Goal: Information Seeking & Learning: Compare options

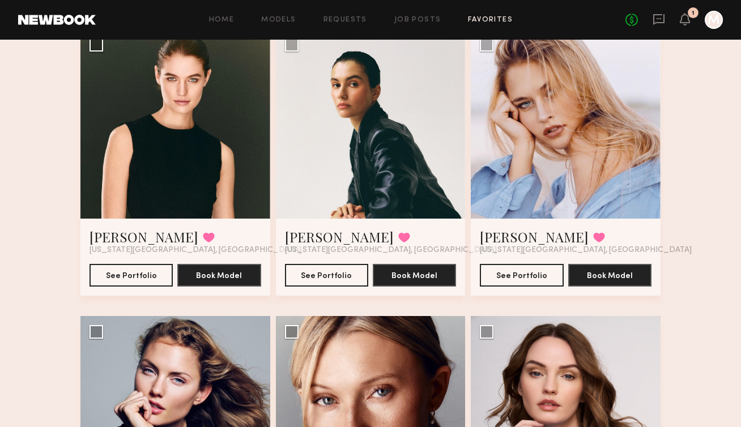
scroll to position [103, 0]
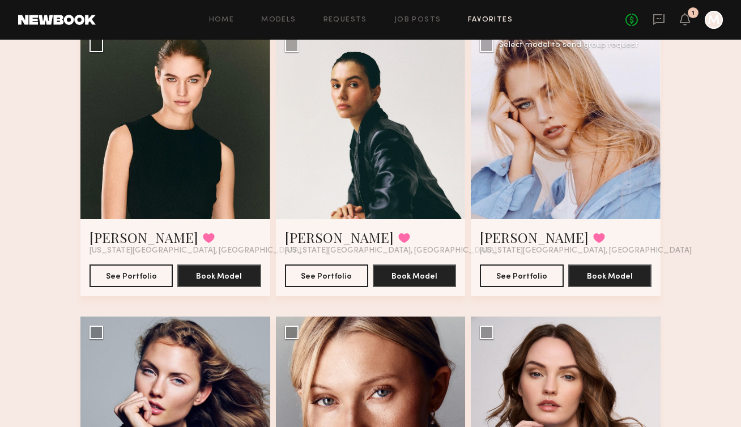
click at [576, 155] on div at bounding box center [566, 124] width 190 height 190
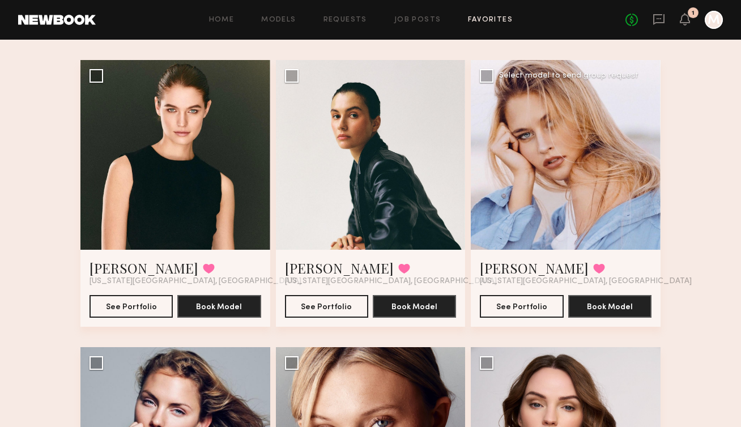
scroll to position [62, 0]
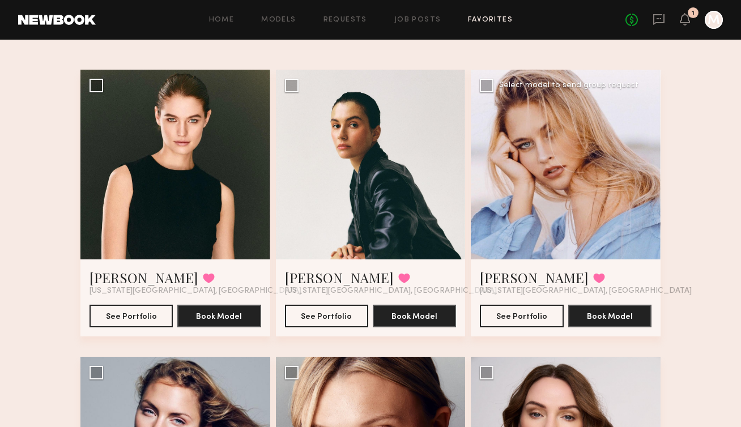
click at [550, 206] on div at bounding box center [566, 165] width 190 height 190
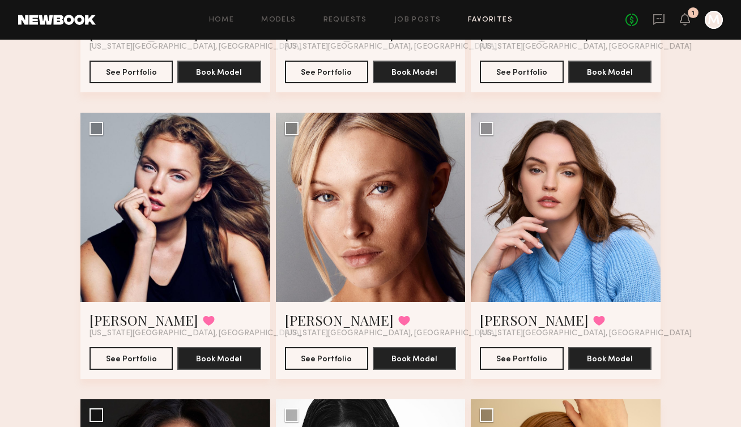
scroll to position [304, 0]
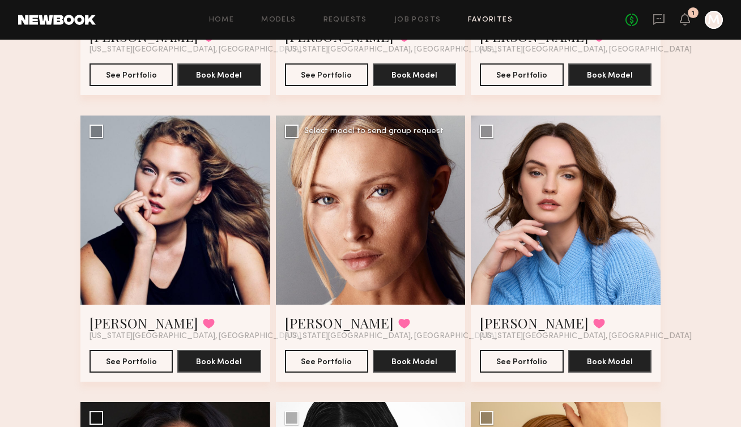
click at [406, 215] on div at bounding box center [371, 211] width 190 height 190
click at [325, 356] on button "See Portfolio" at bounding box center [326, 361] width 83 height 23
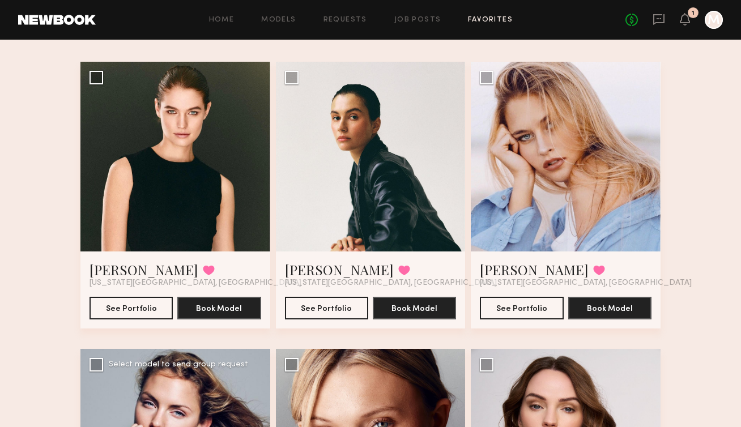
scroll to position [62, 0]
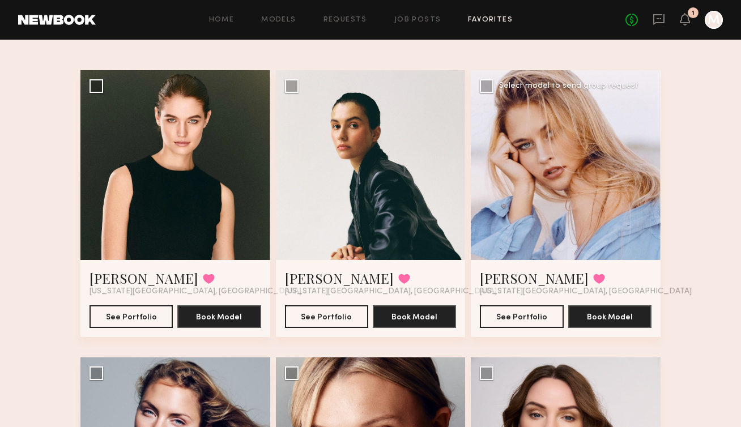
click at [605, 185] on div at bounding box center [566, 165] width 190 height 190
click at [507, 319] on button "See Portfolio" at bounding box center [521, 316] width 83 height 23
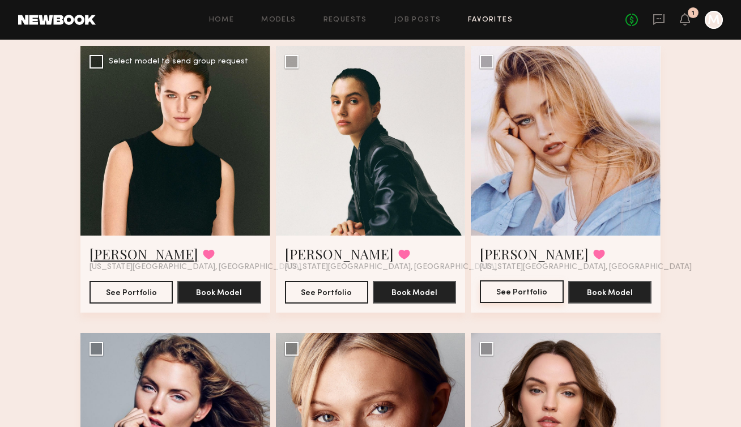
scroll to position [87, 0]
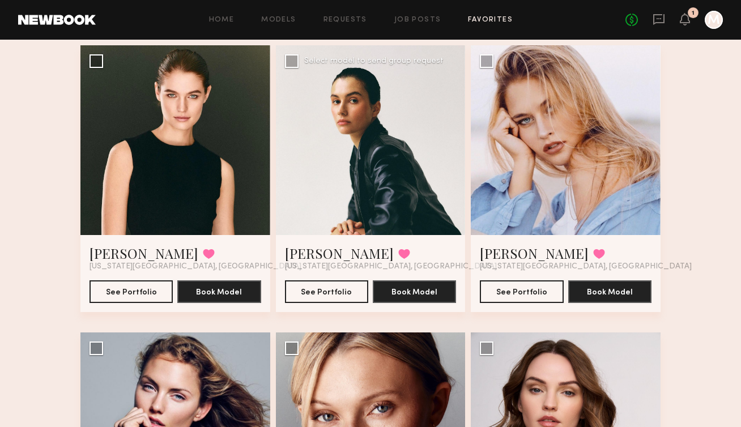
click at [381, 162] on div at bounding box center [371, 140] width 190 height 190
click at [317, 291] on button "See Portfolio" at bounding box center [326, 291] width 83 height 23
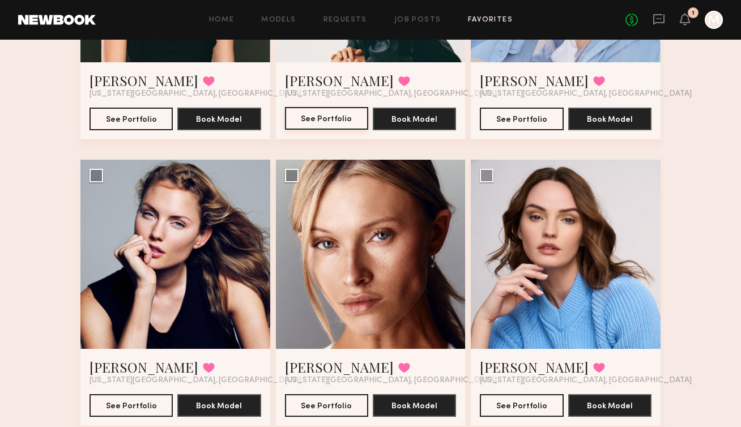
scroll to position [261, 0]
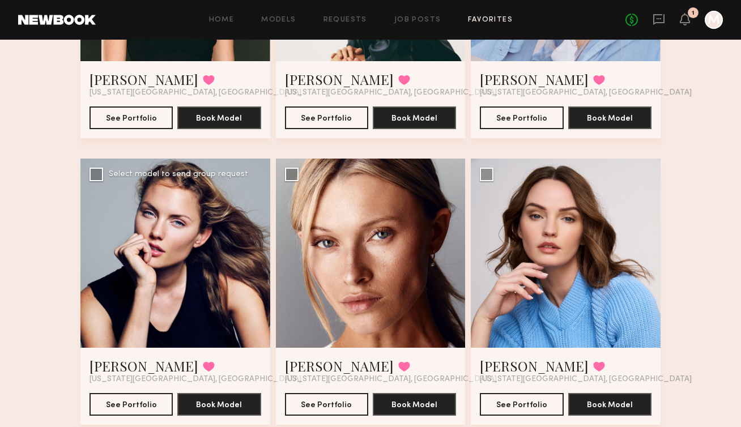
click at [214, 267] on div at bounding box center [175, 254] width 190 height 190
click at [135, 409] on button "See Portfolio" at bounding box center [131, 404] width 83 height 23
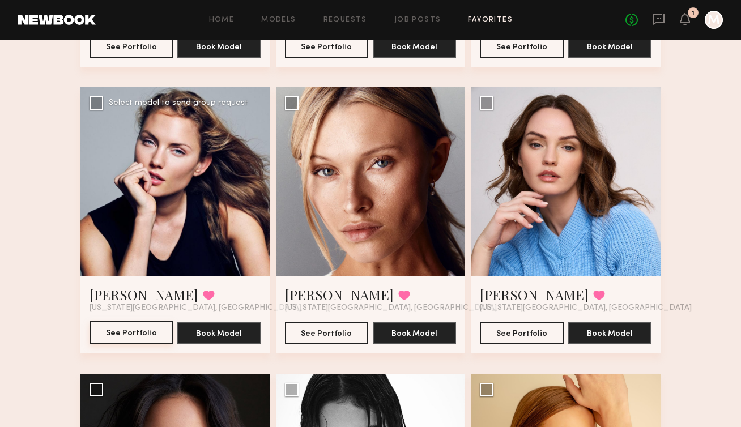
scroll to position [338, 0]
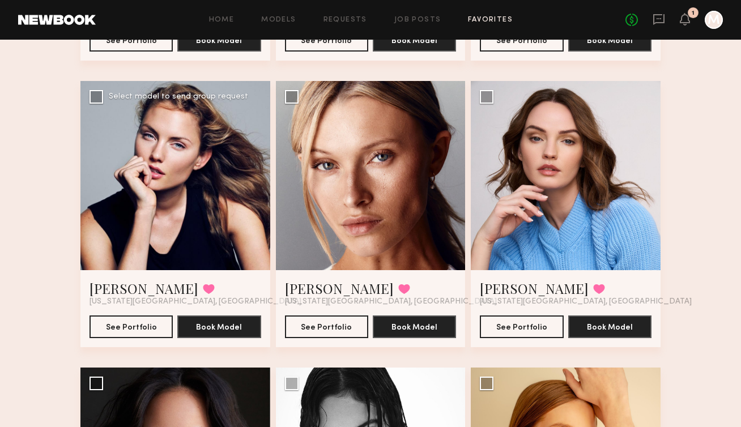
click at [192, 201] on div at bounding box center [175, 176] width 190 height 190
click at [130, 327] on button "See Portfolio" at bounding box center [131, 326] width 83 height 23
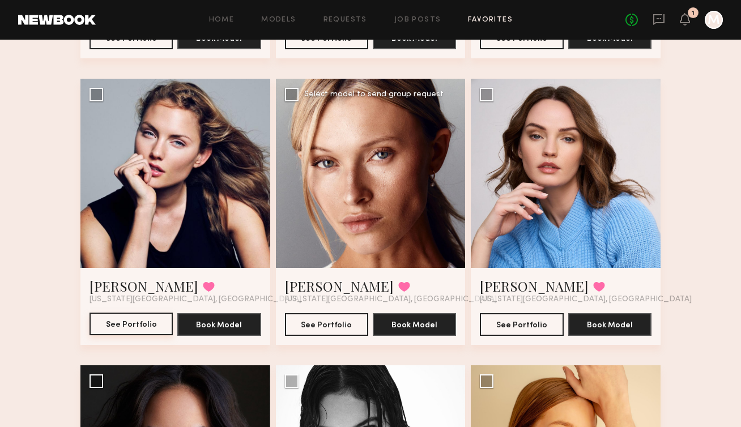
scroll to position [328, 0]
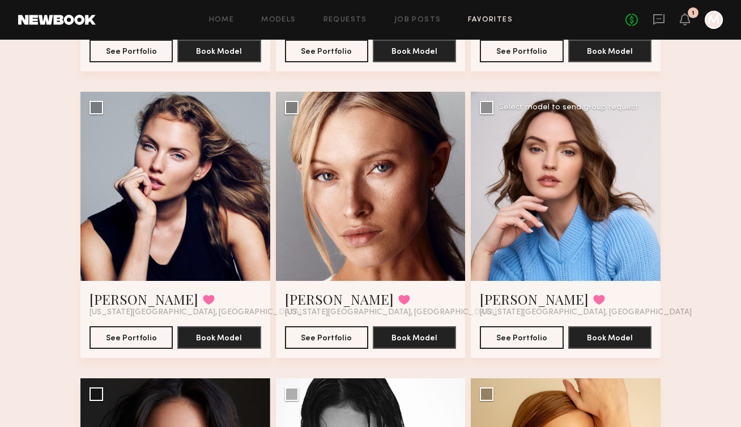
click at [521, 205] on div at bounding box center [566, 187] width 190 height 190
click at [518, 341] on button "See Portfolio" at bounding box center [521, 337] width 83 height 23
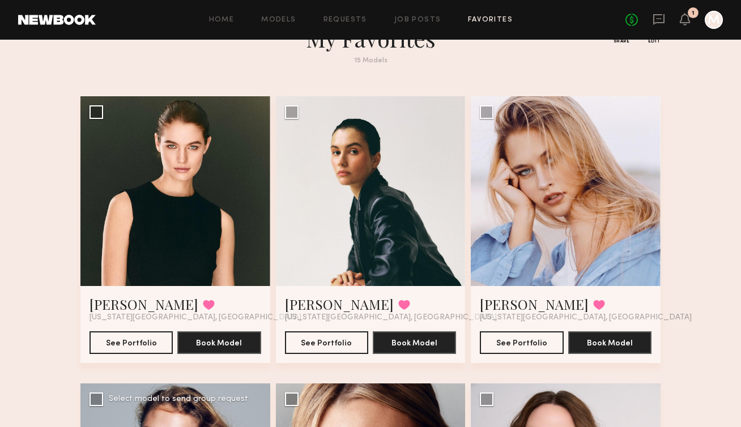
scroll to position [34, 0]
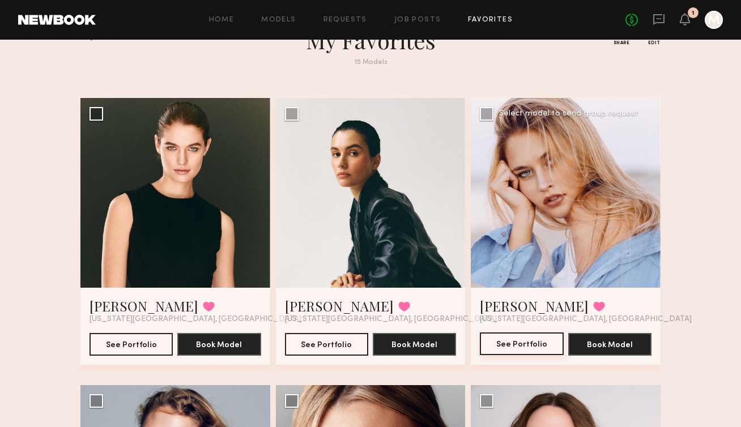
click at [500, 344] on button "See Portfolio" at bounding box center [521, 344] width 83 height 23
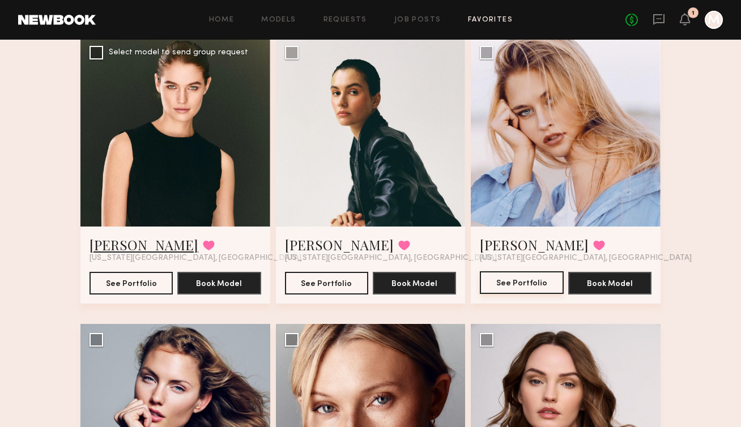
scroll to position [96, 0]
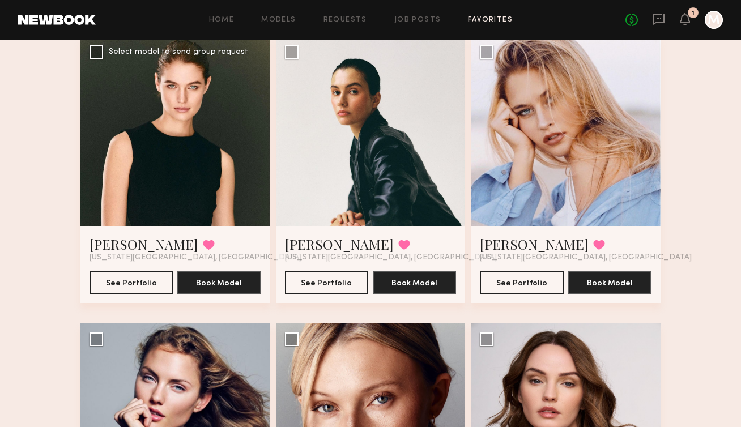
click at [190, 133] on div at bounding box center [175, 131] width 190 height 190
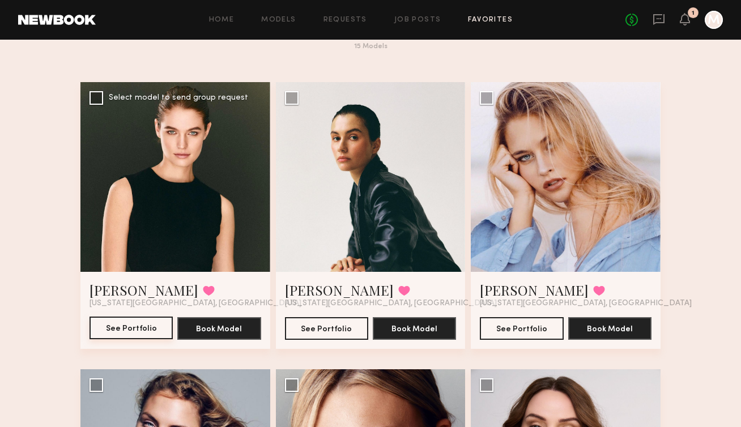
scroll to position [49, 0]
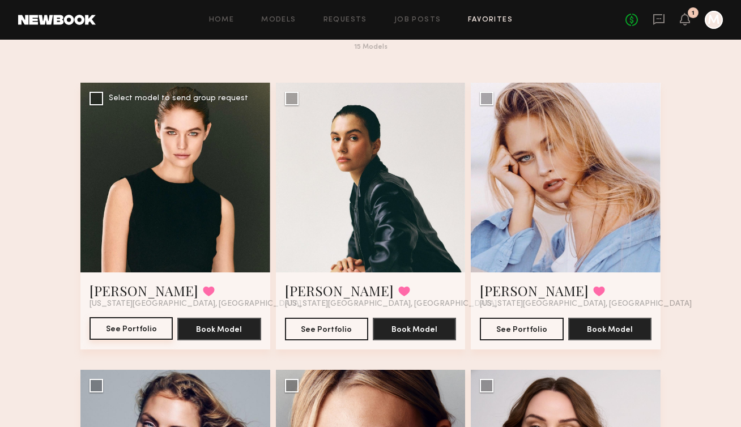
click at [126, 326] on button "See Portfolio" at bounding box center [131, 328] width 83 height 23
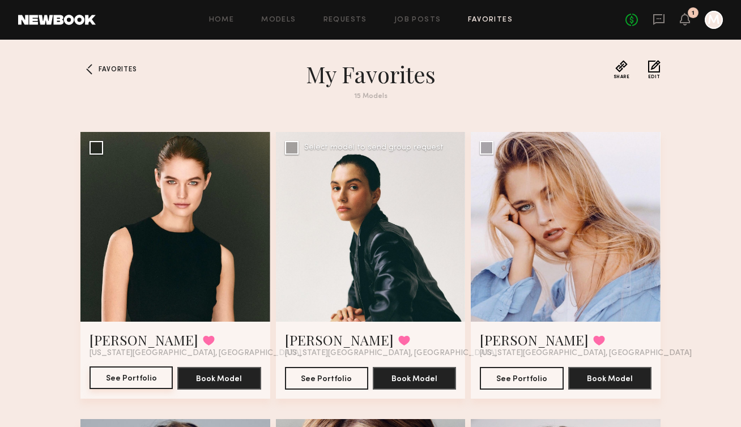
scroll to position [23, 0]
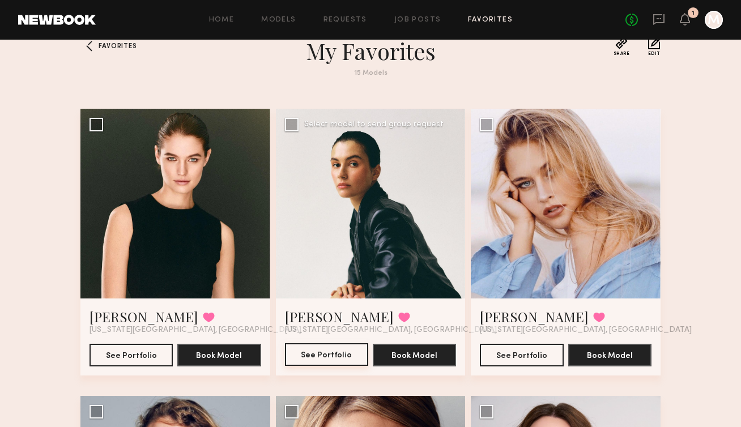
click at [313, 355] on button "See Portfolio" at bounding box center [326, 354] width 83 height 23
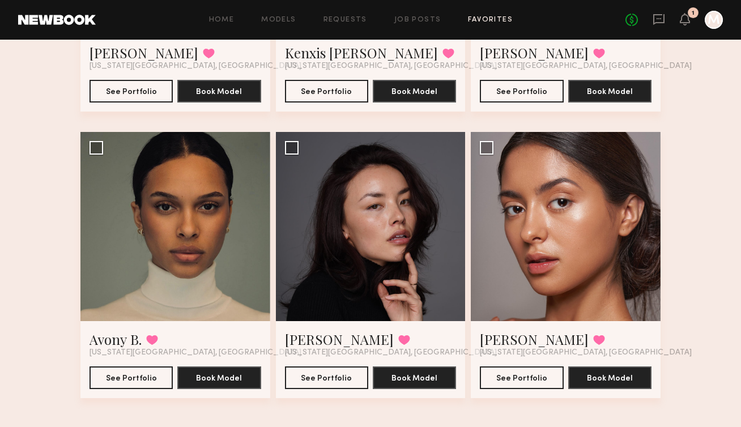
scroll to position [1150, 0]
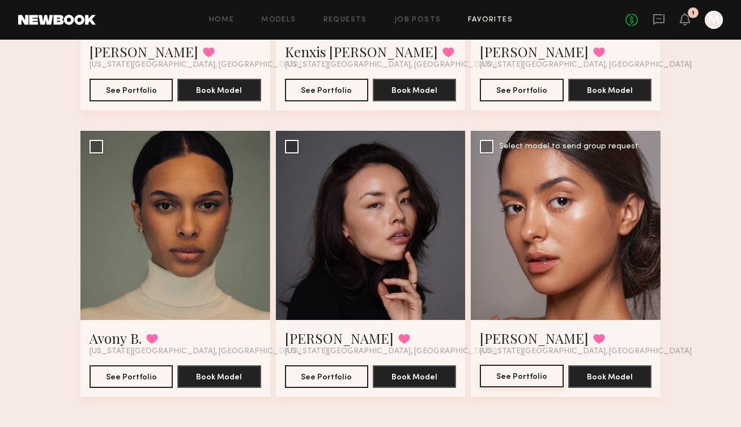
click at [521, 377] on button "See Portfolio" at bounding box center [521, 376] width 83 height 23
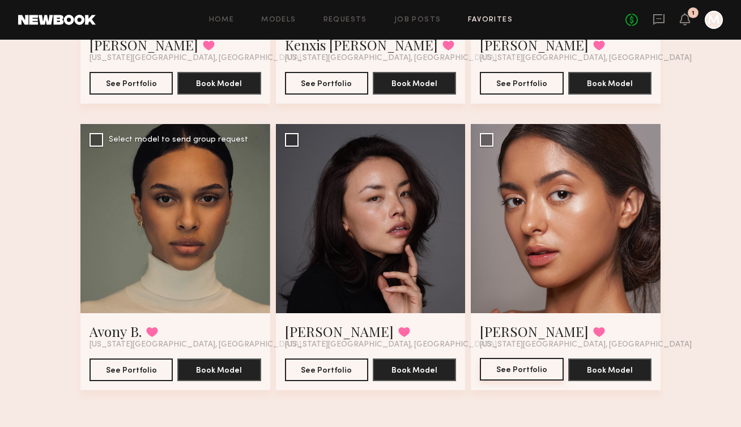
scroll to position [1158, 0]
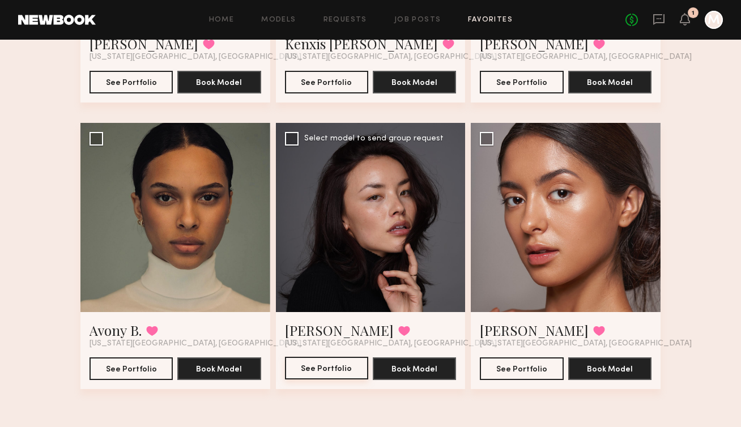
click at [337, 369] on button "See Portfolio" at bounding box center [326, 368] width 83 height 23
click at [157, 209] on div at bounding box center [175, 218] width 190 height 190
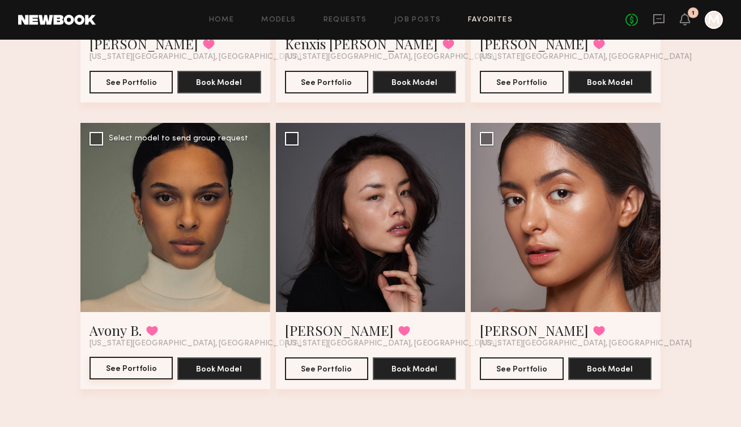
click at [122, 366] on button "See Portfolio" at bounding box center [131, 368] width 83 height 23
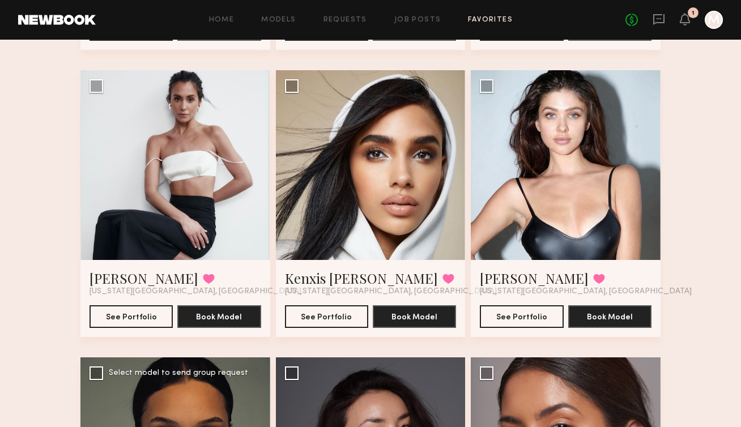
scroll to position [920, 0]
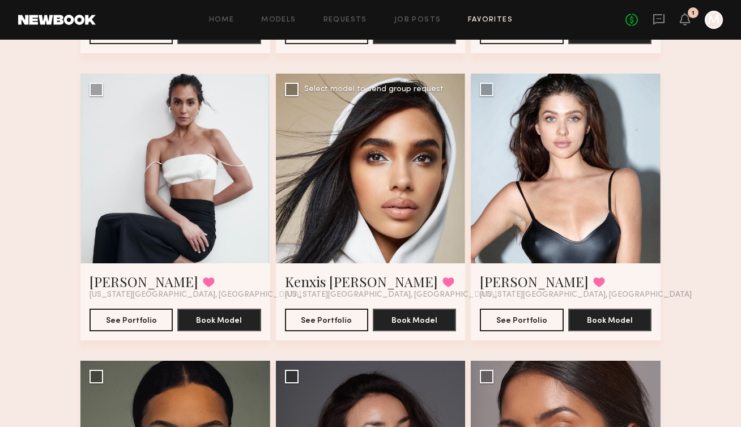
click at [390, 211] on div at bounding box center [371, 169] width 190 height 190
click at [314, 276] on link "Kenxis J." at bounding box center [361, 282] width 153 height 18
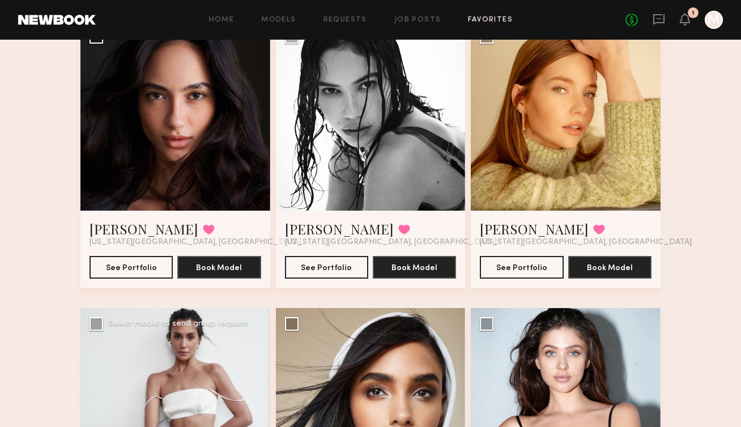
scroll to position [678, 0]
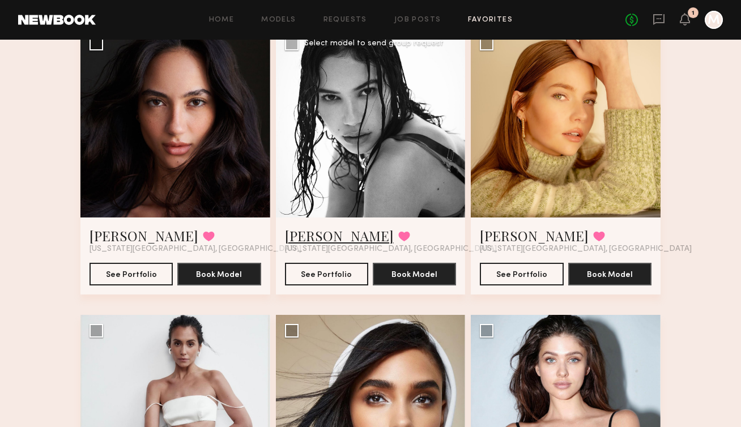
click at [302, 235] on link "Cindy G." at bounding box center [339, 236] width 109 height 18
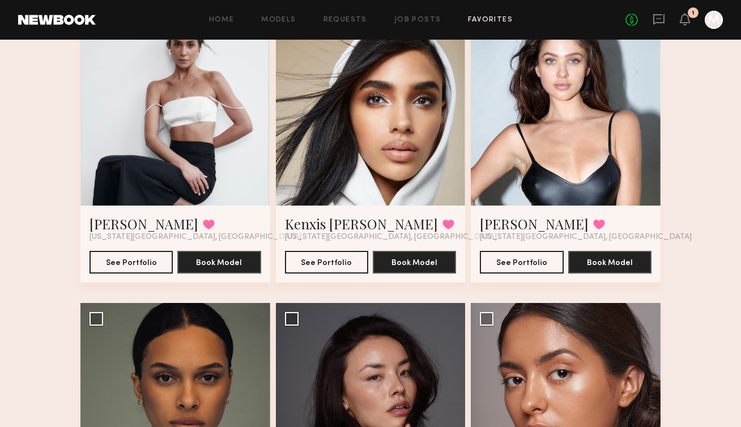
scroll to position [949, 0]
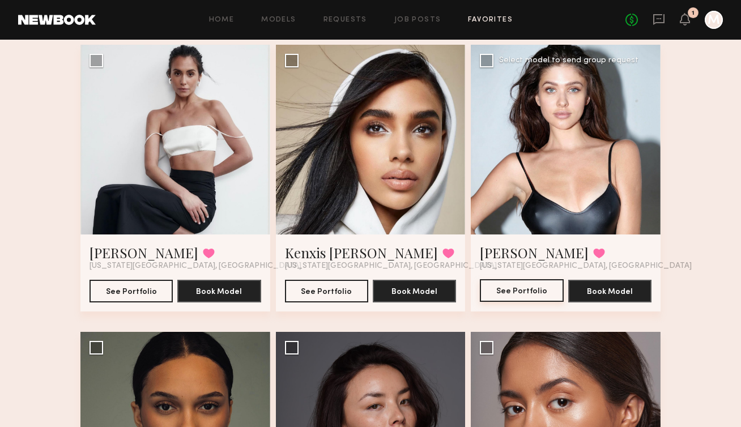
click at [509, 299] on button "See Portfolio" at bounding box center [521, 290] width 83 height 23
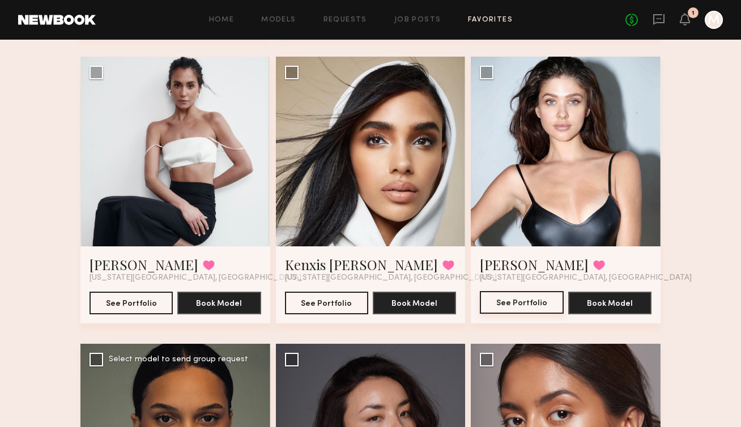
scroll to position [1158, 0]
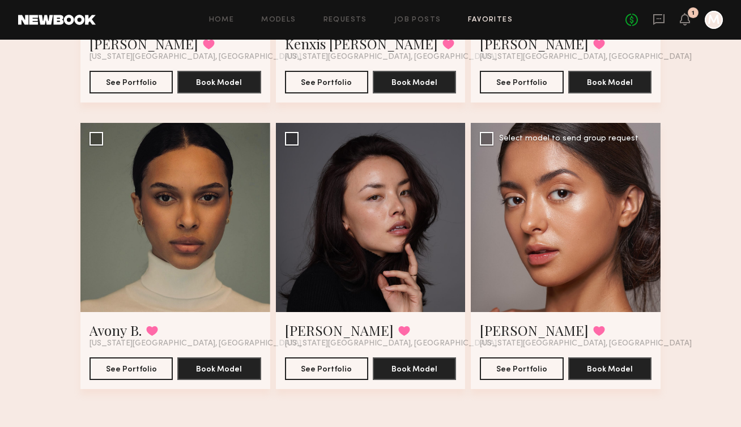
click at [531, 245] on div at bounding box center [566, 218] width 190 height 190
click at [513, 367] on button "See Portfolio" at bounding box center [521, 368] width 83 height 23
click at [546, 256] on div at bounding box center [566, 218] width 190 height 190
click at [508, 329] on link "Annette W." at bounding box center [534, 330] width 109 height 18
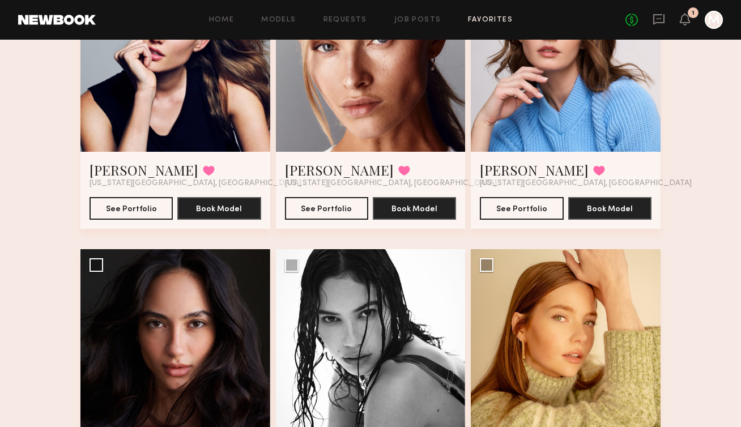
scroll to position [0, 0]
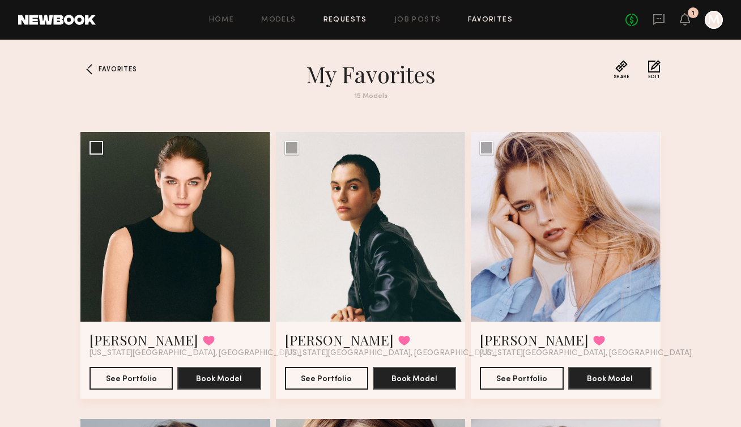
click at [350, 22] on link "Requests" at bounding box center [346, 19] width 44 height 7
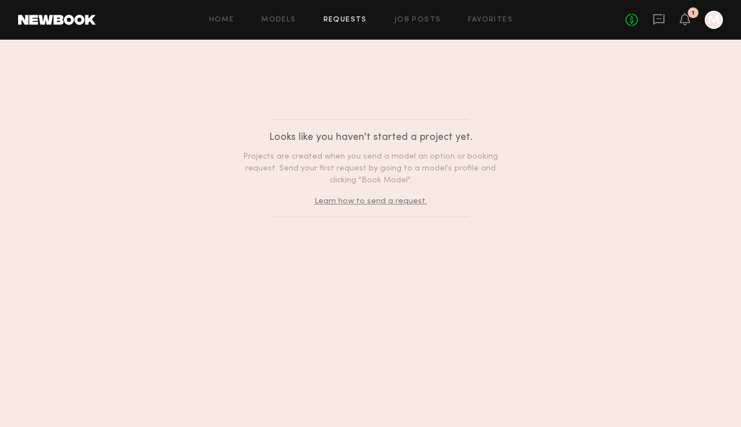
click at [361, 199] on link "Learn how to send a request." at bounding box center [370, 201] width 113 height 7
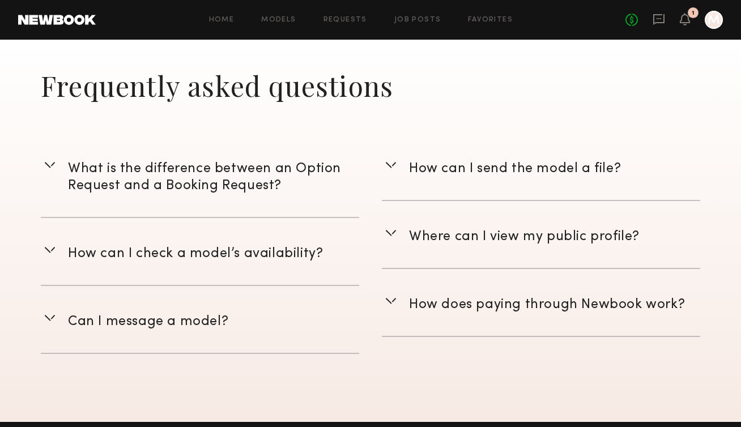
scroll to position [1596, 0]
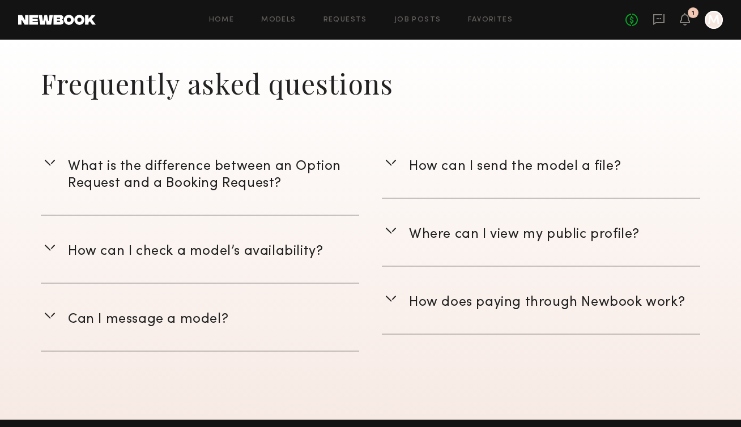
click at [230, 186] on span "What is the difference between an Option Request and a Booking Request?" at bounding box center [204, 174] width 273 height 29
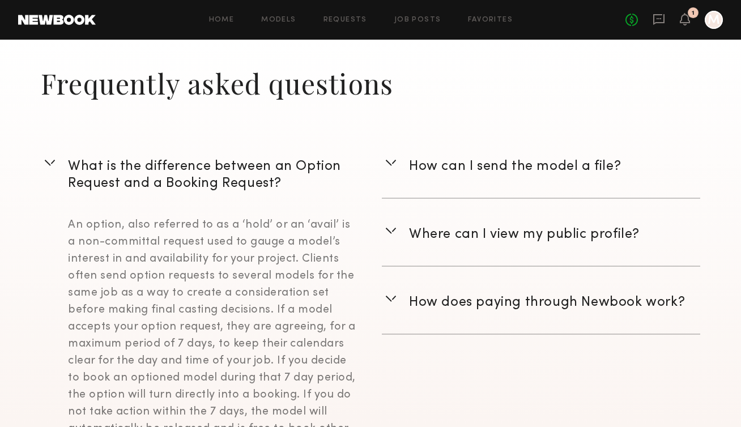
click at [235, 175] on div "What is the difference between an Option Request and a Booking Request?" at bounding box center [213, 175] width 291 height 34
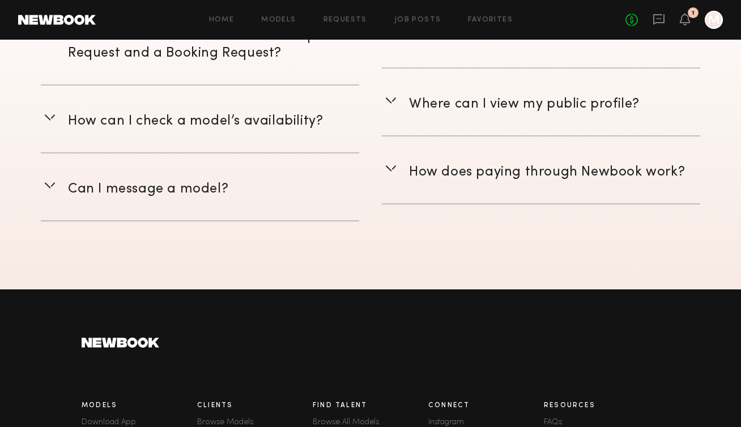
scroll to position [1645, 0]
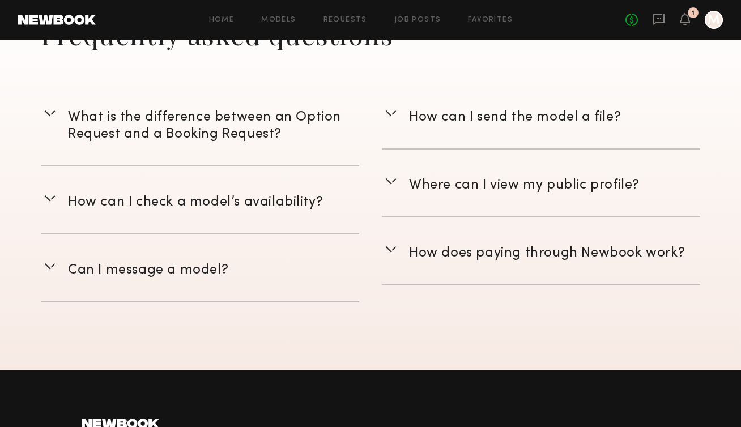
click at [253, 134] on span "What is the difference between an Option Request and a Booking Request?" at bounding box center [204, 125] width 273 height 29
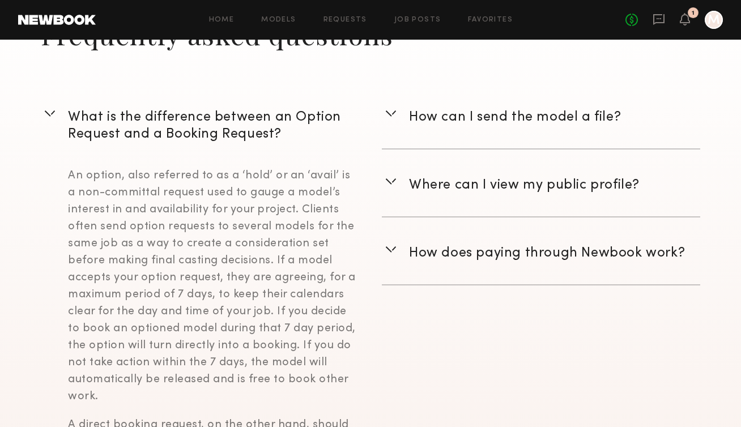
scroll to position [1660, 0]
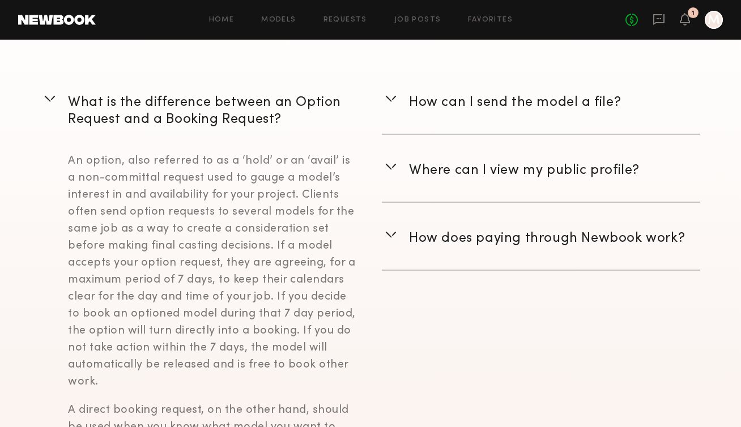
click at [253, 134] on div "What is the difference between an Option Request and a Booking Request? An opti…" at bounding box center [200, 336] width 318 height 492
click at [253, 108] on span "What is the difference between an Option Request and a Booking Request?" at bounding box center [204, 110] width 273 height 29
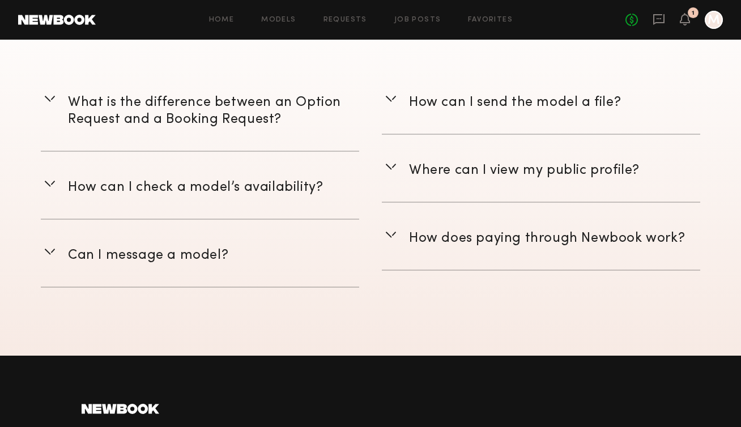
click at [201, 193] on span "How can I check a model’s availability?" at bounding box center [195, 187] width 255 height 12
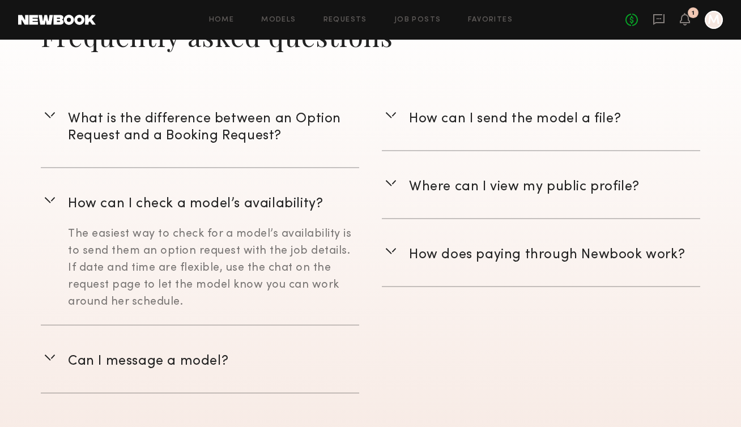
scroll to position [1642, 0]
click at [188, 189] on section "What is the difference between an Option Request and a Booking Request? An opti…" at bounding box center [200, 239] width 318 height 311
click at [172, 209] on span "How can I check a model’s availability?" at bounding box center [195, 205] width 255 height 12
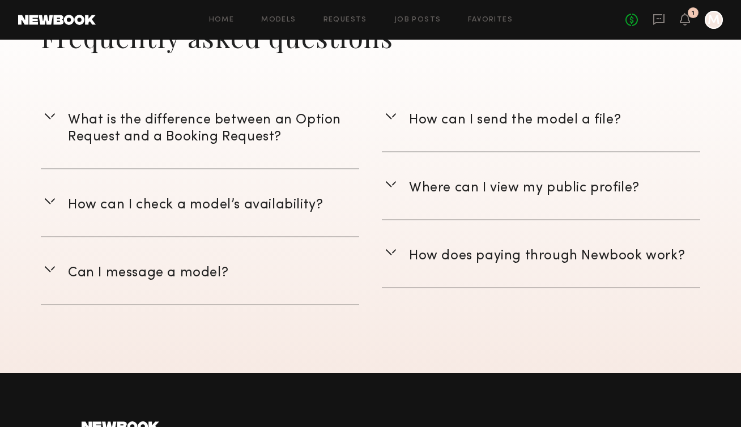
click at [159, 267] on span "Can I message a model?" at bounding box center [148, 273] width 160 height 12
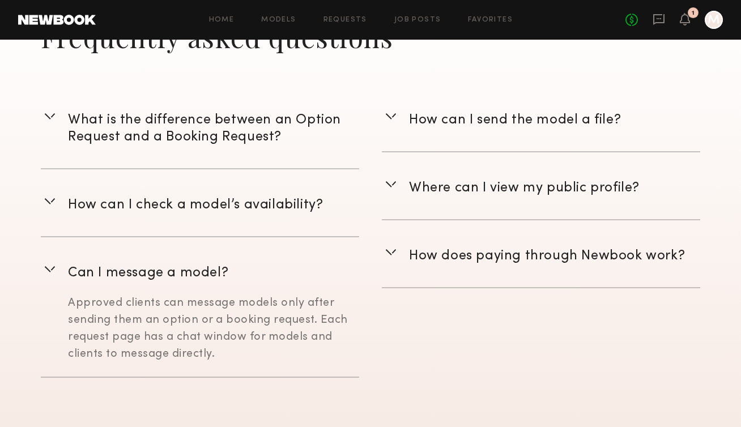
click at [159, 267] on span "Can I message a model?" at bounding box center [148, 273] width 160 height 12
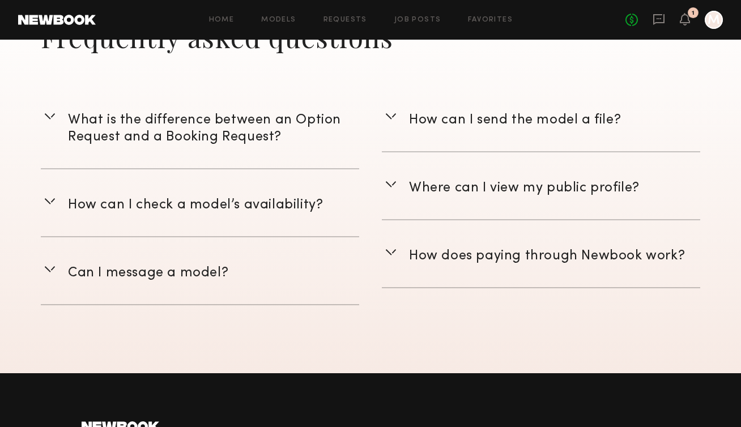
click at [208, 129] on div "What is the difference between an Option Request and a Booking Request?" at bounding box center [213, 129] width 291 height 34
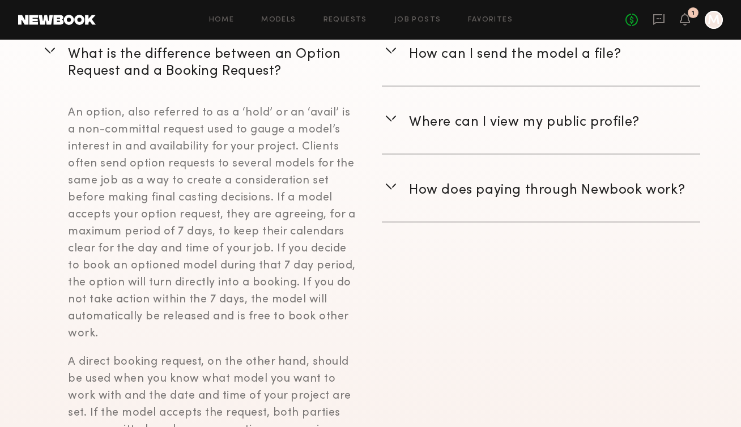
scroll to position [1705, 0]
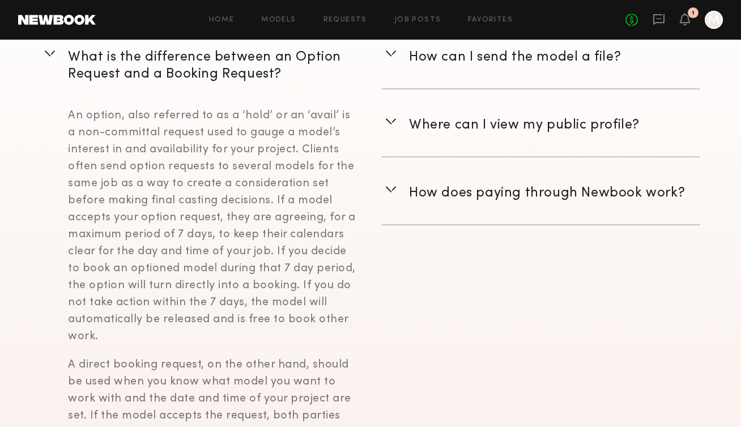
click at [442, 197] on span "How does paying through Newbook work?" at bounding box center [547, 193] width 276 height 12
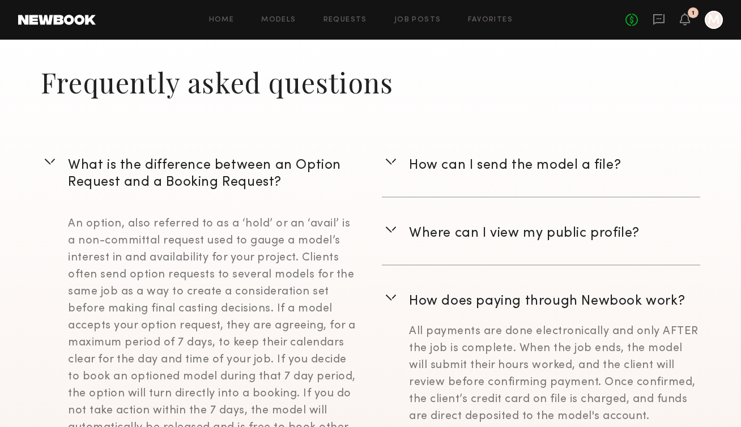
scroll to position [1597, 0]
click at [400, 164] on header "How can I send the model a file?" at bounding box center [541, 163] width 318 height 22
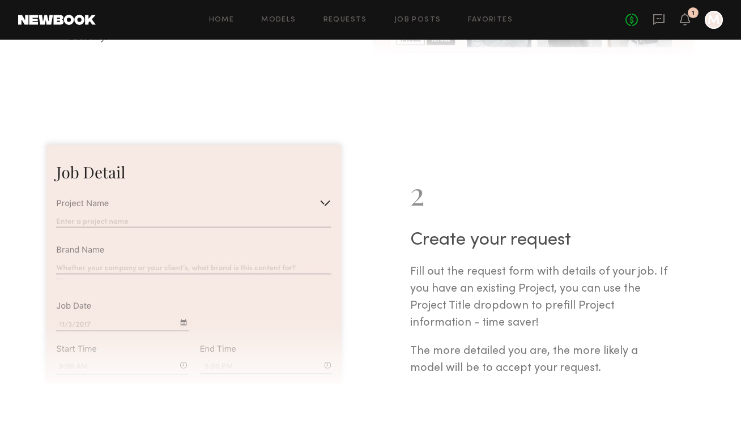
scroll to position [0, 0]
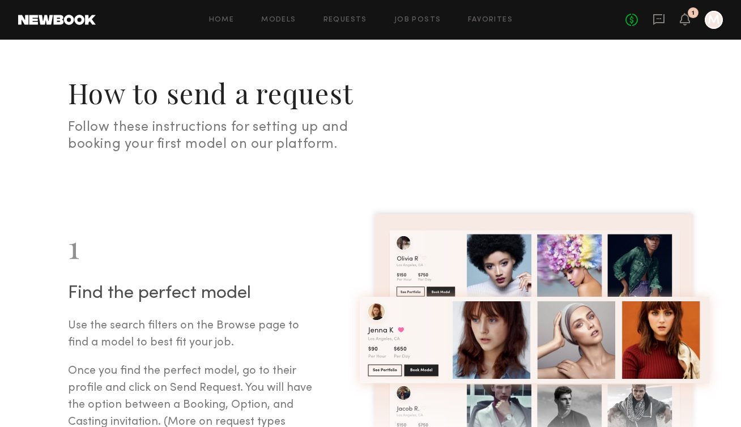
click at [496, 23] on div "Home Models Requests Job Posts Favorites Sign Out No fees up to $5,000 1 M" at bounding box center [409, 20] width 627 height 18
click at [496, 22] on link "Favorites" at bounding box center [490, 19] width 45 height 7
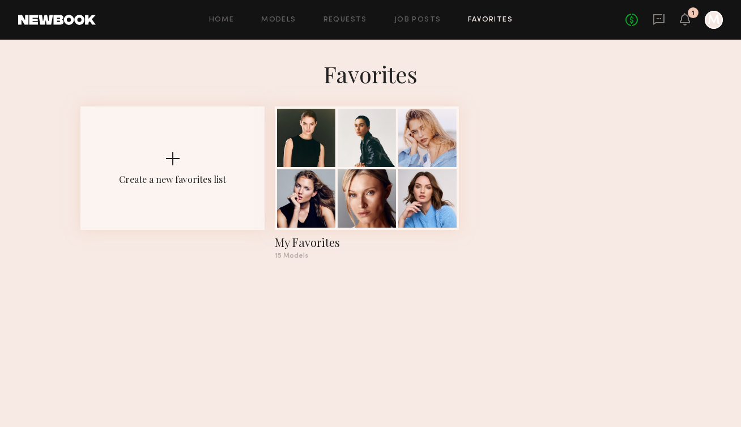
click at [267, 25] on div "Home Models Requests Job Posts Favorites Sign Out No fees up to $5,000 1 M" at bounding box center [409, 20] width 627 height 18
click at [270, 23] on link "Models" at bounding box center [278, 19] width 35 height 7
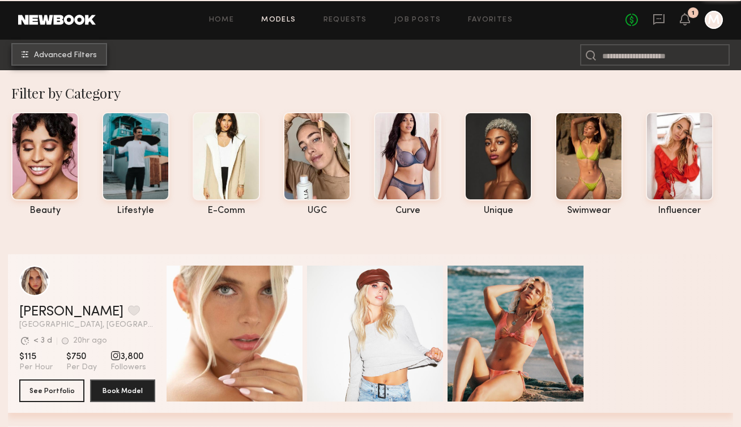
click at [76, 53] on span "Advanced Filters" at bounding box center [65, 56] width 63 height 8
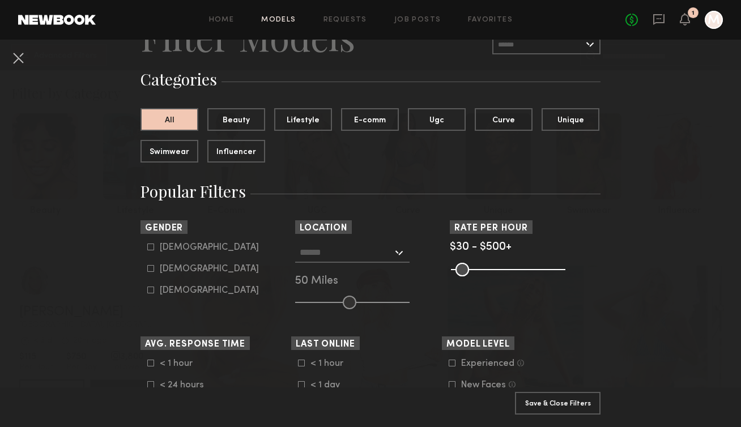
scroll to position [62, 0]
click at [363, 252] on input "text" at bounding box center [346, 251] width 93 height 19
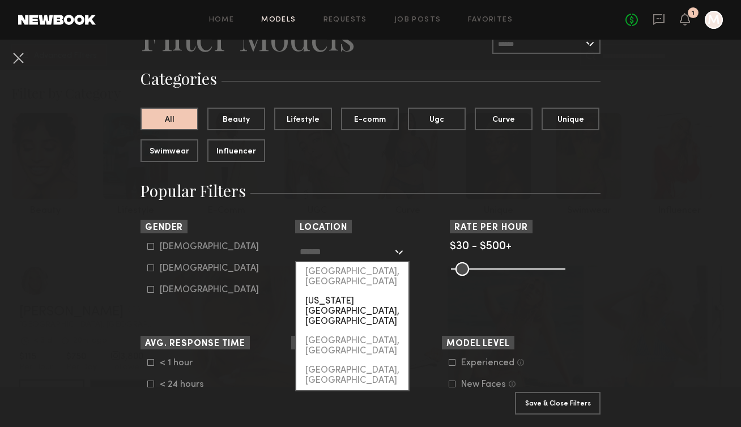
click at [333, 292] on div "[US_STATE][GEOGRAPHIC_DATA], [GEOGRAPHIC_DATA]" at bounding box center [352, 312] width 112 height 40
type input "**********"
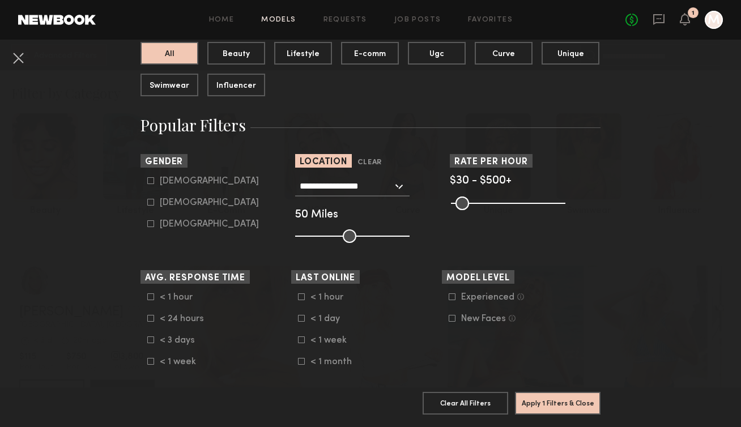
scroll to position [126, 0]
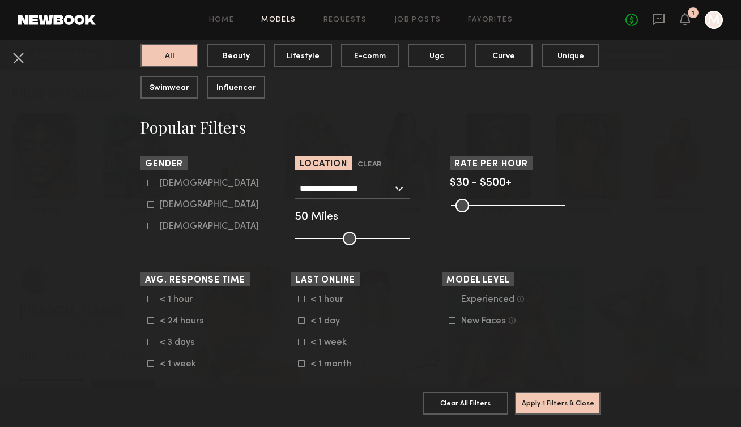
click at [151, 212] on form "Male Female Non-binary" at bounding box center [219, 204] width 144 height 53
click at [151, 208] on icon at bounding box center [151, 205] width 6 height 6
type input "**"
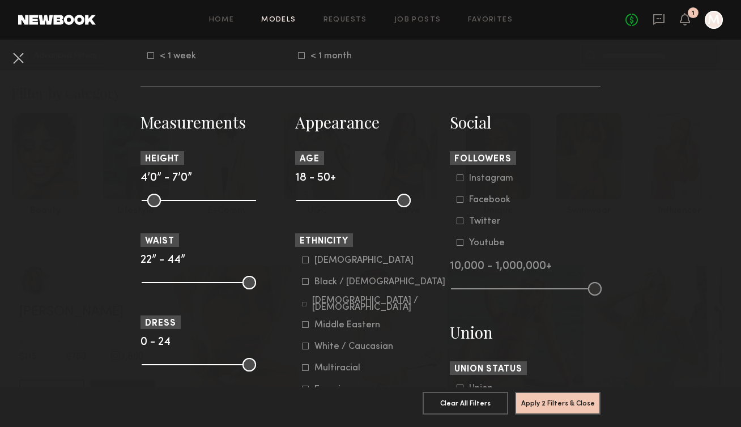
scroll to position [435, 0]
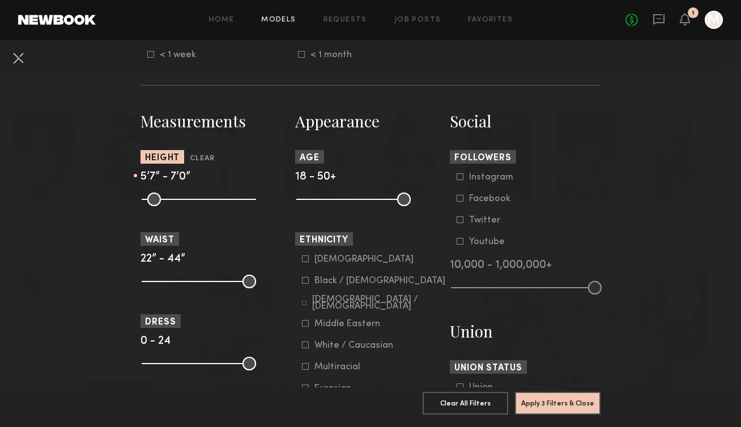
drag, startPoint x: 148, startPoint y: 199, endPoint x: 202, endPoint y: 209, distance: 54.7
type input "**"
click at [202, 206] on input "range" at bounding box center [199, 200] width 114 height 14
drag, startPoint x: 249, startPoint y: 203, endPoint x: 215, endPoint y: 200, distance: 34.7
type input "**"
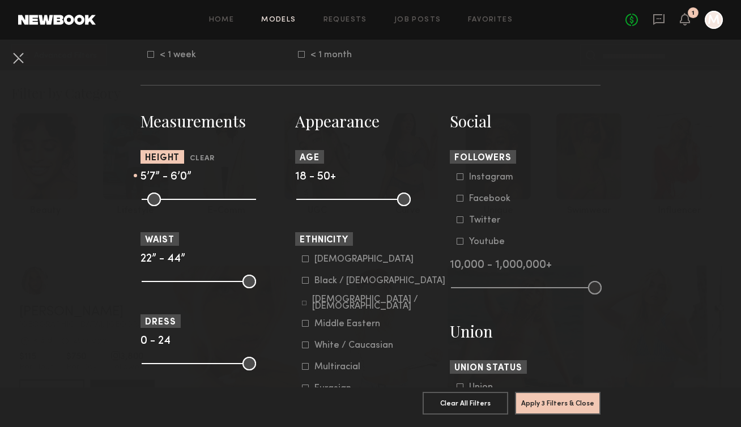
click at [215, 200] on input "range" at bounding box center [199, 200] width 114 height 14
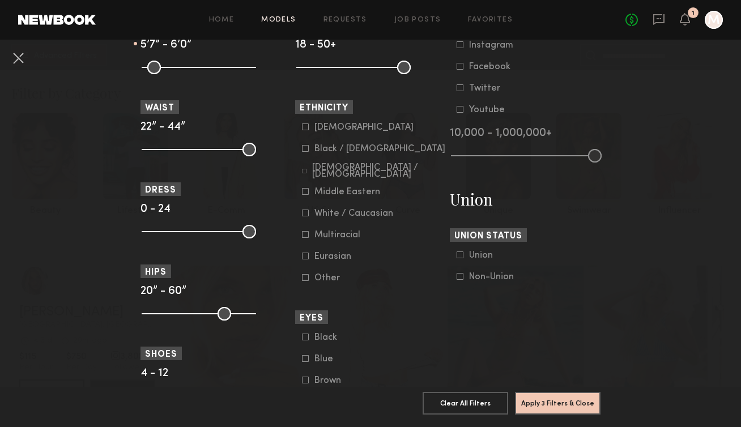
scroll to position [575, 0]
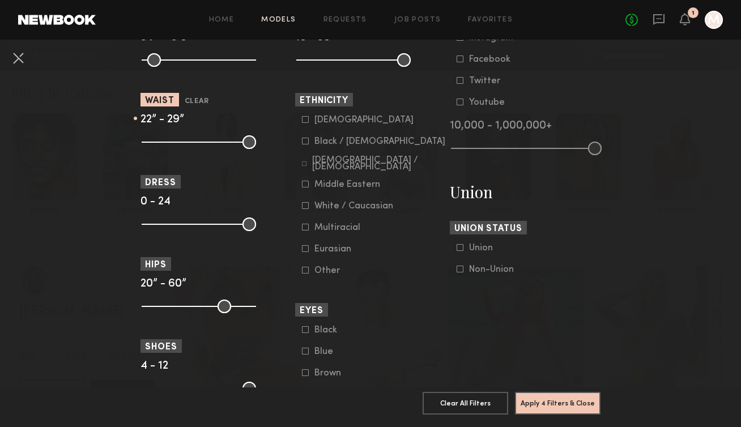
drag, startPoint x: 249, startPoint y: 146, endPoint x: 180, endPoint y: 140, distance: 69.4
type input "**"
click at [180, 140] on input "range" at bounding box center [199, 142] width 114 height 14
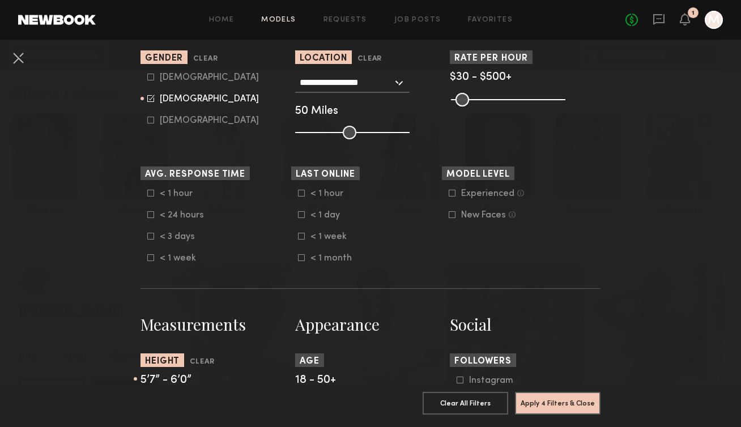
scroll to position [235, 0]
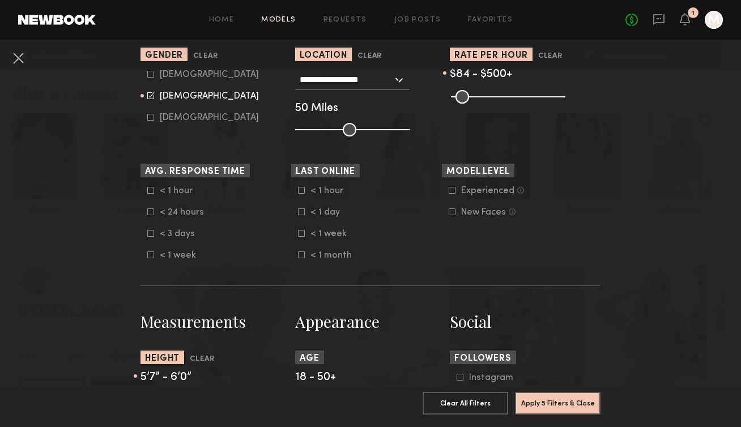
drag, startPoint x: 459, startPoint y: 96, endPoint x: 469, endPoint y: 93, distance: 10.6
click at [469, 93] on input "range" at bounding box center [508, 97] width 114 height 14
click at [467, 92] on input "range" at bounding box center [508, 97] width 114 height 14
type input "**"
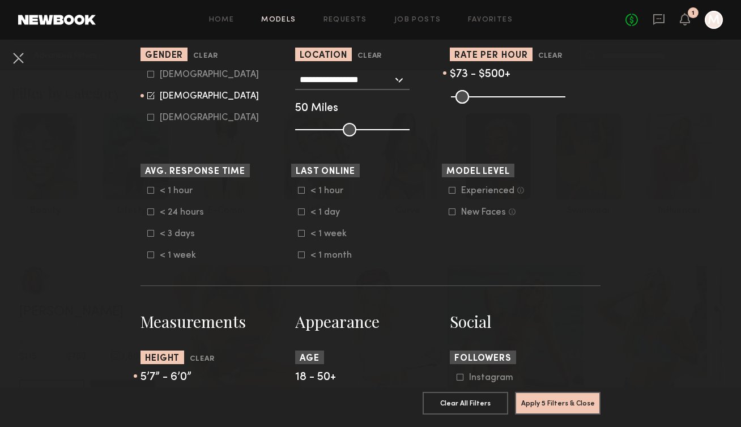
click at [467, 97] on input "range" at bounding box center [508, 97] width 114 height 14
click at [596, 203] on section "Avg. Response Time < 1 hour < 24 hours < 3 days < 1 week Last Online < 1 hour <…" at bounding box center [371, 212] width 460 height 97
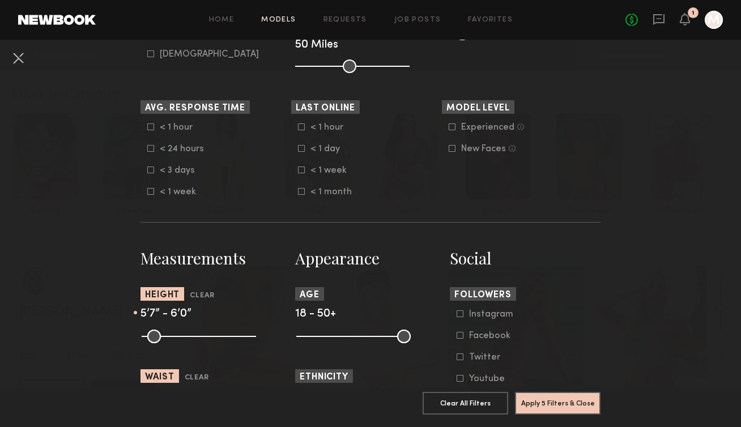
scroll to position [299, 0]
click at [452, 127] on icon at bounding box center [452, 126] width 7 height 7
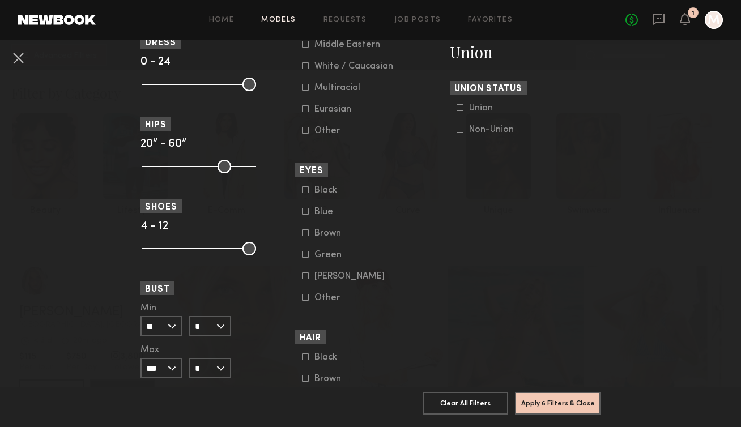
scroll to position [862, 0]
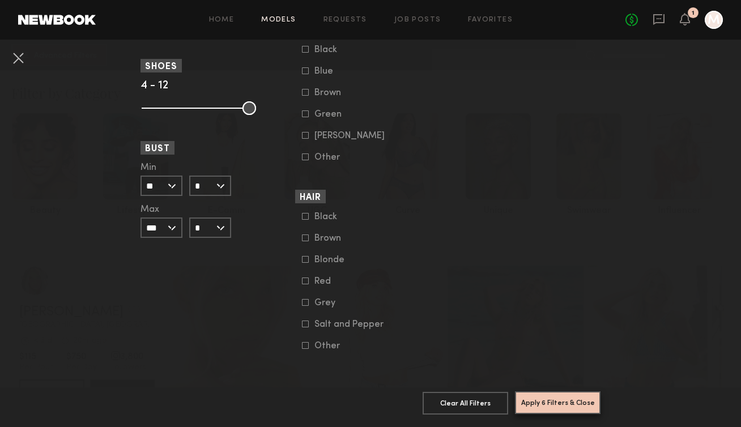
click at [549, 406] on button "Apply 6 Filters & Close" at bounding box center [558, 403] width 86 height 23
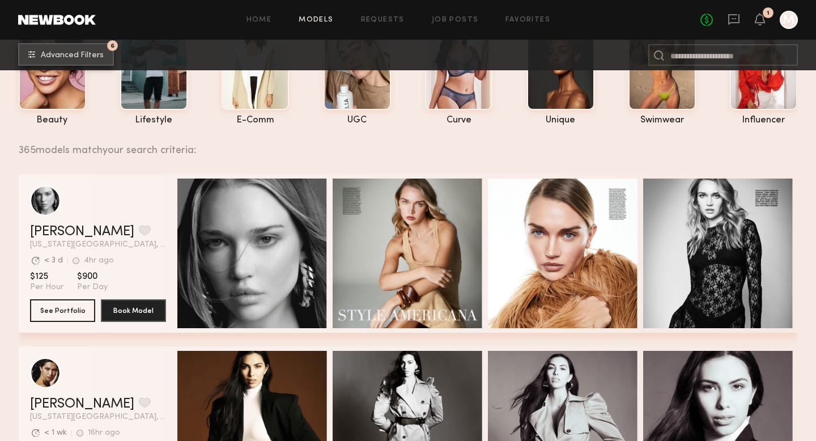
scroll to position [50, 0]
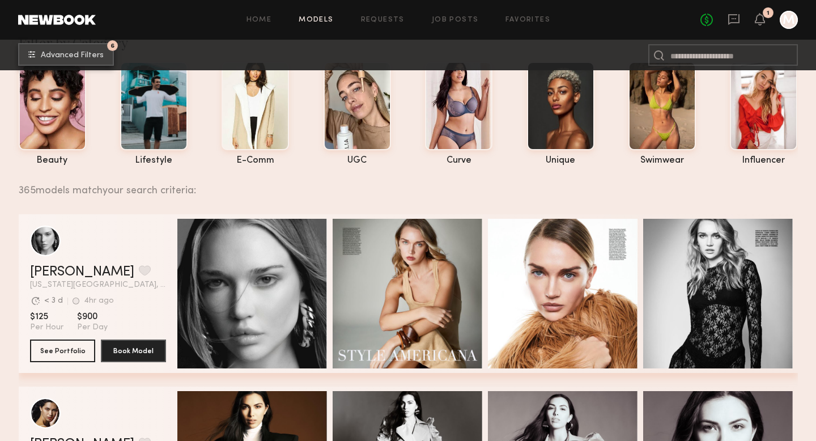
click at [73, 62] on button "6 Advanced Filters" at bounding box center [66, 54] width 96 height 23
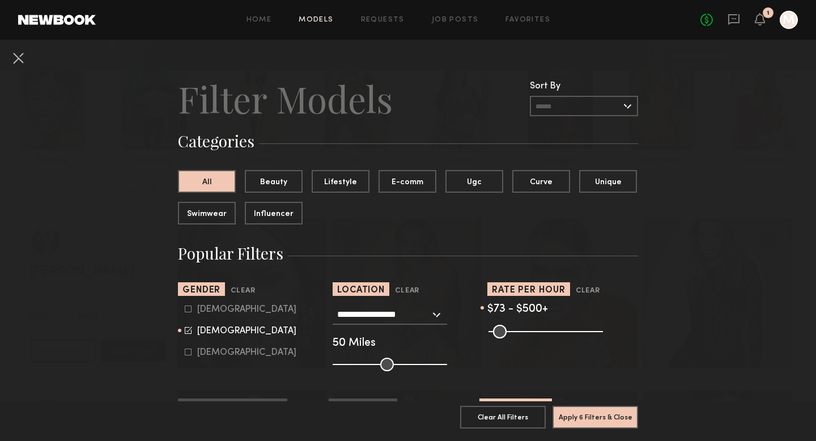
click at [578, 101] on input "text" at bounding box center [584, 106] width 108 height 20
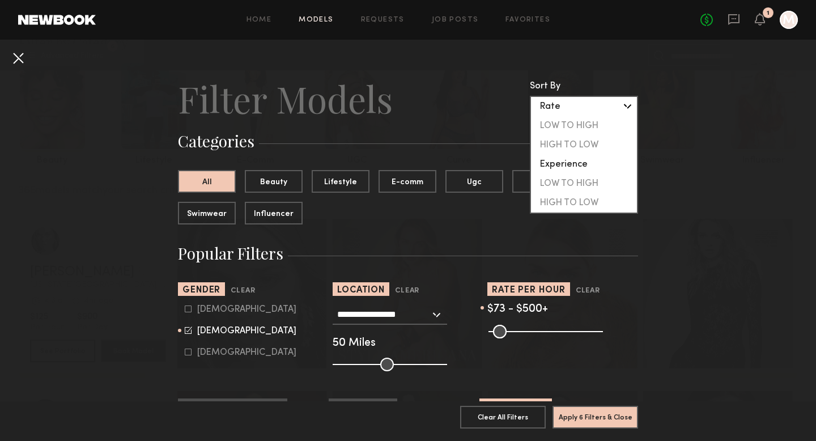
click at [14, 56] on button at bounding box center [18, 58] width 18 height 18
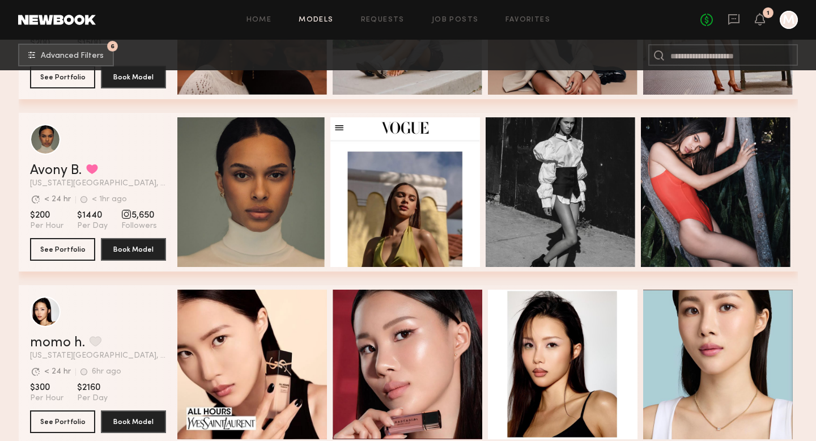
scroll to position [0, 0]
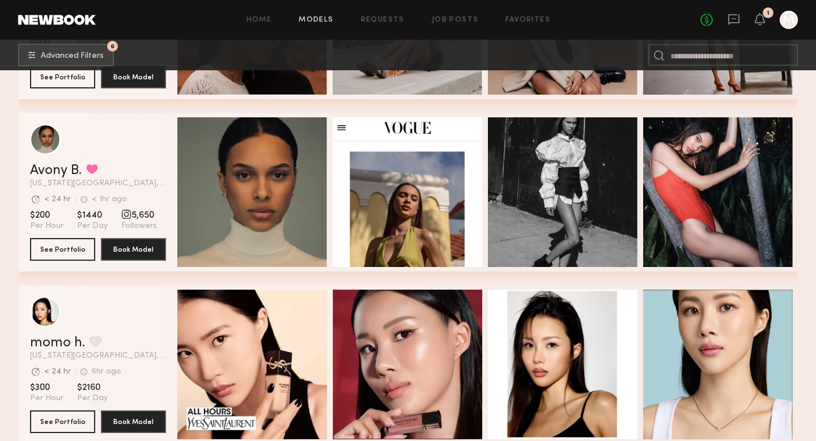
click at [236, 195] on div "Avony B. Favorited New York City, NY Avg. request response time < 24 hr < 1hr a…" at bounding box center [408, 192] width 779 height 159
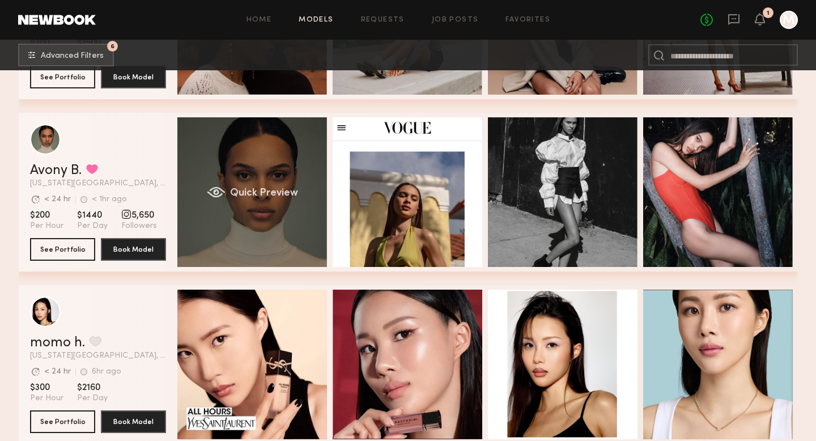
click at [231, 192] on span "Quick Preview" at bounding box center [263, 193] width 68 height 10
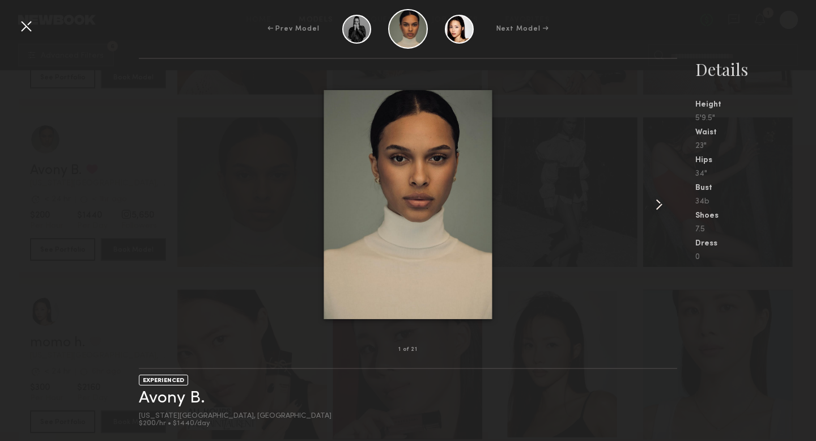
click at [659, 202] on common-icon at bounding box center [659, 204] width 18 height 18
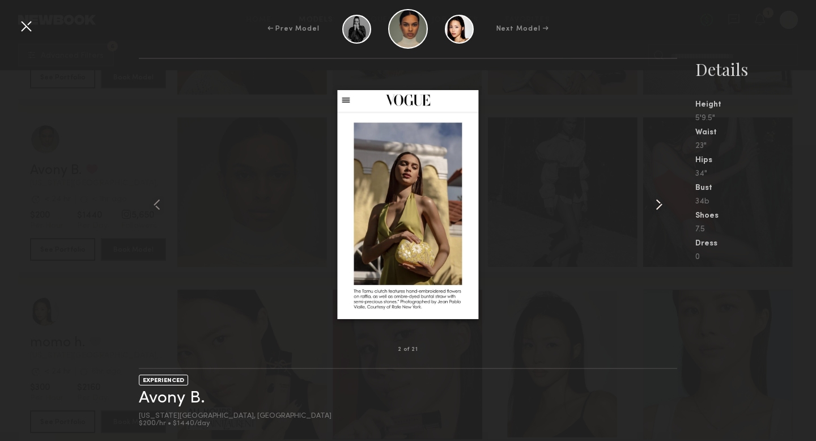
click at [659, 202] on common-icon at bounding box center [659, 204] width 18 height 18
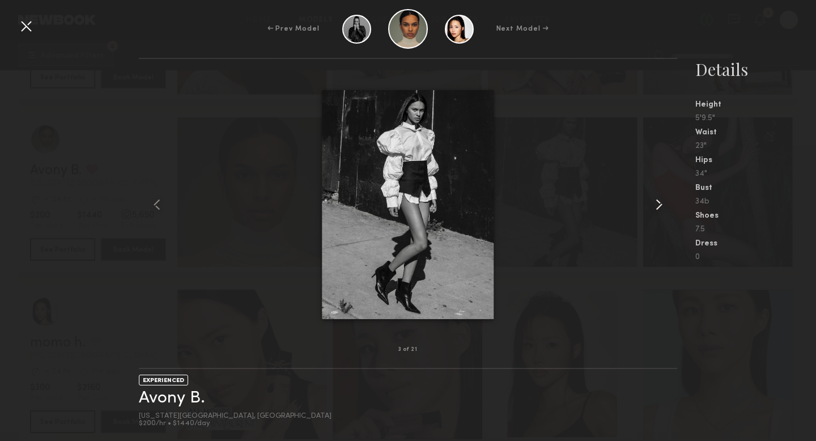
click at [659, 202] on common-icon at bounding box center [659, 204] width 18 height 18
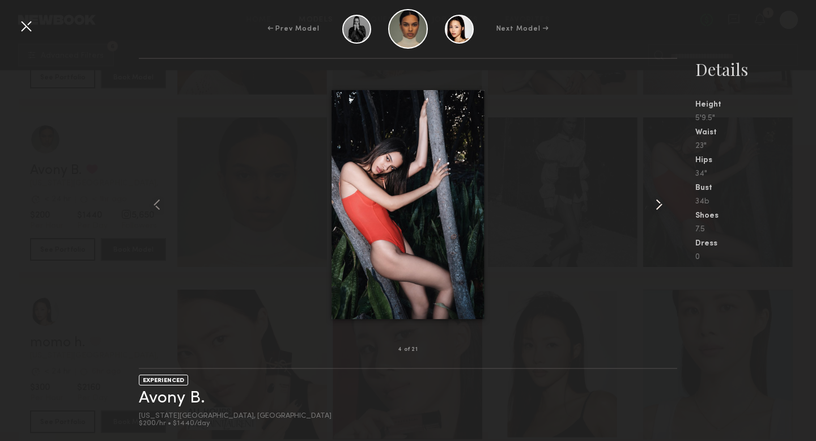
click at [659, 202] on common-icon at bounding box center [659, 204] width 18 height 18
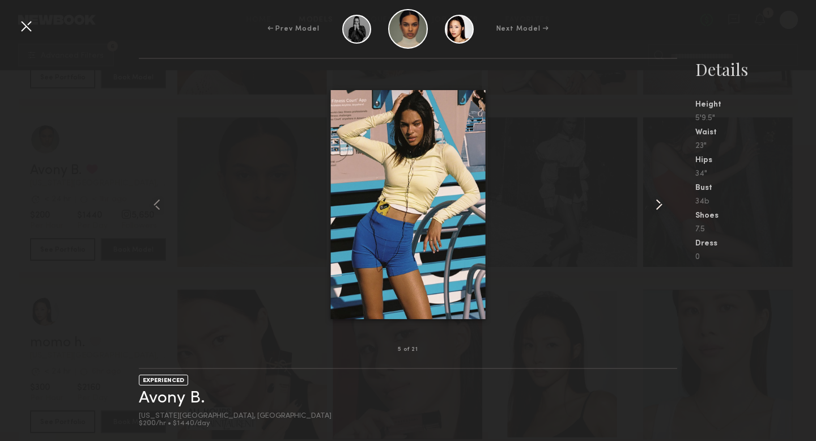
click at [659, 202] on common-icon at bounding box center [659, 204] width 18 height 18
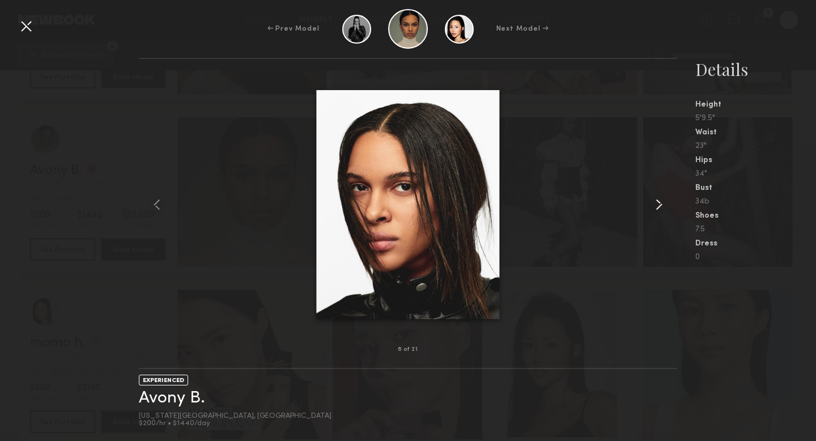
click at [659, 202] on common-icon at bounding box center [659, 204] width 18 height 18
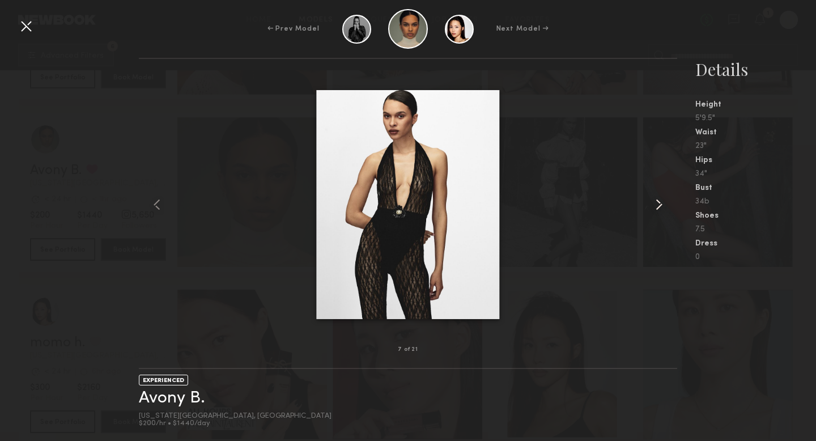
click at [659, 202] on common-icon at bounding box center [659, 204] width 18 height 18
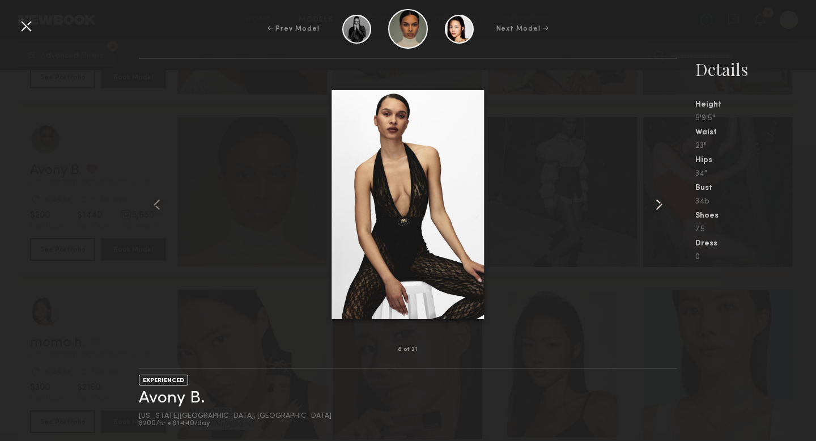
click at [659, 202] on common-icon at bounding box center [659, 204] width 18 height 18
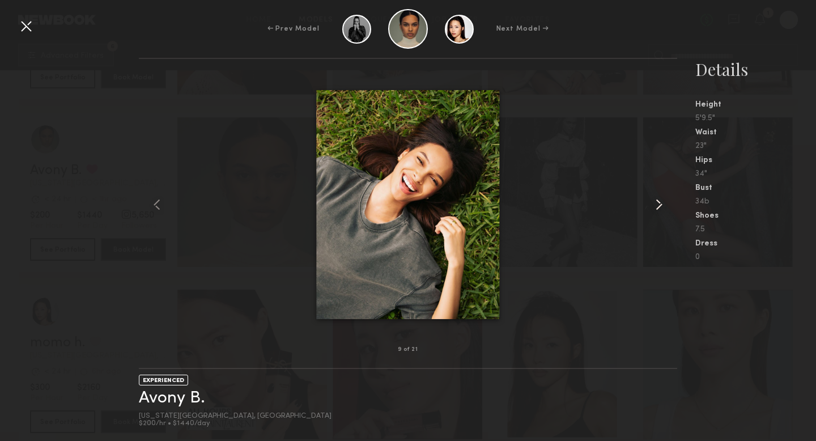
click at [659, 202] on common-icon at bounding box center [659, 204] width 18 height 18
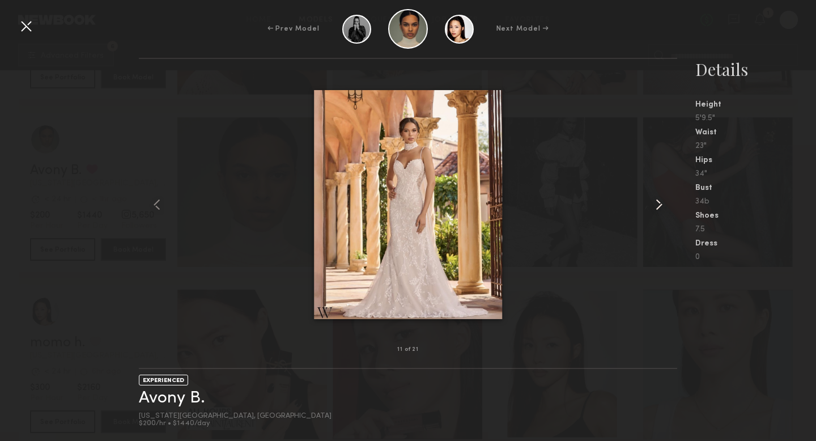
click at [659, 202] on common-icon at bounding box center [659, 204] width 18 height 18
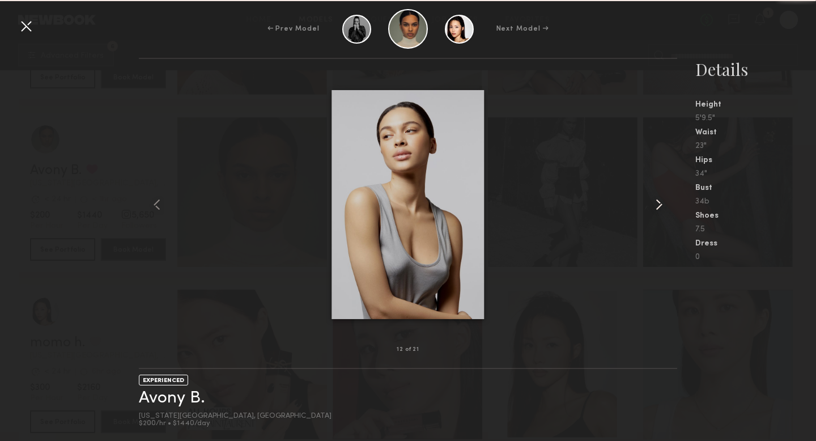
click at [659, 202] on common-icon at bounding box center [659, 204] width 18 height 18
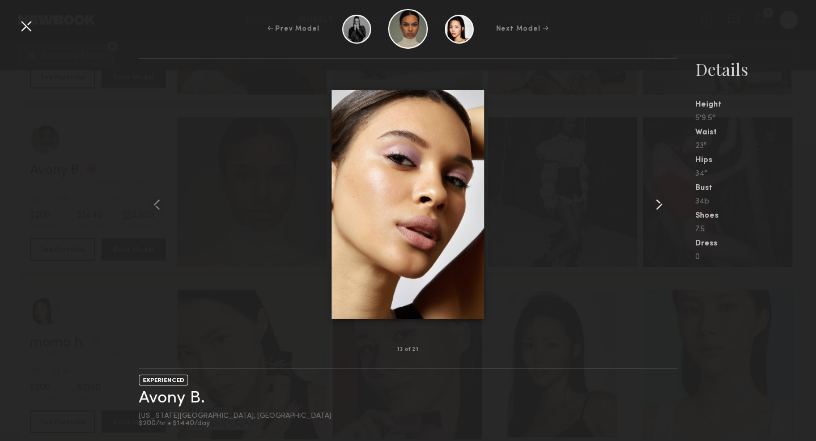
click at [659, 202] on common-icon at bounding box center [659, 204] width 18 height 18
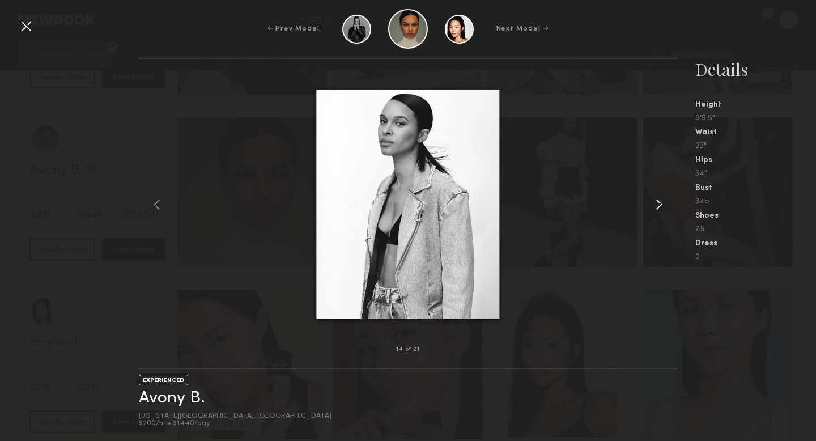
click at [659, 202] on common-icon at bounding box center [659, 204] width 18 height 18
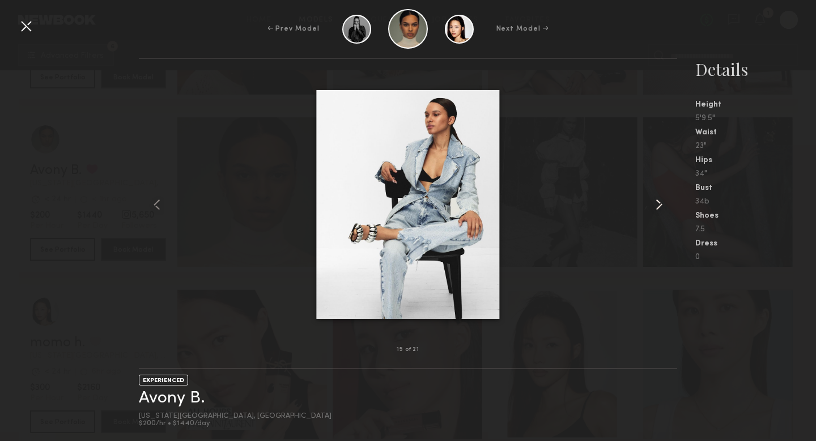
click at [659, 202] on common-icon at bounding box center [659, 204] width 18 height 18
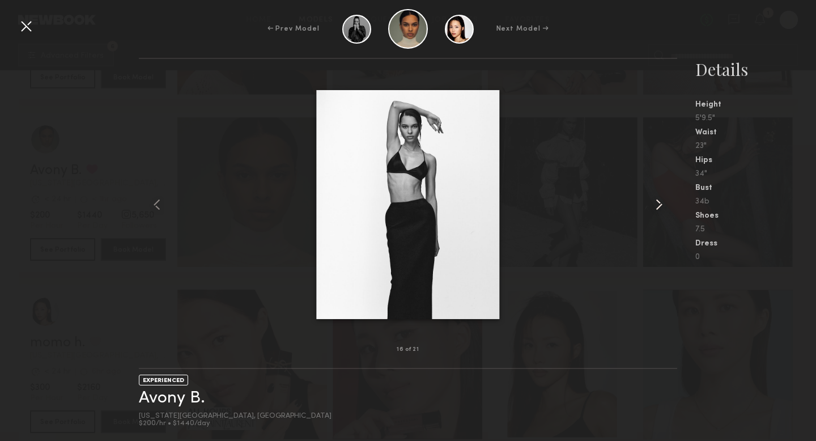
click at [659, 202] on common-icon at bounding box center [659, 204] width 18 height 18
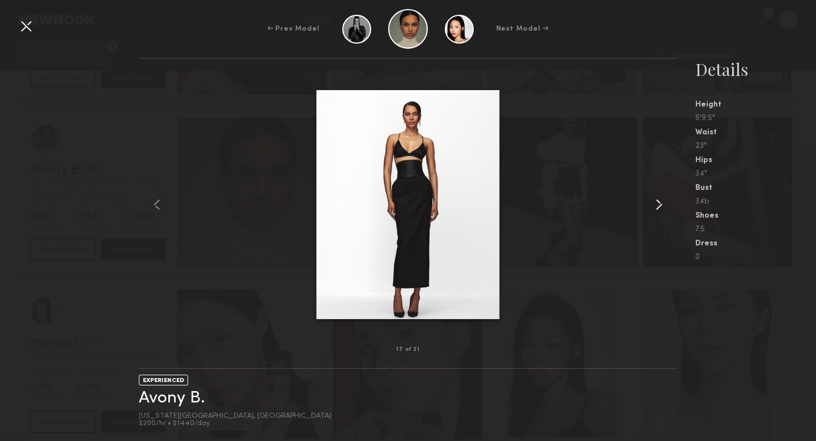
click at [659, 202] on common-icon at bounding box center [659, 204] width 18 height 18
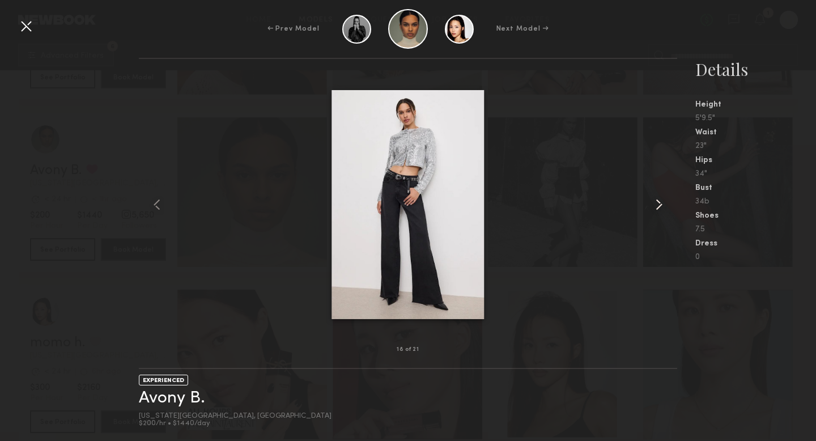
click at [659, 202] on common-icon at bounding box center [659, 204] width 18 height 18
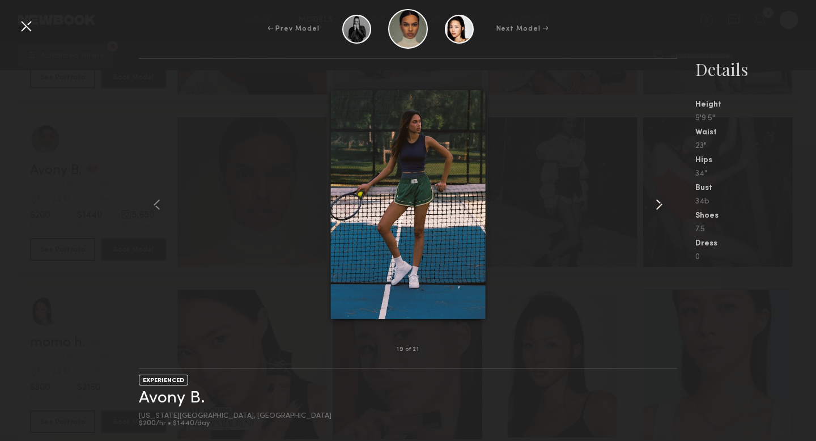
click at [658, 201] on common-icon at bounding box center [659, 204] width 18 height 18
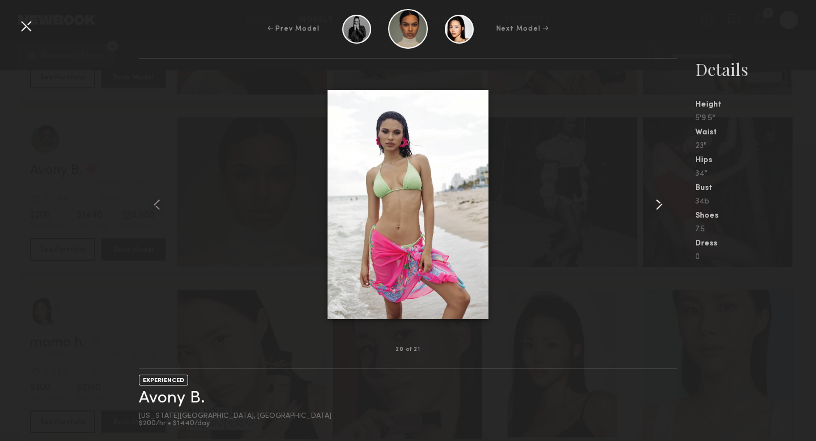
click at [658, 201] on common-icon at bounding box center [659, 204] width 18 height 18
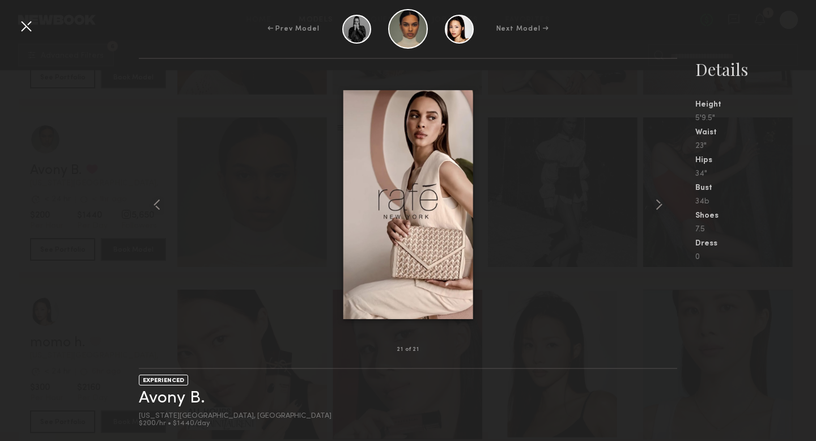
click at [33, 28] on div at bounding box center [26, 26] width 18 height 18
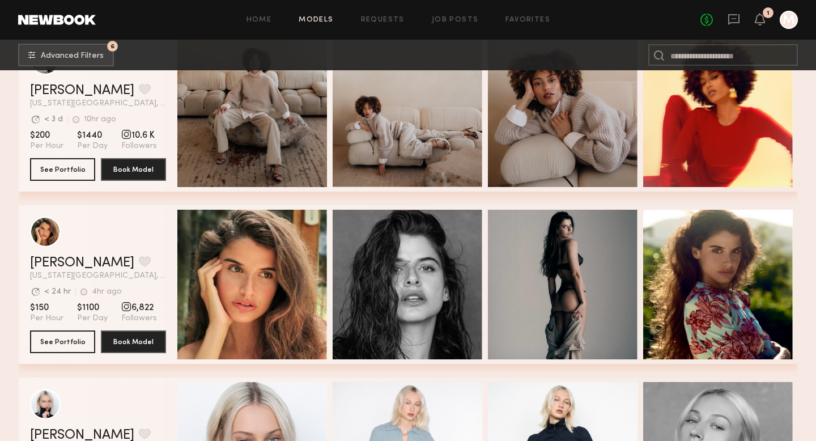
scroll to position [2301, 0]
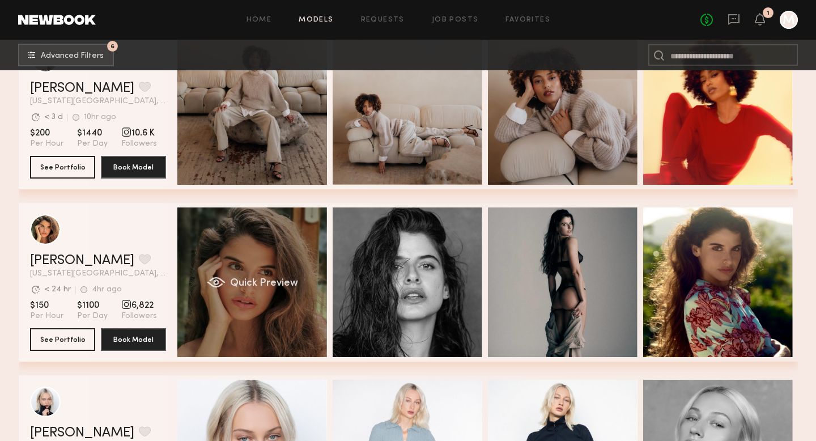
click at [209, 249] on div "Quick Preview" at bounding box center [252, 282] width 150 height 150
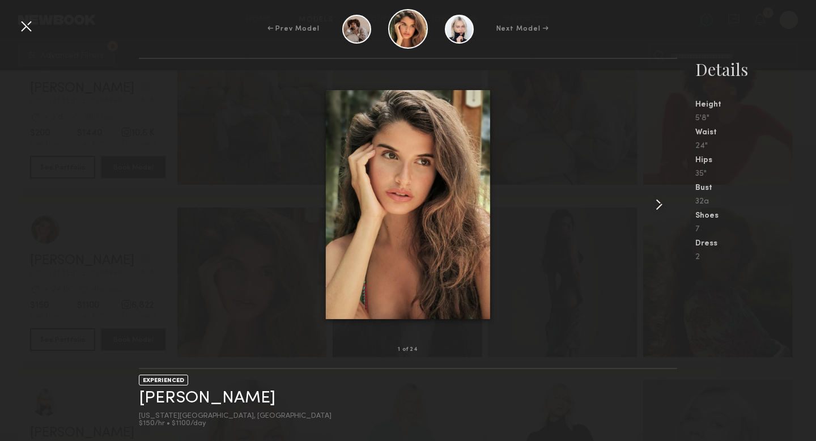
click at [658, 212] on common-icon at bounding box center [659, 204] width 18 height 18
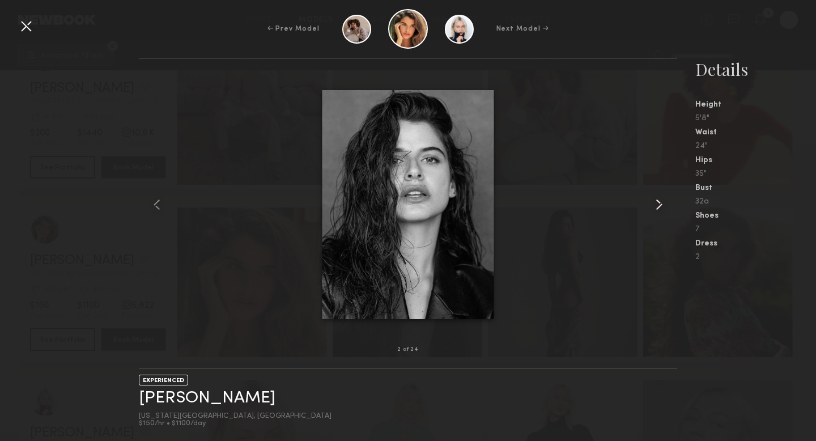
click at [658, 212] on common-icon at bounding box center [659, 204] width 18 height 18
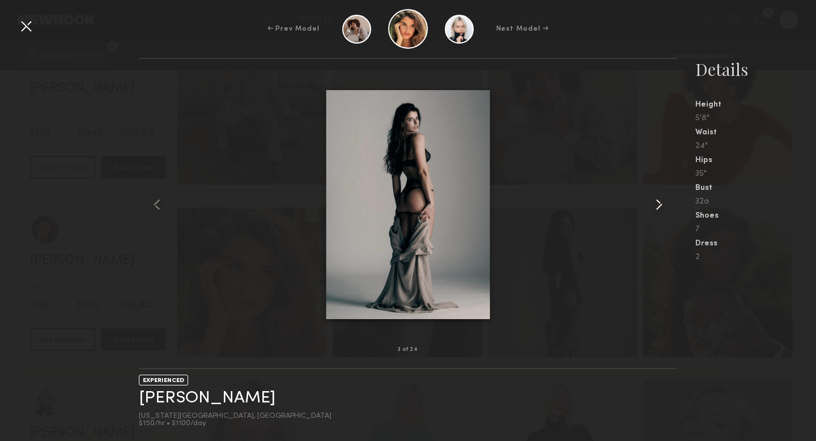
click at [658, 212] on common-icon at bounding box center [659, 204] width 18 height 18
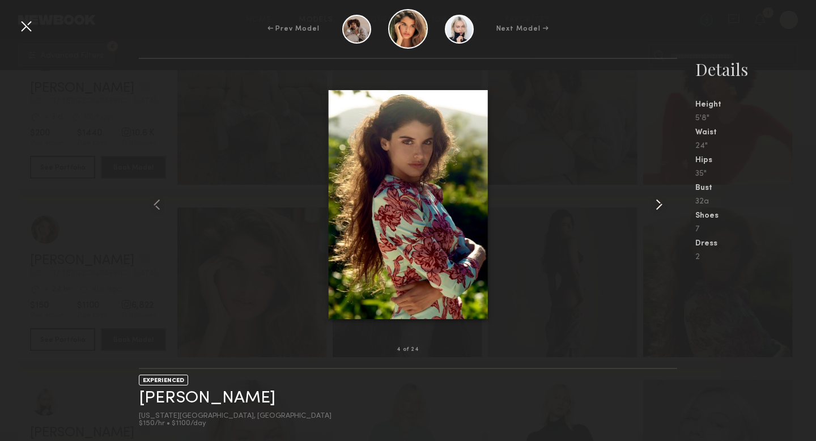
click at [658, 212] on common-icon at bounding box center [659, 204] width 18 height 18
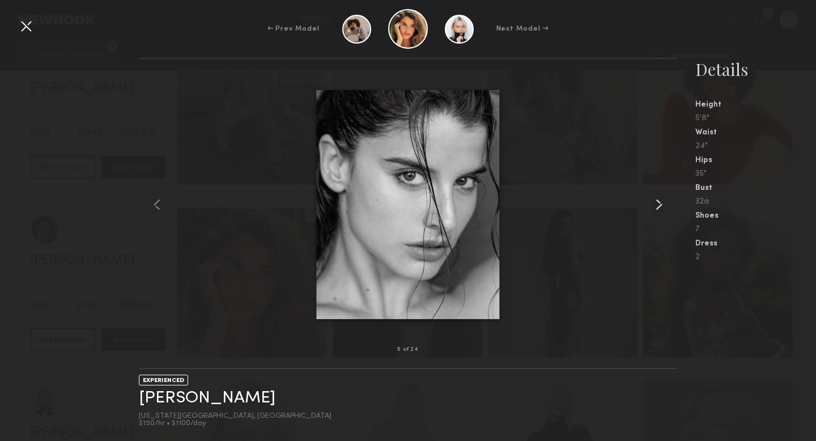
click at [658, 212] on common-icon at bounding box center [659, 204] width 18 height 18
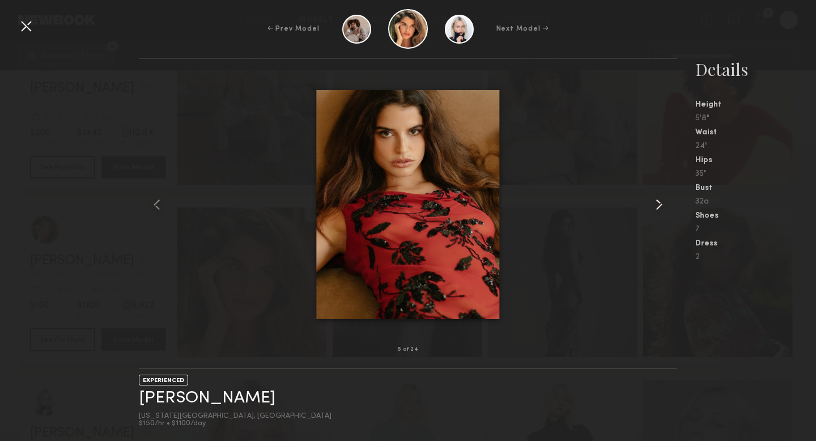
click at [658, 212] on common-icon at bounding box center [659, 204] width 18 height 18
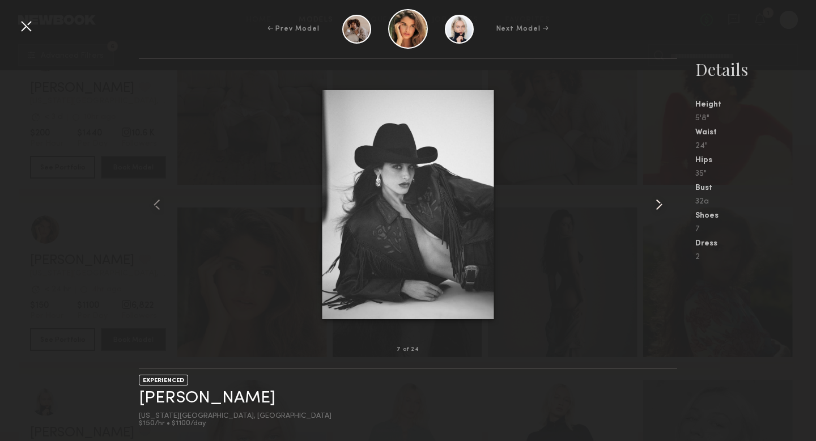
click at [658, 212] on common-icon at bounding box center [659, 204] width 18 height 18
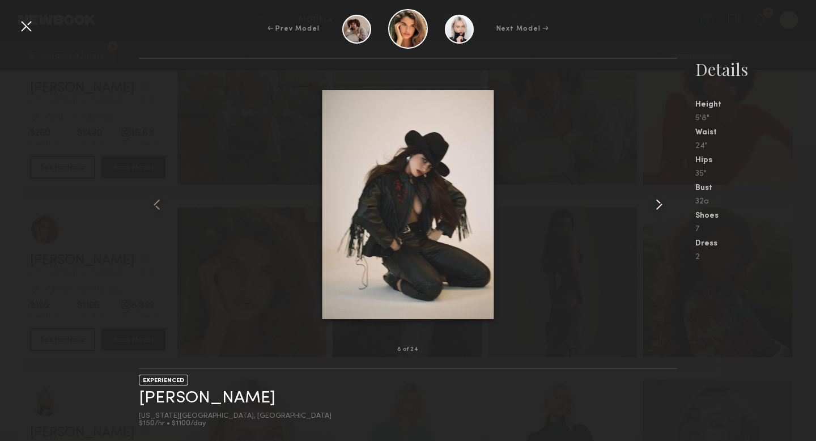
click at [658, 212] on common-icon at bounding box center [659, 204] width 18 height 18
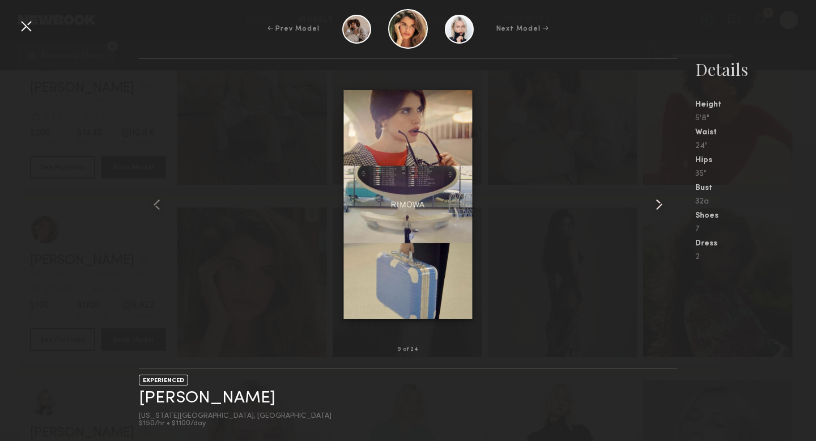
click at [658, 212] on common-icon at bounding box center [659, 204] width 18 height 18
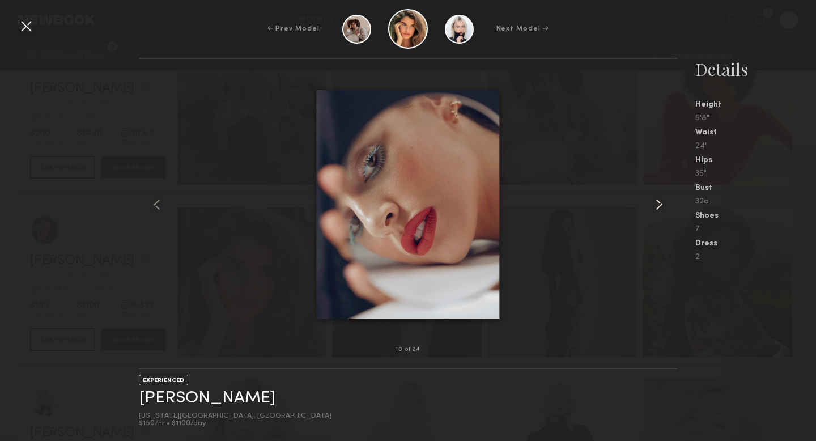
click at [658, 212] on common-icon at bounding box center [659, 204] width 18 height 18
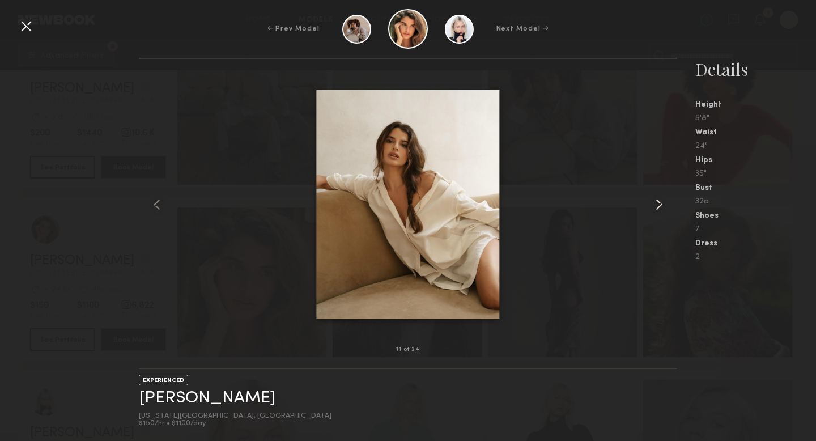
click at [658, 212] on common-icon at bounding box center [659, 204] width 18 height 18
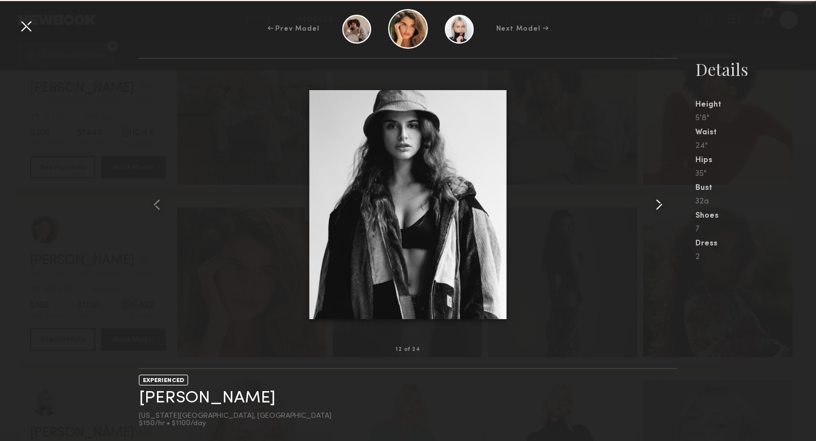
click at [658, 212] on common-icon at bounding box center [659, 204] width 18 height 18
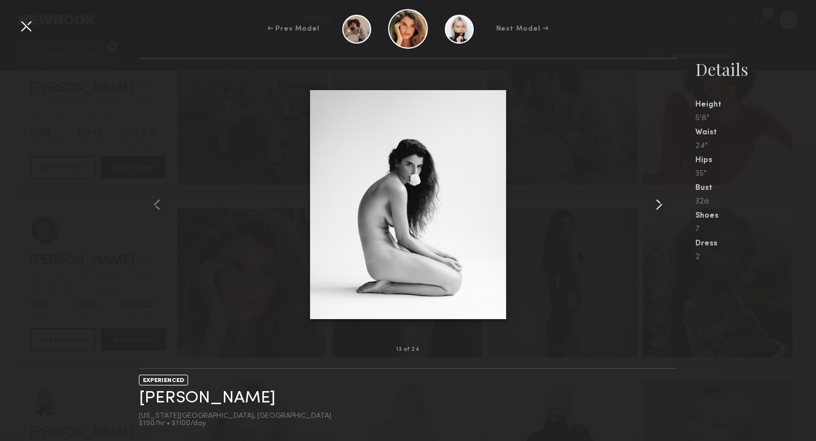
click at [658, 212] on common-icon at bounding box center [659, 204] width 18 height 18
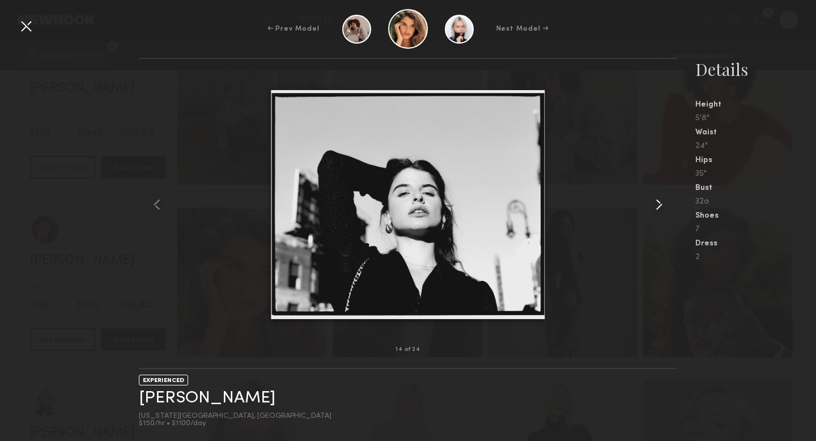
click at [658, 212] on common-icon at bounding box center [659, 204] width 18 height 18
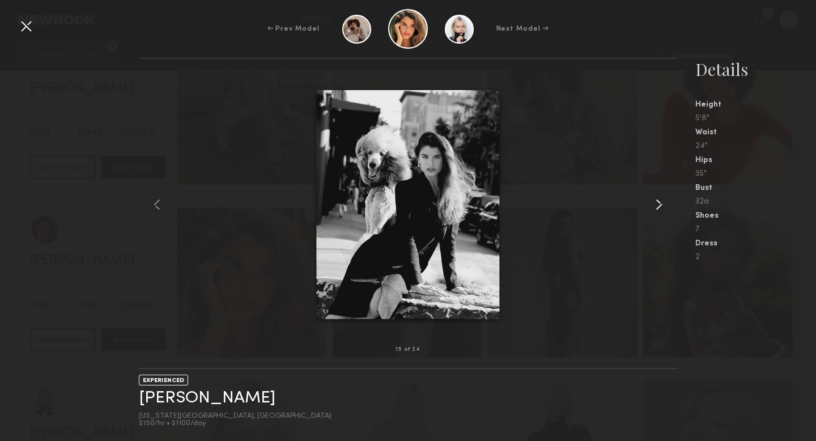
click at [658, 212] on common-icon at bounding box center [659, 204] width 18 height 18
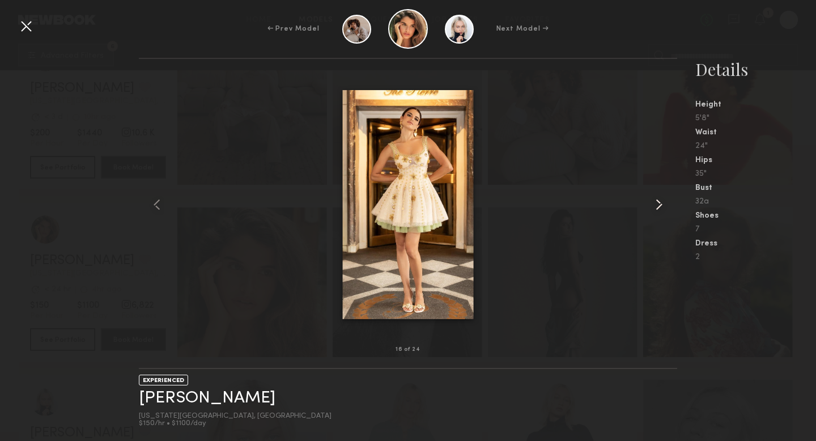
click at [658, 212] on common-icon at bounding box center [659, 204] width 18 height 18
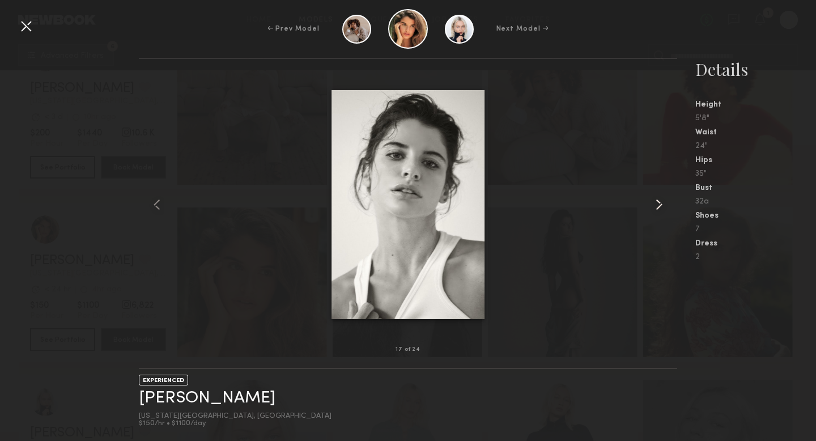
click at [658, 212] on common-icon at bounding box center [659, 204] width 18 height 18
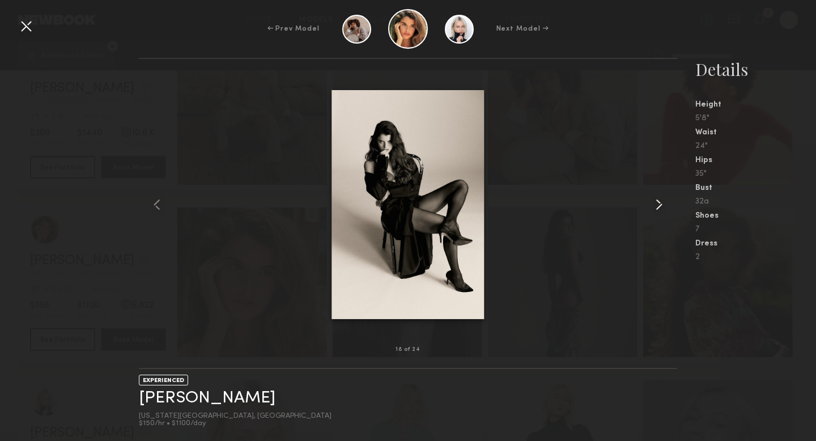
click at [658, 211] on common-icon at bounding box center [659, 204] width 18 height 18
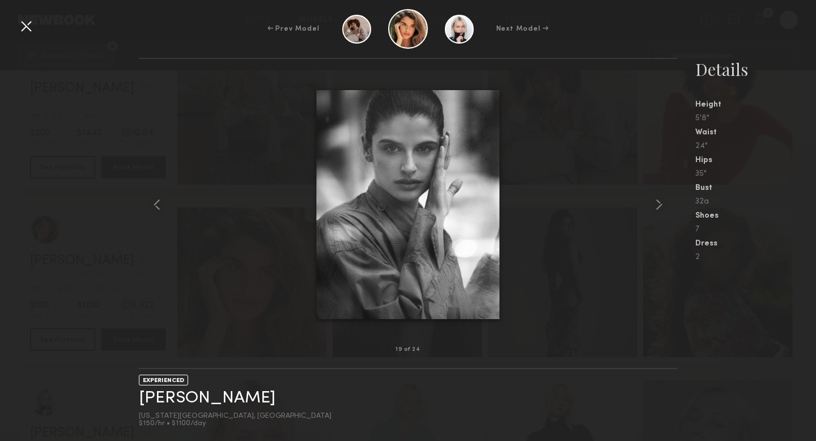
click at [21, 17] on div at bounding box center [26, 26] width 18 height 18
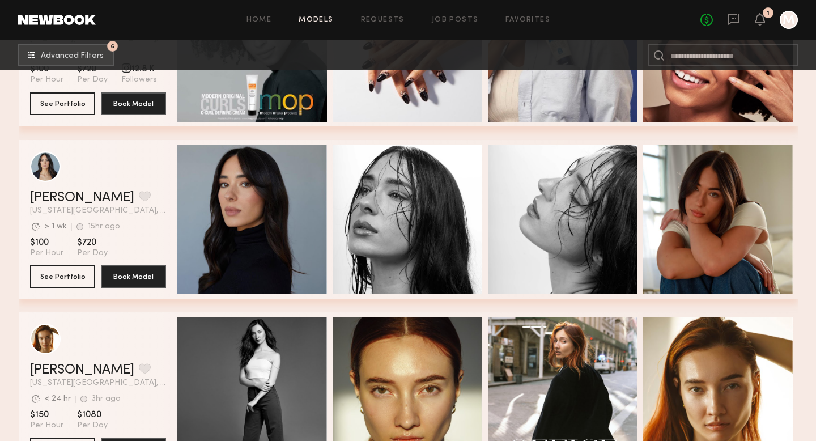
scroll to position [6848, 0]
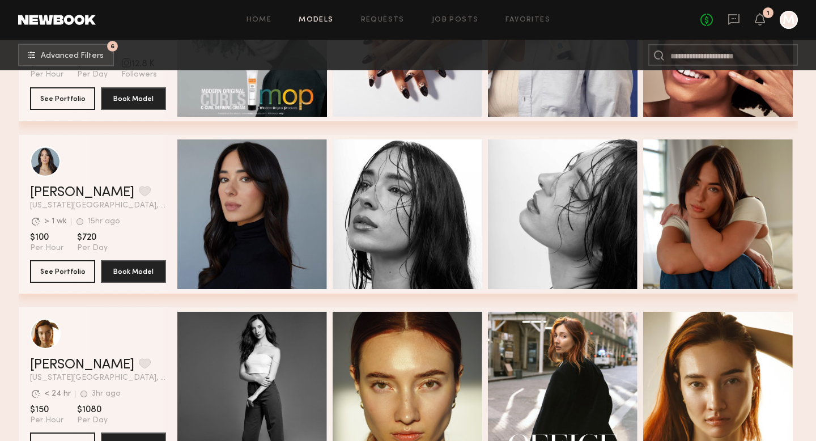
click at [293, 239] on div "Quick Preview" at bounding box center [252, 214] width 150 height 150
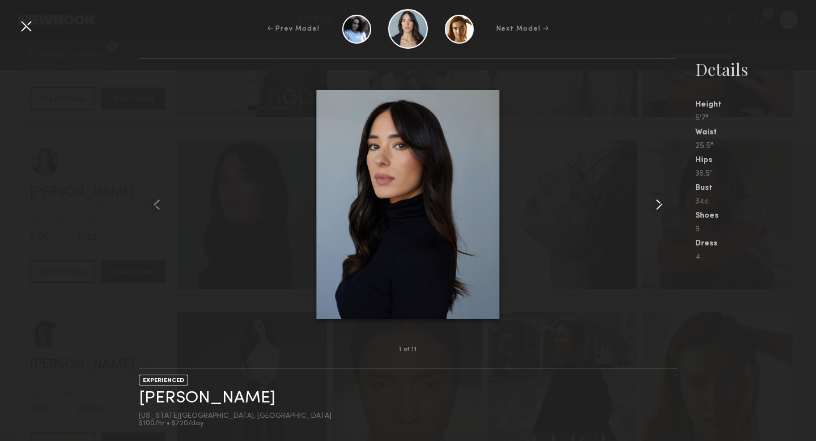
click at [659, 209] on common-icon at bounding box center [659, 204] width 18 height 18
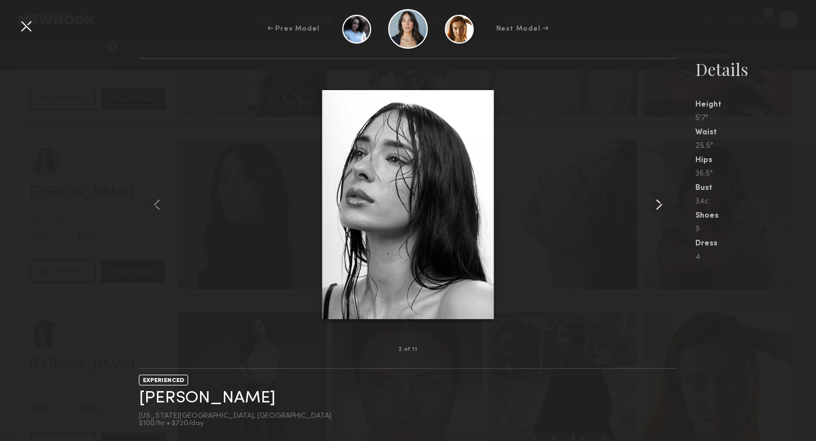
click at [659, 209] on common-icon at bounding box center [659, 204] width 18 height 18
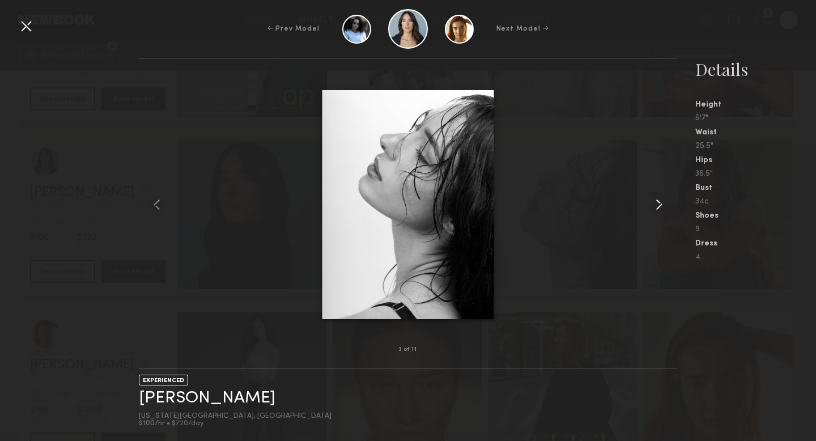
click at [659, 209] on common-icon at bounding box center [659, 204] width 18 height 18
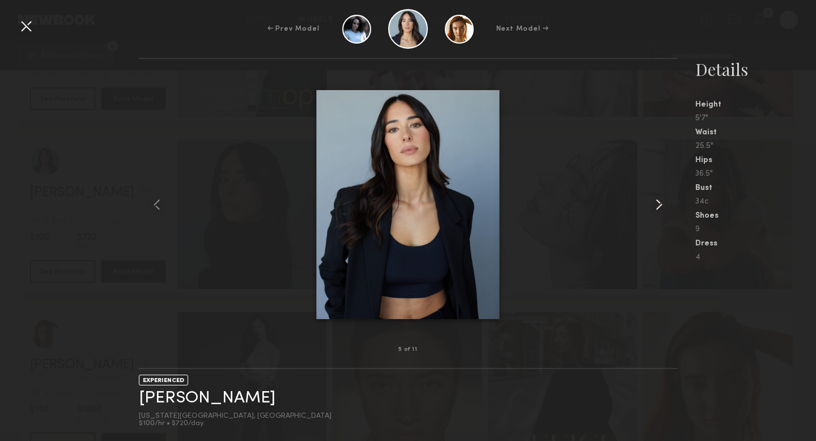
click at [659, 209] on common-icon at bounding box center [659, 204] width 18 height 18
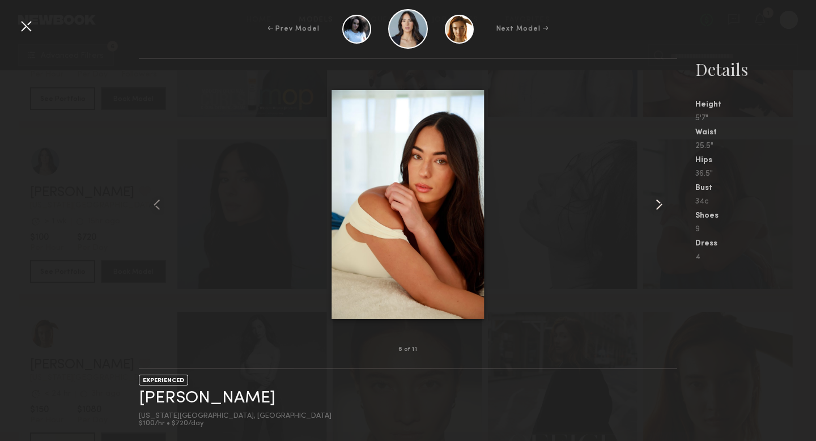
click at [659, 209] on common-icon at bounding box center [659, 204] width 18 height 18
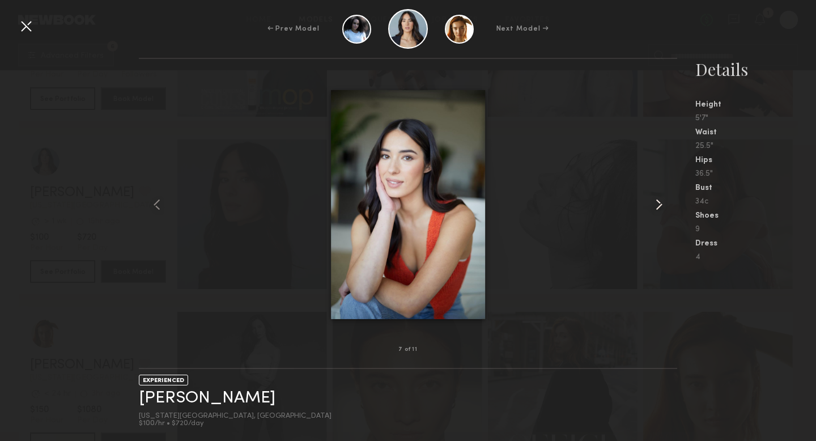
click at [659, 209] on common-icon at bounding box center [659, 204] width 18 height 18
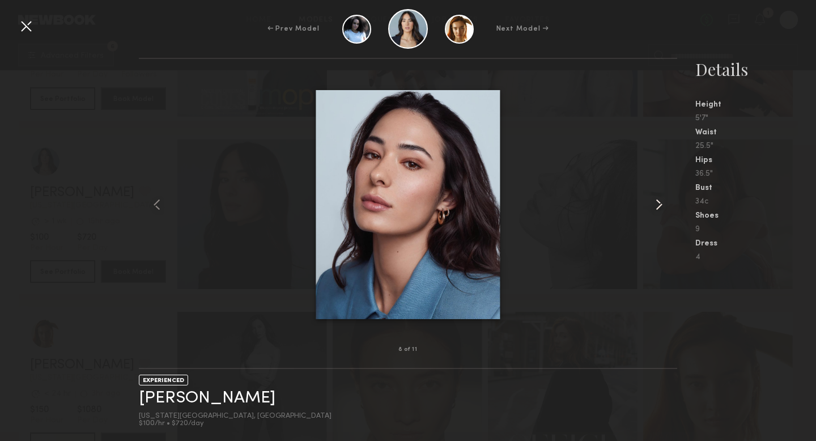
click at [659, 209] on common-icon at bounding box center [659, 204] width 18 height 18
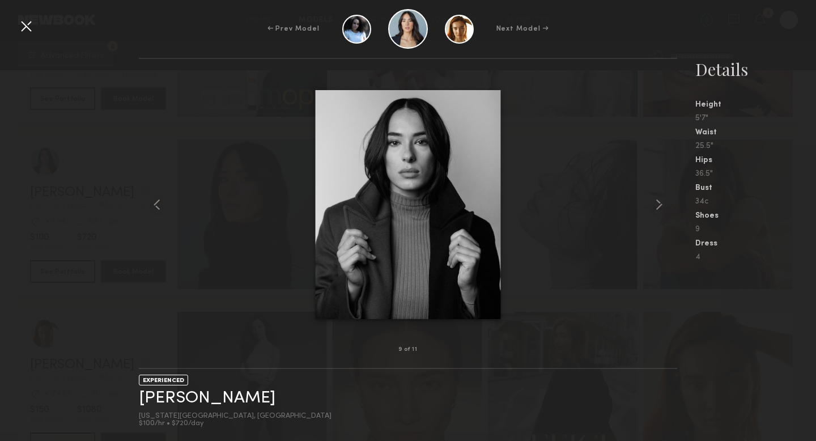
click at [29, 20] on div at bounding box center [26, 26] width 18 height 18
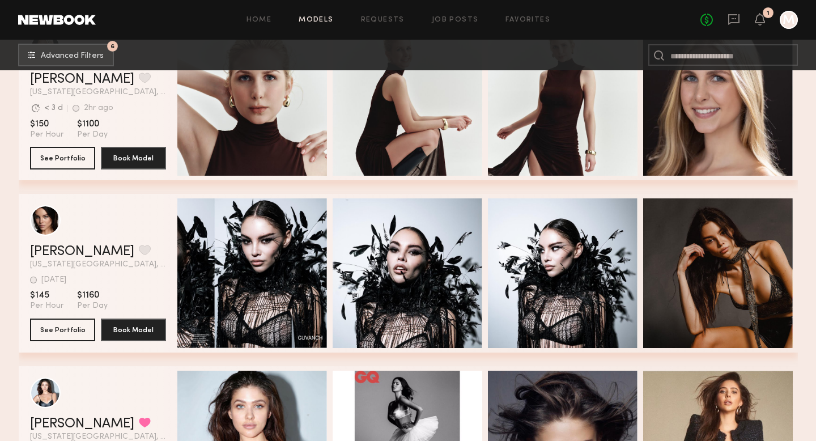
scroll to position [7809, 0]
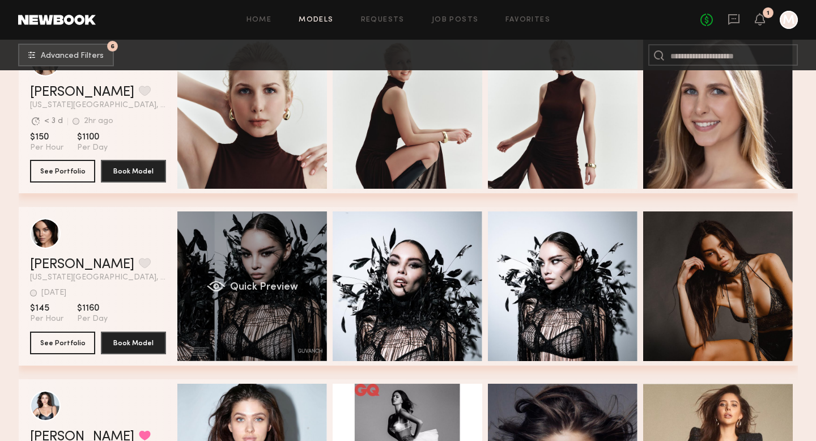
click at [203, 286] on div "Quick Preview" at bounding box center [252, 286] width 150 height 150
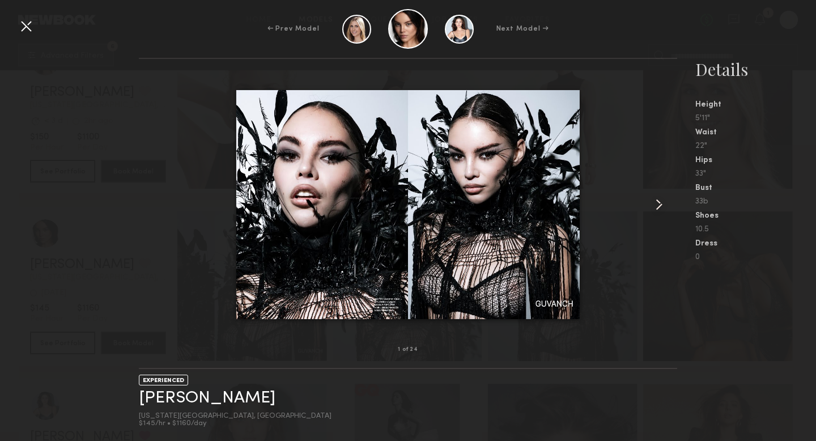
click at [664, 214] on div at bounding box center [667, 204] width 22 height 254
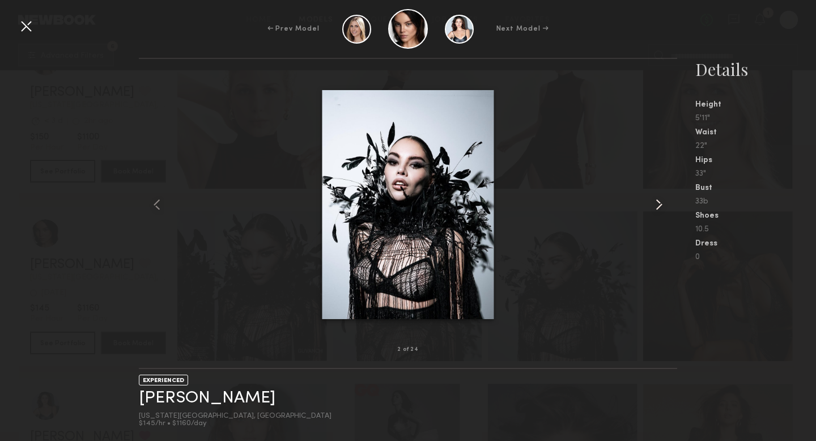
click at [664, 214] on div at bounding box center [667, 204] width 22 height 254
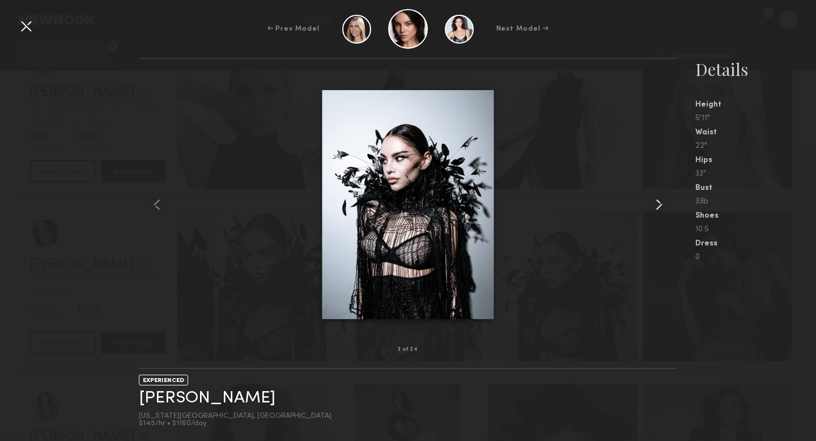
click at [664, 214] on div at bounding box center [667, 204] width 22 height 254
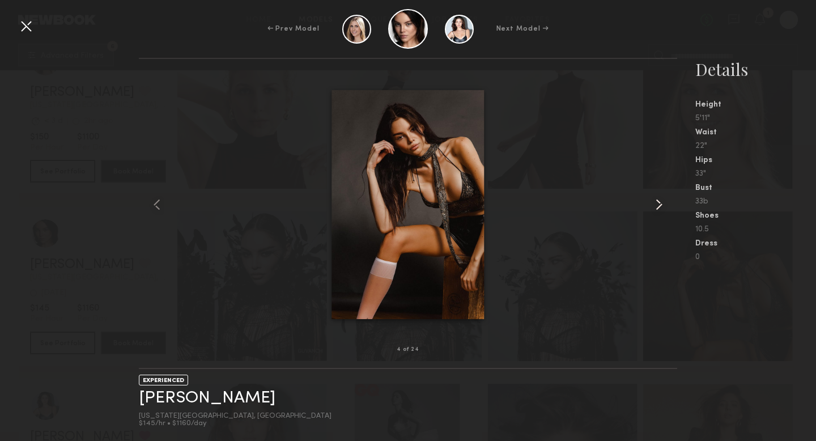
click at [664, 214] on div at bounding box center [667, 204] width 22 height 254
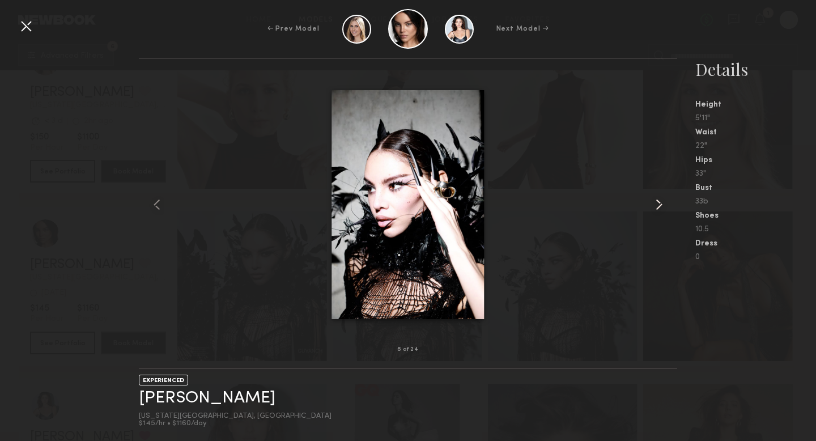
click at [664, 214] on div at bounding box center [667, 204] width 22 height 254
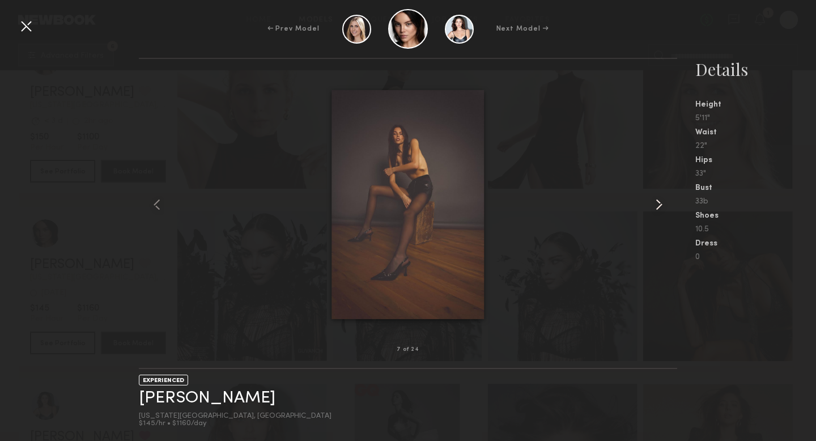
click at [664, 214] on div at bounding box center [667, 204] width 22 height 254
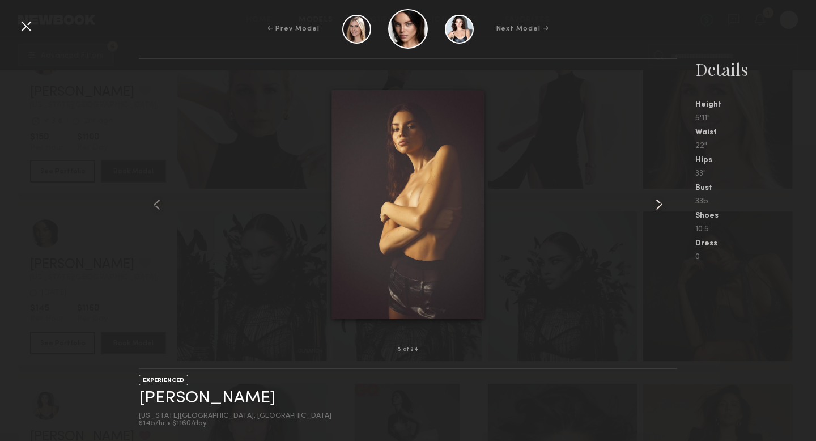
click at [664, 214] on div at bounding box center [667, 204] width 22 height 254
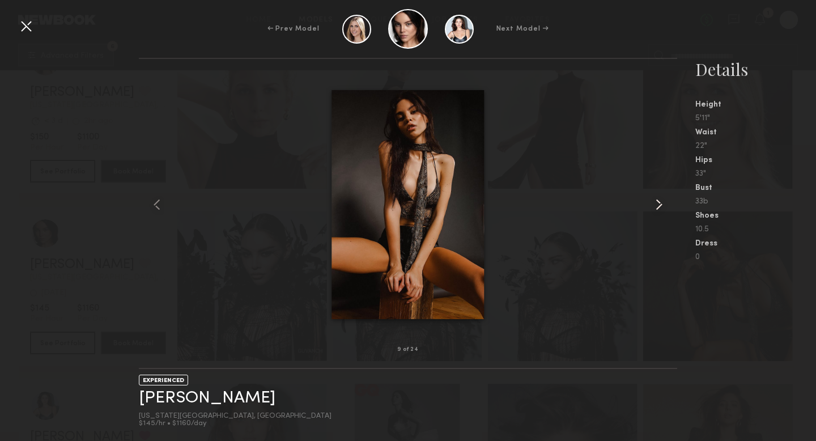
click at [665, 214] on div at bounding box center [667, 204] width 22 height 254
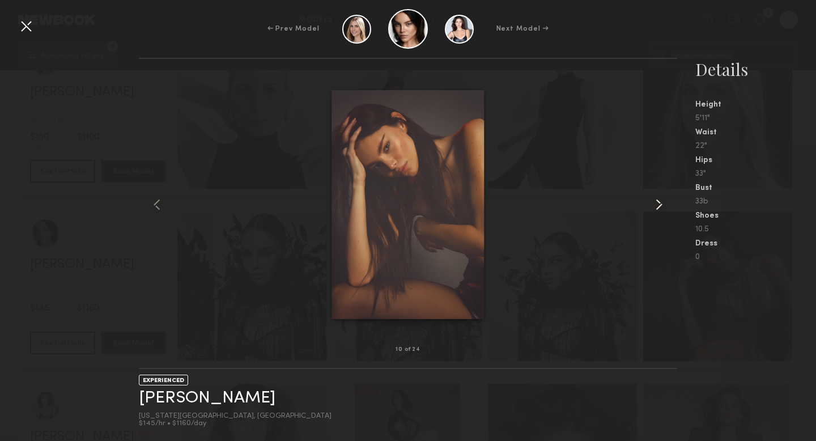
click at [665, 214] on div at bounding box center [667, 204] width 22 height 254
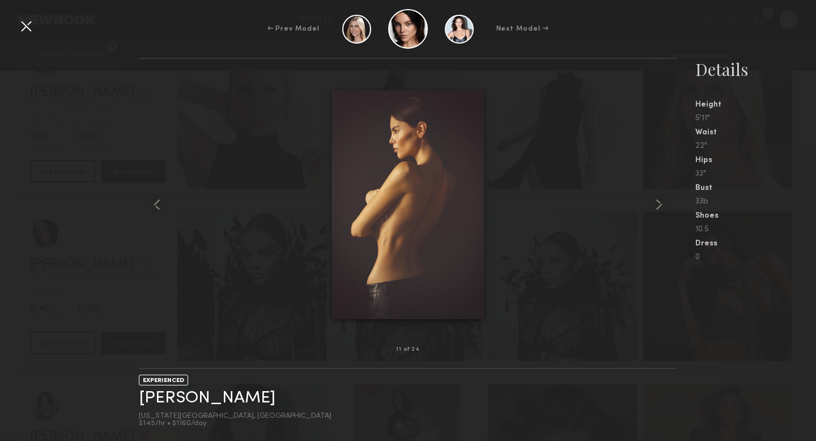
click at [19, 23] on div at bounding box center [26, 26] width 18 height 18
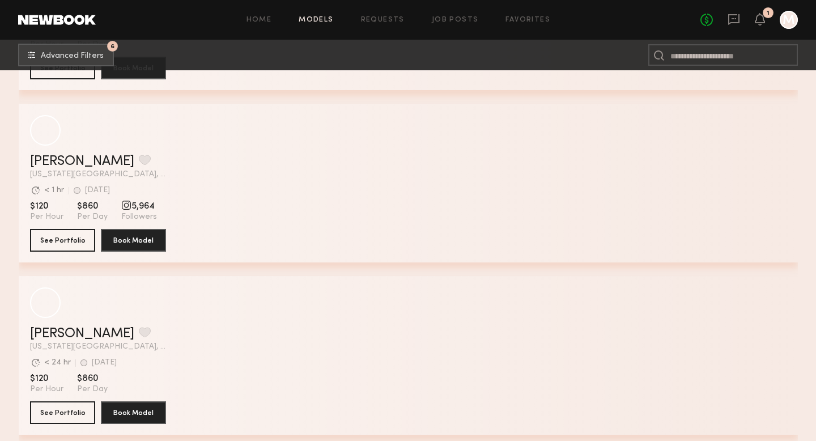
scroll to position [10665, 0]
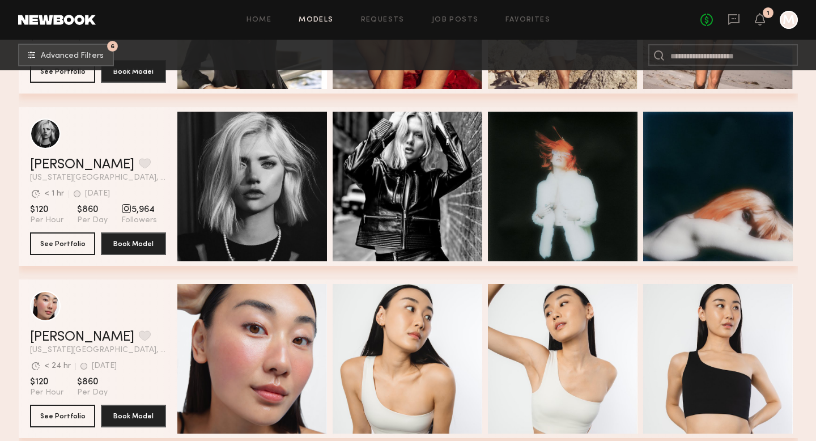
click at [262, 221] on div "Quick Preview" at bounding box center [252, 187] width 150 height 150
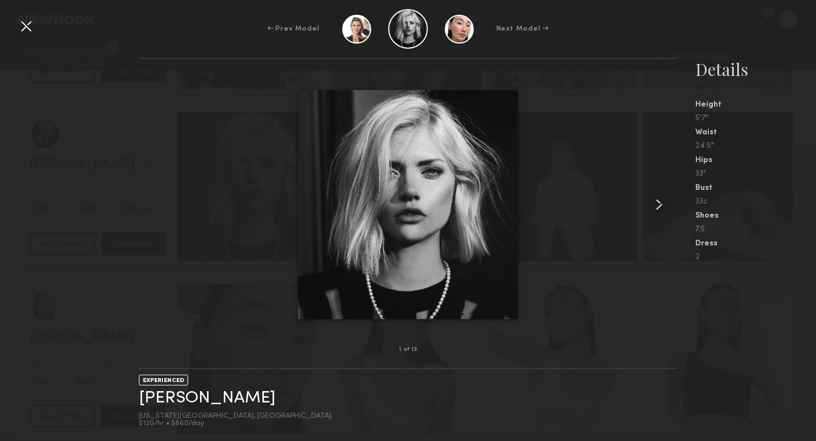
click at [658, 211] on common-icon at bounding box center [659, 204] width 18 height 18
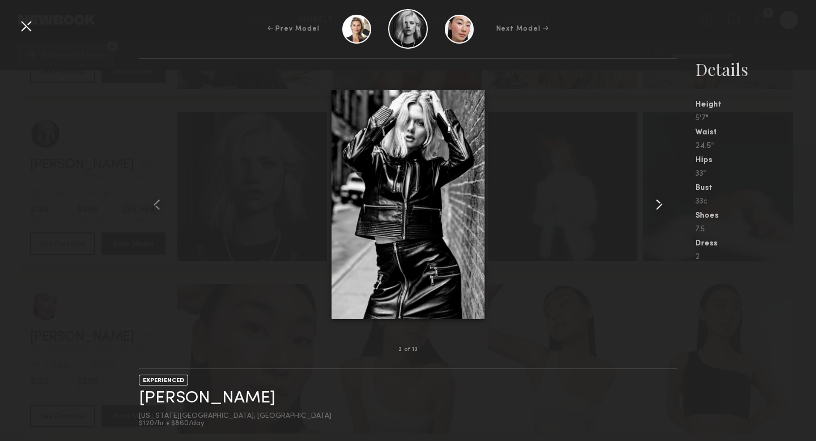
click at [658, 211] on common-icon at bounding box center [659, 204] width 18 height 18
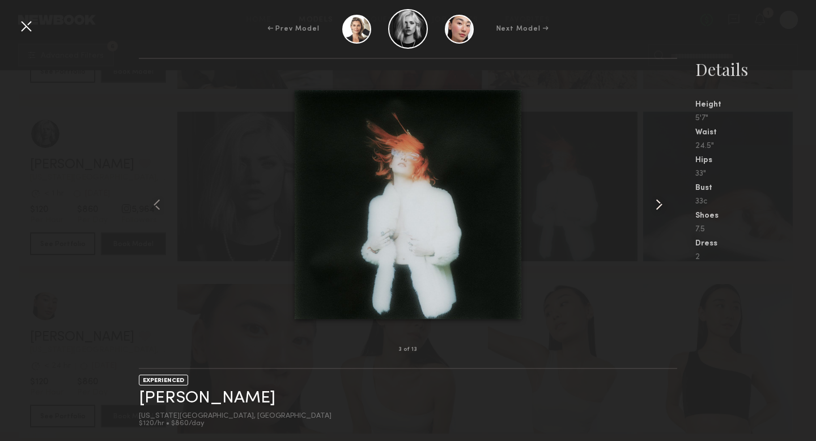
click at [658, 211] on common-icon at bounding box center [659, 204] width 18 height 18
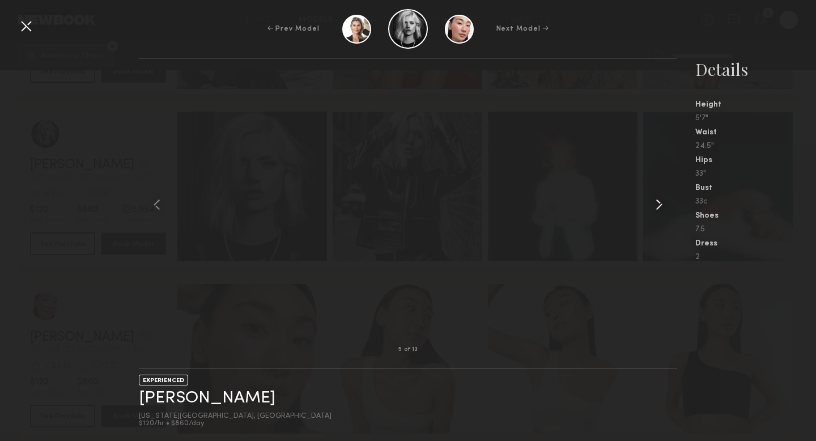
click at [658, 211] on common-icon at bounding box center [659, 204] width 18 height 18
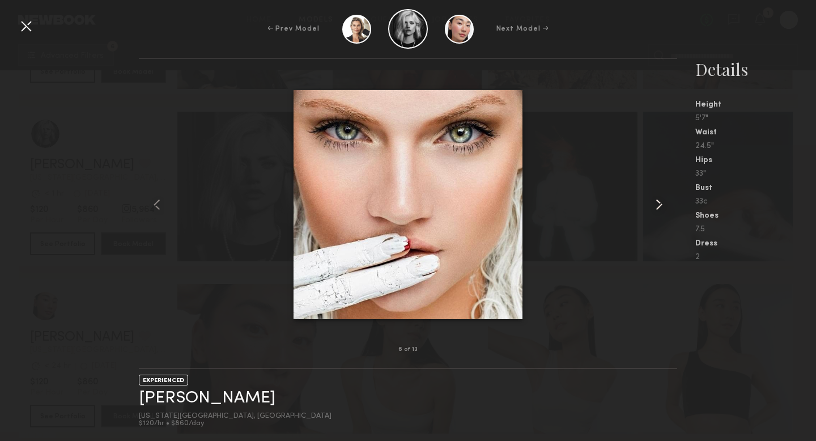
click at [658, 211] on common-icon at bounding box center [659, 204] width 18 height 18
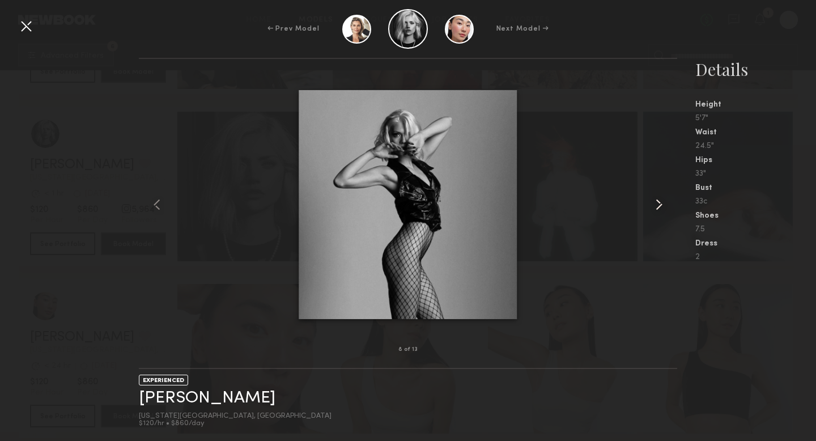
click at [658, 211] on common-icon at bounding box center [659, 204] width 18 height 18
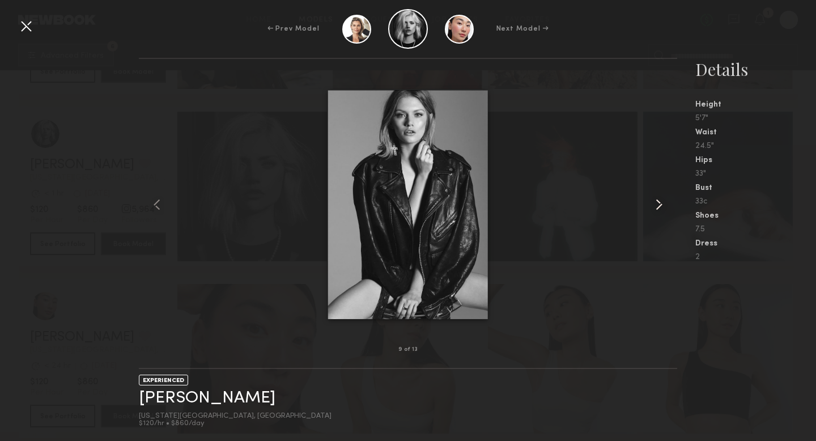
click at [658, 211] on common-icon at bounding box center [659, 204] width 18 height 18
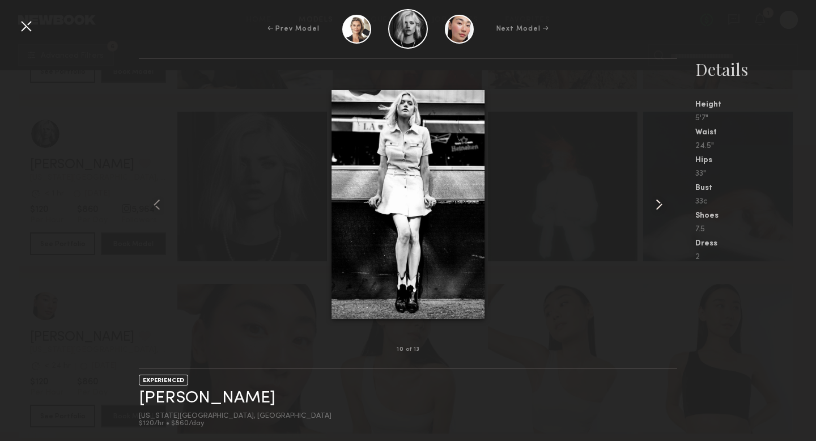
click at [658, 211] on common-icon at bounding box center [659, 204] width 18 height 18
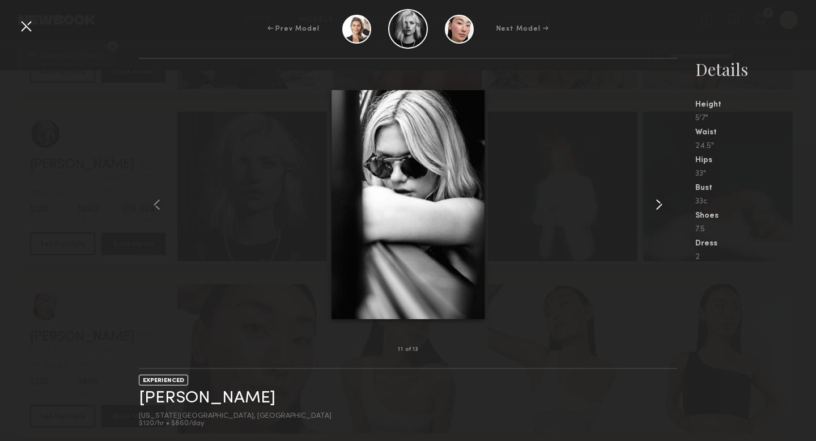
click at [658, 211] on common-icon at bounding box center [659, 204] width 18 height 18
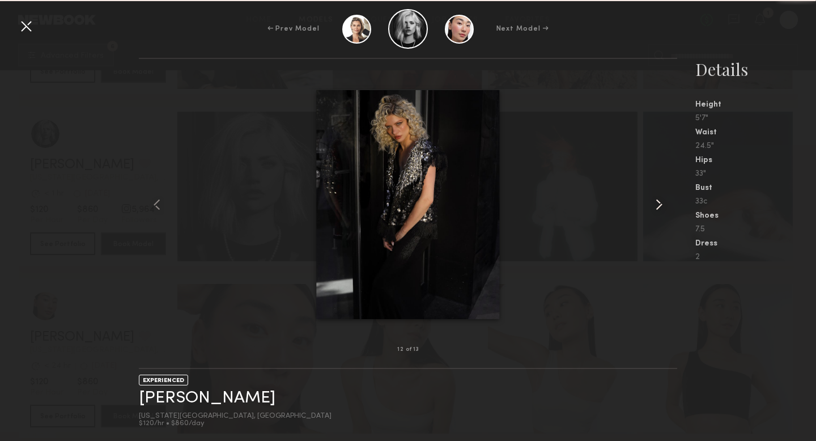
click at [658, 211] on common-icon at bounding box center [659, 204] width 18 height 18
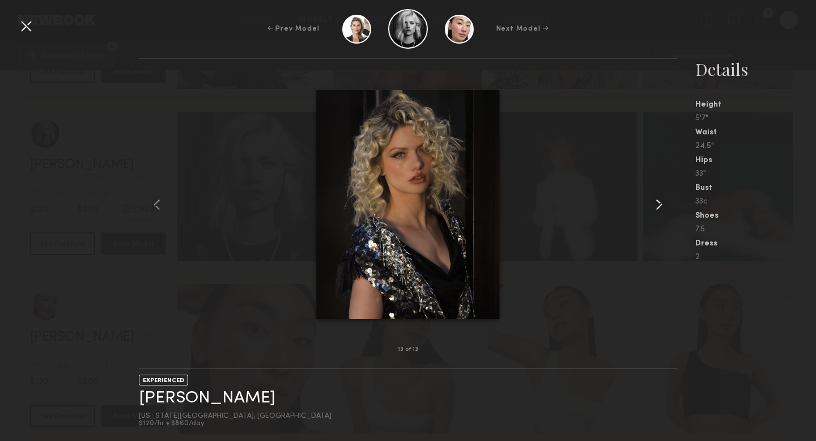
click at [658, 211] on common-icon at bounding box center [659, 204] width 18 height 18
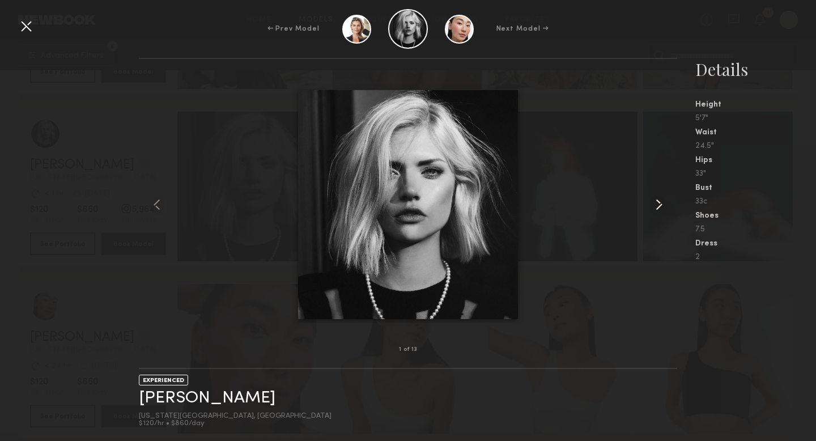
click at [658, 211] on common-icon at bounding box center [659, 204] width 18 height 18
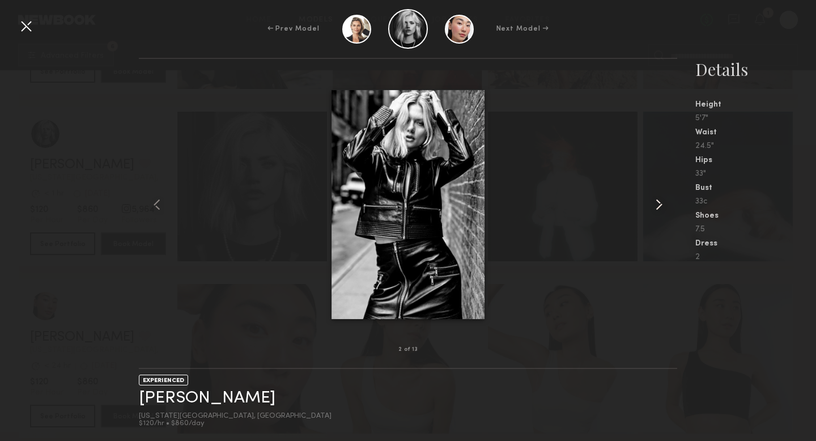
click at [658, 211] on common-icon at bounding box center [659, 204] width 18 height 18
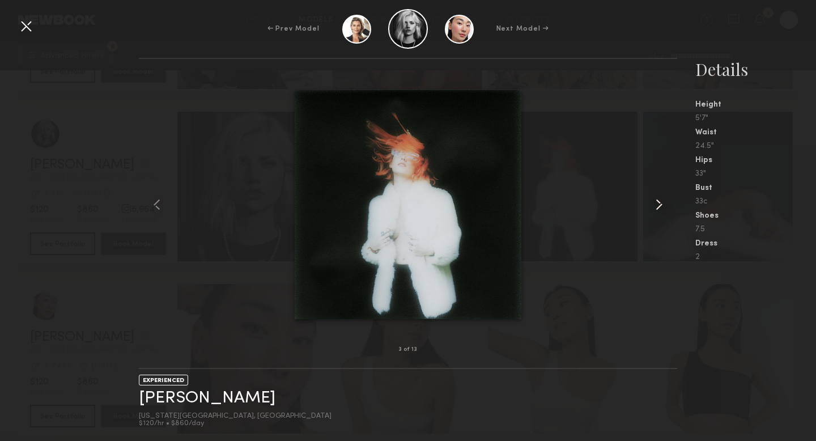
click at [658, 211] on common-icon at bounding box center [659, 204] width 18 height 18
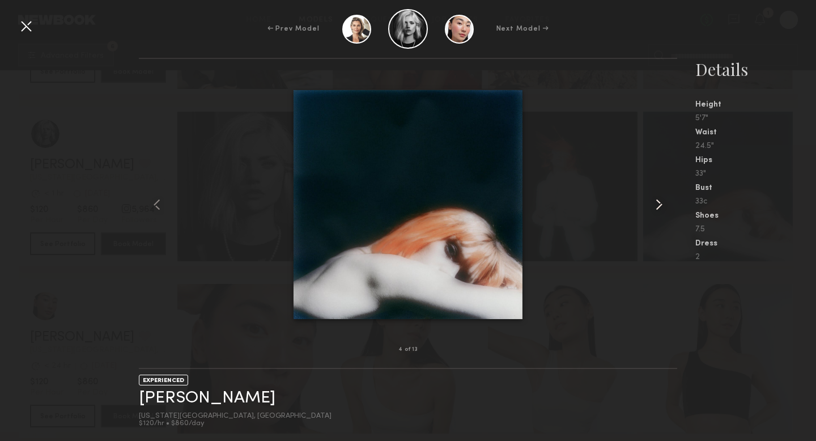
click at [658, 211] on common-icon at bounding box center [659, 204] width 18 height 18
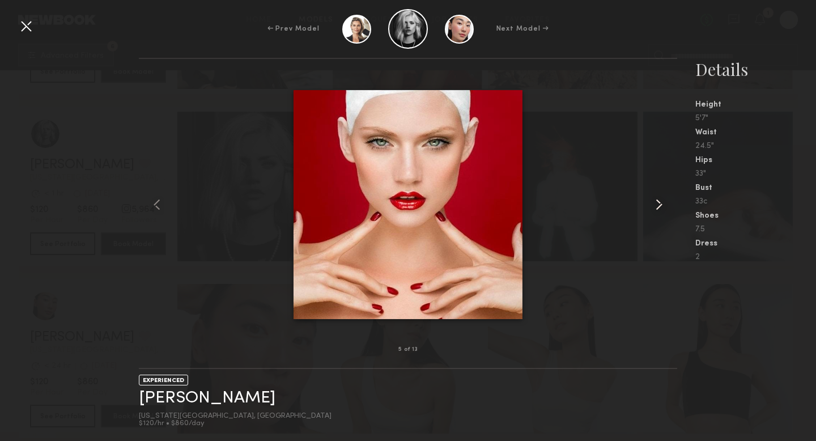
click at [658, 211] on common-icon at bounding box center [659, 204] width 18 height 18
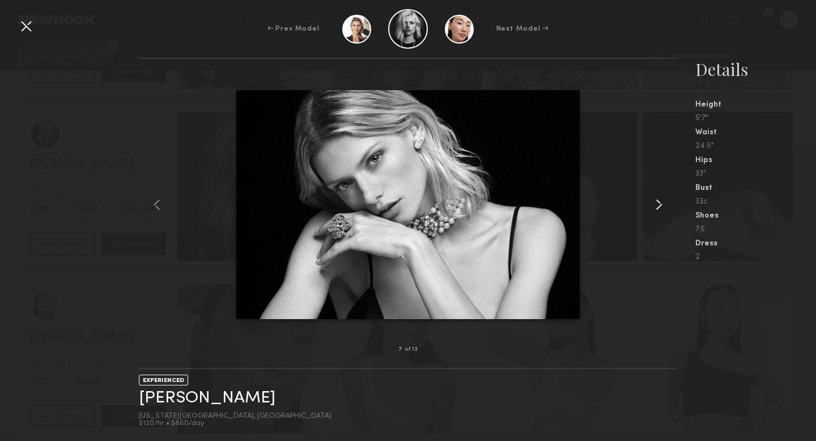
click at [658, 211] on common-icon at bounding box center [659, 204] width 18 height 18
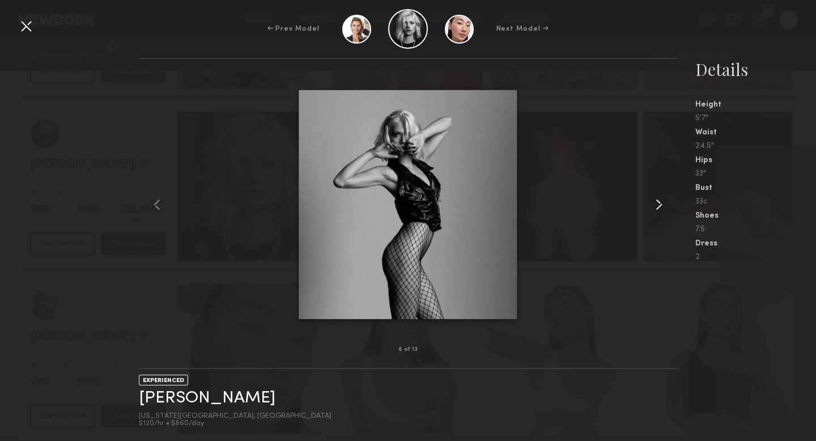
click at [658, 211] on common-icon at bounding box center [659, 204] width 18 height 18
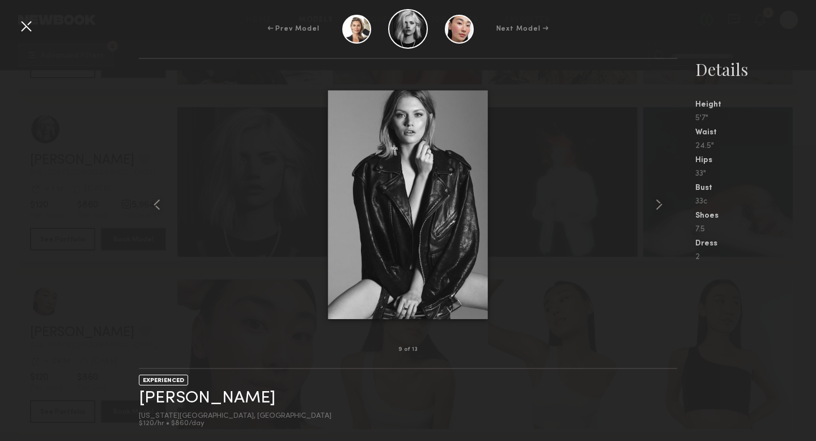
scroll to position [10616, 0]
click at [659, 203] on common-icon at bounding box center [659, 204] width 18 height 18
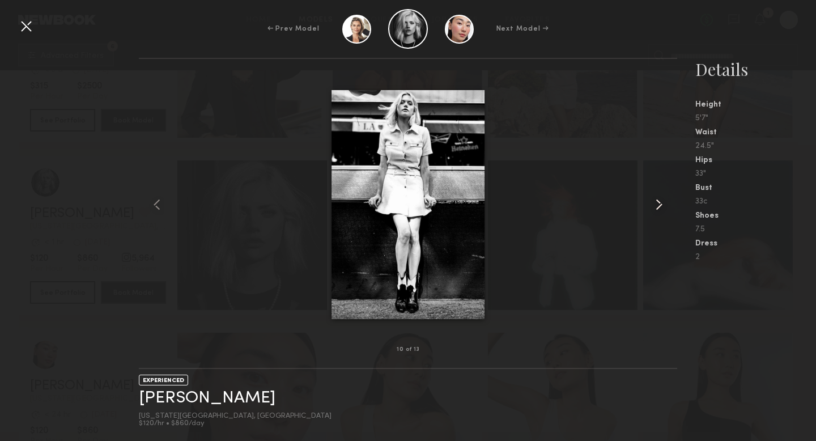
click at [659, 203] on common-icon at bounding box center [659, 204] width 18 height 18
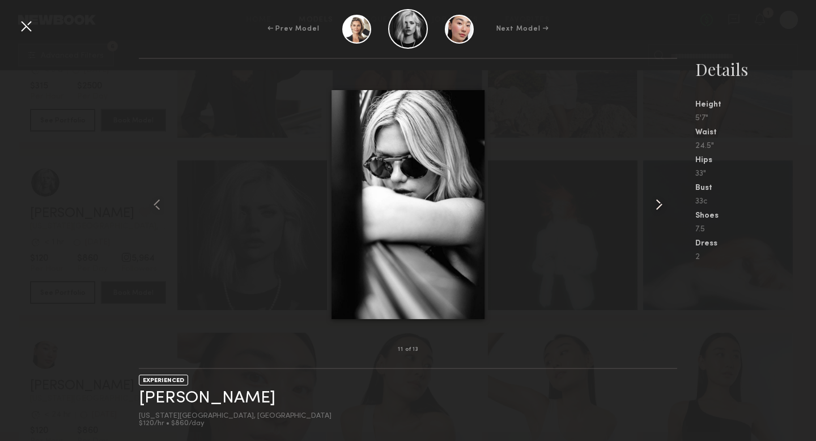
click at [659, 203] on common-icon at bounding box center [659, 204] width 18 height 18
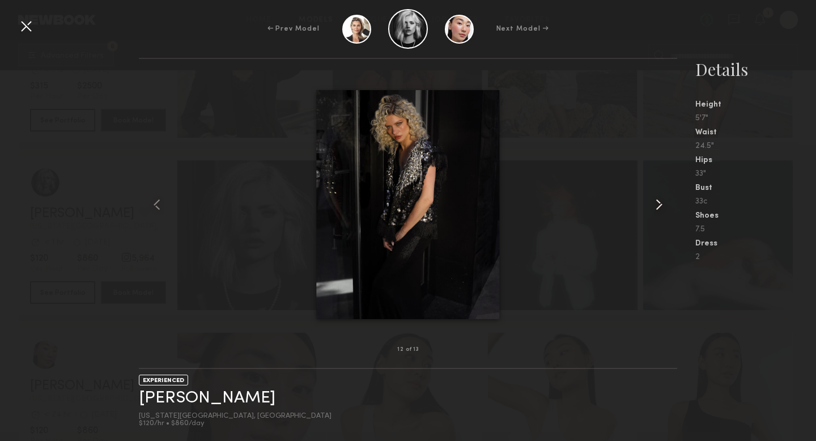
click at [659, 203] on common-icon at bounding box center [659, 204] width 18 height 18
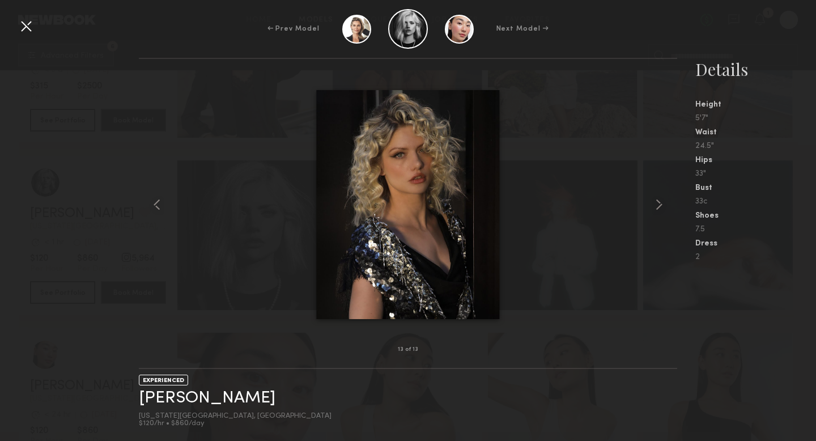
click at [28, 29] on div at bounding box center [26, 26] width 18 height 18
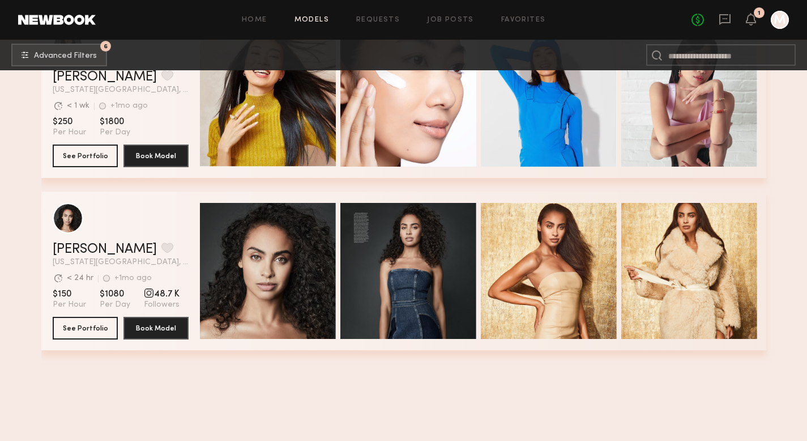
scroll to position [15090, 0]
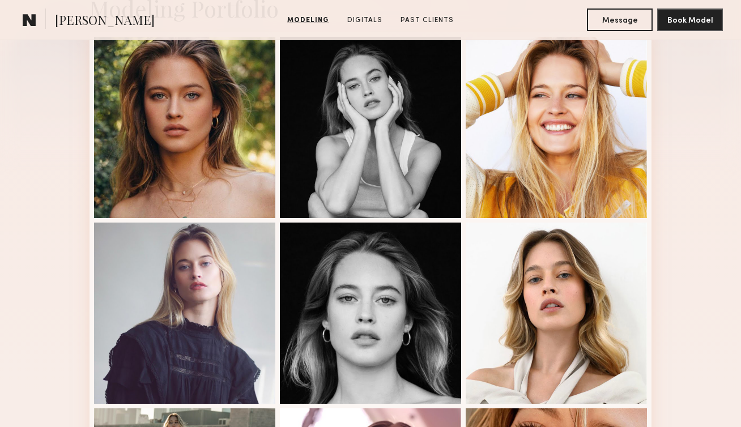
scroll to position [299, 0]
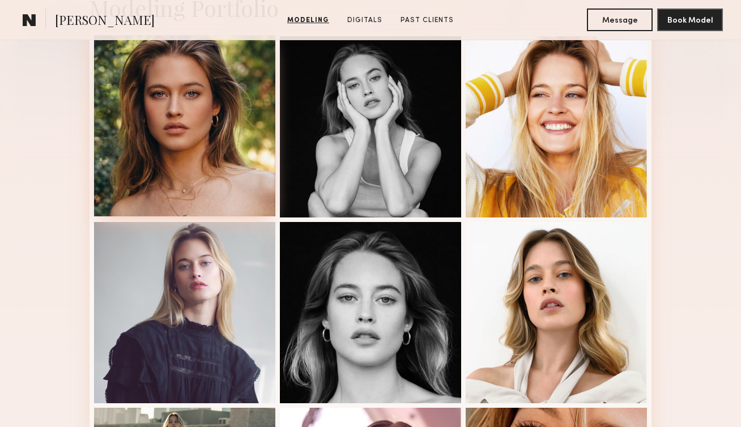
click at [220, 157] on div at bounding box center [184, 125] width 181 height 181
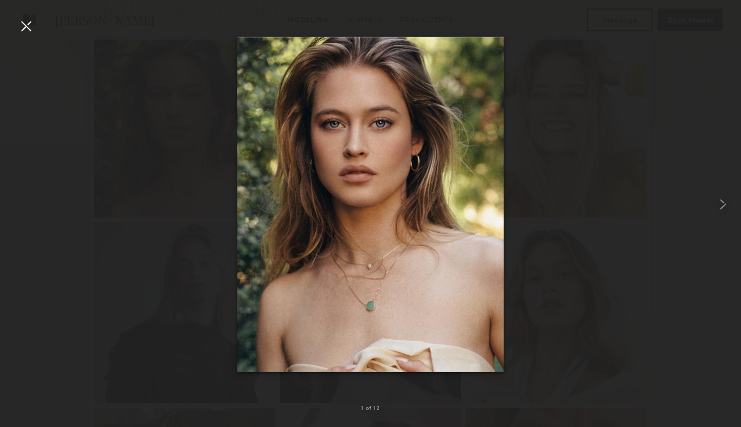
click at [25, 26] on div at bounding box center [26, 26] width 18 height 18
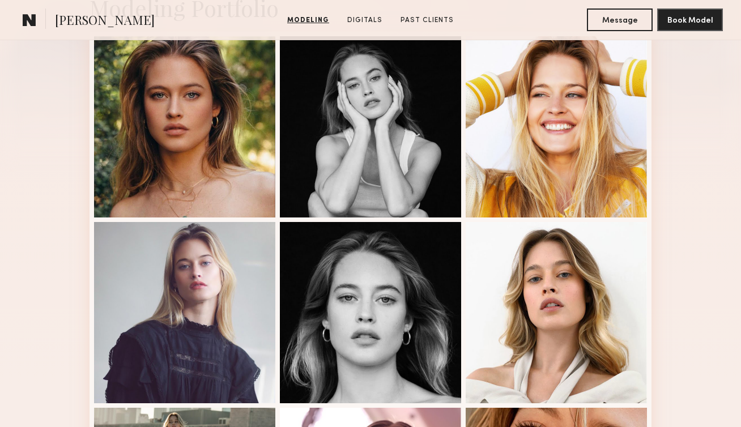
click at [702, 111] on div "Modeling Portfolio View More" at bounding box center [370, 402] width 741 height 882
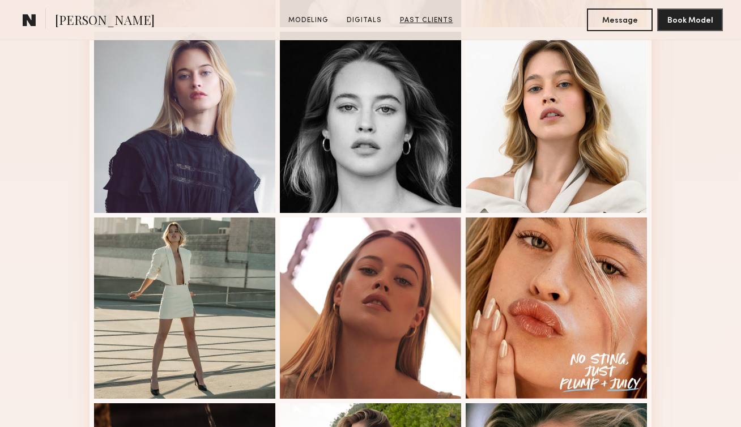
scroll to position [491, 0]
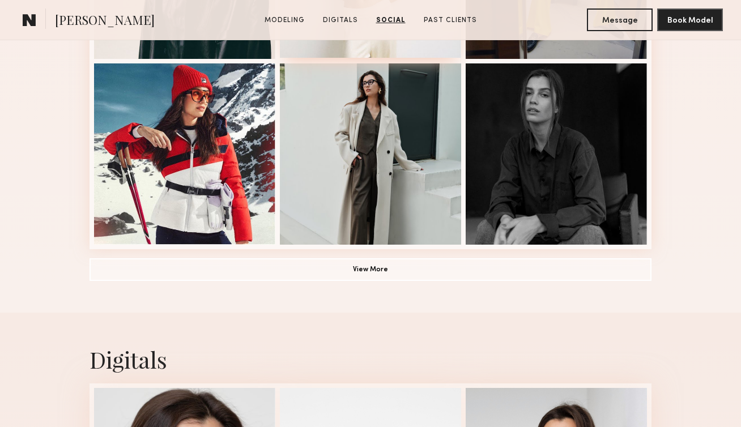
scroll to position [650, 0]
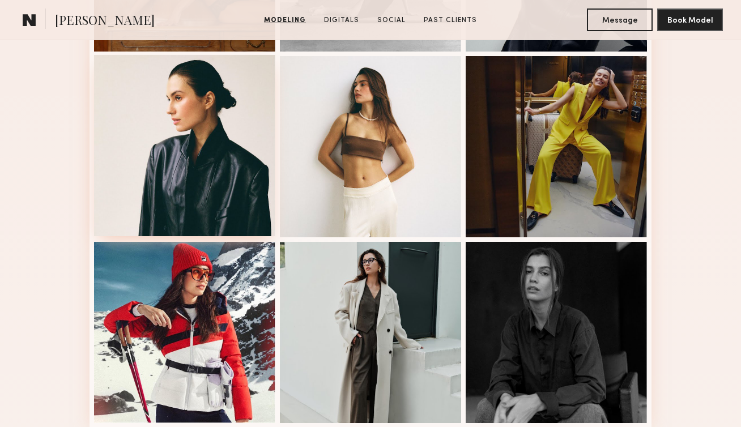
click at [231, 130] on div at bounding box center [184, 145] width 181 height 181
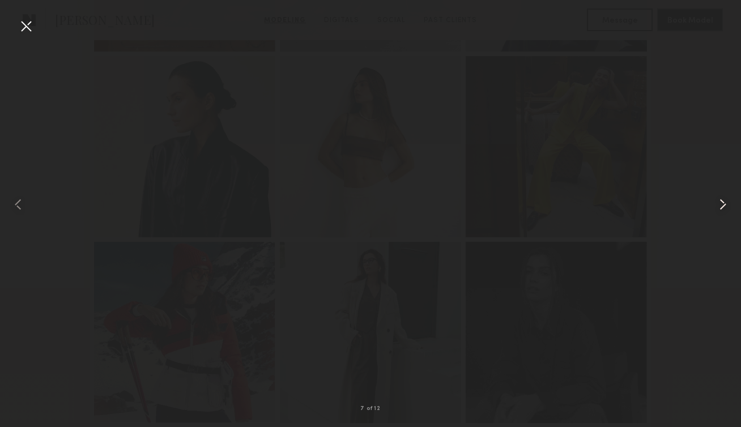
click at [717, 206] on common-icon at bounding box center [723, 204] width 18 height 18
click at [28, 27] on div at bounding box center [26, 26] width 18 height 18
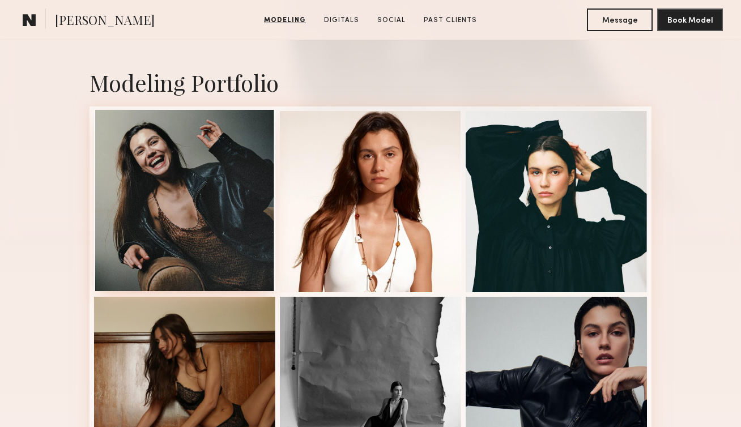
scroll to position [228, 0]
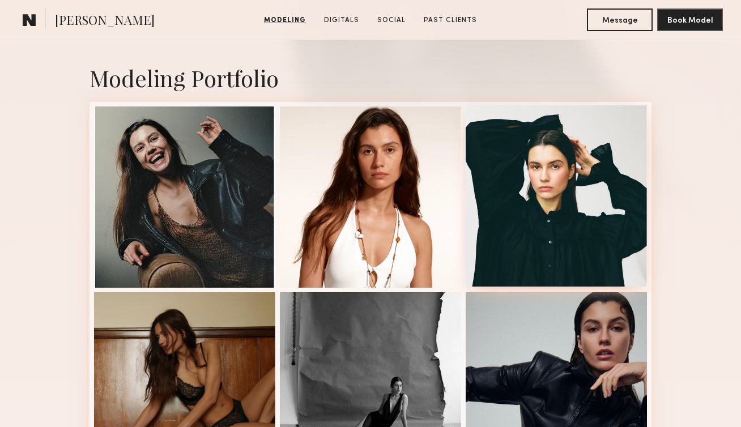
click at [524, 202] on div at bounding box center [556, 195] width 181 height 181
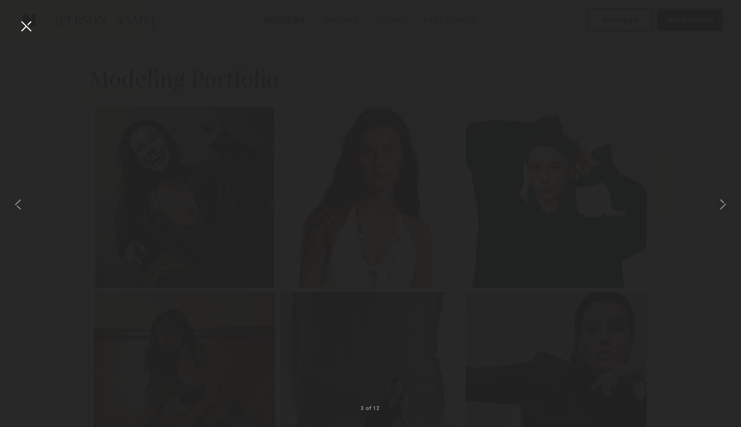
click at [31, 31] on div at bounding box center [26, 26] width 18 height 18
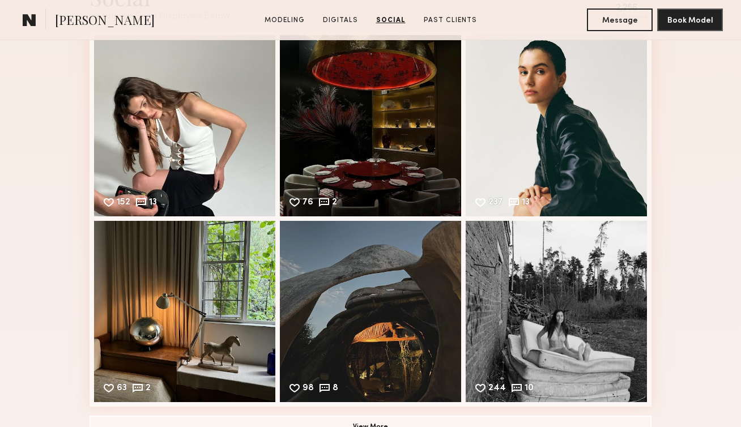
scroll to position [1674, 0]
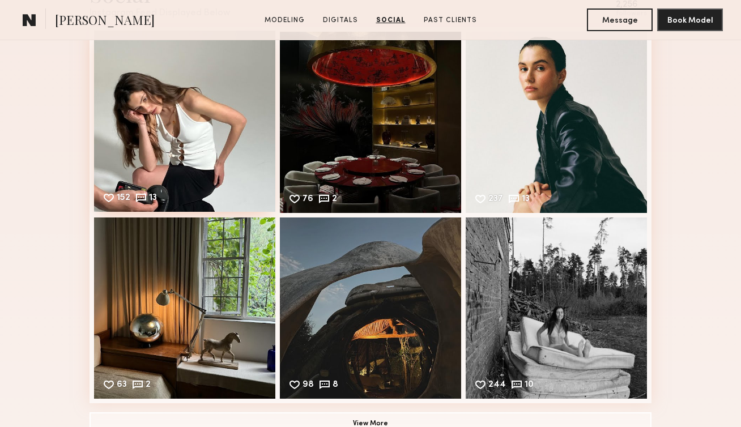
click at [172, 138] on div "152 13 Likes & comments displayed to show model’s engagement" at bounding box center [184, 121] width 181 height 181
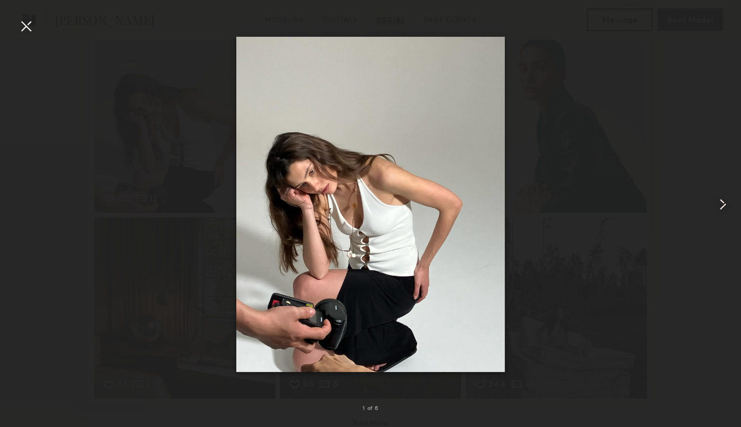
click at [718, 206] on common-icon at bounding box center [723, 204] width 18 height 18
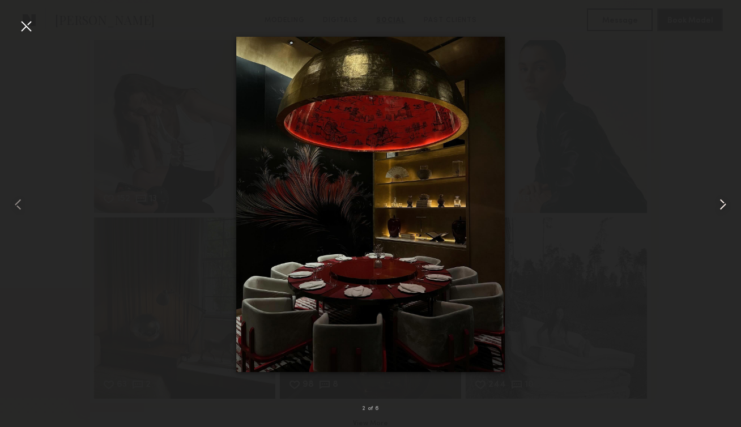
click at [718, 206] on common-icon at bounding box center [723, 204] width 18 height 18
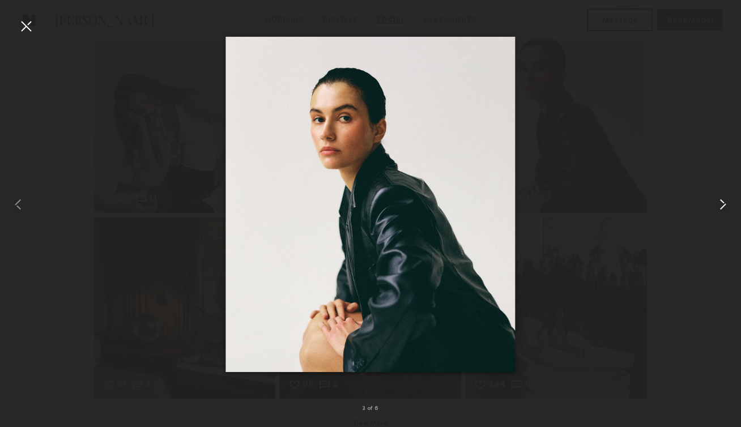
click at [718, 207] on common-icon at bounding box center [723, 204] width 18 height 18
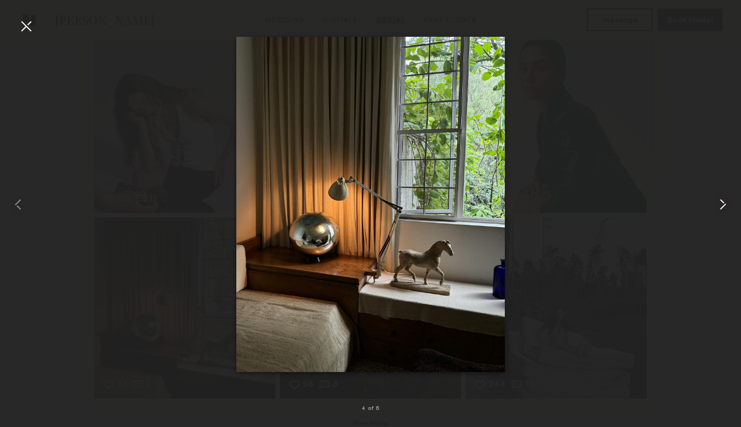
click at [718, 209] on common-icon at bounding box center [723, 204] width 18 height 18
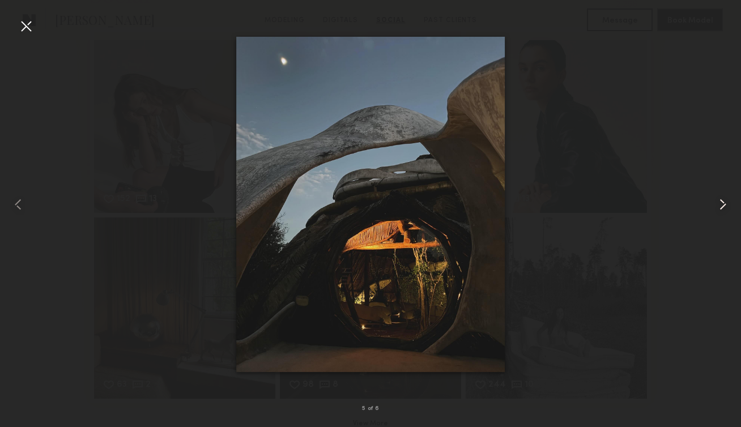
click at [718, 209] on common-icon at bounding box center [723, 204] width 18 height 18
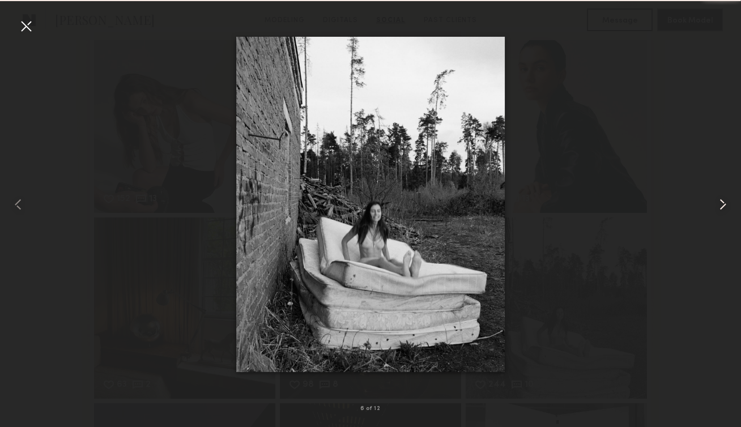
click at [718, 209] on common-icon at bounding box center [723, 204] width 18 height 18
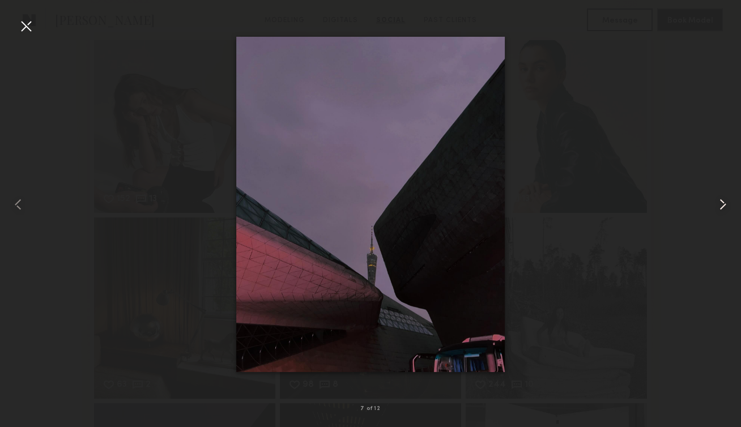
click at [718, 209] on common-icon at bounding box center [723, 204] width 18 height 18
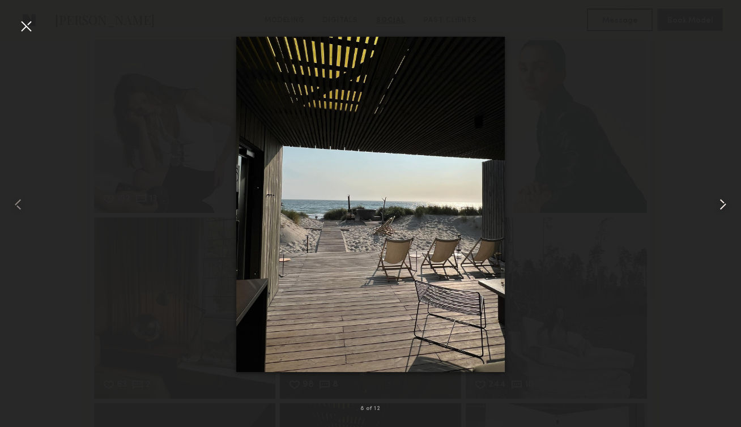
click at [718, 209] on common-icon at bounding box center [723, 204] width 18 height 18
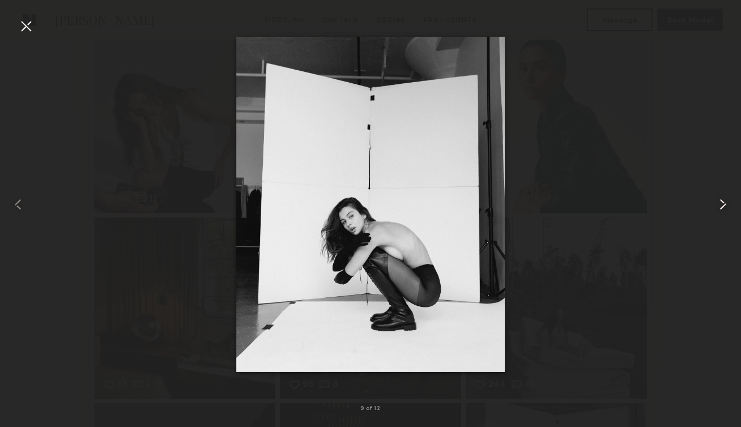
click at [718, 209] on common-icon at bounding box center [723, 204] width 18 height 18
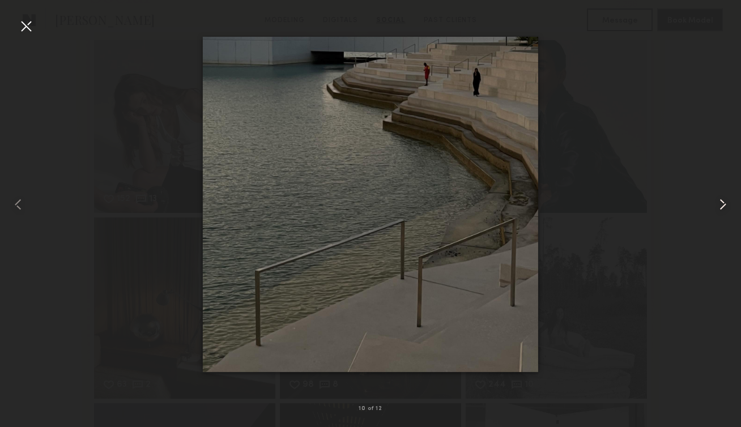
click at [718, 209] on common-icon at bounding box center [723, 204] width 18 height 18
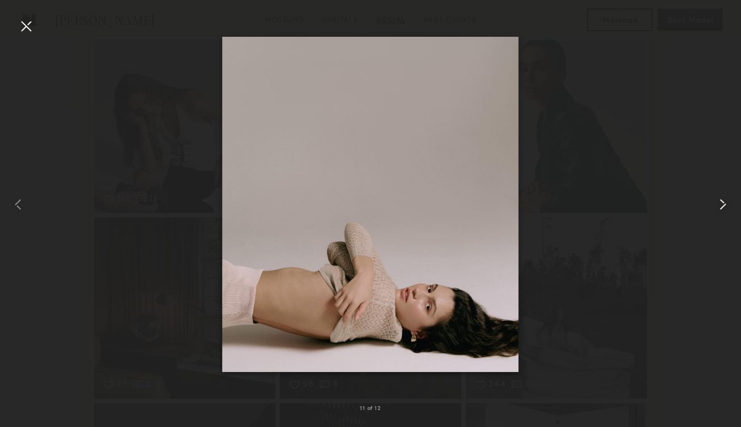
click at [718, 209] on common-icon at bounding box center [723, 204] width 18 height 18
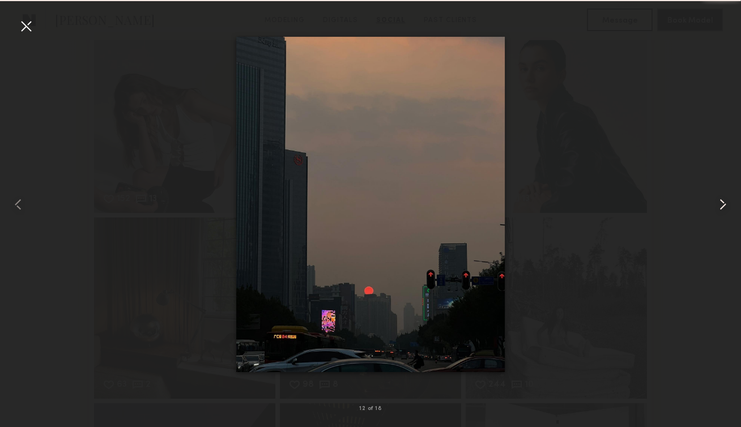
click at [718, 209] on common-icon at bounding box center [723, 204] width 18 height 18
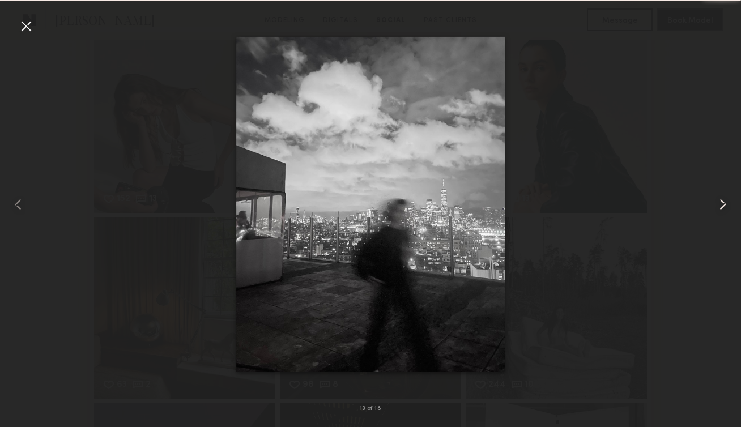
click at [718, 209] on common-icon at bounding box center [723, 204] width 18 height 18
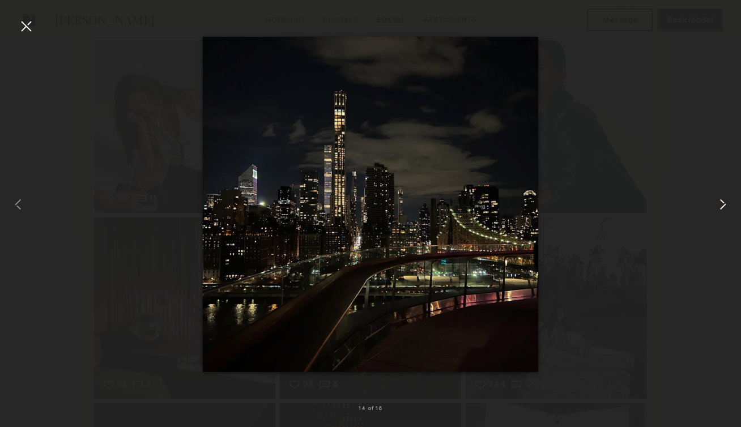
click at [718, 209] on common-icon at bounding box center [723, 204] width 18 height 18
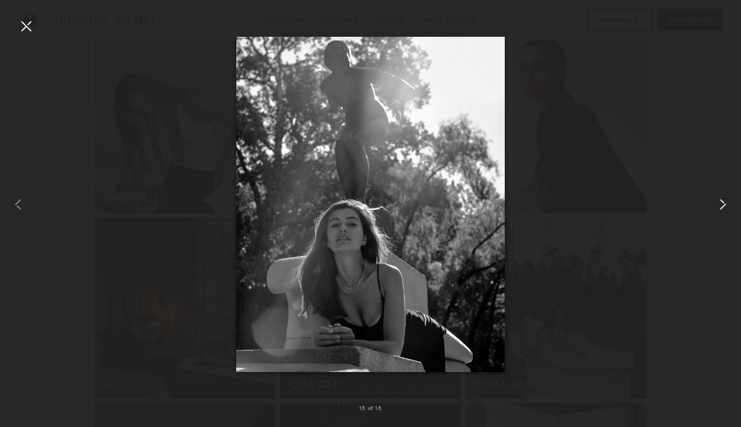
click at [718, 202] on common-icon at bounding box center [723, 204] width 18 height 18
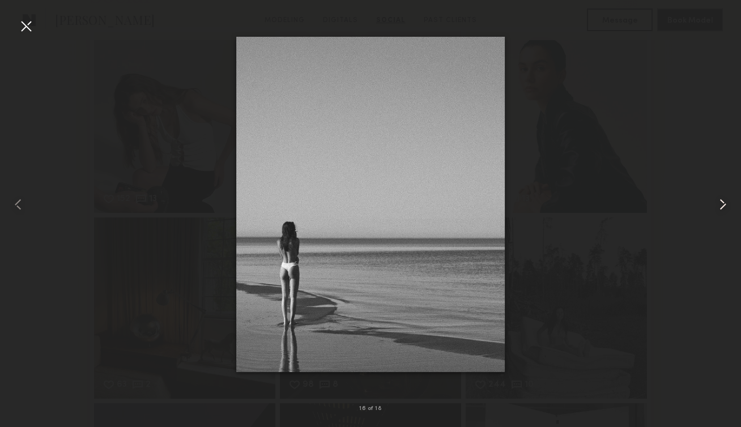
click at [720, 207] on common-icon at bounding box center [723, 204] width 18 height 18
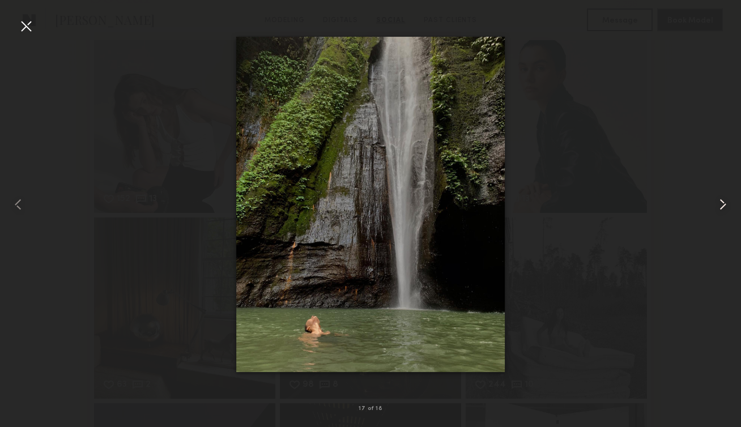
click at [718, 208] on common-icon at bounding box center [723, 204] width 18 height 18
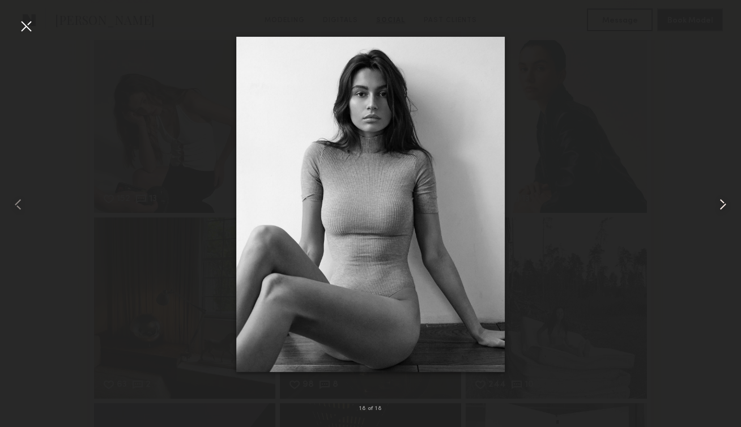
click at [718, 208] on common-icon at bounding box center [723, 204] width 18 height 18
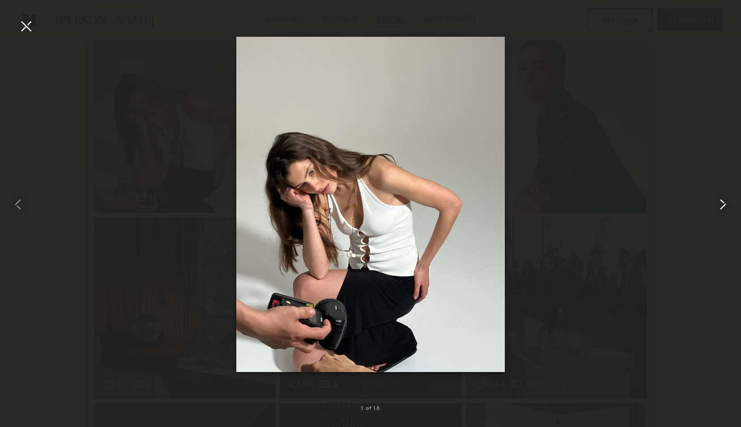
click at [718, 209] on common-icon at bounding box center [723, 204] width 18 height 18
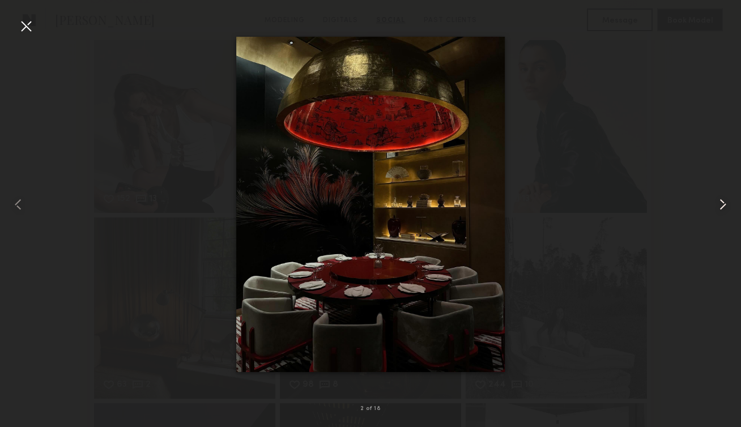
click at [718, 209] on common-icon at bounding box center [723, 204] width 18 height 18
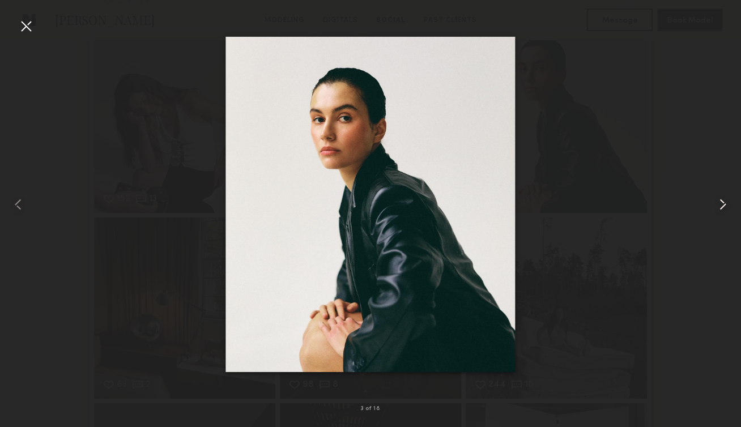
click at [717, 210] on common-icon at bounding box center [723, 204] width 18 height 18
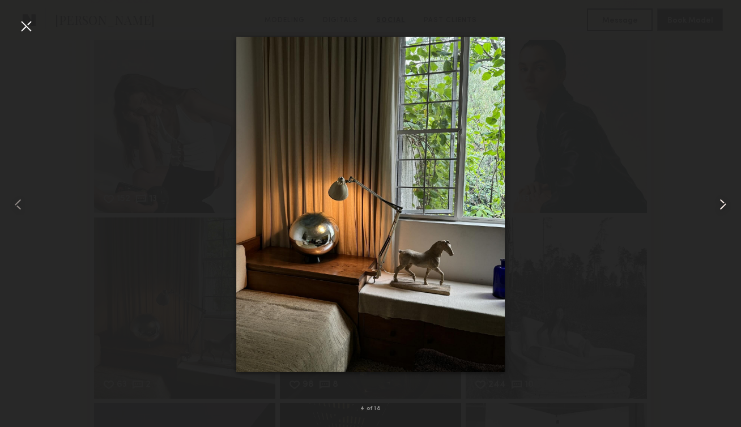
click at [717, 210] on common-icon at bounding box center [723, 204] width 18 height 18
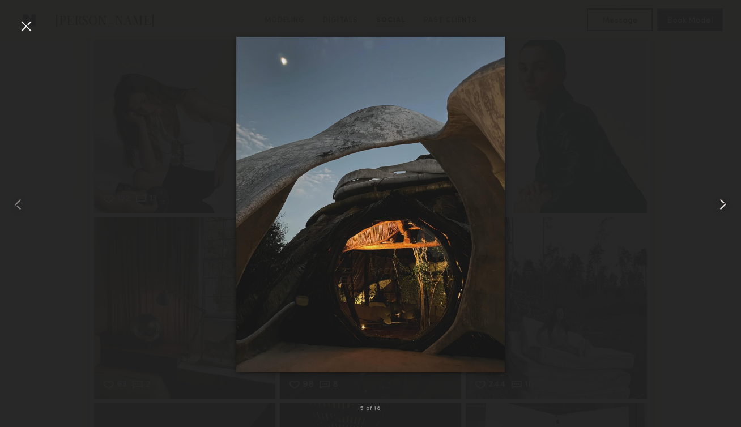
click at [717, 210] on common-icon at bounding box center [723, 204] width 18 height 18
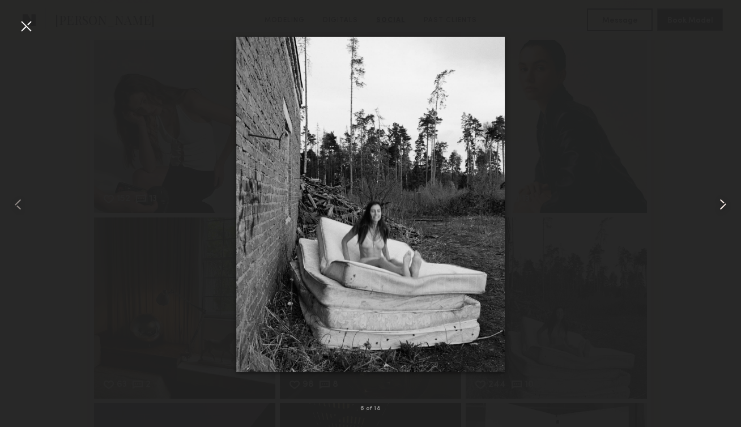
click at [717, 210] on common-icon at bounding box center [723, 204] width 18 height 18
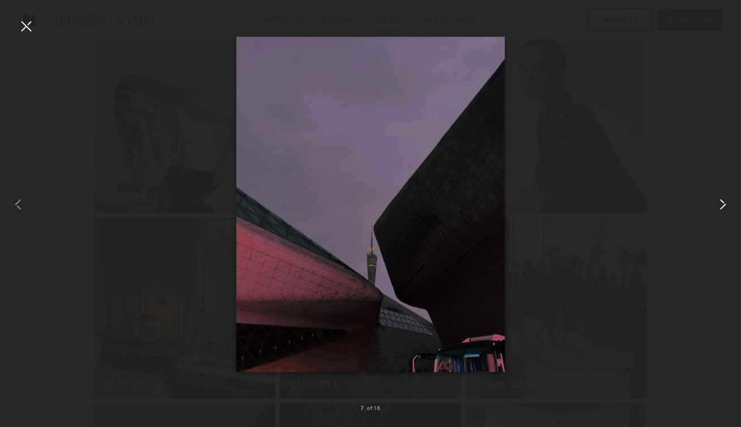
click at [717, 210] on common-icon at bounding box center [723, 204] width 18 height 18
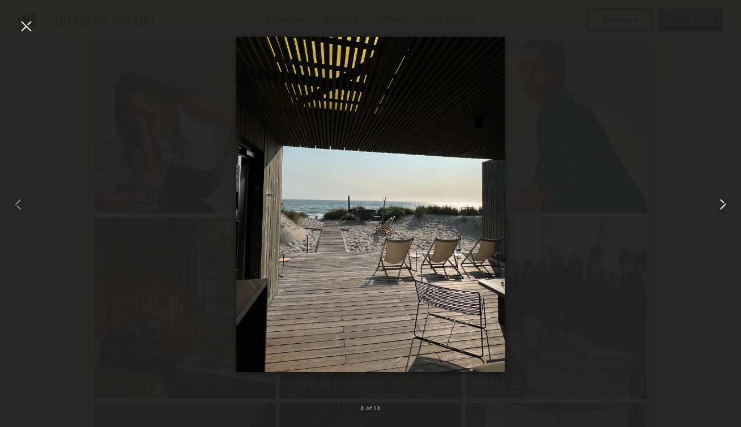
click at [717, 211] on common-icon at bounding box center [723, 204] width 18 height 18
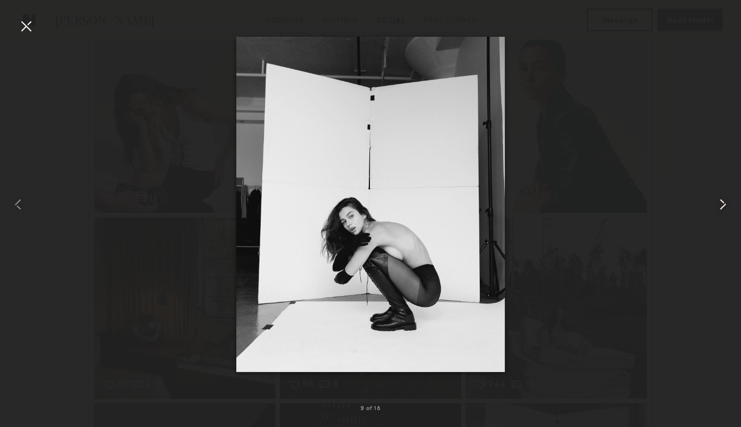
click at [717, 210] on common-icon at bounding box center [723, 204] width 18 height 18
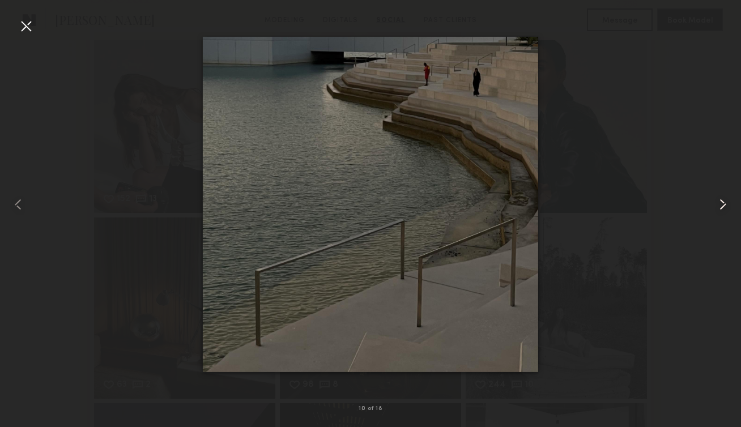
click at [717, 210] on common-icon at bounding box center [723, 204] width 18 height 18
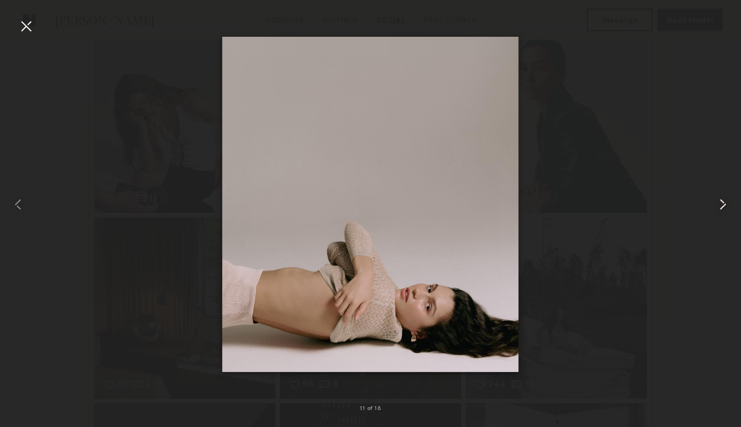
click at [717, 214] on div at bounding box center [726, 204] width 29 height 373
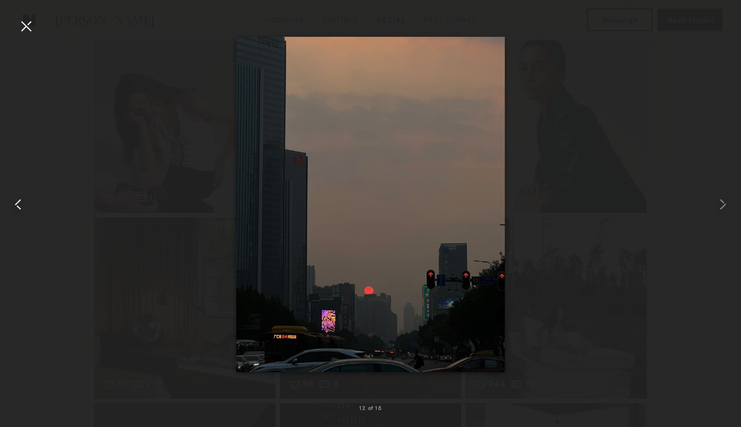
click at [29, 212] on div at bounding box center [14, 204] width 29 height 373
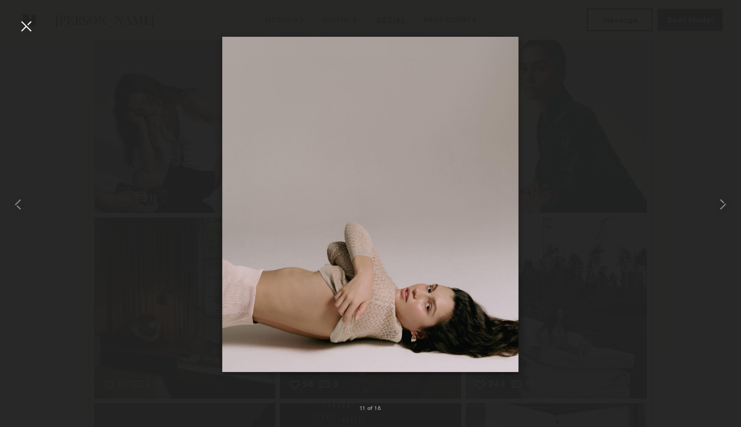
click at [28, 27] on div at bounding box center [26, 26] width 18 height 18
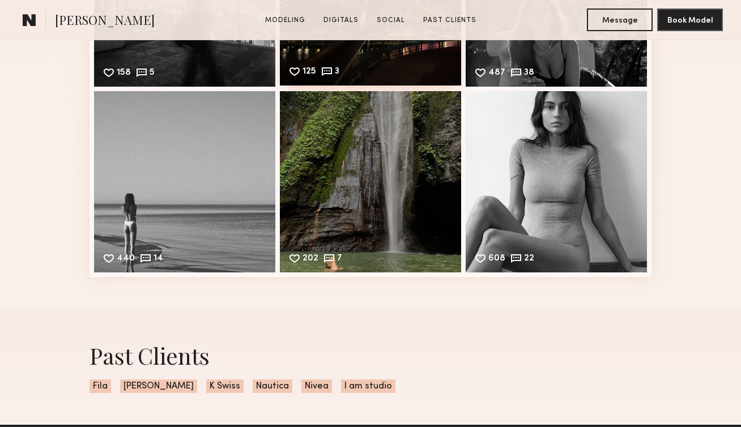
scroll to position [2059, 0]
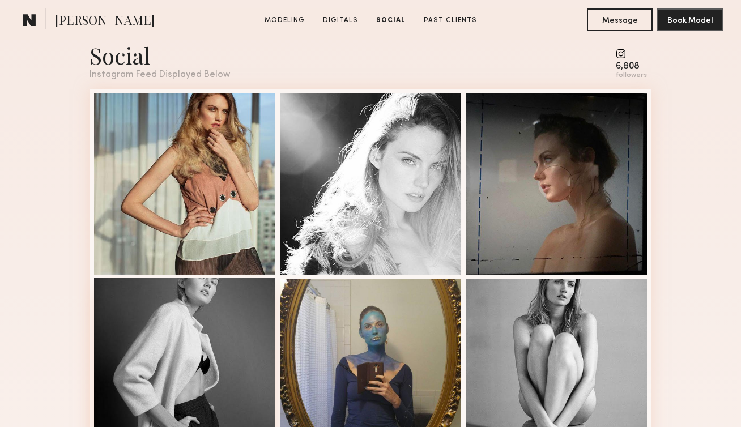
scroll to position [1626, 0]
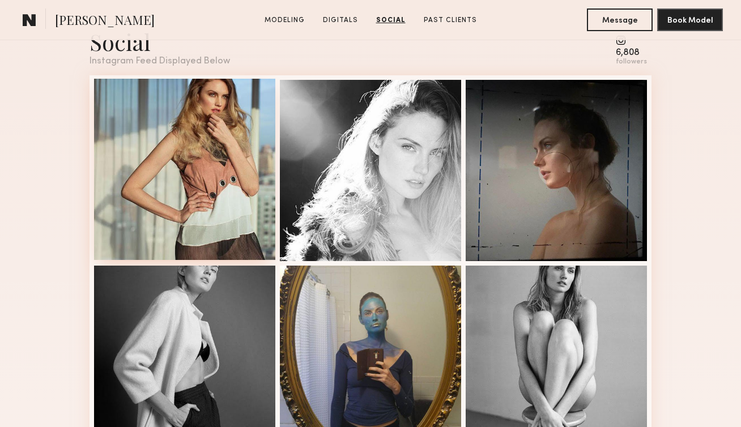
click at [239, 188] on div "Likes & comments displayed to show model’s engagement" at bounding box center [184, 169] width 181 height 181
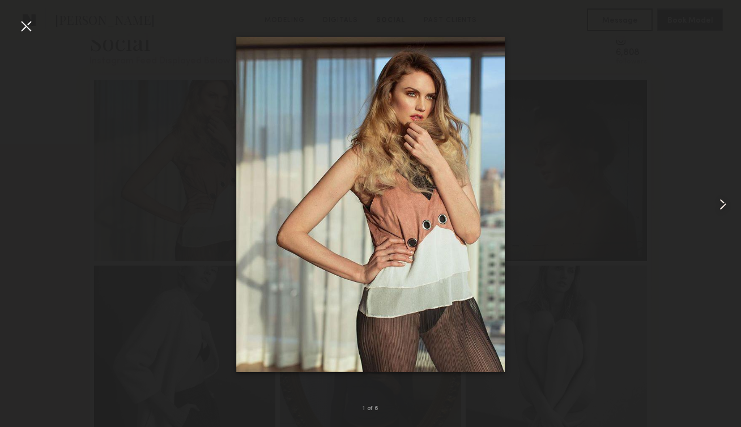
click at [719, 204] on common-icon at bounding box center [723, 204] width 18 height 18
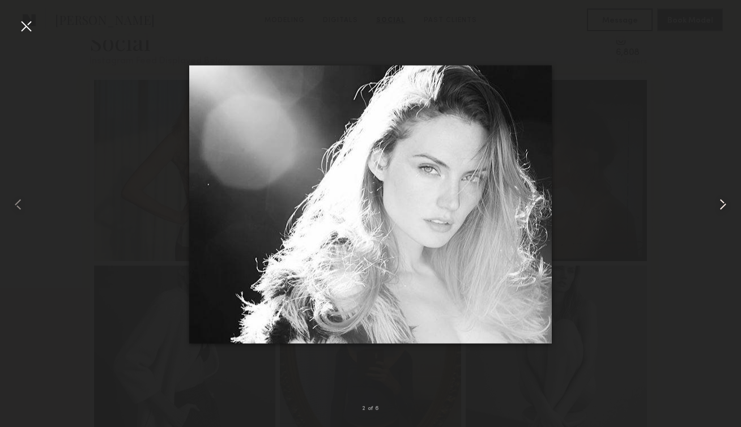
click at [719, 204] on common-icon at bounding box center [723, 204] width 18 height 18
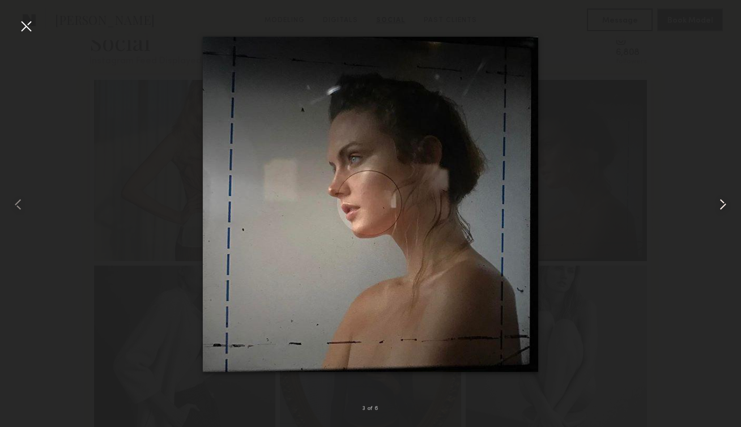
click at [719, 203] on common-icon at bounding box center [723, 204] width 18 height 18
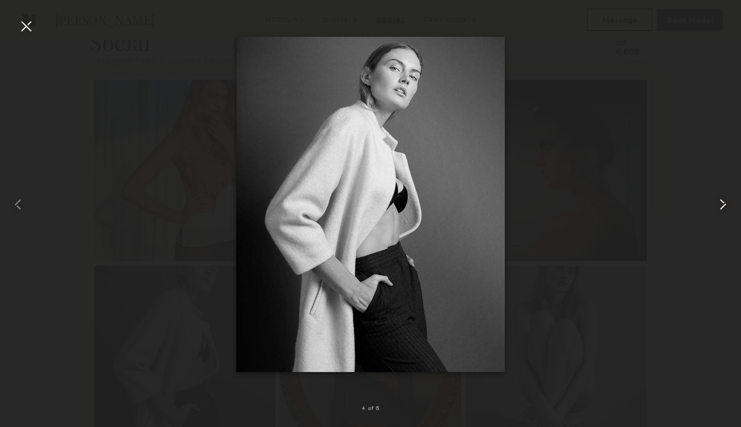
click at [719, 204] on common-icon at bounding box center [723, 204] width 18 height 18
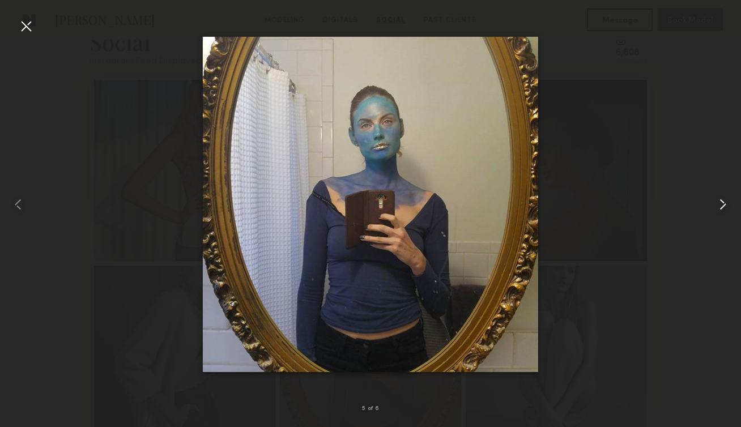
click at [719, 204] on common-icon at bounding box center [723, 204] width 18 height 18
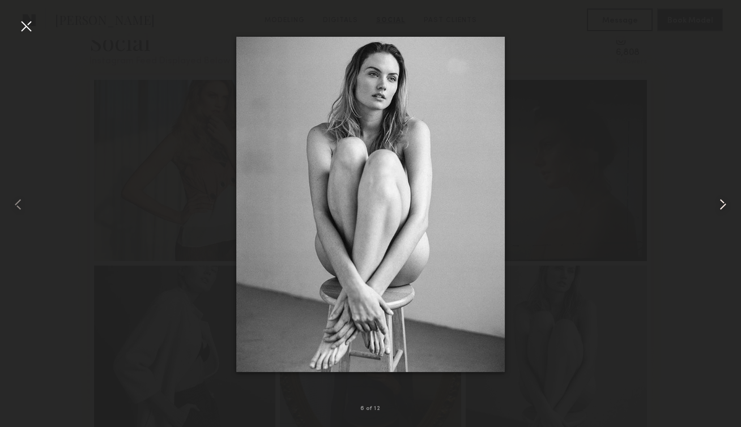
click at [718, 205] on common-icon at bounding box center [723, 204] width 18 height 18
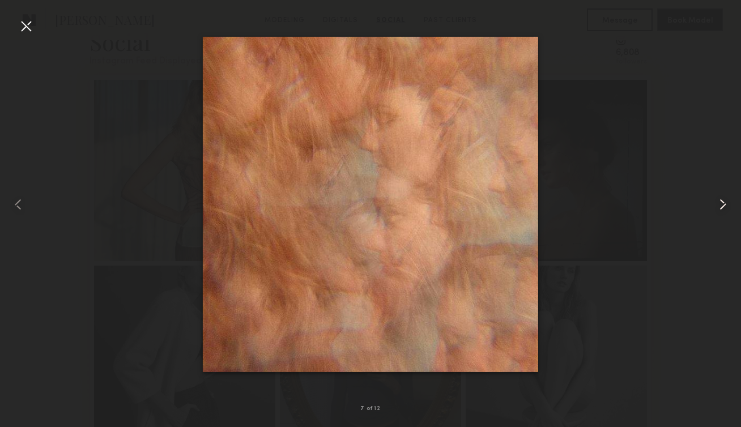
click at [718, 206] on common-icon at bounding box center [723, 204] width 18 height 18
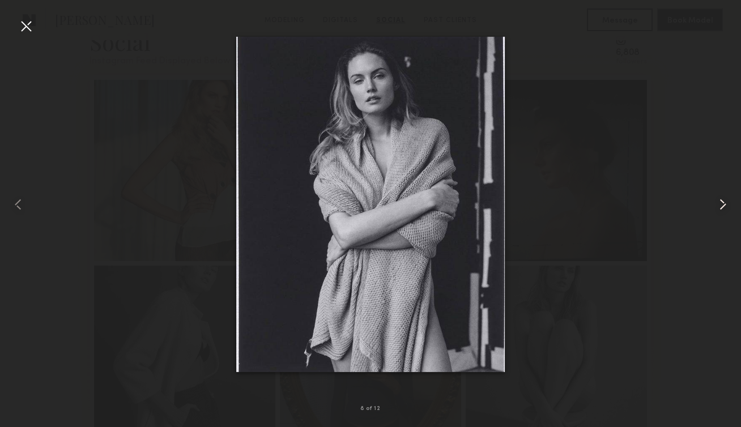
click at [717, 206] on common-icon at bounding box center [723, 204] width 18 height 18
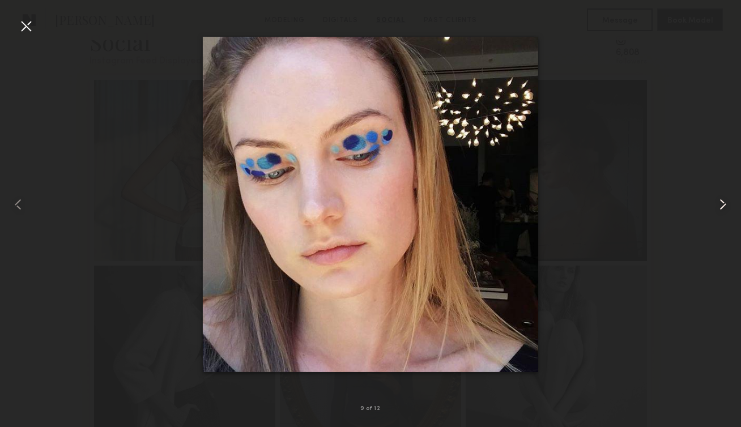
click at [717, 206] on common-icon at bounding box center [723, 204] width 18 height 18
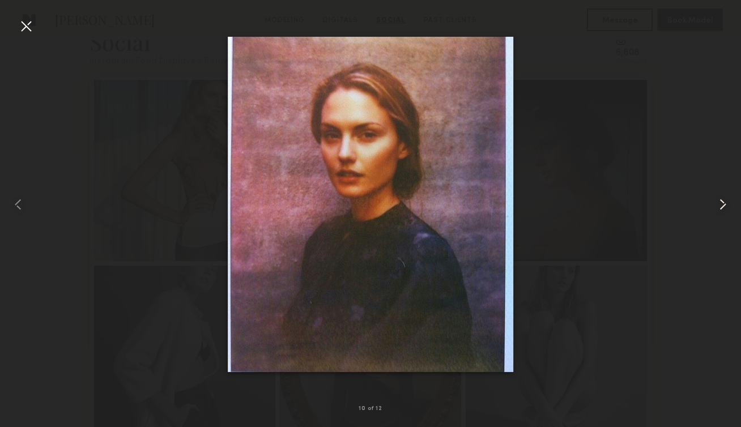
click at [717, 206] on common-icon at bounding box center [723, 204] width 18 height 18
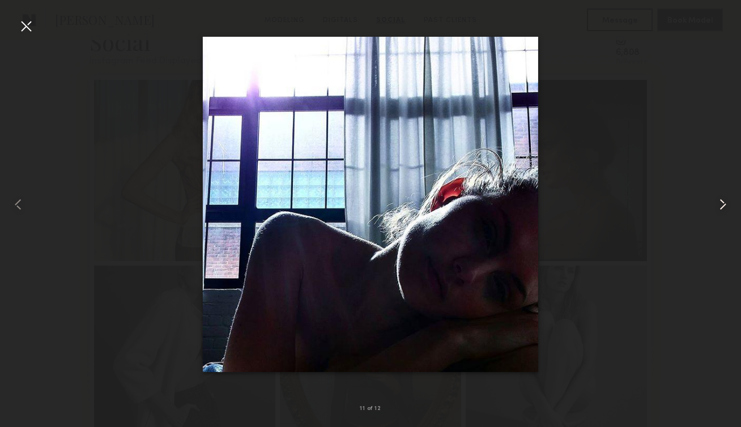
click at [717, 206] on common-icon at bounding box center [723, 204] width 18 height 18
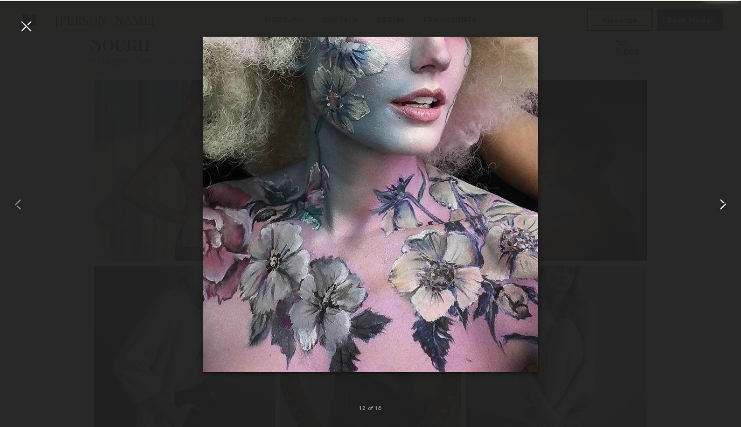
click at [717, 206] on common-icon at bounding box center [723, 204] width 18 height 18
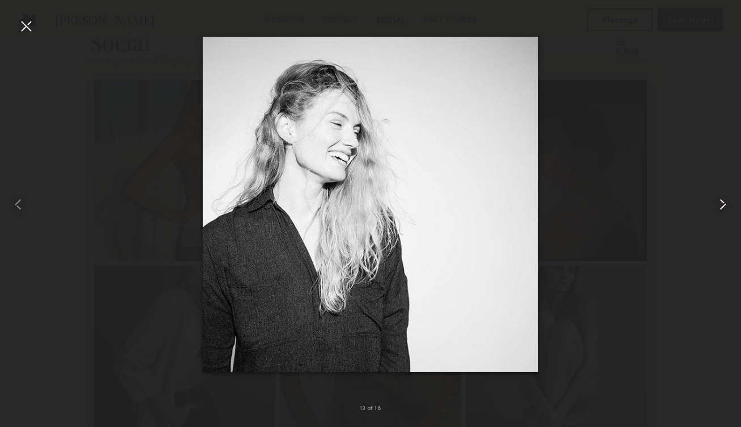
click at [717, 206] on common-icon at bounding box center [723, 204] width 18 height 18
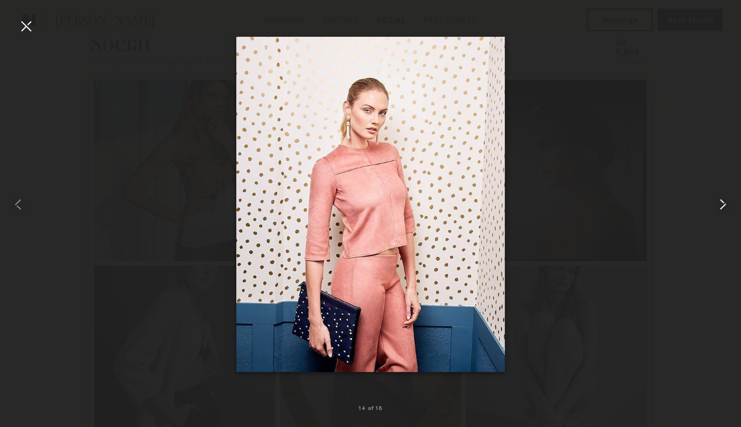
click at [717, 206] on common-icon at bounding box center [723, 204] width 18 height 18
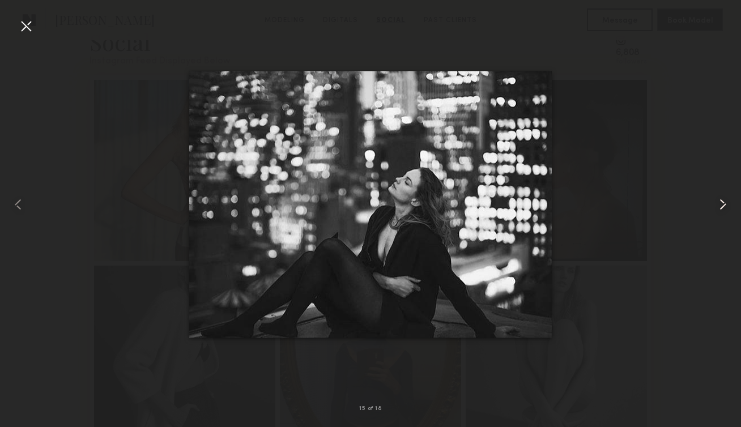
click at [717, 206] on common-icon at bounding box center [723, 204] width 18 height 18
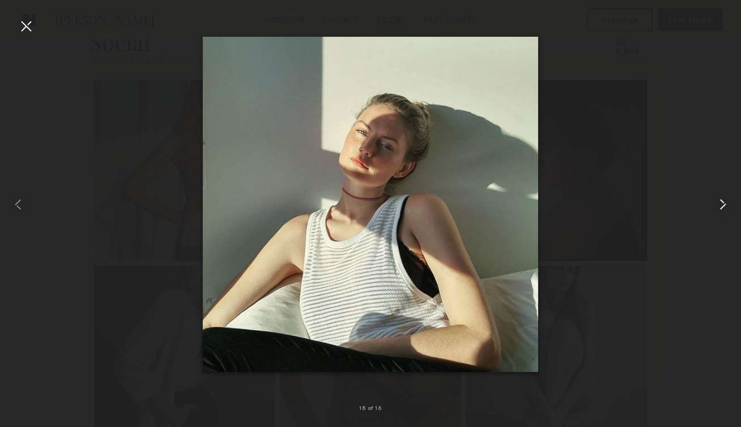
click at [717, 206] on common-icon at bounding box center [723, 204] width 18 height 18
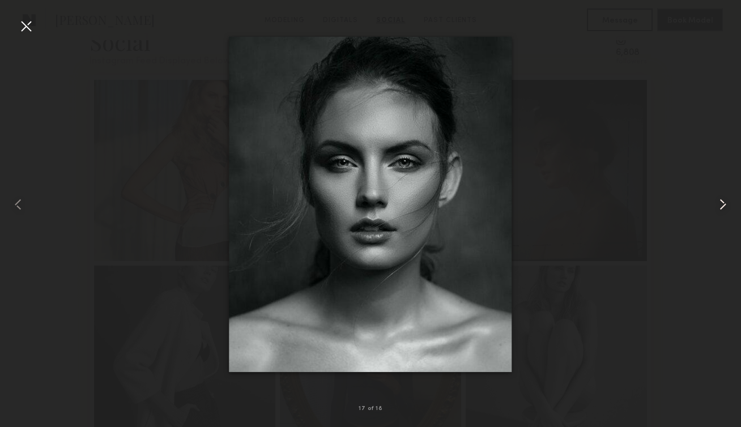
click at [717, 207] on common-icon at bounding box center [723, 204] width 18 height 18
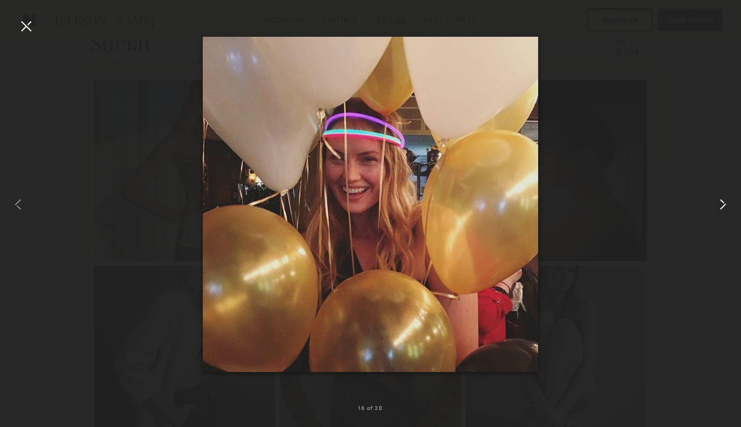
click at [717, 207] on common-icon at bounding box center [723, 204] width 18 height 18
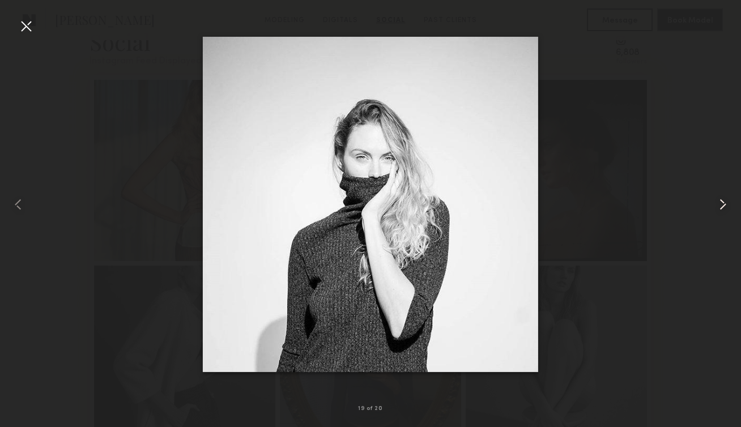
click at [717, 207] on common-icon at bounding box center [723, 204] width 18 height 18
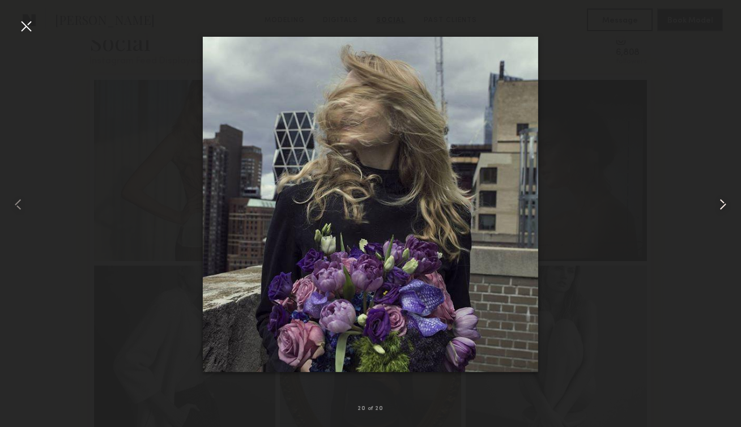
click at [717, 207] on common-icon at bounding box center [723, 204] width 18 height 18
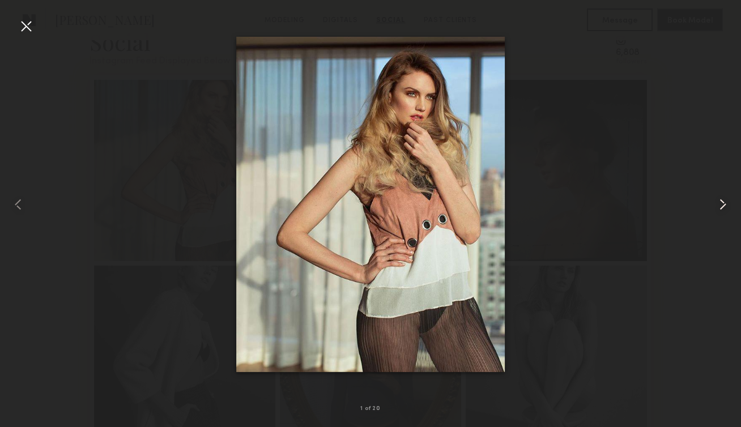
click at [717, 207] on common-icon at bounding box center [723, 204] width 18 height 18
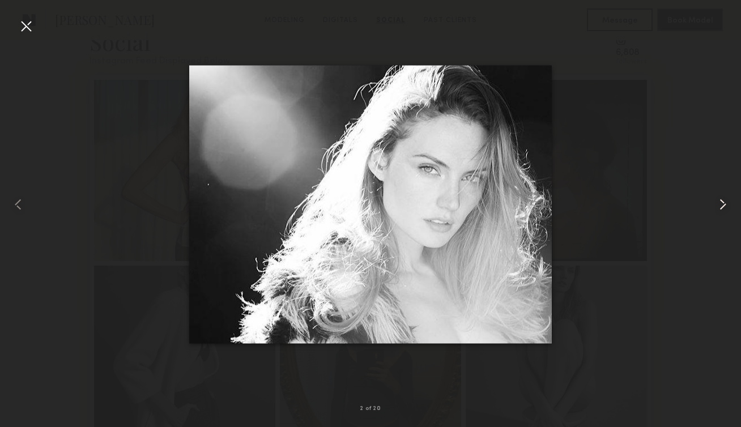
click at [717, 207] on common-icon at bounding box center [723, 204] width 18 height 18
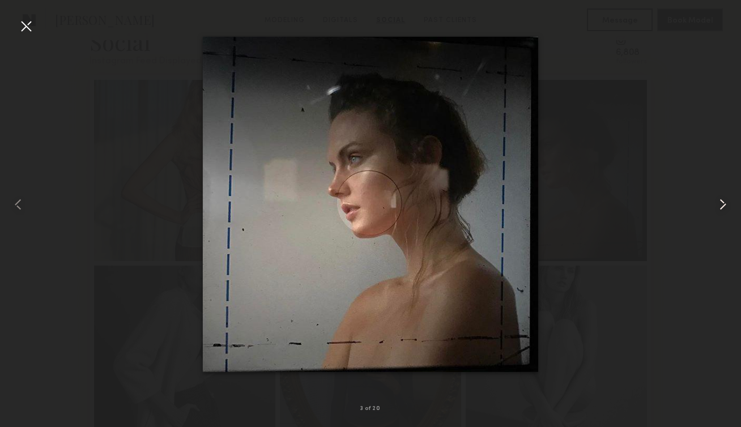
click at [717, 207] on common-icon at bounding box center [723, 204] width 18 height 18
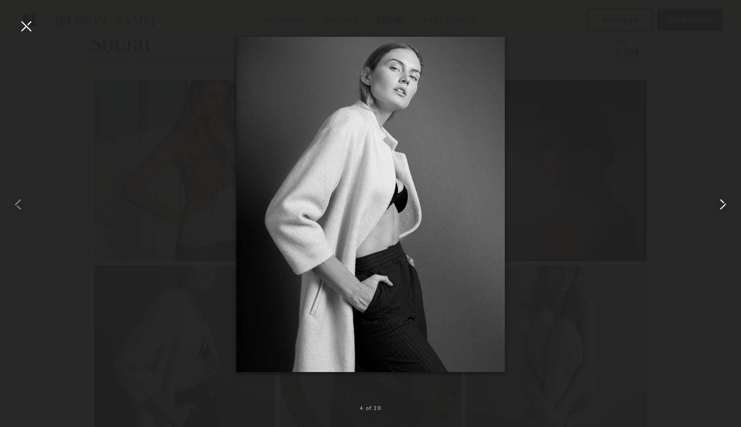
click at [717, 207] on common-icon at bounding box center [723, 204] width 18 height 18
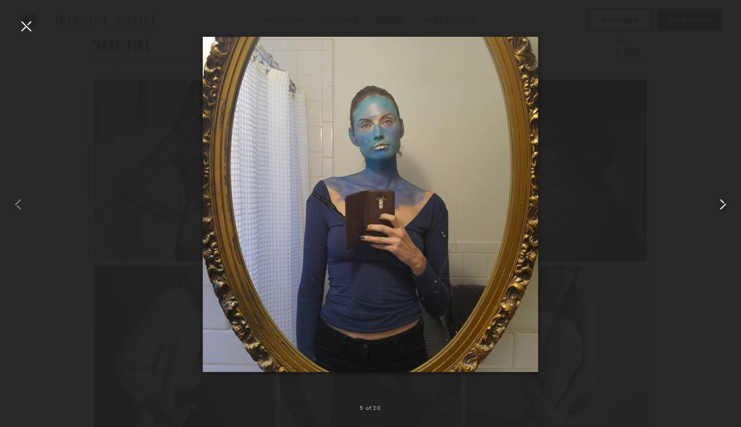
click at [717, 207] on common-icon at bounding box center [723, 204] width 18 height 18
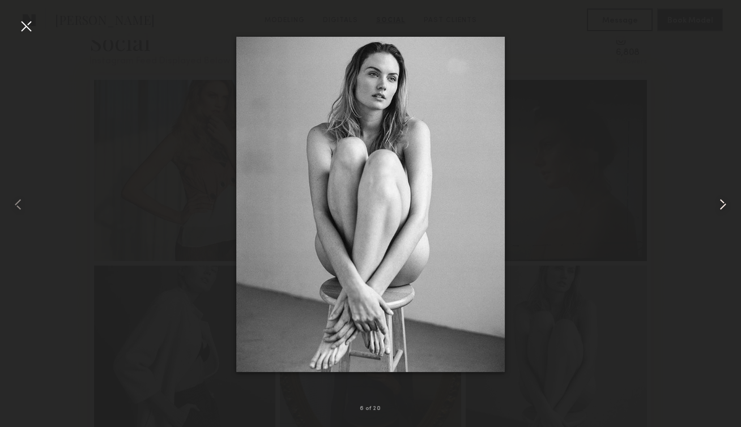
click at [717, 207] on common-icon at bounding box center [723, 204] width 18 height 18
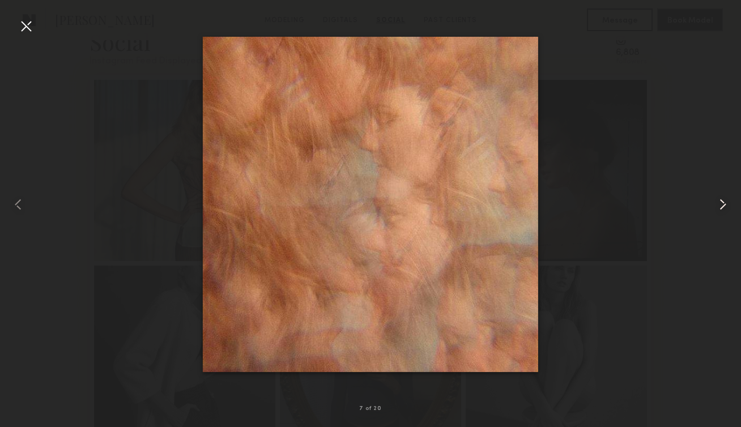
click at [717, 207] on common-icon at bounding box center [723, 204] width 18 height 18
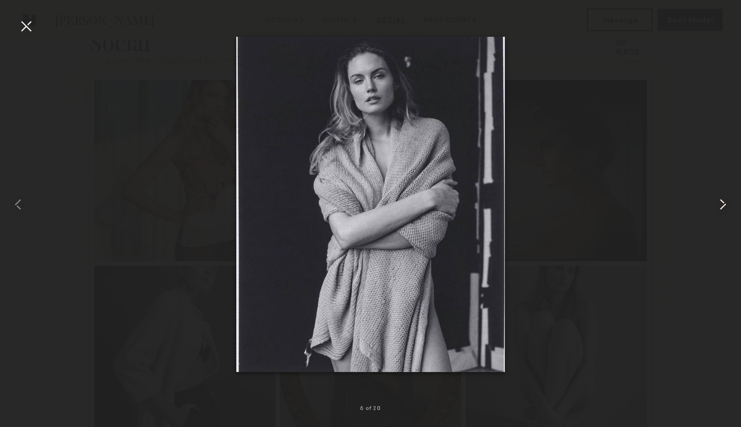
click at [717, 207] on common-icon at bounding box center [723, 204] width 18 height 18
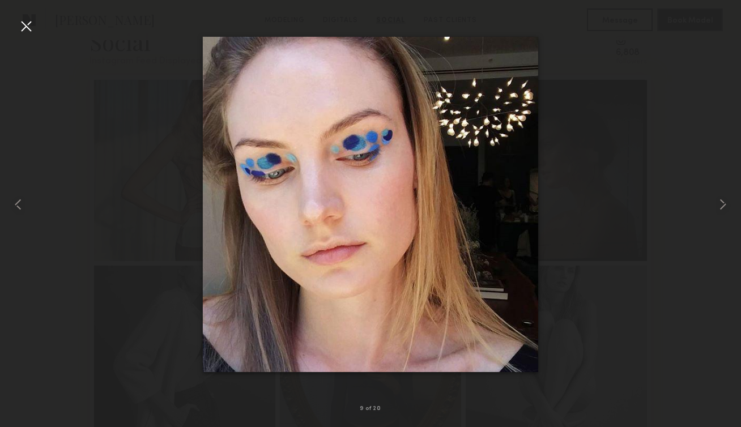
click at [28, 32] on div at bounding box center [26, 26] width 18 height 18
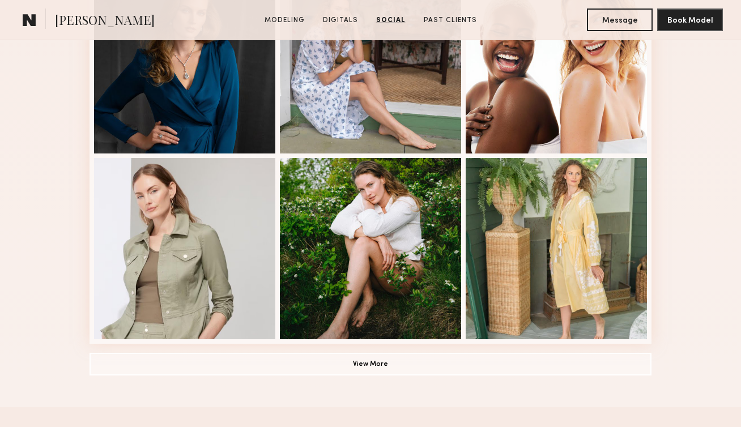
scroll to position [708, 0]
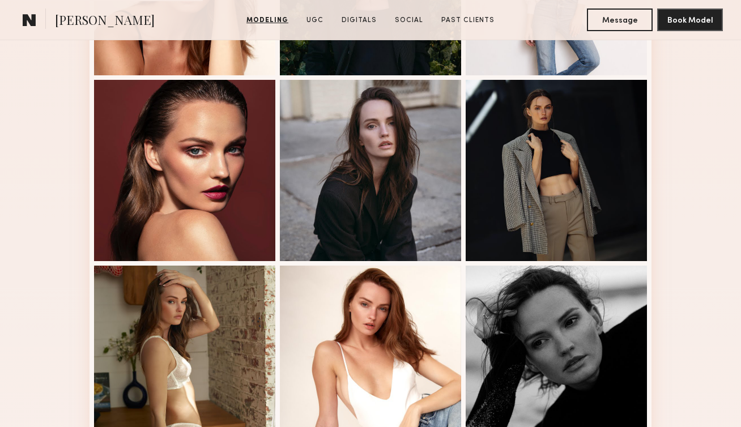
scroll to position [447, 0]
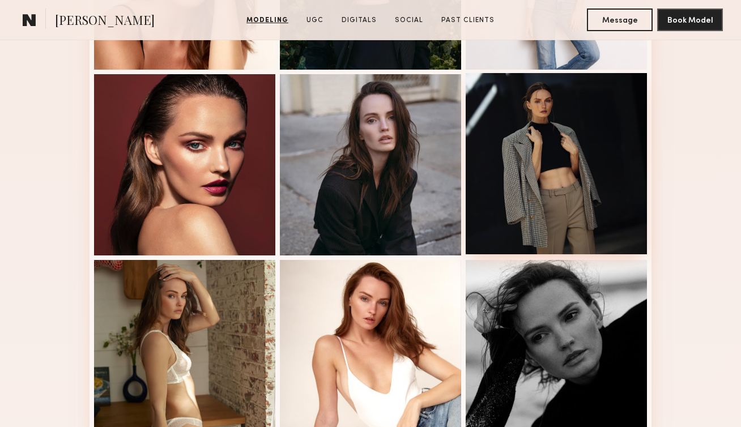
click at [539, 178] on div at bounding box center [556, 163] width 181 height 181
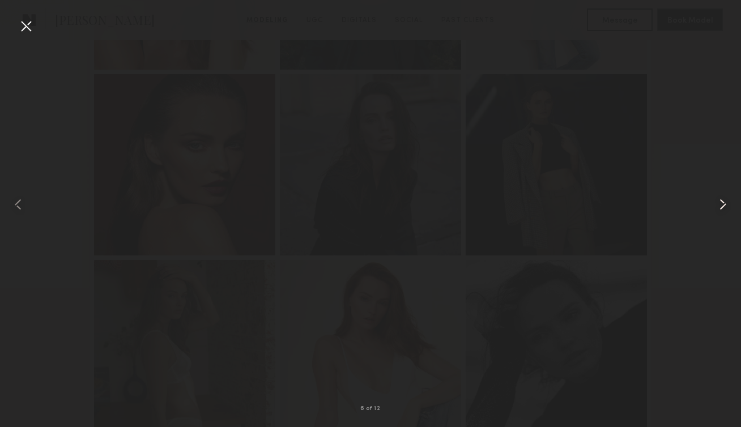
click at [725, 205] on common-icon at bounding box center [723, 204] width 18 height 18
click at [41, 33] on div at bounding box center [370, 204] width 741 height 373
click at [28, 27] on div at bounding box center [26, 26] width 18 height 18
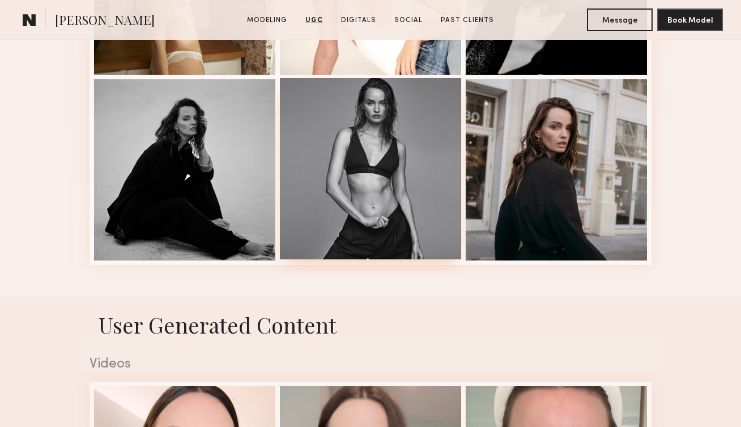
scroll to position [791, 0]
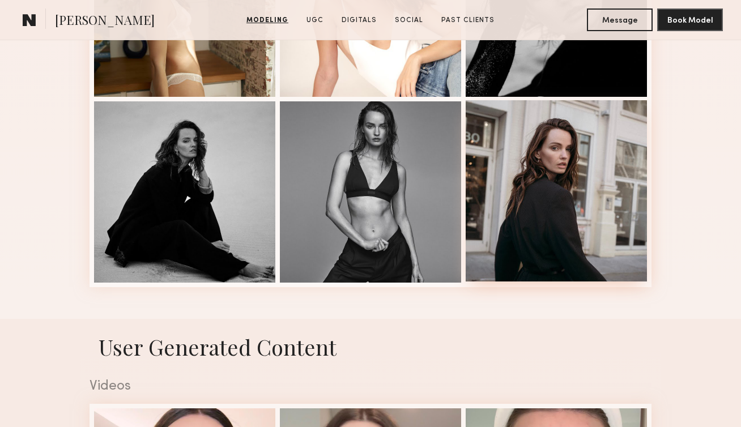
click at [589, 242] on div at bounding box center [556, 190] width 181 height 181
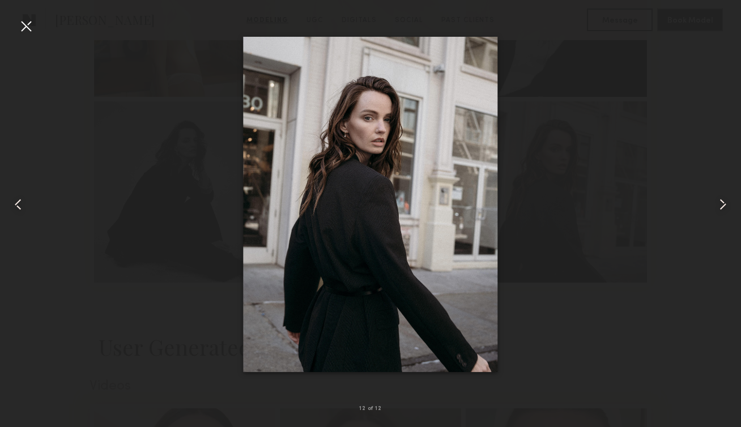
click at [722, 205] on common-icon at bounding box center [723, 204] width 18 height 18
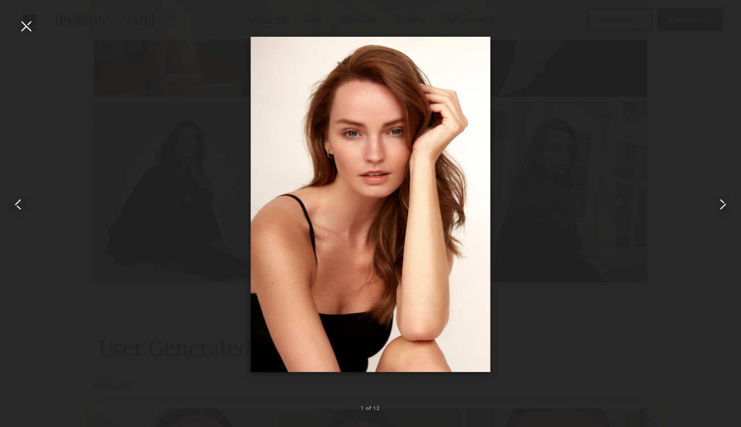
click at [722, 205] on common-icon at bounding box center [723, 204] width 18 height 18
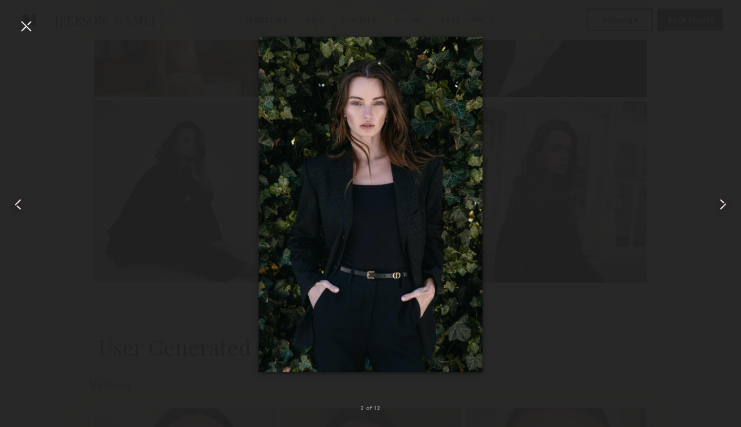
click at [722, 205] on common-icon at bounding box center [723, 204] width 18 height 18
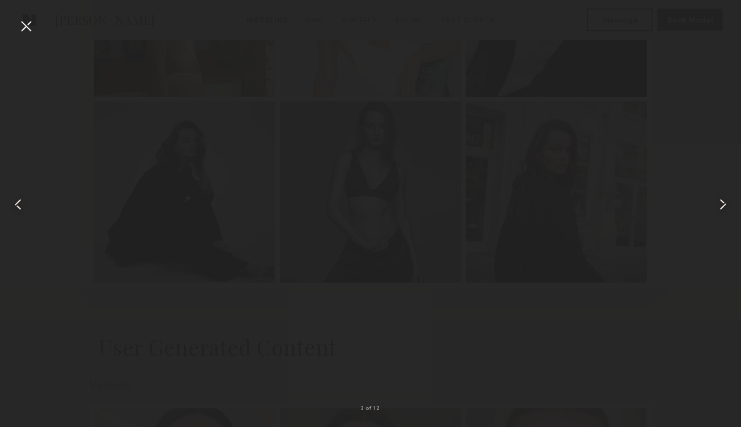
click at [14, 211] on common-icon at bounding box center [18, 204] width 18 height 18
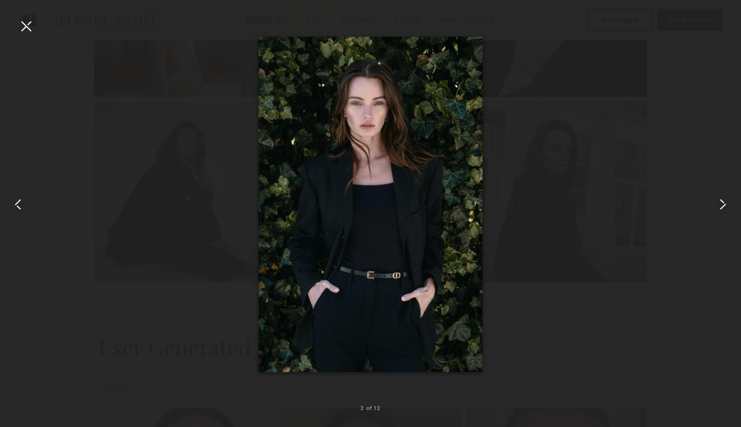
click at [728, 207] on common-icon at bounding box center [723, 204] width 18 height 18
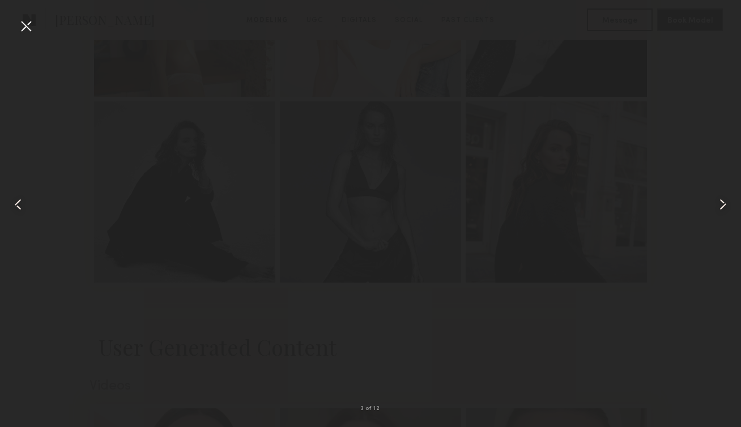
click at [725, 209] on common-icon at bounding box center [723, 204] width 18 height 18
click at [47, 14] on nb-gallery-light "4 of 12" at bounding box center [370, 213] width 741 height 427
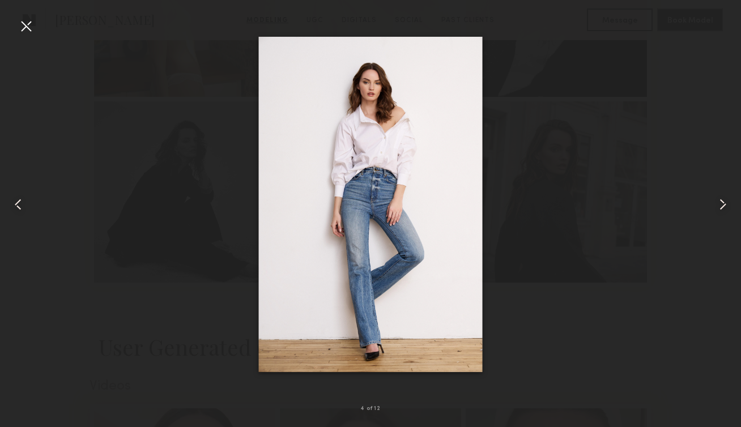
click at [723, 204] on common-icon at bounding box center [723, 204] width 18 height 18
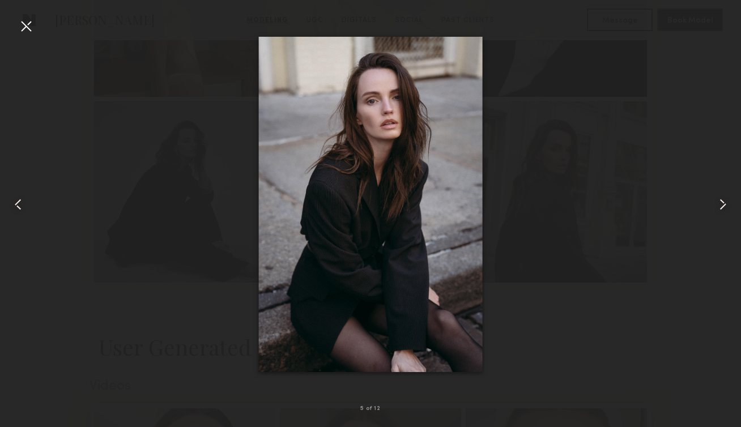
click at [724, 201] on common-icon at bounding box center [723, 204] width 18 height 18
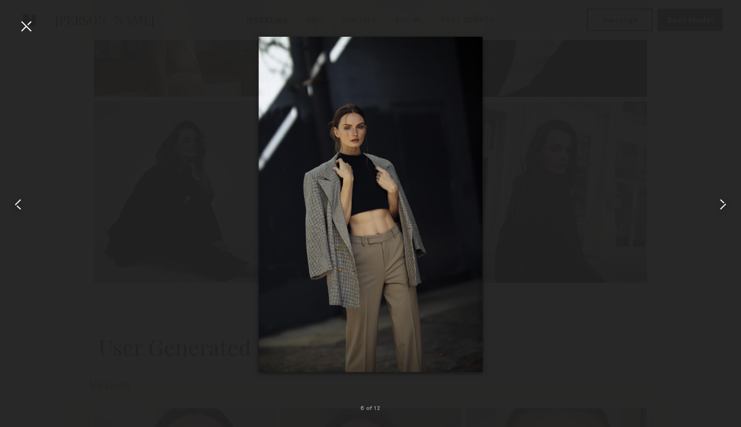
click at [724, 202] on common-icon at bounding box center [723, 204] width 18 height 18
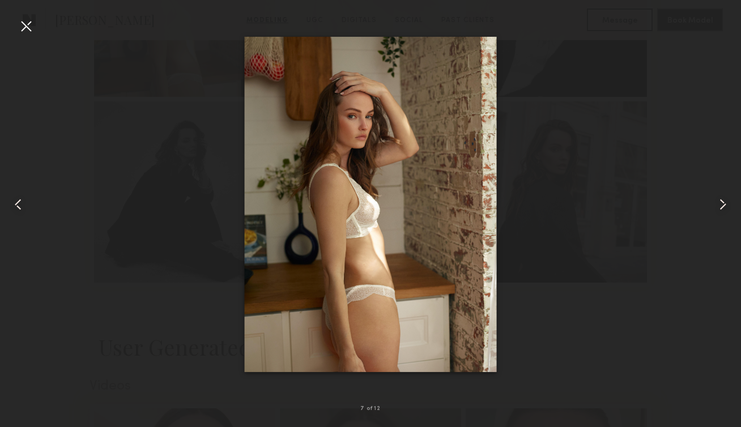
click at [720, 205] on common-icon at bounding box center [723, 204] width 18 height 18
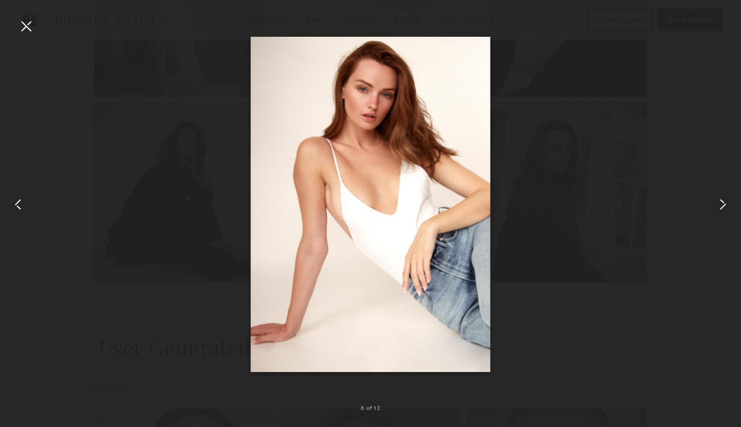
click at [720, 205] on common-icon at bounding box center [723, 204] width 18 height 18
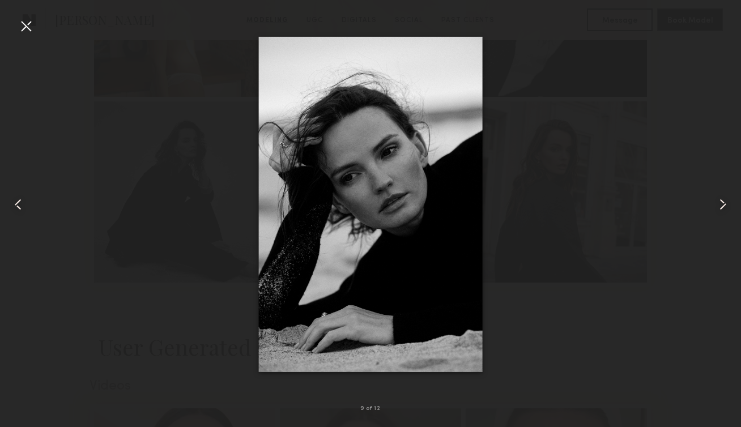
click at [718, 206] on common-icon at bounding box center [723, 204] width 18 height 18
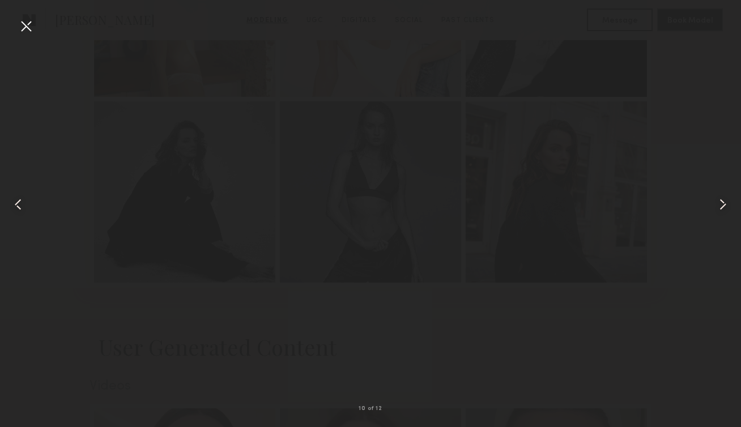
click at [720, 206] on common-icon at bounding box center [723, 204] width 18 height 18
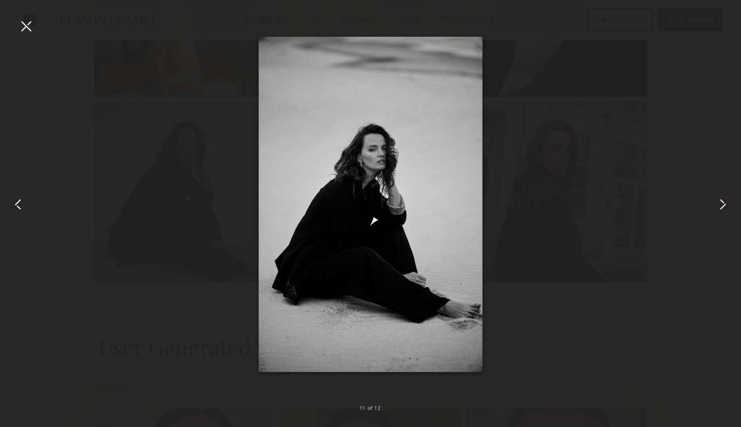
click at [720, 206] on common-icon at bounding box center [723, 204] width 18 height 18
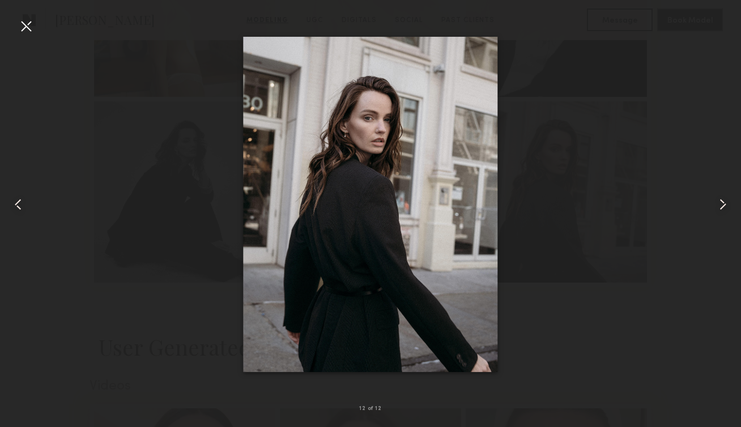
click at [720, 209] on common-icon at bounding box center [723, 204] width 18 height 18
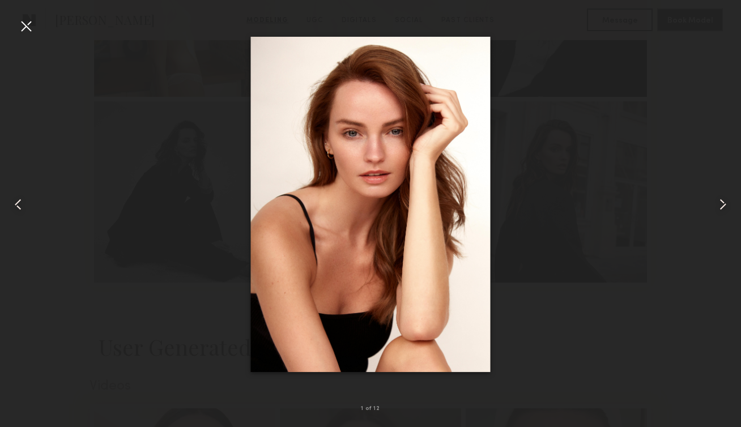
click at [720, 205] on common-icon at bounding box center [723, 204] width 18 height 18
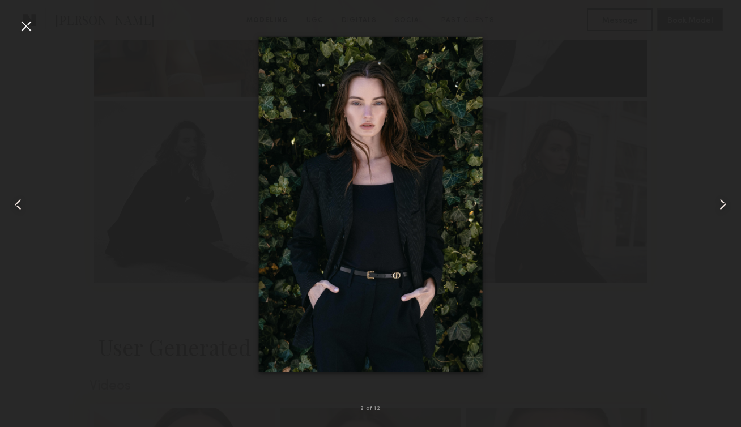
click at [718, 206] on common-icon at bounding box center [723, 204] width 18 height 18
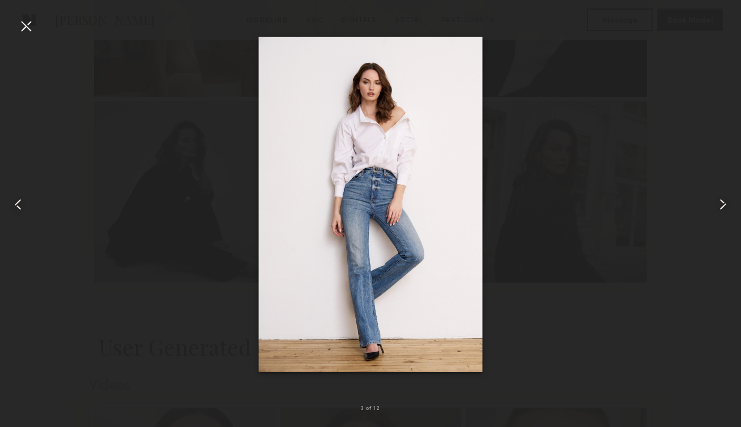
click at [718, 206] on common-icon at bounding box center [723, 204] width 18 height 18
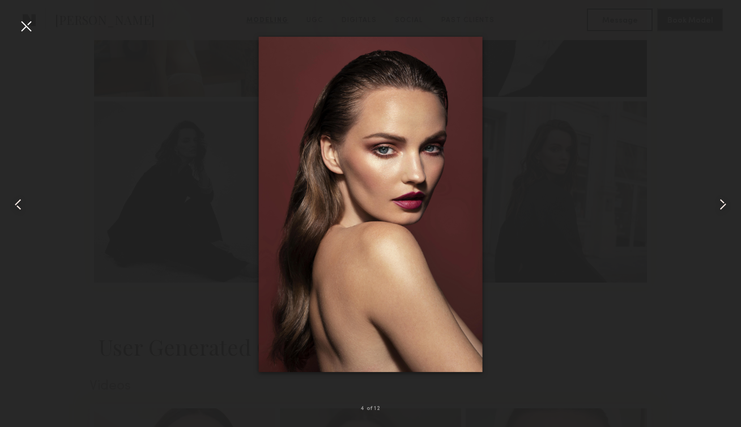
click at [718, 206] on common-icon at bounding box center [723, 204] width 18 height 18
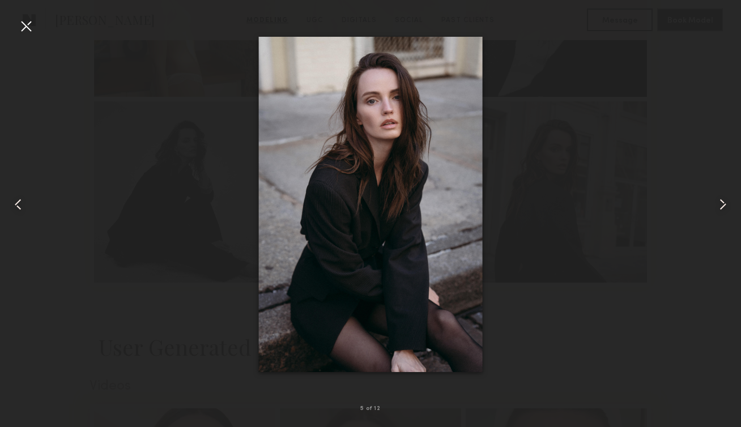
click at [718, 206] on common-icon at bounding box center [723, 204] width 18 height 18
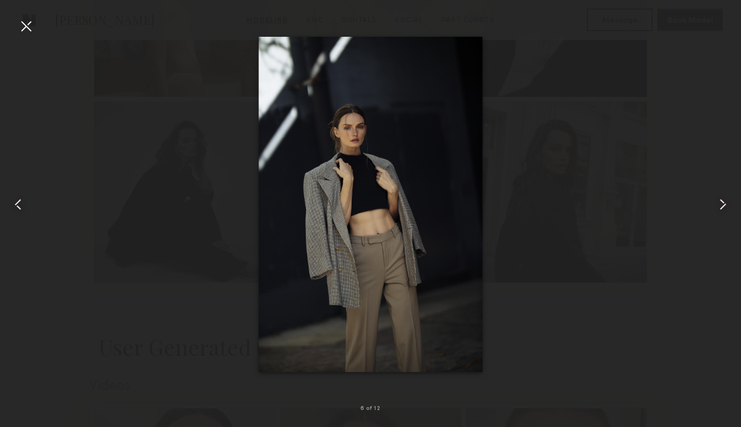
click at [718, 208] on common-icon at bounding box center [723, 204] width 18 height 18
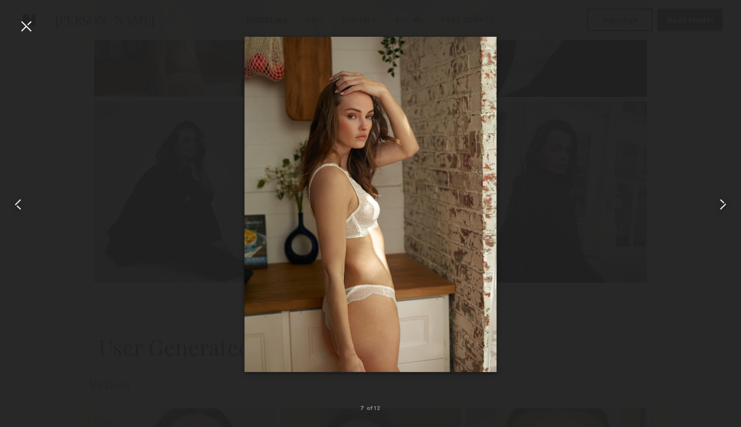
click at [718, 209] on common-icon at bounding box center [723, 204] width 18 height 18
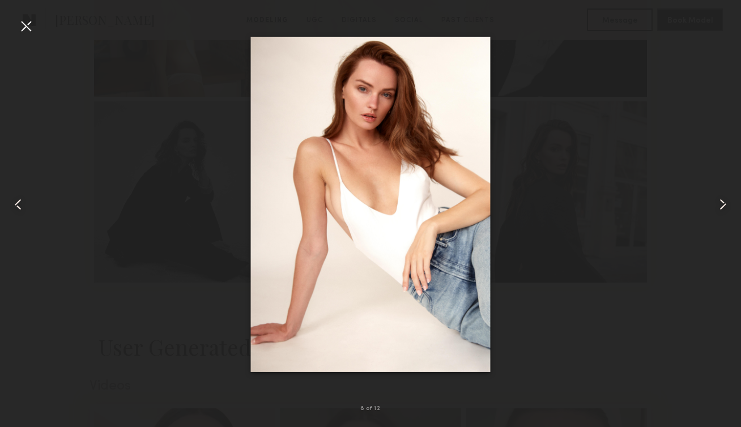
click at [718, 209] on common-icon at bounding box center [723, 204] width 18 height 18
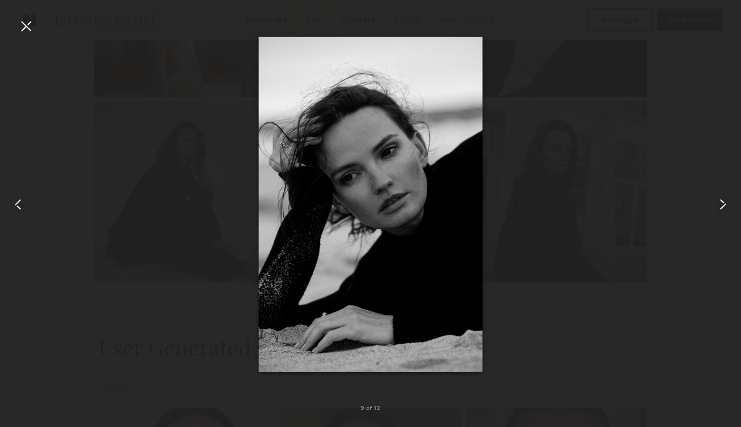
click at [718, 209] on common-icon at bounding box center [723, 204] width 18 height 18
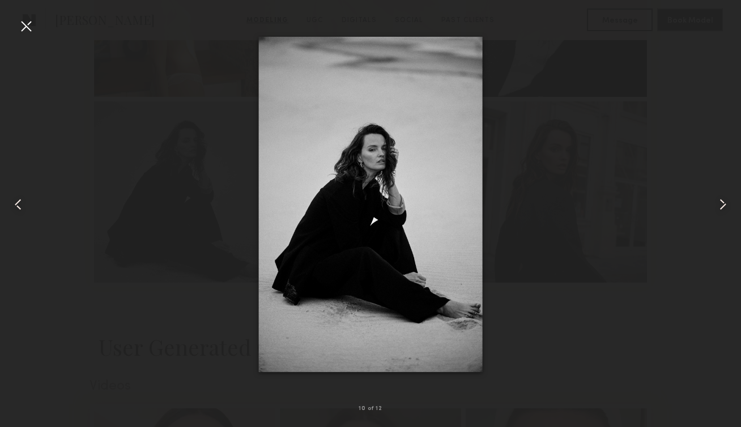
click at [718, 209] on common-icon at bounding box center [723, 204] width 18 height 18
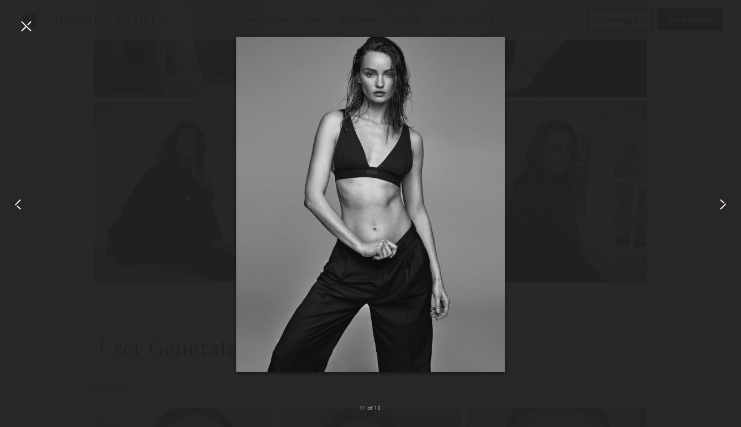
click at [718, 209] on common-icon at bounding box center [723, 204] width 18 height 18
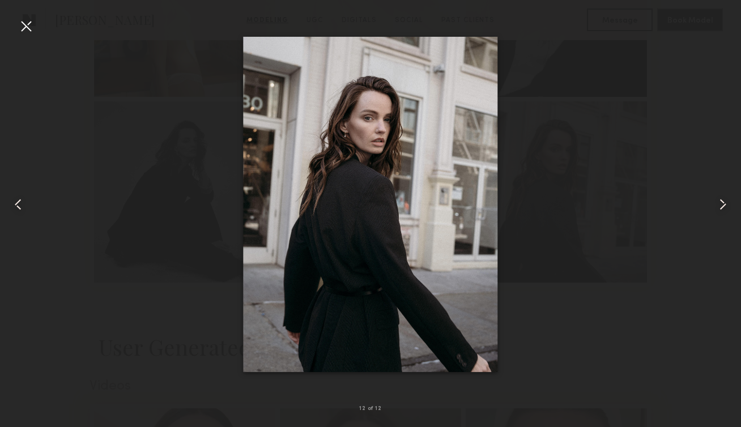
click at [718, 209] on common-icon at bounding box center [723, 204] width 18 height 18
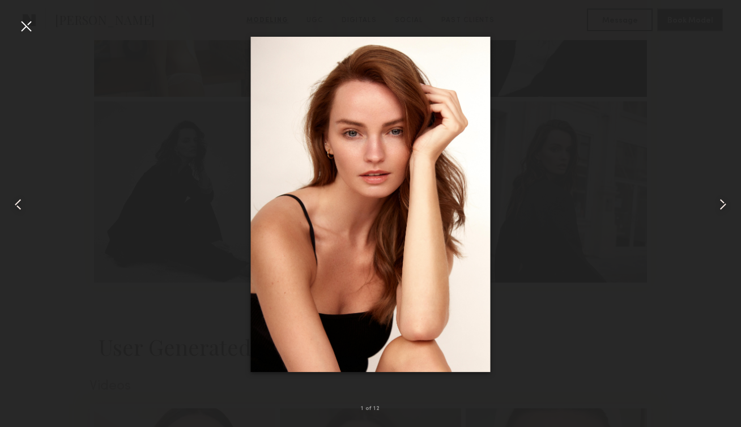
click at [718, 209] on common-icon at bounding box center [723, 204] width 18 height 18
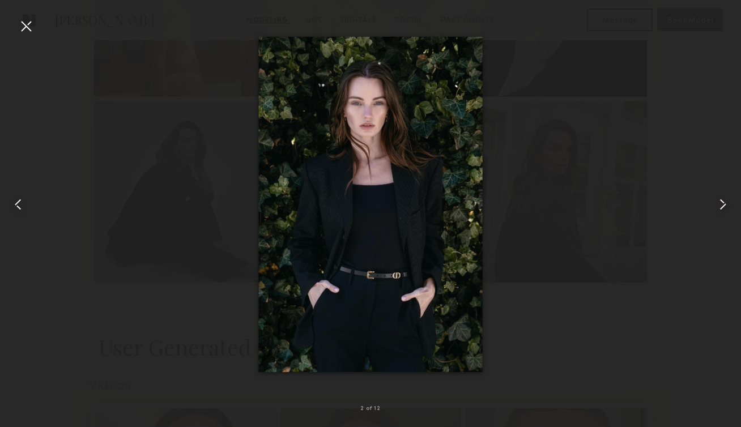
click at [23, 27] on div at bounding box center [26, 26] width 18 height 18
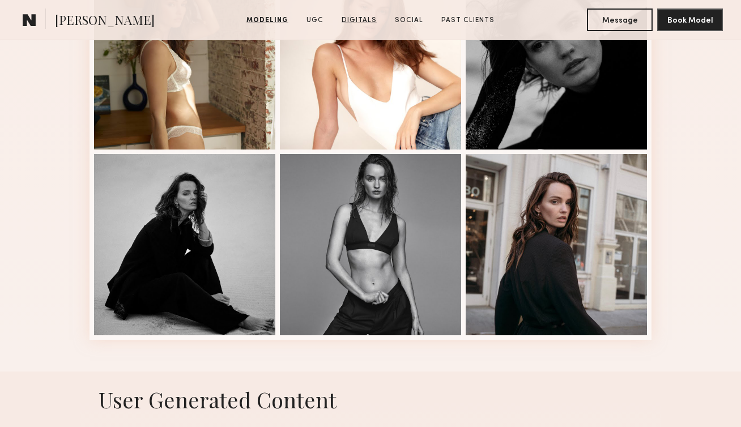
scroll to position [0, 0]
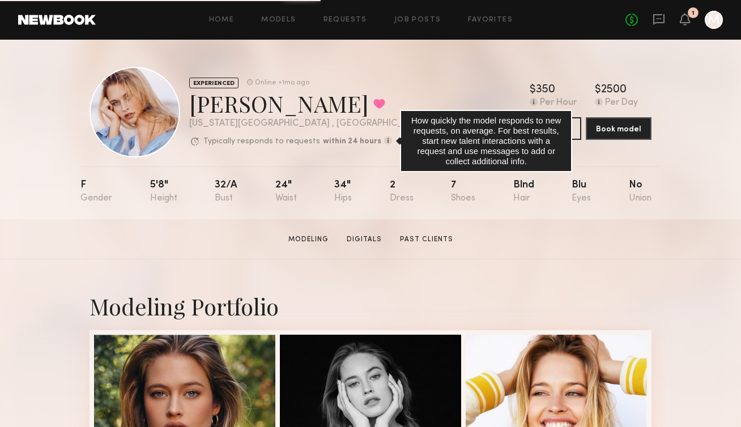
click at [384, 142] on common-icon at bounding box center [388, 141] width 8 height 8
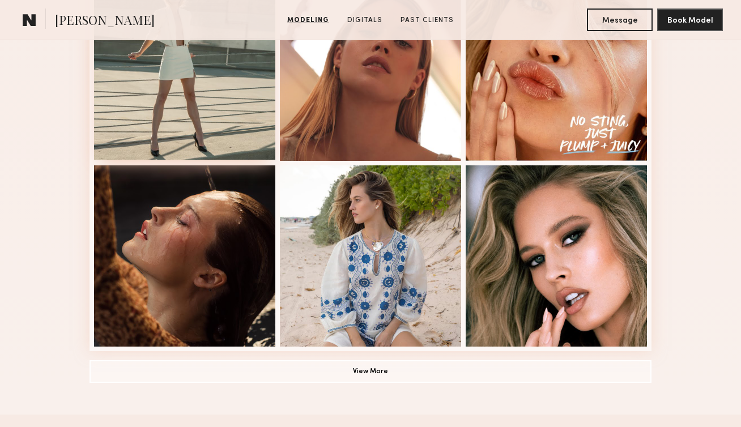
scroll to position [729, 0]
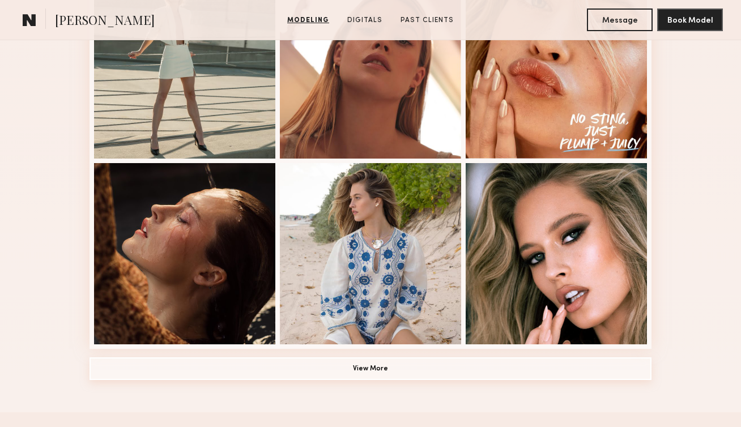
click at [205, 362] on button "View More" at bounding box center [371, 369] width 562 height 23
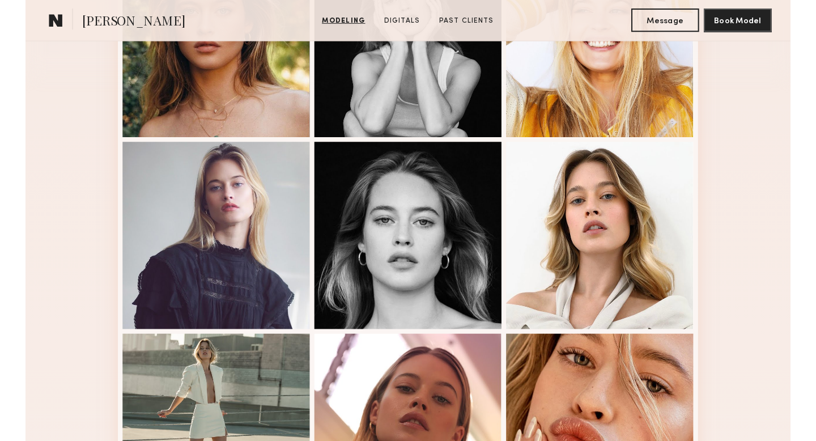
scroll to position [0, 0]
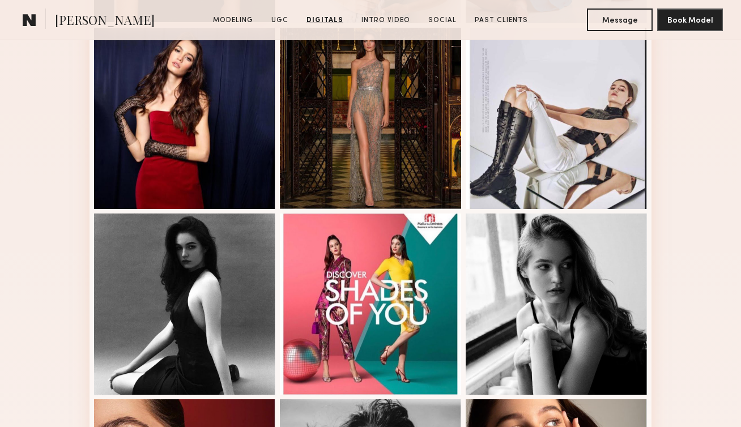
scroll to position [156, 0]
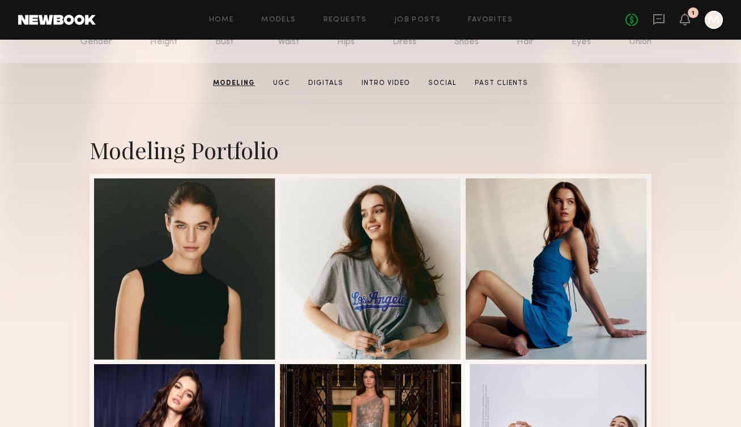
click at [407, 143] on div "Modeling Portfolio" at bounding box center [371, 150] width 562 height 30
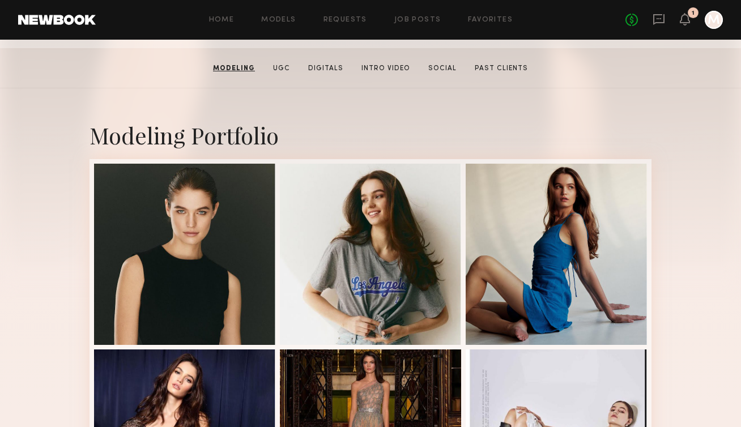
scroll to position [170, 0]
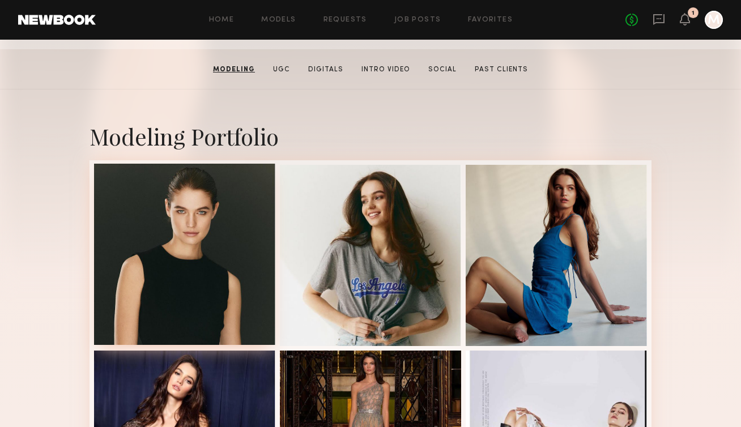
click at [197, 264] on div at bounding box center [184, 254] width 181 height 181
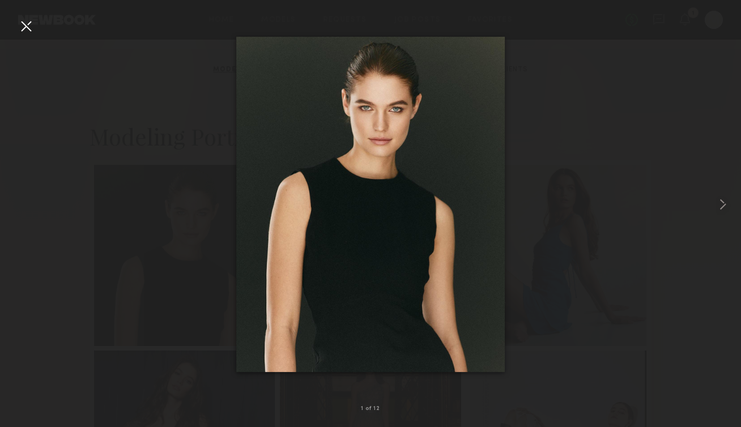
click at [23, 24] on div at bounding box center [26, 26] width 18 height 18
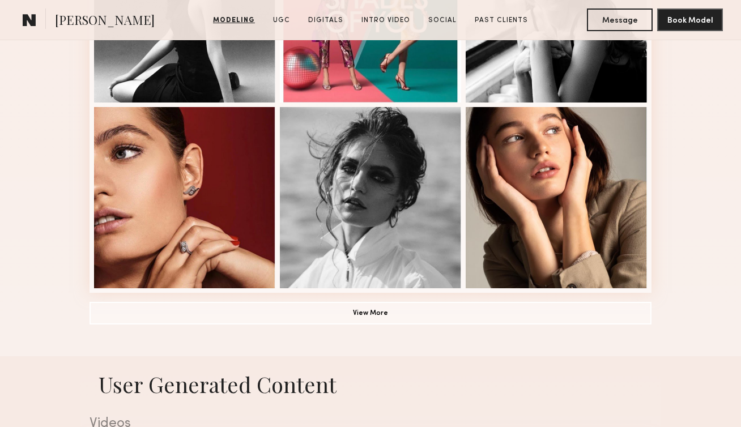
scroll to position [788, 0]
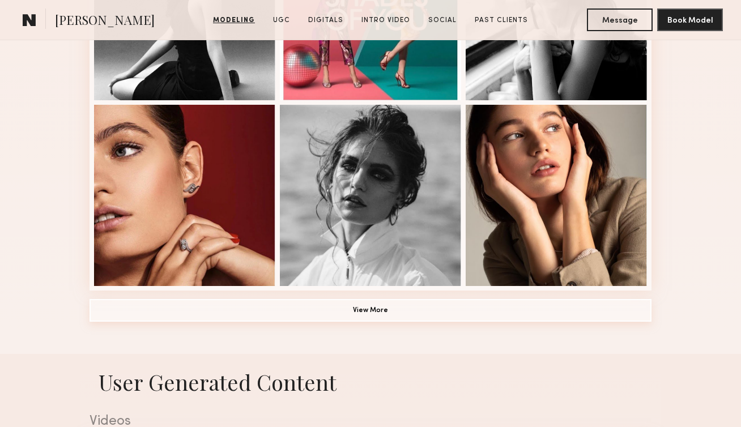
click at [311, 311] on button "View More" at bounding box center [371, 310] width 562 height 23
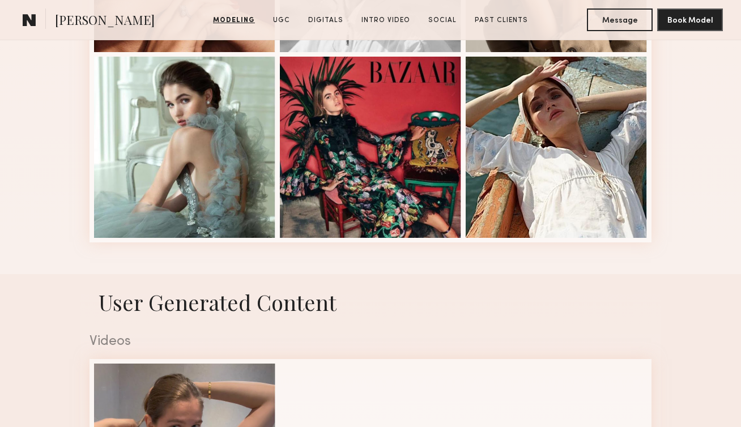
scroll to position [993, 0]
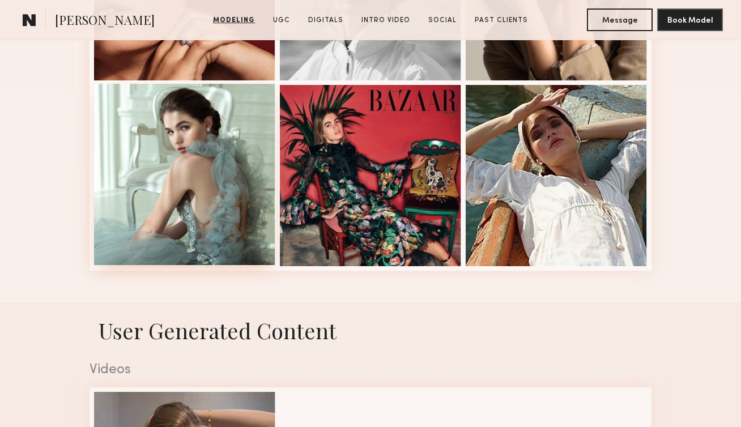
click at [184, 152] on div at bounding box center [184, 174] width 181 height 181
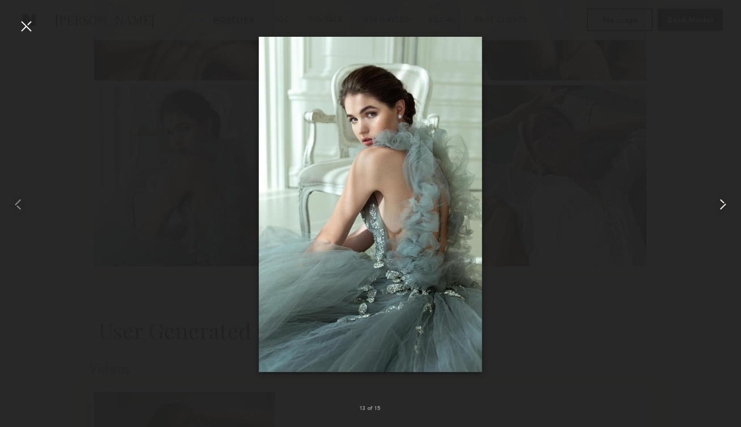
click at [720, 206] on common-icon at bounding box center [723, 204] width 18 height 18
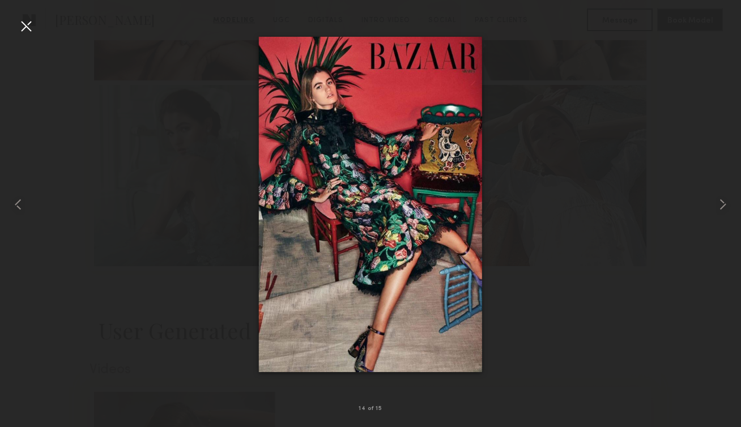
click at [26, 29] on div at bounding box center [26, 26] width 18 height 18
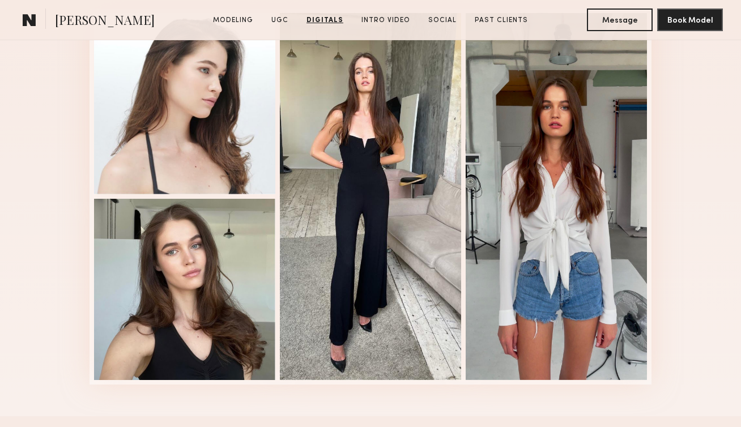
scroll to position [1693, 0]
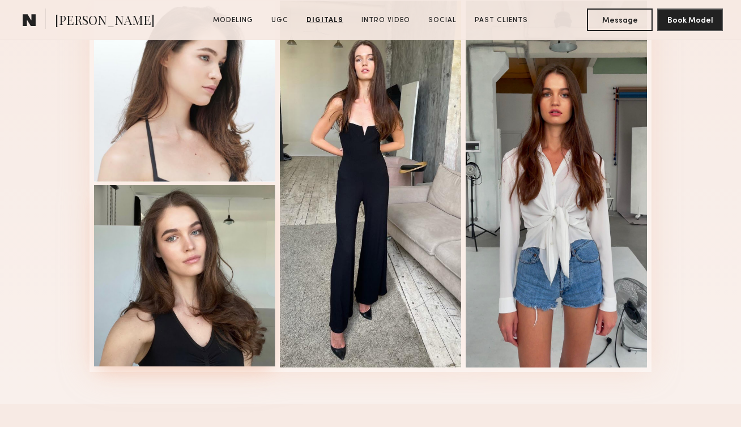
click at [181, 265] on div at bounding box center [184, 275] width 181 height 181
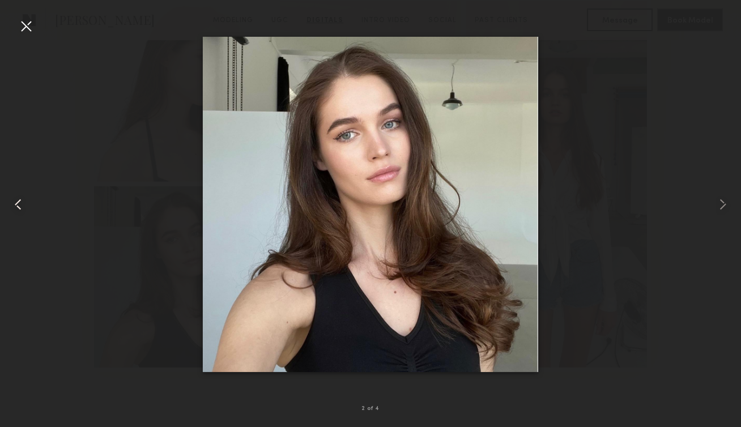
click at [16, 33] on div at bounding box center [14, 204] width 29 height 373
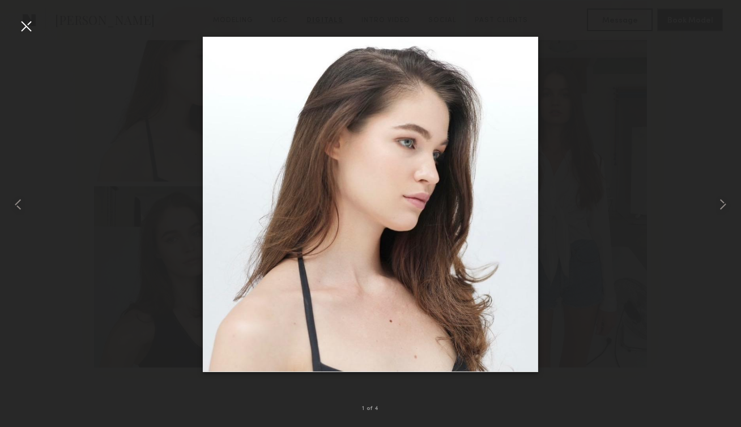
click at [28, 27] on div at bounding box center [26, 26] width 18 height 18
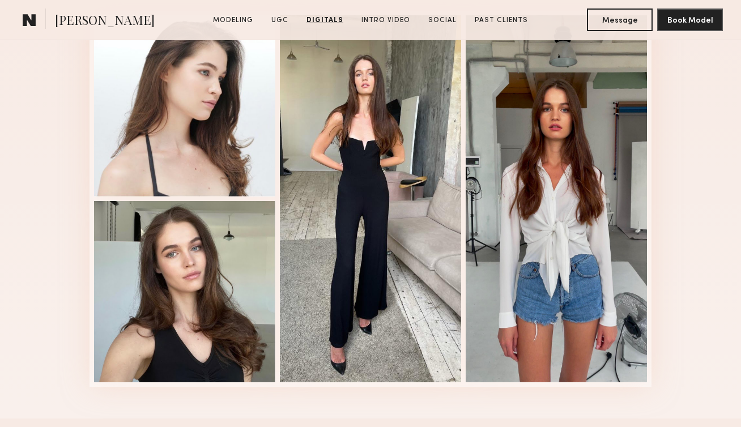
scroll to position [1684, 0]
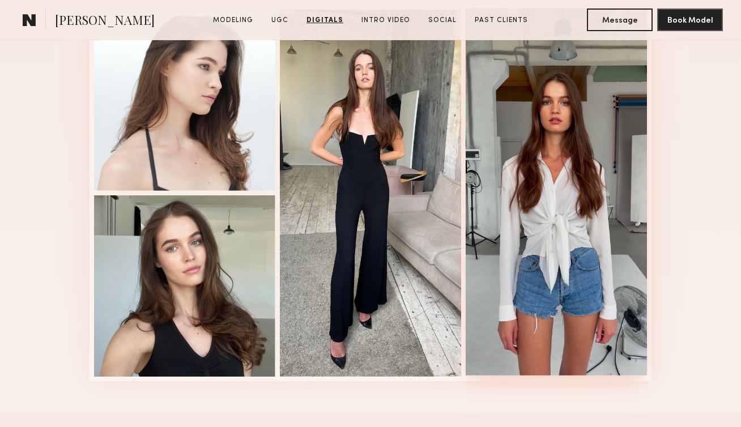
click at [547, 218] on div at bounding box center [556, 191] width 181 height 367
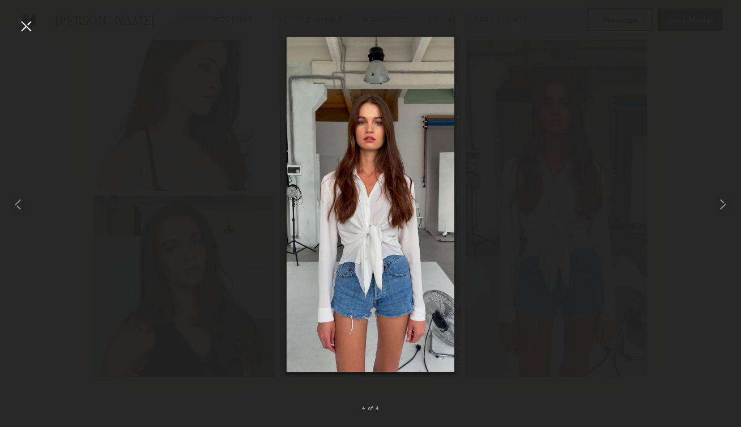
click at [21, 25] on div at bounding box center [26, 26] width 18 height 18
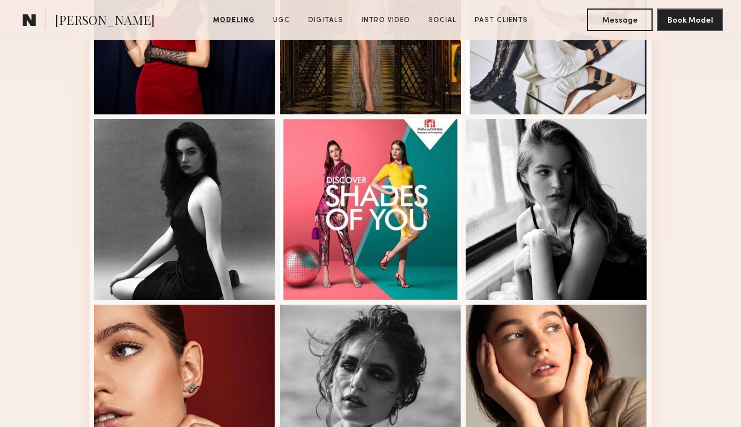
scroll to position [584, 0]
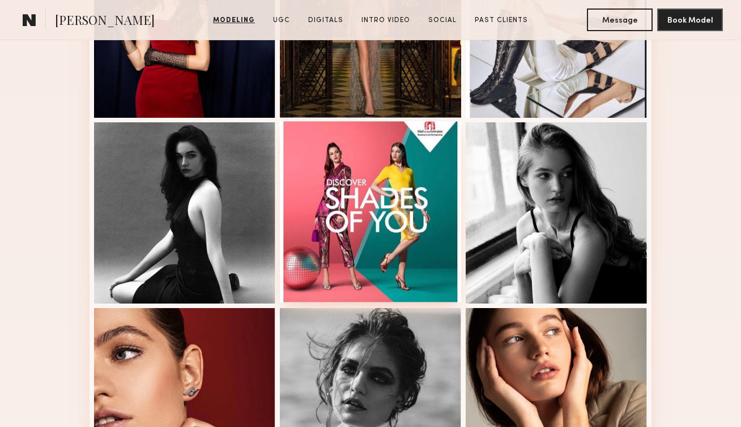
click at [379, 202] on div at bounding box center [370, 211] width 181 height 181
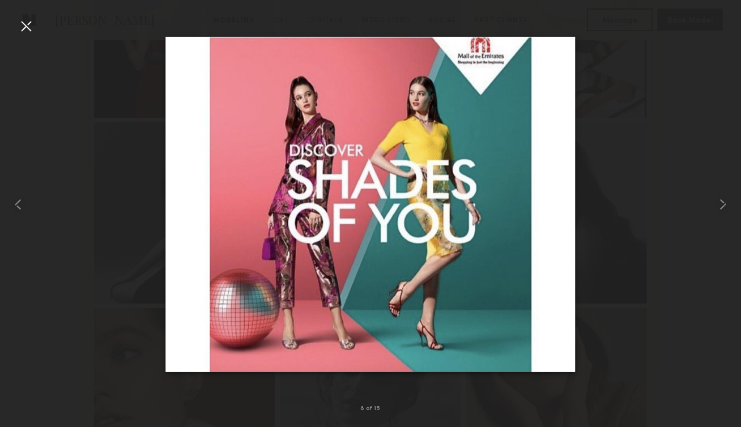
click at [29, 28] on div at bounding box center [26, 26] width 18 height 18
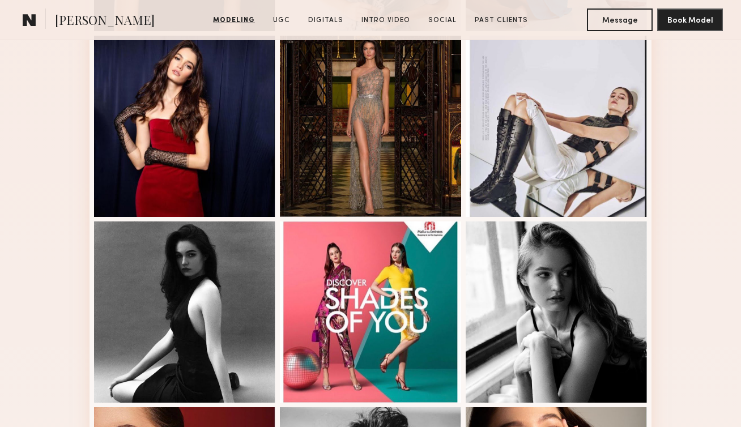
scroll to position [486, 0]
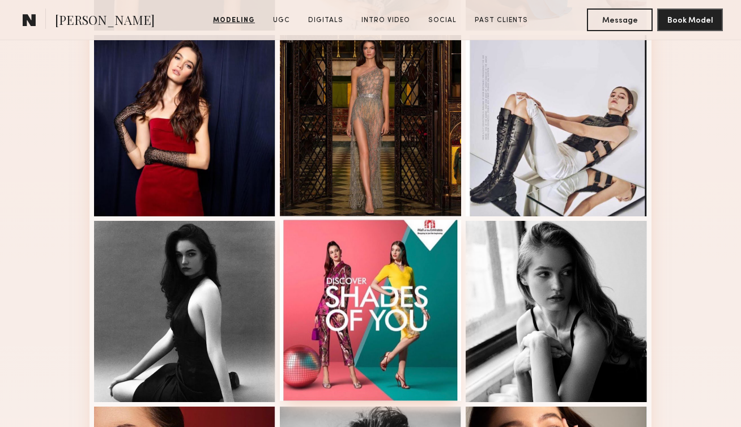
click at [323, 306] on div at bounding box center [370, 310] width 181 height 181
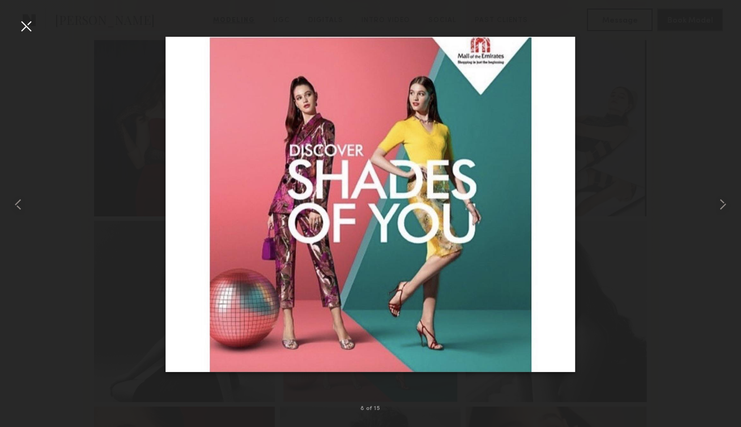
click at [29, 25] on div at bounding box center [26, 26] width 18 height 18
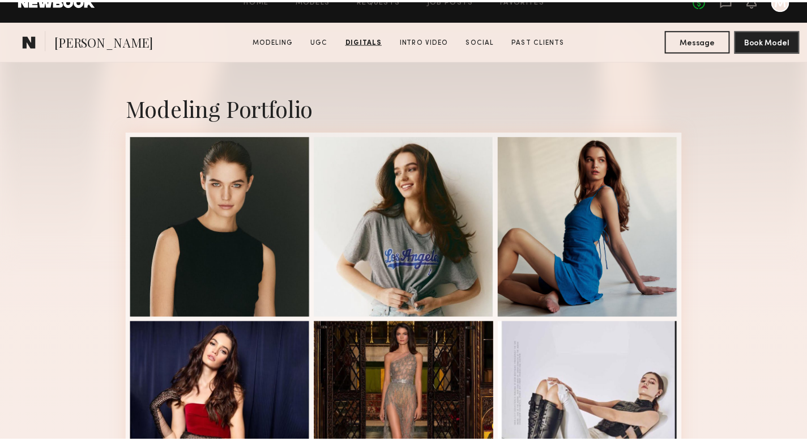
scroll to position [0, 0]
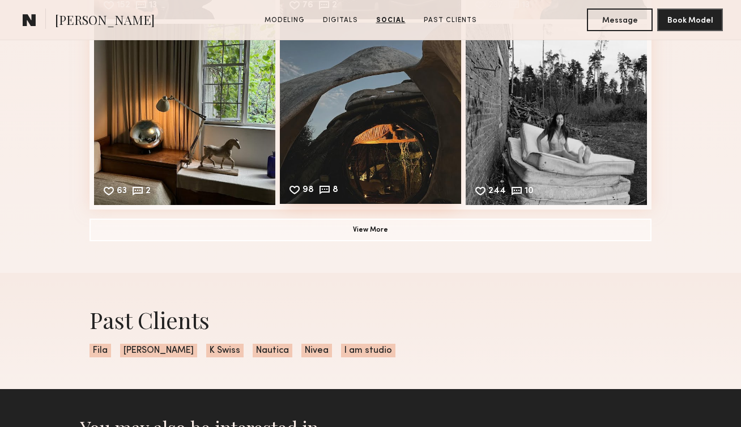
scroll to position [1870, 0]
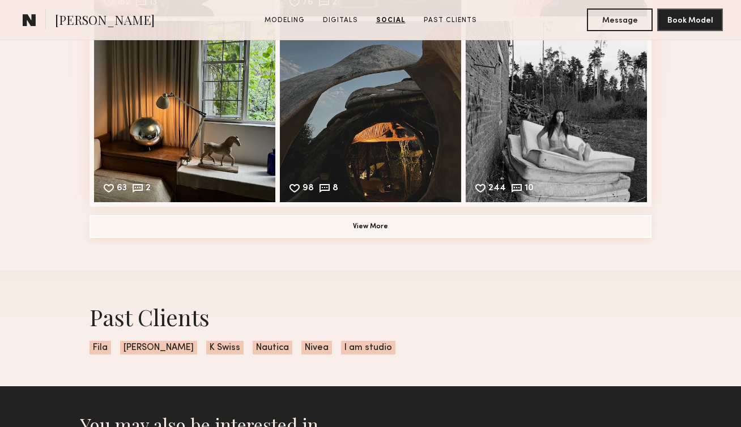
click at [359, 216] on button "View More" at bounding box center [371, 226] width 562 height 23
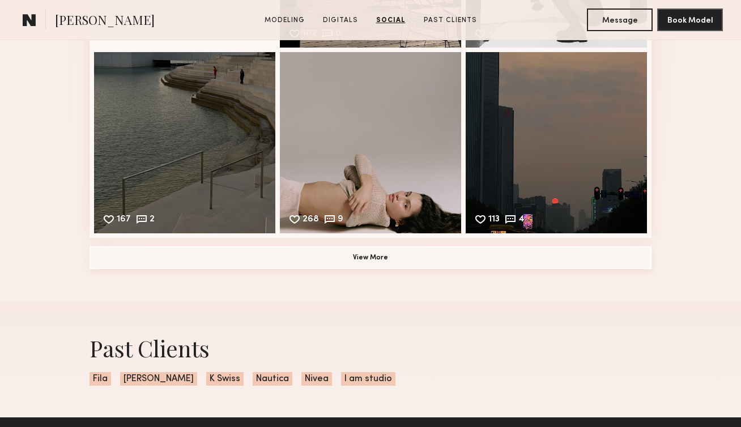
scroll to position [2213, 0]
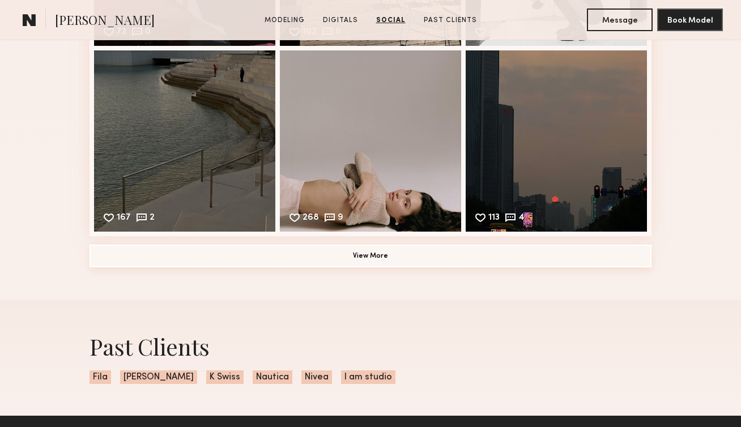
click at [376, 254] on button "View More" at bounding box center [371, 256] width 562 height 23
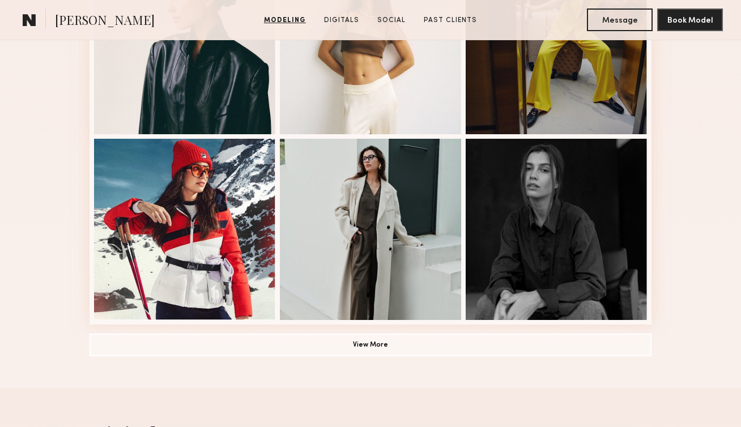
scroll to position [748, 0]
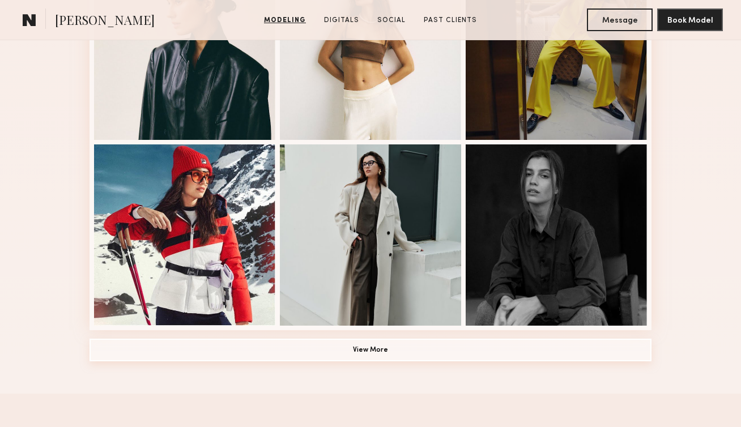
click at [227, 353] on button "View More" at bounding box center [371, 350] width 562 height 23
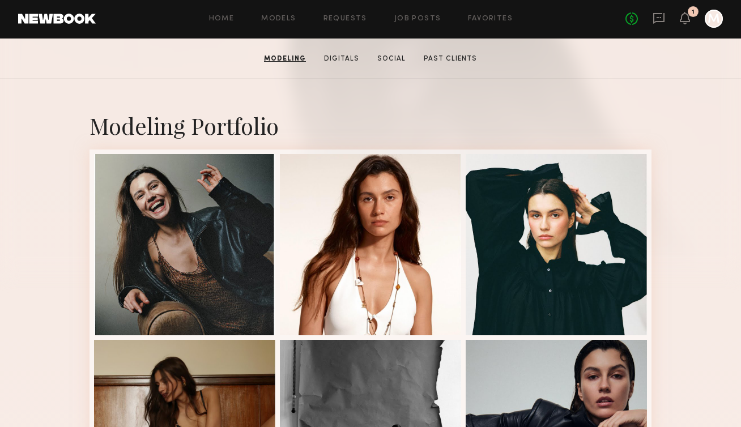
scroll to position [184, 0]
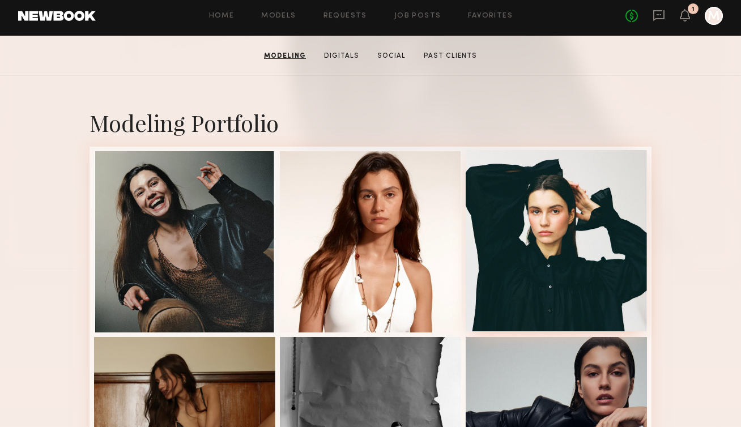
click at [579, 231] on div at bounding box center [556, 240] width 181 height 181
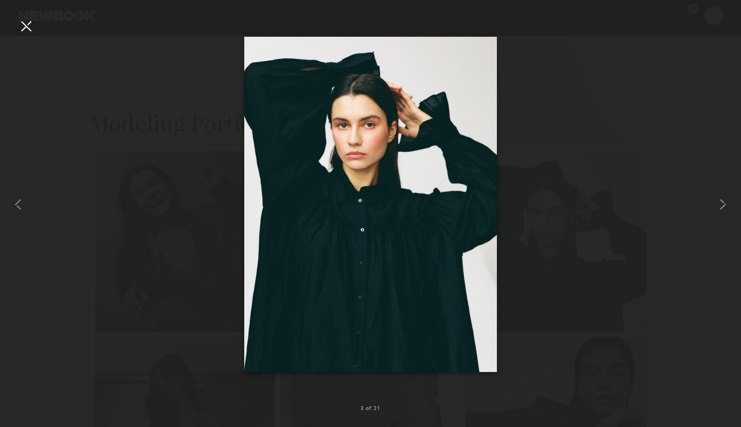
click at [22, 22] on div at bounding box center [26, 26] width 18 height 18
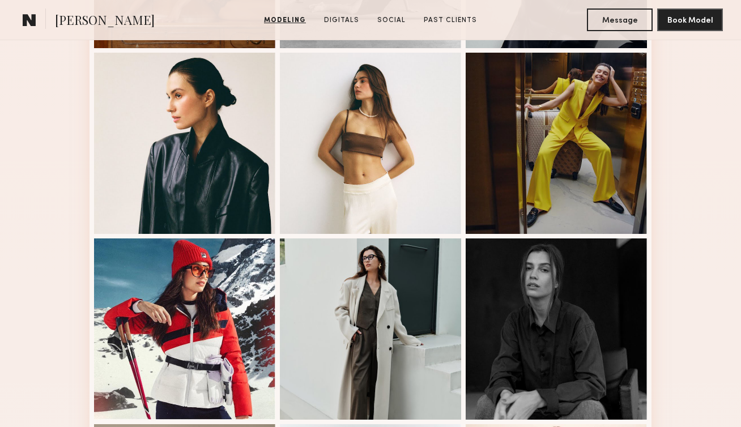
scroll to position [653, 0]
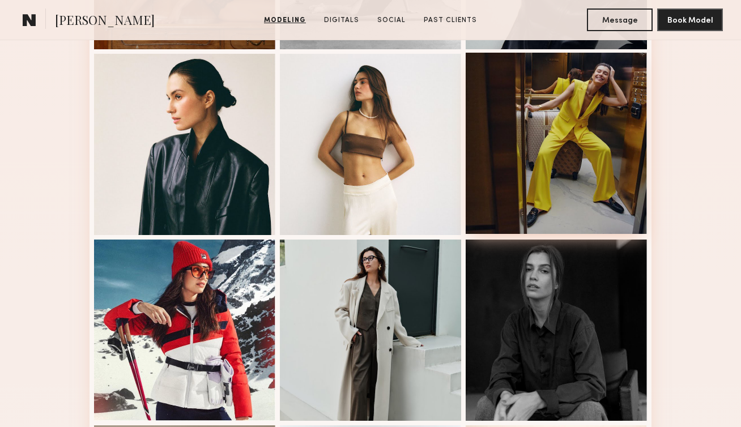
click at [592, 113] on div at bounding box center [556, 143] width 181 height 181
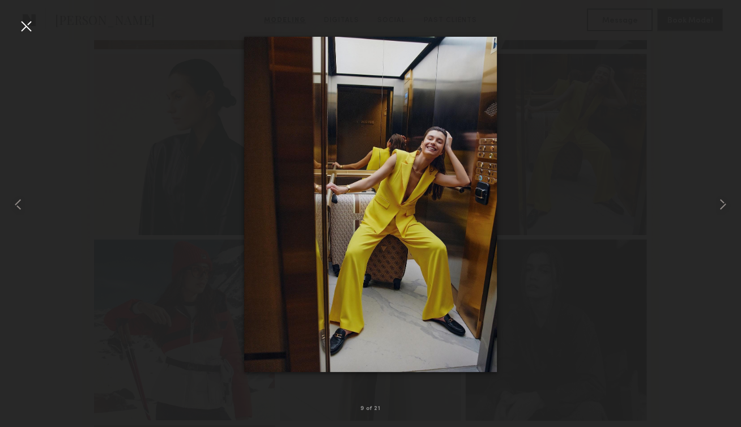
click at [29, 29] on div at bounding box center [26, 26] width 18 height 18
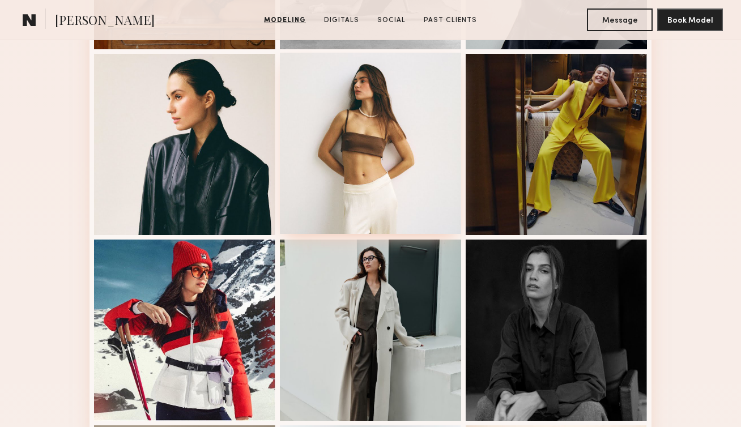
click at [389, 144] on div at bounding box center [370, 143] width 181 height 181
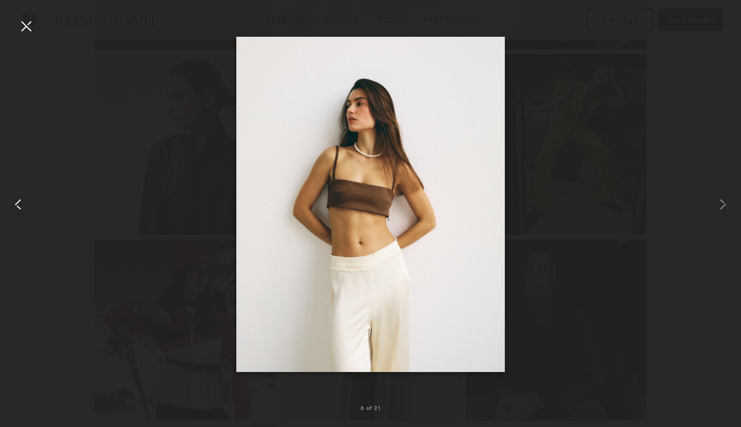
click at [18, 207] on common-icon at bounding box center [18, 204] width 18 height 18
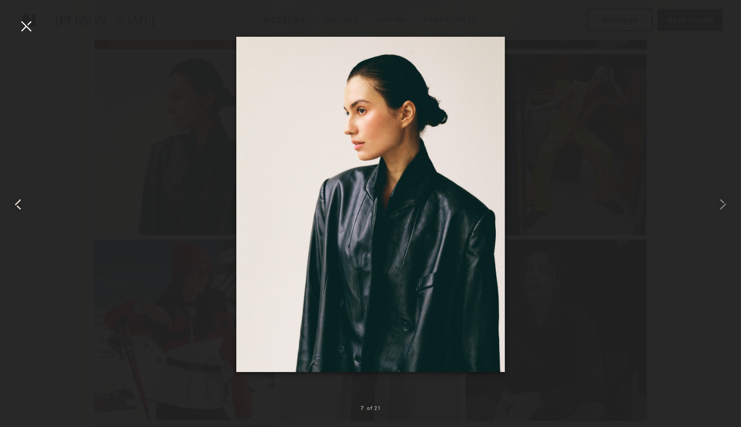
click at [19, 208] on common-icon at bounding box center [18, 204] width 18 height 18
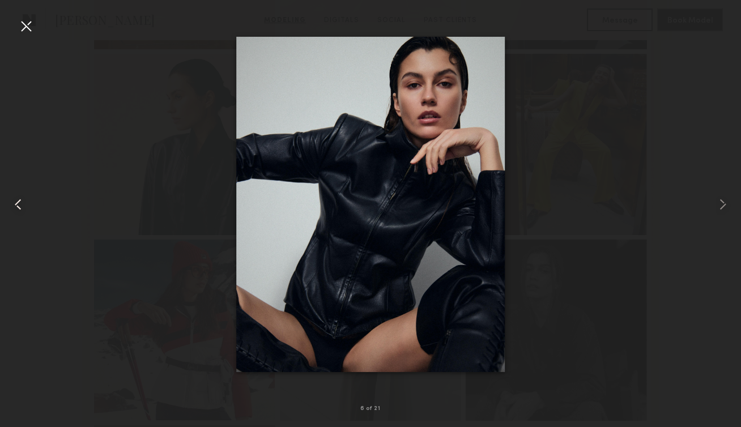
click at [19, 209] on common-icon at bounding box center [18, 204] width 18 height 18
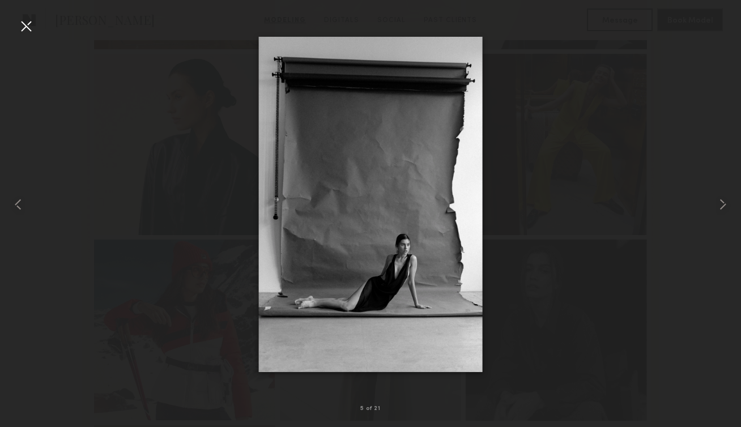
click at [30, 25] on div at bounding box center [26, 26] width 18 height 18
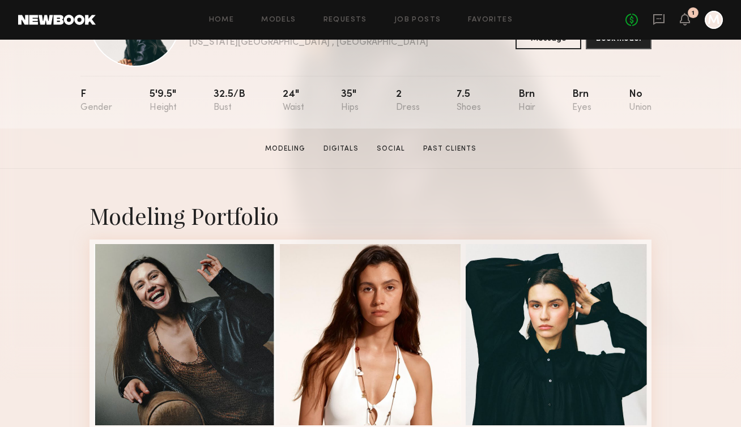
scroll to position [93, 0]
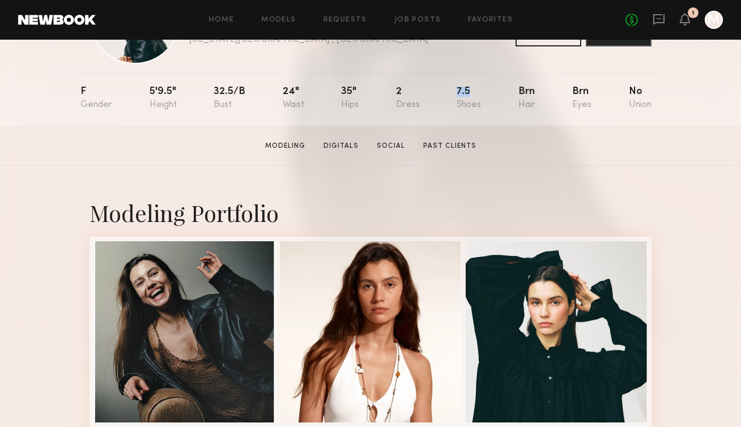
drag, startPoint x: 452, startPoint y: 90, endPoint x: 484, endPoint y: 91, distance: 32.9
click at [484, 91] on nb-model-profile-props "F 5'9.5" 32.5/b 24" 35" 2 7.5 Brn Brn No" at bounding box center [370, 99] width 580 height 53
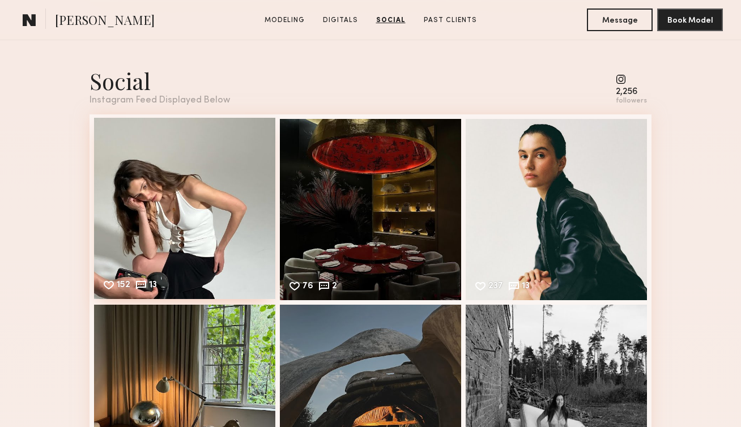
scroll to position [2124, 0]
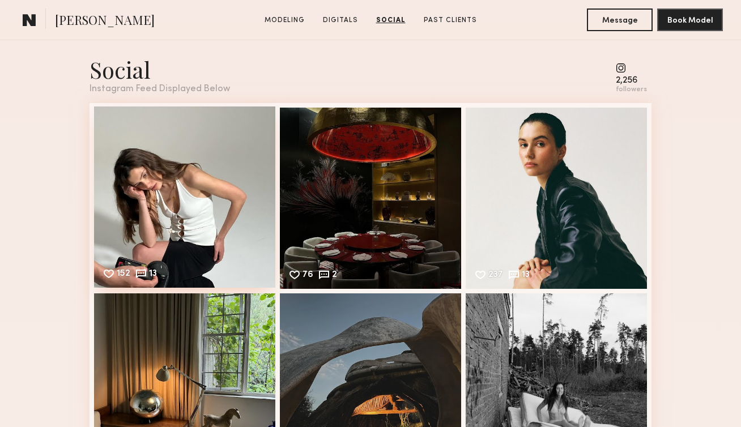
click at [209, 200] on div "152 13 Likes & comments displayed to show model’s engagement" at bounding box center [184, 197] width 181 height 181
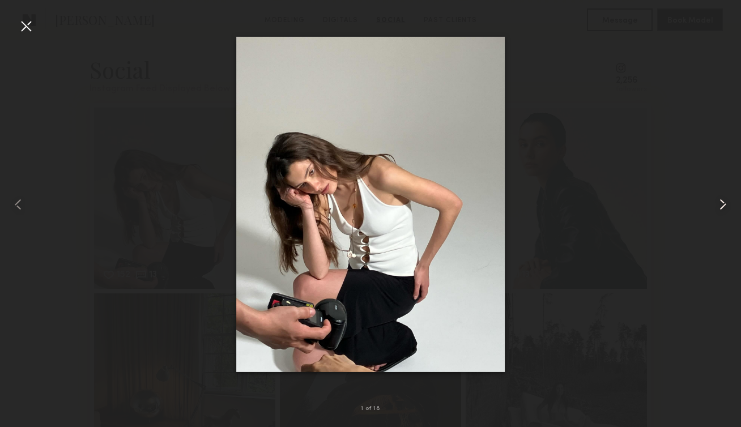
click at [720, 210] on common-icon at bounding box center [723, 204] width 18 height 18
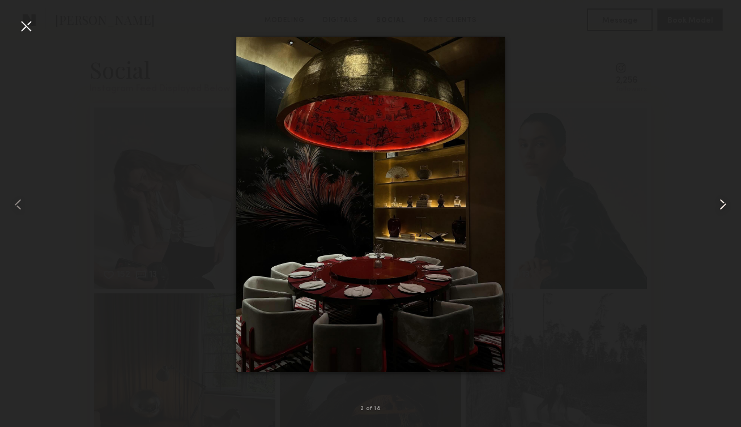
click at [720, 210] on common-icon at bounding box center [723, 204] width 18 height 18
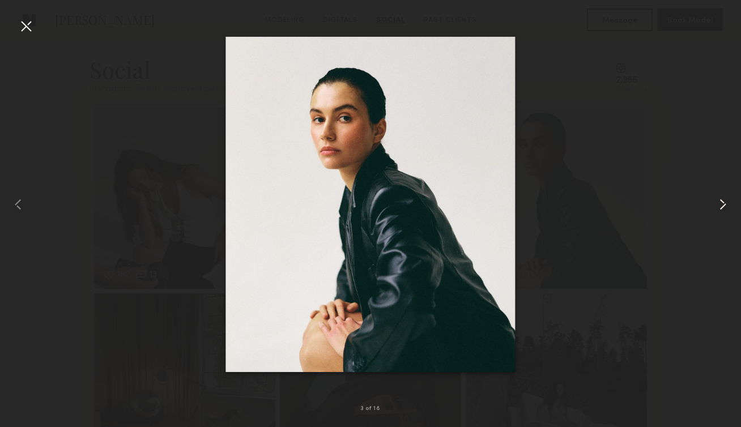
click at [720, 210] on common-icon at bounding box center [723, 204] width 18 height 18
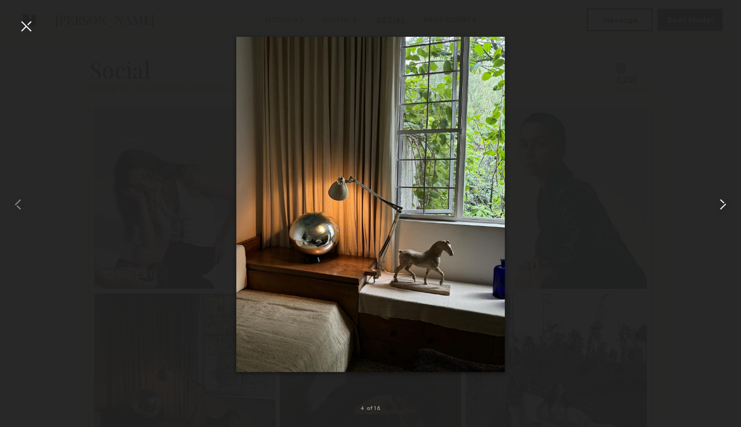
click at [720, 210] on common-icon at bounding box center [723, 204] width 18 height 18
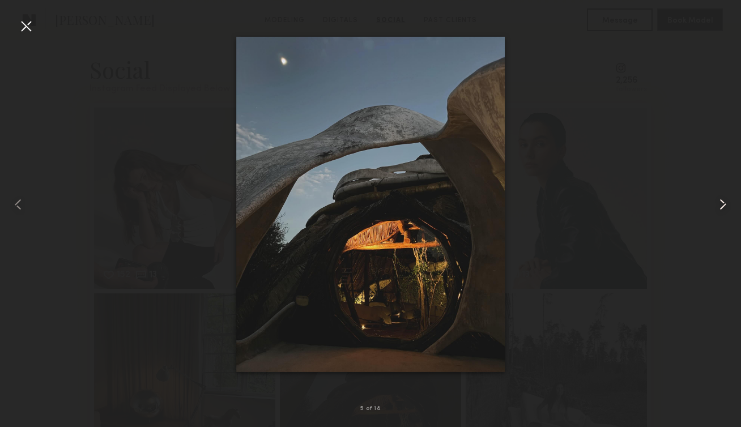
click at [720, 210] on common-icon at bounding box center [723, 204] width 18 height 18
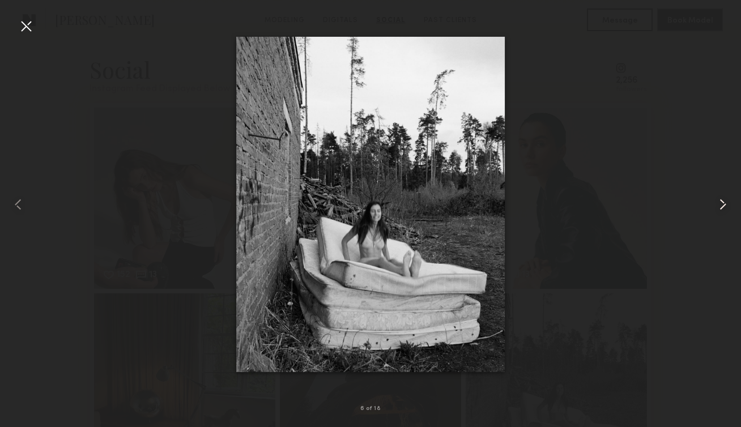
click at [720, 210] on common-icon at bounding box center [723, 204] width 18 height 18
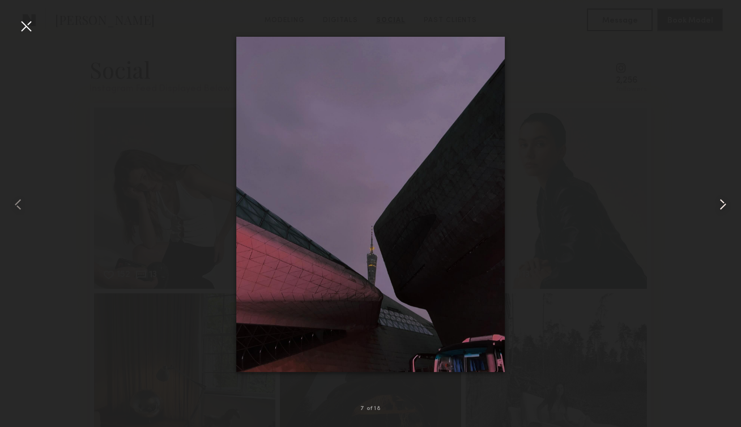
click at [720, 210] on common-icon at bounding box center [723, 204] width 18 height 18
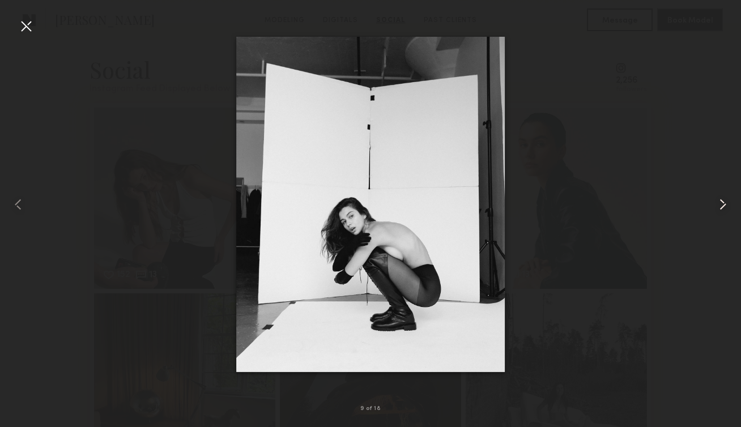
click at [720, 210] on common-icon at bounding box center [723, 204] width 18 height 18
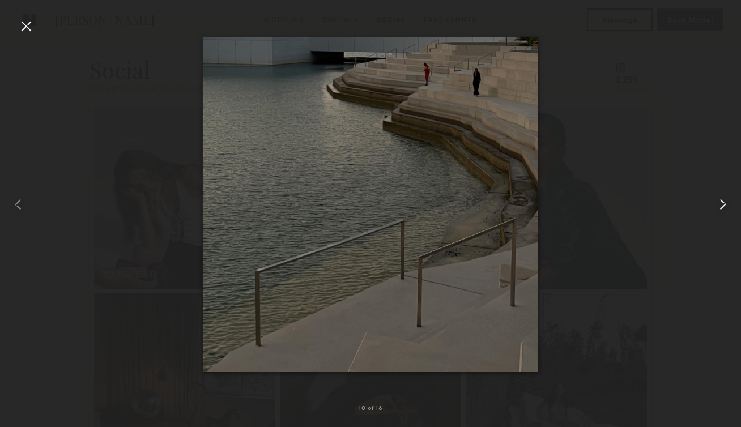
click at [720, 210] on common-icon at bounding box center [723, 204] width 18 height 18
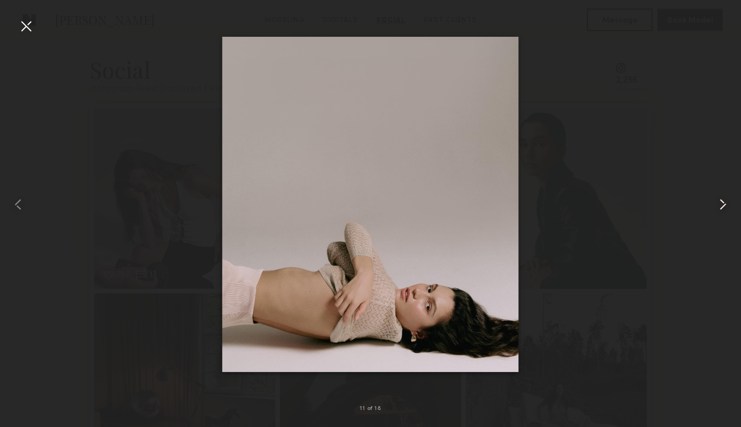
click at [720, 210] on common-icon at bounding box center [723, 204] width 18 height 18
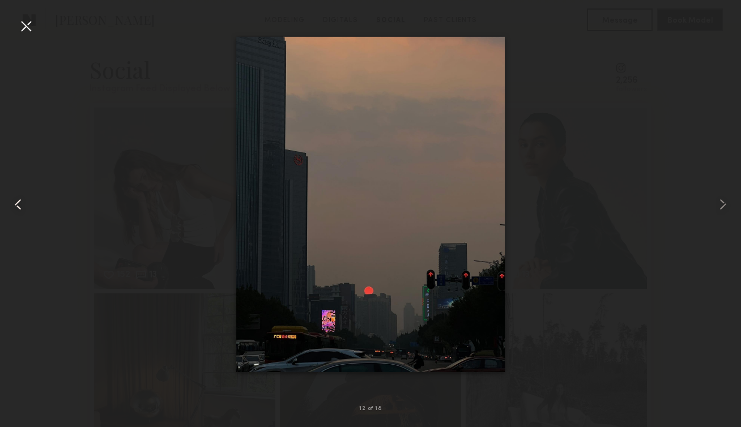
drag, startPoint x: 720, startPoint y: 210, endPoint x: 16, endPoint y: 207, distance: 703.2
click at [16, 207] on div at bounding box center [370, 204] width 741 height 373
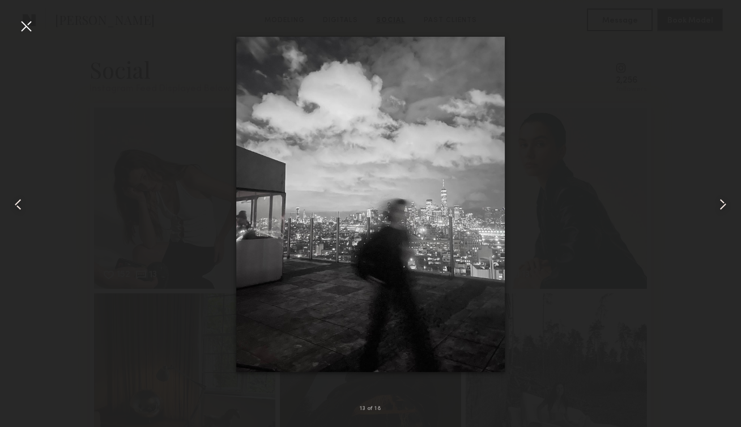
click at [16, 207] on common-icon at bounding box center [18, 204] width 18 height 18
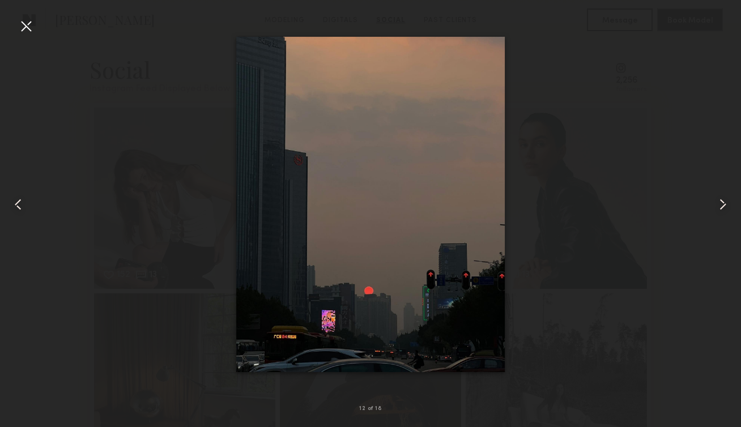
click at [16, 207] on common-icon at bounding box center [18, 204] width 18 height 18
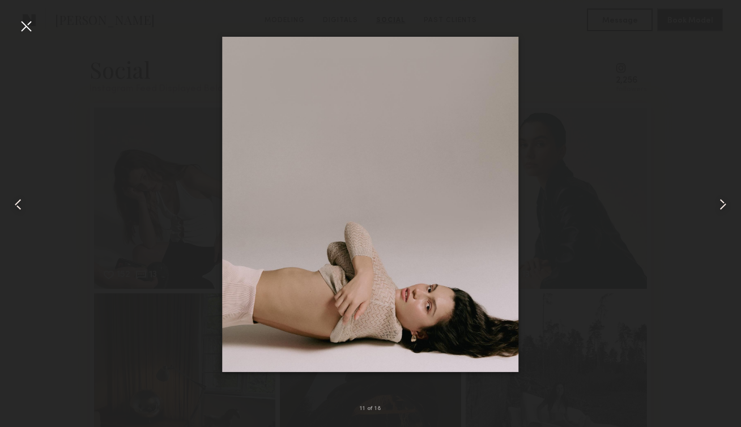
click at [16, 207] on common-icon at bounding box center [18, 204] width 18 height 18
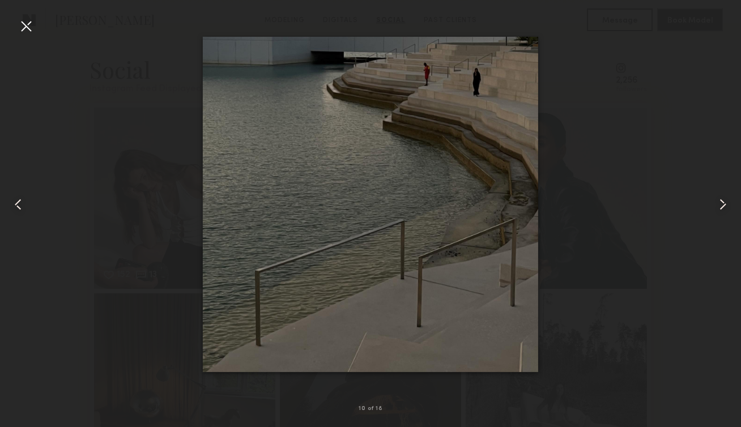
click at [16, 207] on common-icon at bounding box center [18, 204] width 18 height 18
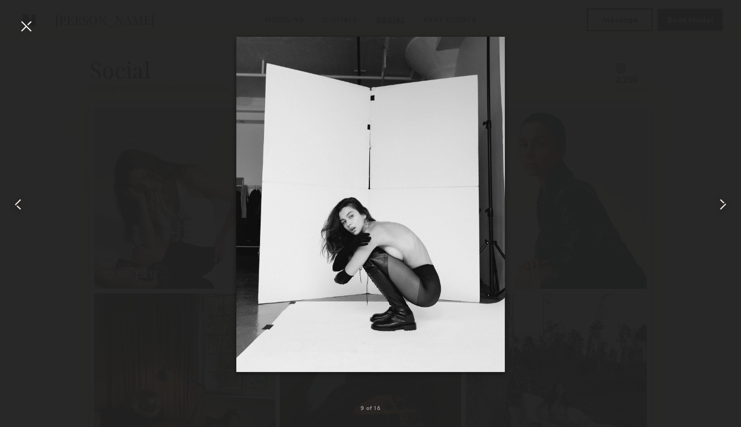
click at [16, 207] on common-icon at bounding box center [18, 204] width 18 height 18
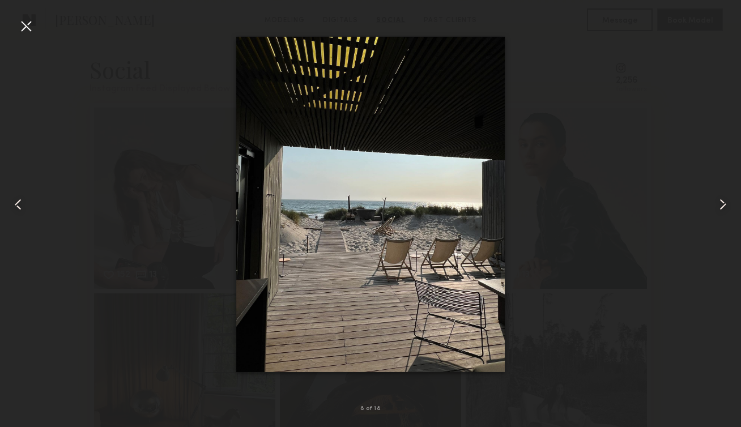
click at [31, 32] on div at bounding box center [26, 26] width 18 height 18
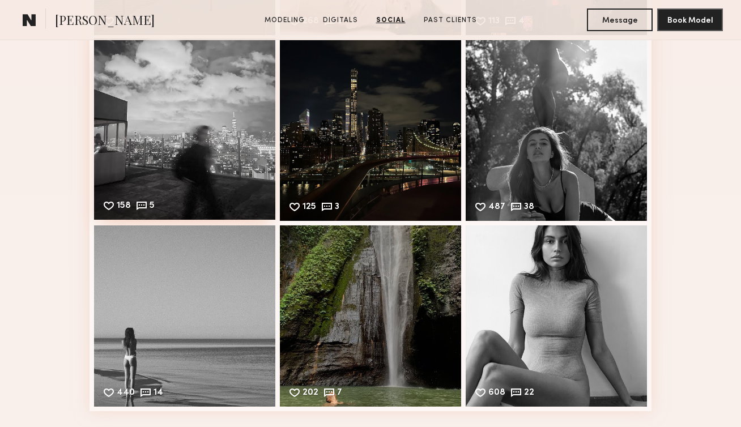
scroll to position [2972, 0]
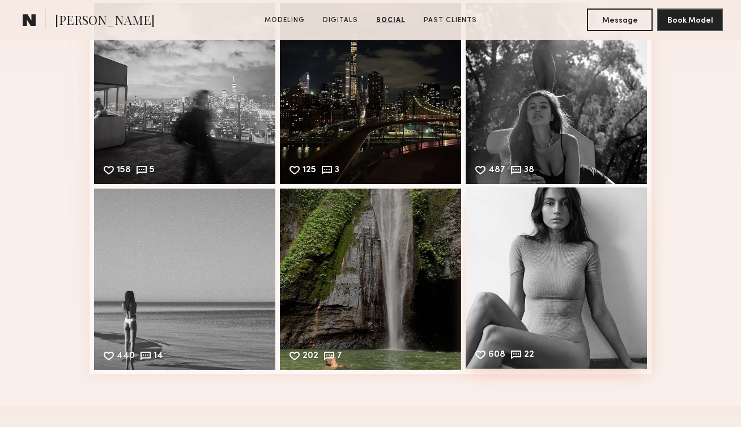
click at [534, 226] on div "608 22 Likes & comments displayed to show model’s engagement" at bounding box center [556, 278] width 181 height 181
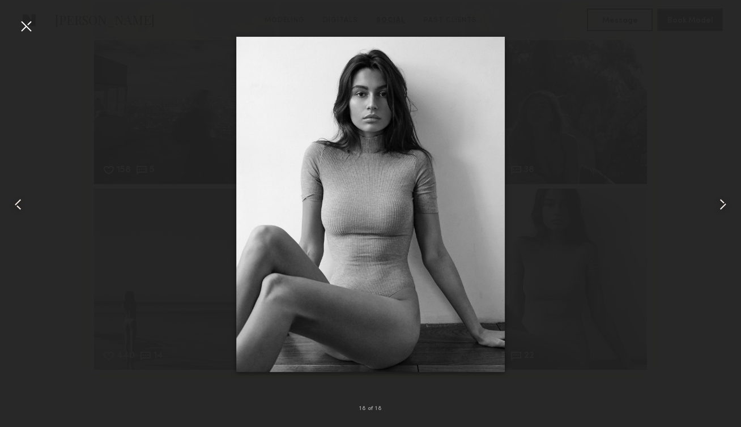
click at [23, 27] on div at bounding box center [26, 26] width 18 height 18
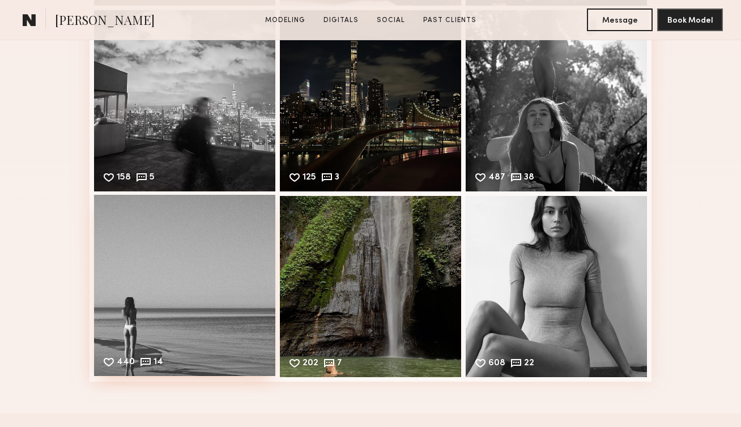
scroll to position [2939, 0]
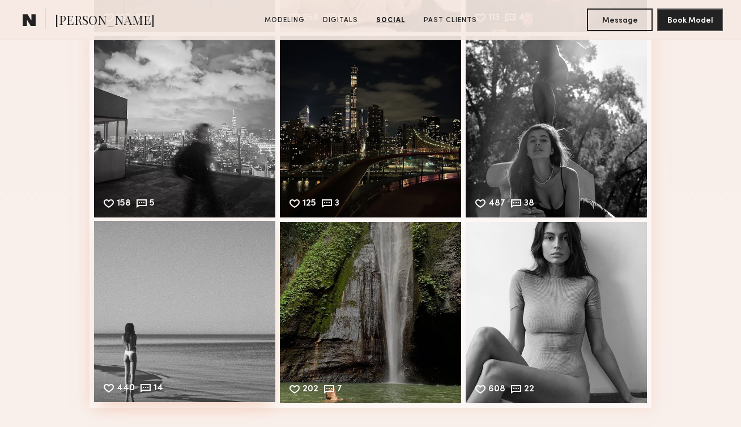
click at [116, 337] on div "440 14 Likes & comments displayed to show model’s engagement" at bounding box center [184, 311] width 181 height 181
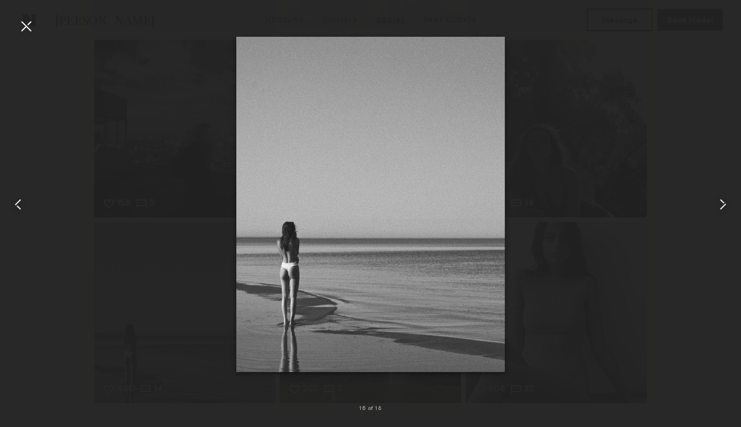
click at [22, 19] on div at bounding box center [26, 26] width 18 height 18
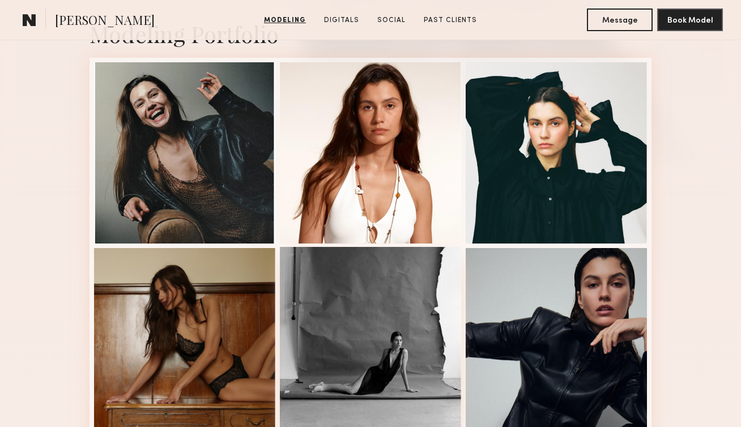
scroll to position [273, 0]
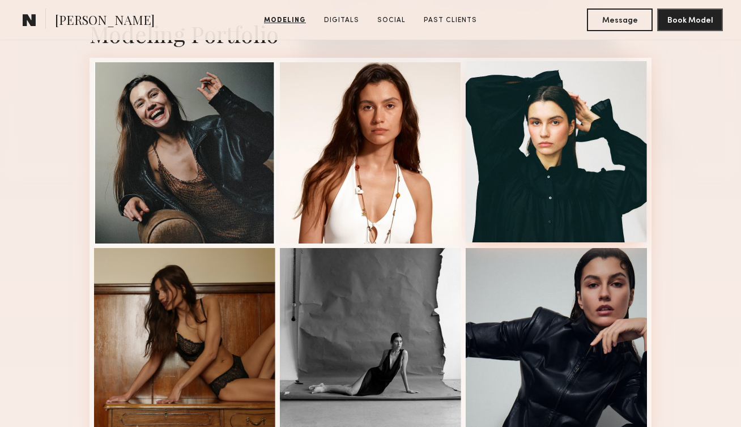
click at [552, 113] on div at bounding box center [556, 151] width 181 height 181
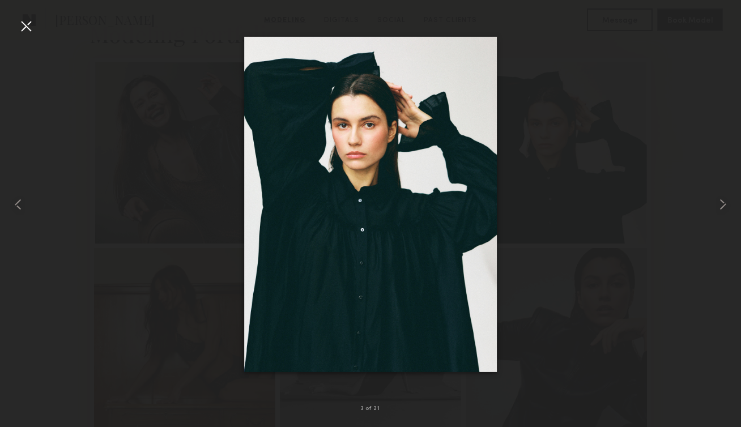
click at [27, 27] on div at bounding box center [26, 26] width 18 height 18
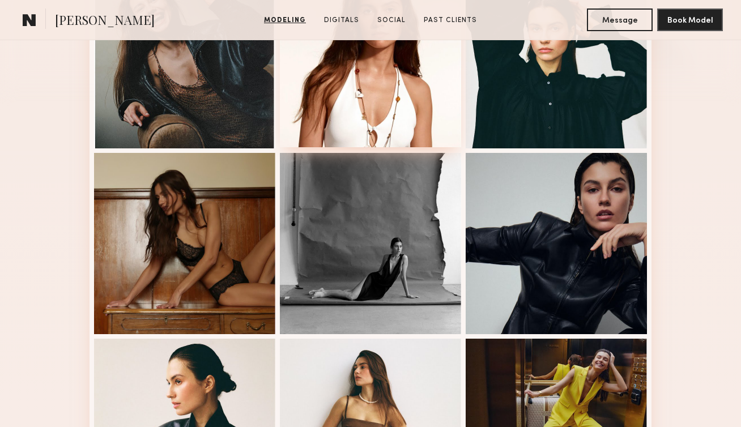
scroll to position [369, 0]
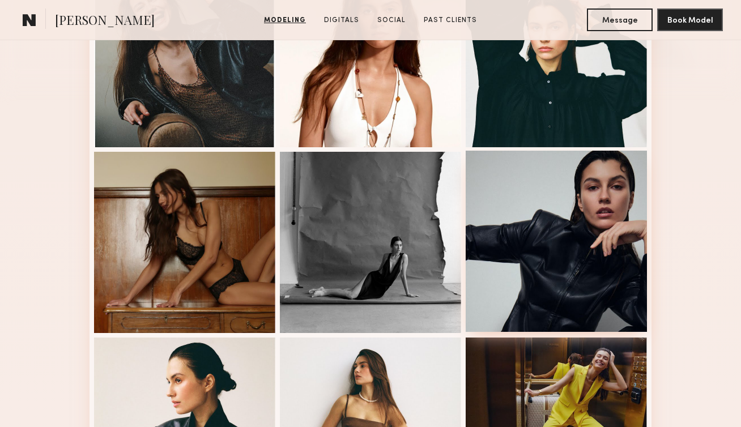
click at [564, 197] on div at bounding box center [556, 241] width 181 height 181
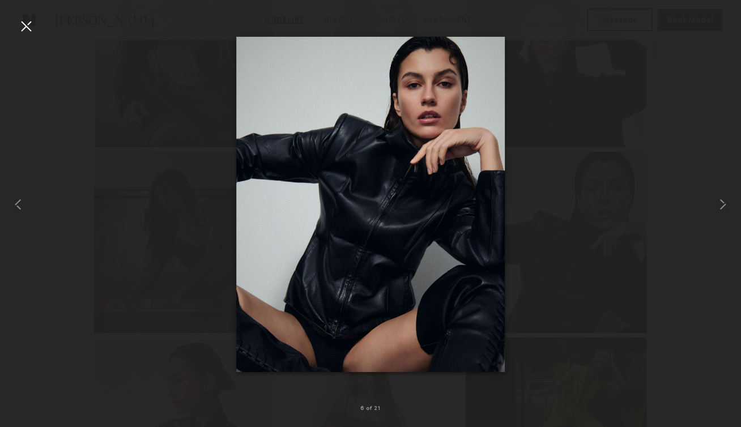
click at [24, 33] on div at bounding box center [26, 26] width 18 height 18
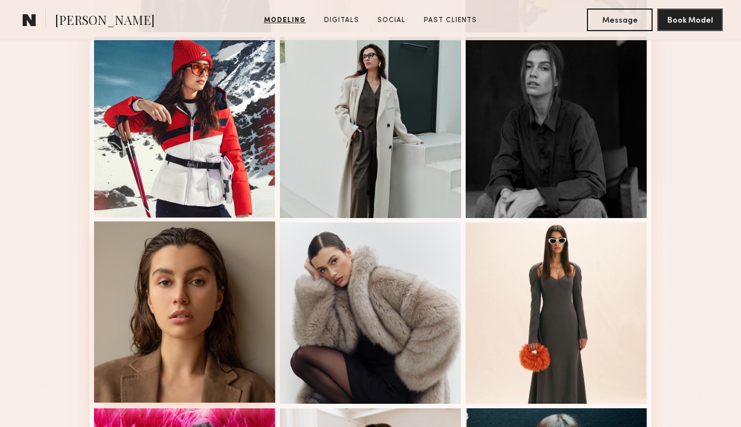
scroll to position [871, 0]
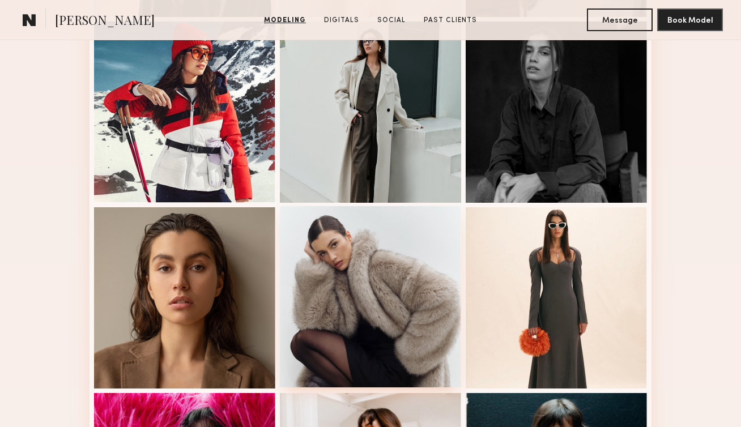
click at [328, 244] on div at bounding box center [370, 296] width 181 height 181
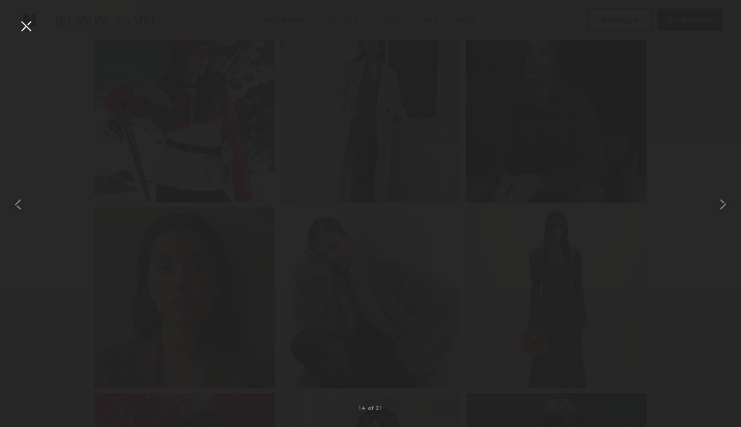
click at [28, 19] on div at bounding box center [26, 26] width 18 height 18
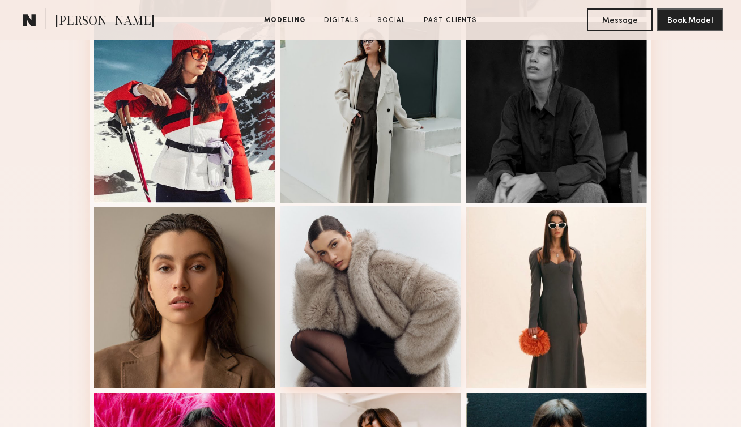
click at [318, 316] on div at bounding box center [370, 296] width 181 height 181
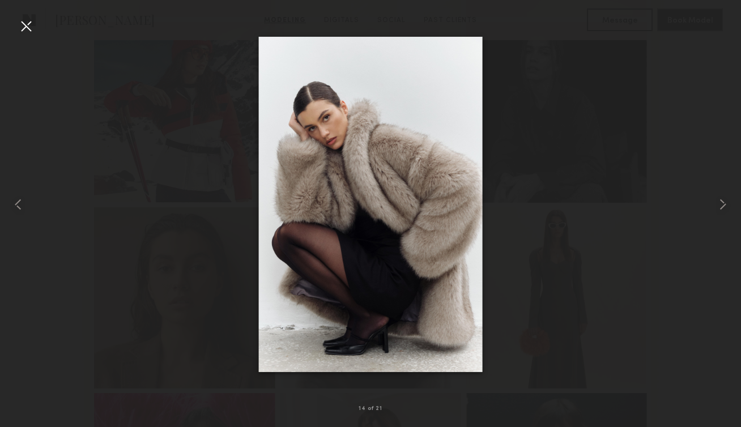
click at [29, 27] on div at bounding box center [26, 26] width 18 height 18
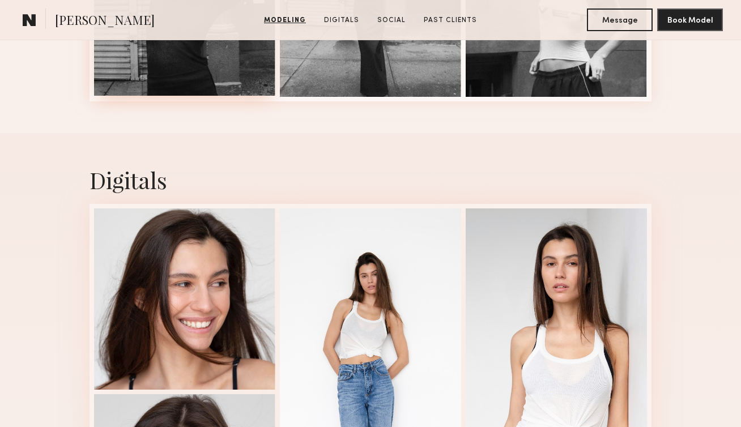
scroll to position [1545, 0]
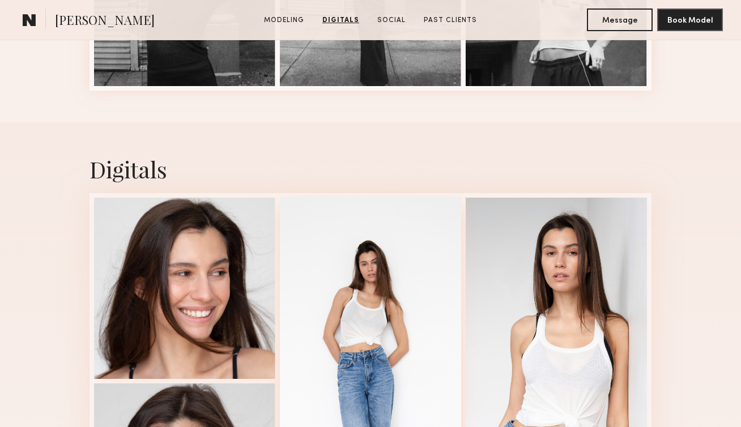
click at [362, 296] on div at bounding box center [370, 380] width 181 height 367
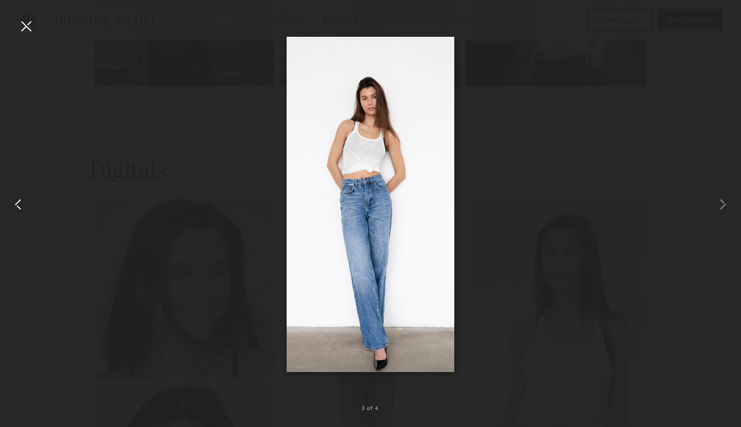
click at [19, 199] on common-icon at bounding box center [18, 204] width 18 height 18
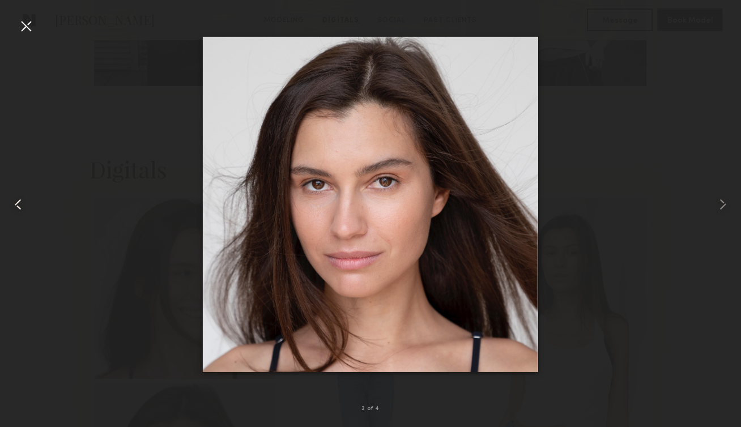
click at [19, 202] on common-icon at bounding box center [18, 204] width 18 height 18
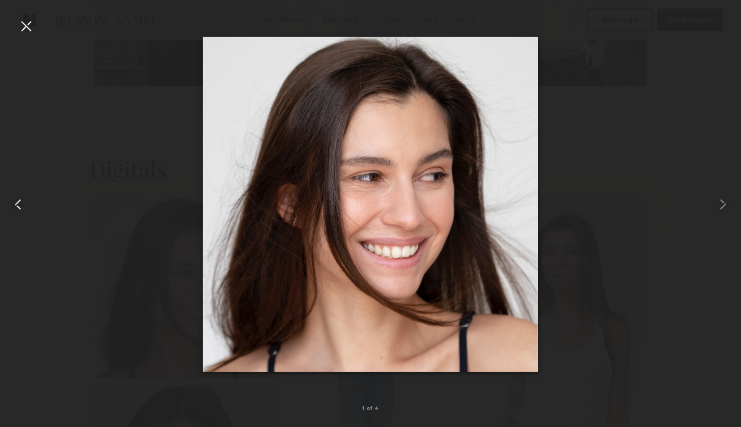
click at [18, 202] on common-icon at bounding box center [18, 204] width 18 height 18
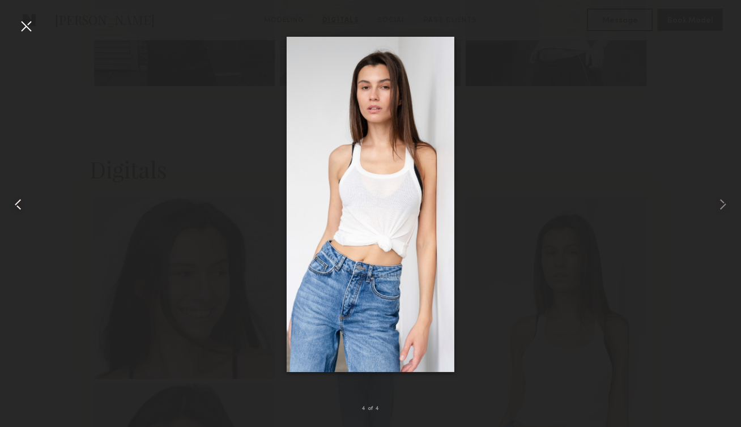
click at [18, 202] on common-icon at bounding box center [18, 204] width 18 height 18
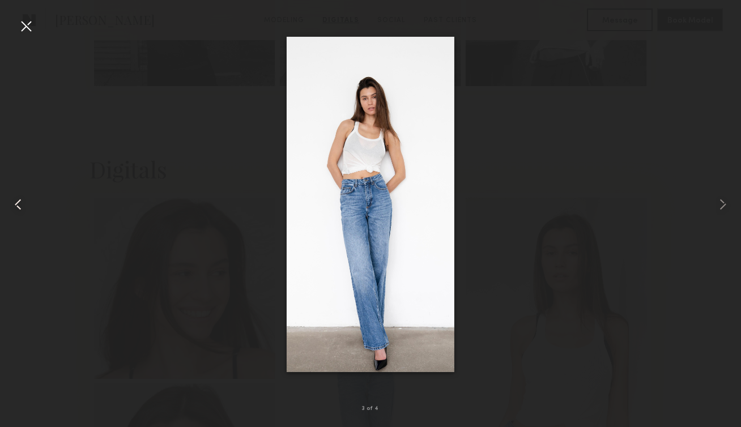
click at [18, 202] on common-icon at bounding box center [18, 204] width 18 height 18
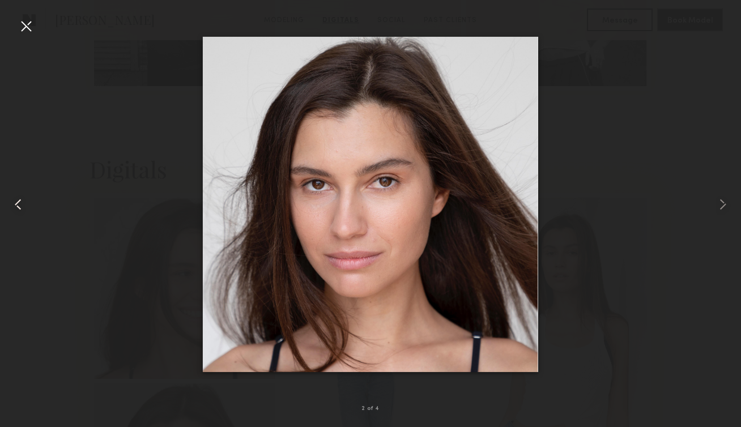
click at [18, 202] on common-icon at bounding box center [18, 204] width 18 height 18
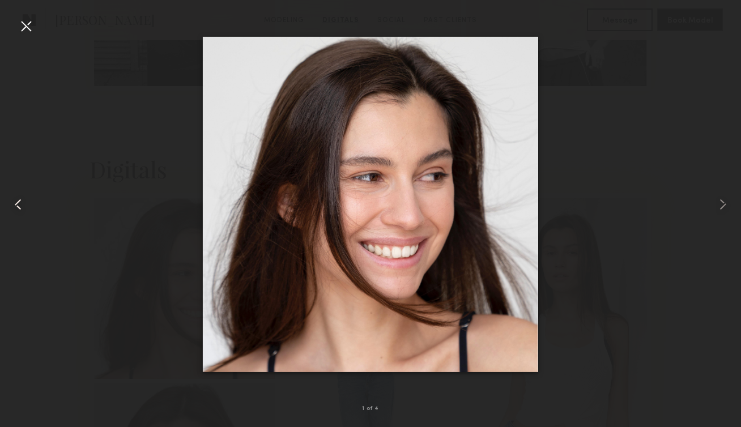
click at [18, 202] on common-icon at bounding box center [18, 204] width 18 height 18
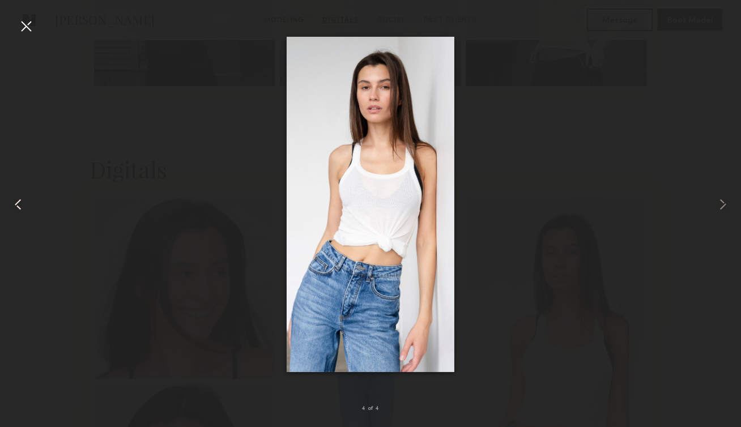
click at [18, 203] on common-icon at bounding box center [18, 204] width 18 height 18
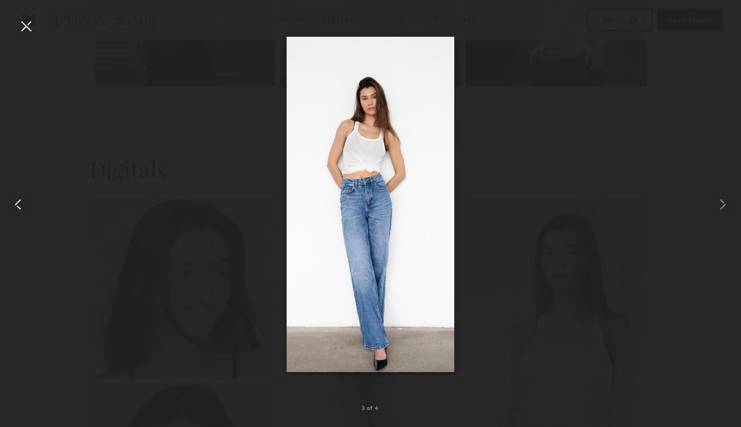
click at [20, 203] on common-icon at bounding box center [18, 204] width 18 height 18
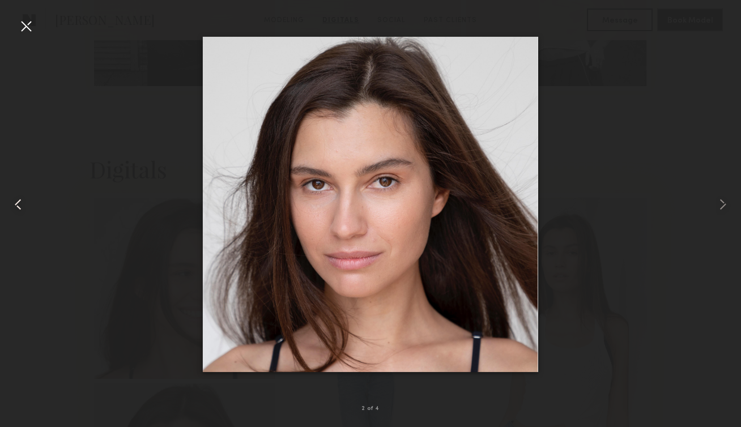
click at [20, 203] on common-icon at bounding box center [18, 204] width 18 height 18
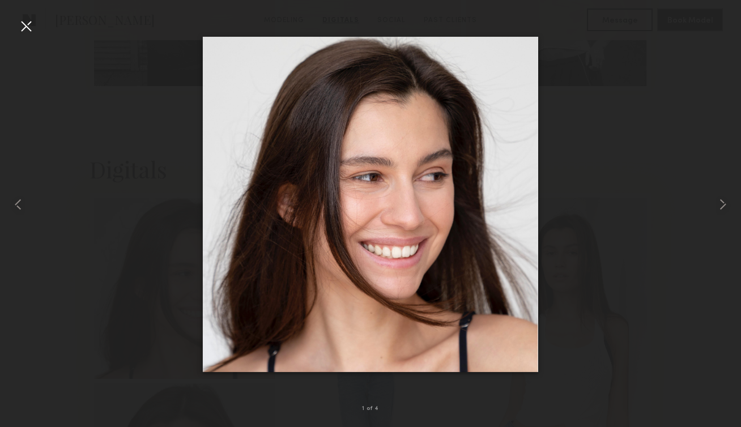
click at [20, 33] on div at bounding box center [26, 26] width 18 height 18
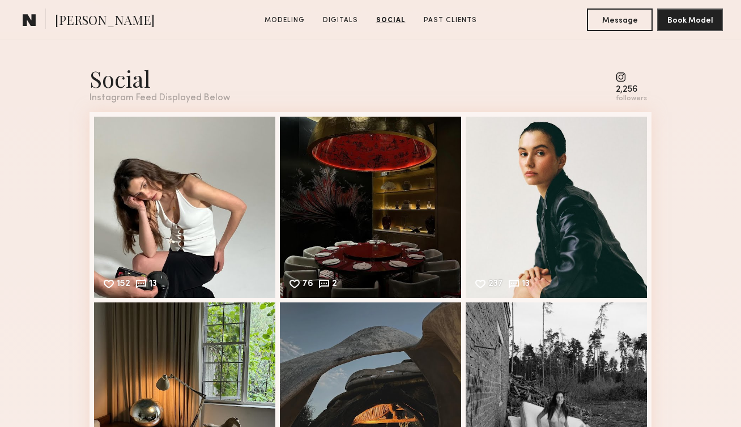
scroll to position [2114, 0]
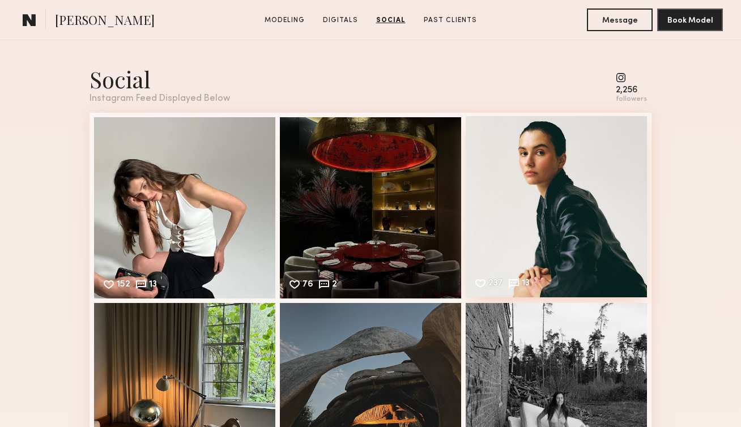
click at [539, 177] on div "237 13 Likes & comments displayed to show model’s engagement" at bounding box center [556, 206] width 181 height 181
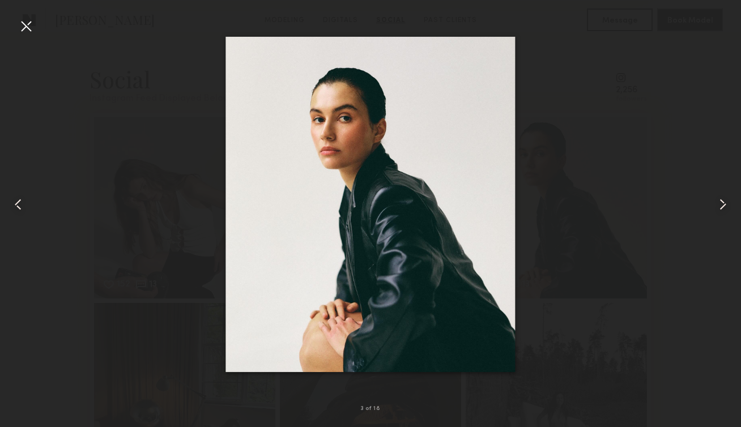
click at [719, 201] on common-icon at bounding box center [723, 204] width 18 height 18
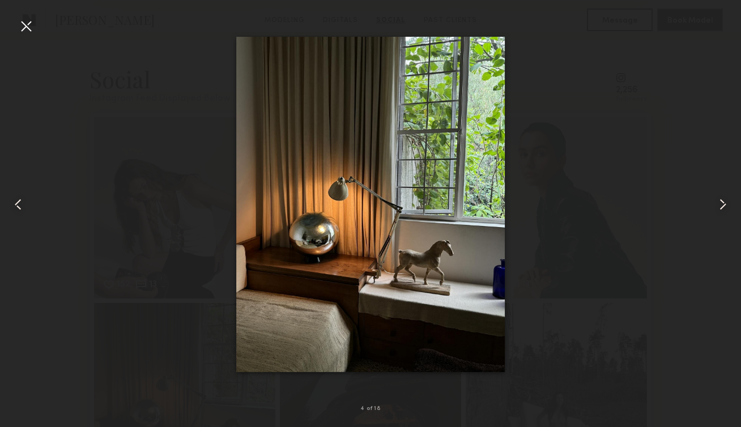
click at [720, 208] on common-icon at bounding box center [723, 204] width 18 height 18
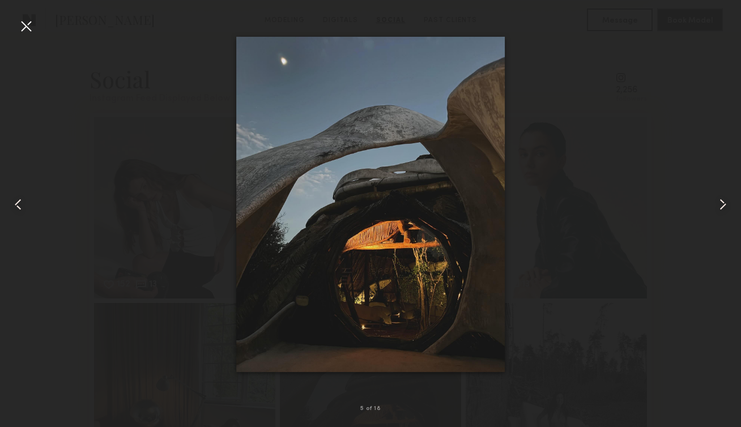
click at [720, 208] on common-icon at bounding box center [723, 204] width 18 height 18
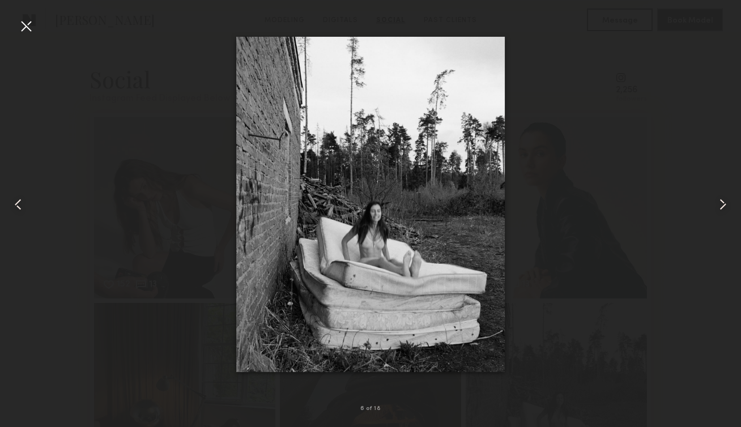
click at [720, 208] on common-icon at bounding box center [723, 204] width 18 height 18
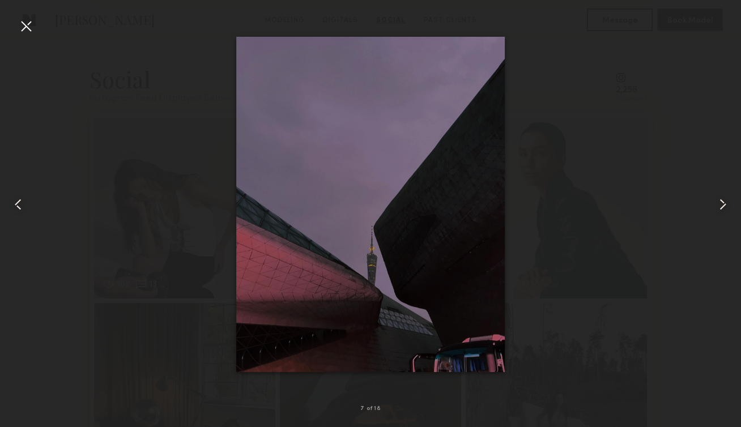
click at [720, 207] on common-icon at bounding box center [723, 204] width 18 height 18
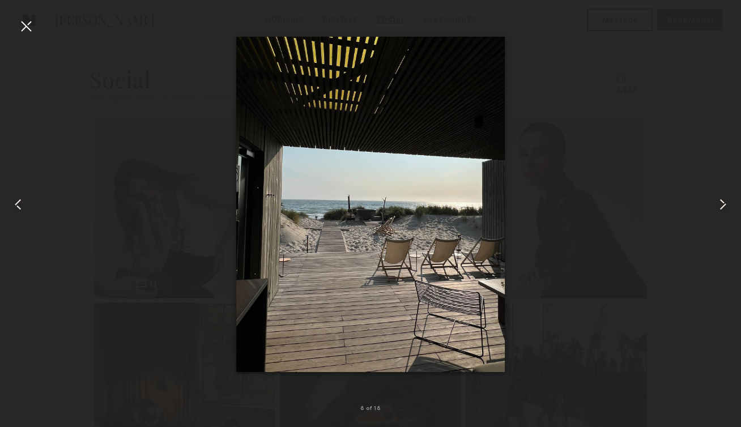
click at [720, 207] on common-icon at bounding box center [723, 204] width 18 height 18
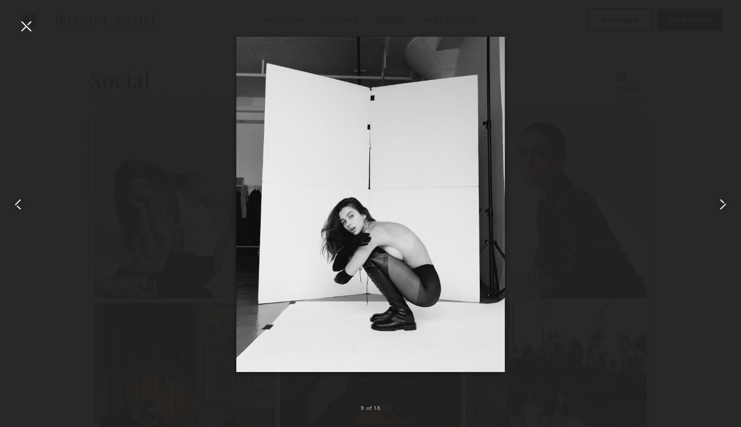
click at [720, 207] on common-icon at bounding box center [723, 204] width 18 height 18
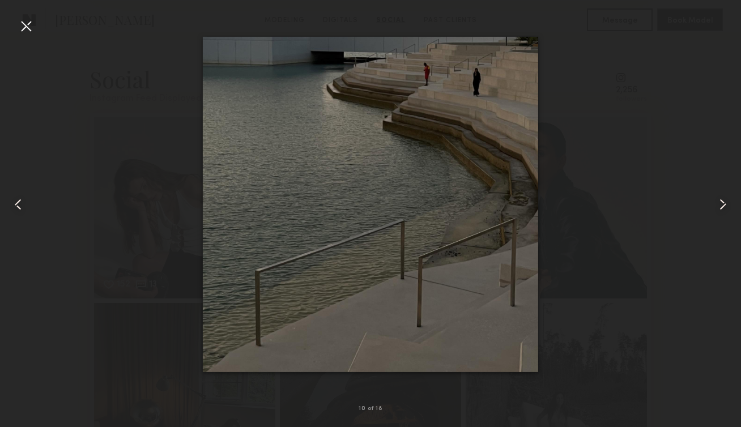
click at [720, 207] on common-icon at bounding box center [723, 204] width 18 height 18
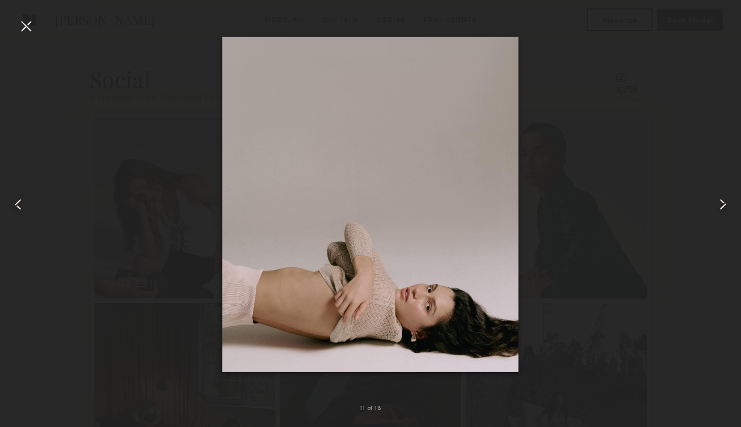
click at [720, 207] on common-icon at bounding box center [723, 204] width 18 height 18
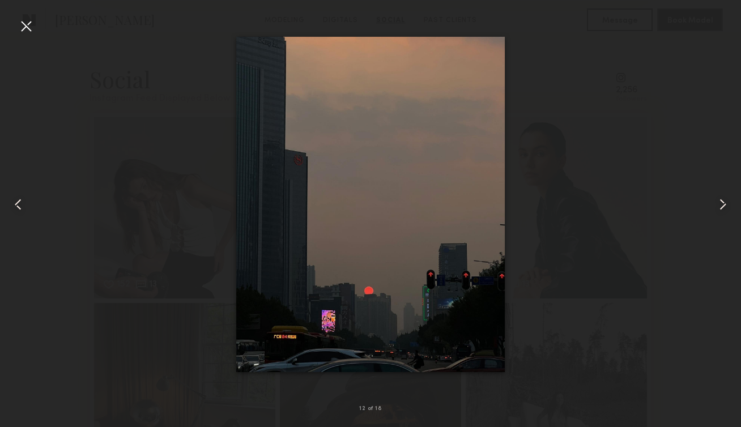
click at [720, 208] on common-icon at bounding box center [723, 204] width 18 height 18
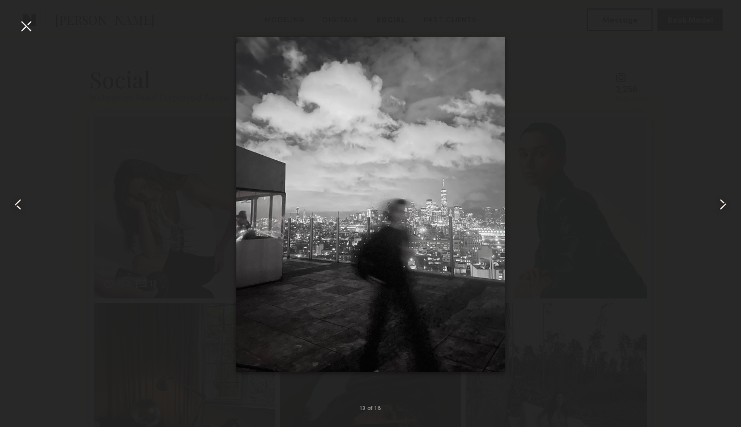
click at [720, 208] on common-icon at bounding box center [723, 204] width 18 height 18
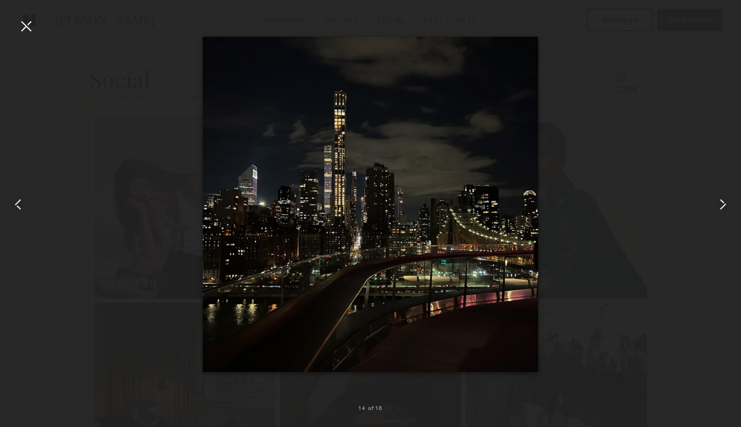
click at [720, 209] on common-icon at bounding box center [723, 204] width 18 height 18
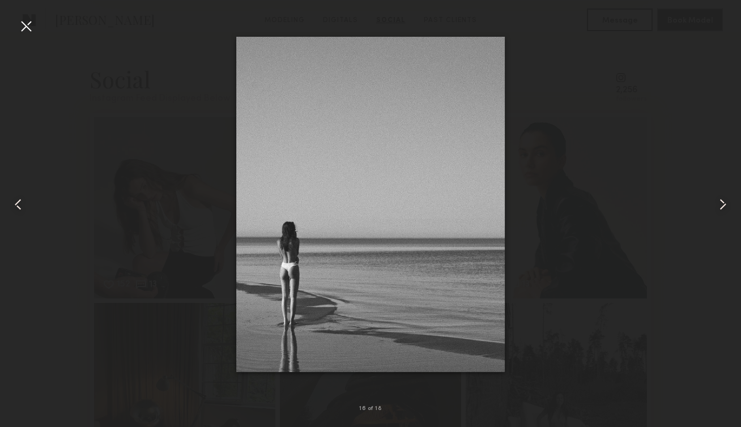
click at [720, 209] on common-icon at bounding box center [723, 204] width 18 height 18
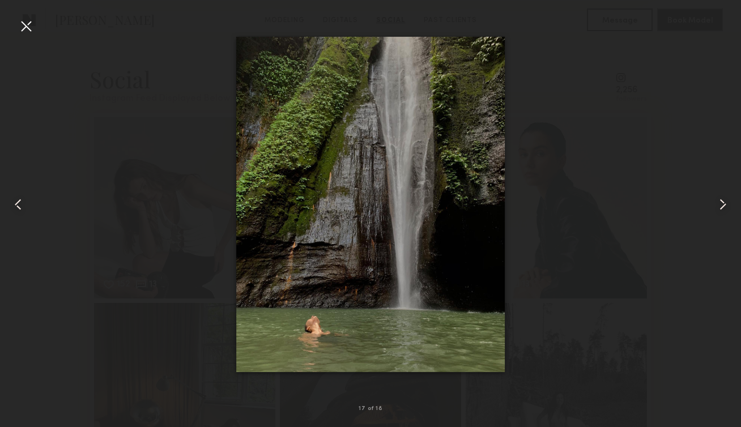
click at [720, 209] on common-icon at bounding box center [723, 204] width 18 height 18
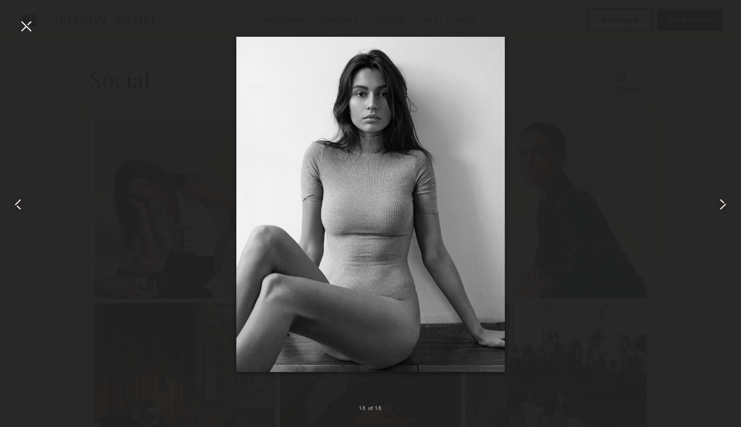
click at [27, 19] on div at bounding box center [26, 26] width 18 height 18
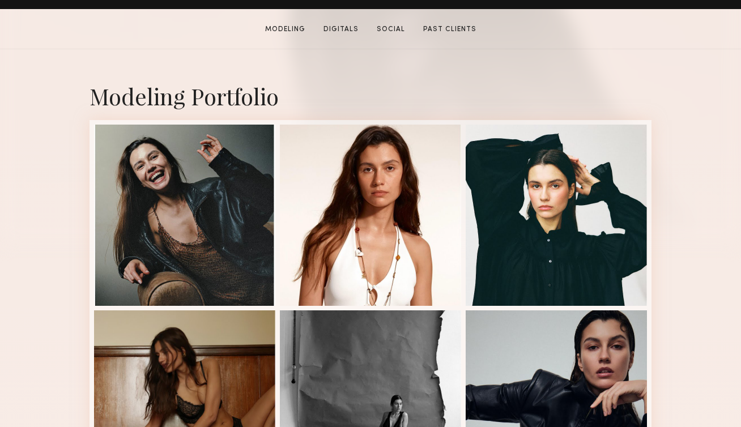
scroll to position [0, 0]
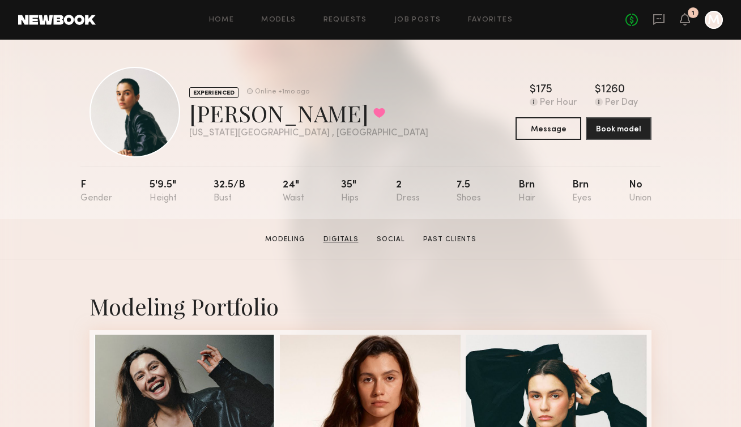
click at [348, 241] on link "Digitals" at bounding box center [341, 240] width 44 height 10
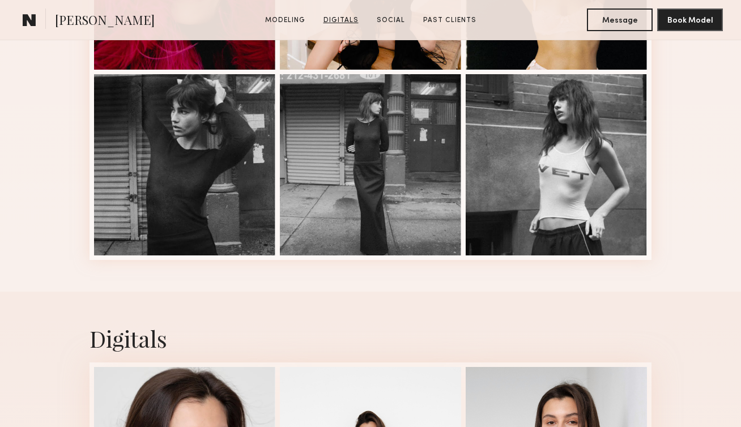
scroll to position [1599, 0]
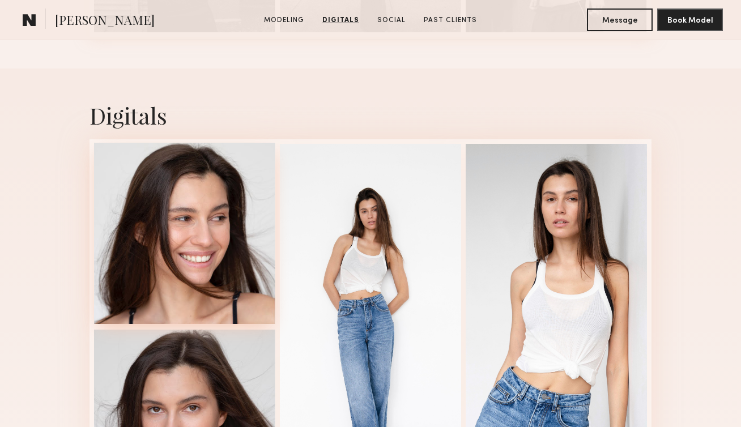
click at [139, 248] on div at bounding box center [184, 233] width 181 height 181
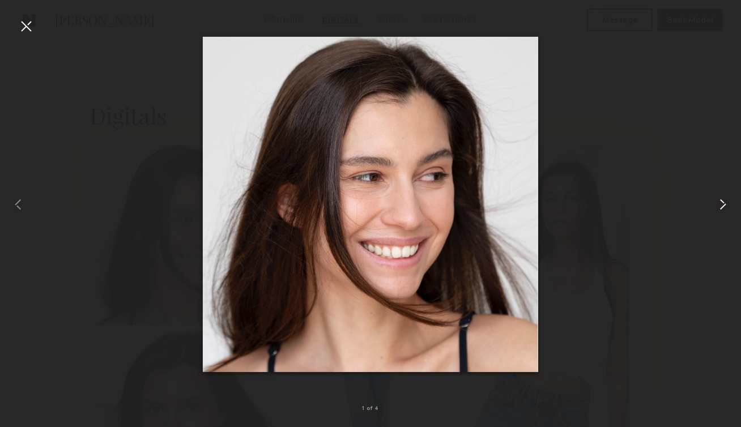
click at [721, 206] on common-icon at bounding box center [723, 204] width 18 height 18
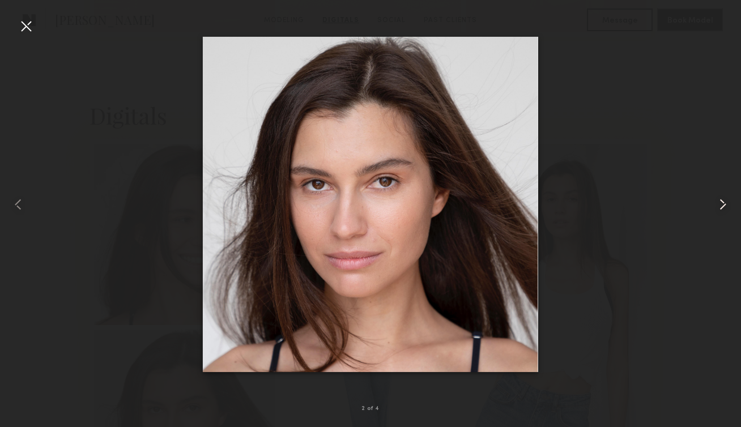
click at [720, 207] on common-icon at bounding box center [723, 204] width 18 height 18
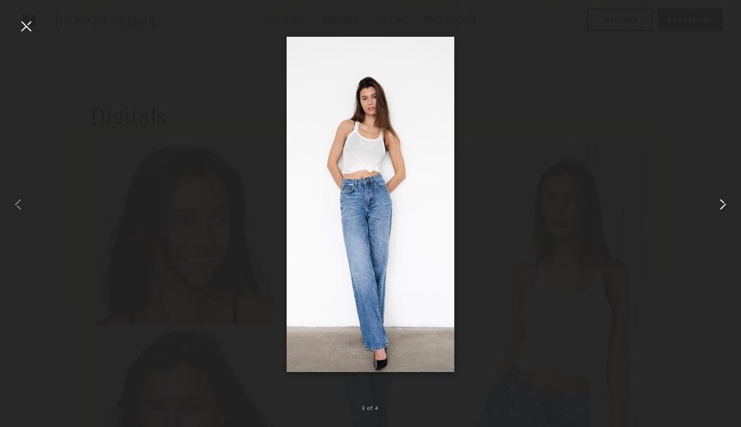
click at [720, 208] on common-icon at bounding box center [723, 204] width 18 height 18
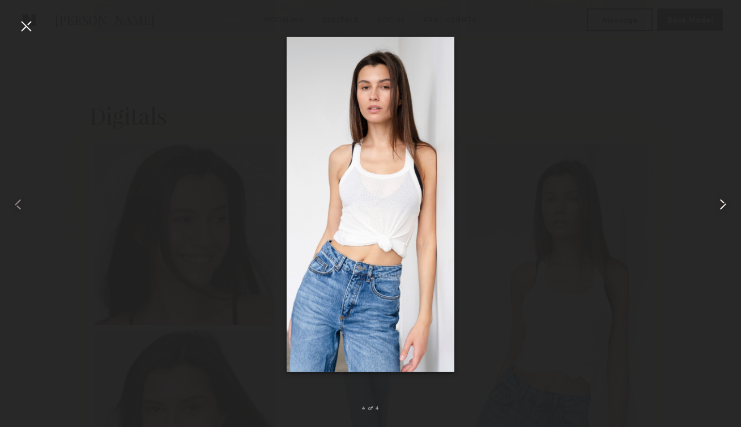
click at [720, 208] on common-icon at bounding box center [723, 204] width 18 height 18
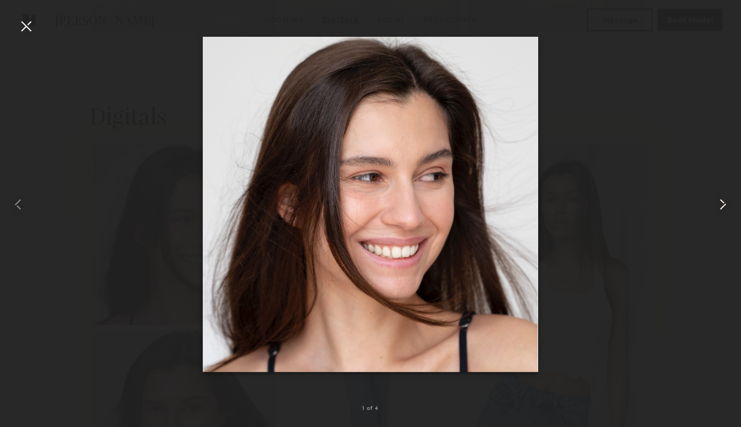
click at [720, 208] on common-icon at bounding box center [723, 204] width 18 height 18
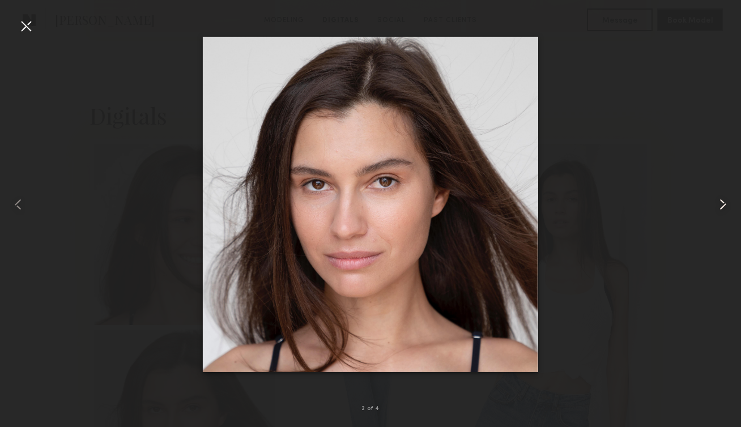
click at [720, 208] on common-icon at bounding box center [723, 204] width 18 height 18
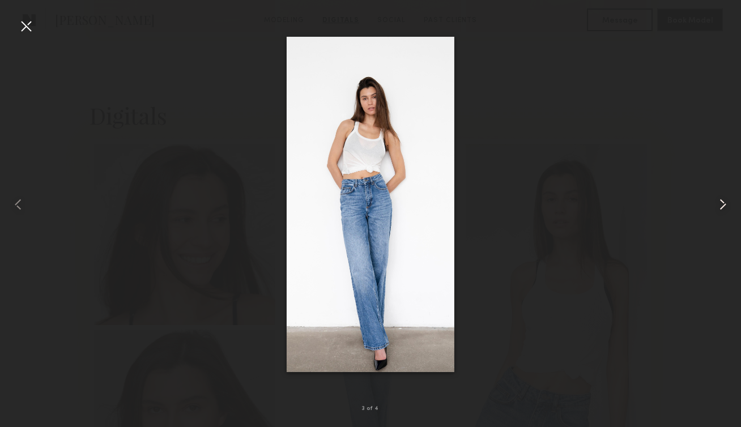
click at [720, 208] on common-icon at bounding box center [723, 204] width 18 height 18
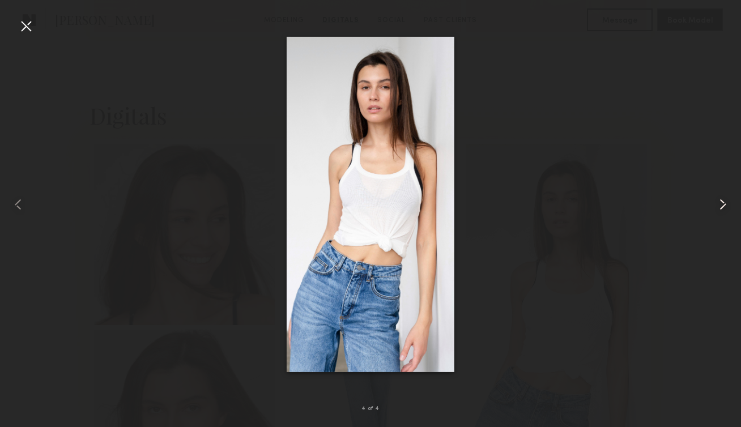
click at [720, 208] on common-icon at bounding box center [723, 204] width 18 height 18
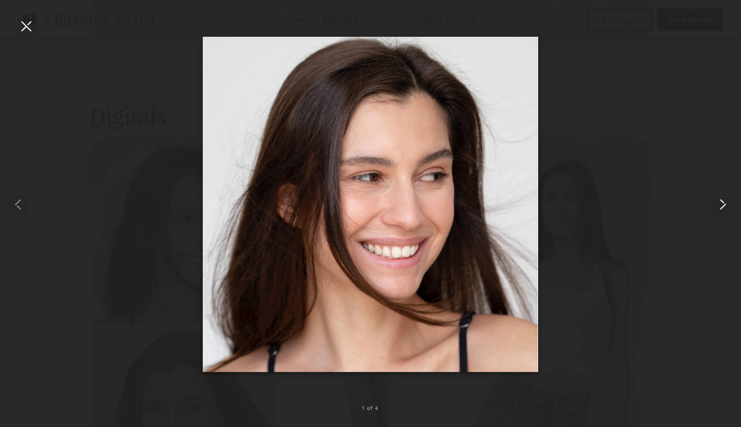
click at [720, 208] on common-icon at bounding box center [723, 204] width 18 height 18
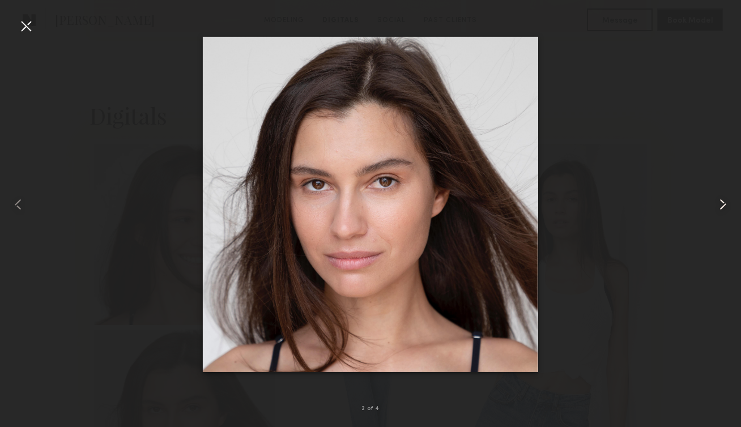
click at [720, 208] on common-icon at bounding box center [723, 204] width 18 height 18
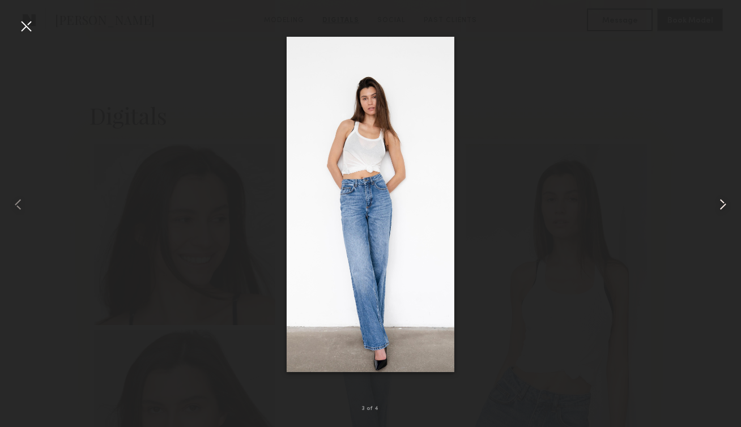
click at [720, 208] on common-icon at bounding box center [723, 204] width 18 height 18
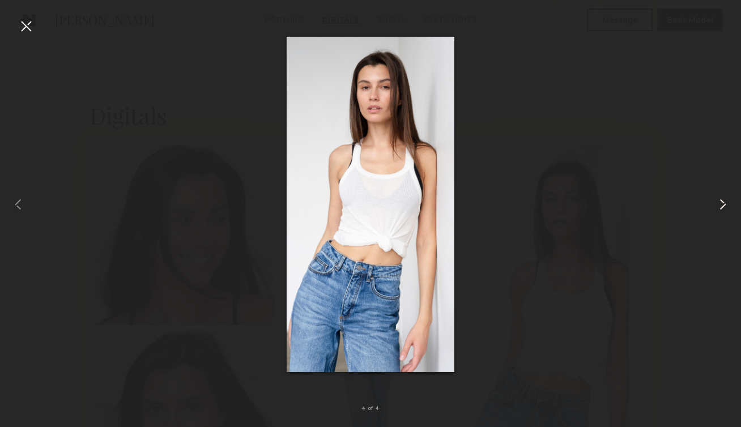
click at [720, 208] on common-icon at bounding box center [723, 204] width 18 height 18
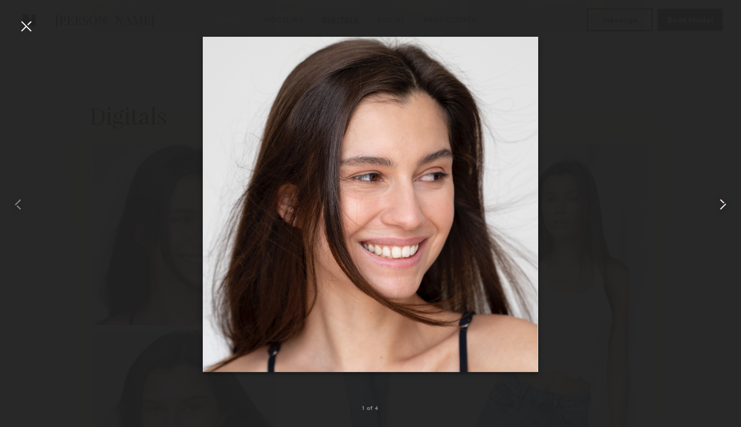
click at [720, 209] on common-icon at bounding box center [723, 204] width 18 height 18
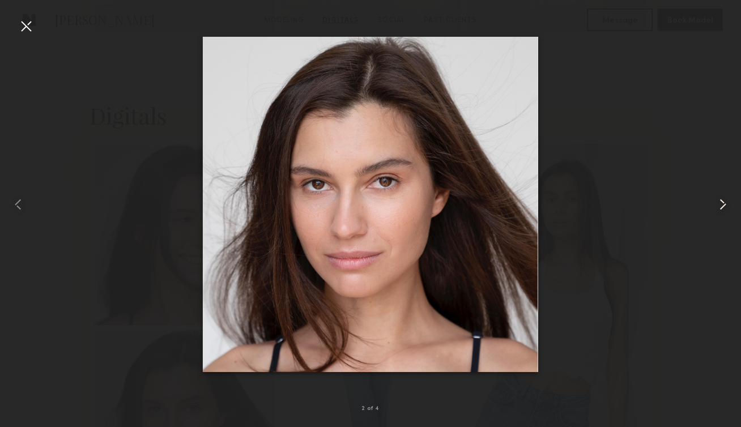
click at [718, 210] on common-icon at bounding box center [723, 204] width 18 height 18
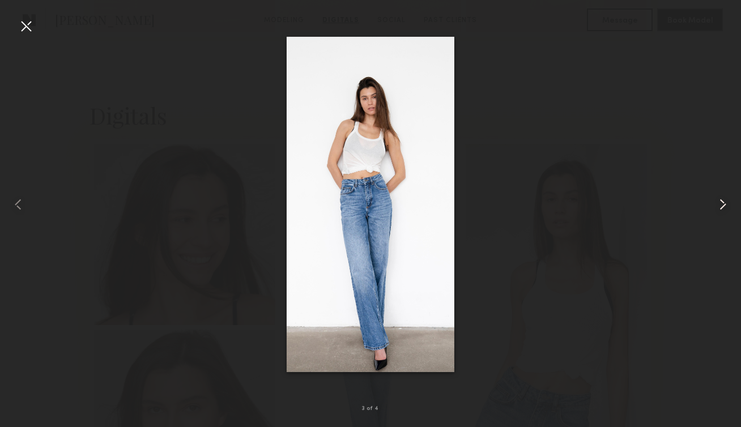
click at [718, 210] on common-icon at bounding box center [723, 204] width 18 height 18
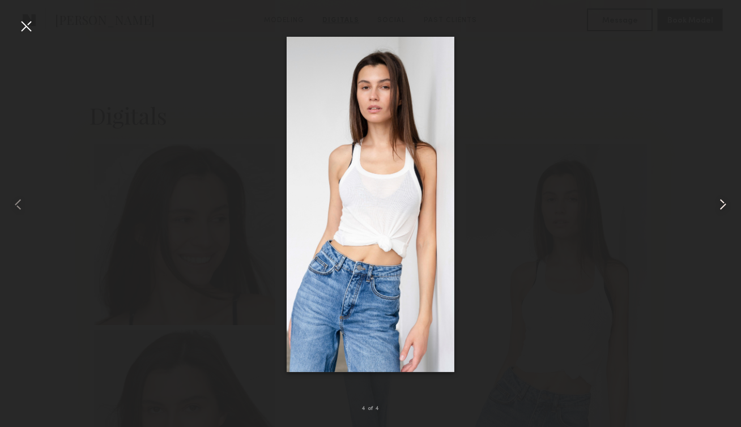
click at [718, 210] on common-icon at bounding box center [723, 204] width 18 height 18
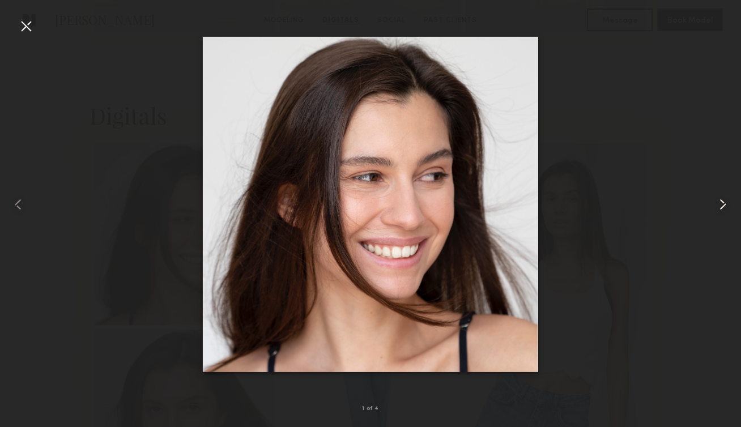
click at [718, 210] on common-icon at bounding box center [723, 204] width 18 height 18
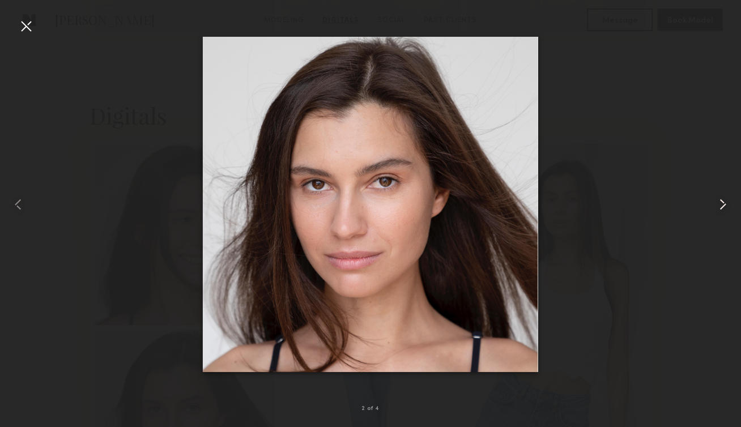
click at [718, 210] on common-icon at bounding box center [723, 204] width 18 height 18
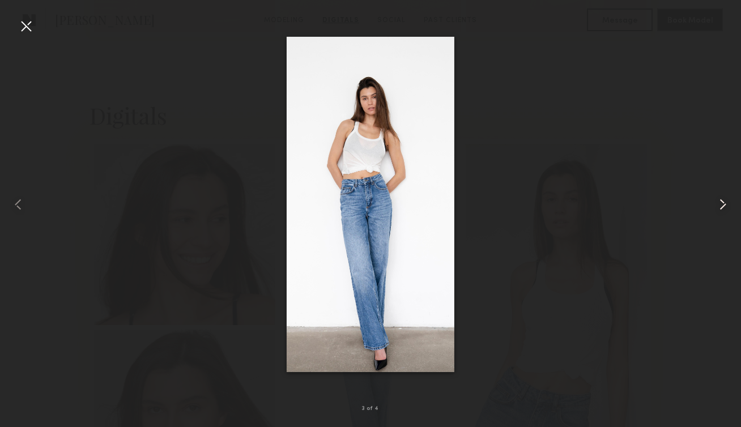
click at [718, 210] on common-icon at bounding box center [723, 204] width 18 height 18
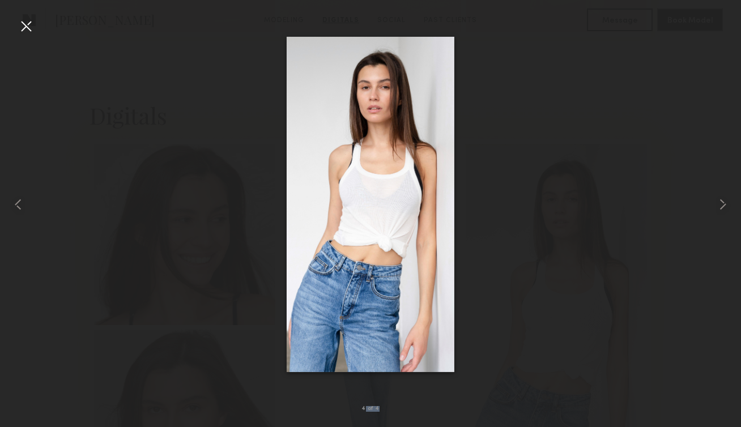
click at [28, 16] on div "4 of 4" at bounding box center [370, 213] width 741 height 427
click at [33, 28] on div at bounding box center [26, 26] width 18 height 18
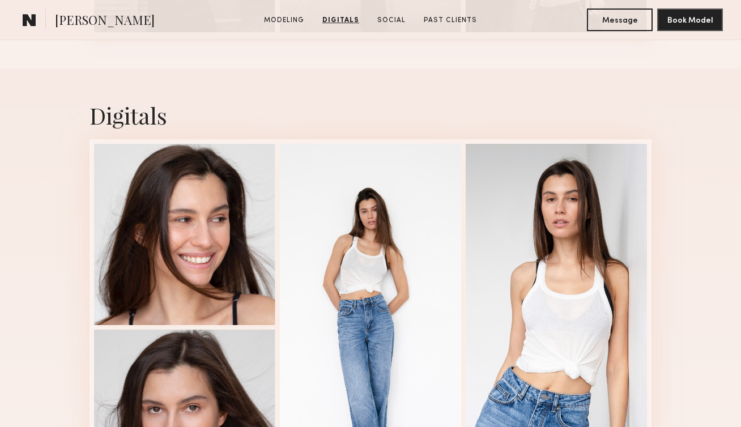
click at [33, 28] on link at bounding box center [29, 19] width 23 height 23
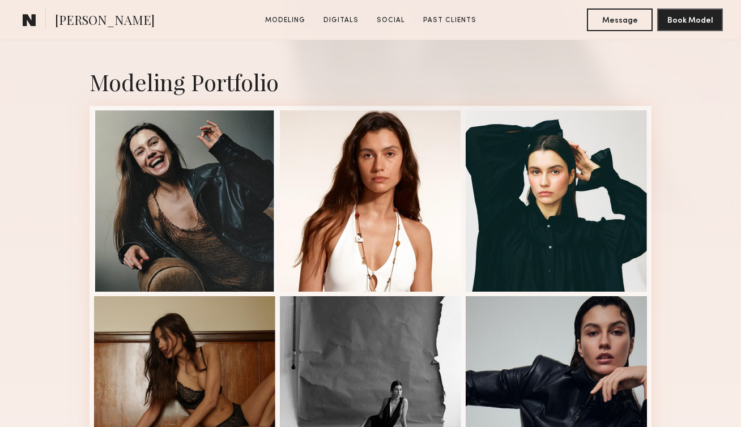
scroll to position [226, 0]
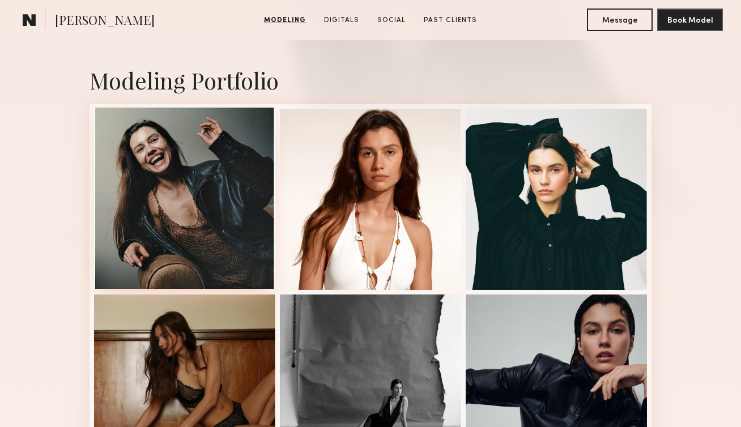
click at [179, 189] on div at bounding box center [184, 198] width 181 height 181
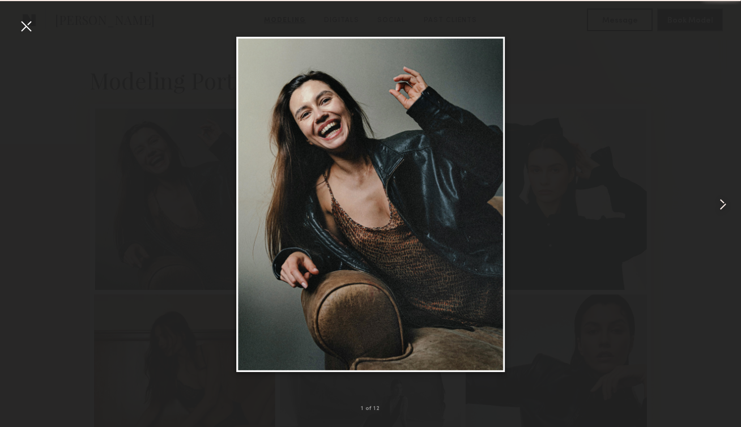
click at [716, 203] on common-icon at bounding box center [723, 204] width 18 height 18
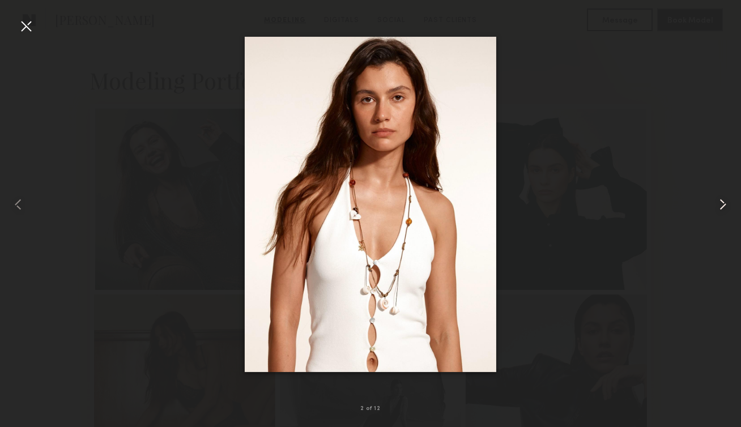
click at [716, 206] on common-icon at bounding box center [723, 204] width 18 height 18
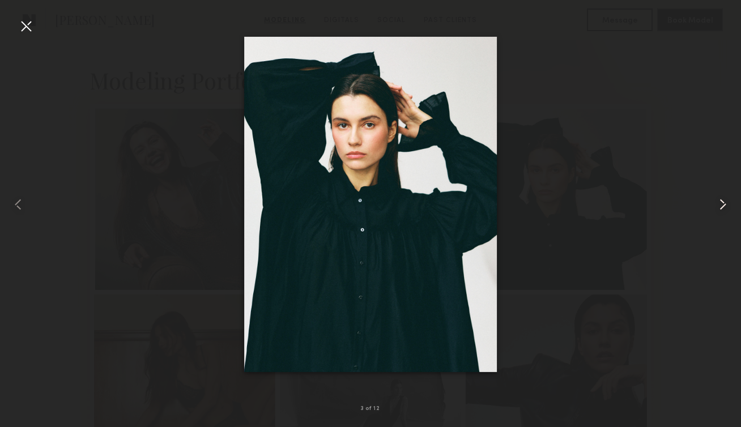
click at [718, 207] on common-icon at bounding box center [723, 204] width 18 height 18
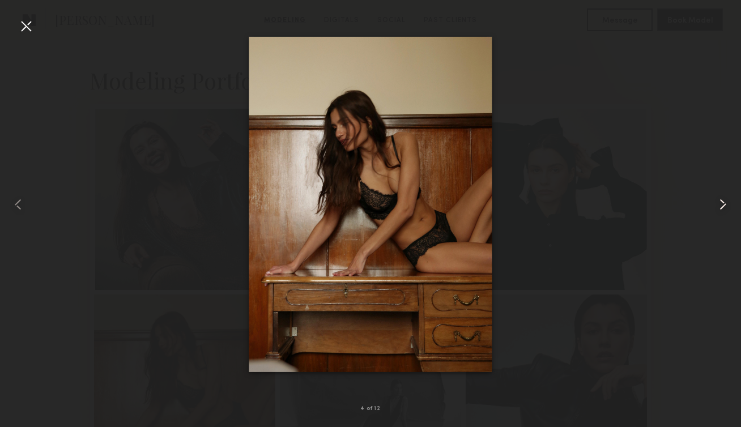
click at [718, 207] on common-icon at bounding box center [723, 204] width 18 height 18
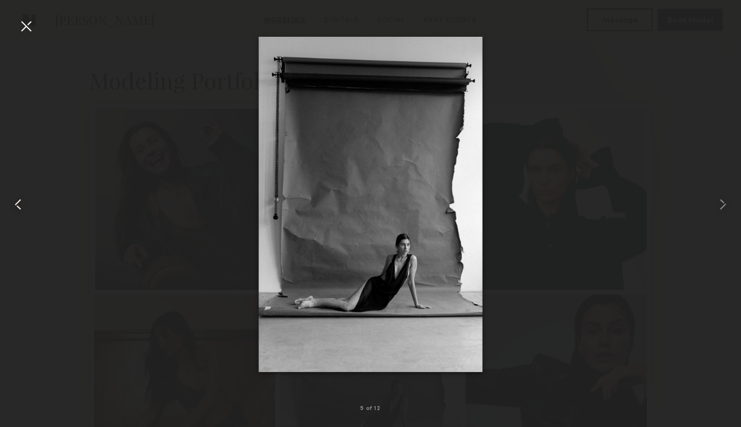
click at [22, 203] on common-icon at bounding box center [18, 204] width 18 height 18
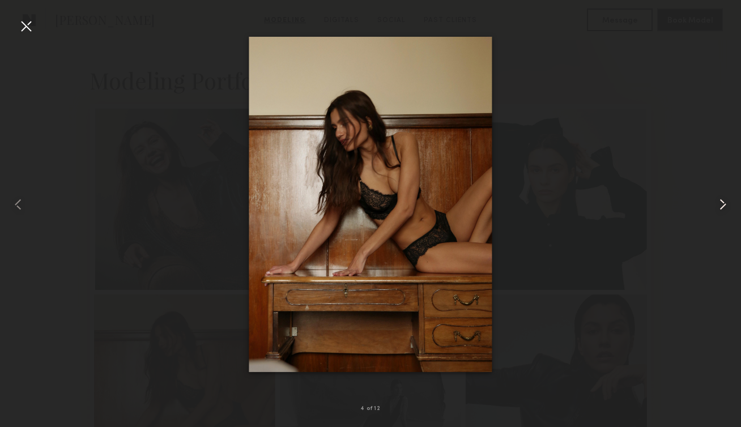
click at [724, 201] on common-icon at bounding box center [723, 204] width 18 height 18
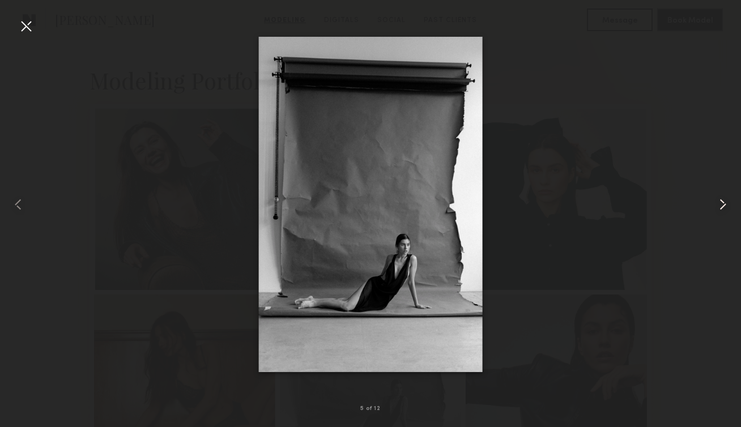
click at [718, 203] on common-icon at bounding box center [723, 204] width 18 height 18
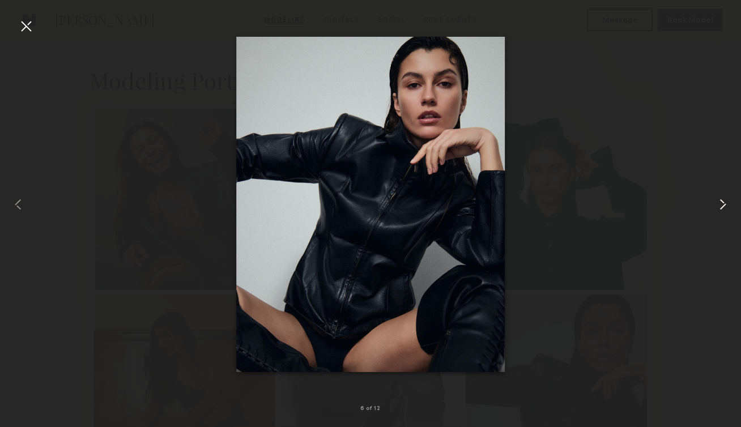
click at [718, 203] on common-icon at bounding box center [723, 204] width 18 height 18
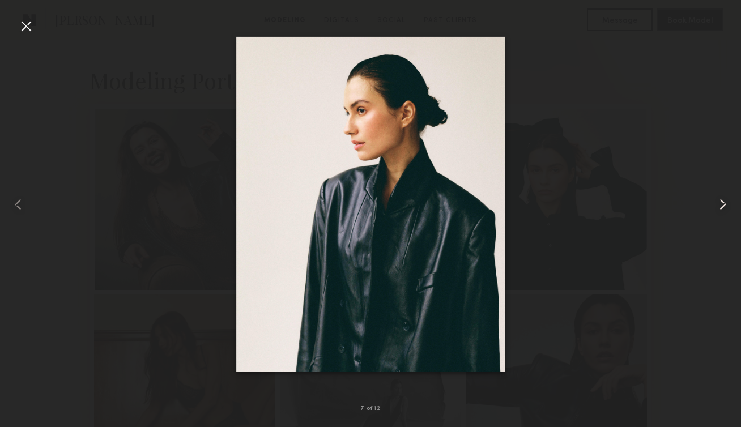
click at [718, 203] on common-icon at bounding box center [723, 204] width 18 height 18
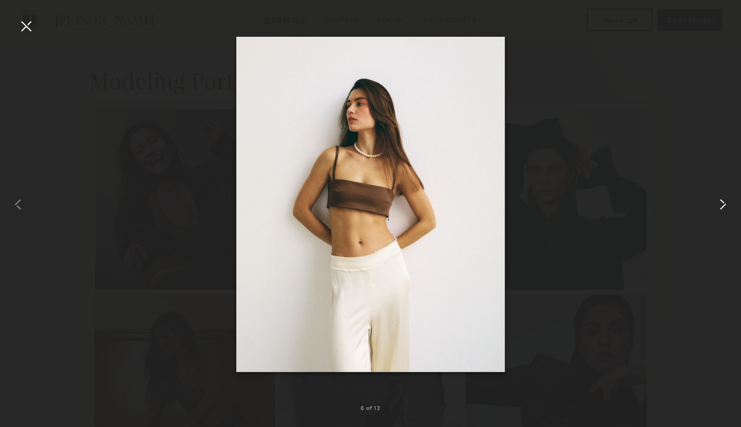
click at [718, 203] on common-icon at bounding box center [723, 204] width 18 height 18
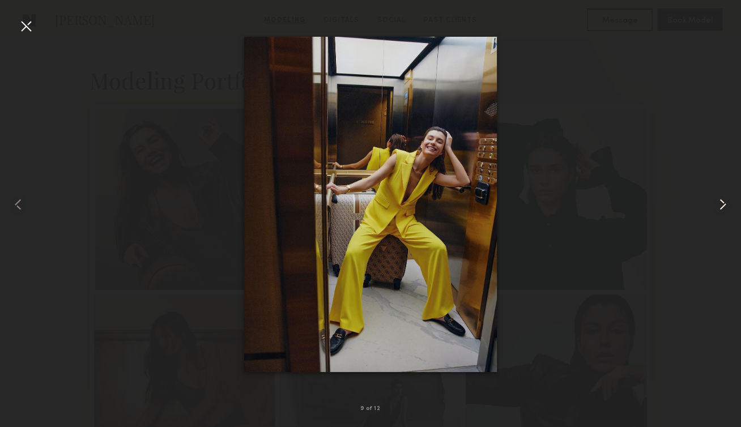
click at [718, 204] on common-icon at bounding box center [723, 204] width 18 height 18
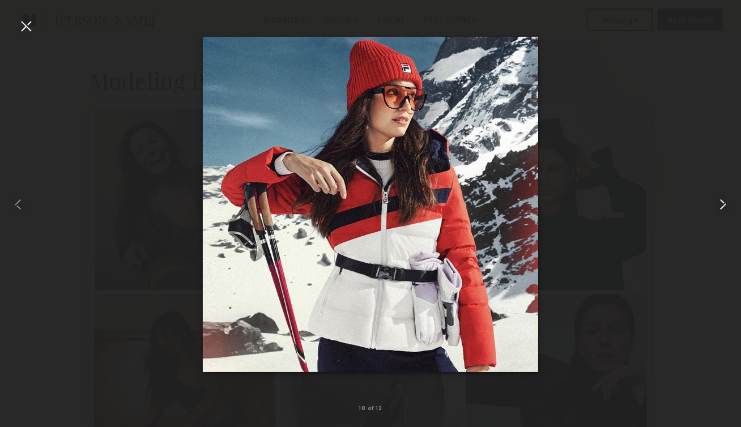
click at [718, 204] on common-icon at bounding box center [723, 204] width 18 height 18
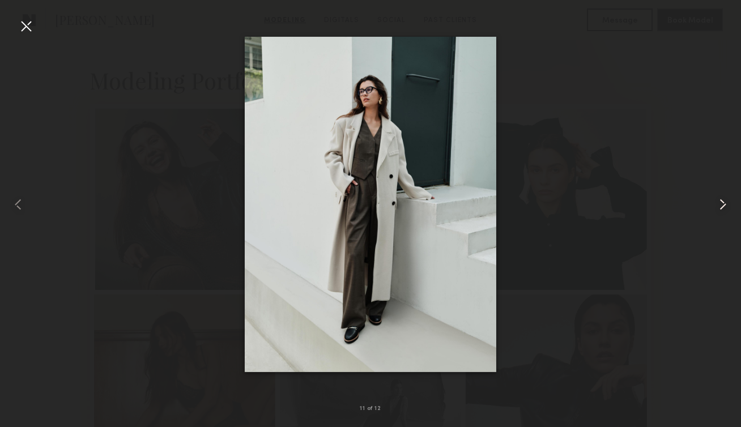
click at [718, 204] on common-icon at bounding box center [723, 204] width 18 height 18
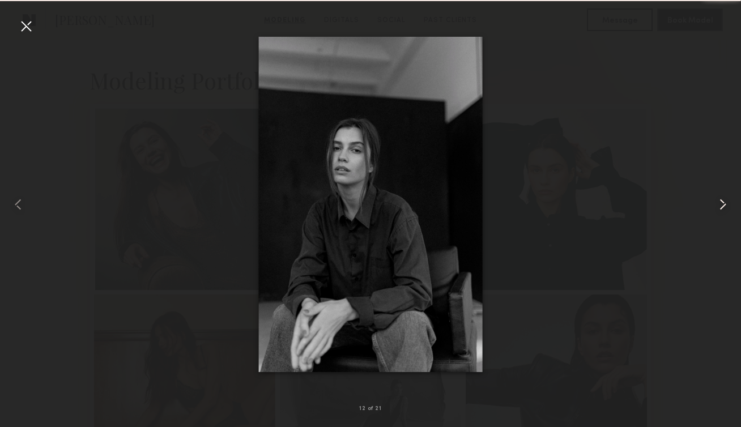
click at [718, 206] on common-icon at bounding box center [723, 204] width 18 height 18
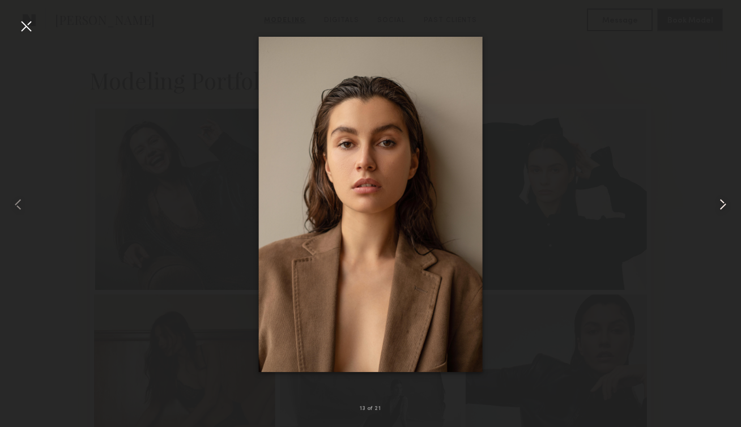
click at [719, 206] on common-icon at bounding box center [723, 204] width 18 height 18
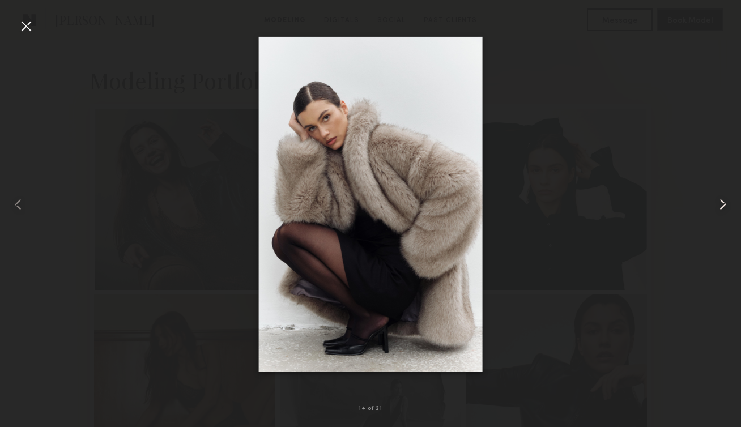
click at [719, 205] on common-icon at bounding box center [723, 204] width 18 height 18
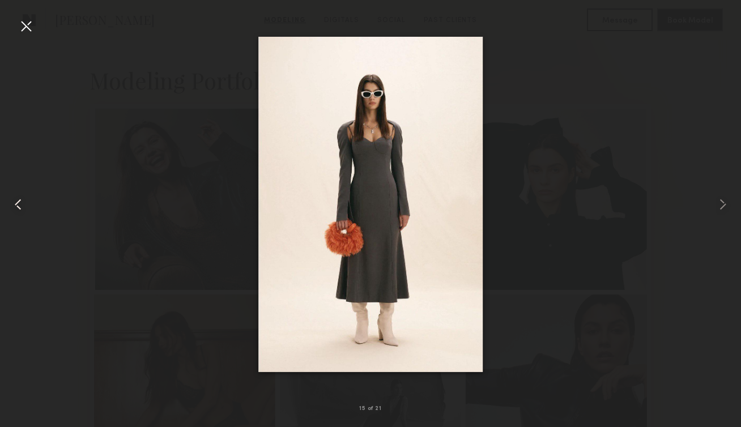
click at [23, 207] on common-icon at bounding box center [18, 204] width 18 height 18
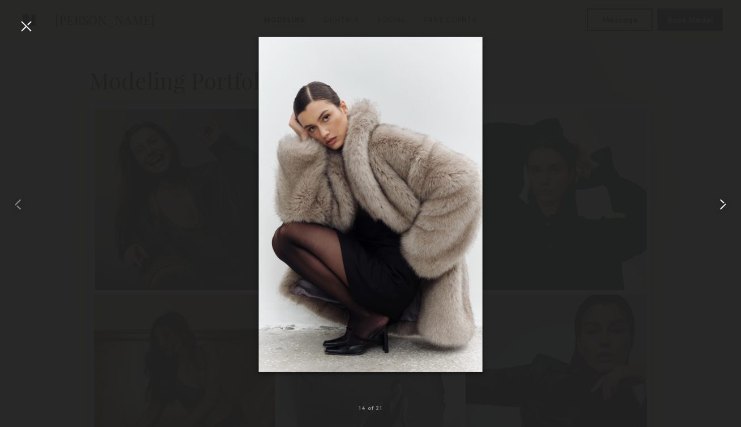
click at [722, 203] on common-icon at bounding box center [723, 204] width 18 height 18
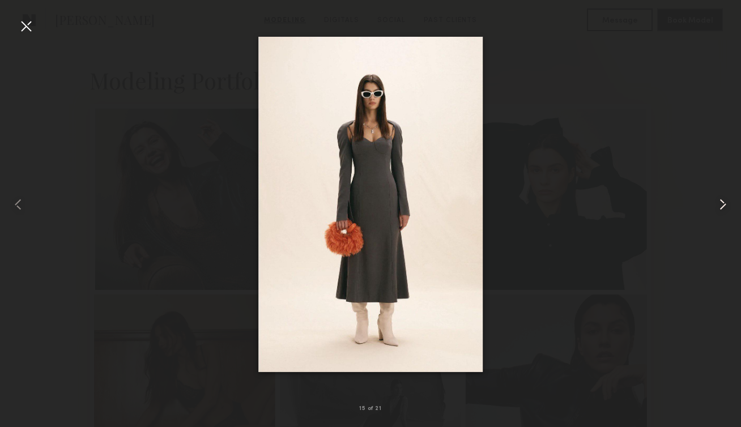
click at [722, 203] on common-icon at bounding box center [723, 204] width 18 height 18
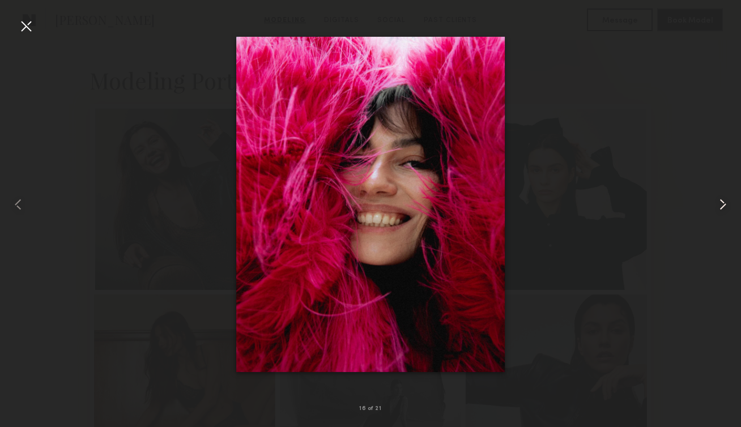
click at [722, 204] on common-icon at bounding box center [723, 204] width 18 height 18
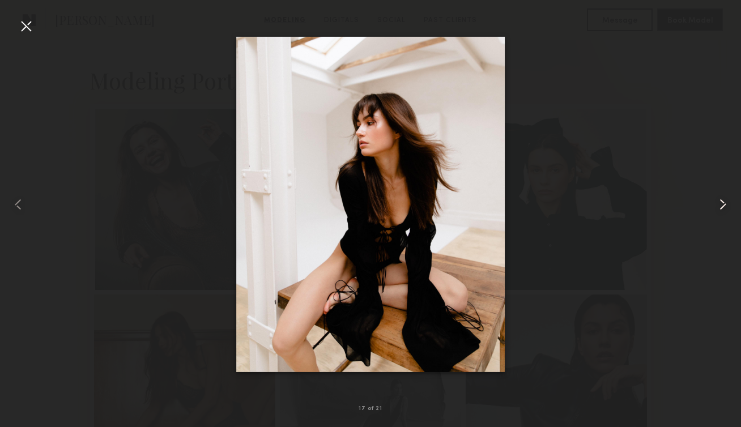
click at [722, 204] on common-icon at bounding box center [723, 204] width 18 height 18
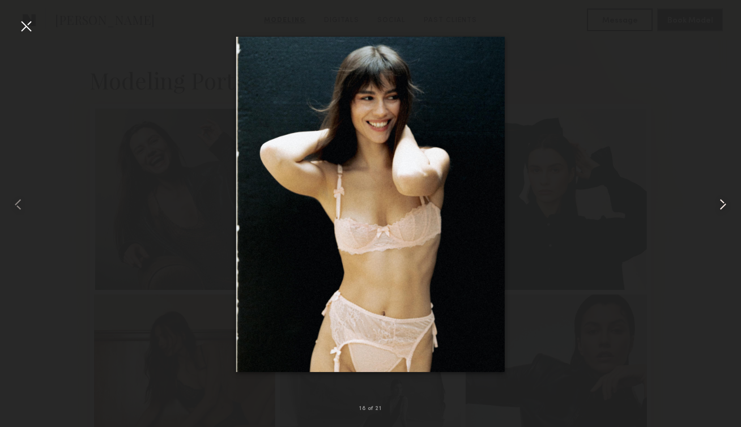
click at [722, 205] on common-icon at bounding box center [723, 204] width 18 height 18
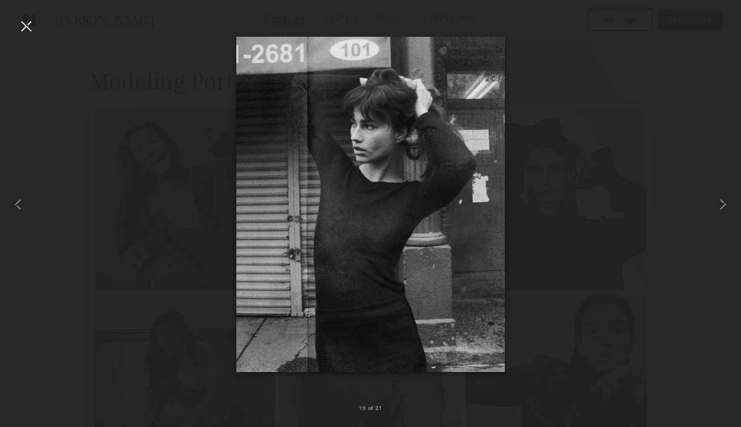
click at [33, 19] on div at bounding box center [26, 26] width 18 height 18
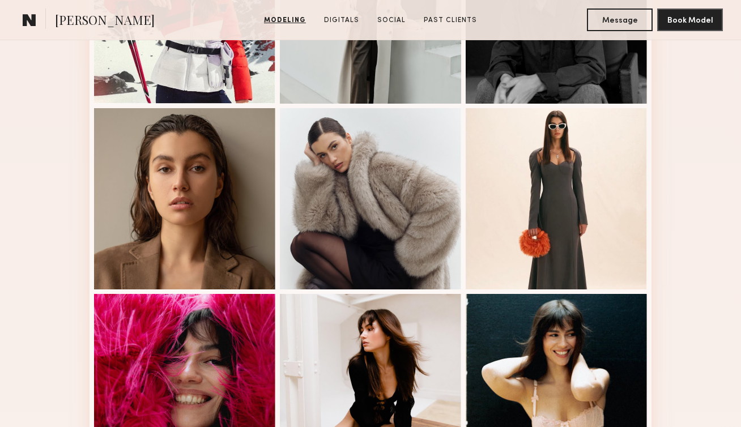
scroll to position [984, 0]
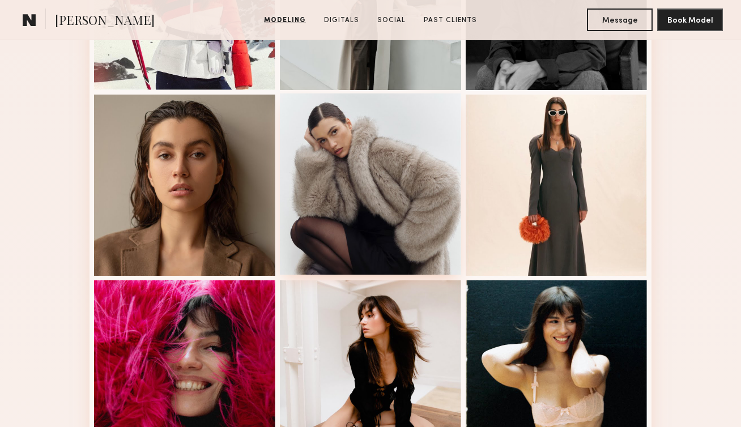
click at [391, 185] on div at bounding box center [370, 183] width 181 height 181
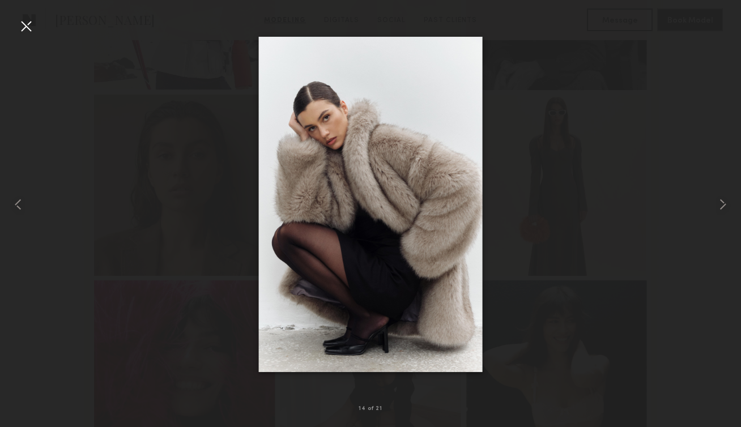
click at [29, 25] on div at bounding box center [26, 26] width 18 height 18
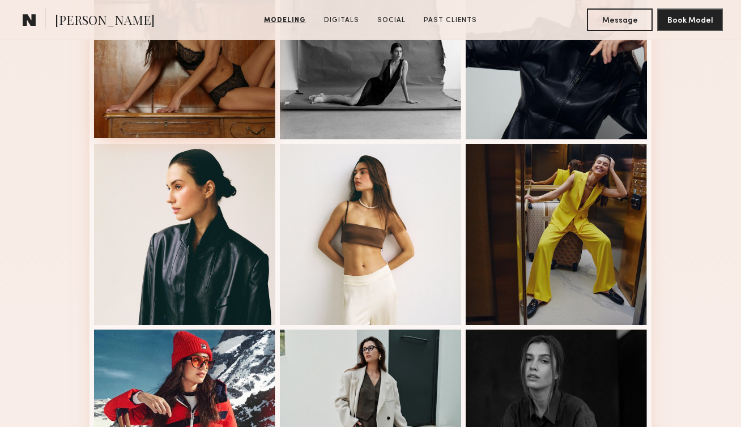
scroll to position [0, 0]
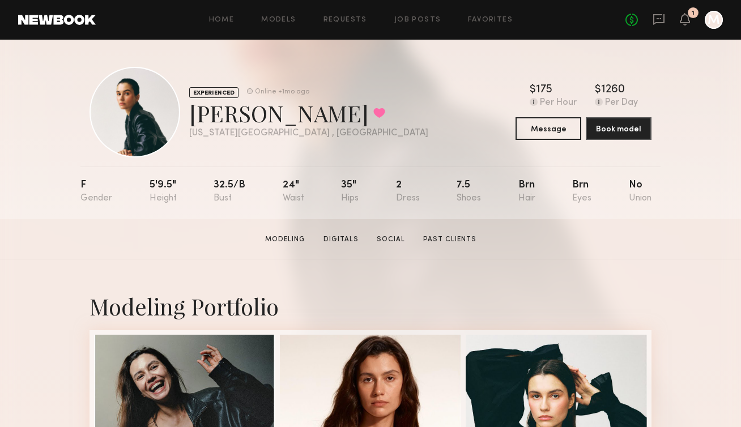
click at [696, 8] on div "1" at bounding box center [693, 12] width 11 height 11
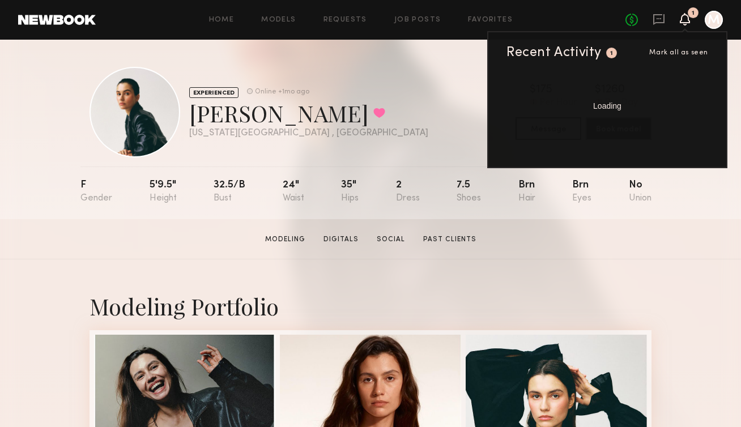
click at [684, 15] on icon at bounding box center [685, 19] width 9 height 8
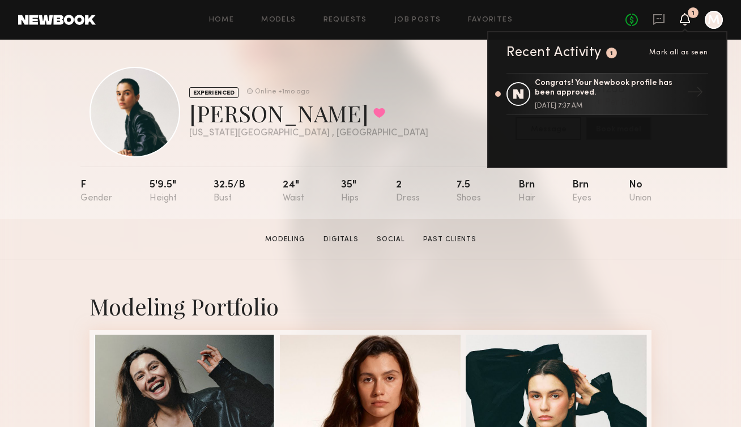
click at [314, 56] on nb-model-profile-header "EXPERIENCED Online +1mo ago Anna P. Favorited New York City , NY Online +1mo ag…" at bounding box center [370, 99] width 580 height 118
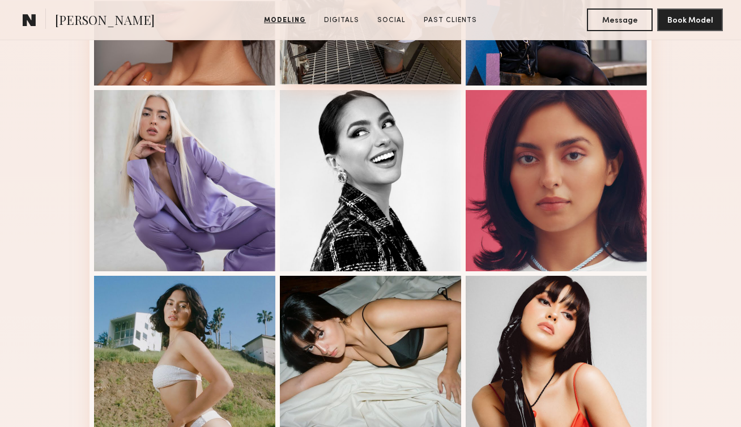
scroll to position [435, 0]
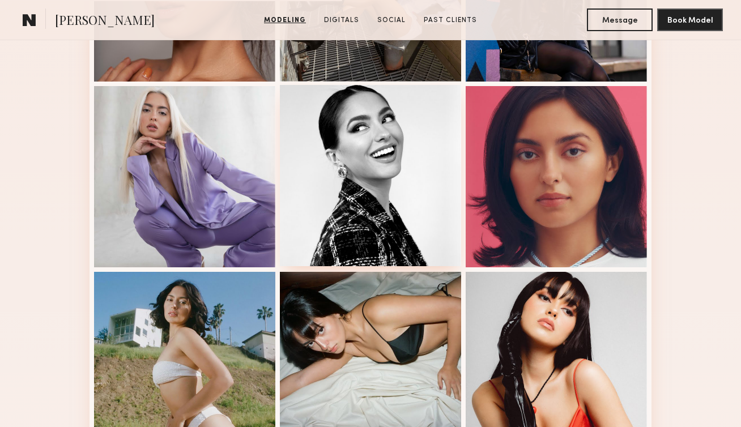
click at [403, 209] on div at bounding box center [370, 175] width 181 height 181
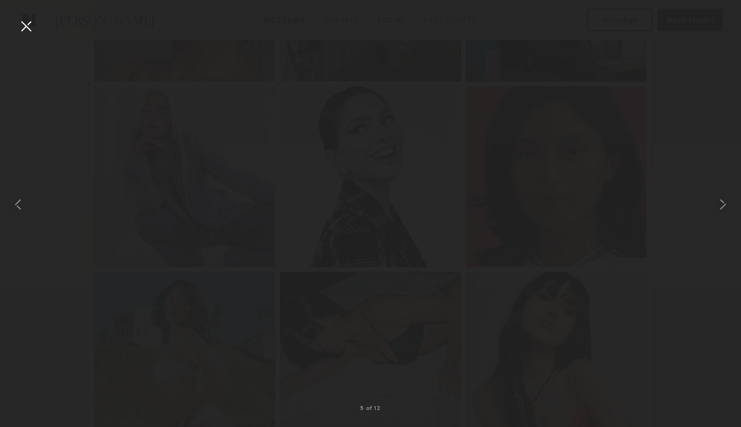
click at [26, 27] on div at bounding box center [26, 26] width 18 height 18
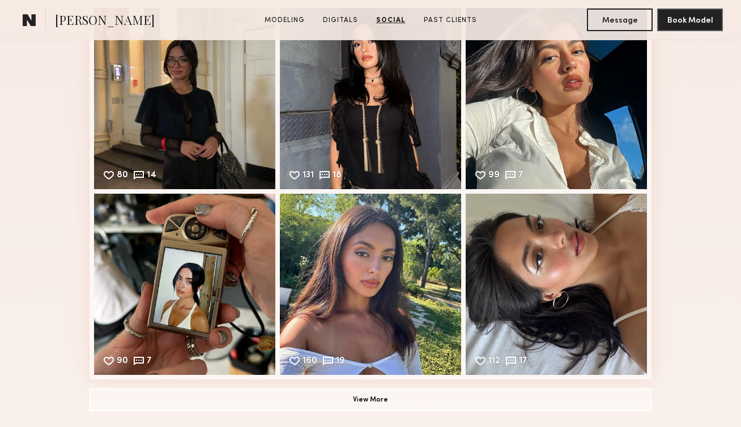
scroll to position [1698, 0]
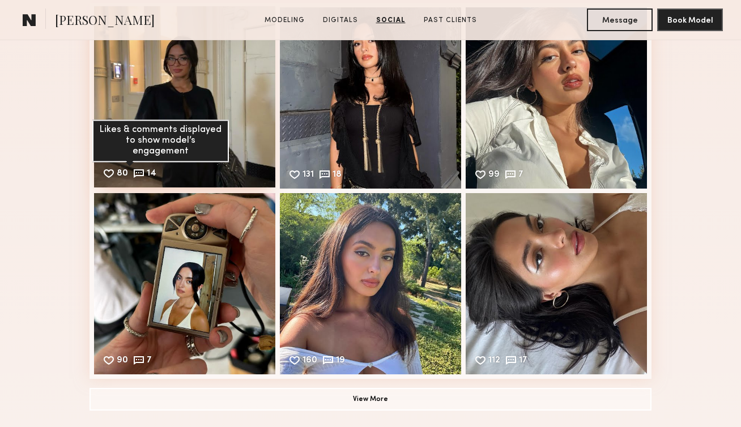
click at [142, 137] on div "Likes & comments displayed to show model’s engagement" at bounding box center [160, 141] width 137 height 43
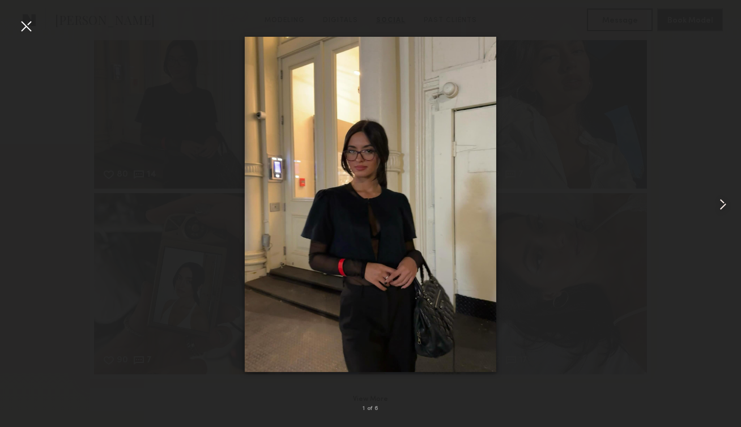
click at [714, 207] on common-icon at bounding box center [723, 204] width 18 height 18
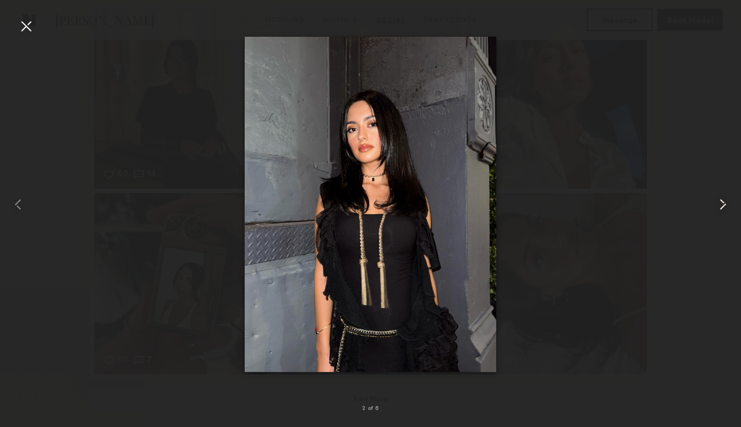
click at [714, 207] on common-icon at bounding box center [723, 204] width 18 height 18
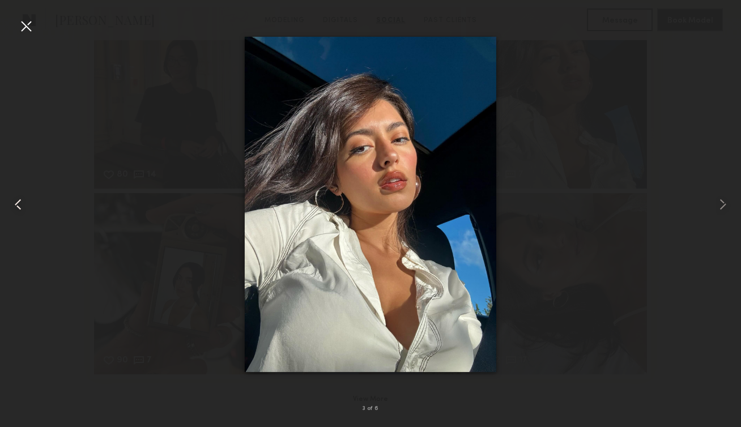
click at [16, 25] on div at bounding box center [14, 204] width 29 height 373
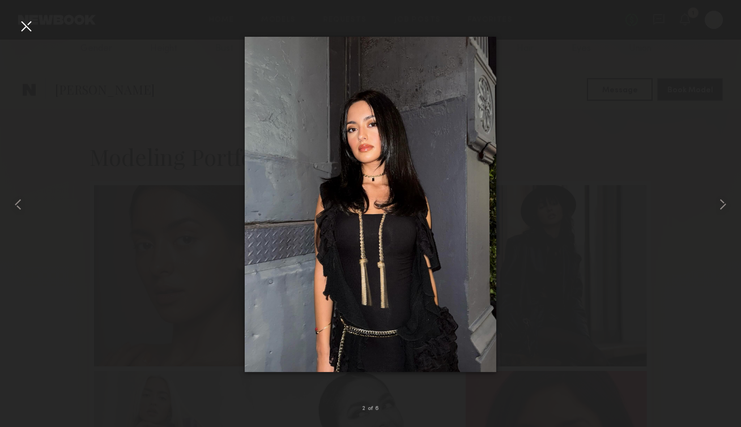
scroll to position [0, 0]
click at [19, 23] on div at bounding box center [26, 26] width 18 height 18
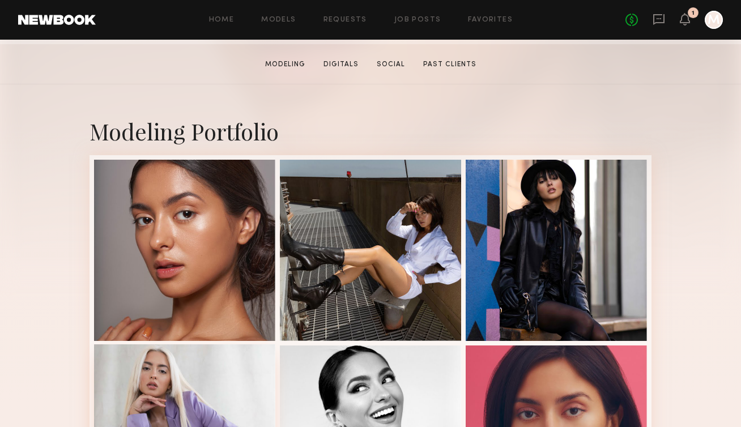
scroll to position [195, 0]
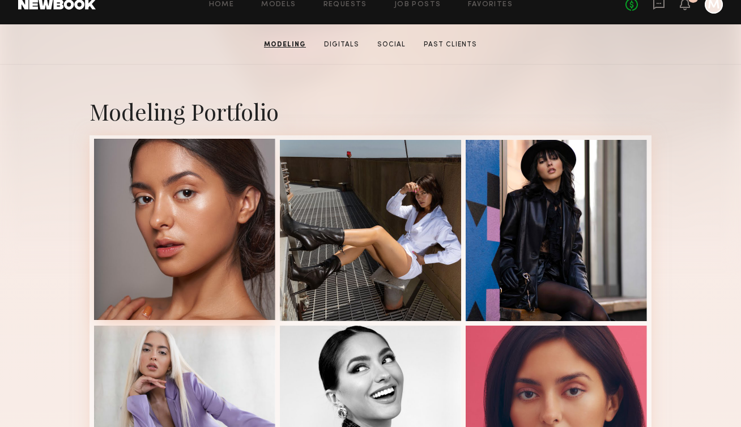
click at [179, 227] on div at bounding box center [184, 229] width 181 height 181
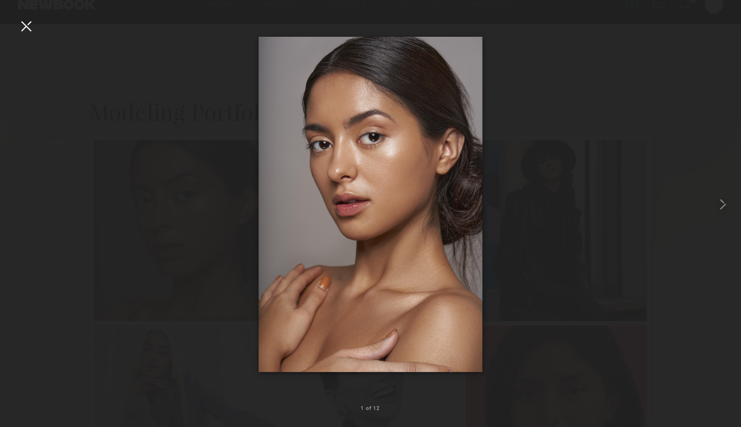
click at [22, 31] on div at bounding box center [26, 26] width 18 height 18
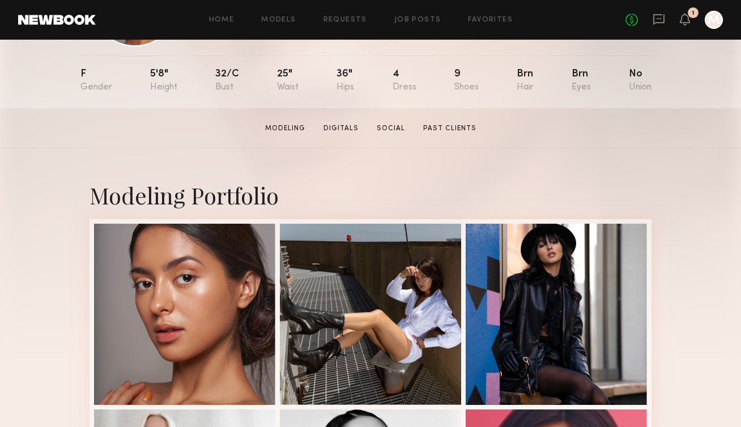
scroll to position [113, 0]
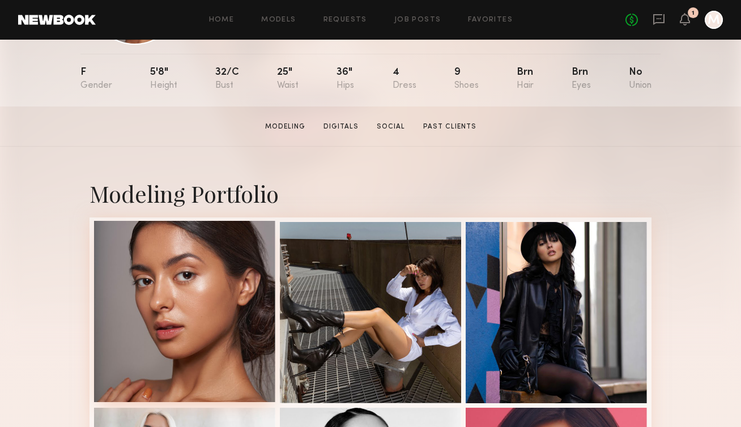
click at [182, 307] on div at bounding box center [184, 311] width 181 height 181
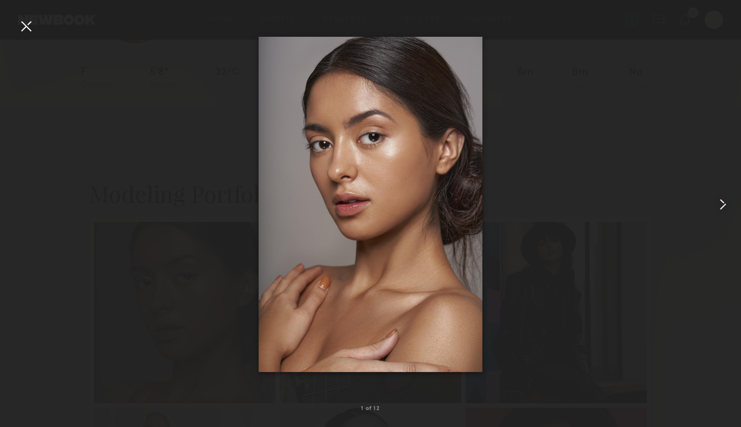
click at [718, 207] on common-icon at bounding box center [723, 204] width 18 height 18
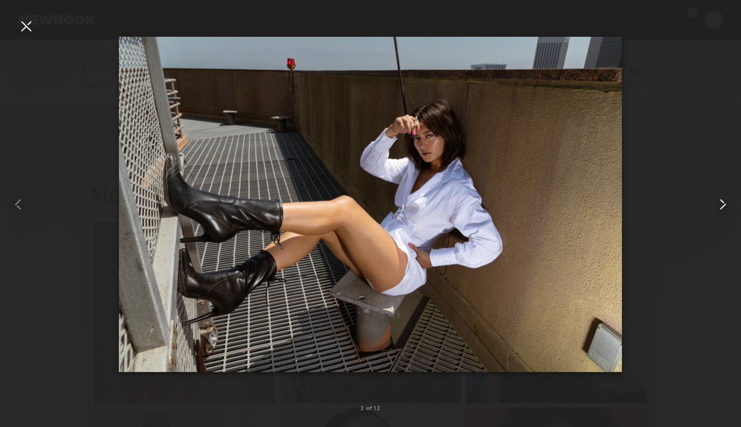
click at [721, 207] on common-icon at bounding box center [723, 204] width 18 height 18
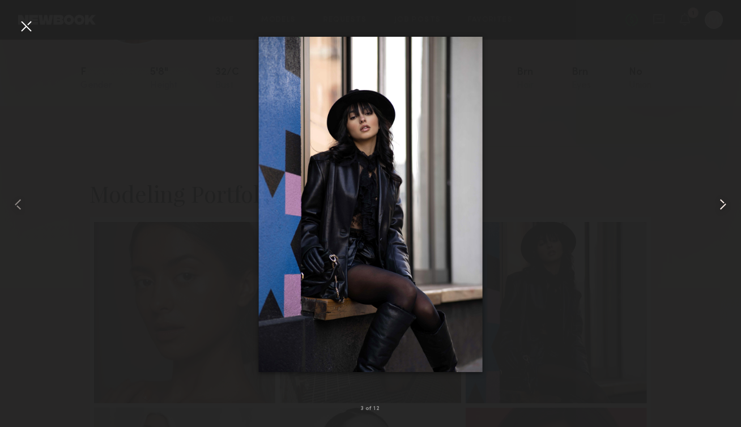
click at [721, 210] on common-icon at bounding box center [723, 204] width 18 height 18
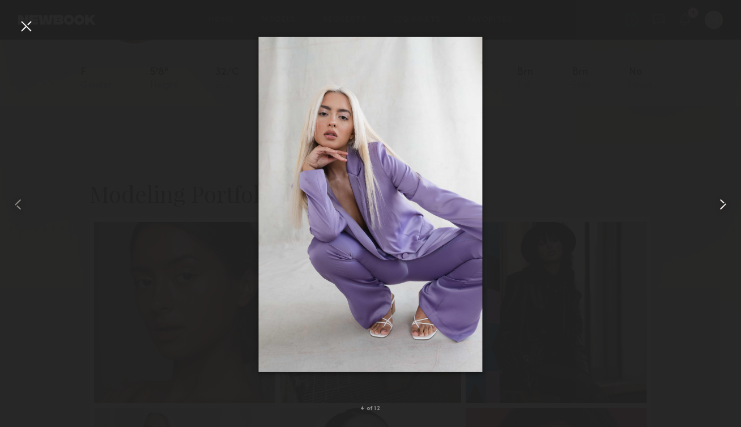
click at [721, 210] on common-icon at bounding box center [723, 204] width 18 height 18
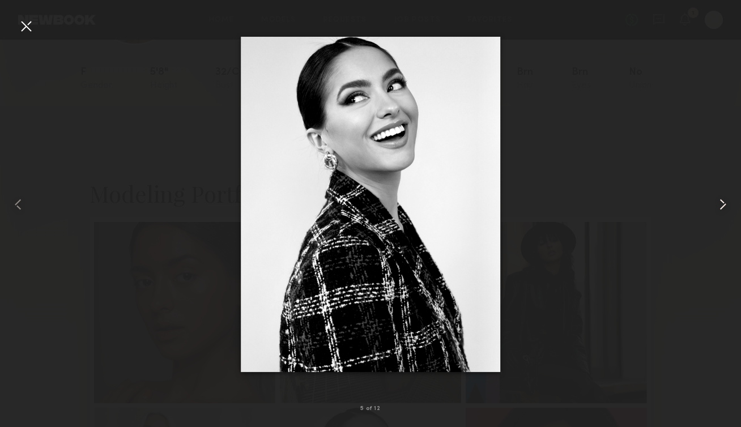
click at [721, 210] on common-icon at bounding box center [723, 204] width 18 height 18
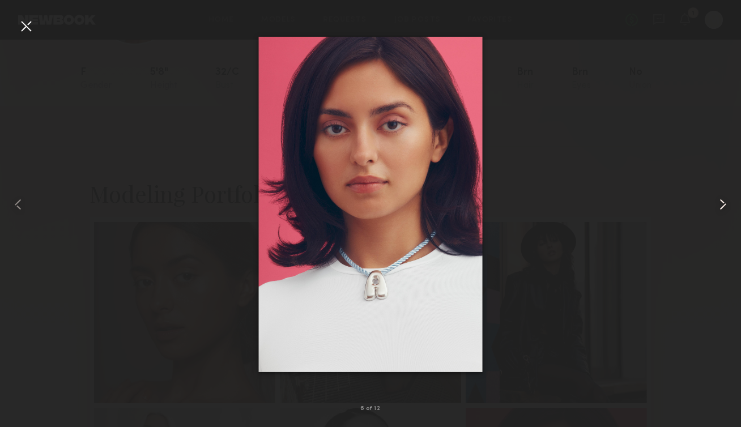
click at [721, 211] on common-icon at bounding box center [723, 204] width 18 height 18
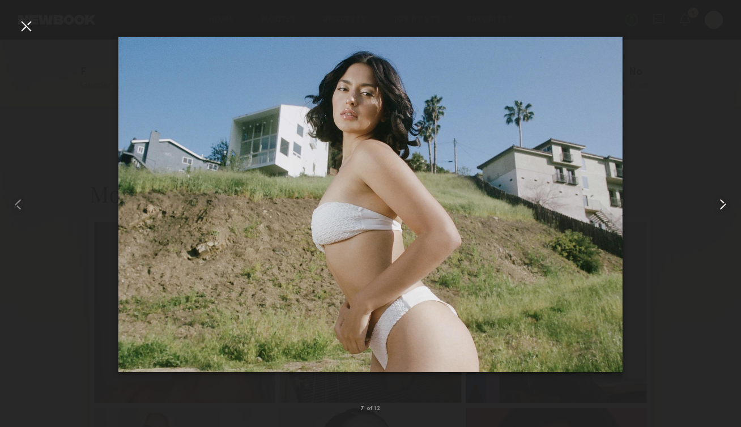
click at [721, 215] on div at bounding box center [726, 204] width 29 height 373
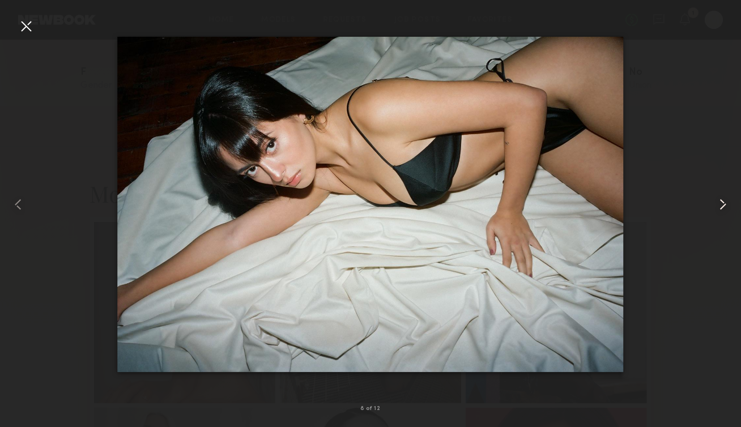
click at [720, 212] on common-icon at bounding box center [723, 204] width 18 height 18
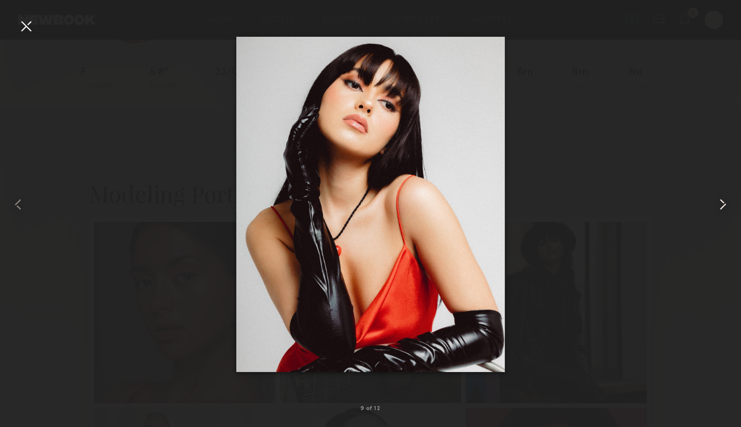
click at [721, 213] on common-icon at bounding box center [723, 204] width 18 height 18
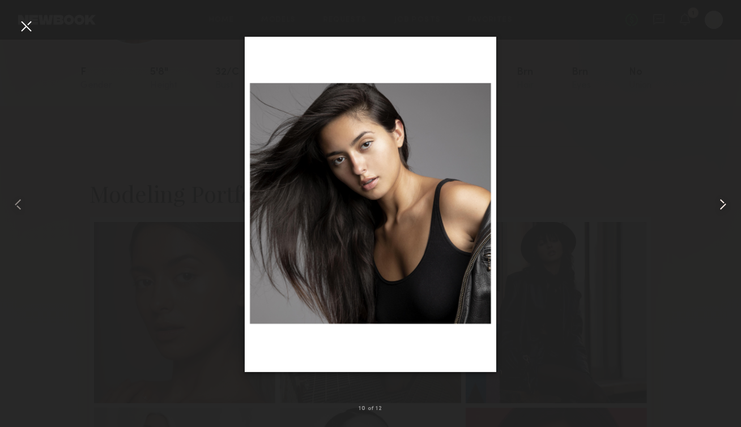
click at [721, 215] on div at bounding box center [726, 204] width 29 height 373
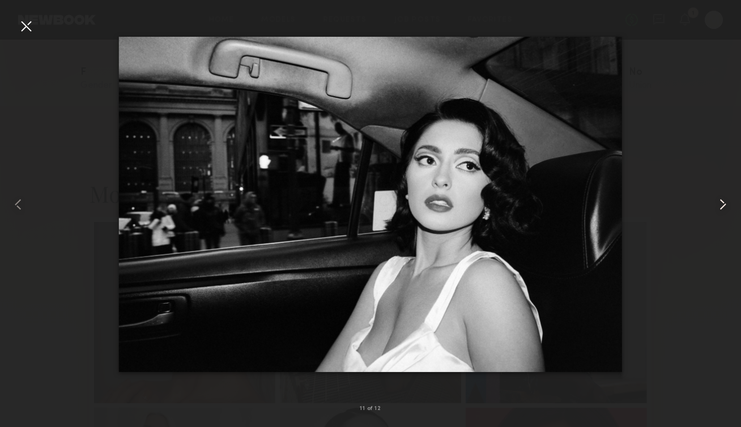
click at [721, 209] on common-icon at bounding box center [723, 204] width 18 height 18
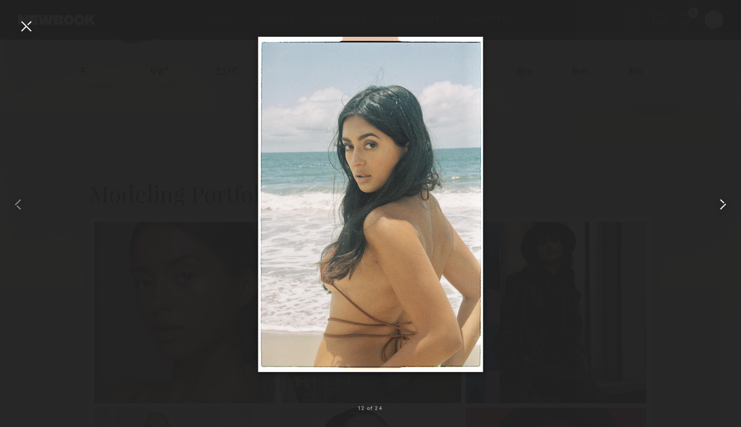
click at [721, 207] on common-icon at bounding box center [723, 204] width 18 height 18
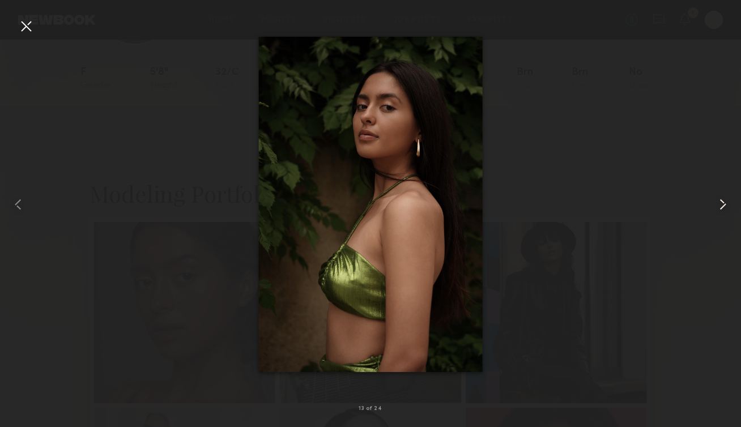
click at [720, 206] on common-icon at bounding box center [723, 204] width 18 height 18
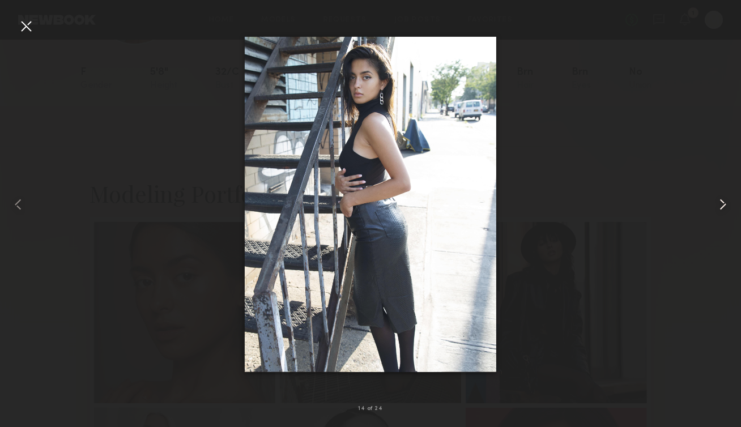
click at [721, 202] on common-icon at bounding box center [723, 204] width 18 height 18
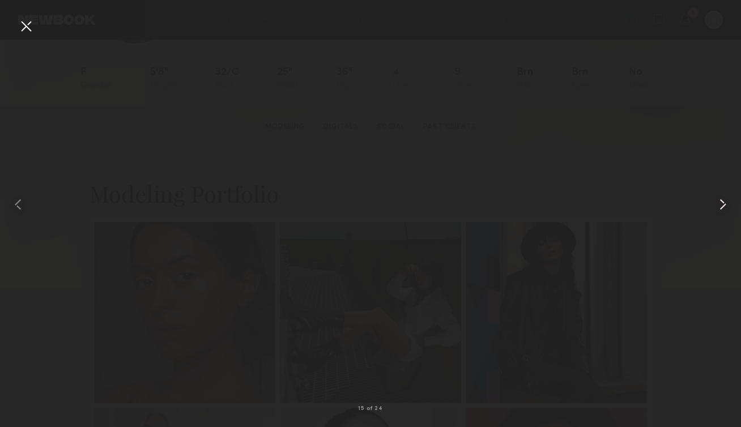
click at [721, 206] on common-icon at bounding box center [723, 204] width 18 height 18
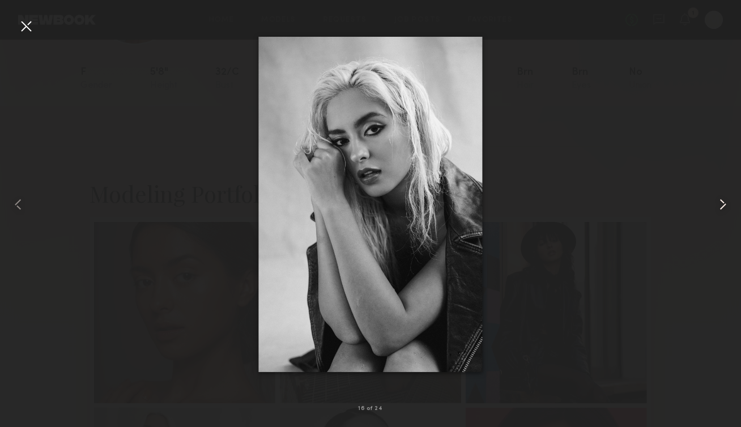
click at [720, 210] on common-icon at bounding box center [723, 204] width 18 height 18
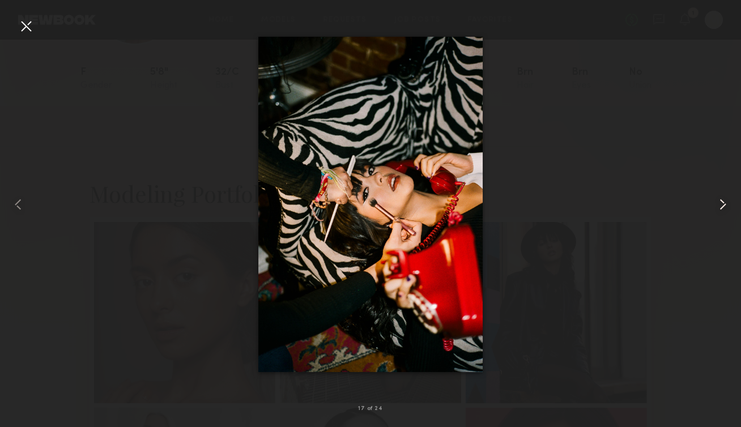
click at [720, 210] on common-icon at bounding box center [723, 204] width 18 height 18
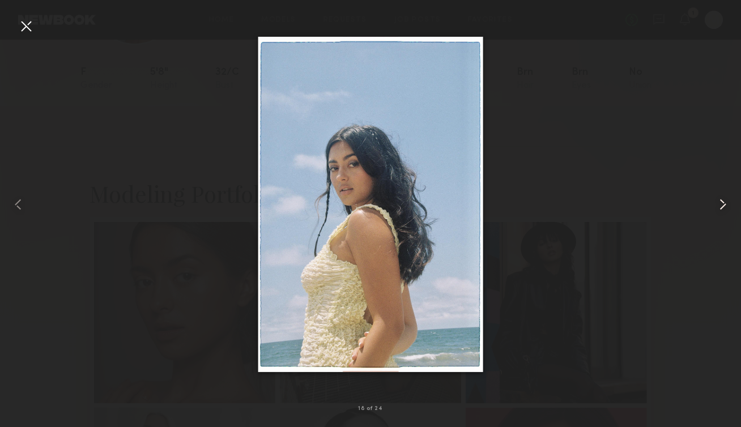
click at [720, 210] on common-icon at bounding box center [723, 204] width 18 height 18
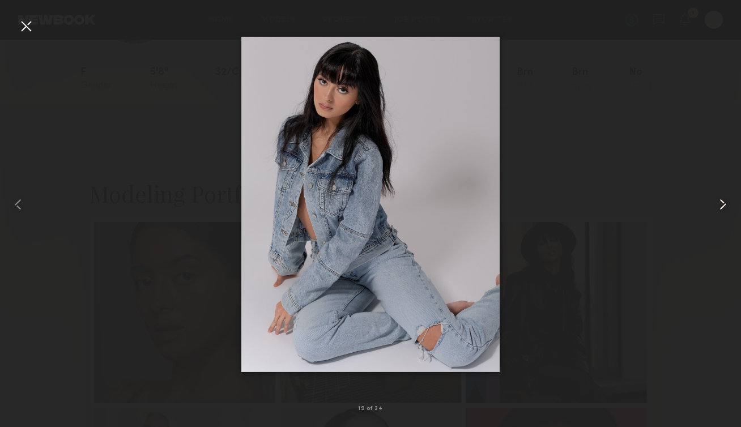
click at [722, 209] on common-icon at bounding box center [723, 204] width 18 height 18
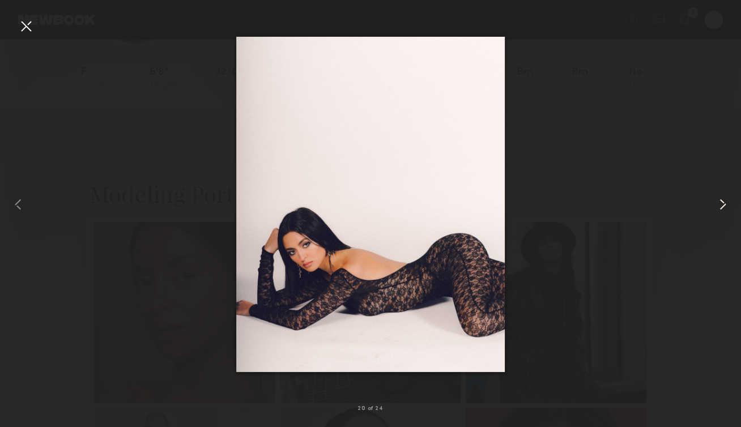
click at [720, 207] on common-icon at bounding box center [723, 204] width 18 height 18
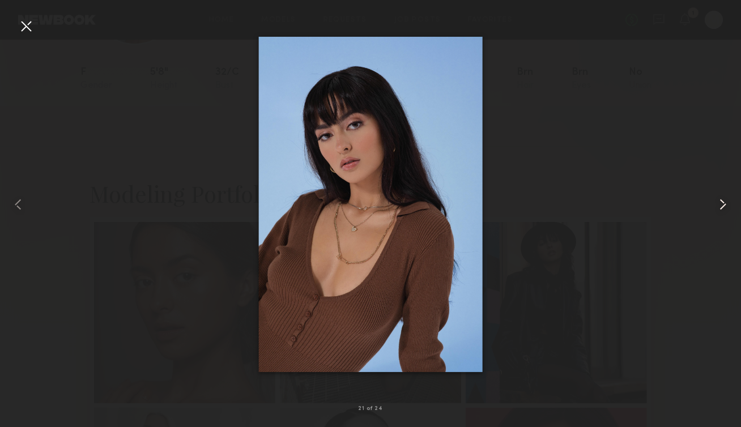
click at [720, 208] on common-icon at bounding box center [723, 204] width 18 height 18
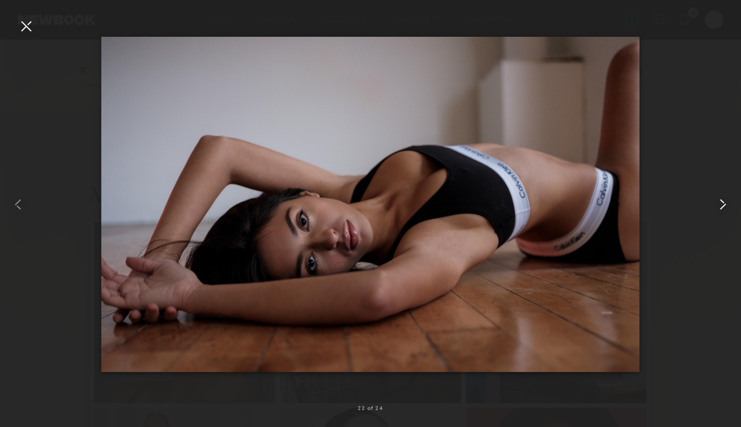
click at [720, 208] on common-icon at bounding box center [723, 204] width 18 height 18
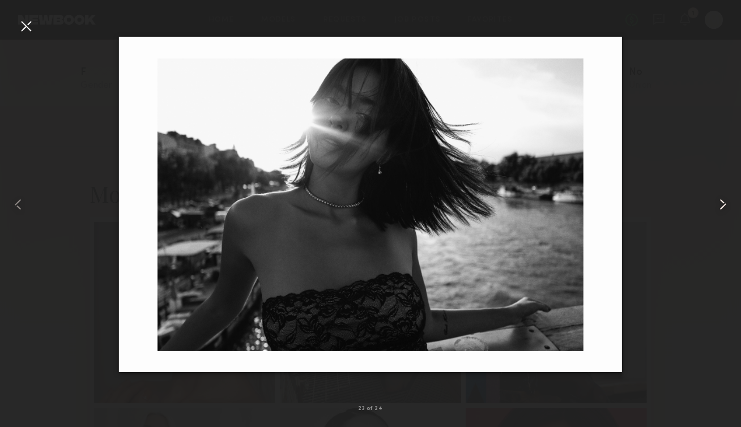
click at [721, 211] on common-icon at bounding box center [723, 204] width 18 height 18
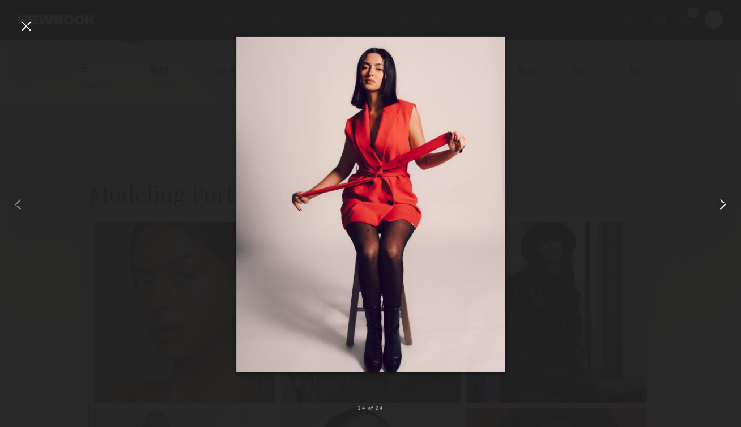
click at [721, 213] on common-icon at bounding box center [723, 204] width 18 height 18
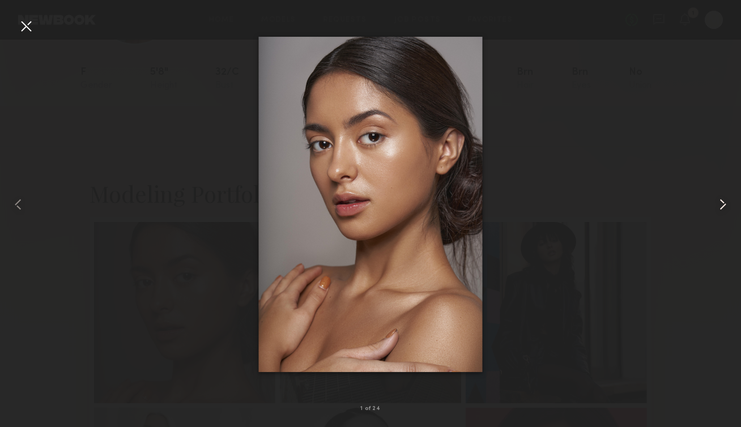
click at [721, 213] on common-icon at bounding box center [723, 204] width 18 height 18
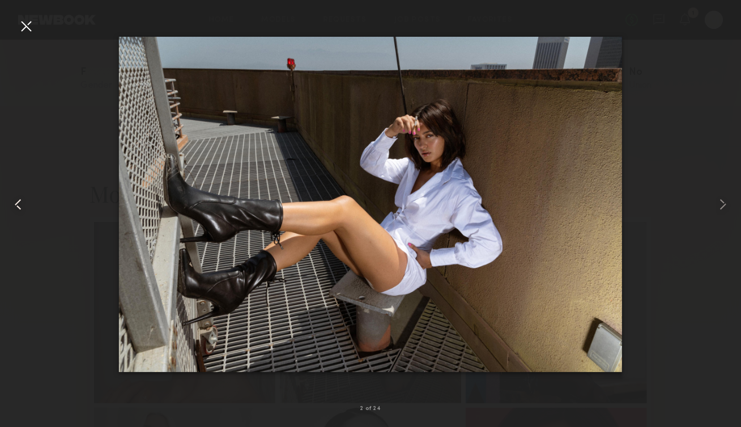
click at [24, 194] on div at bounding box center [14, 204] width 29 height 373
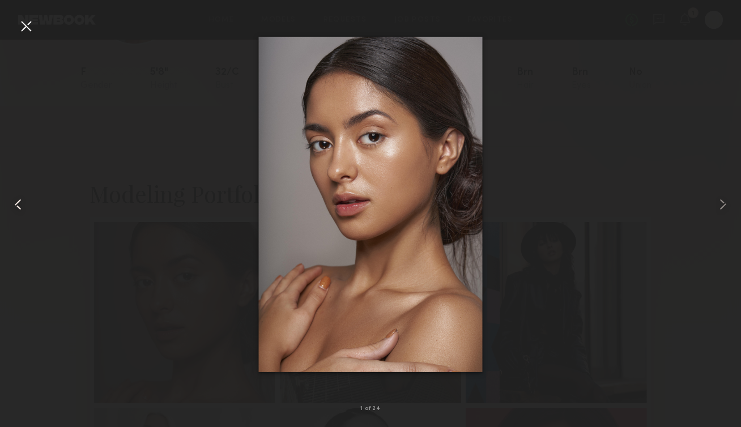
click at [21, 202] on common-icon at bounding box center [18, 204] width 18 height 18
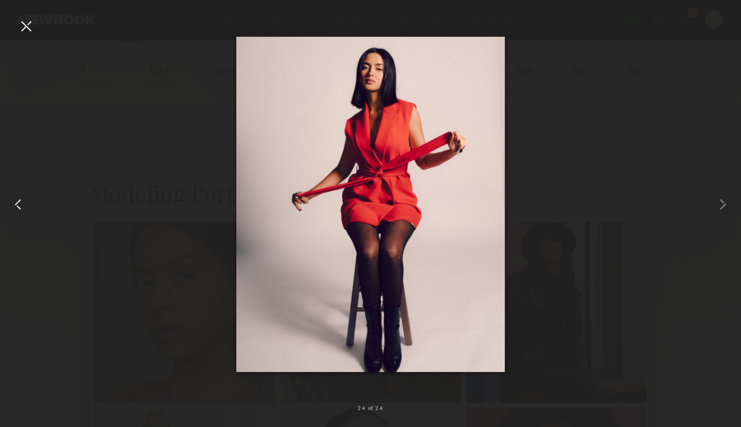
click at [21, 202] on common-icon at bounding box center [18, 204] width 18 height 18
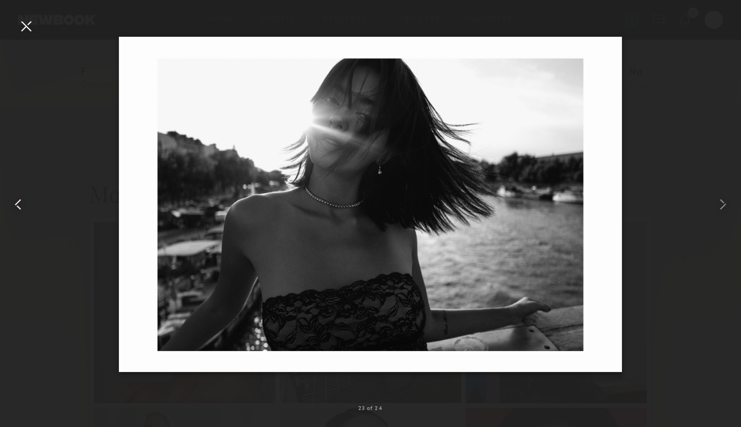
click at [21, 202] on common-icon at bounding box center [18, 204] width 18 height 18
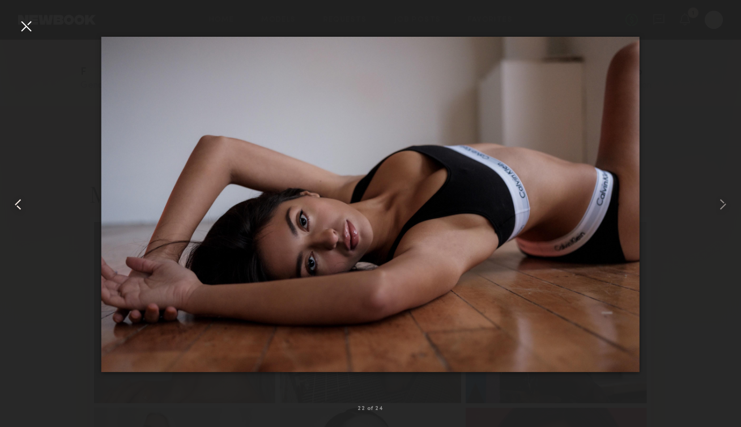
click at [21, 202] on common-icon at bounding box center [18, 204] width 18 height 18
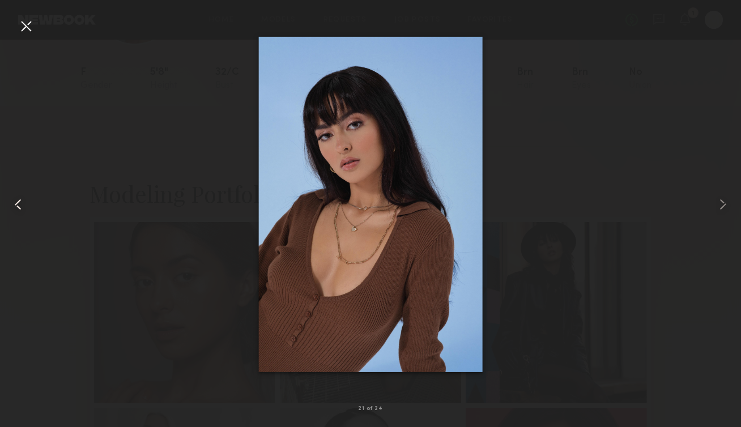
click at [21, 203] on common-icon at bounding box center [18, 204] width 18 height 18
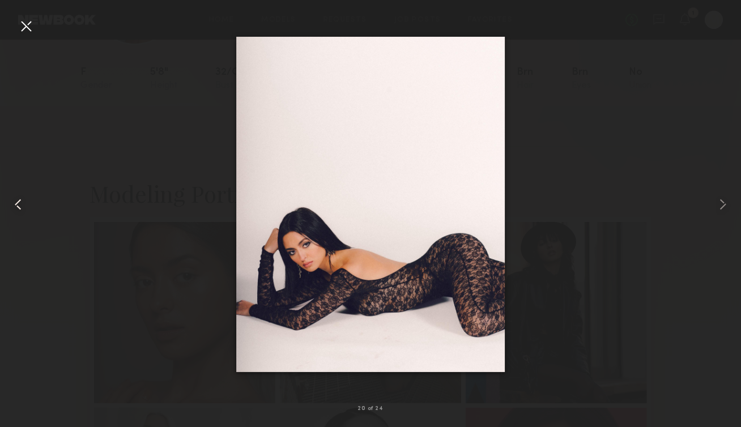
click at [21, 203] on common-icon at bounding box center [18, 204] width 18 height 18
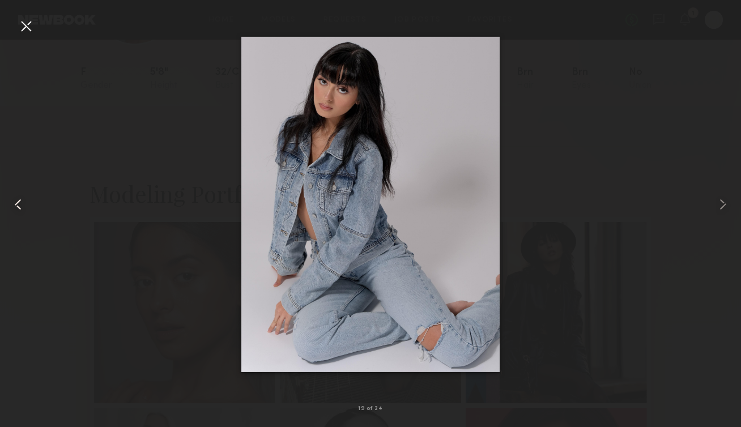
click at [21, 203] on common-icon at bounding box center [18, 204] width 18 height 18
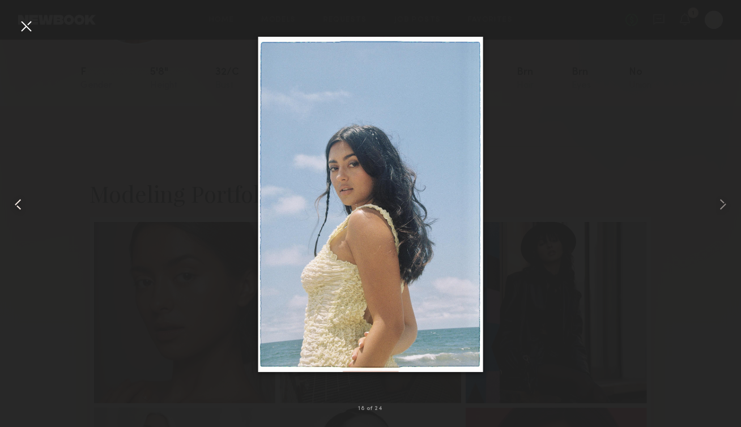
click at [21, 199] on common-icon at bounding box center [18, 204] width 18 height 18
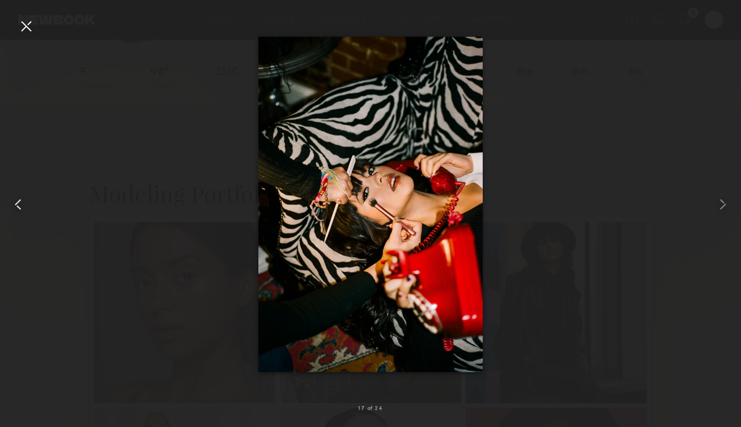
click at [21, 199] on common-icon at bounding box center [18, 204] width 18 height 18
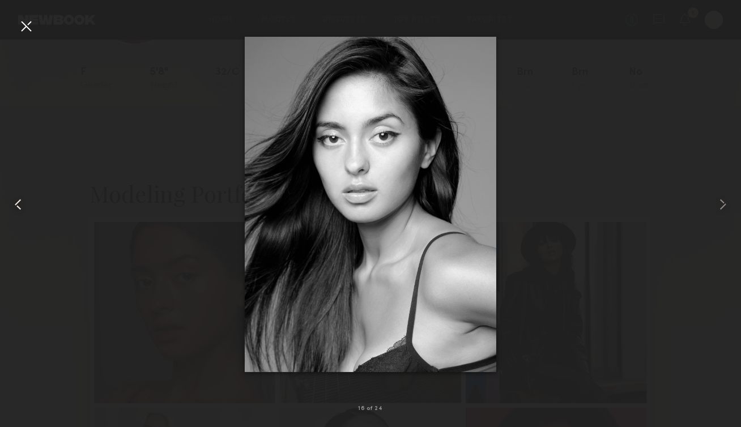
click at [22, 203] on common-icon at bounding box center [18, 204] width 18 height 18
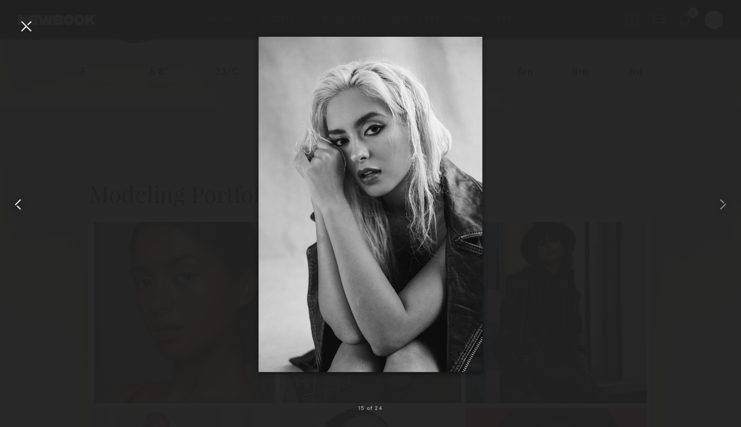
click at [22, 204] on common-icon at bounding box center [18, 204] width 18 height 18
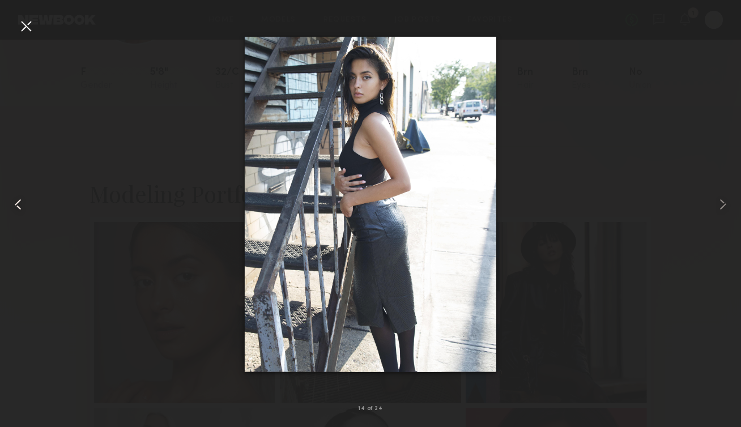
click at [22, 204] on common-icon at bounding box center [18, 204] width 18 height 18
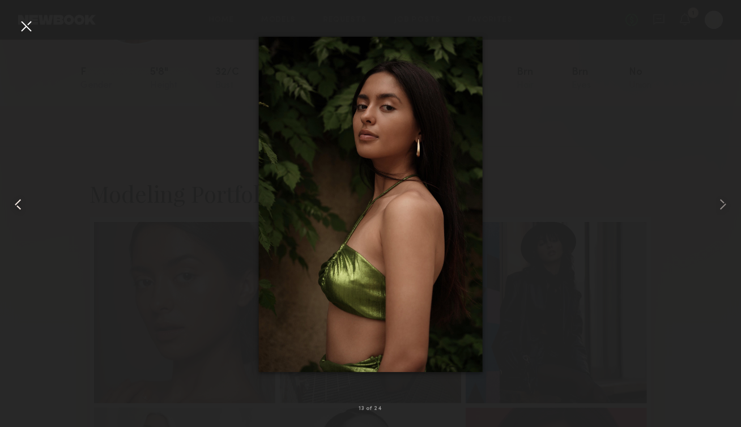
click at [22, 203] on common-icon at bounding box center [18, 204] width 18 height 18
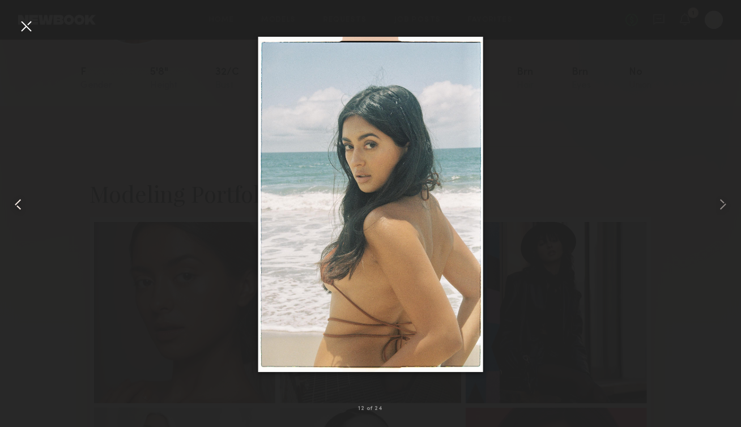
click at [22, 202] on common-icon at bounding box center [18, 204] width 18 height 18
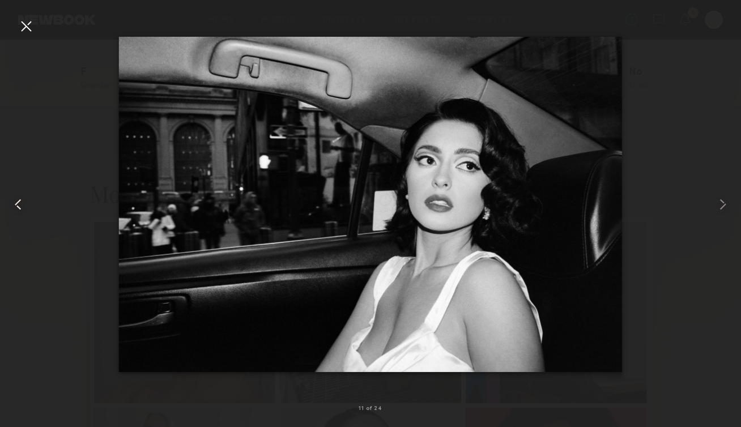
click at [22, 202] on common-icon at bounding box center [18, 204] width 18 height 18
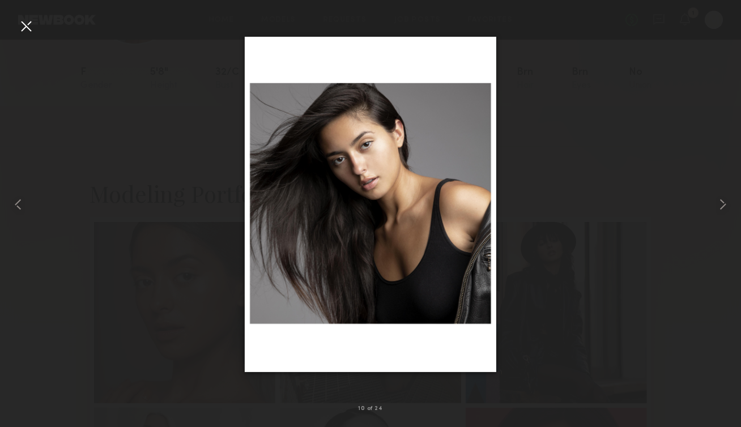
click at [29, 26] on div at bounding box center [26, 26] width 18 height 18
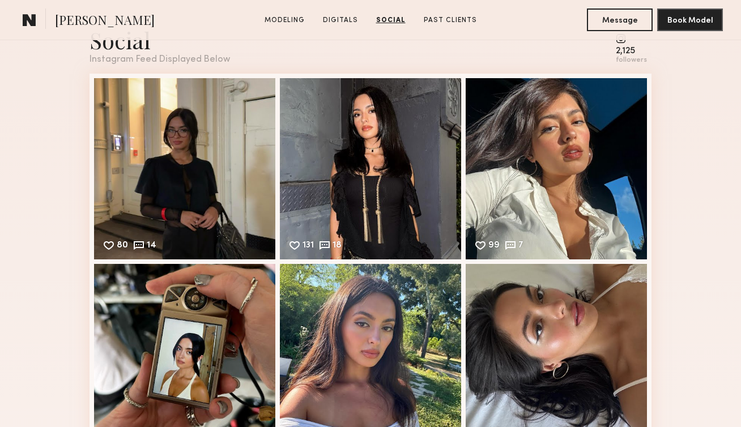
scroll to position [2341, 0]
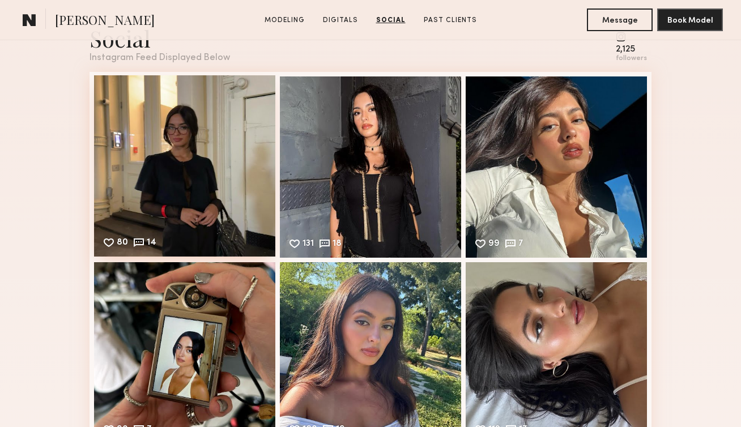
click at [207, 176] on div "80 14 Likes & comments displayed to show model’s engagement" at bounding box center [184, 165] width 181 height 181
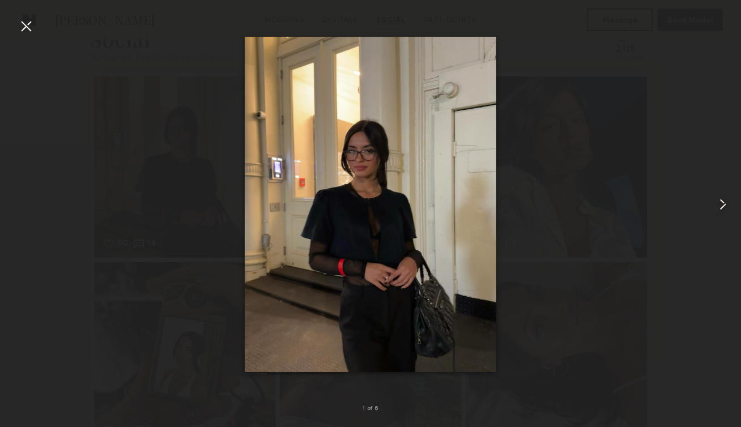
click at [715, 207] on common-icon at bounding box center [723, 204] width 18 height 18
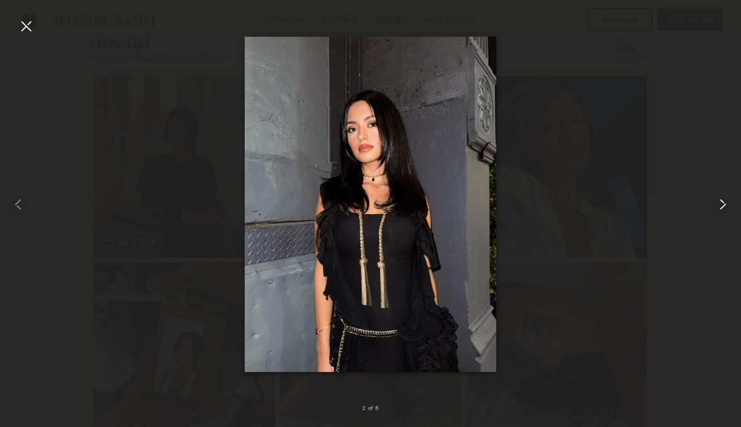
click at [717, 206] on common-icon at bounding box center [723, 204] width 18 height 18
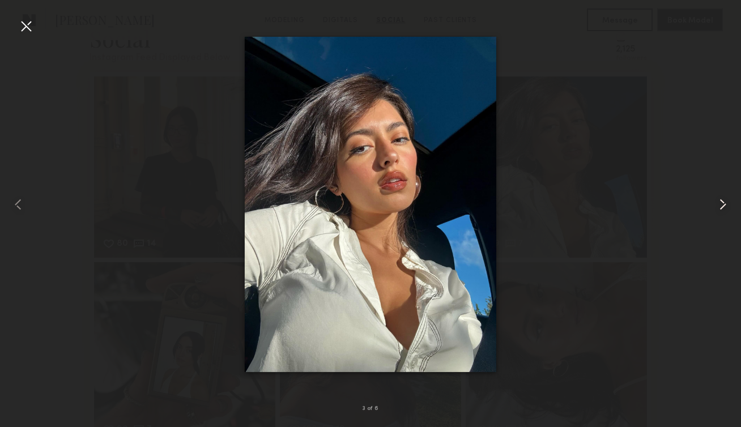
click at [719, 210] on common-icon at bounding box center [723, 204] width 18 height 18
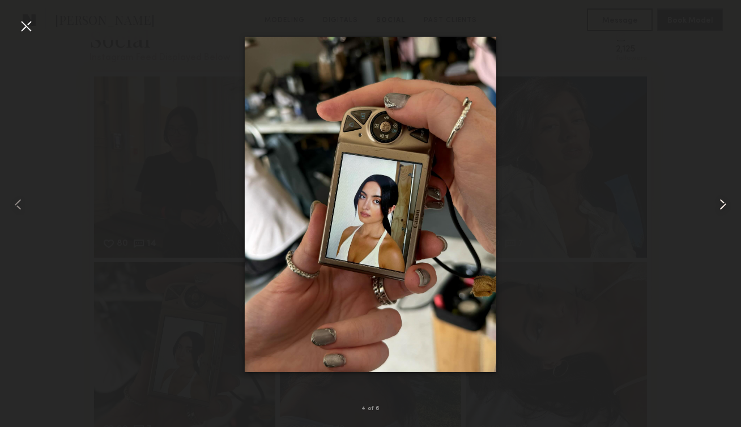
click at [721, 205] on common-icon at bounding box center [723, 204] width 18 height 18
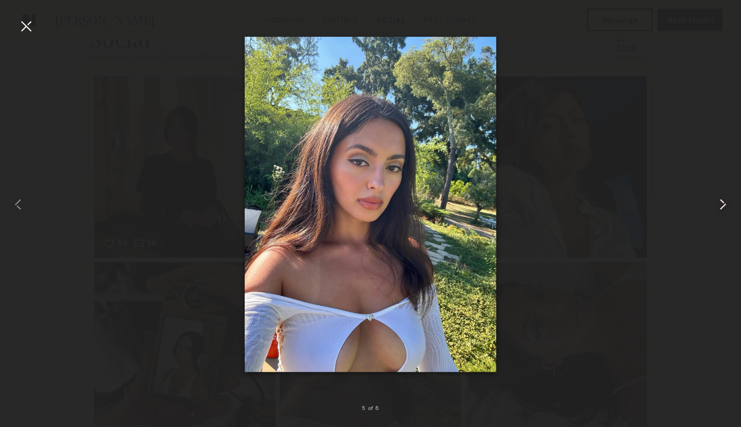
click at [718, 207] on common-icon at bounding box center [723, 204] width 18 height 18
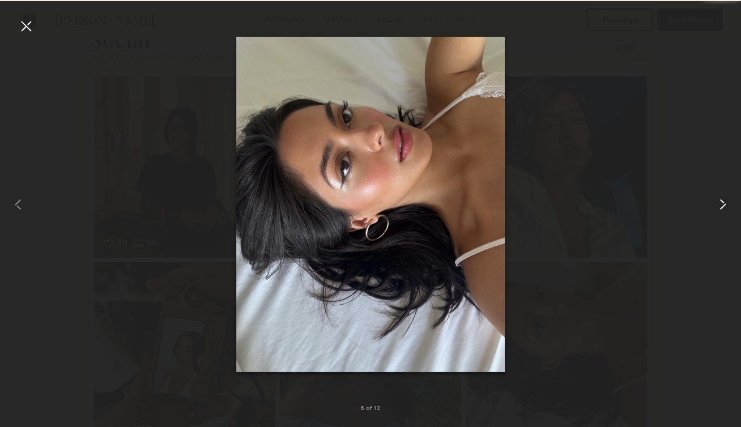
click at [718, 207] on common-icon at bounding box center [723, 204] width 18 height 18
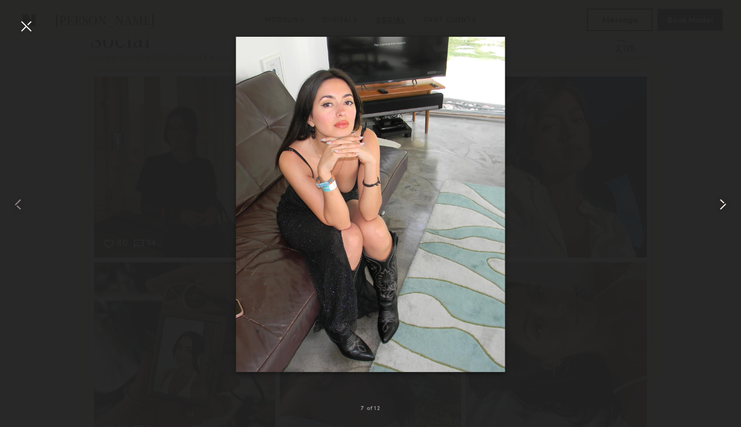
click at [720, 206] on common-icon at bounding box center [723, 204] width 18 height 18
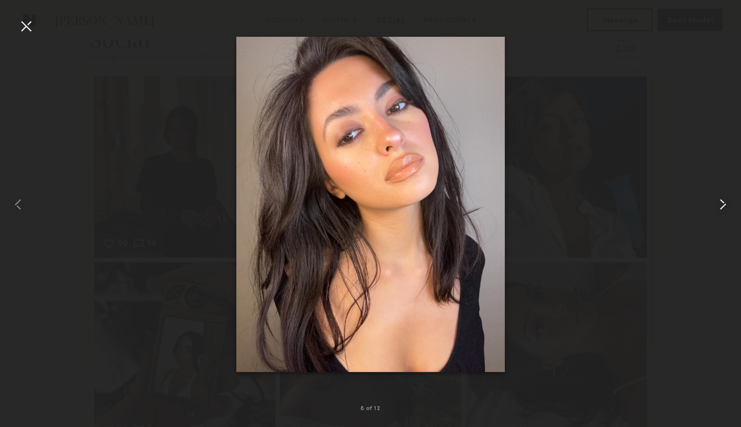
click at [720, 206] on common-icon at bounding box center [723, 204] width 18 height 18
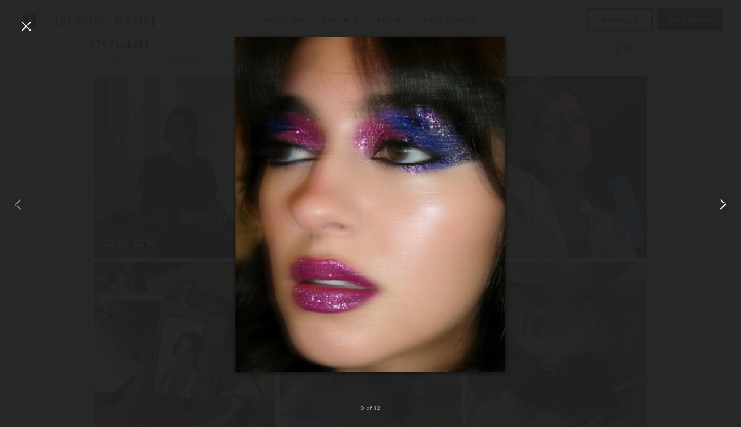
click at [720, 207] on common-icon at bounding box center [723, 204] width 18 height 18
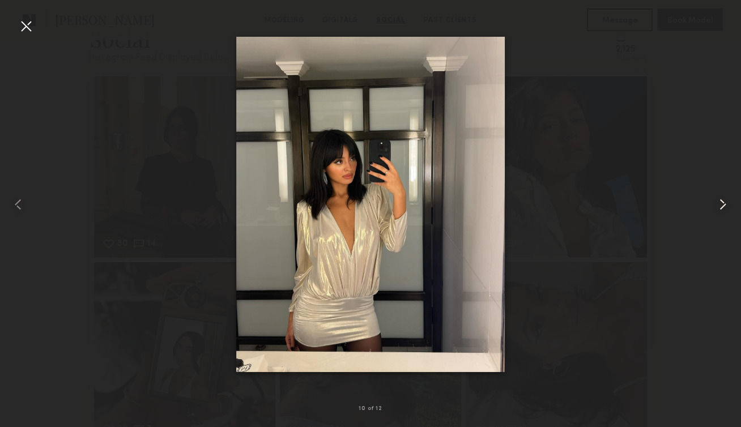
click at [720, 208] on common-icon at bounding box center [723, 204] width 18 height 18
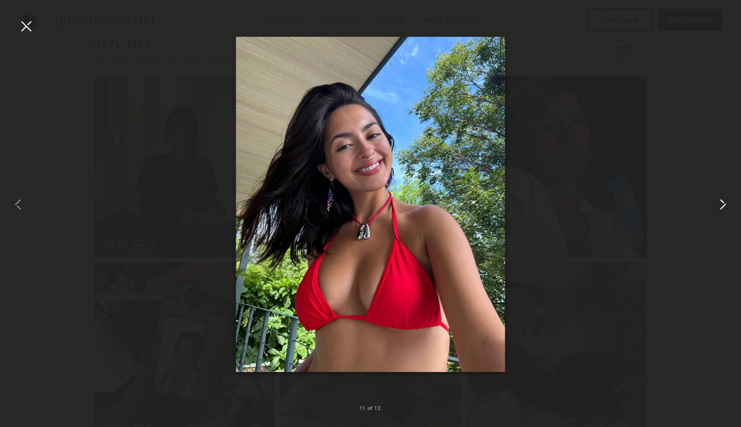
click at [714, 208] on common-icon at bounding box center [723, 204] width 18 height 18
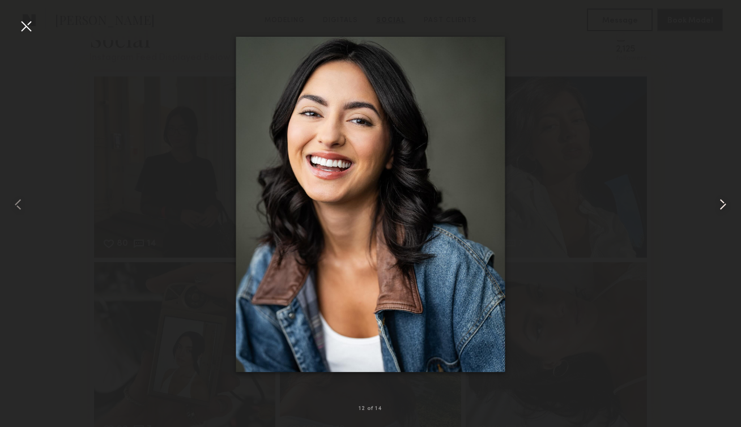
click at [714, 209] on common-icon at bounding box center [723, 204] width 18 height 18
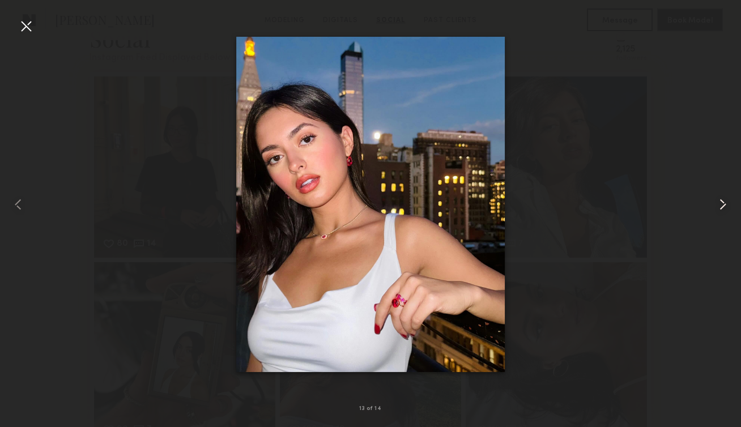
click at [714, 209] on common-icon at bounding box center [723, 204] width 18 height 18
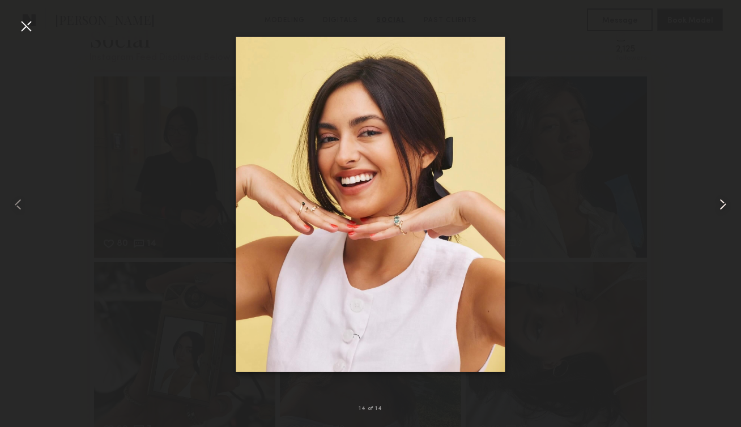
click at [714, 210] on common-icon at bounding box center [723, 204] width 18 height 18
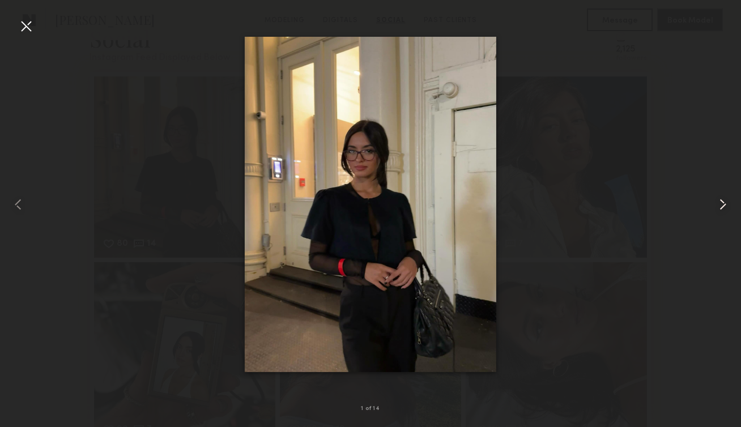
click at [714, 211] on common-icon at bounding box center [723, 204] width 18 height 18
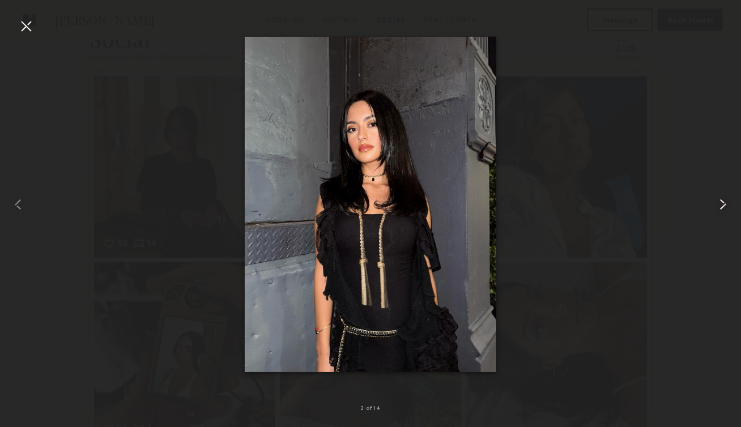
click at [714, 212] on common-icon at bounding box center [723, 204] width 18 height 18
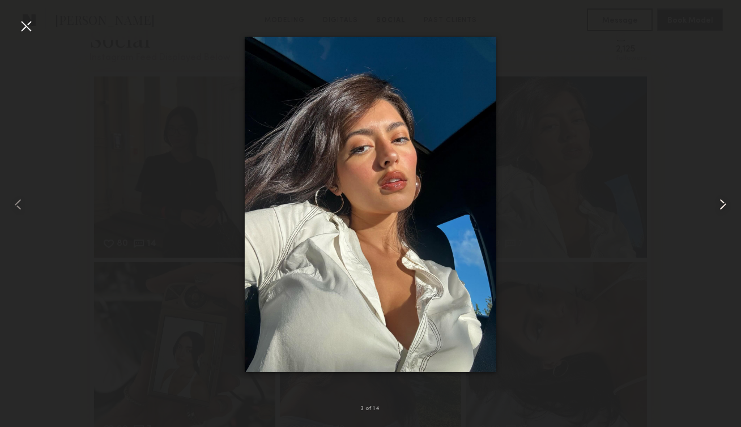
click at [714, 212] on common-icon at bounding box center [723, 204] width 18 height 18
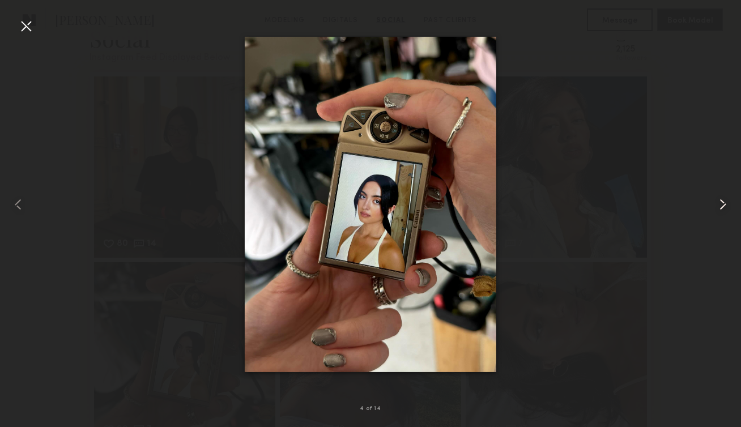
click at [714, 212] on common-icon at bounding box center [723, 204] width 18 height 18
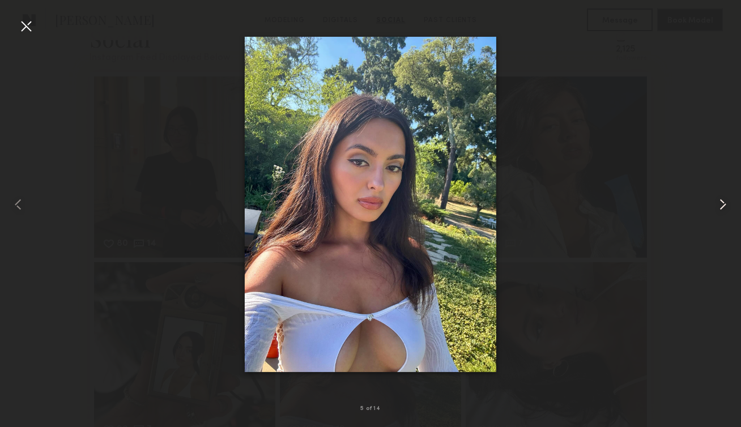
click at [714, 213] on common-icon at bounding box center [723, 204] width 18 height 18
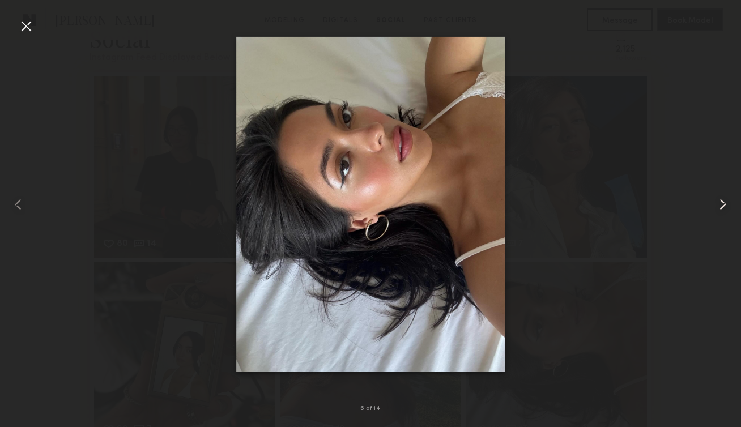
click at [714, 212] on common-icon at bounding box center [723, 204] width 18 height 18
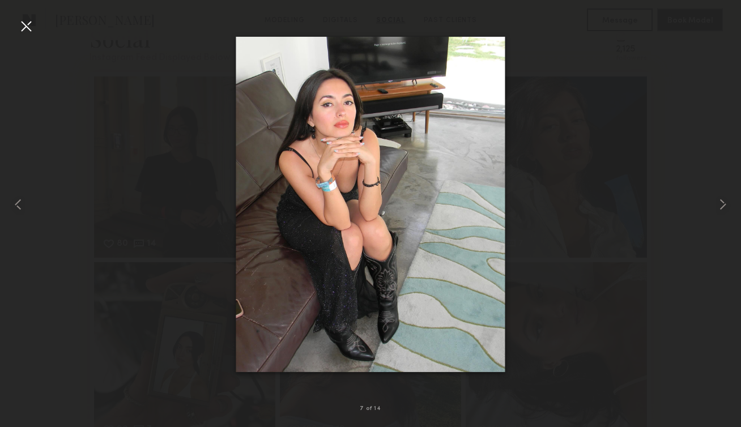
click at [22, 29] on div at bounding box center [26, 26] width 18 height 18
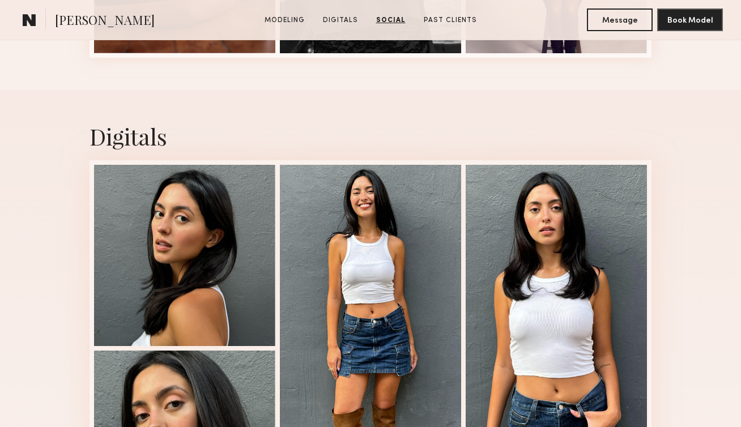
scroll to position [885, 0]
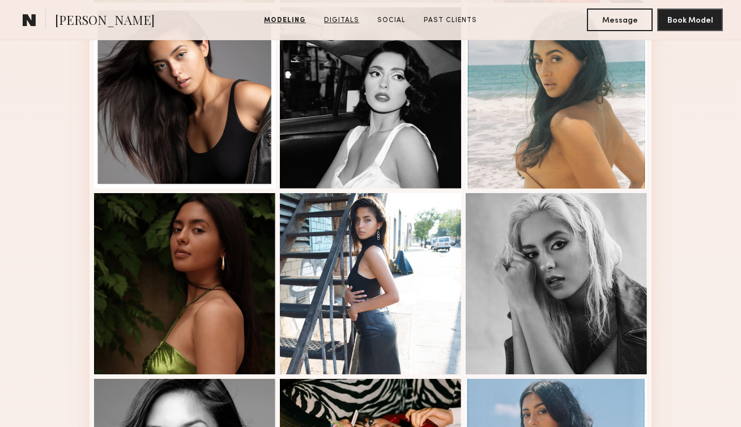
click at [345, 17] on link "Digitals" at bounding box center [342, 20] width 44 height 10
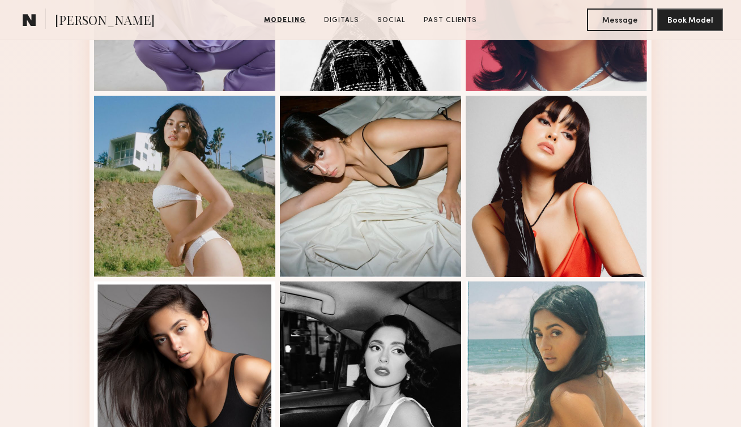
scroll to position [586, 0]
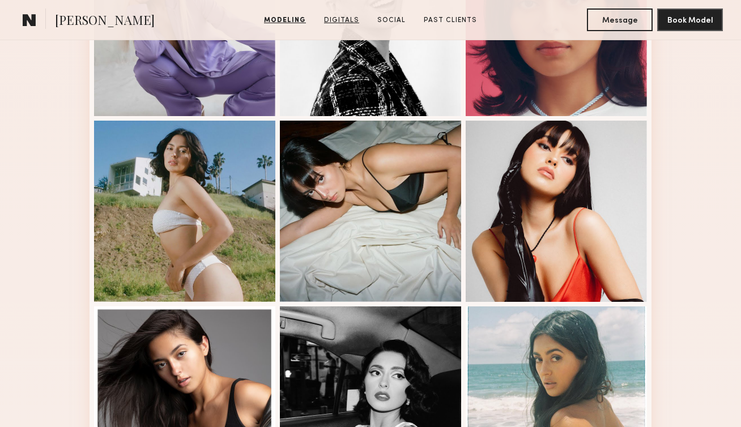
click at [349, 20] on link "Digitals" at bounding box center [342, 20] width 44 height 10
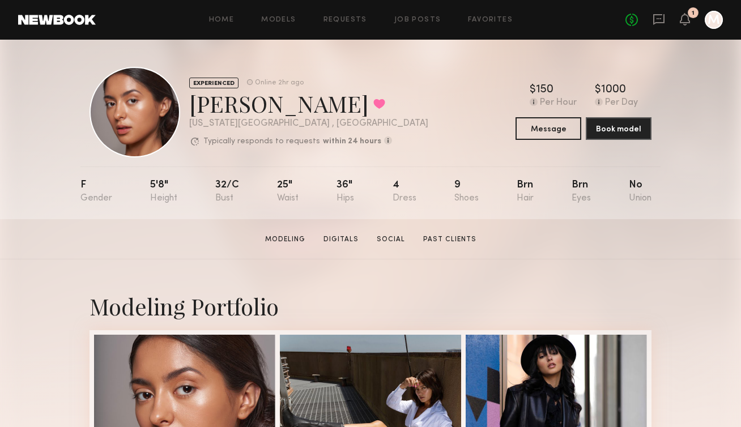
scroll to position [105, 0]
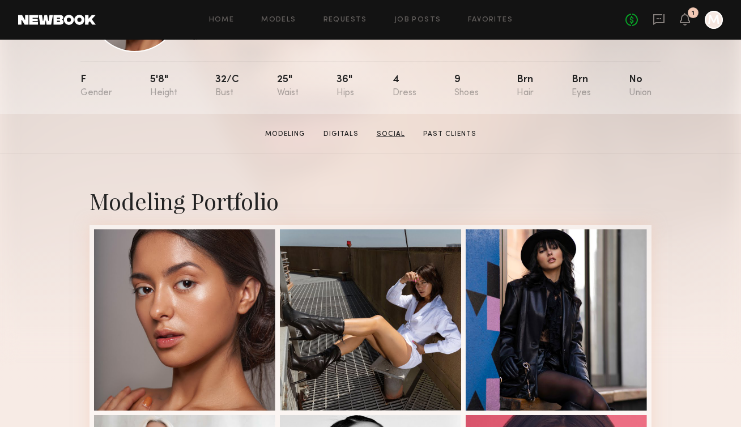
click at [399, 129] on link "Social" at bounding box center [390, 134] width 37 height 10
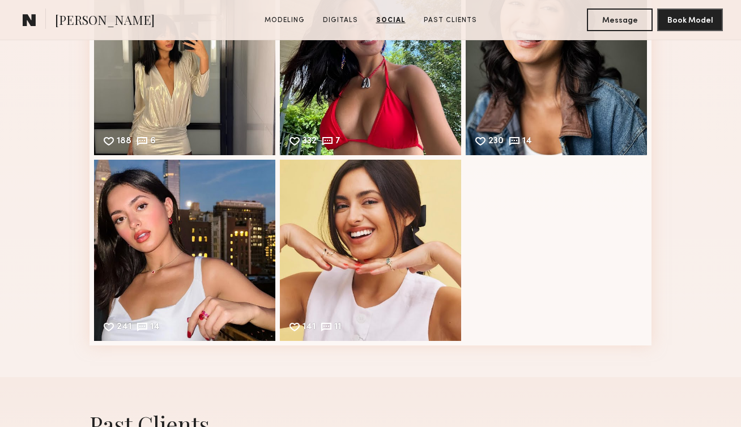
scroll to position [2977, 0]
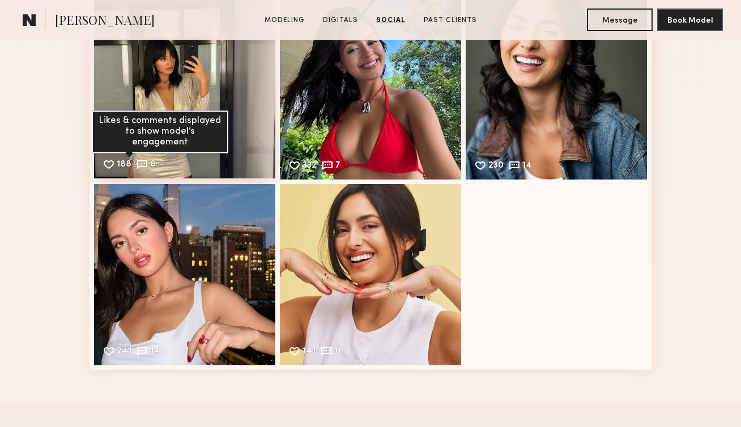
click at [162, 128] on div "Likes & comments displayed to show model’s engagement" at bounding box center [160, 131] width 137 height 43
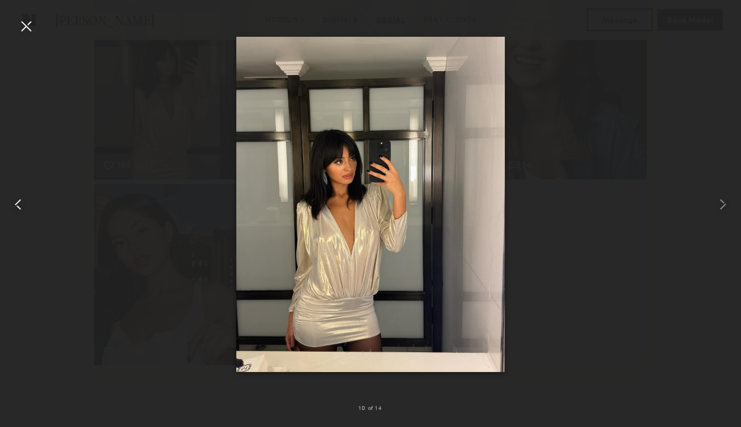
click at [22, 203] on common-icon at bounding box center [18, 204] width 18 height 18
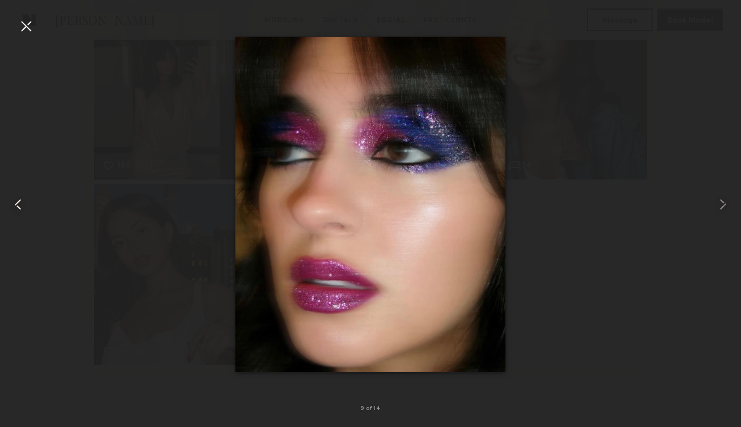
click at [22, 203] on common-icon at bounding box center [18, 204] width 18 height 18
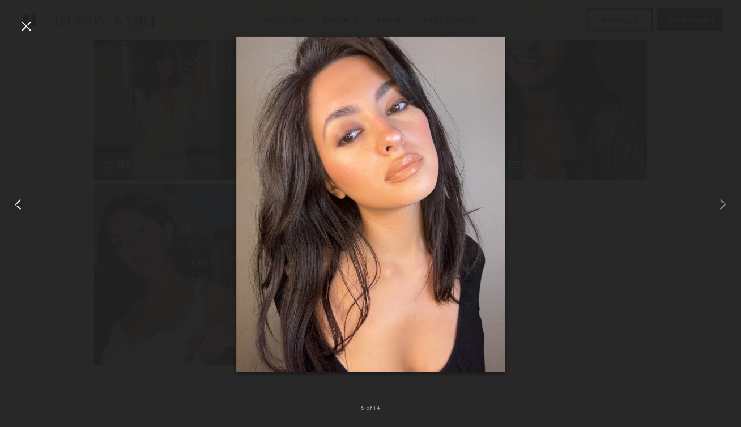
click at [22, 203] on common-icon at bounding box center [18, 204] width 18 height 18
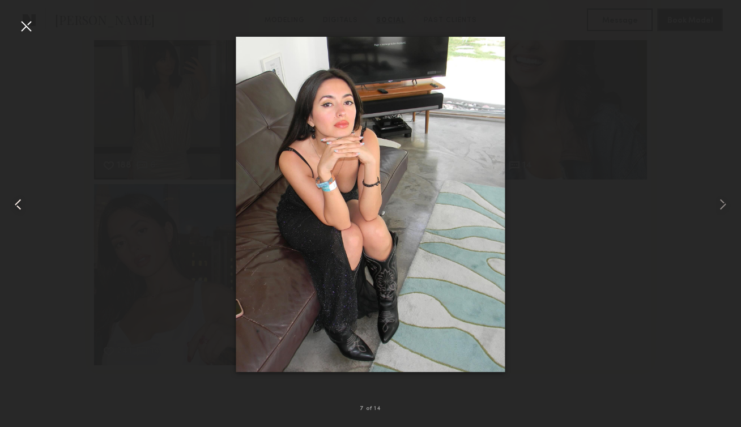
click at [22, 203] on common-icon at bounding box center [18, 204] width 18 height 18
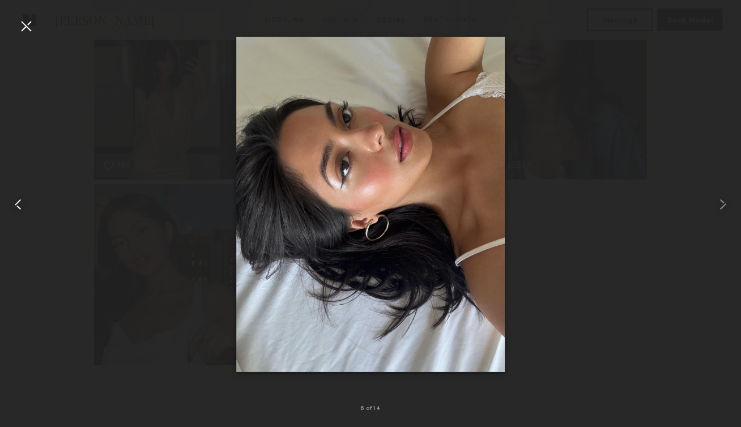
click at [22, 203] on common-icon at bounding box center [18, 204] width 18 height 18
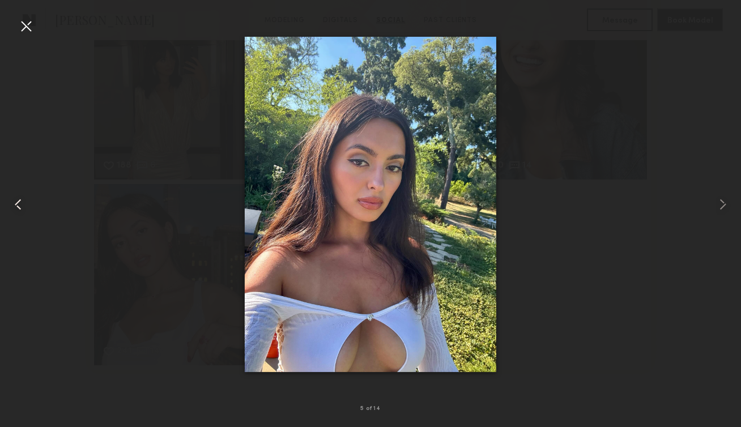
click at [22, 203] on common-icon at bounding box center [18, 204] width 18 height 18
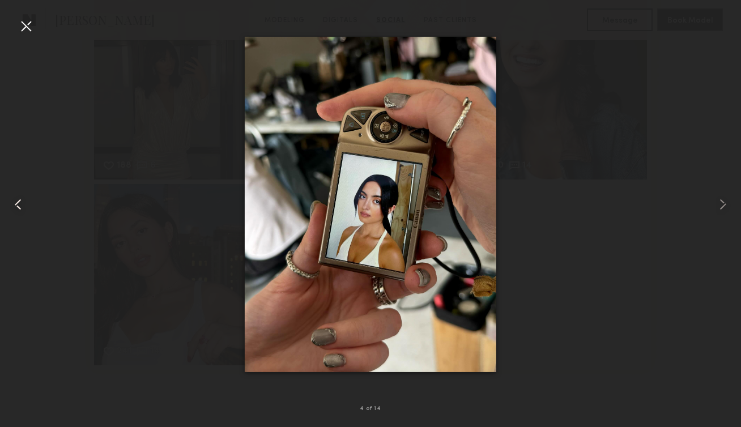
click at [22, 203] on common-icon at bounding box center [18, 204] width 18 height 18
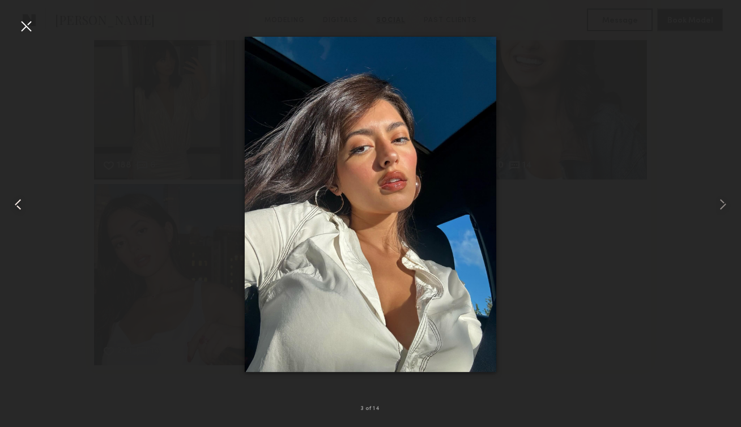
click at [22, 204] on common-icon at bounding box center [18, 204] width 18 height 18
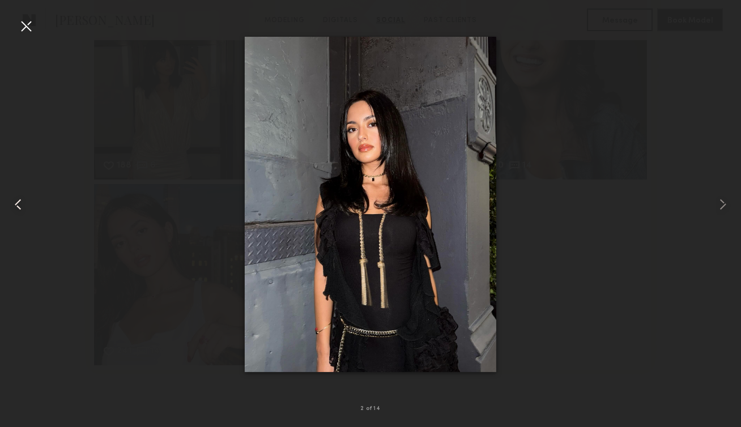
click at [22, 204] on common-icon at bounding box center [18, 204] width 18 height 18
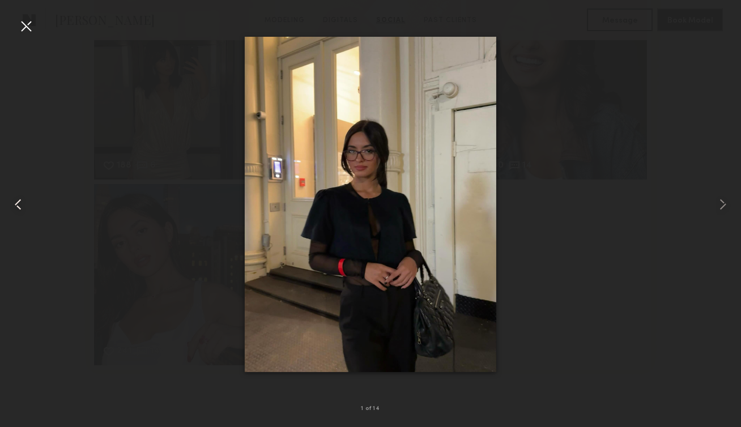
click at [22, 204] on common-icon at bounding box center [18, 204] width 18 height 18
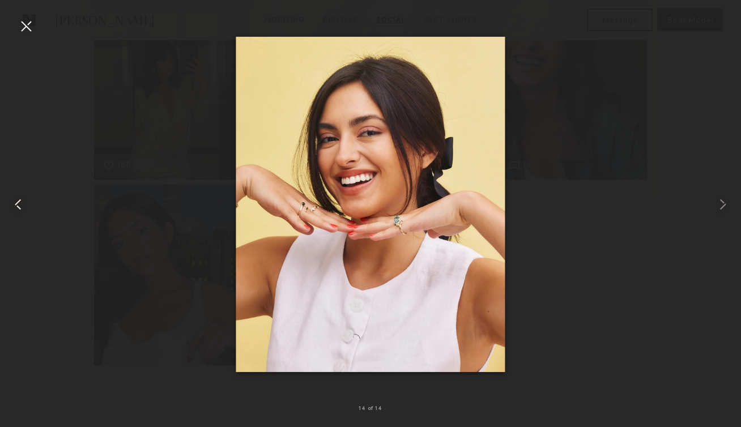
click at [22, 204] on common-icon at bounding box center [18, 204] width 18 height 18
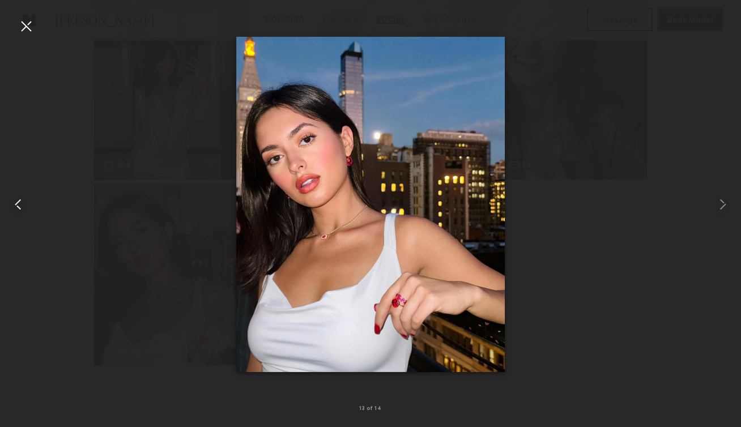
click at [22, 204] on common-icon at bounding box center [18, 204] width 18 height 18
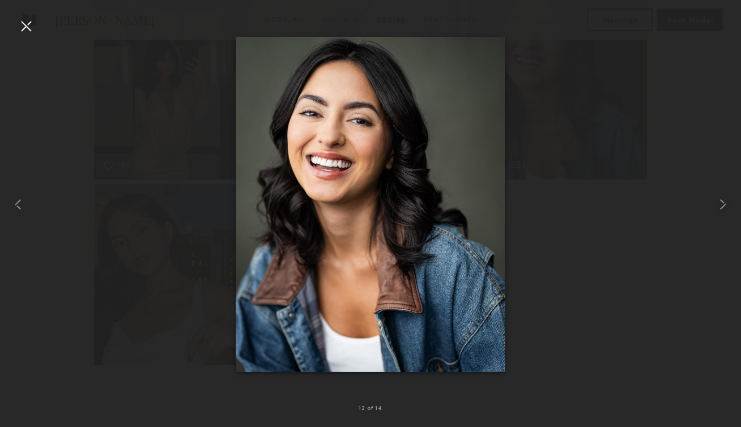
click at [20, 29] on div at bounding box center [26, 26] width 18 height 18
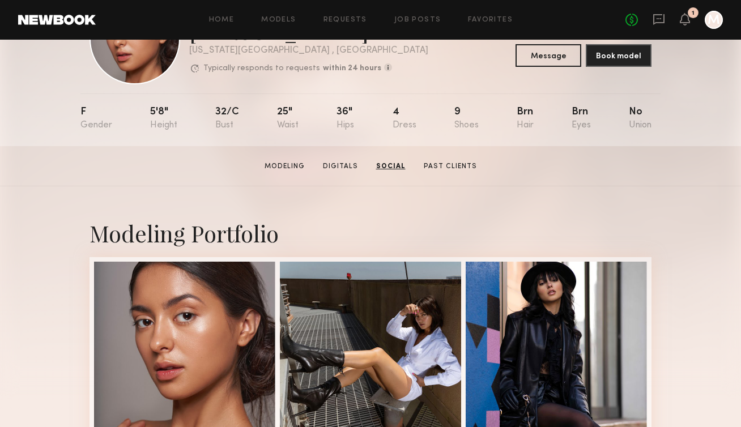
scroll to position [0, 0]
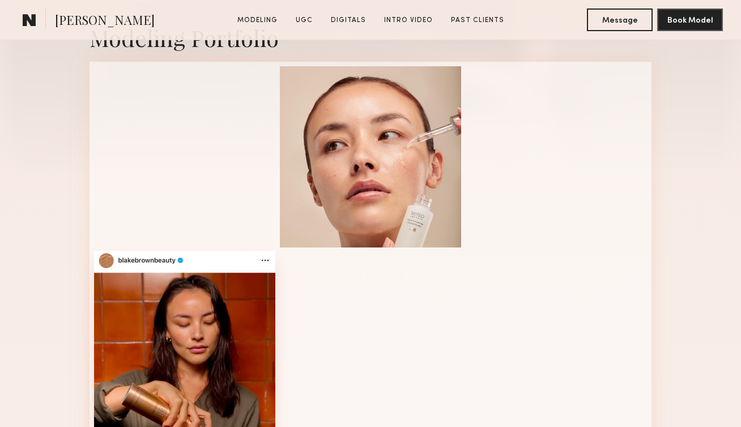
scroll to position [280, 0]
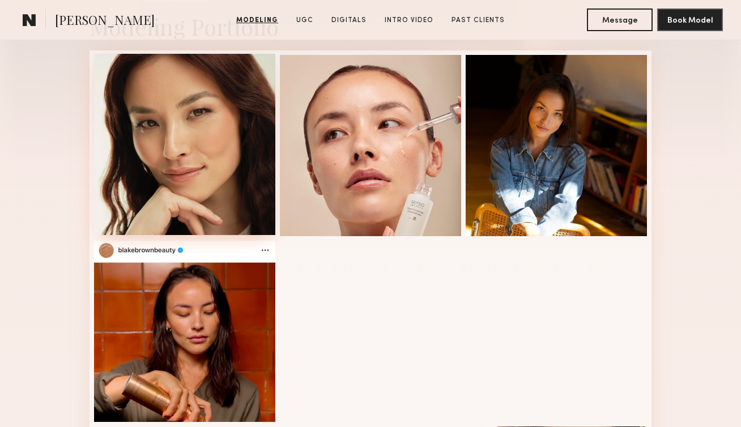
click at [230, 149] on div at bounding box center [184, 144] width 181 height 181
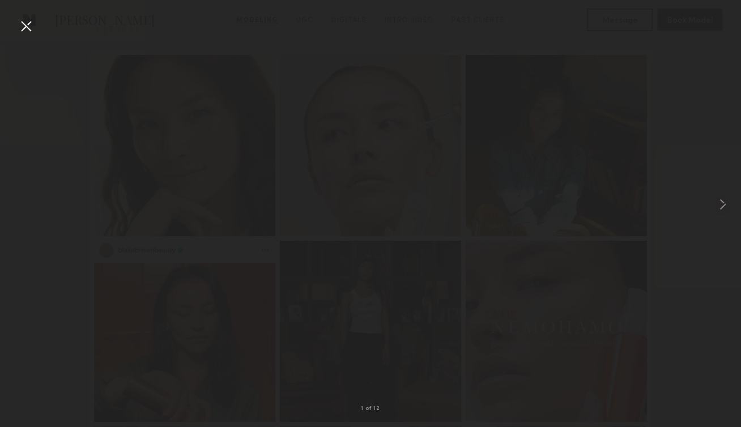
click at [15, 29] on div at bounding box center [370, 204] width 741 height 373
click at [23, 25] on div at bounding box center [26, 26] width 18 height 18
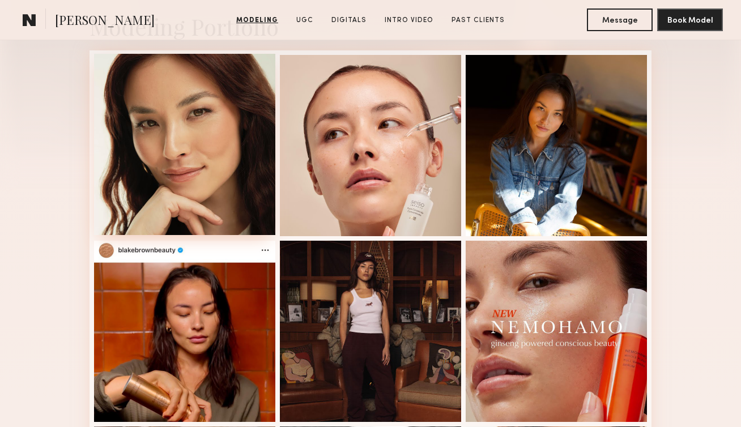
click at [171, 156] on div at bounding box center [184, 144] width 181 height 181
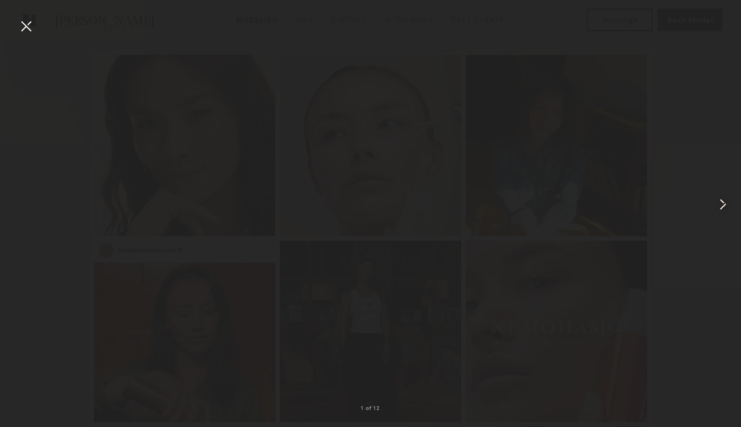
click at [729, 205] on common-icon at bounding box center [723, 204] width 18 height 18
click at [717, 206] on common-icon at bounding box center [723, 204] width 18 height 18
drag, startPoint x: 717, startPoint y: 206, endPoint x: 559, endPoint y: 176, distance: 160.9
click at [716, 206] on common-icon at bounding box center [723, 204] width 18 height 18
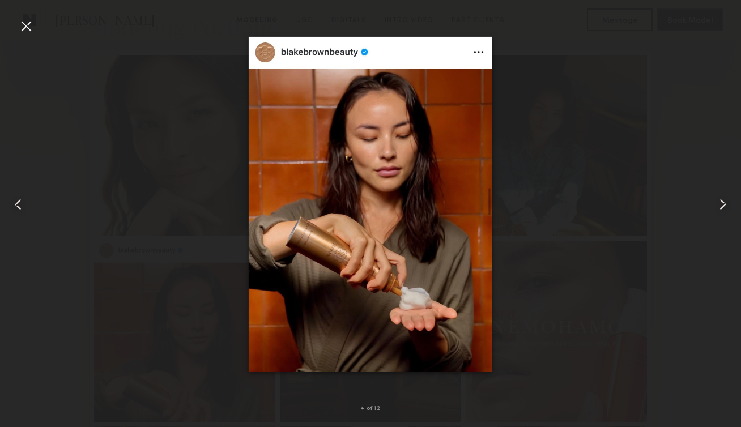
click at [721, 202] on common-icon at bounding box center [723, 204] width 18 height 18
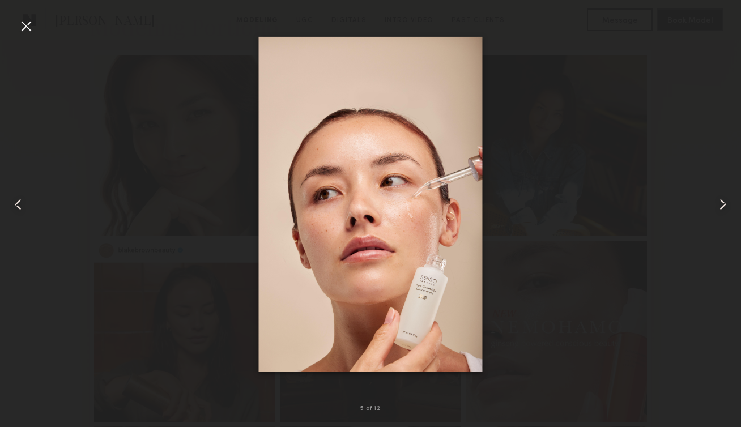
click at [723, 207] on common-icon at bounding box center [723, 204] width 18 height 18
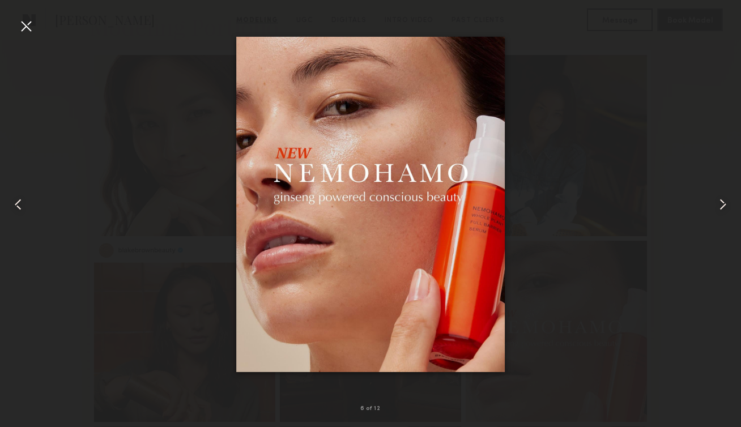
click at [723, 207] on common-icon at bounding box center [723, 204] width 18 height 18
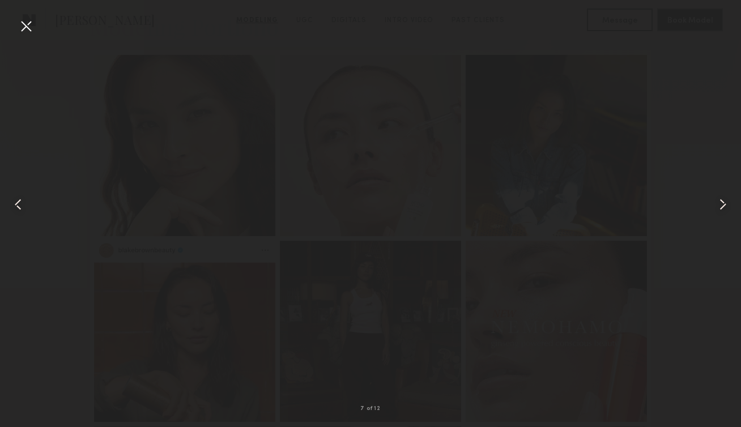
click at [724, 207] on common-icon at bounding box center [723, 204] width 18 height 18
click at [30, 30] on div at bounding box center [26, 26] width 18 height 18
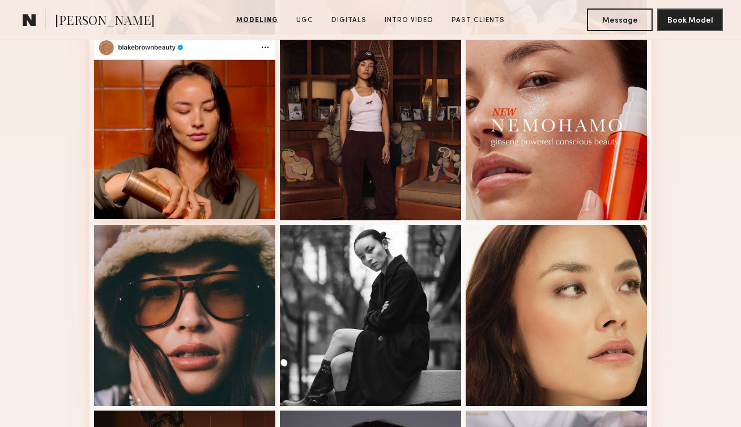
scroll to position [609, 0]
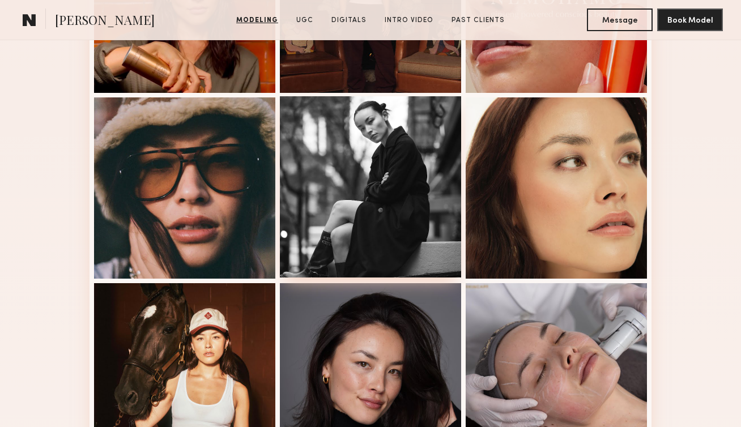
click at [381, 222] on div at bounding box center [370, 186] width 181 height 181
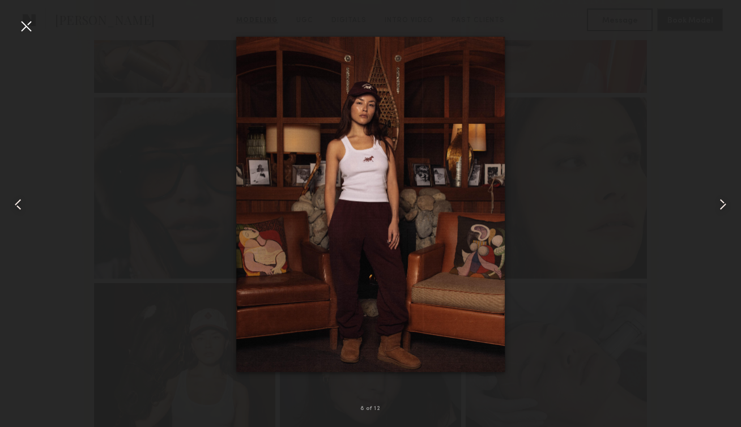
click at [719, 209] on common-icon at bounding box center [723, 204] width 18 height 18
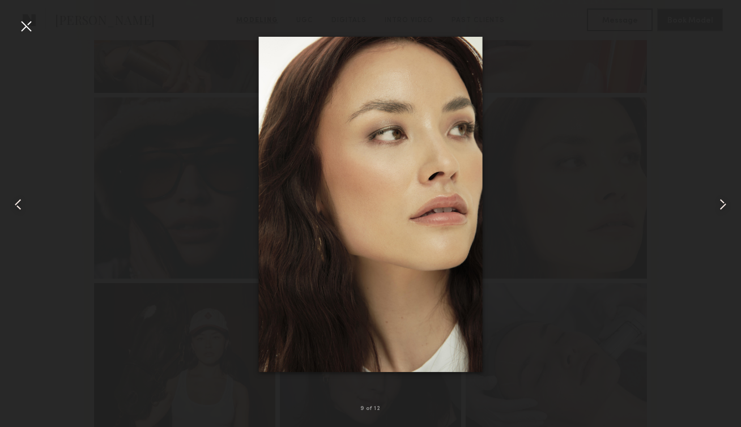
click at [721, 210] on common-icon at bounding box center [723, 204] width 18 height 18
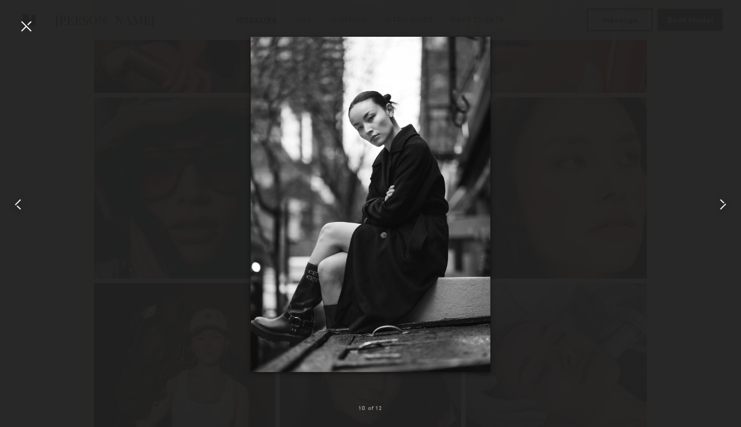
click at [724, 208] on common-icon at bounding box center [723, 204] width 18 height 18
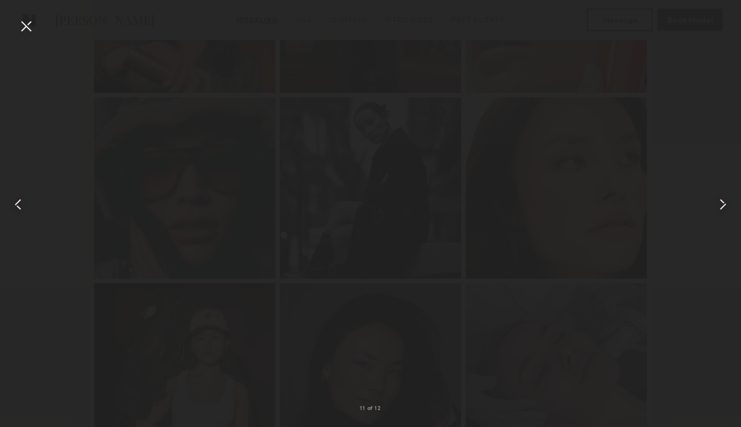
click at [724, 208] on common-icon at bounding box center [723, 204] width 18 height 18
click at [24, 22] on div at bounding box center [26, 26] width 18 height 18
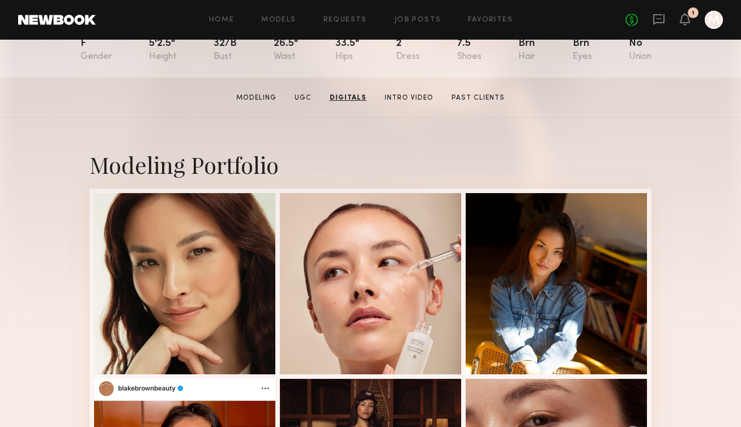
scroll to position [0, 0]
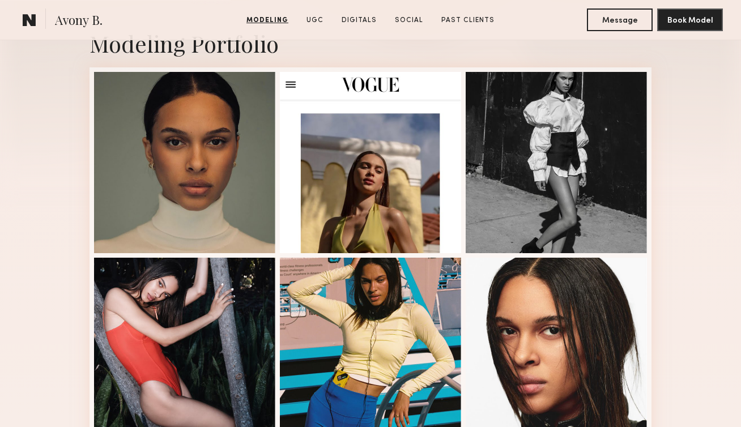
scroll to position [271, 0]
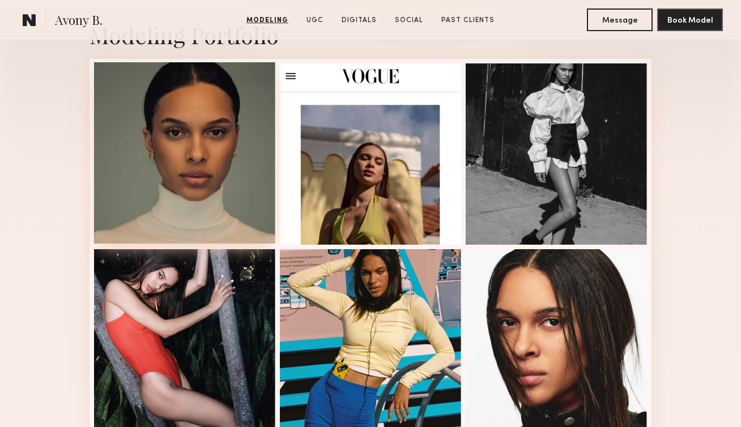
click at [235, 143] on div at bounding box center [184, 152] width 181 height 181
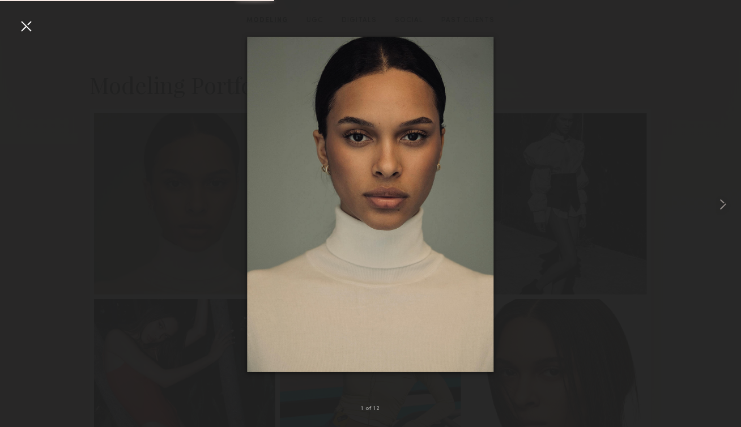
scroll to position [206, 0]
click at [725, 205] on common-icon at bounding box center [723, 204] width 18 height 18
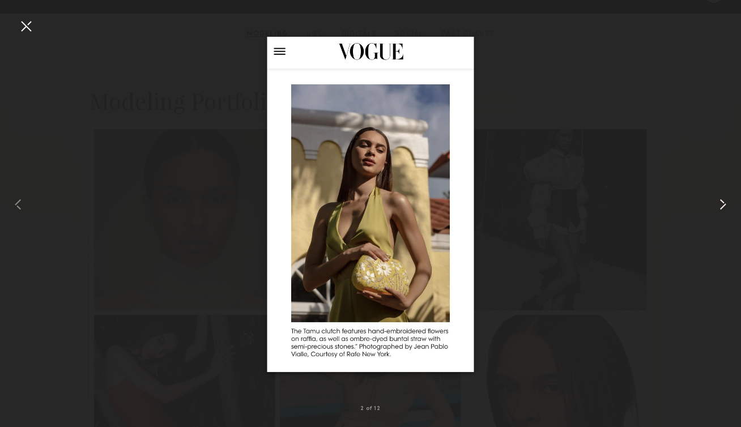
click at [724, 211] on common-icon at bounding box center [723, 204] width 18 height 18
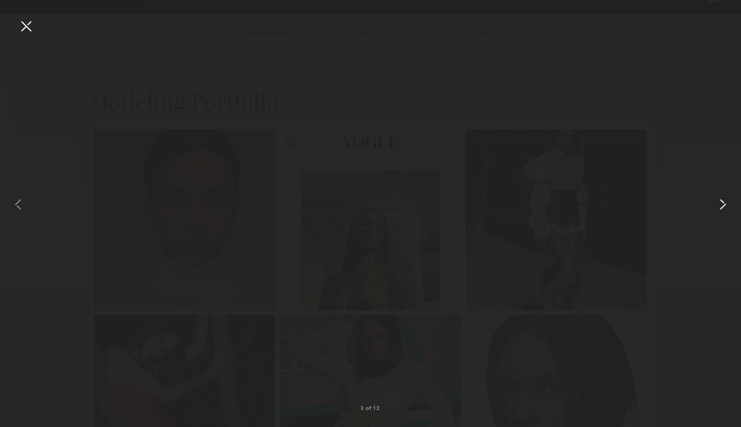
click at [720, 208] on common-icon at bounding box center [723, 204] width 18 height 18
click at [24, 30] on div at bounding box center [26, 26] width 18 height 18
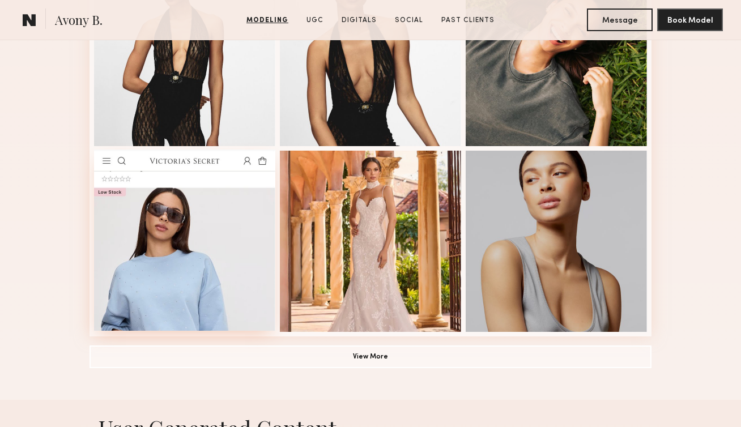
scroll to position [734, 0]
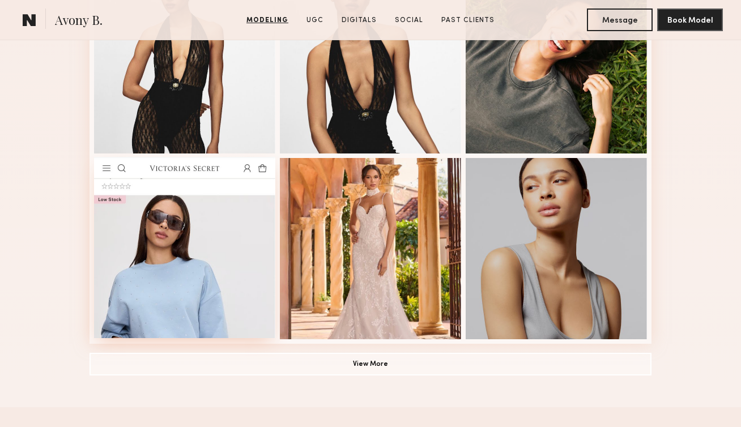
click at [187, 270] on div at bounding box center [184, 247] width 181 height 181
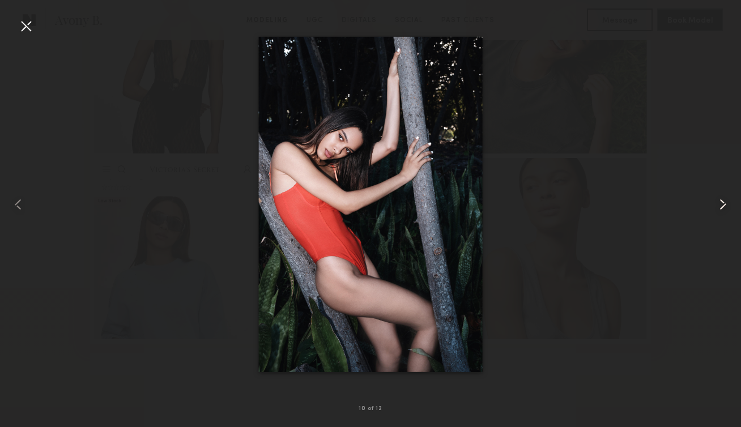
click at [715, 210] on common-icon at bounding box center [723, 204] width 18 height 18
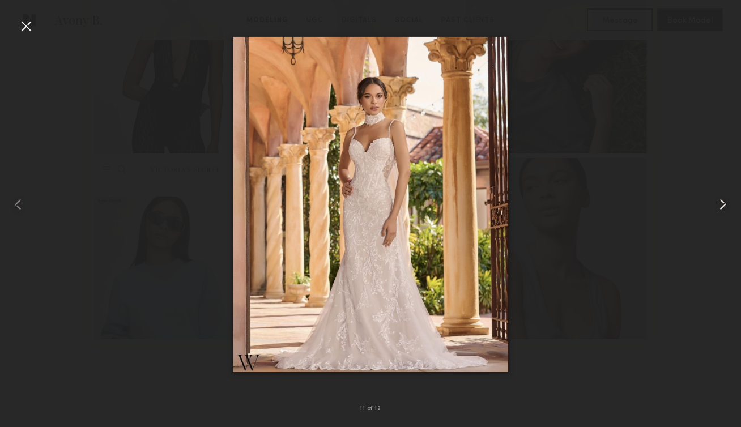
click at [721, 208] on common-icon at bounding box center [723, 204] width 18 height 18
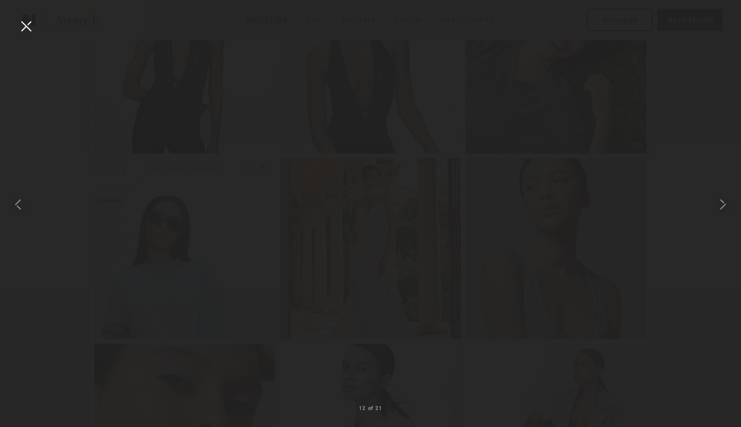
click at [39, 29] on div at bounding box center [370, 204] width 741 height 373
click at [32, 32] on div at bounding box center [26, 26] width 18 height 18
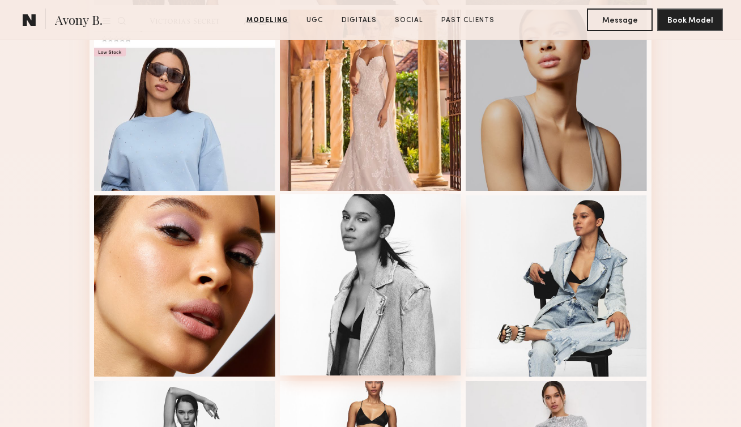
scroll to position [837, 0]
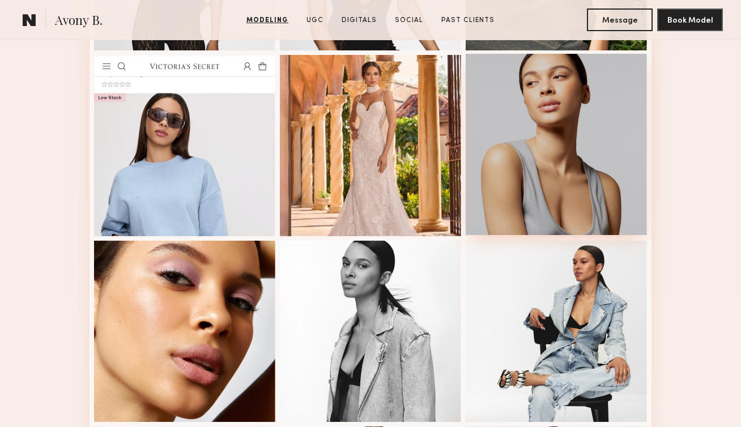
click at [590, 139] on div at bounding box center [556, 144] width 181 height 181
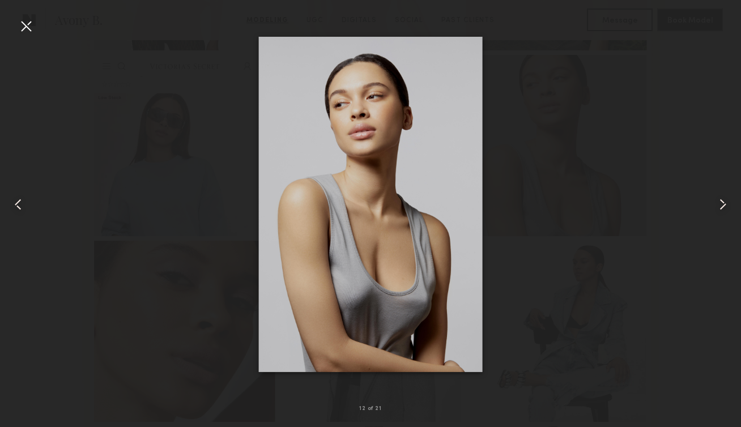
click at [718, 205] on common-icon at bounding box center [723, 204] width 18 height 18
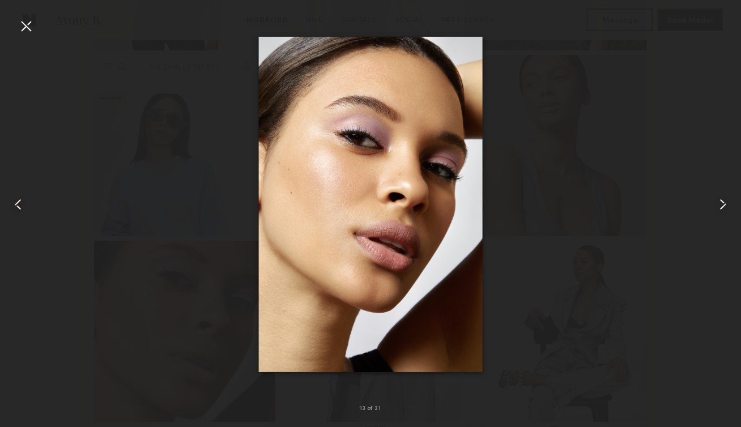
click at [718, 205] on common-icon at bounding box center [723, 204] width 18 height 18
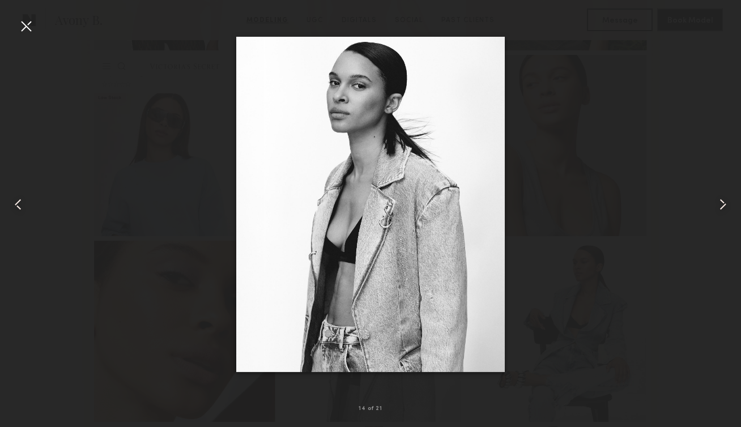
click at [718, 205] on common-icon at bounding box center [723, 204] width 18 height 18
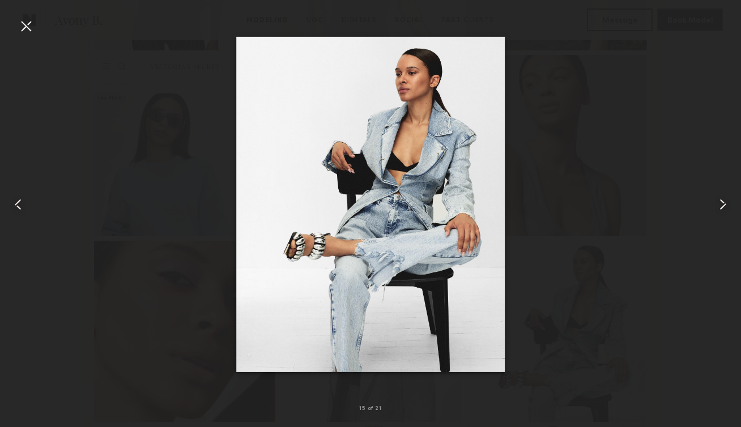
click at [718, 206] on common-icon at bounding box center [723, 204] width 18 height 18
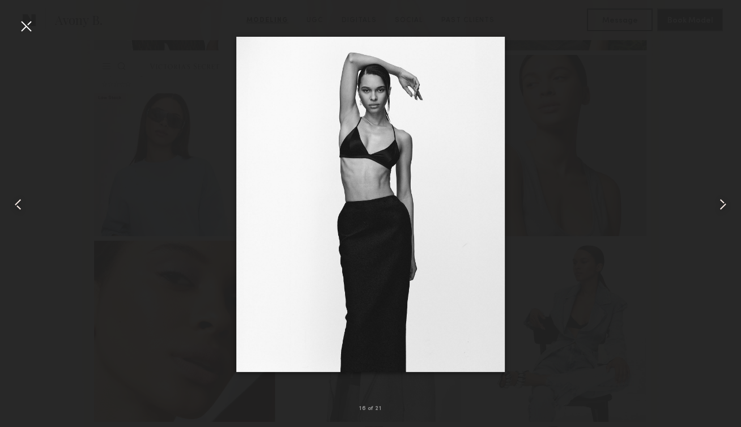
click at [718, 206] on common-icon at bounding box center [723, 204] width 18 height 18
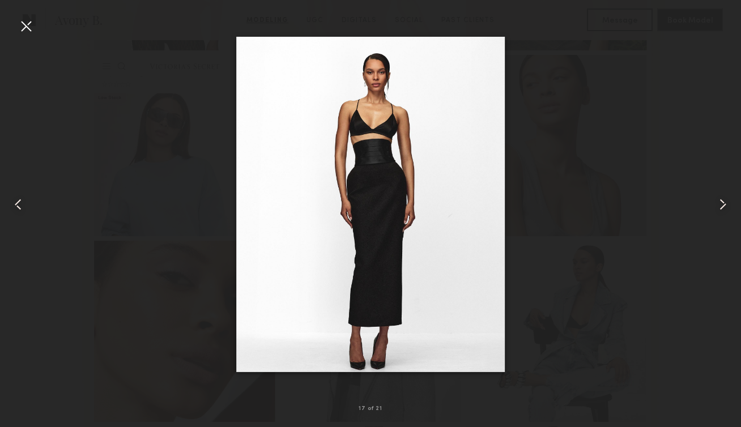
click at [718, 205] on common-icon at bounding box center [723, 204] width 18 height 18
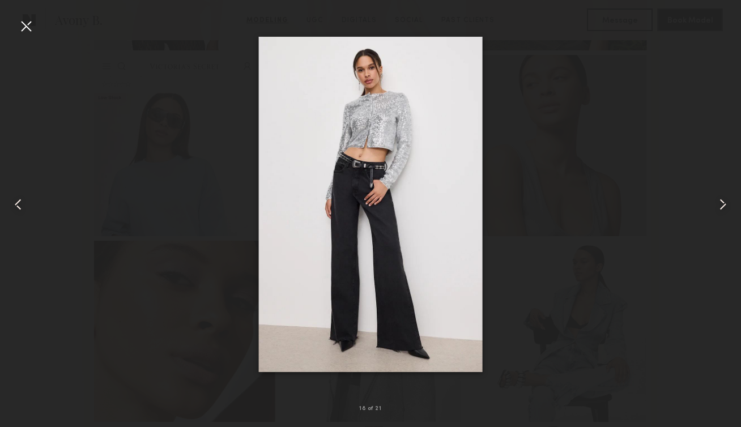
click at [718, 205] on common-icon at bounding box center [723, 204] width 18 height 18
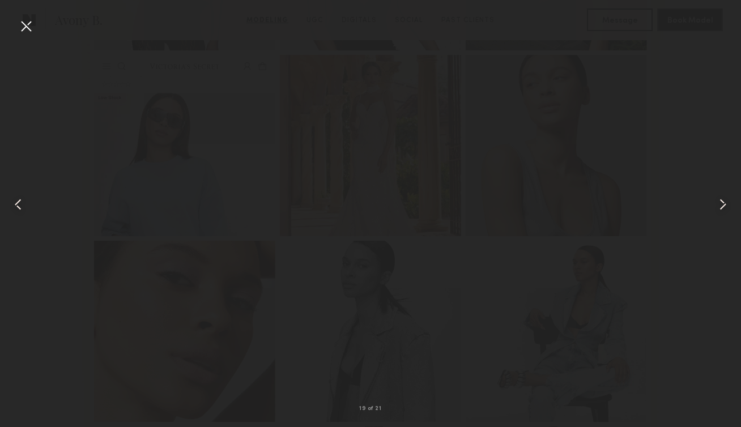
click at [718, 205] on common-icon at bounding box center [723, 204] width 18 height 18
click at [35, 28] on div at bounding box center [370, 204] width 741 height 373
click at [23, 25] on div at bounding box center [26, 26] width 18 height 18
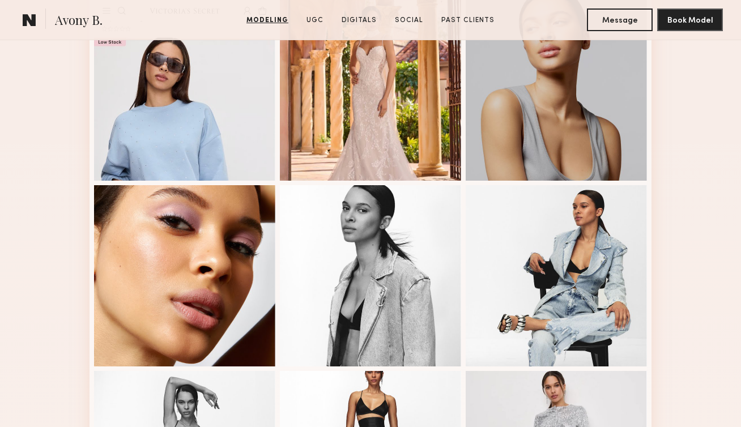
scroll to position [892, 0]
click at [228, 250] on div at bounding box center [184, 276] width 181 height 181
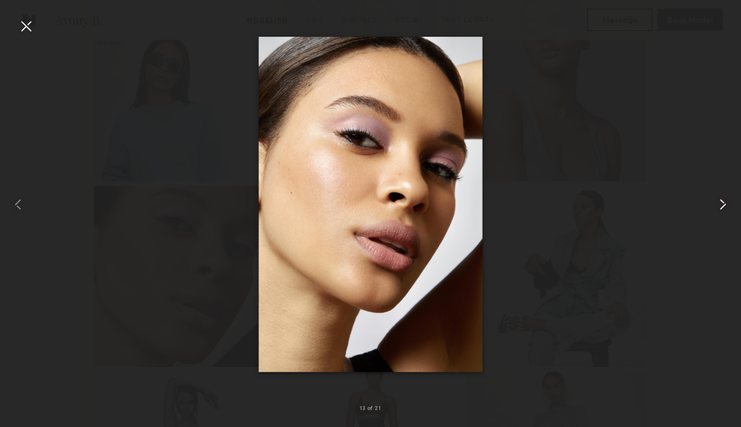
click at [721, 209] on common-icon at bounding box center [723, 204] width 18 height 18
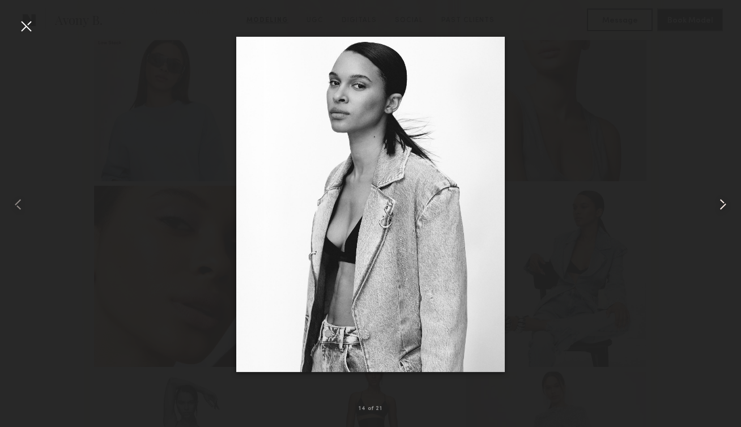
click at [721, 209] on common-icon at bounding box center [723, 204] width 18 height 18
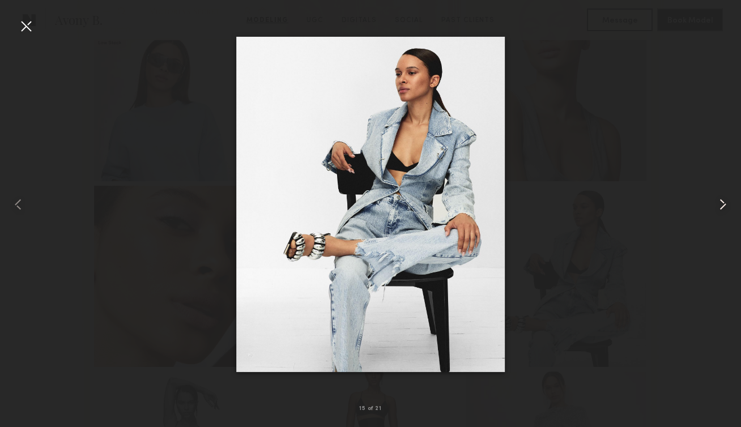
click at [721, 209] on common-icon at bounding box center [723, 204] width 18 height 18
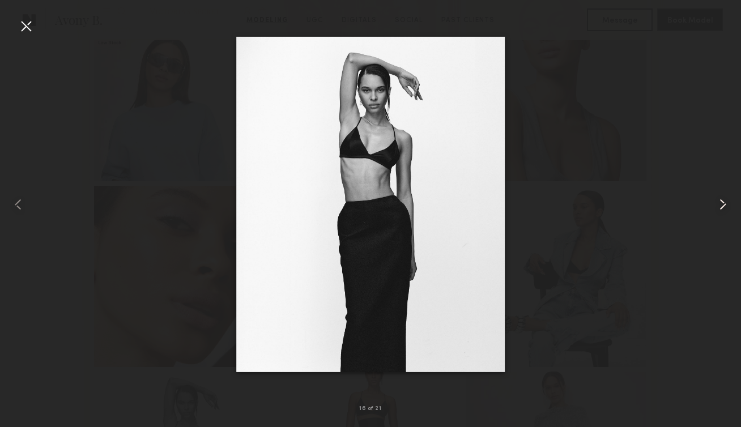
click at [721, 209] on common-icon at bounding box center [723, 204] width 18 height 18
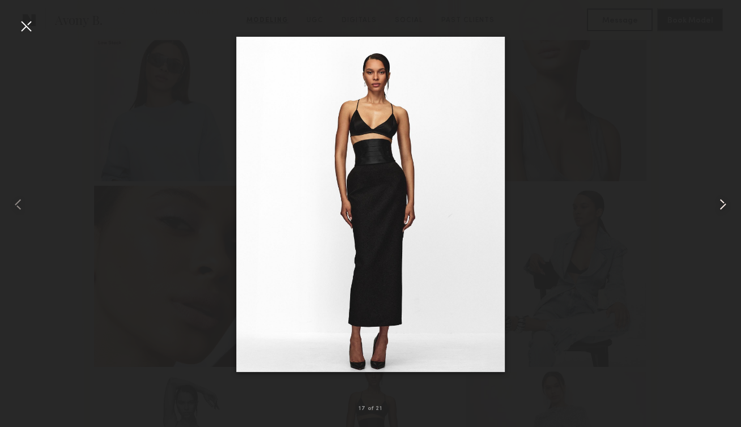
click at [721, 209] on common-icon at bounding box center [723, 204] width 18 height 18
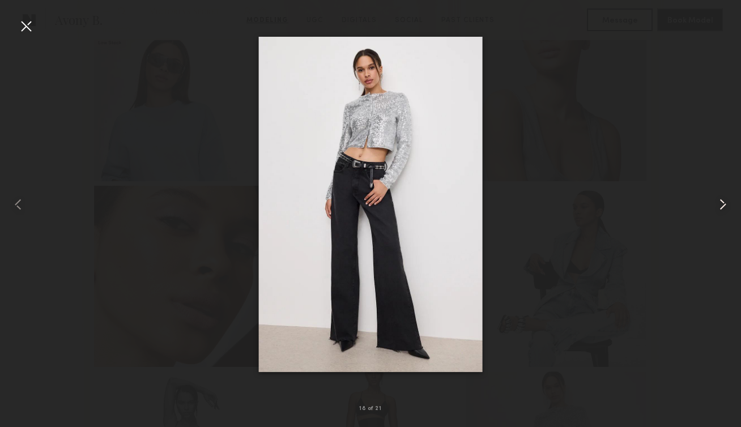
click at [721, 210] on common-icon at bounding box center [723, 204] width 18 height 18
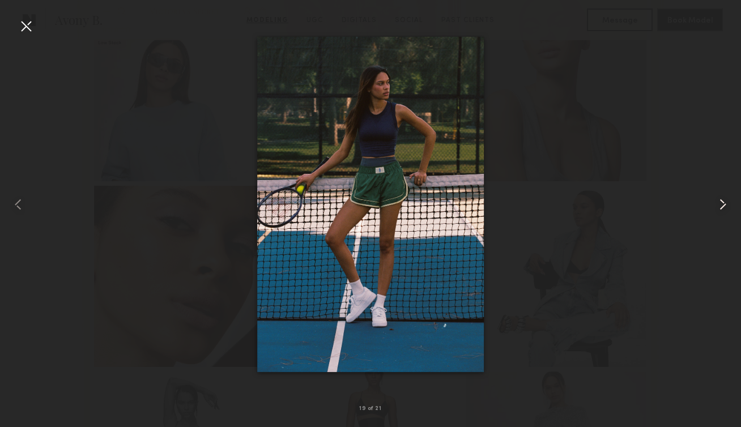
click at [721, 210] on common-icon at bounding box center [723, 204] width 18 height 18
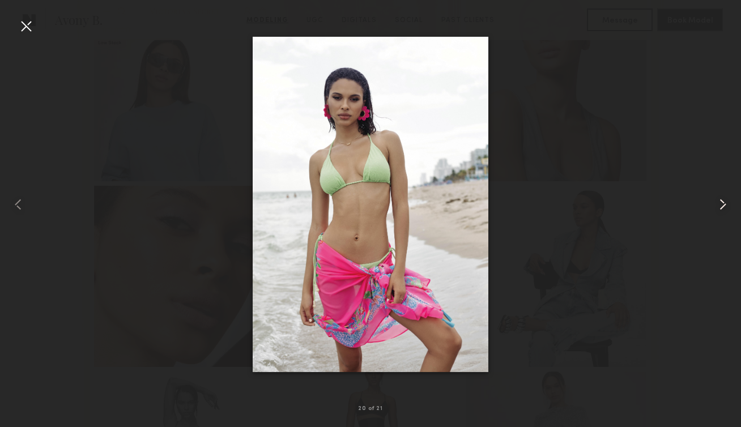
click at [721, 210] on common-icon at bounding box center [723, 204] width 18 height 18
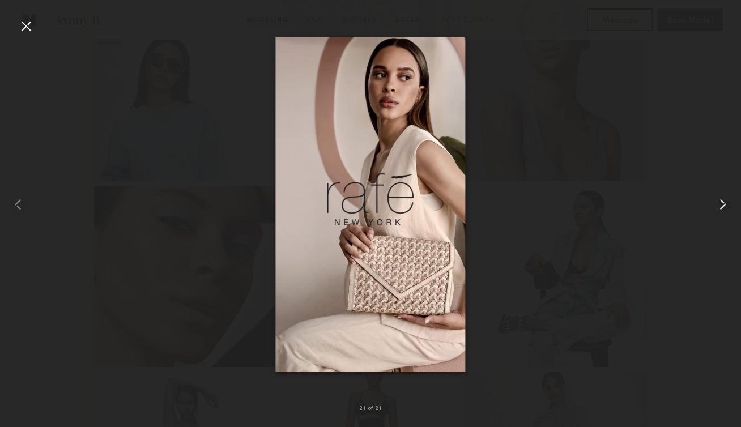
click at [714, 209] on common-icon at bounding box center [723, 204] width 18 height 18
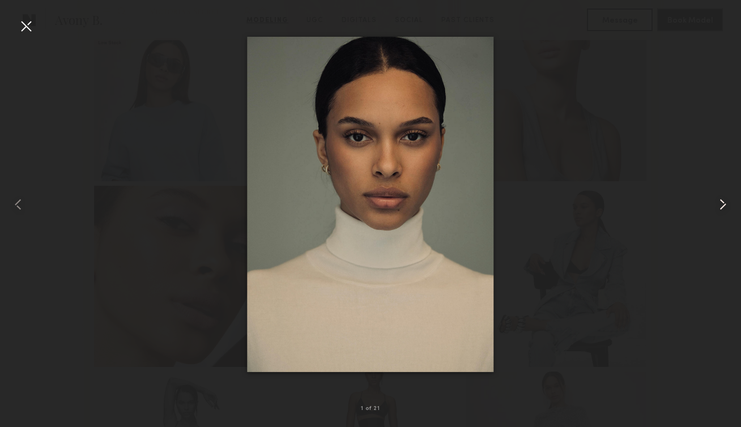
click at [714, 211] on common-icon at bounding box center [723, 204] width 18 height 18
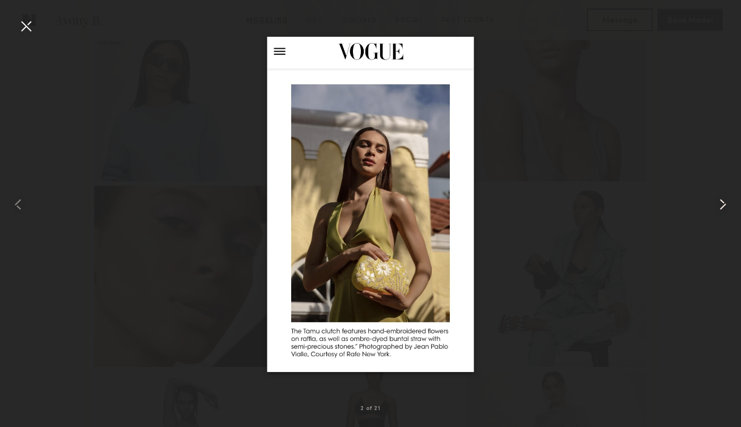
click at [714, 211] on common-icon at bounding box center [723, 204] width 18 height 18
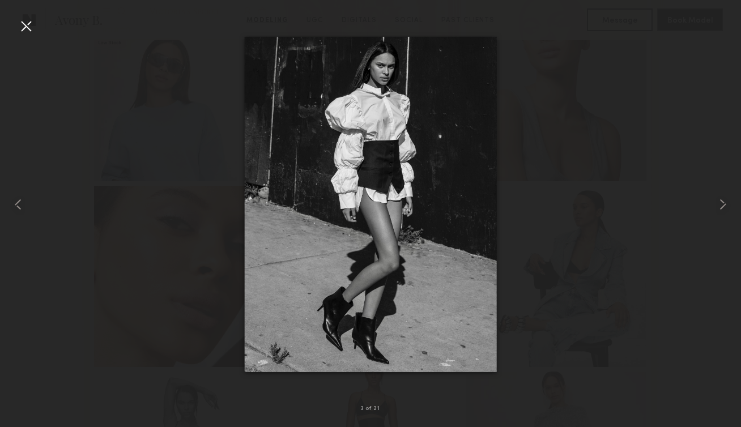
click at [23, 26] on div at bounding box center [26, 26] width 18 height 18
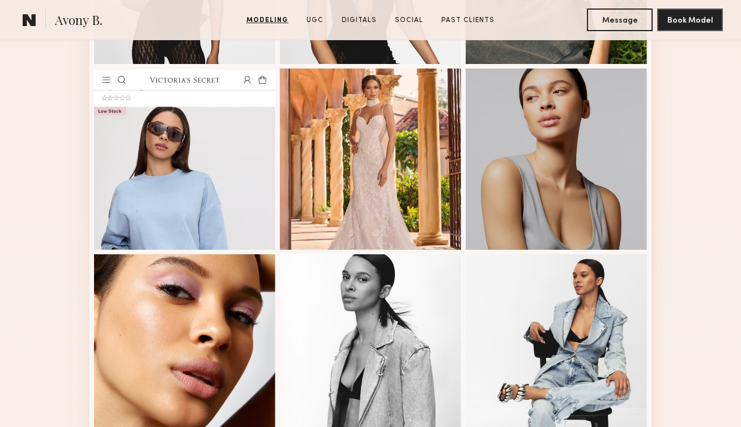
scroll to position [0, 0]
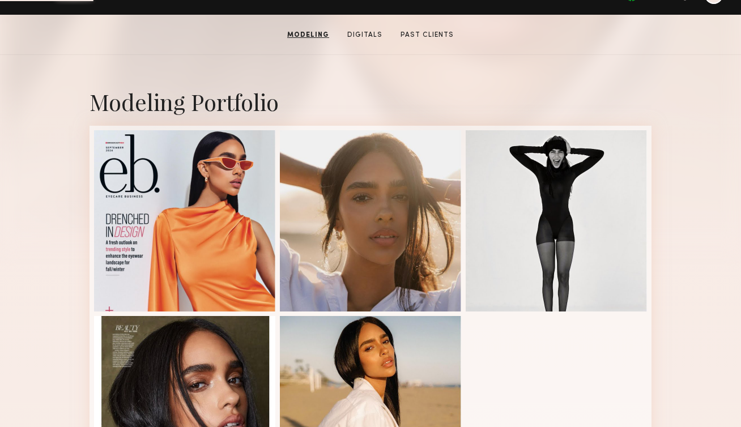
scroll to position [269, 0]
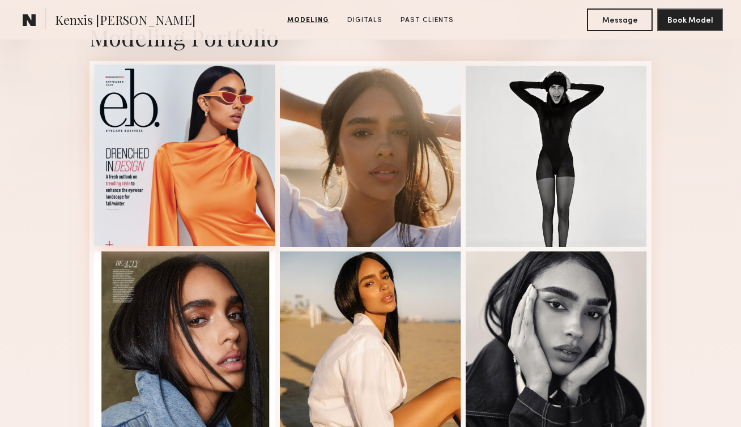
click at [204, 199] on div at bounding box center [184, 155] width 181 height 181
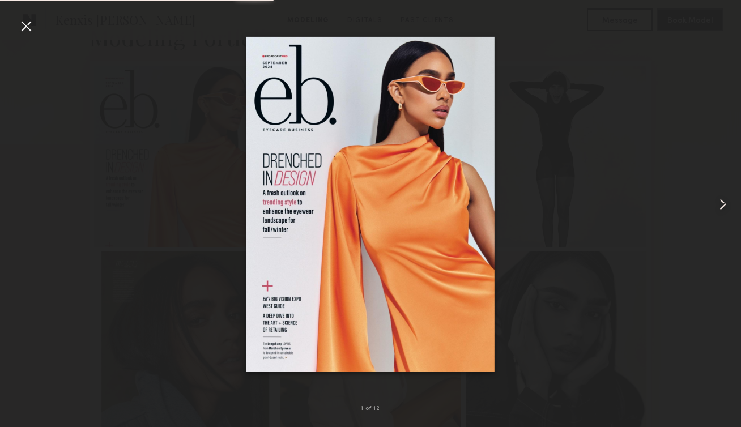
click at [718, 208] on common-icon at bounding box center [723, 204] width 18 height 18
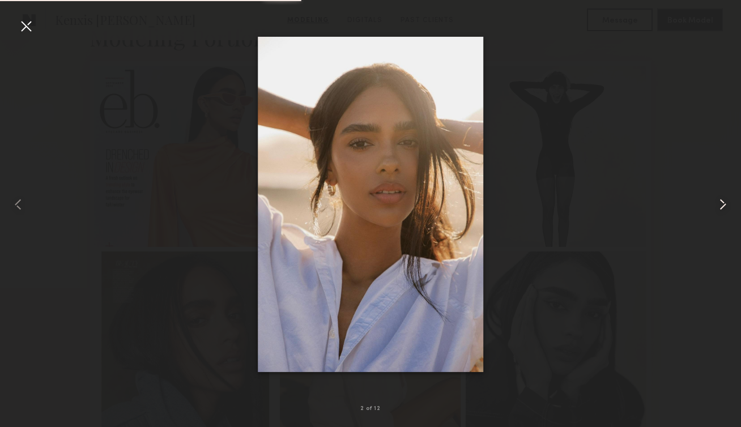
click at [718, 207] on common-icon at bounding box center [723, 204] width 18 height 18
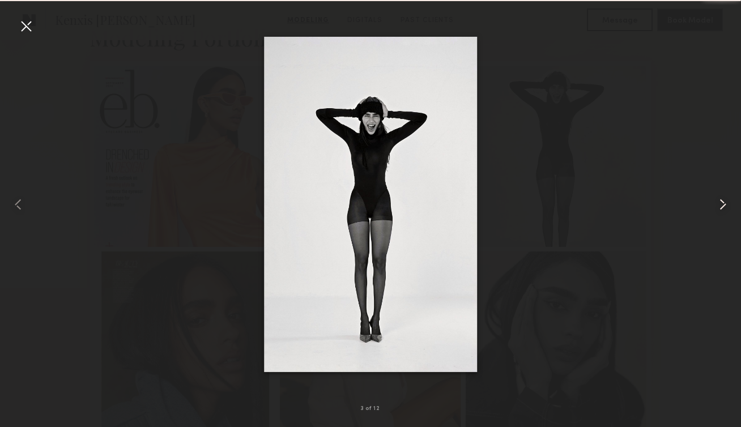
click at [718, 207] on common-icon at bounding box center [723, 204] width 18 height 18
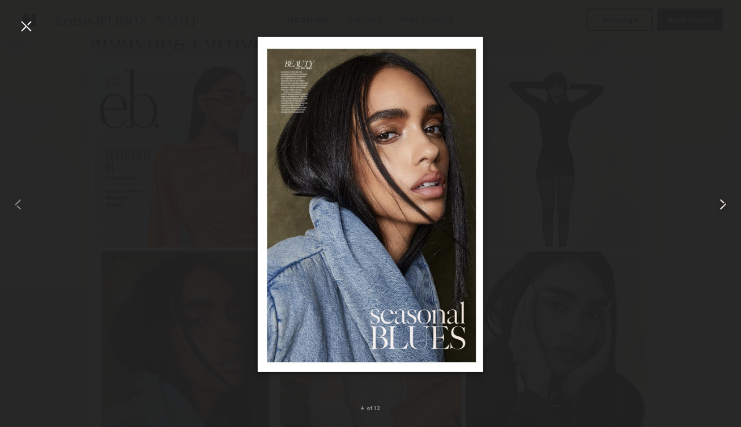
click at [718, 208] on common-icon at bounding box center [723, 204] width 18 height 18
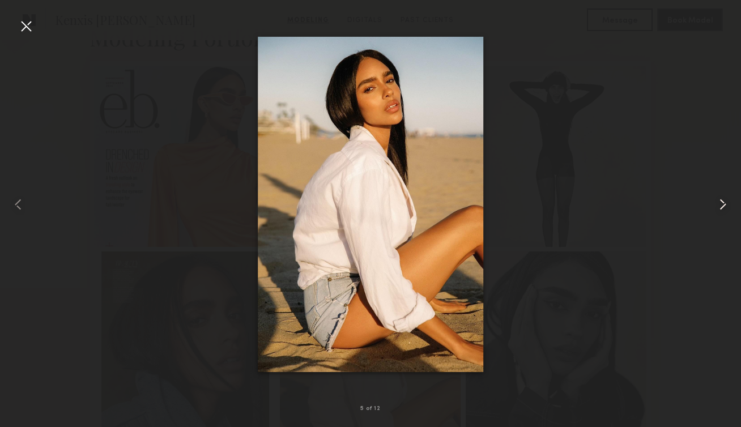
click at [718, 209] on common-icon at bounding box center [723, 204] width 18 height 18
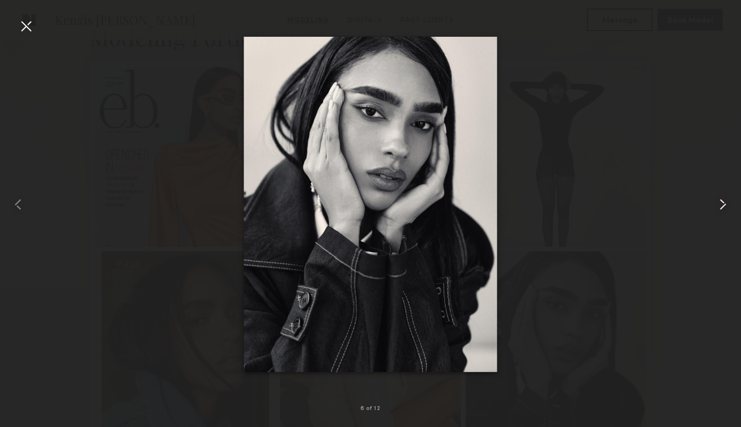
click at [718, 209] on common-icon at bounding box center [723, 204] width 18 height 18
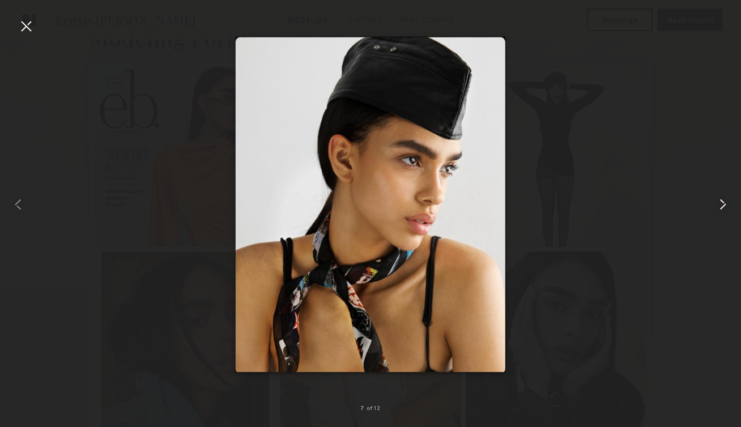
click at [718, 210] on common-icon at bounding box center [723, 204] width 18 height 18
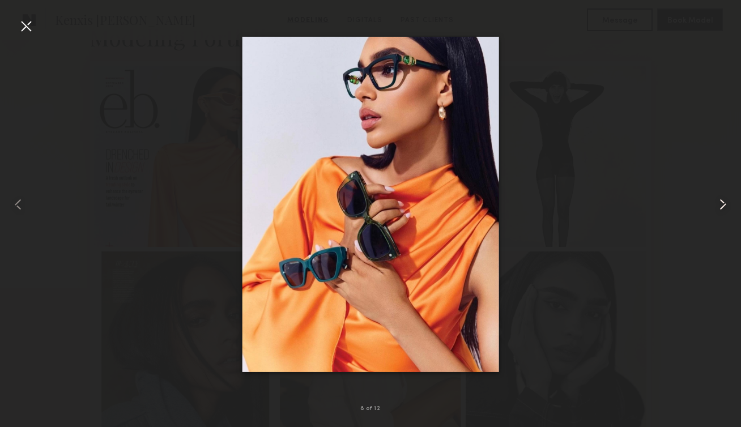
click at [718, 212] on common-icon at bounding box center [723, 204] width 18 height 18
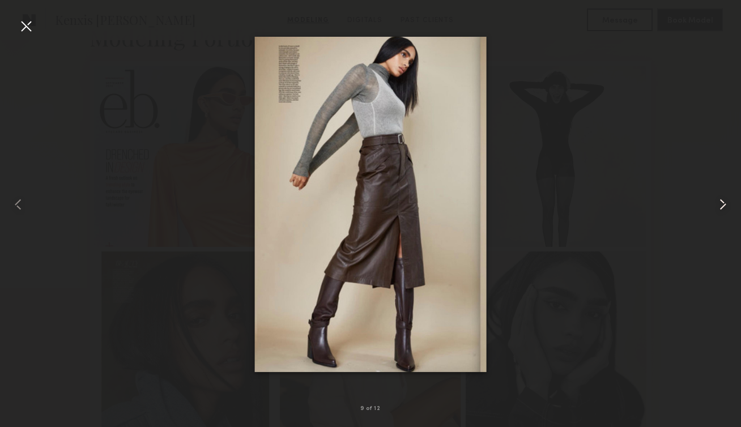
click at [718, 214] on div at bounding box center [726, 204] width 29 height 373
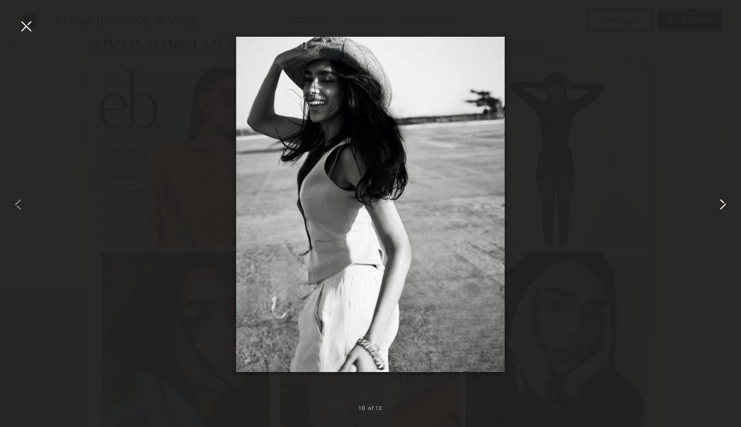
click at [718, 214] on div at bounding box center [726, 204] width 29 height 373
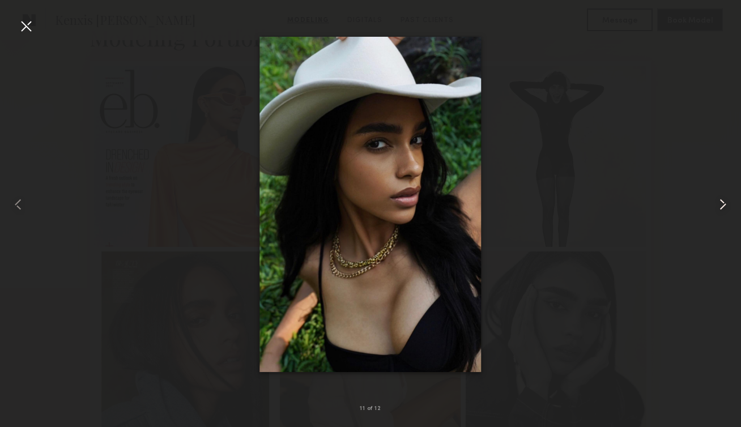
click at [718, 214] on div at bounding box center [726, 204] width 29 height 373
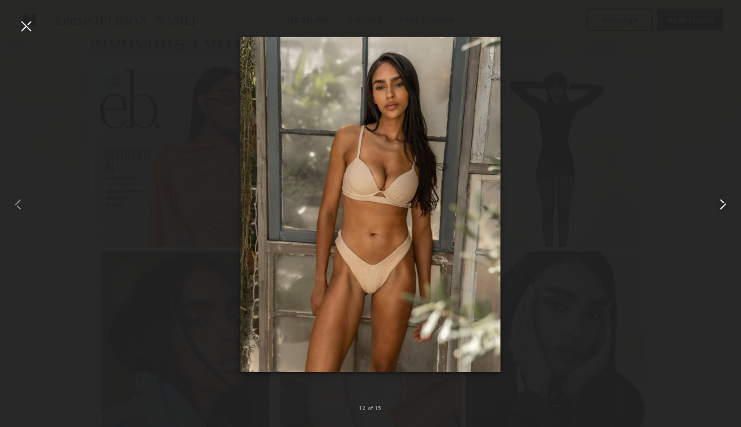
click at [718, 216] on div at bounding box center [726, 204] width 29 height 373
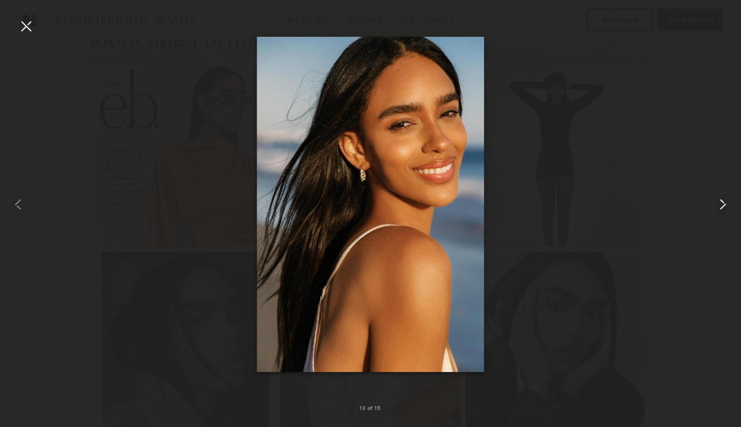
click at [720, 210] on common-icon at bounding box center [723, 204] width 18 height 18
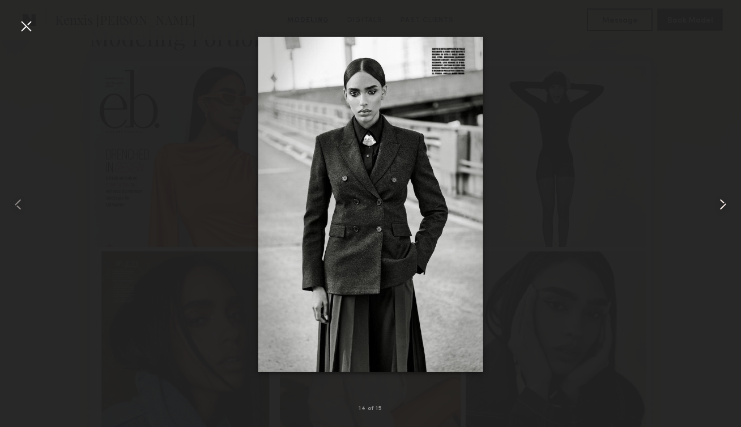
click at [720, 212] on common-icon at bounding box center [723, 204] width 18 height 18
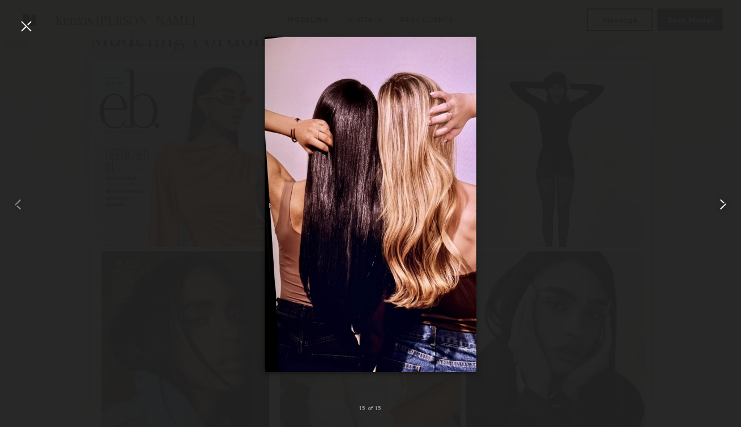
click at [720, 212] on common-icon at bounding box center [723, 204] width 18 height 18
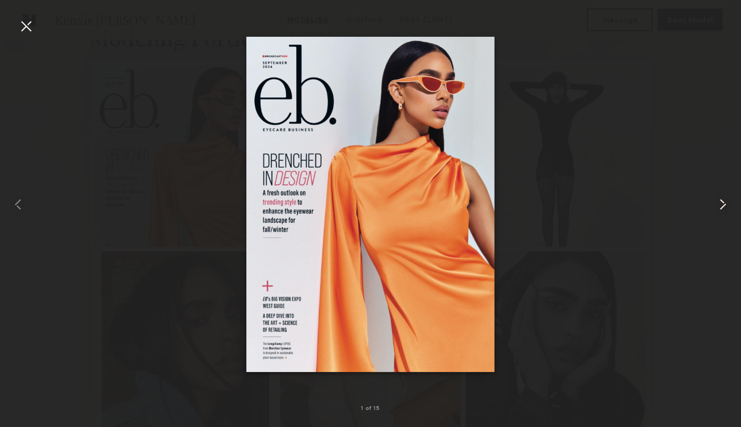
click at [720, 212] on common-icon at bounding box center [723, 204] width 18 height 18
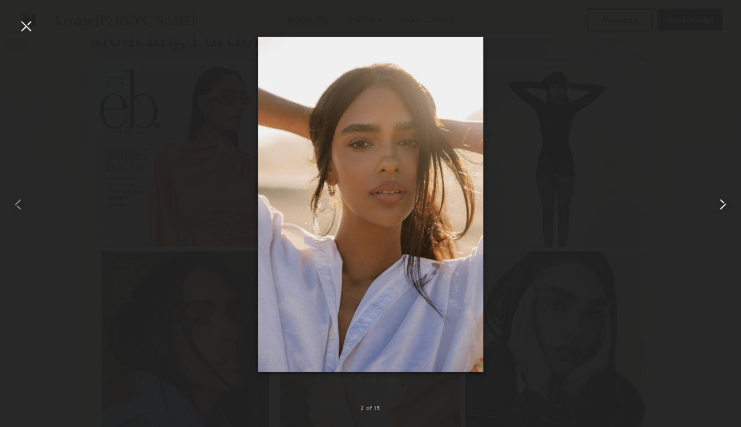
click at [720, 214] on div at bounding box center [726, 204] width 29 height 373
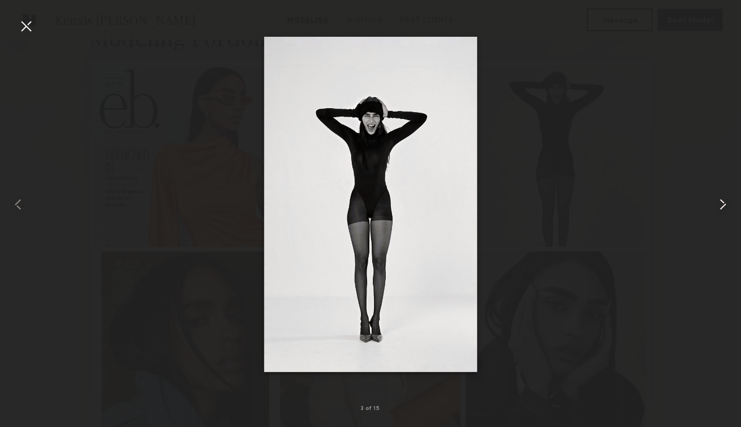
click at [720, 215] on div at bounding box center [726, 204] width 29 height 373
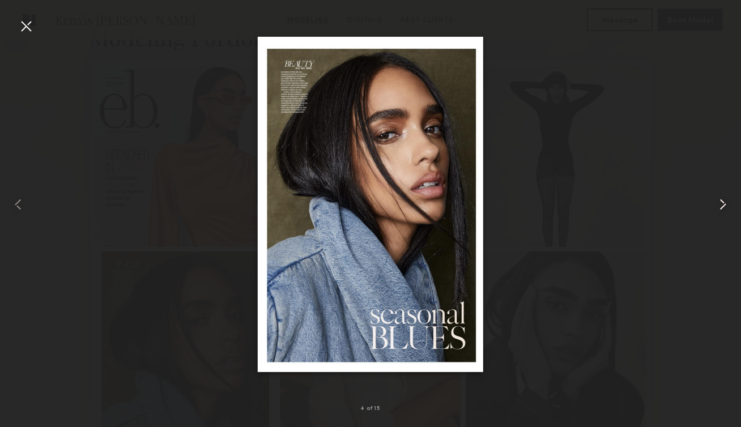
click at [720, 217] on div at bounding box center [726, 204] width 29 height 373
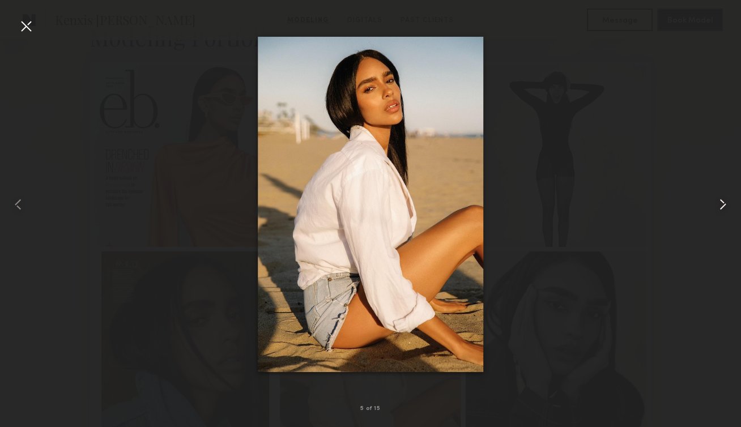
click at [720, 218] on div at bounding box center [726, 204] width 29 height 373
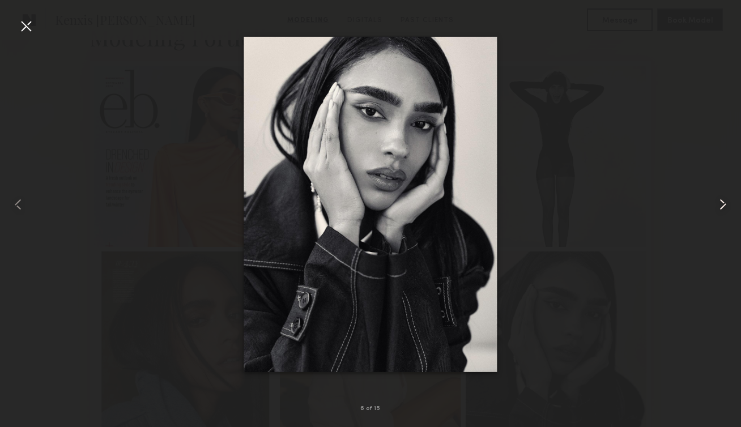
click at [720, 218] on div at bounding box center [726, 204] width 29 height 373
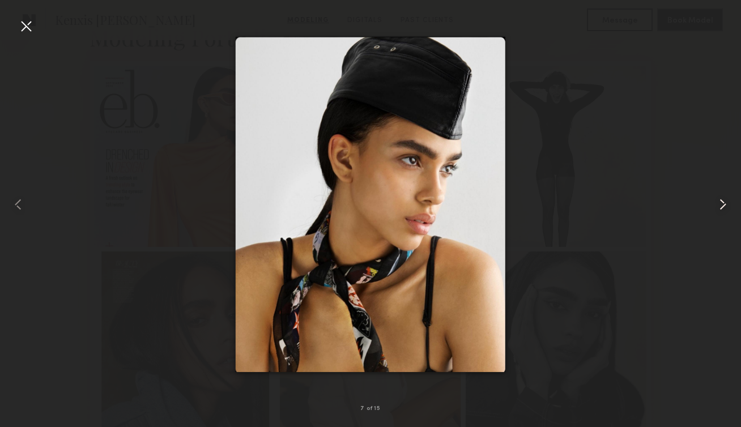
click at [720, 217] on div at bounding box center [726, 204] width 29 height 373
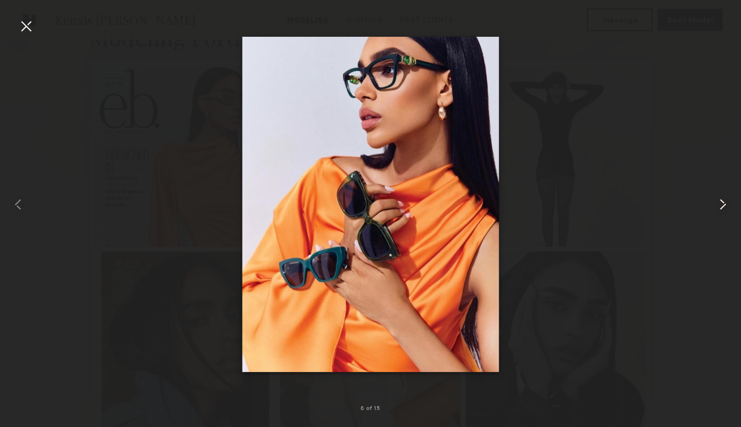
click at [720, 216] on div at bounding box center [726, 204] width 29 height 373
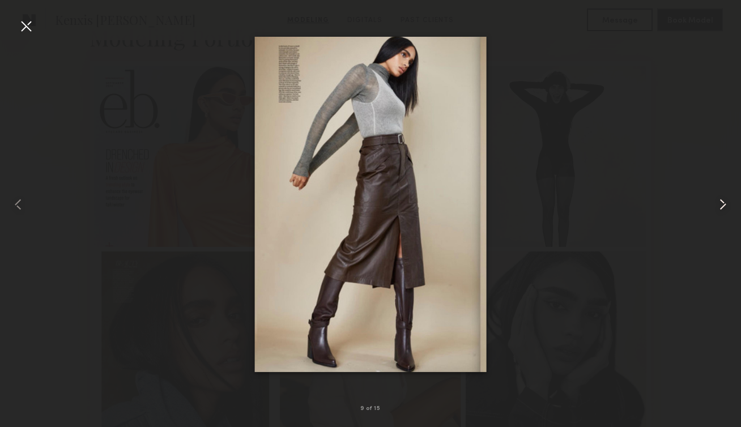
click at [720, 218] on div at bounding box center [726, 204] width 29 height 373
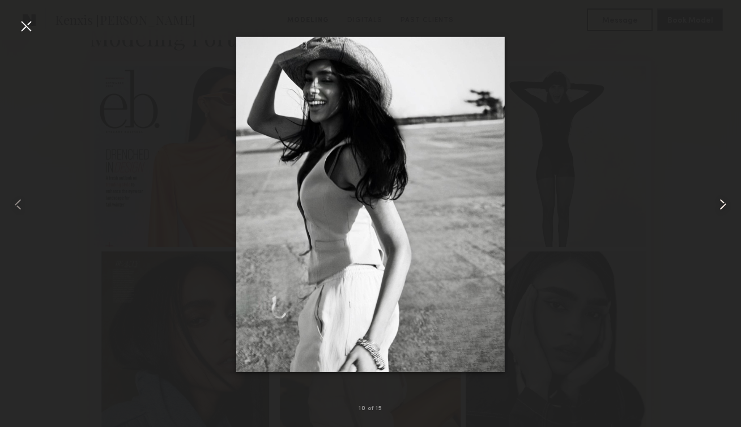
click at [720, 218] on div at bounding box center [726, 204] width 29 height 373
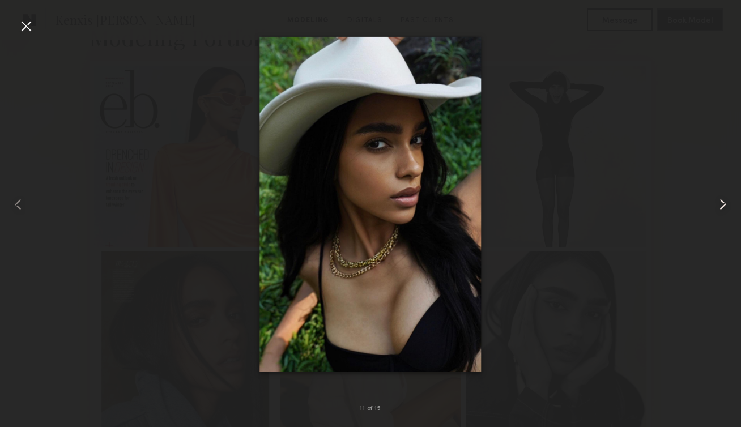
click at [720, 220] on div at bounding box center [726, 204] width 29 height 373
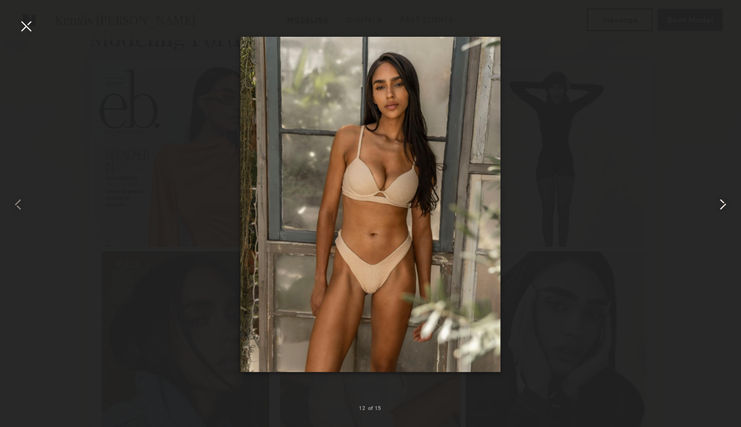
click at [720, 223] on div at bounding box center [726, 204] width 29 height 373
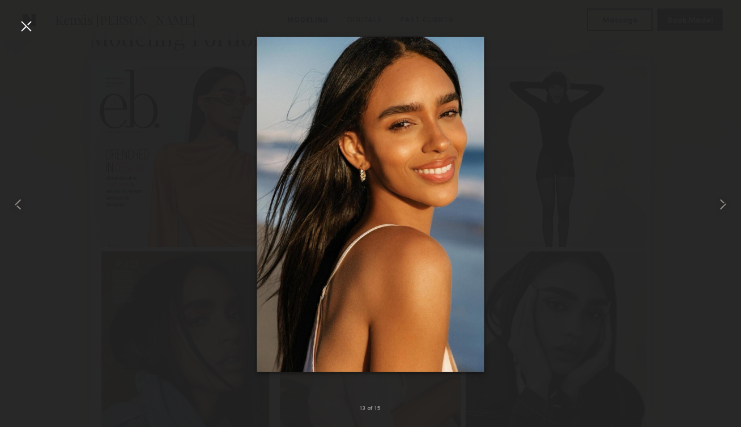
click at [27, 25] on div at bounding box center [26, 26] width 18 height 18
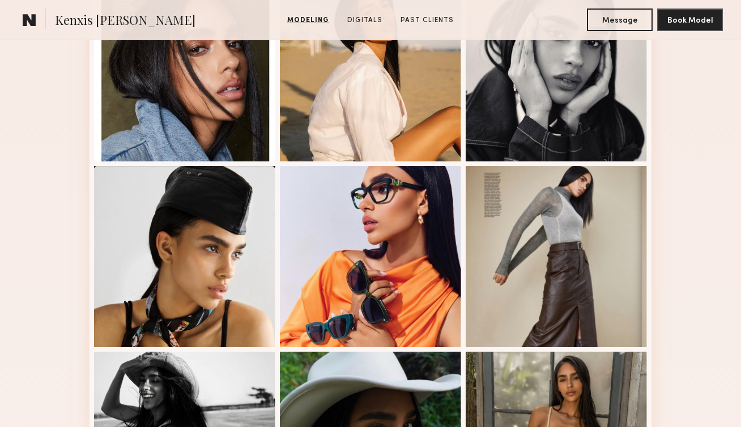
scroll to position [0, 0]
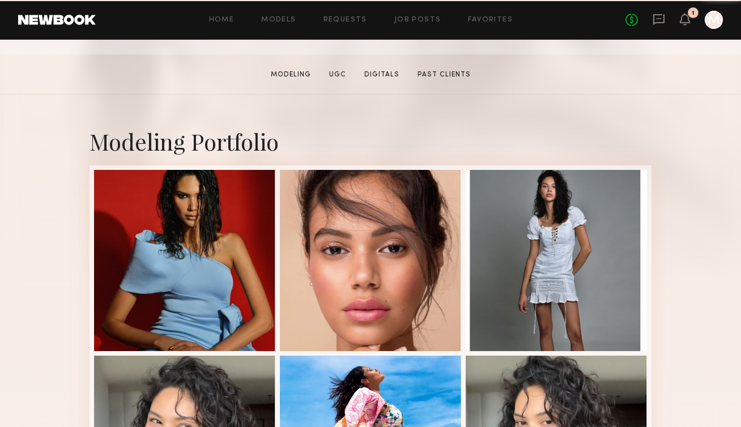
scroll to position [180, 0]
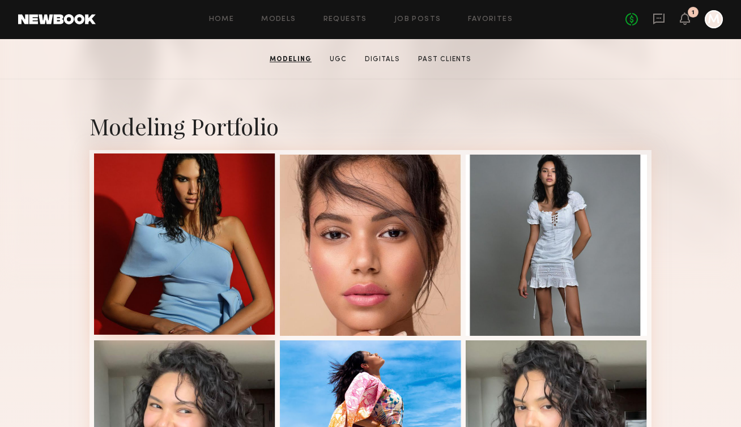
click at [203, 220] on div at bounding box center [184, 244] width 181 height 181
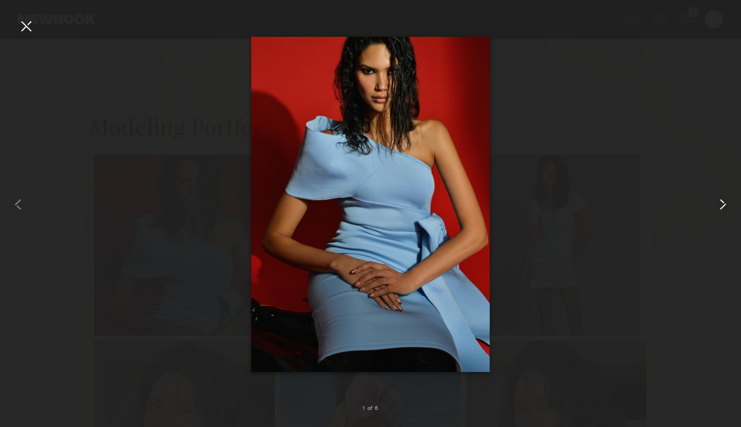
click at [726, 209] on common-icon at bounding box center [723, 204] width 18 height 18
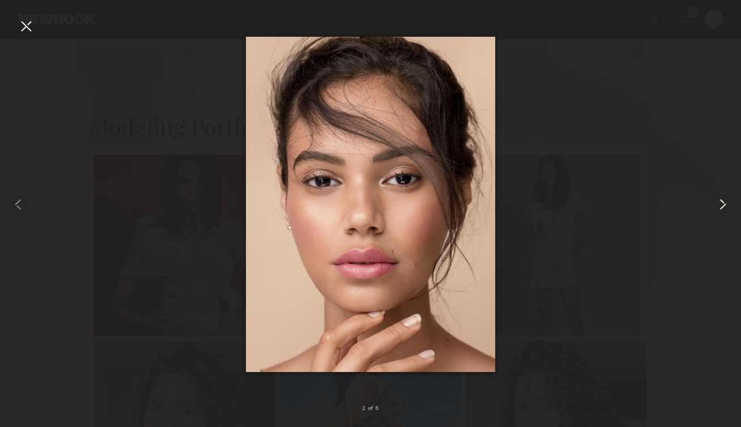
click at [726, 210] on common-icon at bounding box center [723, 204] width 18 height 18
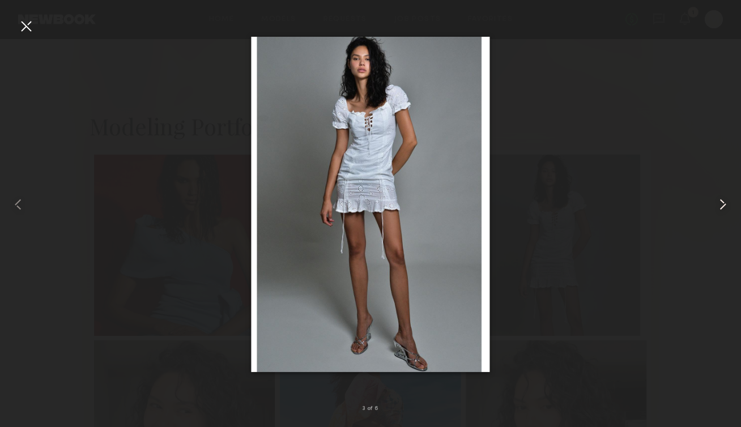
click at [725, 212] on common-icon at bounding box center [723, 204] width 18 height 18
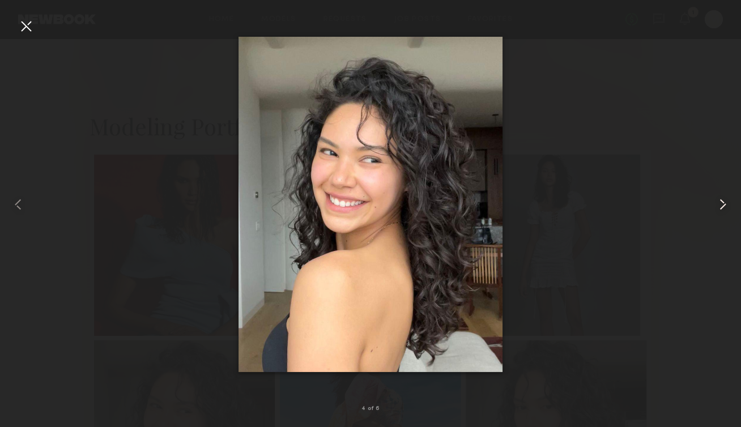
click at [723, 209] on common-icon at bounding box center [723, 204] width 18 height 18
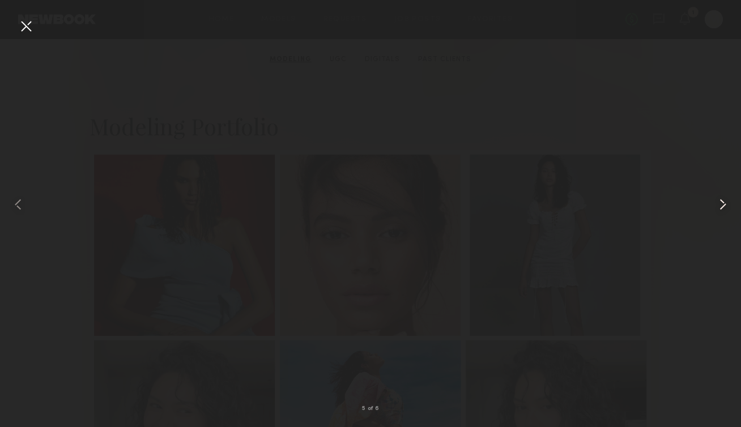
click at [720, 210] on common-icon at bounding box center [723, 204] width 18 height 18
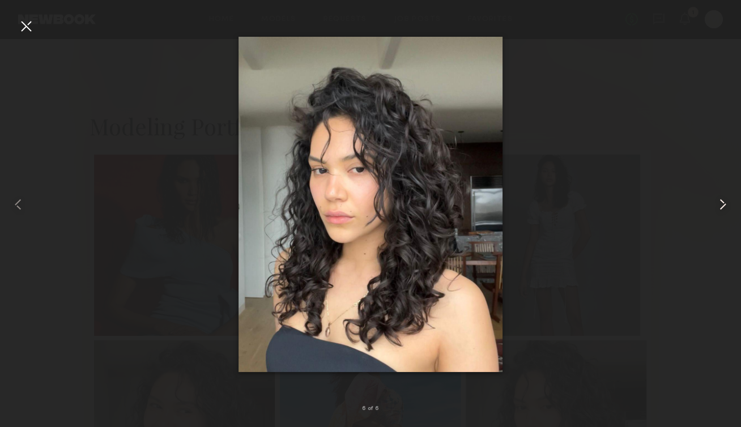
click at [720, 210] on common-icon at bounding box center [723, 204] width 18 height 18
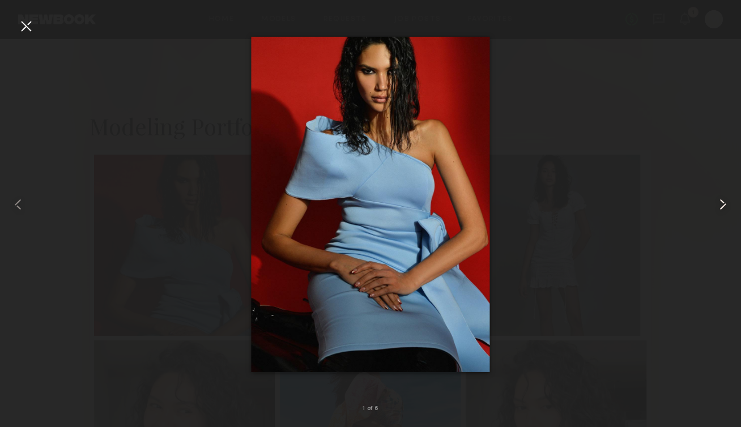
click at [720, 210] on common-icon at bounding box center [723, 204] width 18 height 18
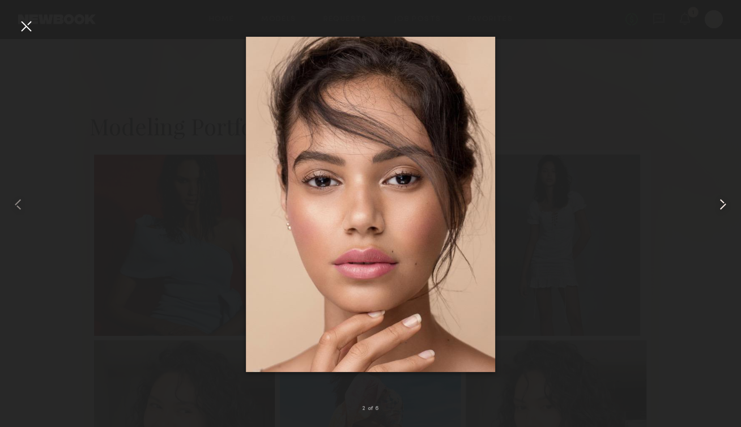
click at [720, 210] on common-icon at bounding box center [723, 204] width 18 height 18
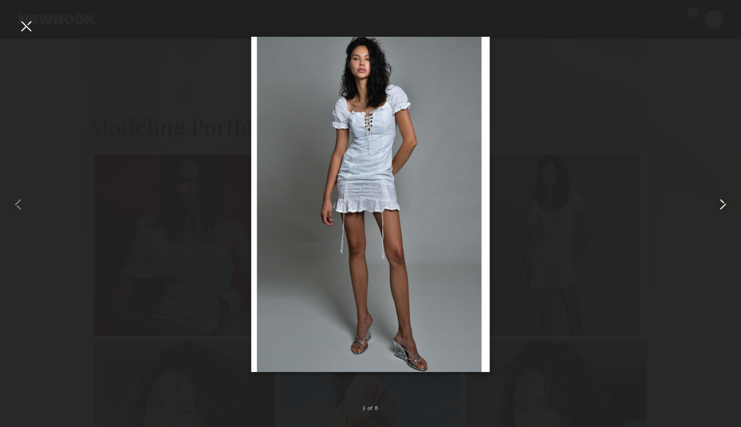
click at [720, 210] on common-icon at bounding box center [723, 204] width 18 height 18
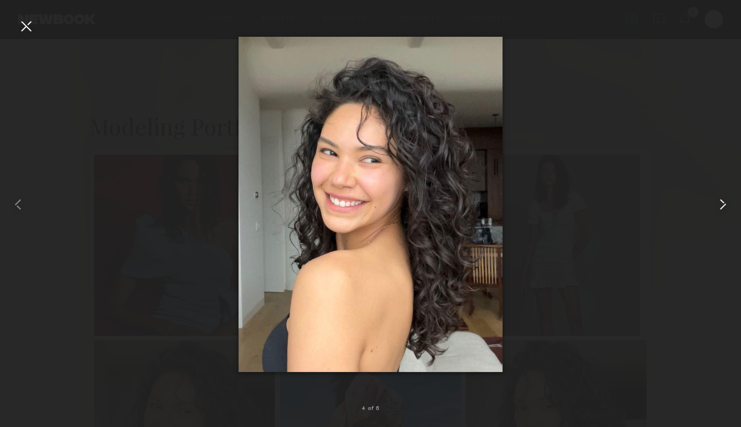
click at [718, 212] on common-icon at bounding box center [723, 204] width 18 height 18
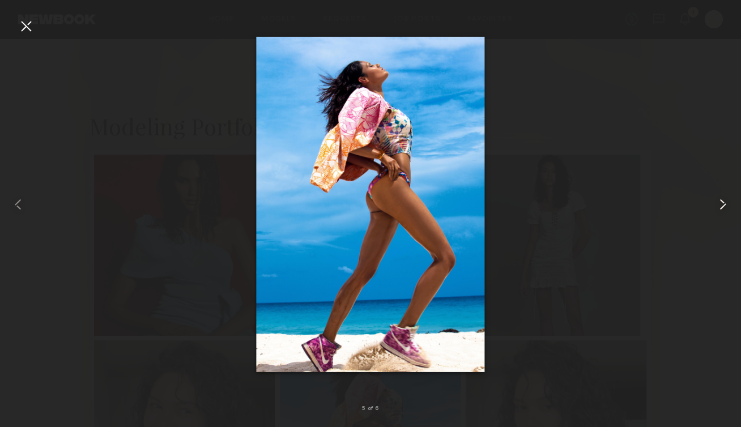
click at [718, 212] on common-icon at bounding box center [723, 204] width 18 height 18
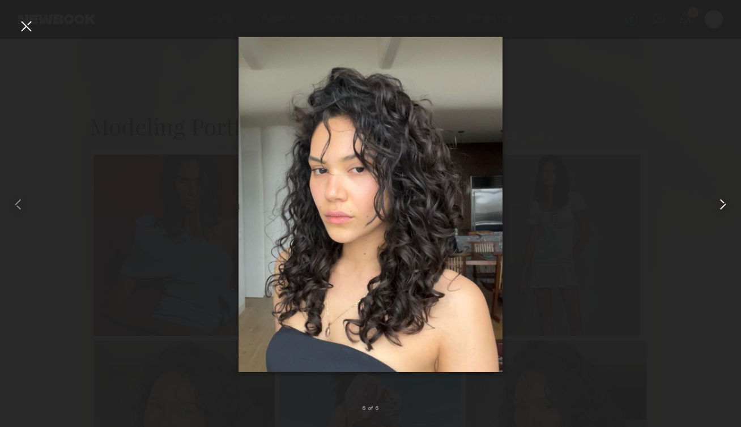
click at [718, 212] on common-icon at bounding box center [723, 204] width 18 height 18
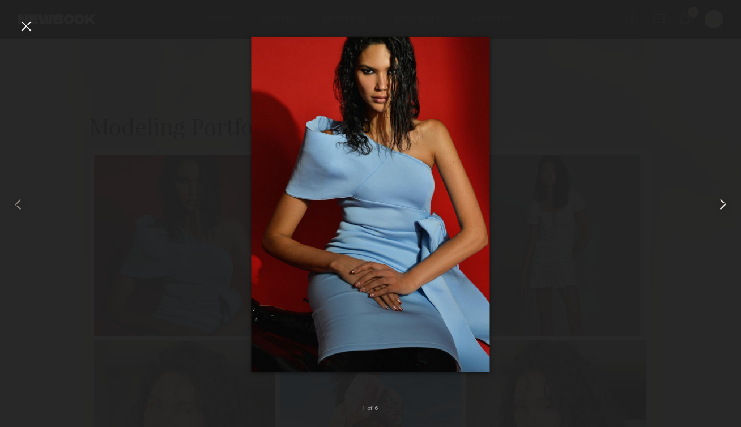
click at [718, 212] on common-icon at bounding box center [723, 204] width 18 height 18
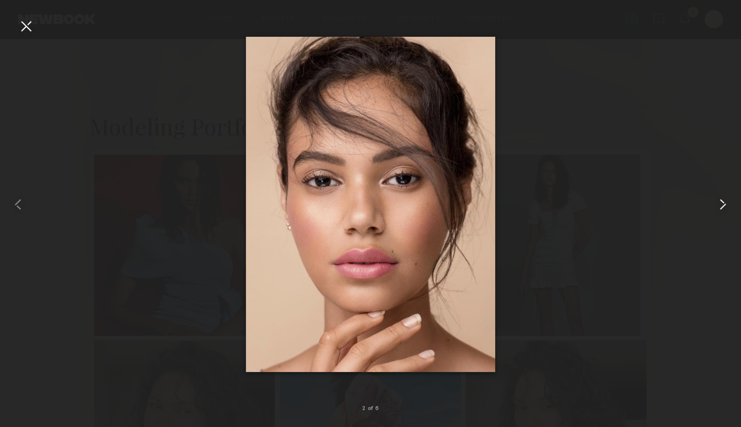
click at [718, 212] on common-icon at bounding box center [723, 204] width 18 height 18
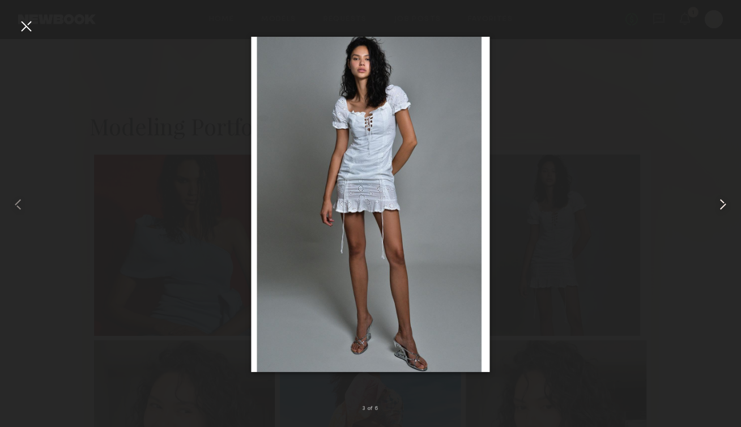
click at [718, 212] on common-icon at bounding box center [723, 204] width 18 height 18
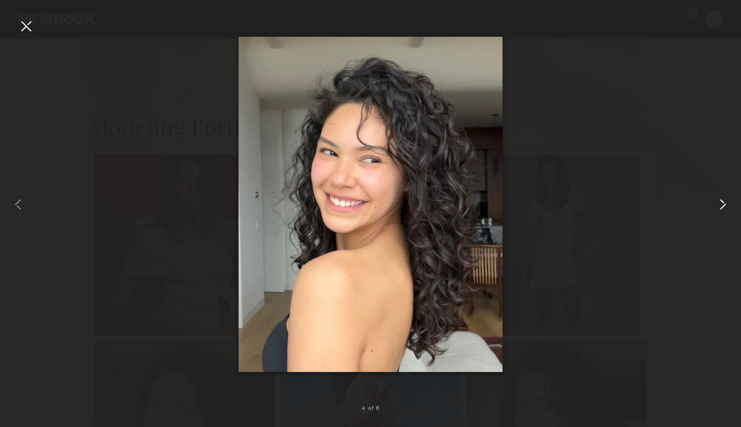
click at [718, 212] on common-icon at bounding box center [723, 204] width 18 height 18
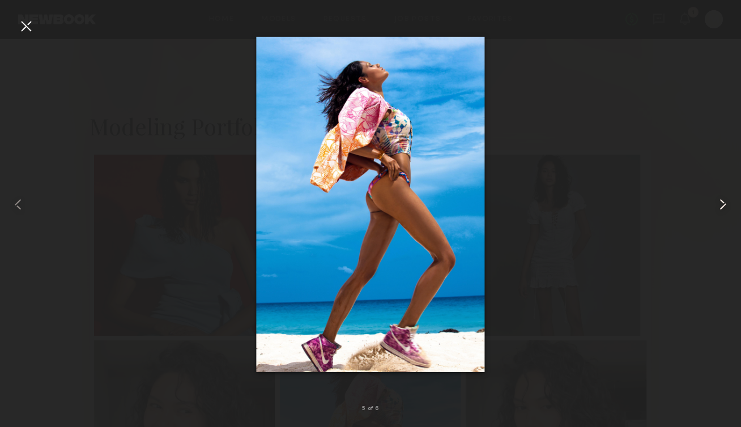
click at [718, 212] on common-icon at bounding box center [723, 204] width 18 height 18
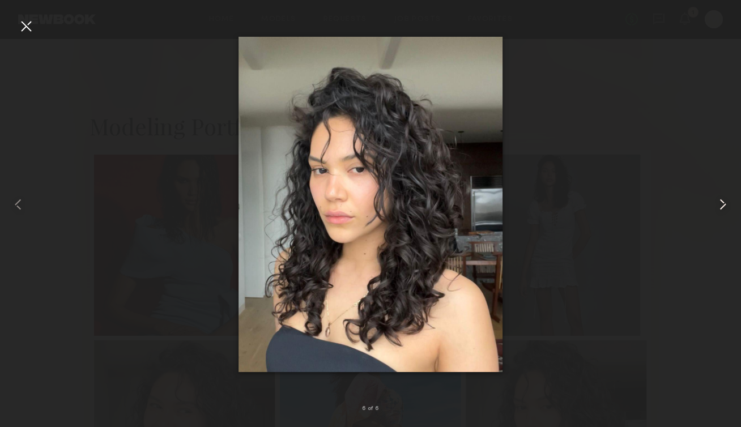
click at [718, 212] on common-icon at bounding box center [723, 204] width 18 height 18
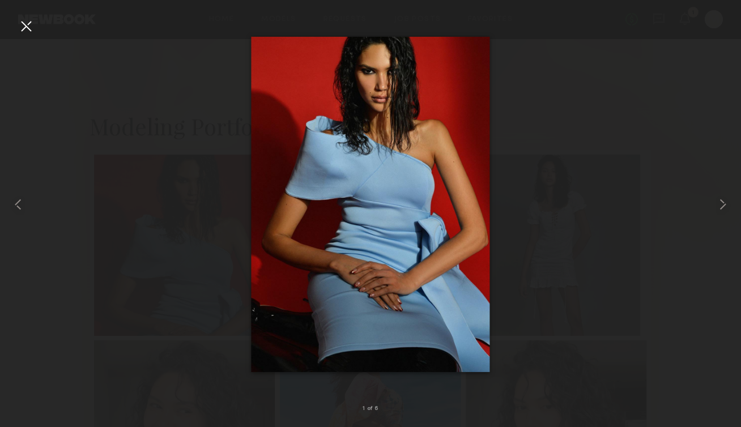
click at [28, 27] on div at bounding box center [26, 26] width 18 height 18
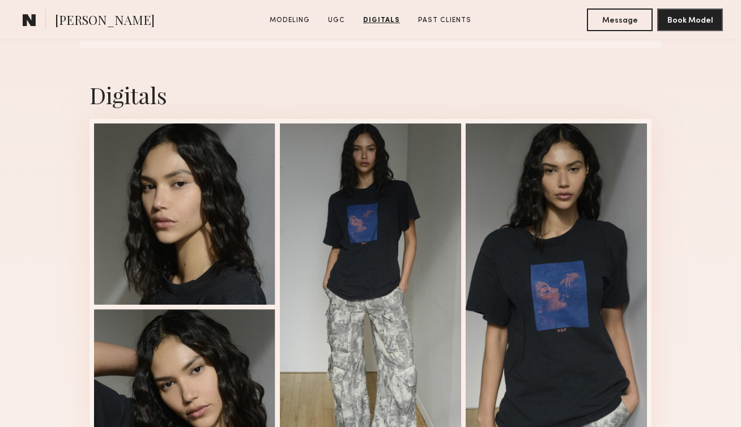
scroll to position [1202, 0]
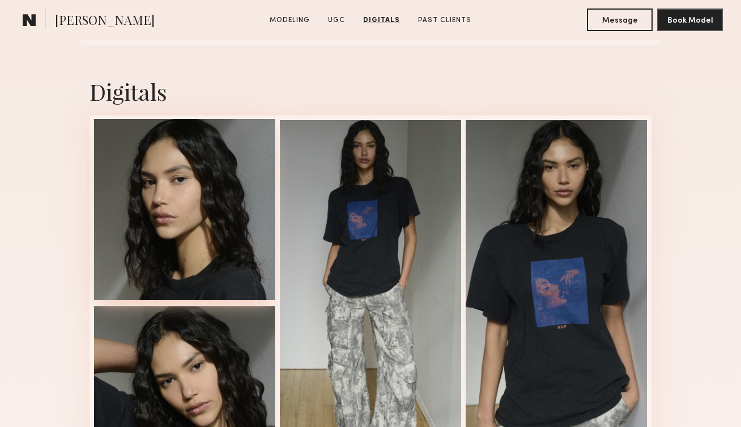
click at [156, 207] on div at bounding box center [184, 209] width 181 height 181
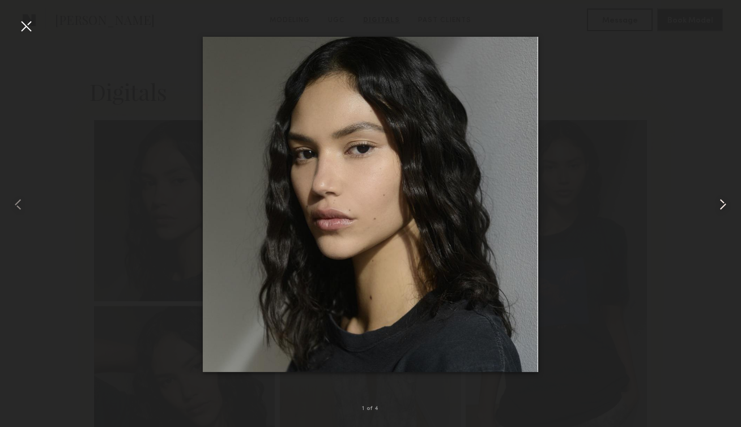
click at [720, 209] on common-icon at bounding box center [723, 204] width 18 height 18
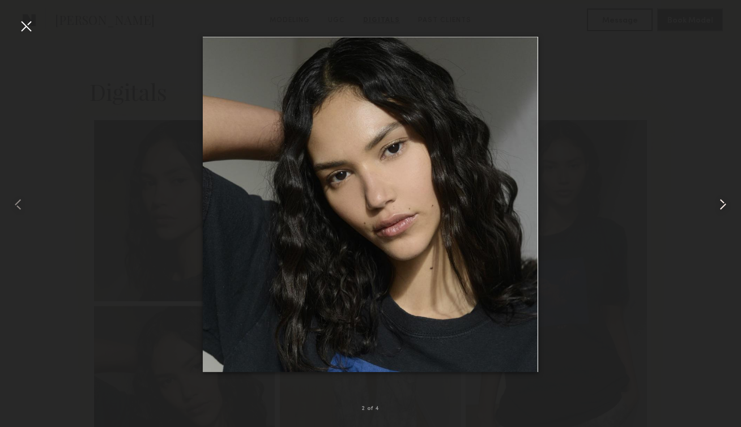
click at [720, 210] on common-icon at bounding box center [723, 204] width 18 height 18
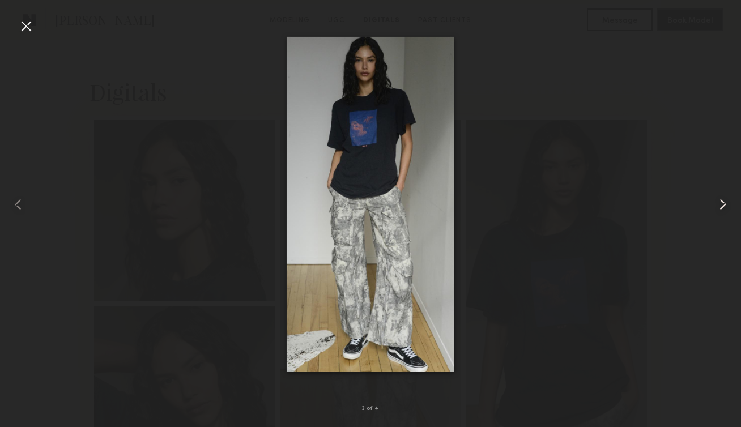
click at [719, 210] on common-icon at bounding box center [723, 204] width 18 height 18
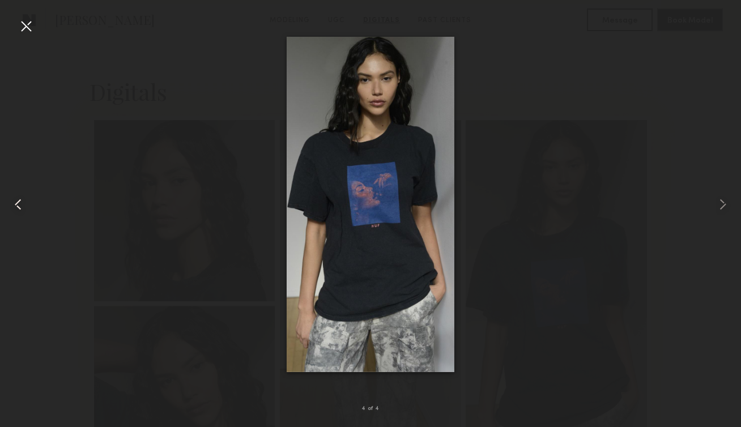
click at [15, 205] on common-icon at bounding box center [18, 204] width 18 height 18
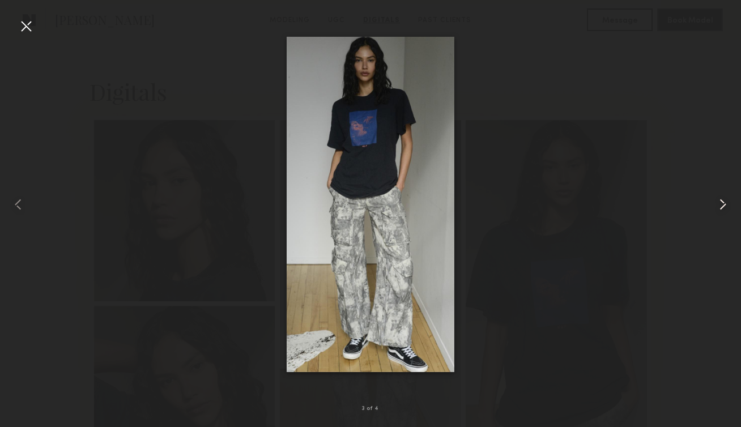
click at [719, 208] on common-icon at bounding box center [723, 204] width 18 height 18
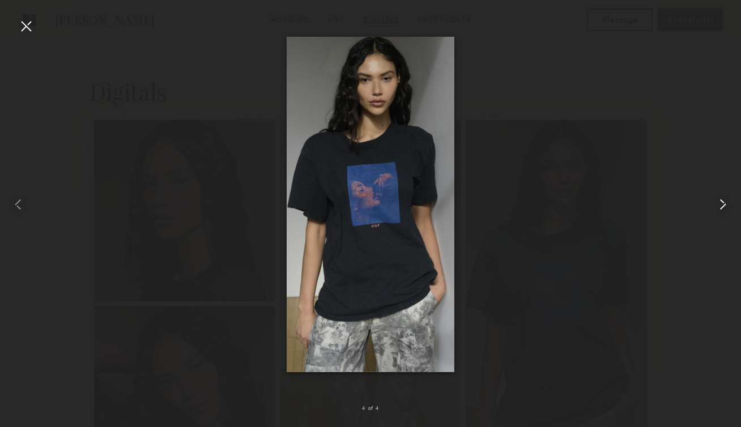
click at [719, 208] on common-icon at bounding box center [723, 204] width 18 height 18
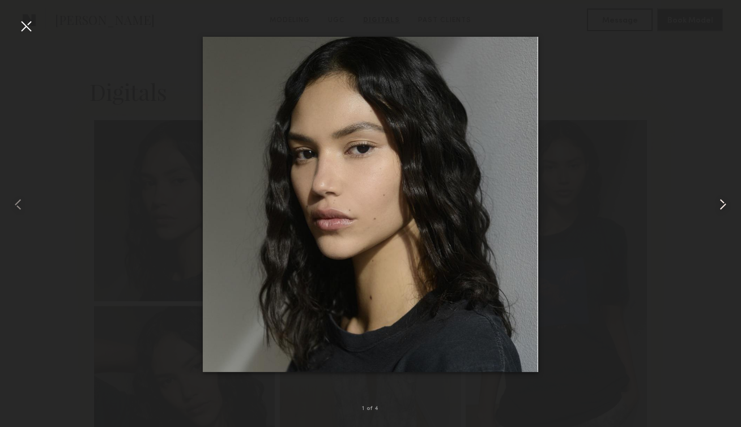
click at [719, 208] on common-icon at bounding box center [723, 204] width 18 height 18
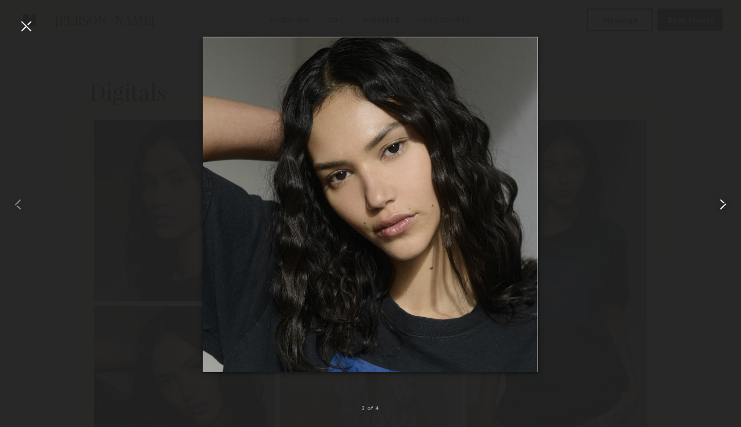
click at [719, 208] on common-icon at bounding box center [723, 204] width 18 height 18
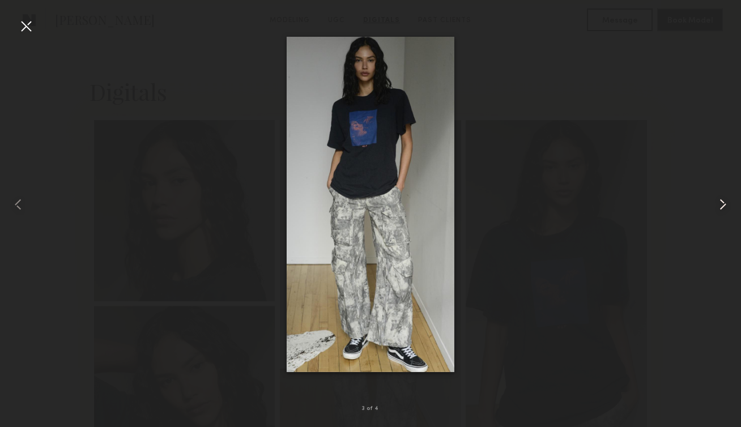
click at [719, 208] on common-icon at bounding box center [723, 204] width 18 height 18
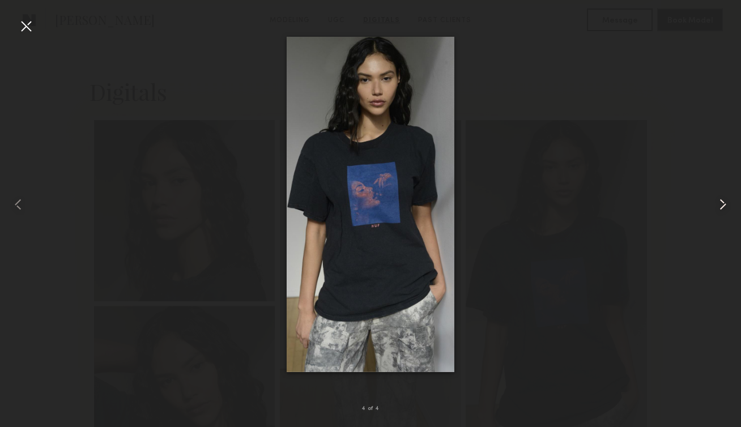
click at [719, 208] on common-icon at bounding box center [723, 204] width 18 height 18
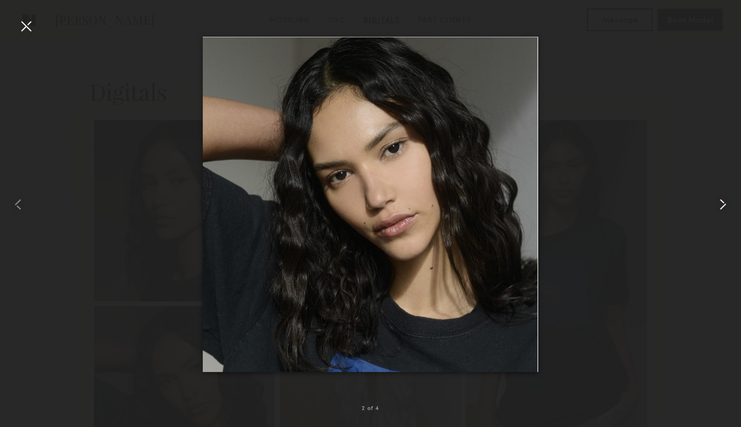
click at [719, 208] on common-icon at bounding box center [723, 204] width 18 height 18
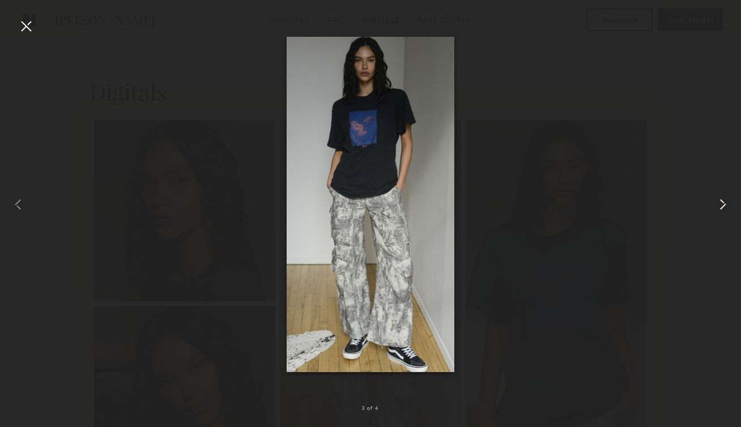
click at [719, 208] on common-icon at bounding box center [723, 204] width 18 height 18
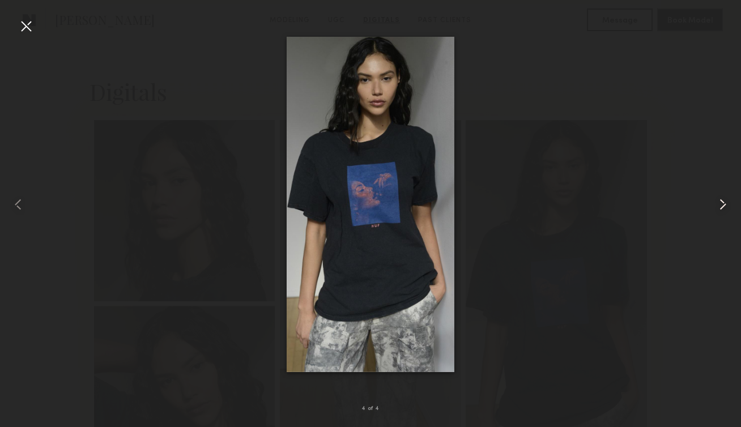
click at [719, 208] on common-icon at bounding box center [723, 204] width 18 height 18
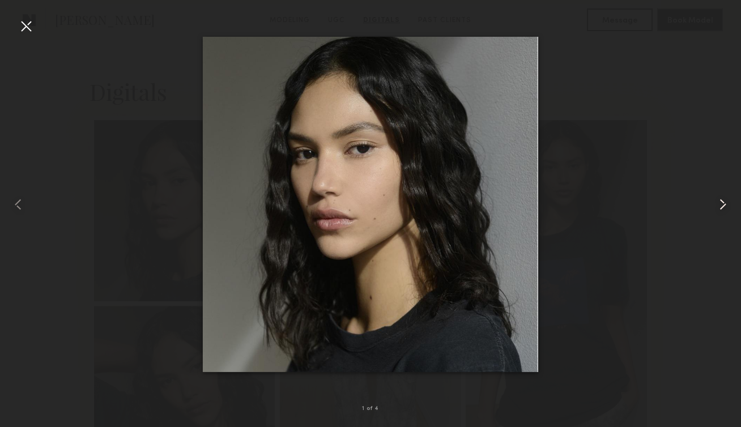
click at [719, 208] on common-icon at bounding box center [723, 204] width 18 height 18
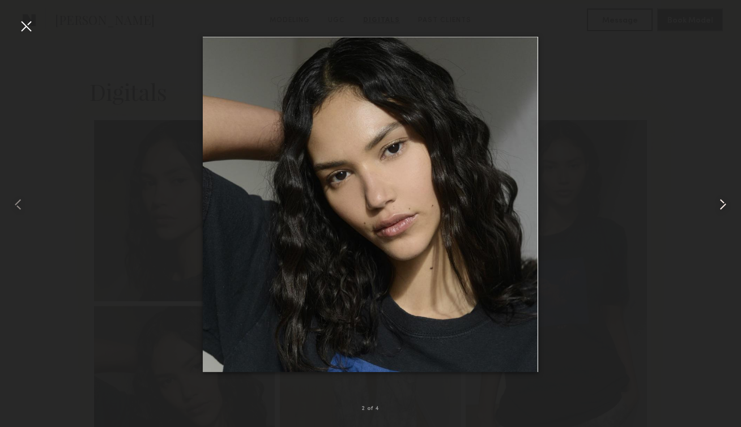
click at [719, 208] on common-icon at bounding box center [723, 204] width 18 height 18
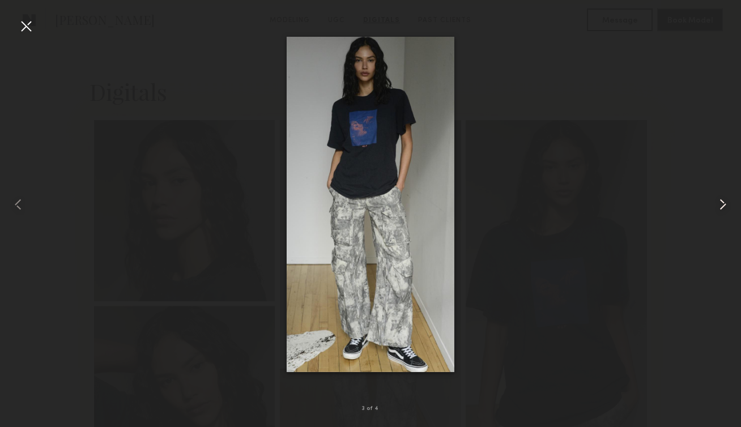
click at [719, 208] on common-icon at bounding box center [723, 204] width 18 height 18
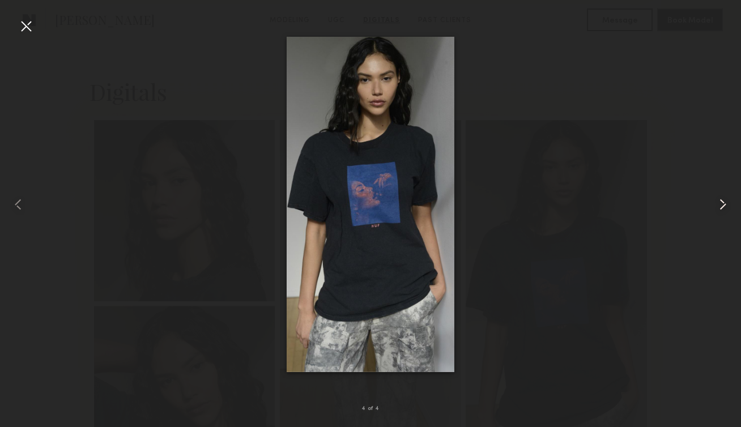
click at [719, 208] on common-icon at bounding box center [723, 204] width 18 height 18
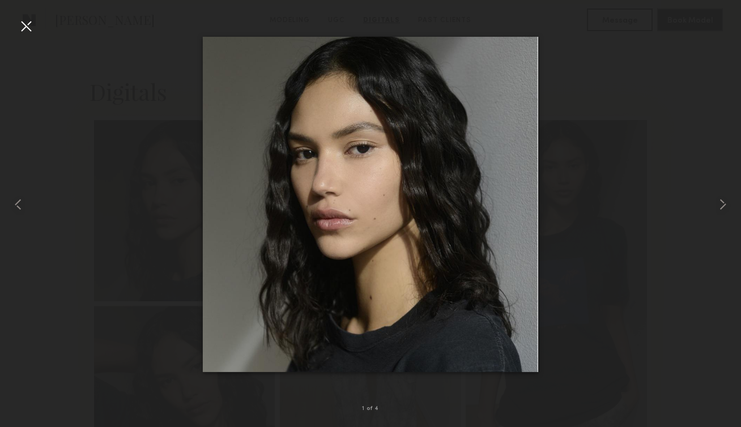
click at [24, 27] on div at bounding box center [26, 26] width 18 height 18
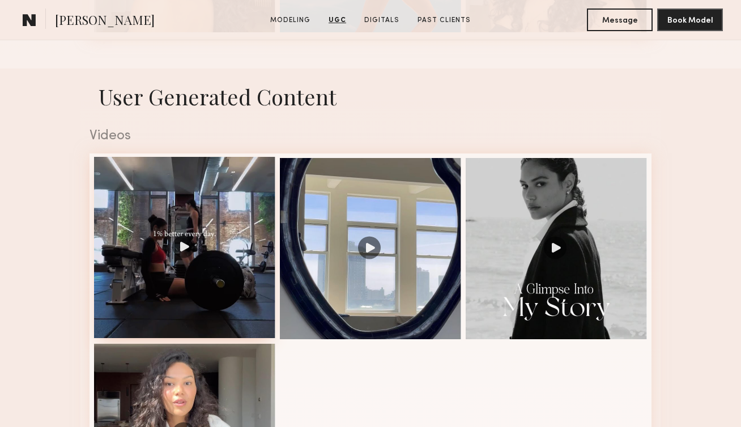
scroll to position [368, 0]
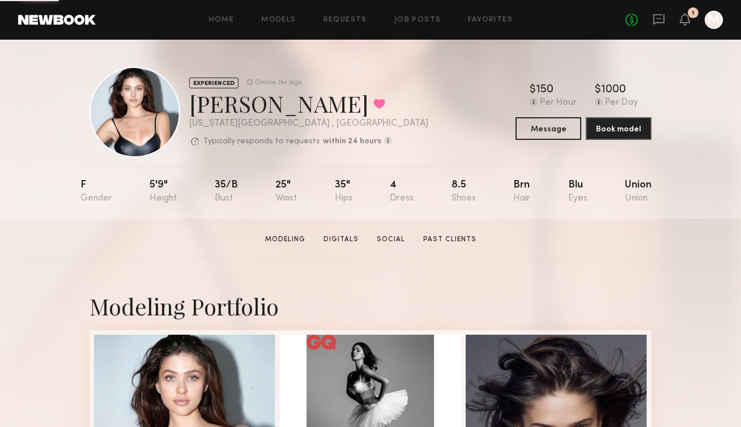
scroll to position [210, 0]
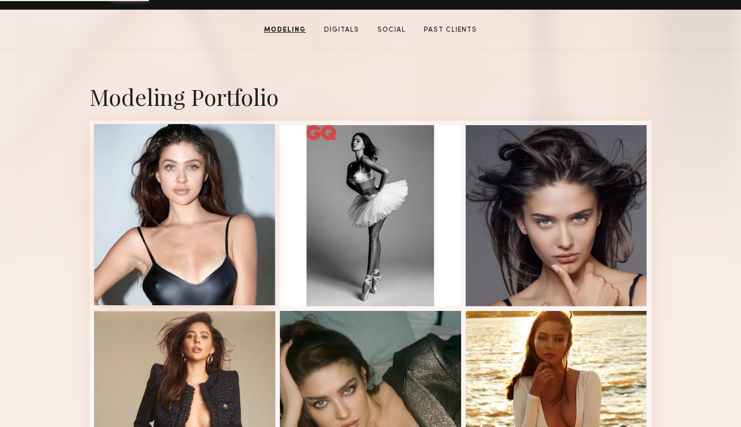
click at [210, 235] on div at bounding box center [184, 214] width 181 height 181
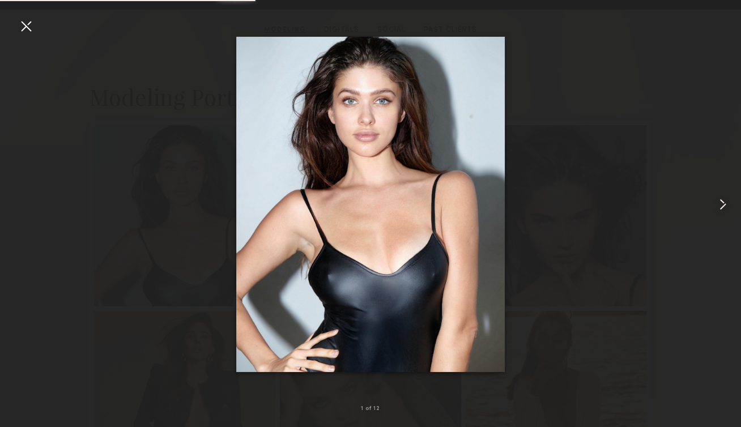
click at [721, 205] on common-icon at bounding box center [723, 204] width 18 height 18
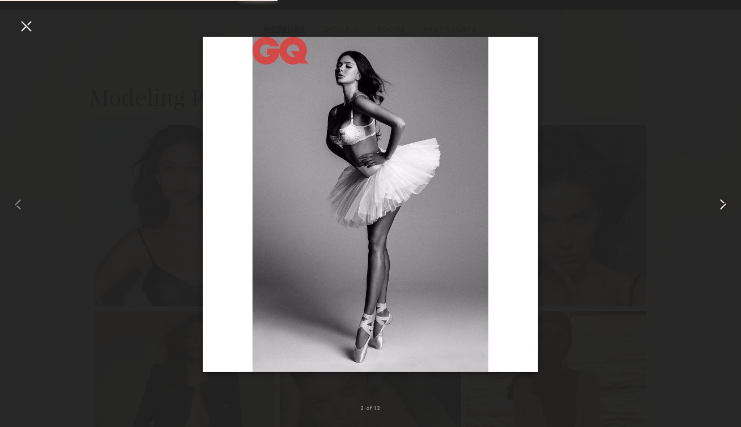
click at [721, 205] on common-icon at bounding box center [723, 204] width 18 height 18
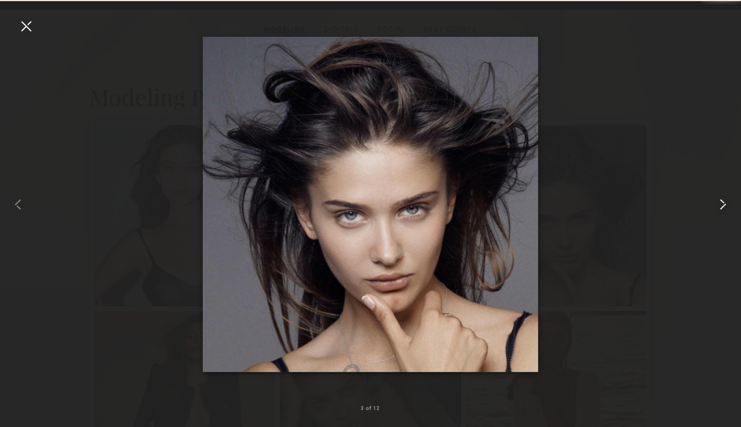
click at [722, 205] on common-icon at bounding box center [723, 204] width 18 height 18
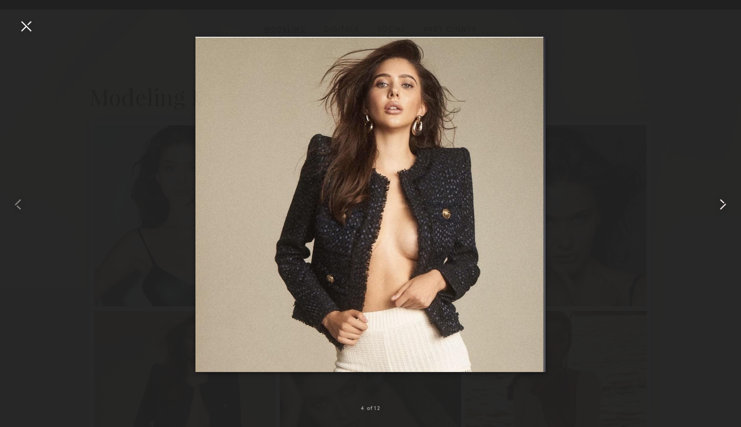
click at [722, 205] on common-icon at bounding box center [723, 204] width 18 height 18
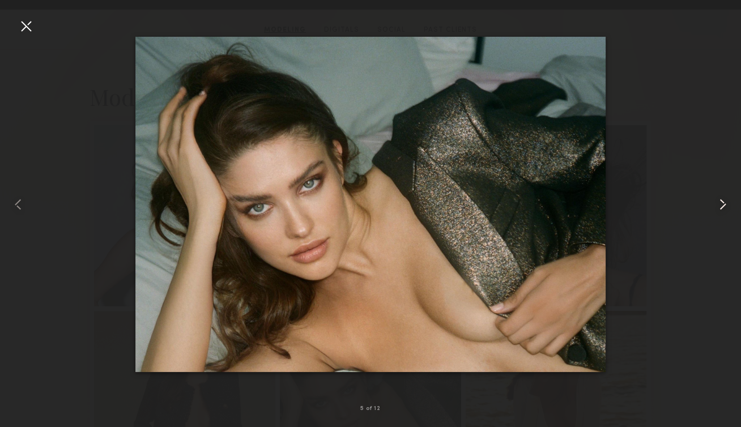
click at [722, 206] on common-icon at bounding box center [723, 204] width 18 height 18
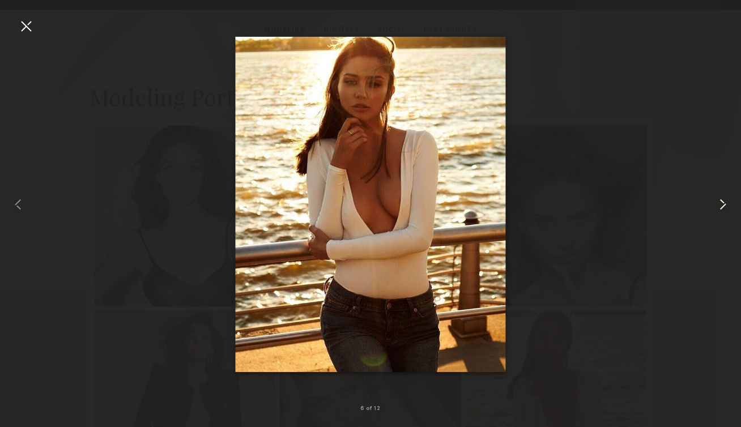
click at [722, 207] on common-icon at bounding box center [723, 204] width 18 height 18
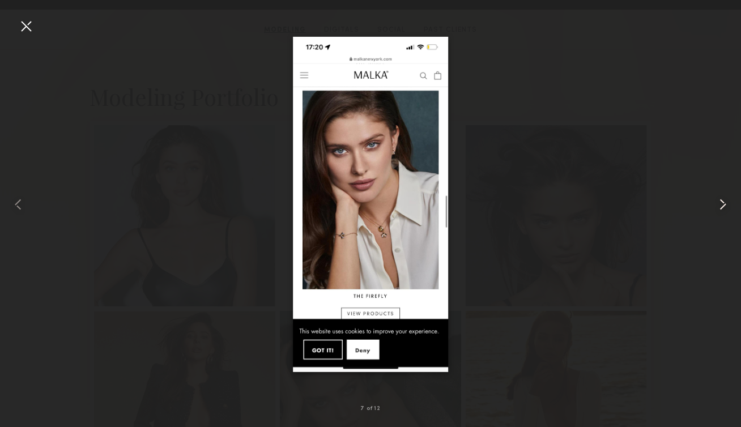
click at [721, 202] on common-icon at bounding box center [723, 204] width 18 height 18
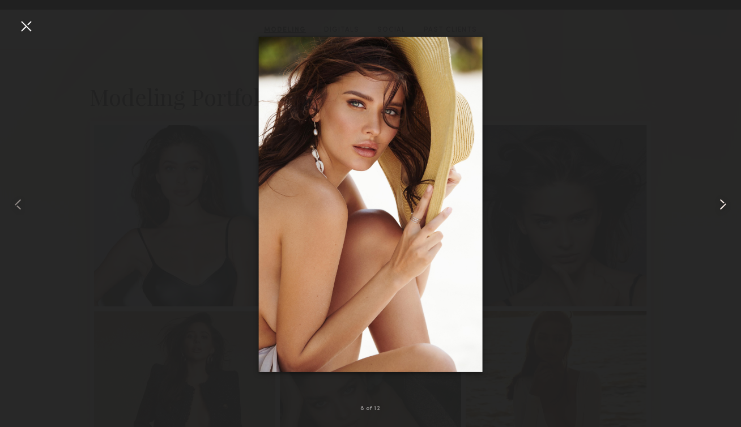
click at [720, 203] on common-icon at bounding box center [723, 204] width 18 height 18
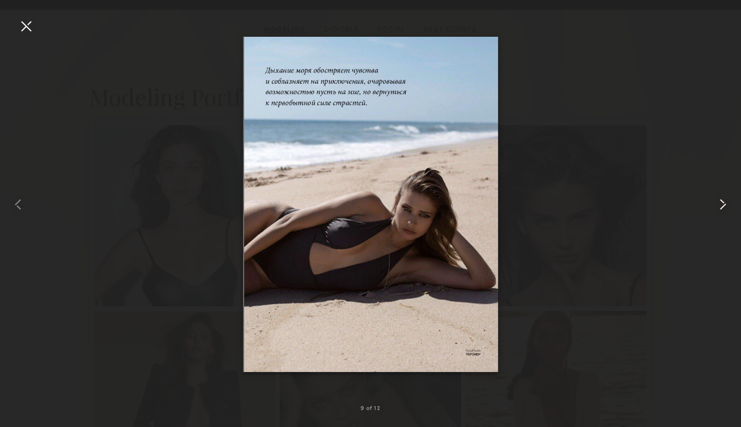
click at [720, 203] on common-icon at bounding box center [723, 204] width 18 height 18
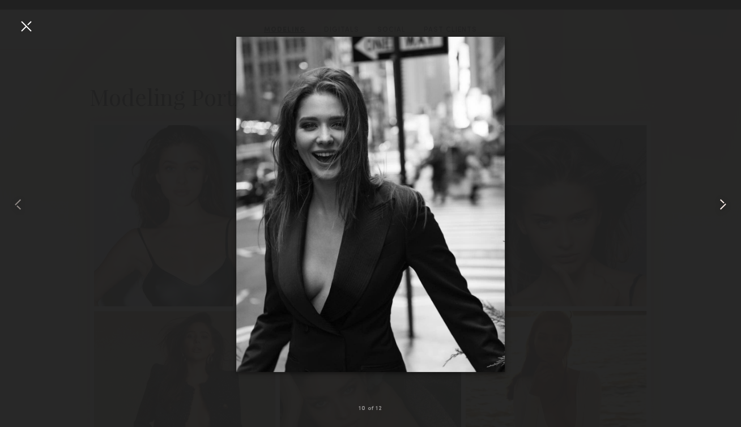
click at [718, 205] on common-icon at bounding box center [723, 204] width 18 height 18
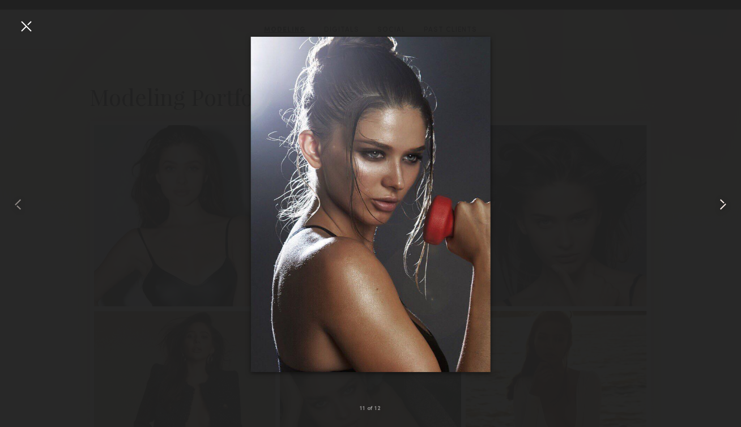
click at [718, 205] on common-icon at bounding box center [723, 204] width 18 height 18
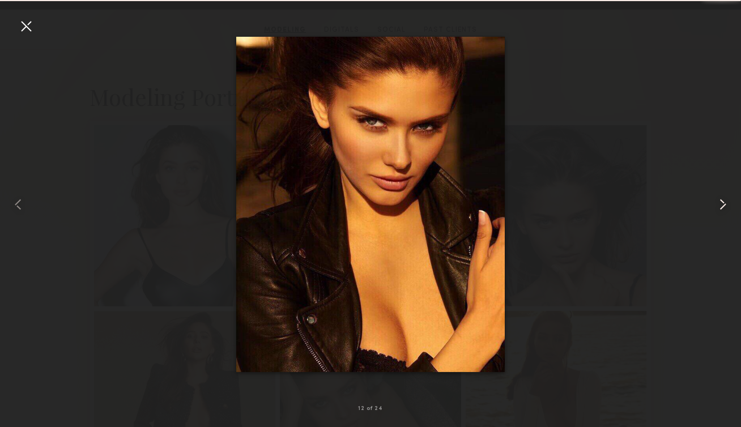
click at [718, 205] on common-icon at bounding box center [723, 204] width 18 height 18
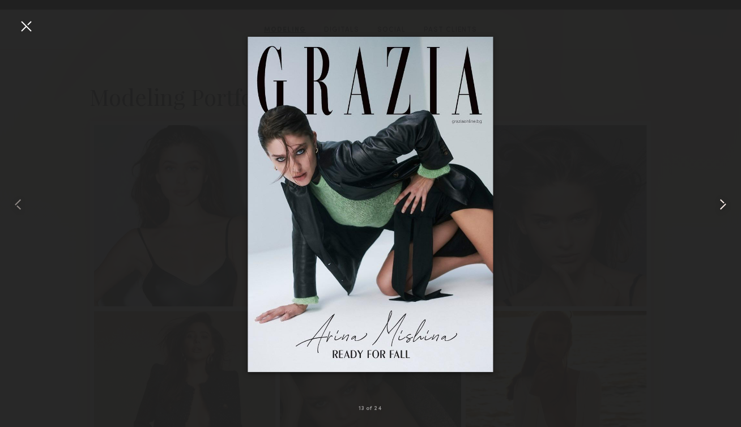
click at [718, 206] on common-icon at bounding box center [723, 204] width 18 height 18
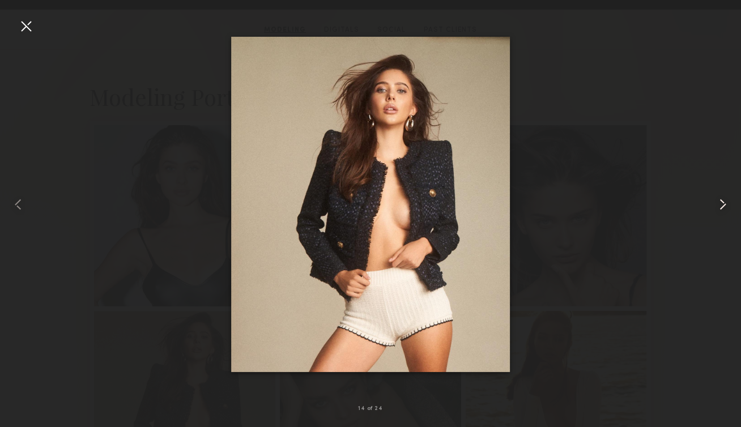
click at [718, 206] on common-icon at bounding box center [723, 204] width 18 height 18
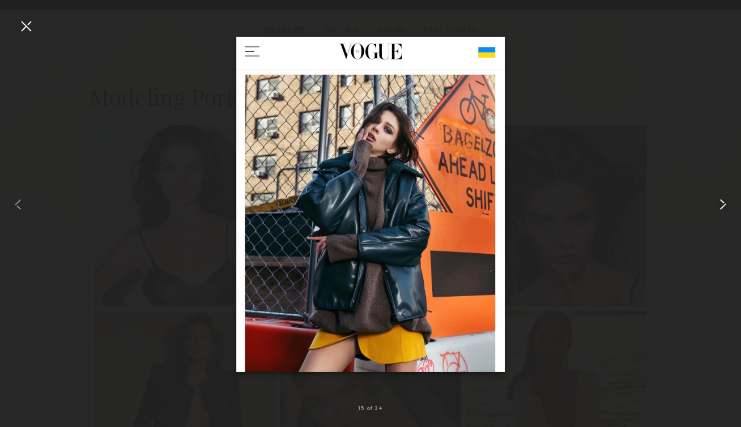
click at [718, 206] on common-icon at bounding box center [723, 204] width 18 height 18
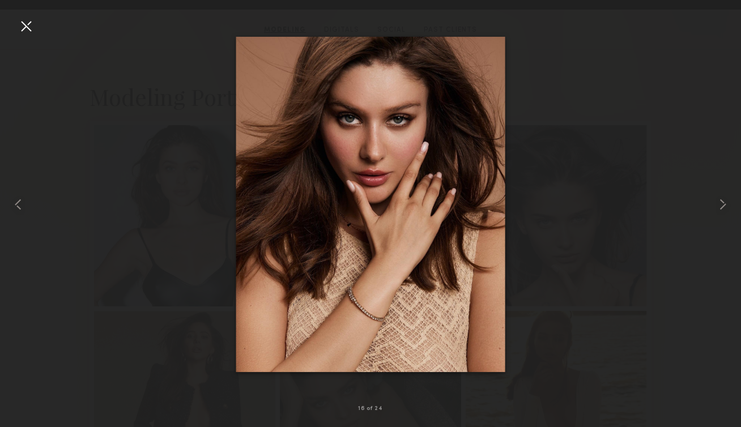
click at [36, 24] on div at bounding box center [370, 204] width 741 height 373
click at [19, 27] on div at bounding box center [26, 26] width 18 height 18
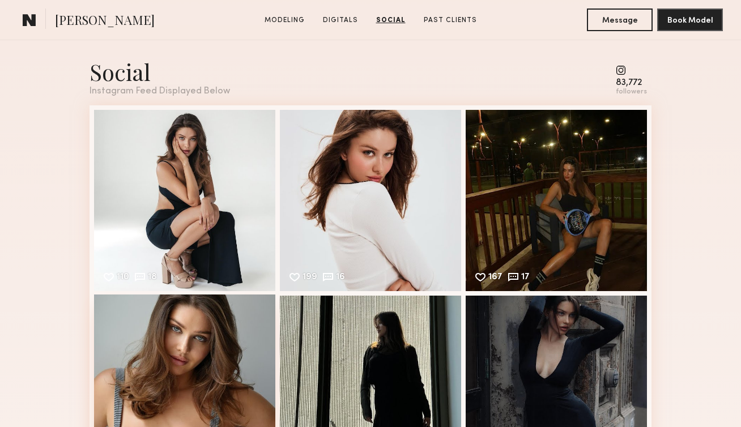
scroll to position [2292, 0]
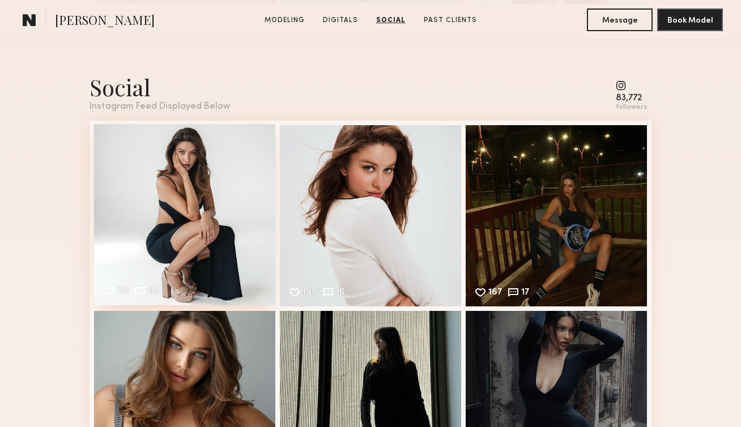
click at [180, 202] on div "110 18 Likes & comments displayed to show model’s engagement" at bounding box center [184, 214] width 181 height 181
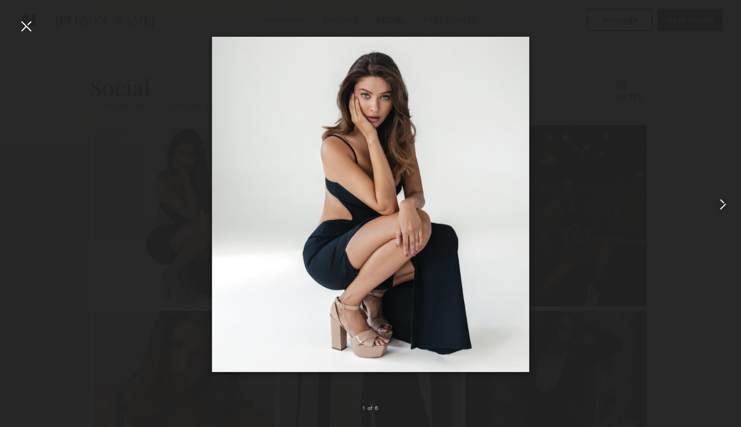
click at [719, 206] on common-icon at bounding box center [723, 204] width 18 height 18
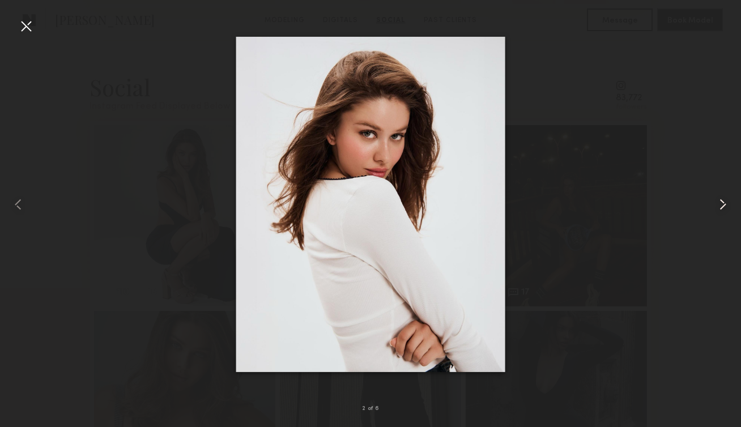
click at [719, 206] on common-icon at bounding box center [723, 204] width 18 height 18
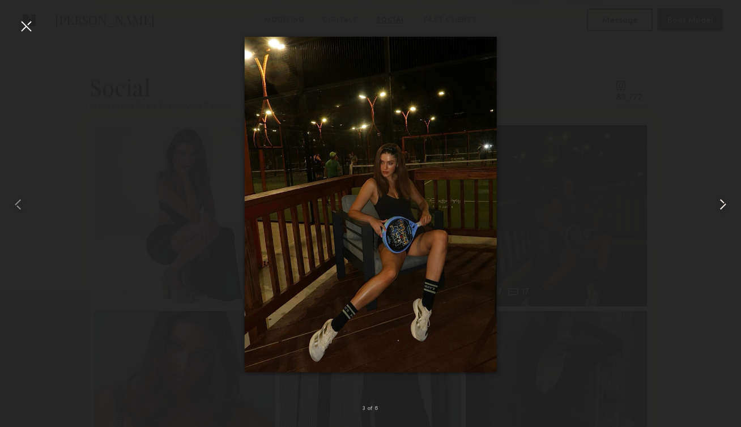
click at [719, 206] on common-icon at bounding box center [723, 204] width 18 height 18
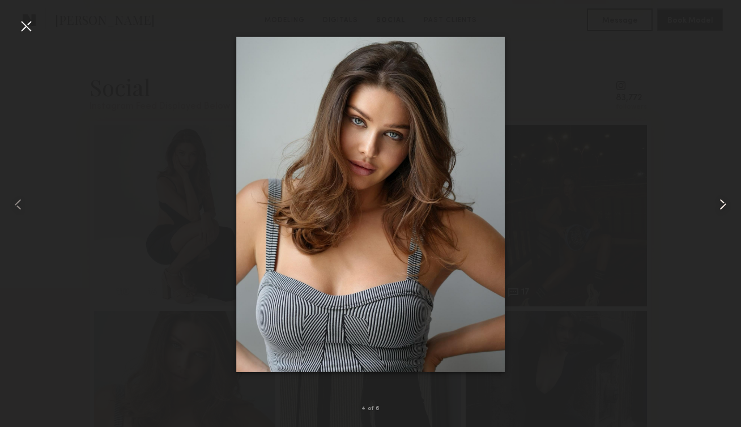
click at [720, 207] on common-icon at bounding box center [723, 204] width 18 height 18
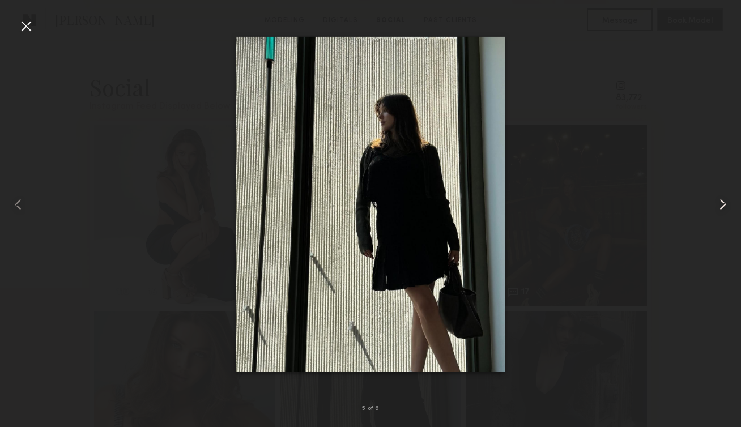
click at [720, 207] on common-icon at bounding box center [723, 204] width 18 height 18
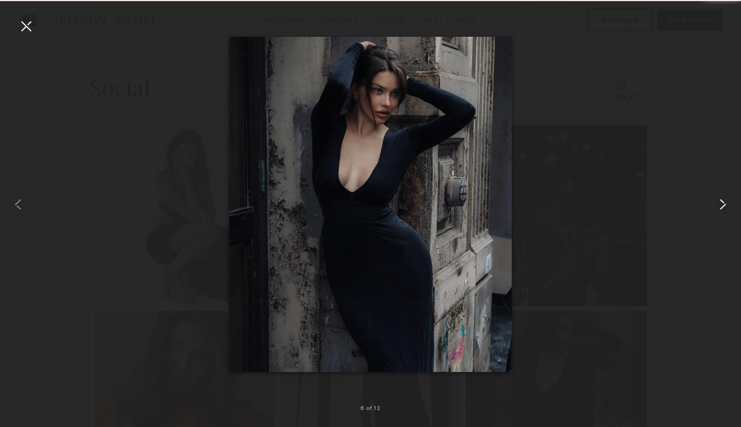
click at [720, 207] on common-icon at bounding box center [723, 204] width 18 height 18
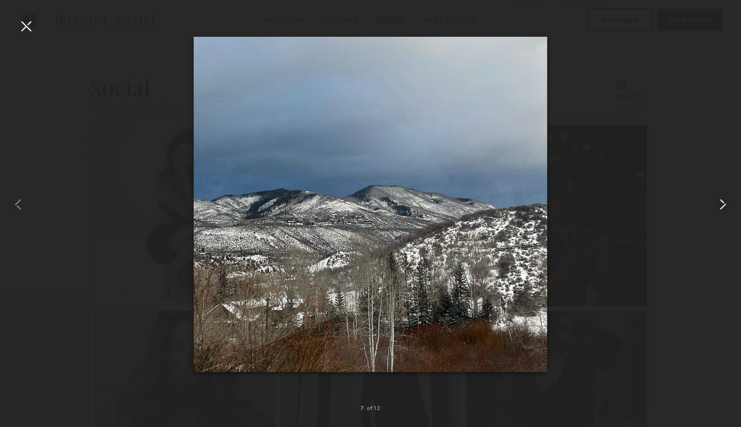
click at [720, 207] on common-icon at bounding box center [723, 204] width 18 height 18
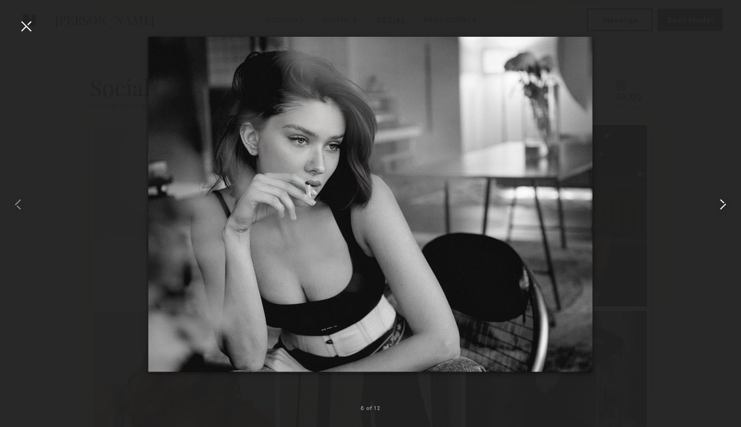
click at [720, 207] on common-icon at bounding box center [723, 204] width 18 height 18
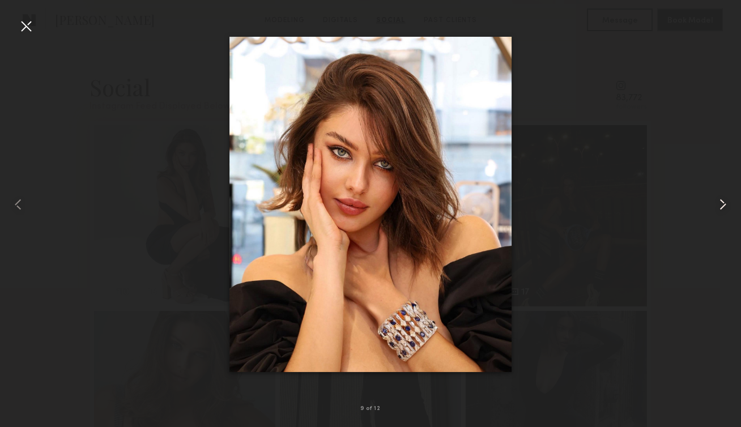
click at [720, 207] on common-icon at bounding box center [723, 204] width 18 height 18
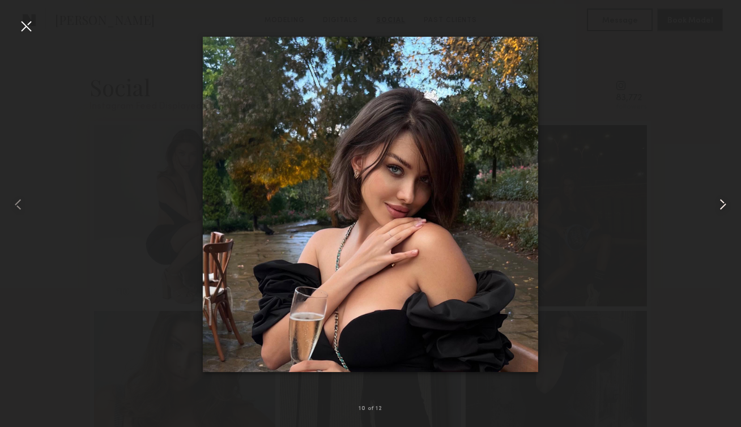
click at [720, 208] on common-icon at bounding box center [723, 204] width 18 height 18
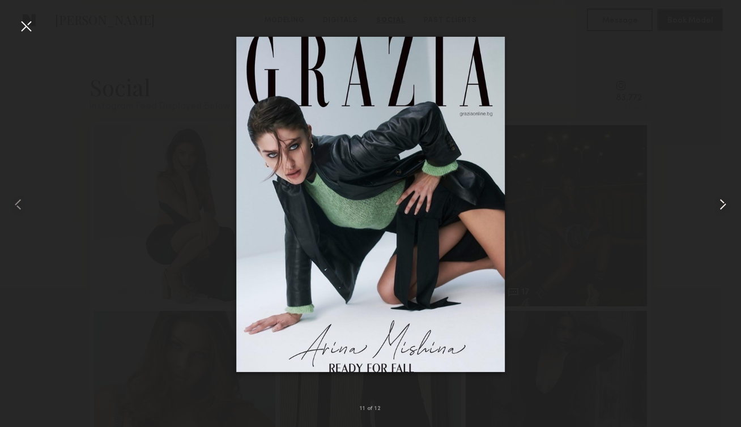
click at [720, 208] on common-icon at bounding box center [723, 204] width 18 height 18
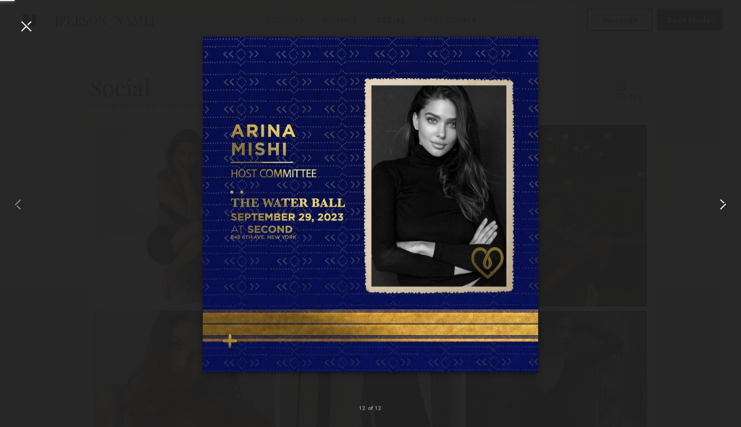
click at [720, 208] on common-icon at bounding box center [723, 204] width 18 height 18
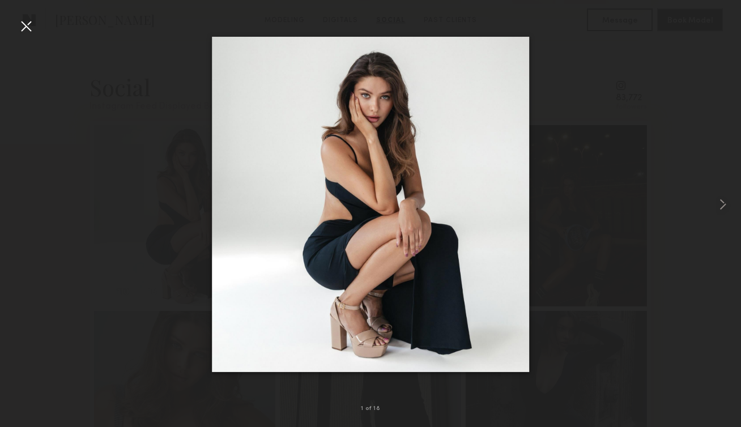
click at [28, 25] on div at bounding box center [26, 26] width 18 height 18
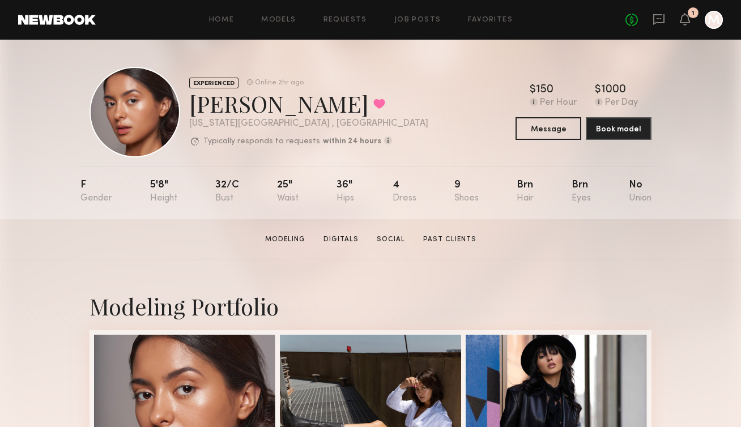
click at [708, 25] on div at bounding box center [714, 20] width 18 height 18
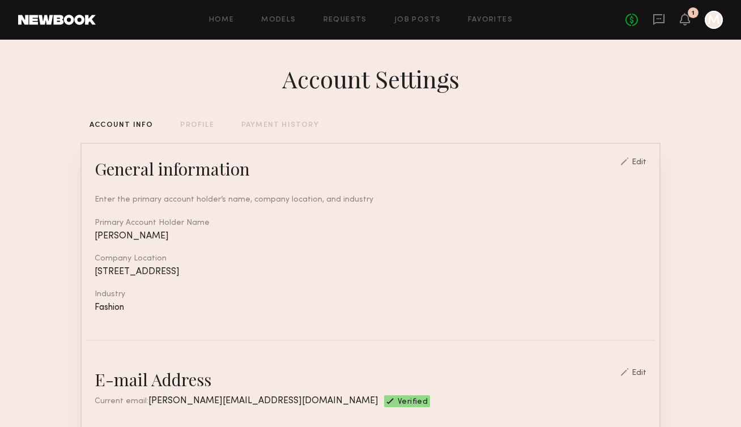
click at [694, 14] on div "1" at bounding box center [693, 13] width 3 height 6
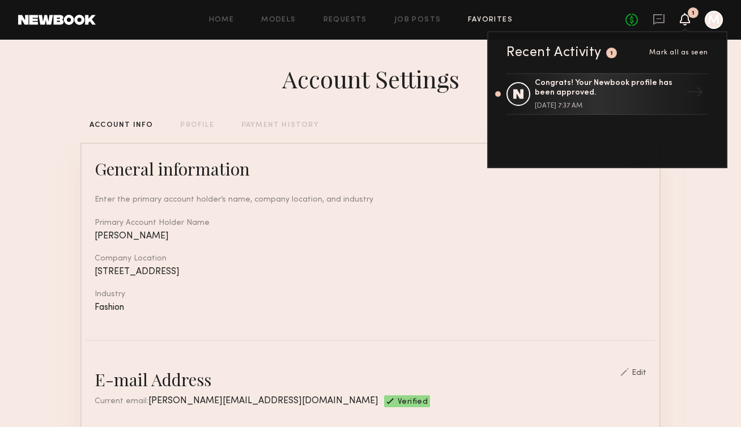
click at [489, 22] on link "Favorites" at bounding box center [490, 19] width 45 height 7
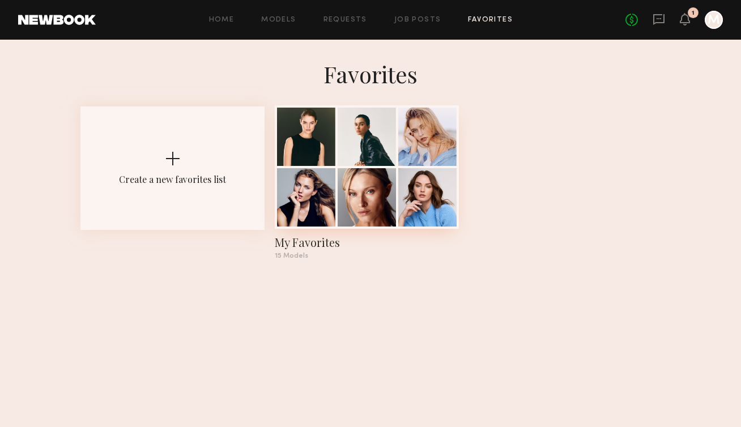
click at [309, 240] on div "My Favorites" at bounding box center [367, 243] width 184 height 16
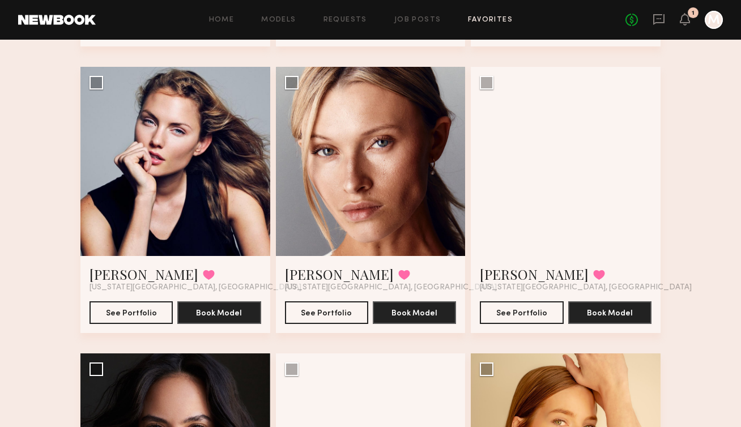
scroll to position [351, 0]
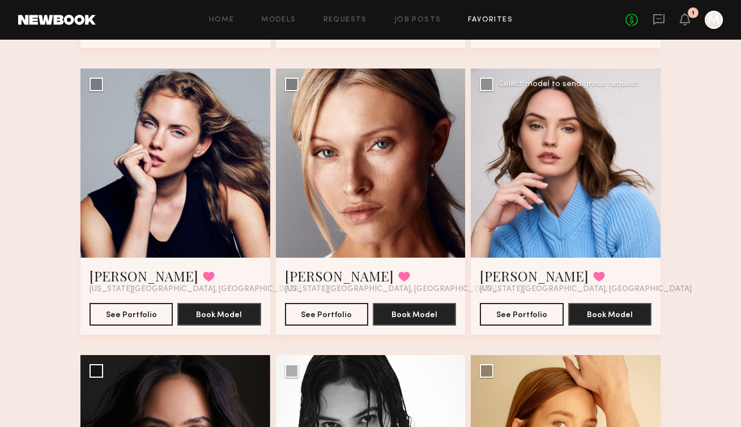
click at [564, 212] on div at bounding box center [566, 164] width 190 height 190
click at [506, 275] on link "[PERSON_NAME]" at bounding box center [534, 276] width 109 height 18
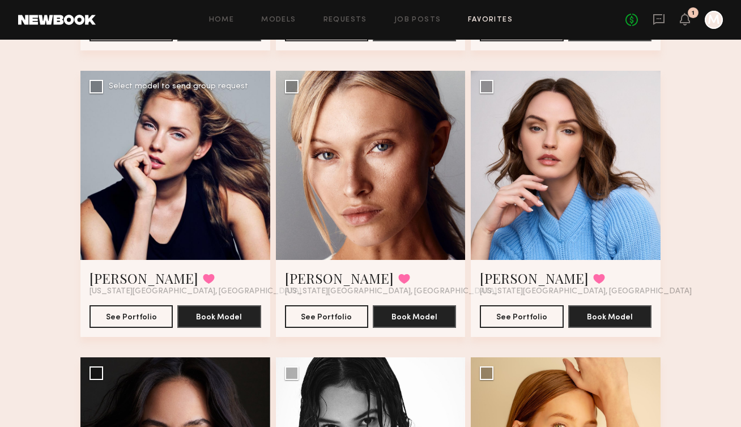
scroll to position [315, 0]
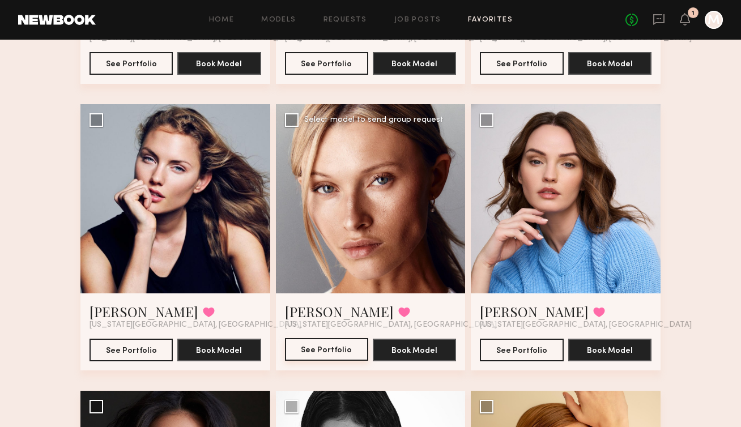
click at [299, 348] on button "See Portfolio" at bounding box center [326, 349] width 83 height 23
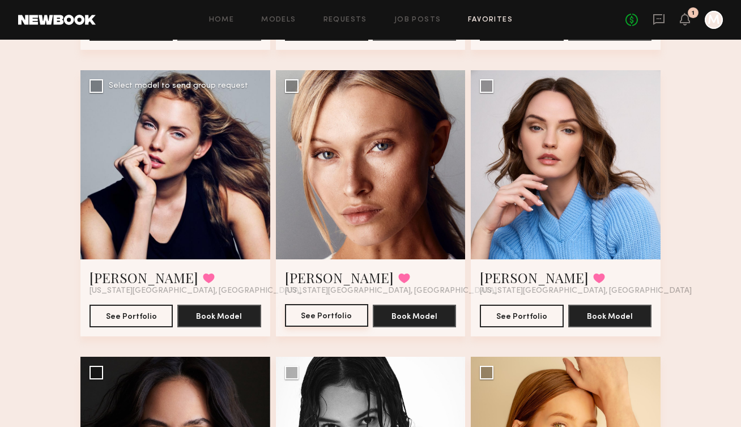
scroll to position [351, 0]
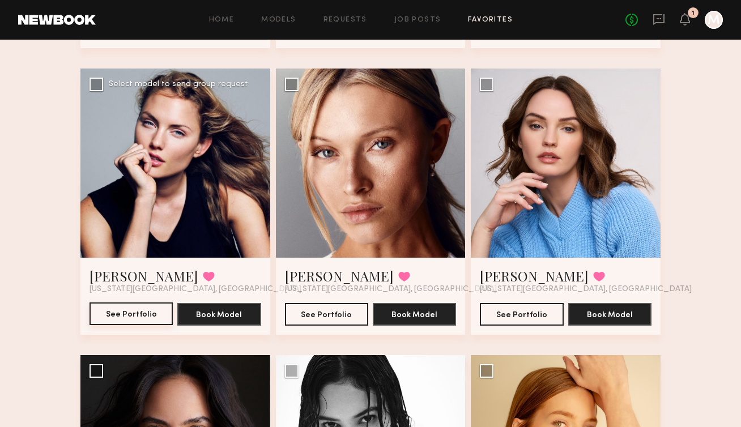
click at [111, 314] on button "See Portfolio" at bounding box center [131, 314] width 83 height 23
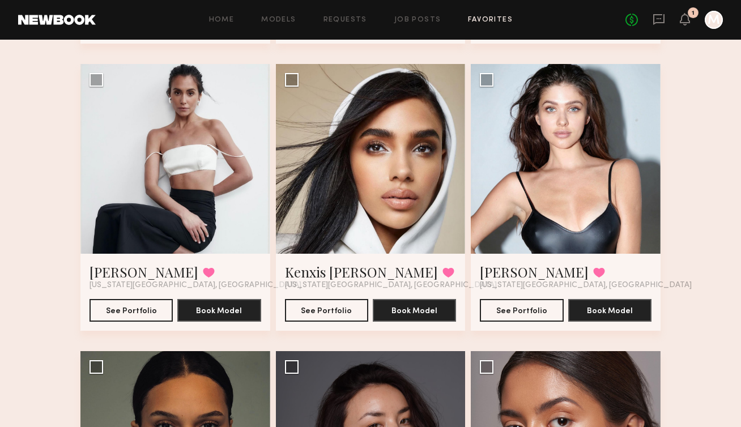
scroll to position [936, 0]
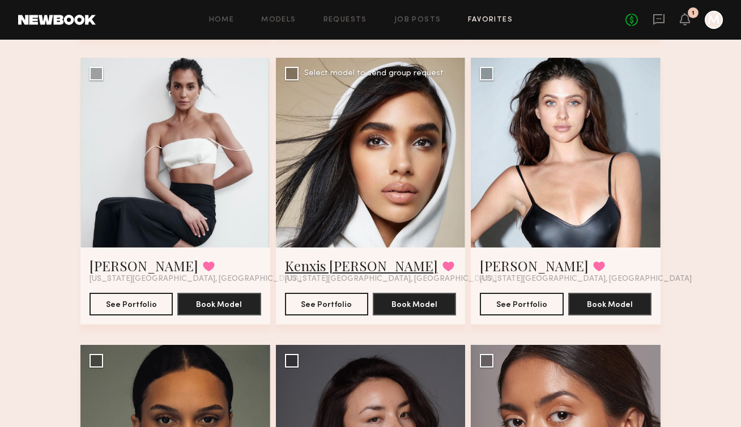
click at [303, 267] on link "Kenxis [PERSON_NAME]" at bounding box center [361, 266] width 153 height 18
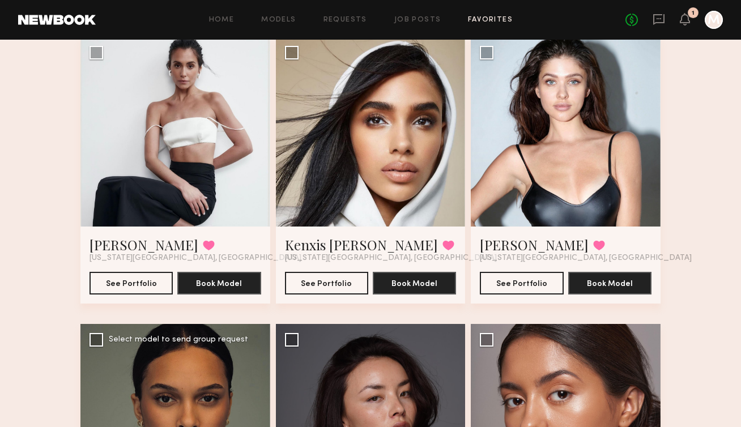
scroll to position [958, 0]
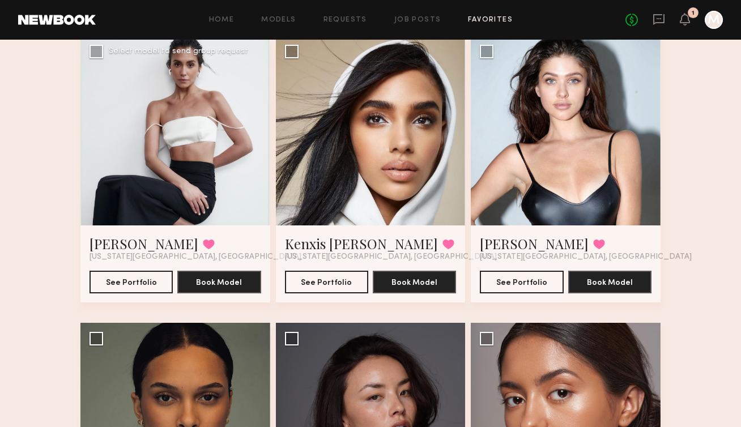
click at [185, 125] on div at bounding box center [175, 131] width 190 height 190
click at [131, 282] on button "See Portfolio" at bounding box center [131, 281] width 83 height 23
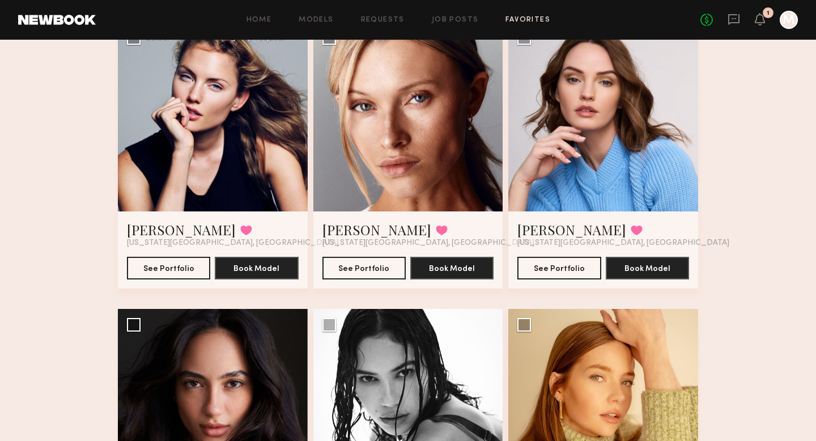
scroll to position [545, 0]
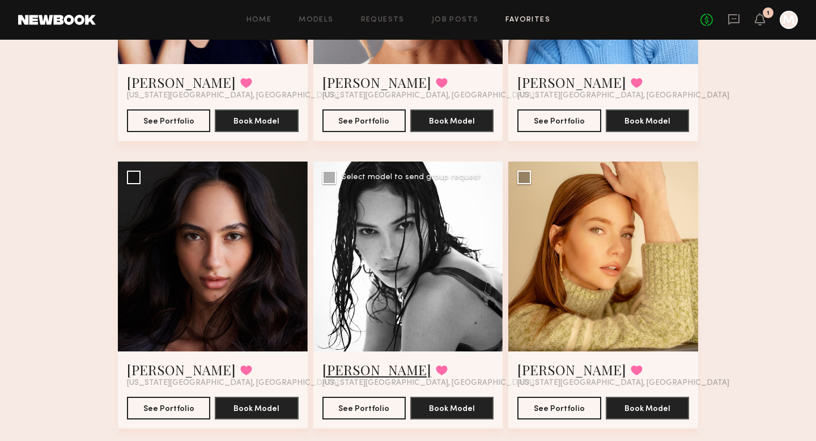
click at [352, 370] on link "[PERSON_NAME]" at bounding box center [376, 369] width 109 height 18
click at [156, 217] on div at bounding box center [213, 256] width 190 height 190
click at [231, 284] on div at bounding box center [213, 256] width 190 height 190
click at [165, 410] on button "See Portfolio" at bounding box center [168, 407] width 83 height 23
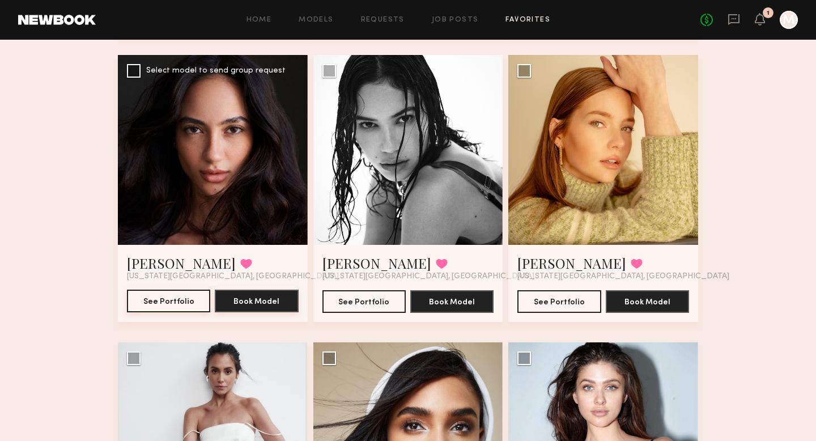
scroll to position [635, 0]
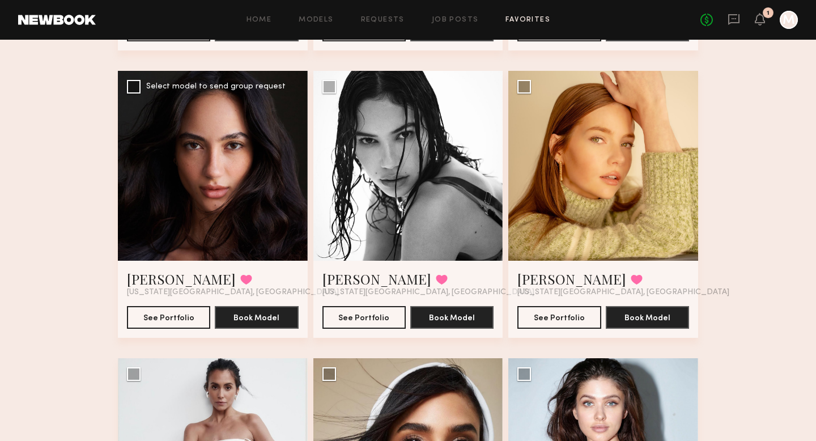
click at [235, 277] on div "Deanna W. Favorited New York City, NY" at bounding box center [213, 283] width 172 height 27
click at [181, 162] on div at bounding box center [213, 166] width 190 height 190
click at [164, 273] on link "Deanna W." at bounding box center [181, 279] width 109 height 18
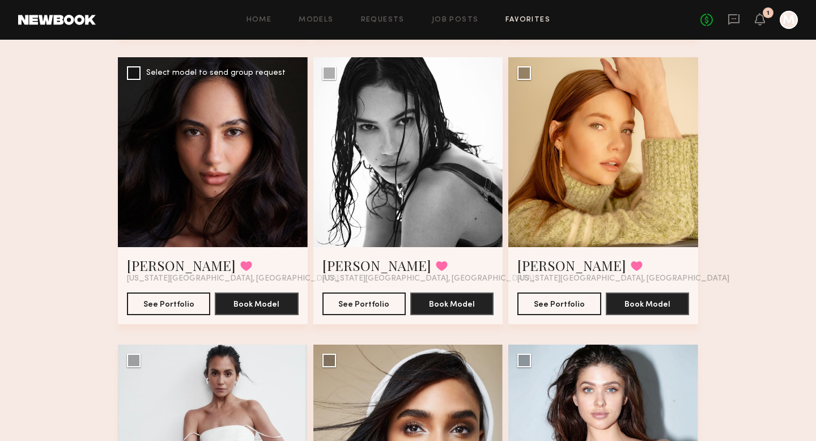
scroll to position [650, 0]
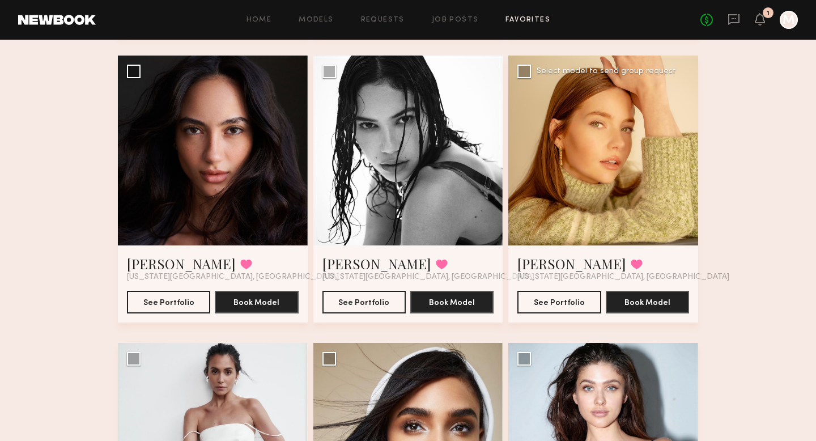
click at [551, 126] on div at bounding box center [603, 151] width 190 height 190
click at [594, 187] on div at bounding box center [603, 151] width 190 height 190
click at [550, 265] on link "Yuliya I." at bounding box center [571, 263] width 109 height 18
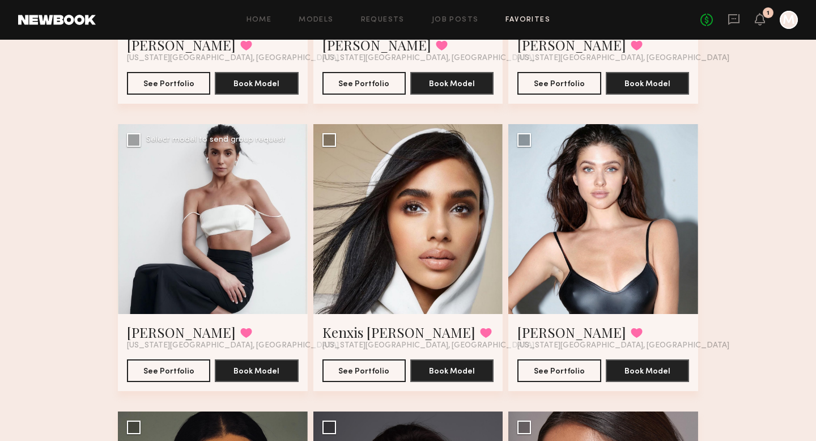
scroll to position [879, 0]
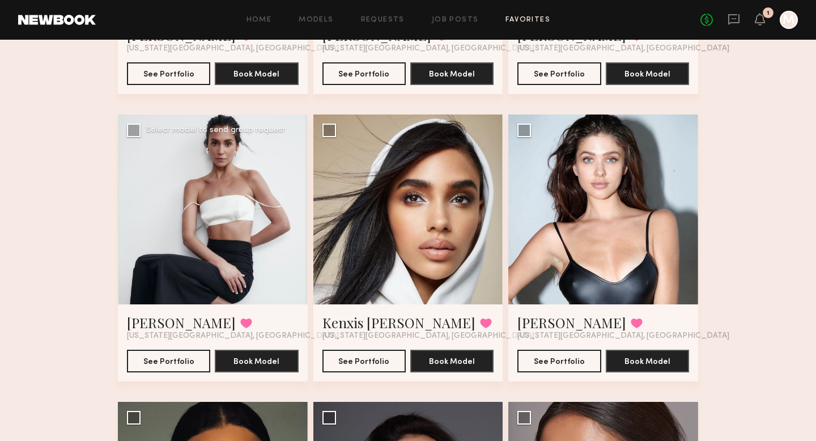
click at [273, 257] on div at bounding box center [213, 209] width 190 height 190
click at [165, 322] on link "Sarah B." at bounding box center [181, 322] width 109 height 18
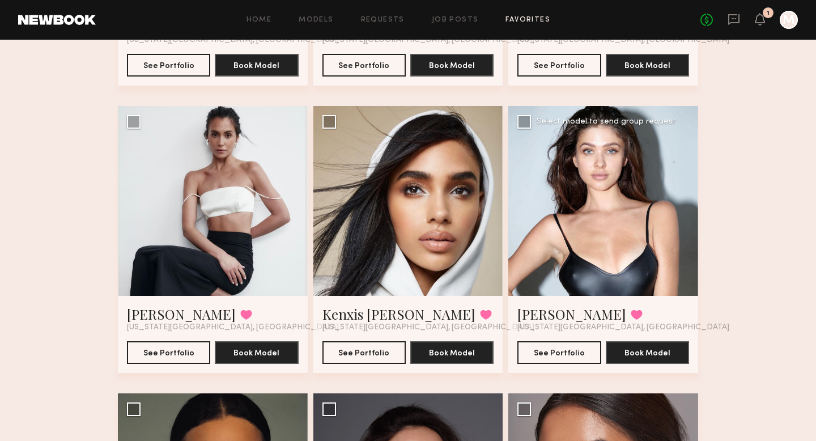
scroll to position [891, 0]
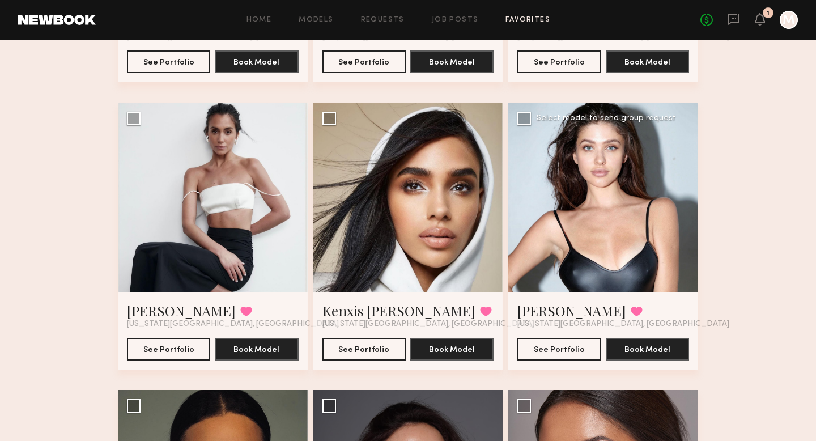
click at [545, 249] on div at bounding box center [603, 198] width 190 height 190
click at [554, 309] on link "Arina M." at bounding box center [571, 310] width 109 height 18
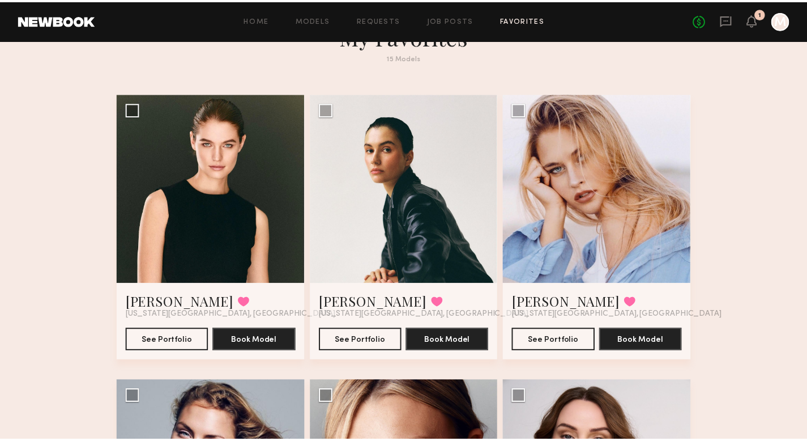
scroll to position [29, 0]
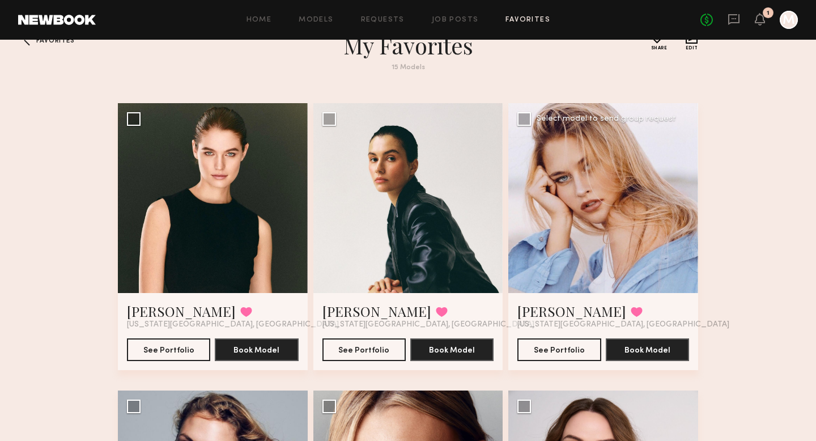
click at [581, 205] on div at bounding box center [603, 198] width 190 height 190
click at [436, 193] on div at bounding box center [408, 198] width 190 height 190
click at [330, 313] on link "Anna P." at bounding box center [376, 311] width 109 height 18
click at [629, 175] on div at bounding box center [603, 198] width 190 height 190
click at [615, 212] on div at bounding box center [603, 198] width 190 height 190
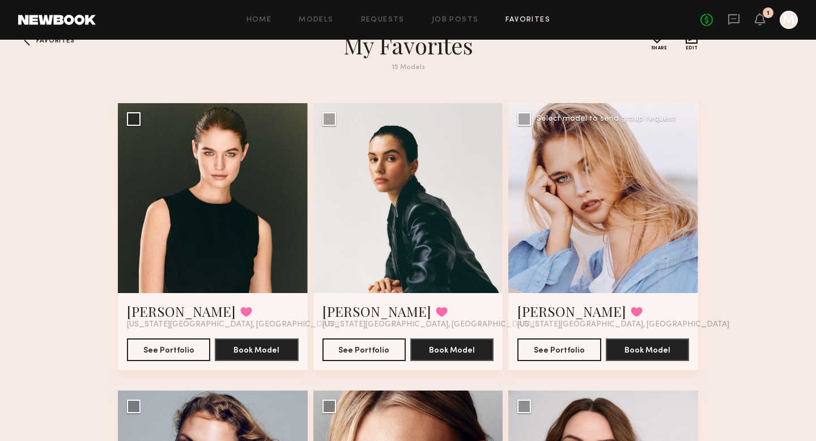
click at [610, 212] on div at bounding box center [603, 198] width 190 height 190
click at [555, 304] on link "Hailey C." at bounding box center [571, 311] width 109 height 18
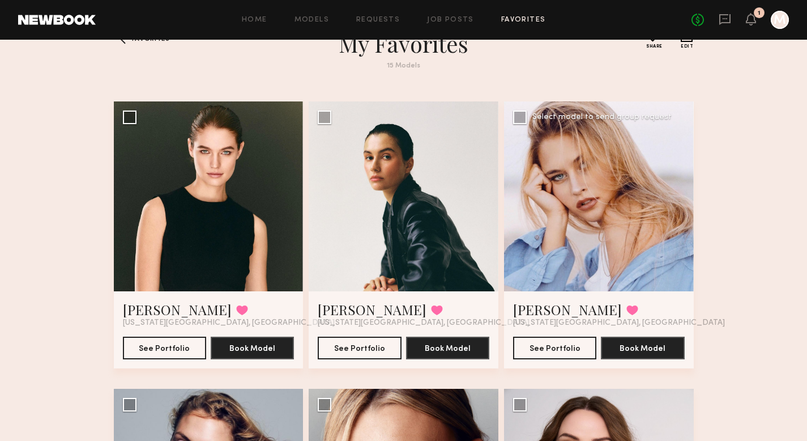
scroll to position [31, 0]
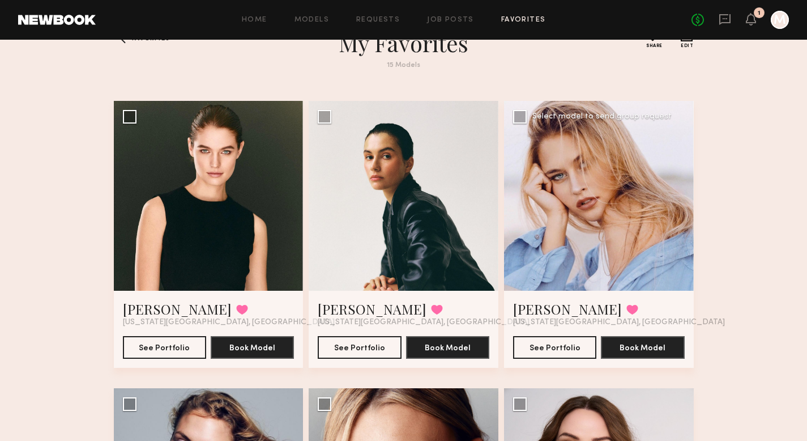
click at [654, 226] on div at bounding box center [599, 196] width 190 height 190
click at [606, 202] on div at bounding box center [599, 196] width 190 height 190
click at [568, 345] on button "See Portfolio" at bounding box center [554, 346] width 83 height 23
click at [588, 234] on div at bounding box center [599, 196] width 190 height 190
click at [602, 187] on div at bounding box center [599, 196] width 190 height 190
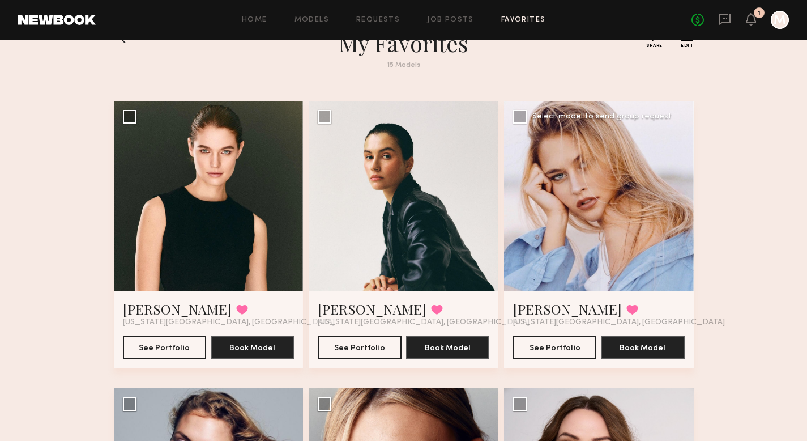
click at [587, 189] on div at bounding box center [599, 196] width 190 height 190
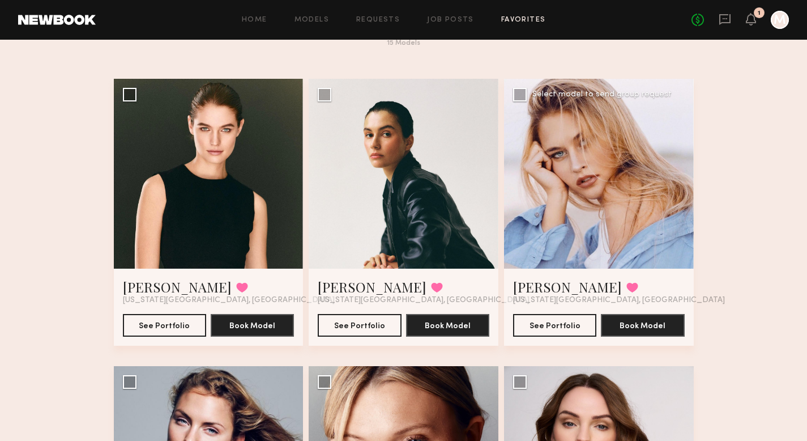
scroll to position [53, 0]
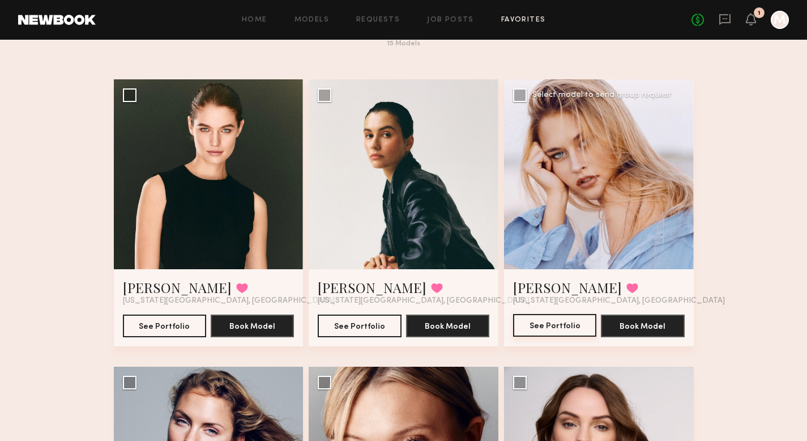
click at [538, 326] on button "See Portfolio" at bounding box center [554, 325] width 83 height 23
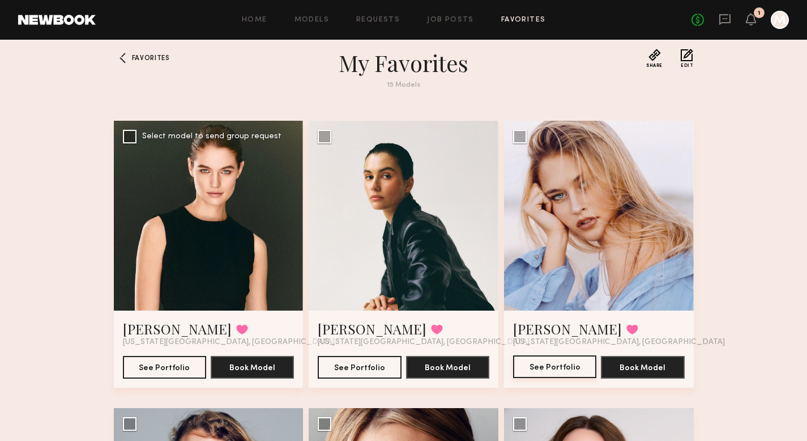
scroll to position [0, 0]
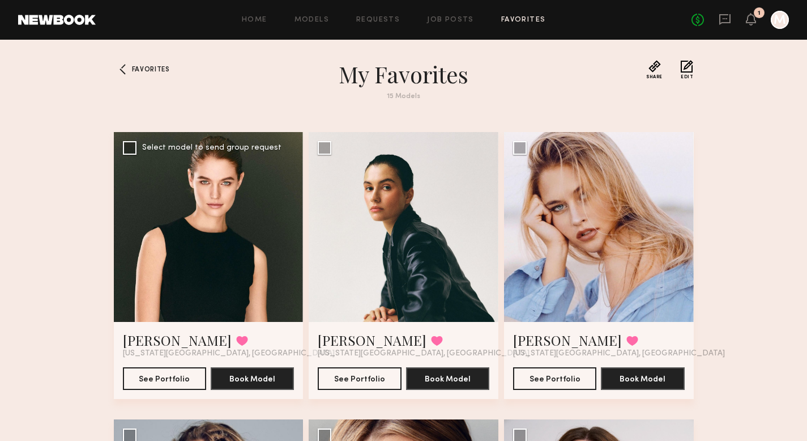
click at [236, 197] on div at bounding box center [209, 227] width 190 height 190
drag, startPoint x: 249, startPoint y: 277, endPoint x: 151, endPoint y: 382, distance: 143.9
click at [151, 382] on div "Victoria N. Favorited New York City, NY See Portfolio Book Model" at bounding box center [209, 265] width 190 height 267
click at [151, 382] on button "See Portfolio" at bounding box center [164, 378] width 83 height 23
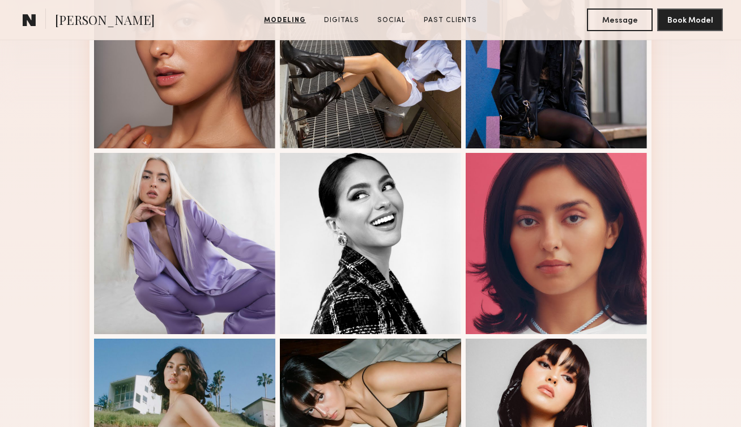
scroll to position [370, 0]
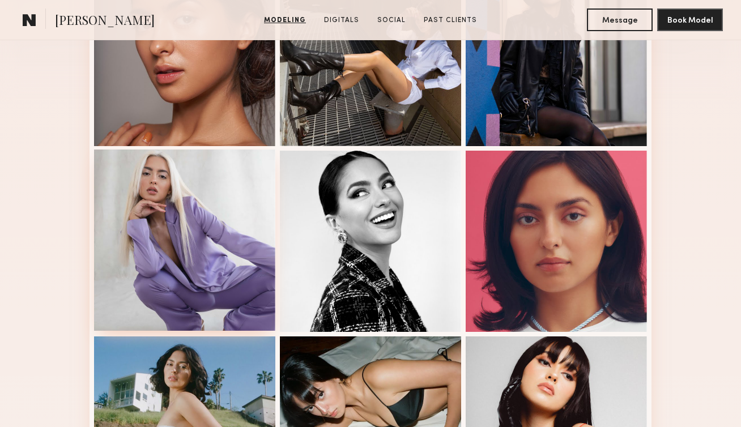
click at [171, 253] on div at bounding box center [184, 240] width 181 height 181
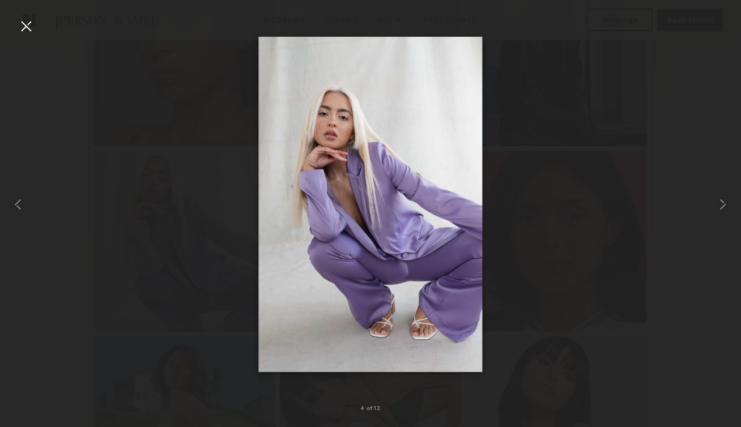
click at [24, 30] on div at bounding box center [26, 26] width 18 height 18
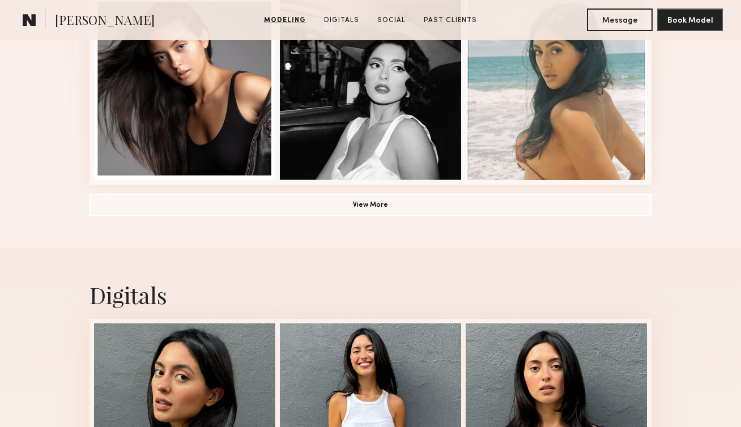
scroll to position [897, 0]
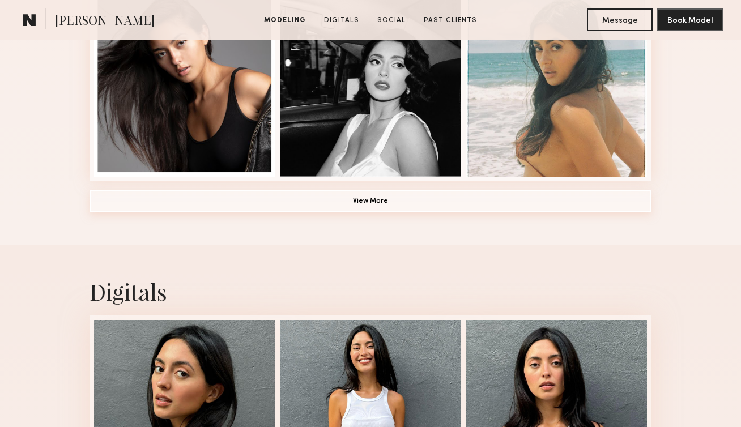
click at [328, 203] on button "View More" at bounding box center [371, 201] width 562 height 23
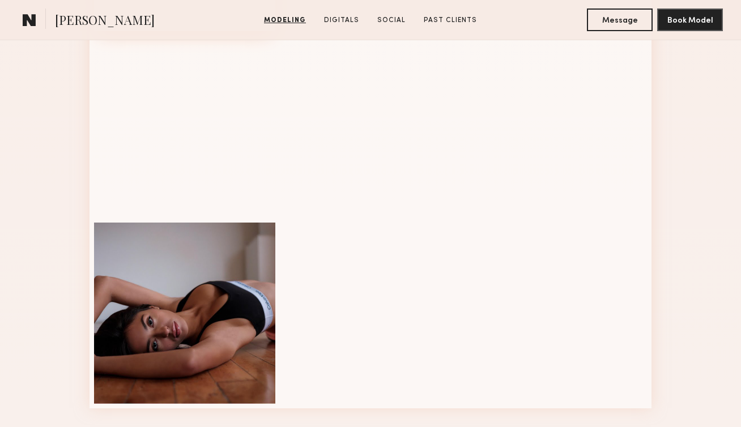
scroll to position [1411, 0]
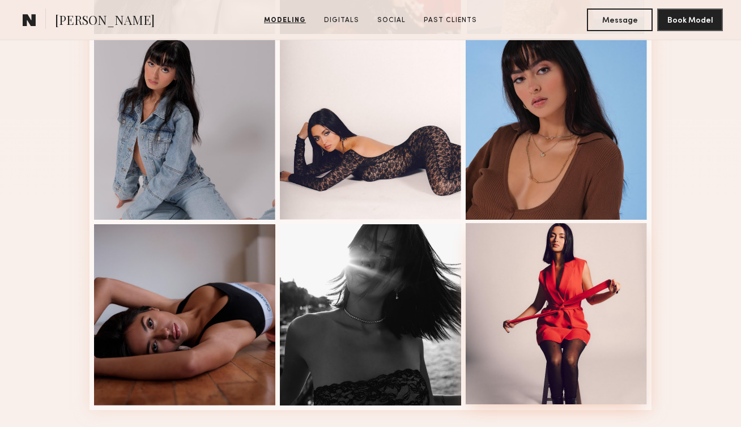
click at [572, 315] on div at bounding box center [556, 313] width 181 height 181
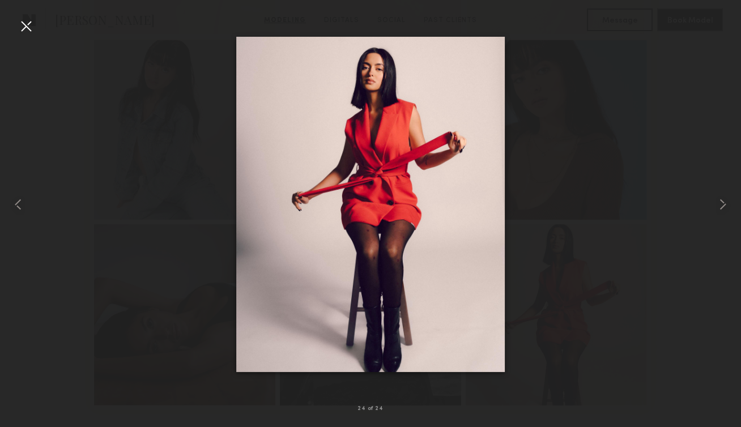
click at [27, 25] on div at bounding box center [26, 26] width 18 height 18
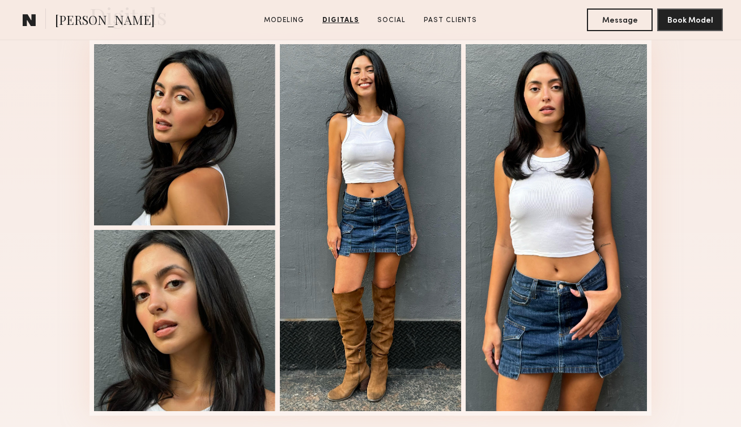
scroll to position [1885, 0]
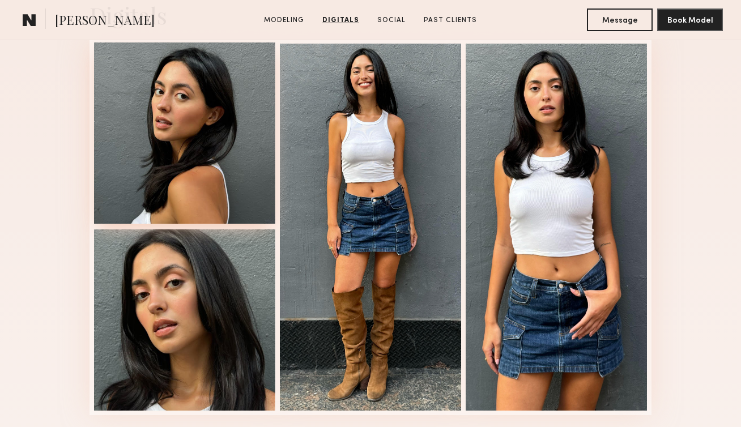
click at [192, 116] on div at bounding box center [184, 132] width 181 height 181
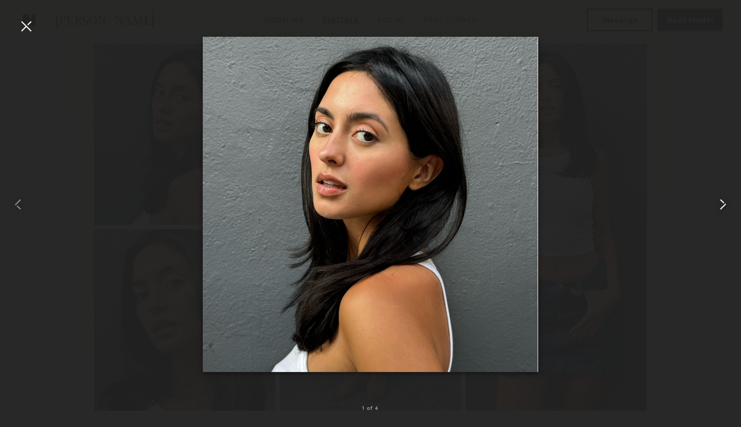
click at [716, 206] on common-icon at bounding box center [723, 204] width 18 height 18
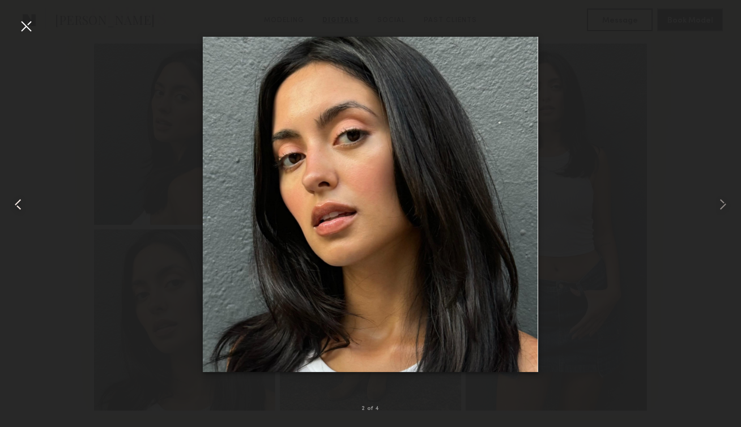
click at [12, 199] on common-icon at bounding box center [18, 204] width 18 height 18
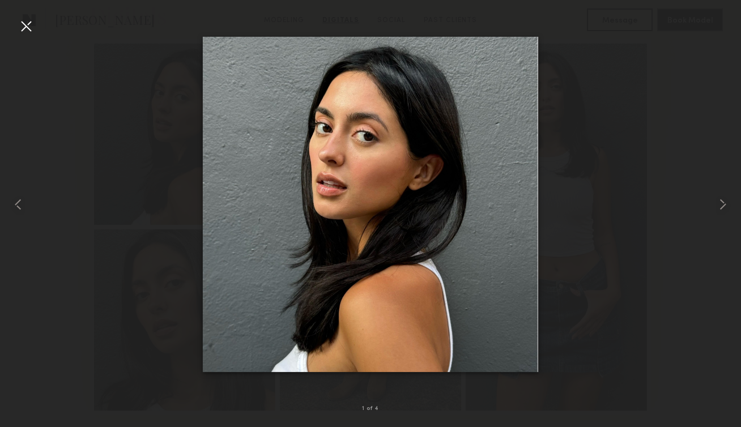
click at [24, 26] on div at bounding box center [26, 26] width 18 height 18
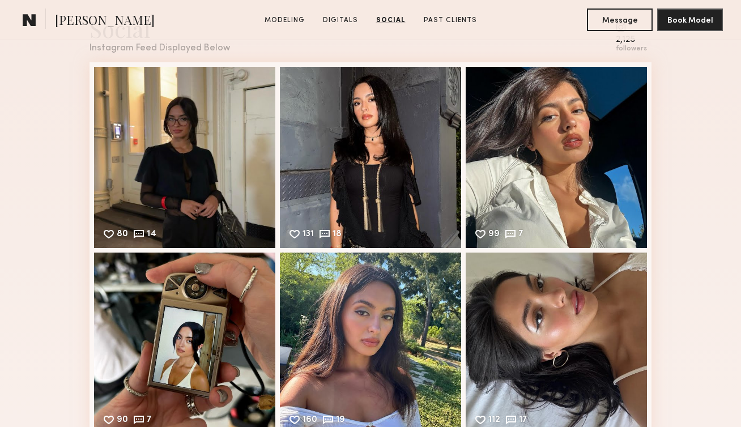
scroll to position [2352, 0]
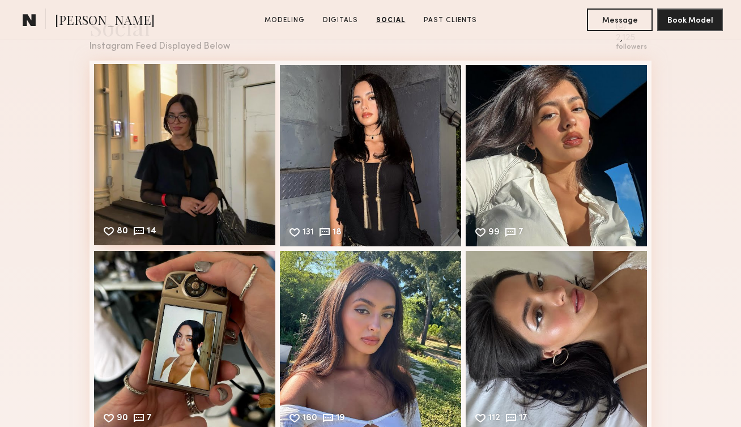
click at [181, 135] on div "80 14 Likes & comments displayed to show model’s engagement" at bounding box center [184, 154] width 181 height 181
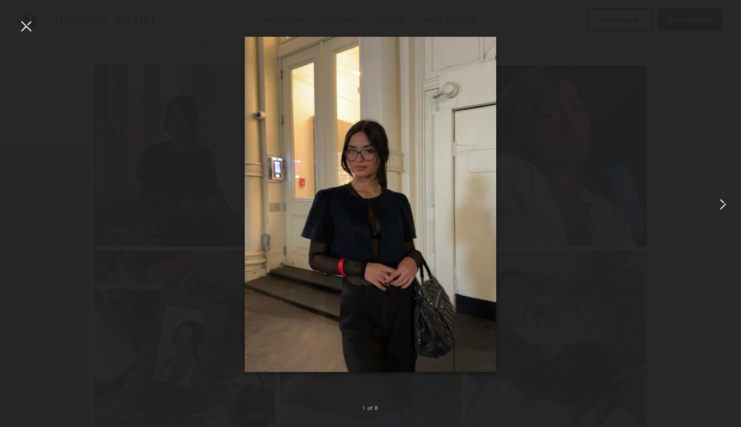
click at [717, 206] on common-icon at bounding box center [723, 204] width 18 height 18
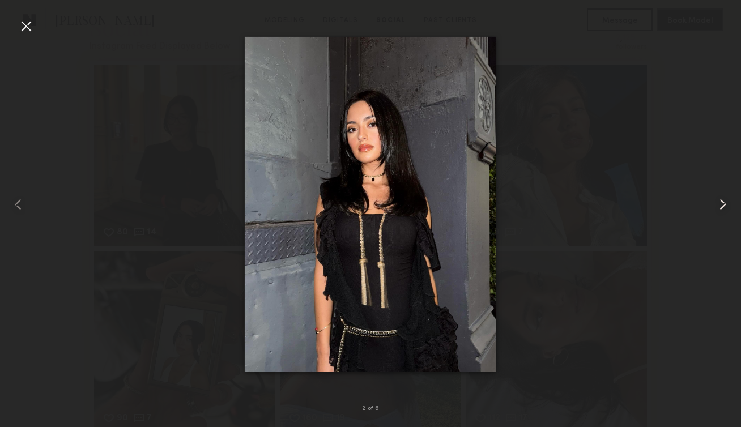
click at [717, 207] on common-icon at bounding box center [723, 204] width 18 height 18
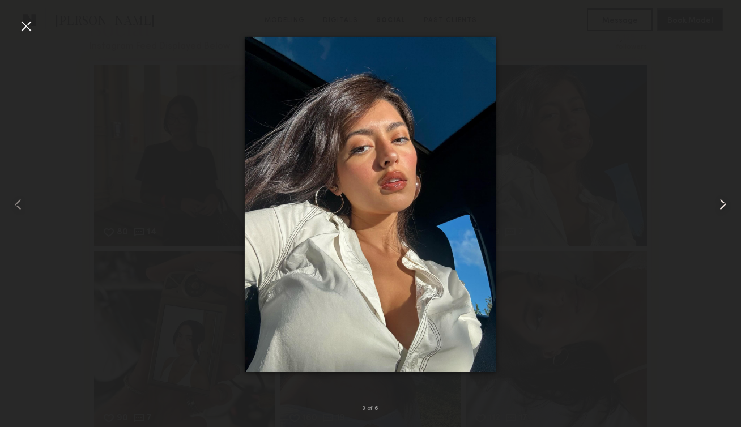
click at [717, 207] on common-icon at bounding box center [723, 204] width 18 height 18
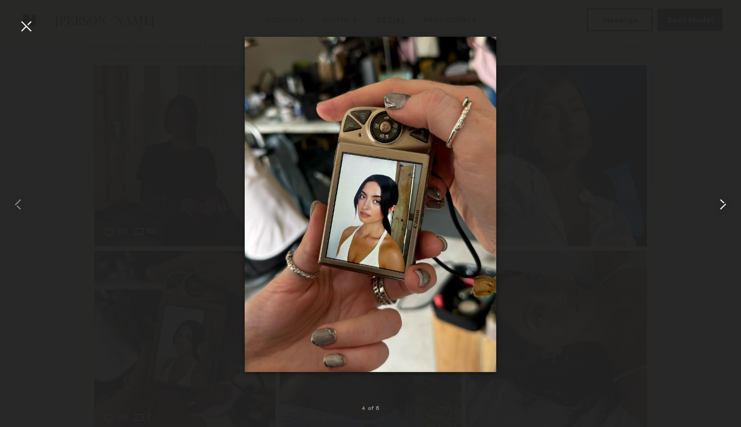
click at [721, 205] on common-icon at bounding box center [723, 204] width 18 height 18
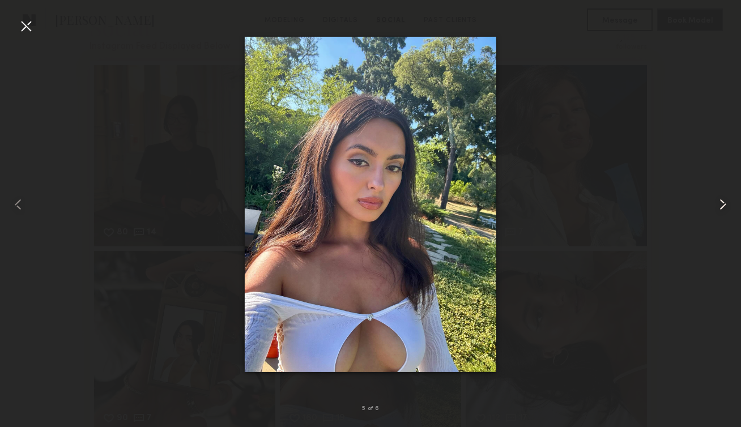
click at [721, 205] on common-icon at bounding box center [723, 204] width 18 height 18
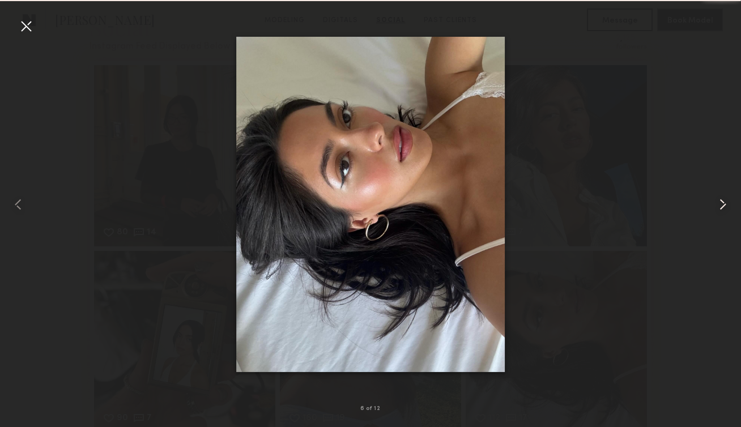
click at [721, 205] on common-icon at bounding box center [723, 204] width 18 height 18
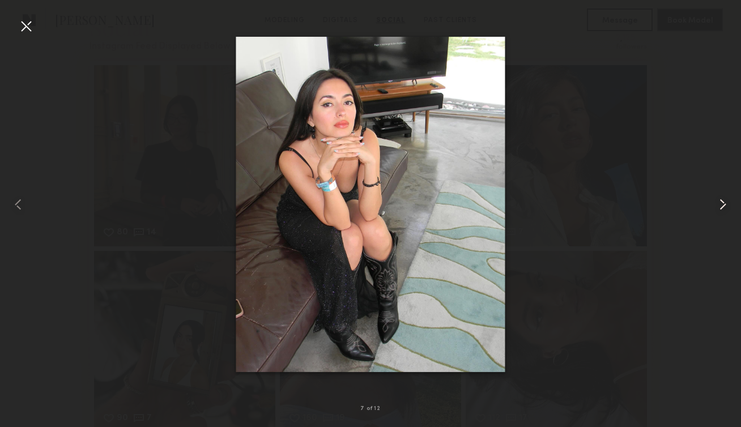
click at [721, 206] on common-icon at bounding box center [723, 204] width 18 height 18
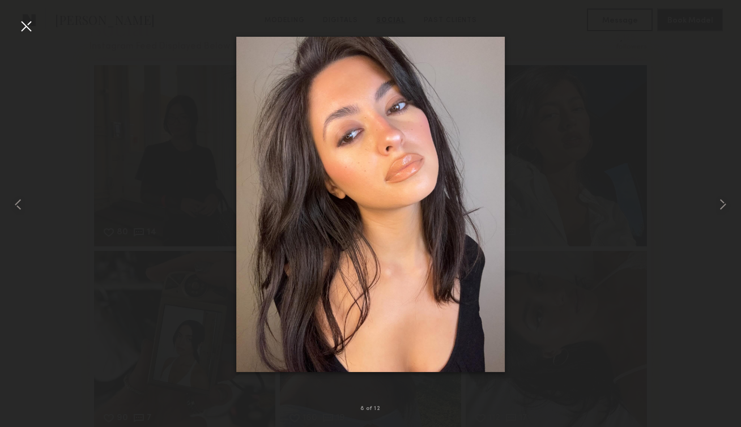
click at [29, 208] on div at bounding box center [370, 204] width 741 height 373
click at [719, 201] on common-icon at bounding box center [723, 204] width 18 height 18
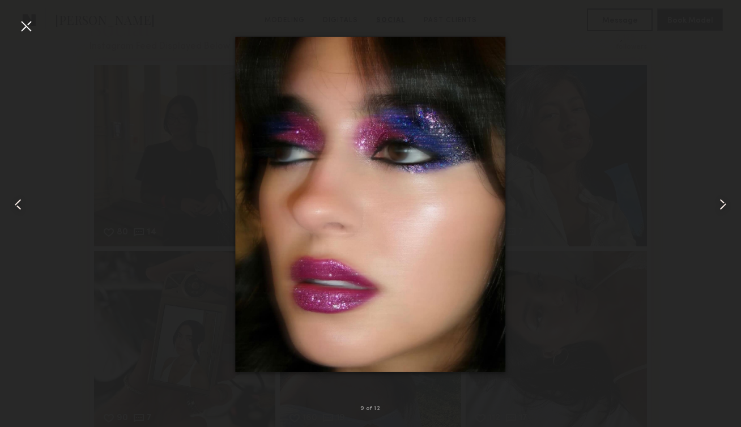
click at [721, 203] on common-icon at bounding box center [723, 204] width 18 height 18
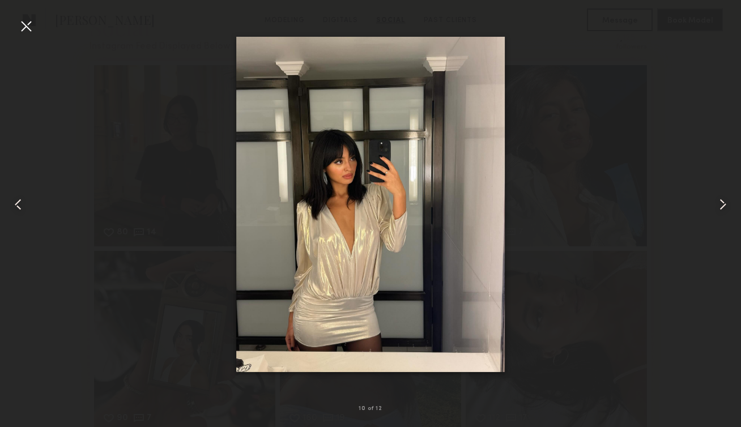
click at [722, 203] on common-icon at bounding box center [723, 204] width 18 height 18
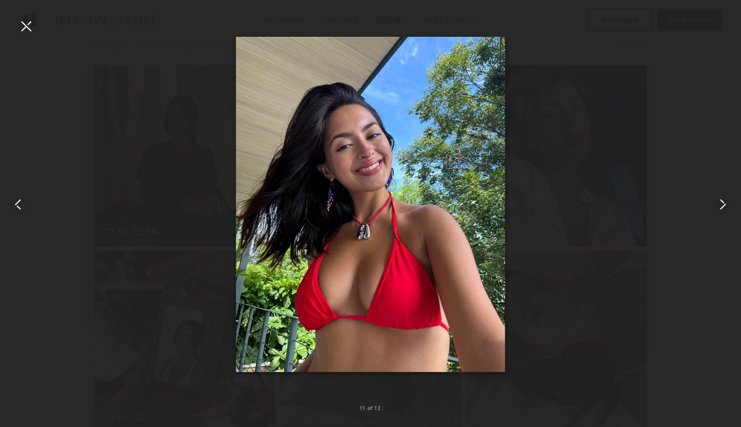
click at [722, 203] on common-icon at bounding box center [723, 204] width 18 height 18
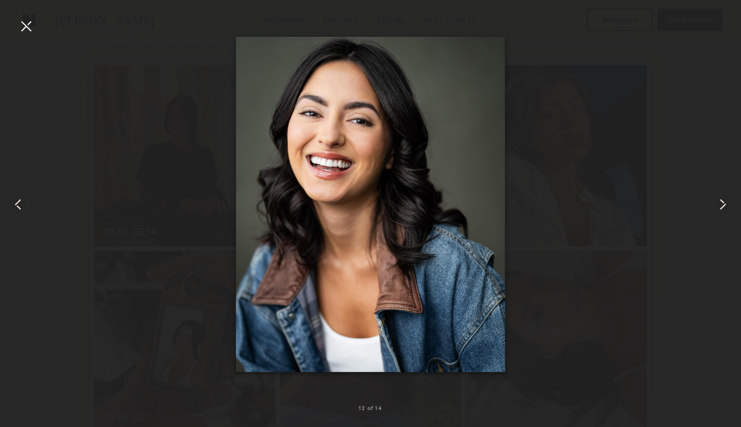
click at [727, 203] on common-icon at bounding box center [723, 204] width 18 height 18
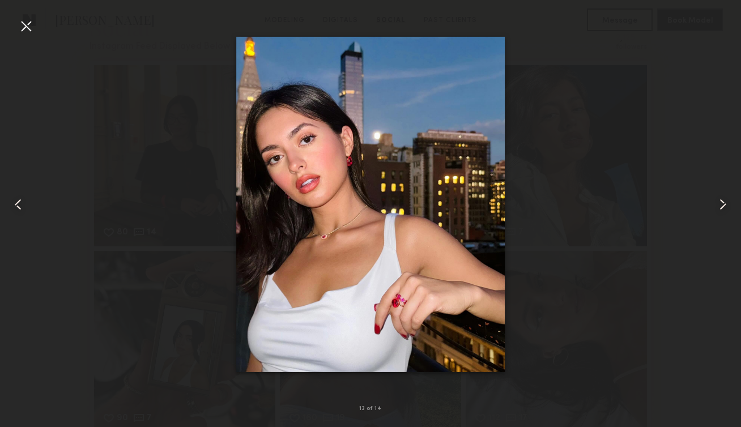
click at [727, 206] on common-icon at bounding box center [723, 204] width 18 height 18
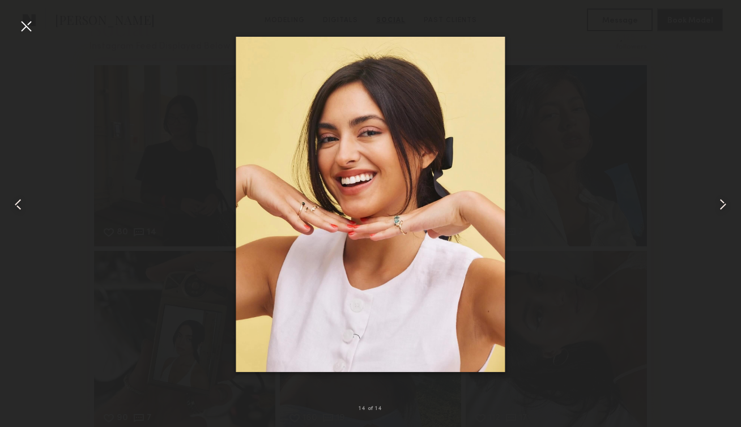
click at [727, 207] on common-icon at bounding box center [723, 204] width 18 height 18
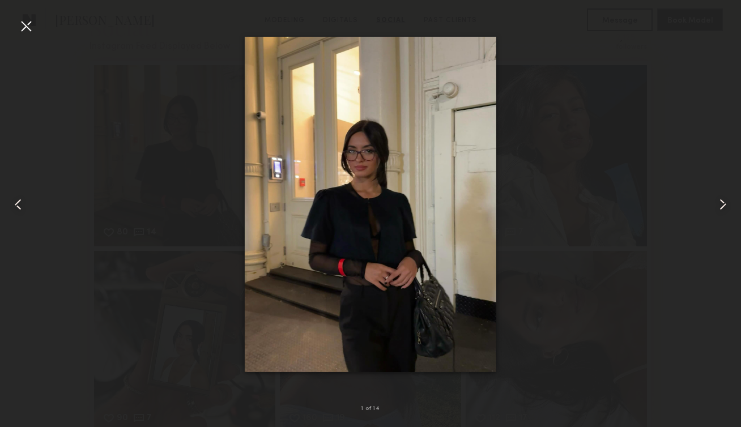
click at [727, 208] on common-icon at bounding box center [723, 204] width 18 height 18
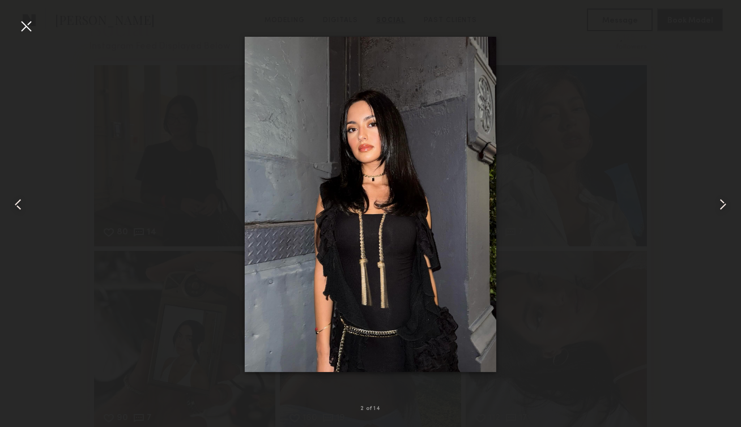
click at [727, 208] on common-icon at bounding box center [723, 204] width 18 height 18
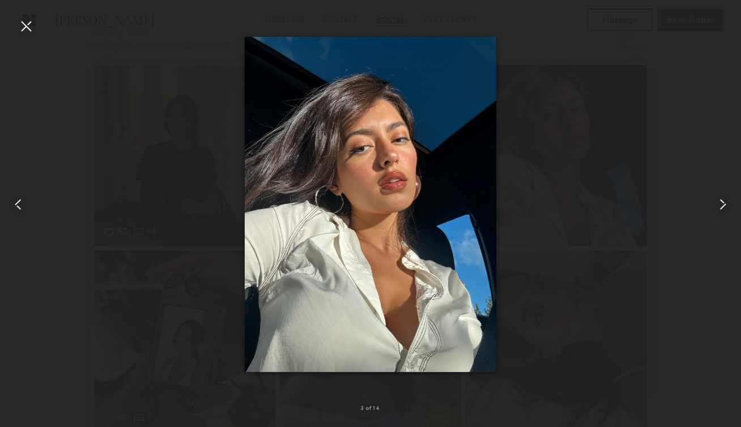
click at [727, 208] on common-icon at bounding box center [723, 204] width 18 height 18
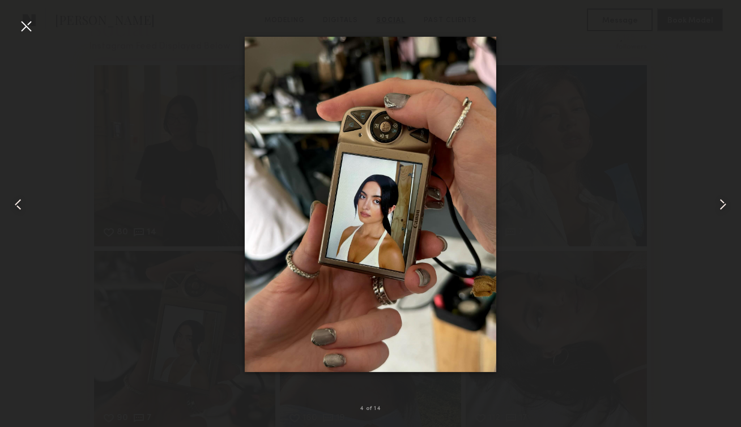
click at [727, 209] on common-icon at bounding box center [723, 204] width 18 height 18
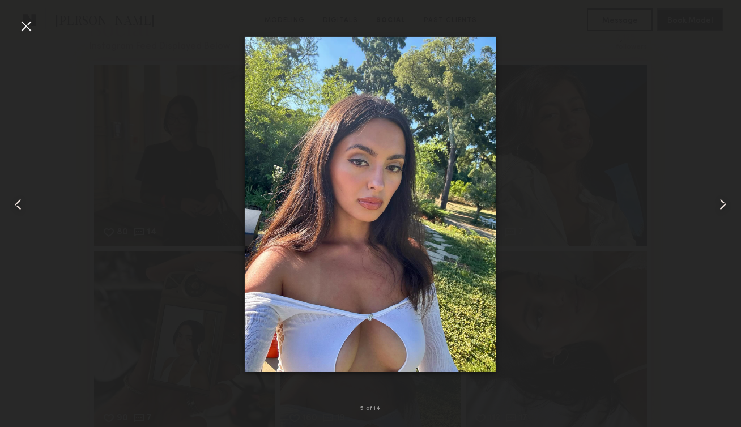
click at [727, 211] on common-icon at bounding box center [723, 204] width 18 height 18
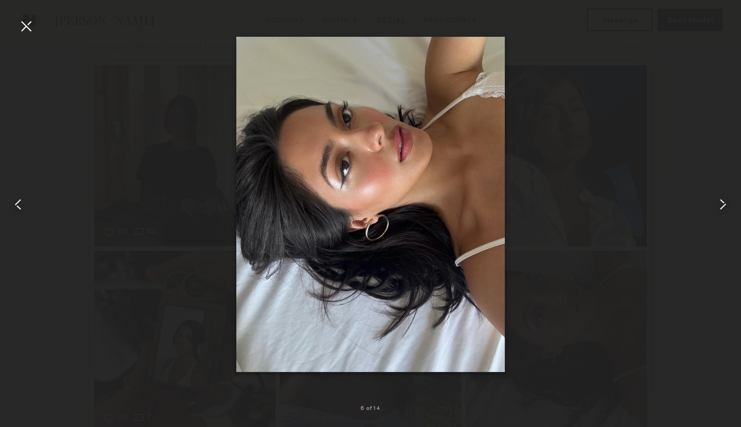
click at [727, 211] on common-icon at bounding box center [723, 204] width 18 height 18
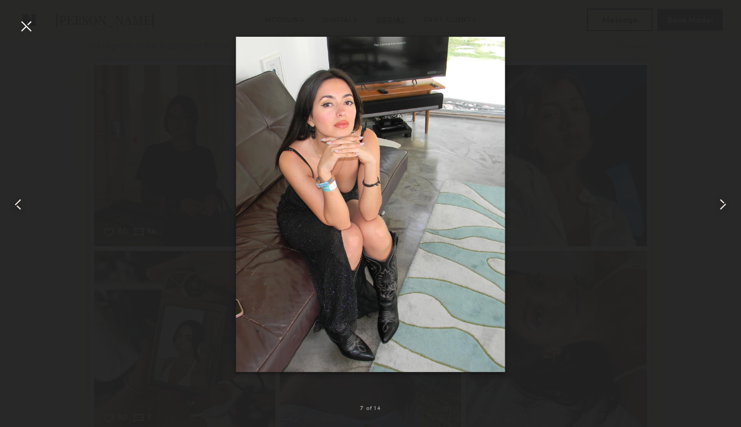
click at [727, 213] on common-icon at bounding box center [723, 204] width 18 height 18
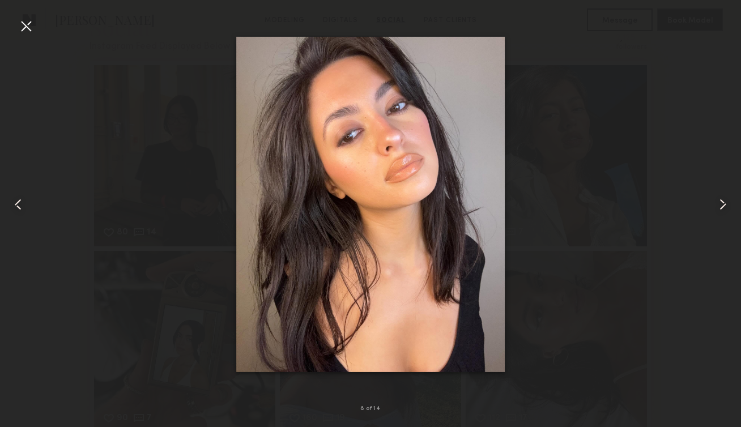
click at [727, 215] on div at bounding box center [726, 204] width 29 height 373
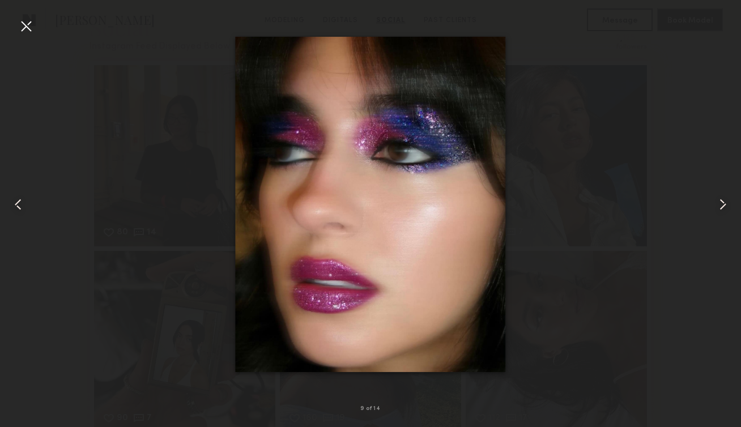
click at [727, 215] on div at bounding box center [726, 204] width 29 height 373
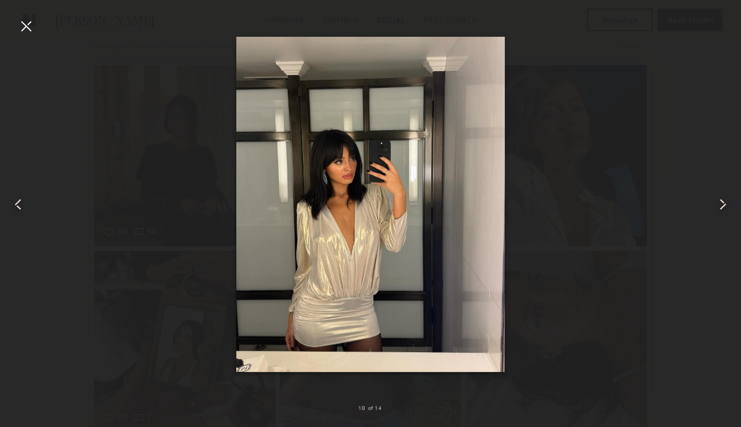
click at [727, 214] on div at bounding box center [726, 204] width 29 height 373
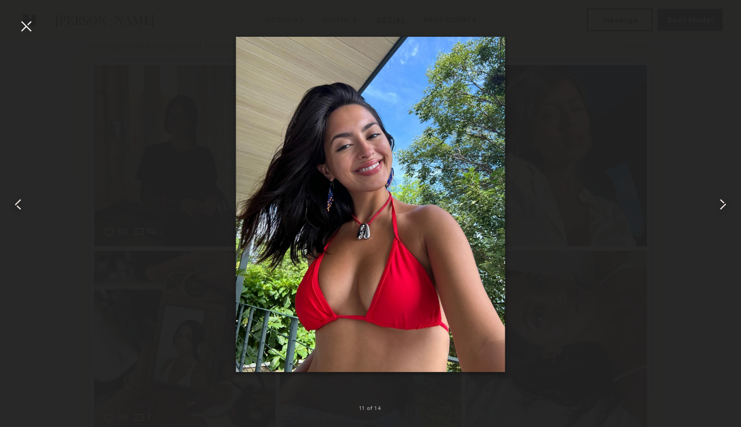
click at [727, 214] on div at bounding box center [726, 204] width 29 height 373
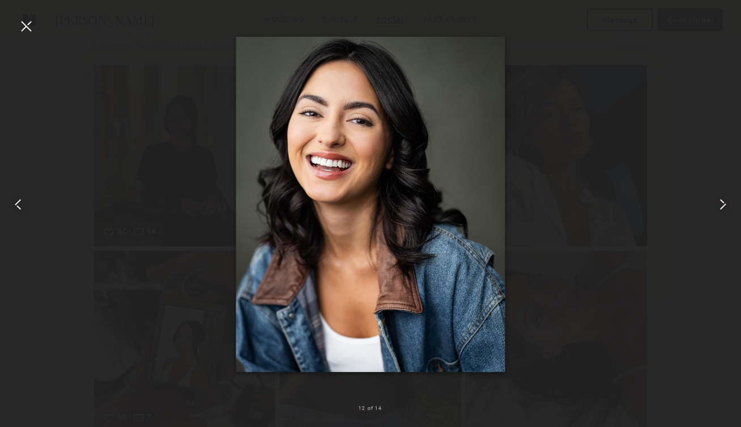
click at [727, 214] on div at bounding box center [726, 204] width 29 height 373
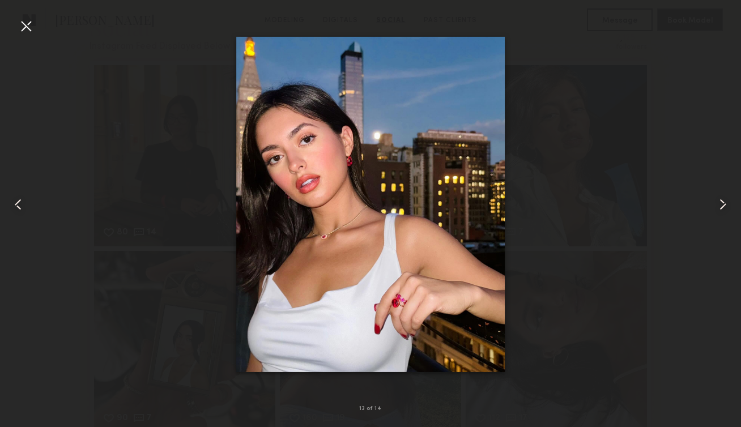
click at [25, 35] on div at bounding box center [14, 204] width 29 height 373
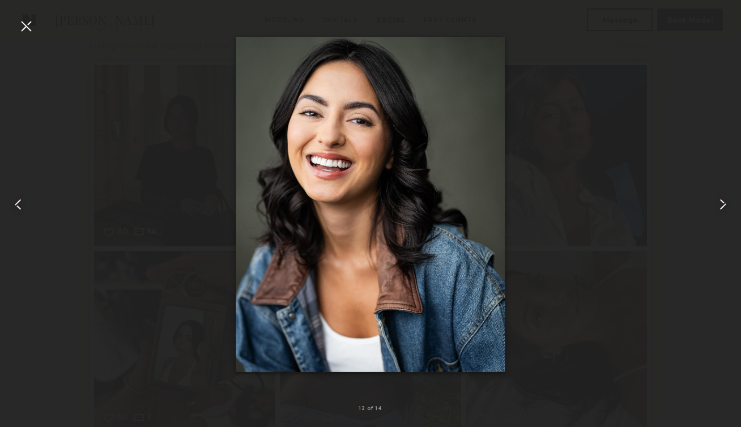
click at [29, 29] on div at bounding box center [26, 26] width 18 height 18
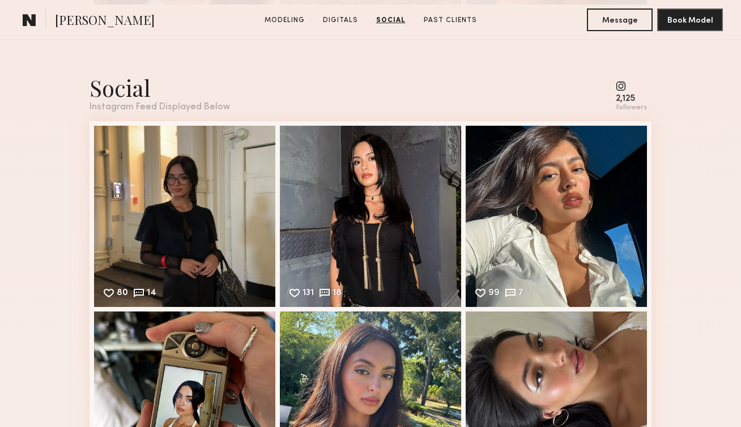
scroll to position [2290, 0]
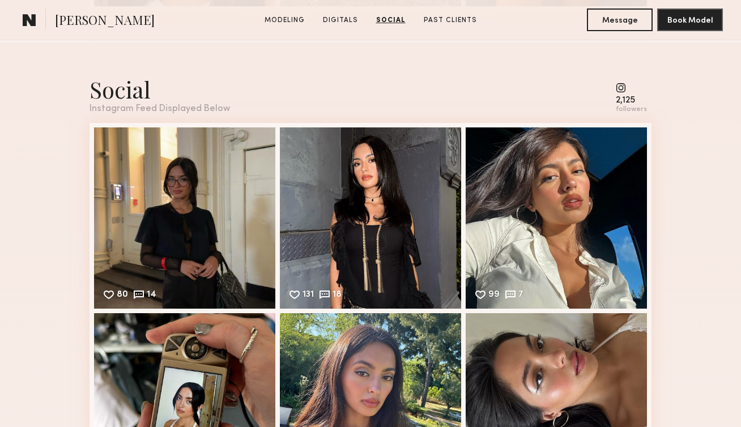
click at [172, 208] on div "80 14 Likes & comments displayed to show model’s engagement" at bounding box center [184, 217] width 181 height 181
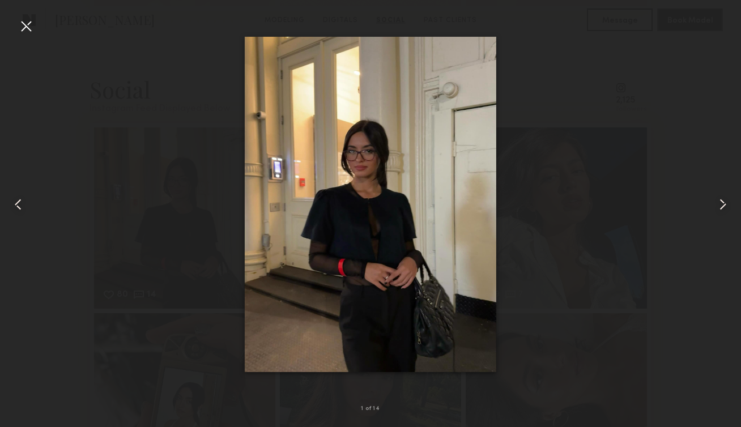
click at [725, 205] on common-icon at bounding box center [723, 204] width 18 height 18
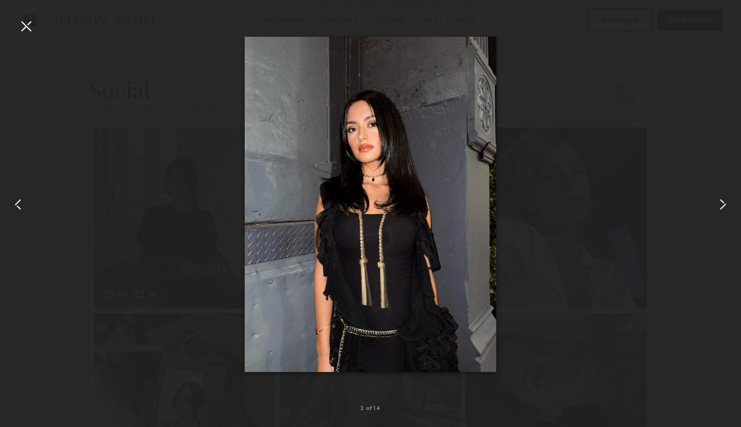
click at [725, 205] on common-icon at bounding box center [723, 204] width 18 height 18
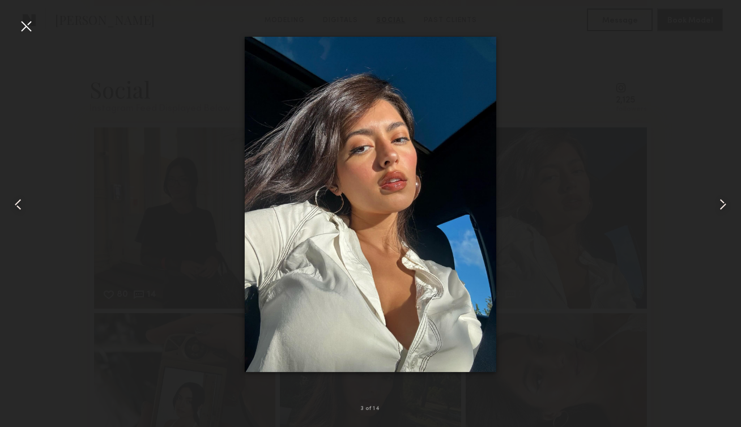
click at [725, 204] on common-icon at bounding box center [723, 204] width 18 height 18
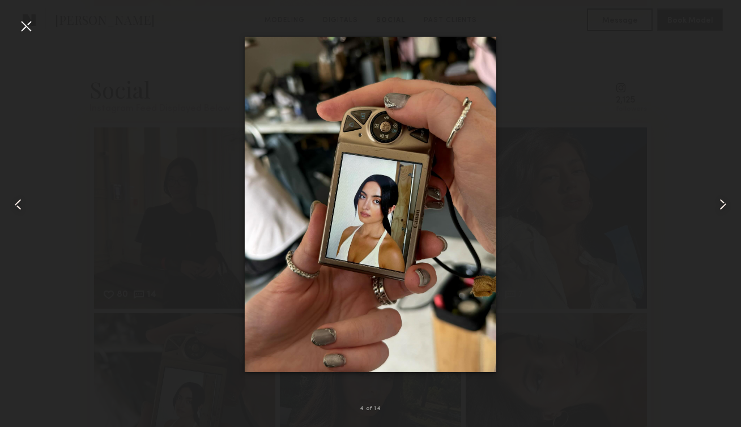
click at [725, 204] on common-icon at bounding box center [723, 204] width 18 height 18
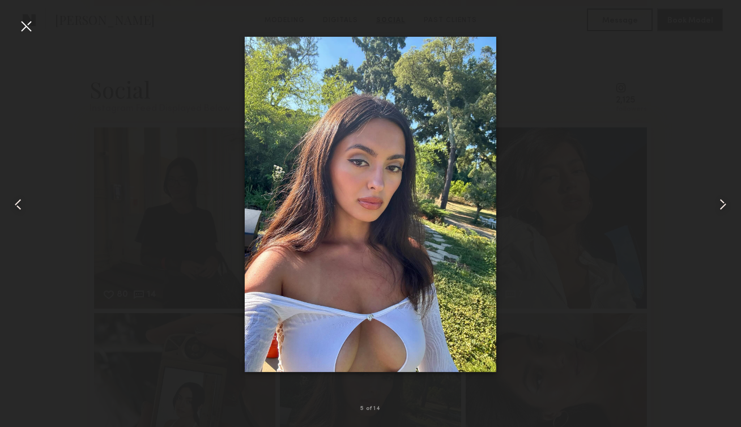
click at [725, 204] on common-icon at bounding box center [723, 204] width 18 height 18
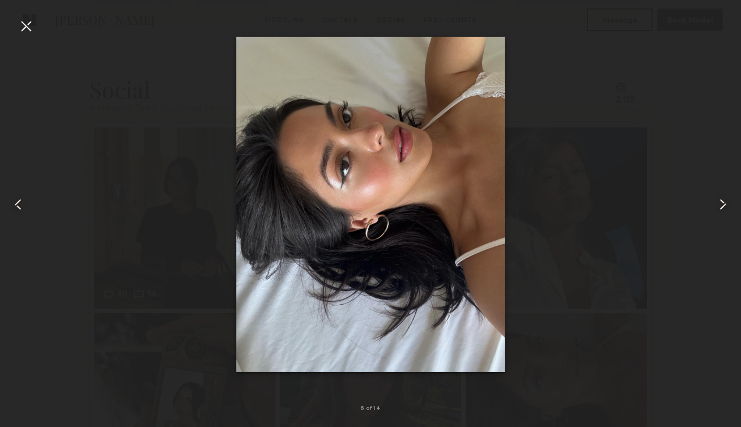
click at [31, 25] on div at bounding box center [26, 26] width 18 height 18
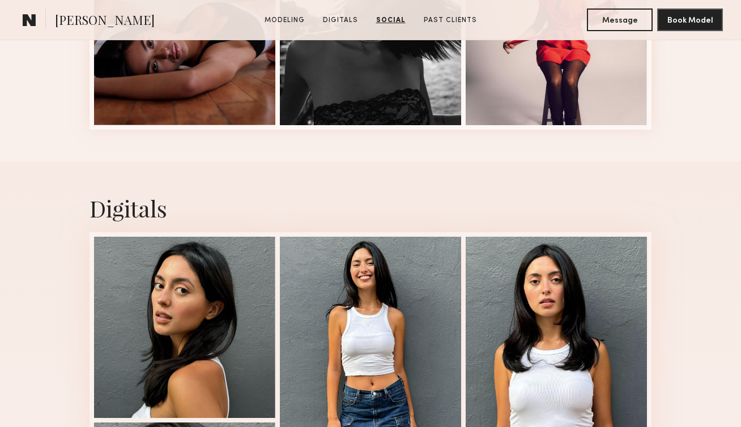
scroll to position [1594, 0]
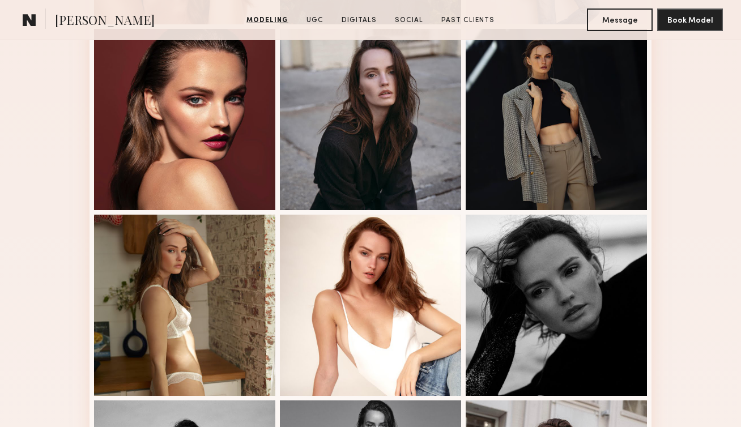
scroll to position [475, 0]
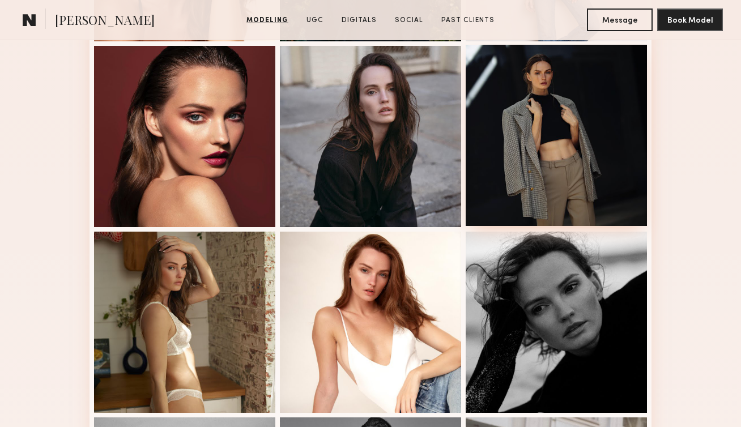
click at [580, 146] on div at bounding box center [556, 135] width 181 height 181
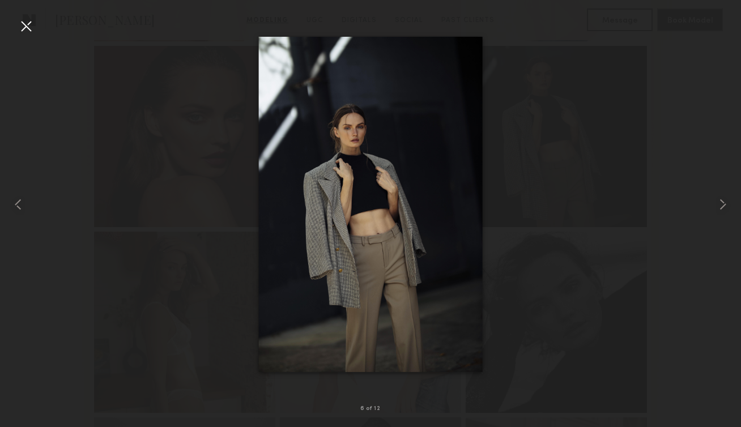
click at [17, 30] on div at bounding box center [26, 26] width 18 height 18
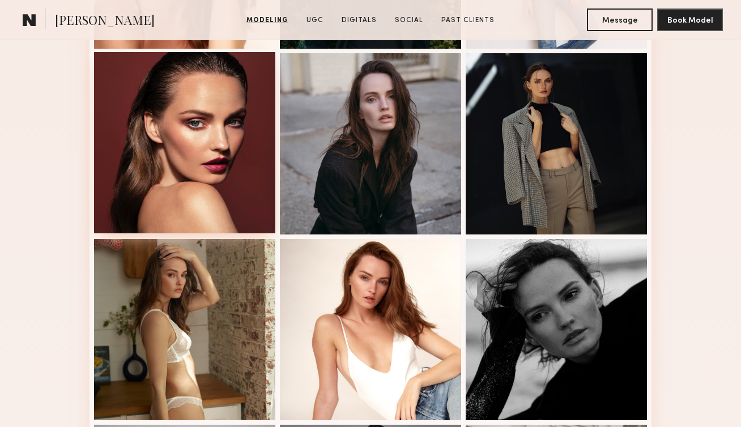
scroll to position [465, 0]
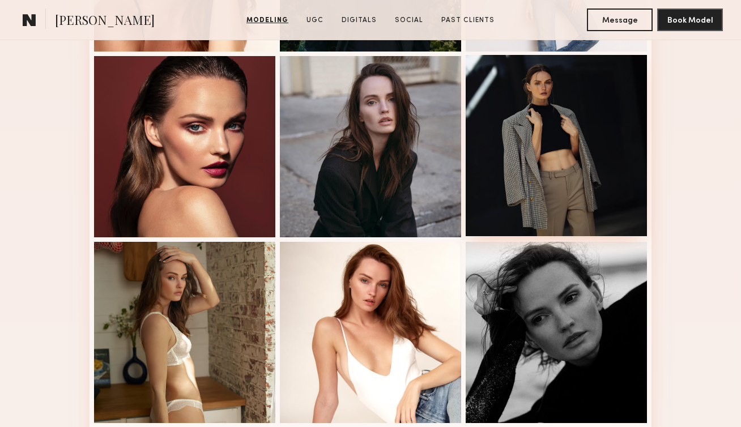
click at [542, 105] on div at bounding box center [556, 145] width 181 height 181
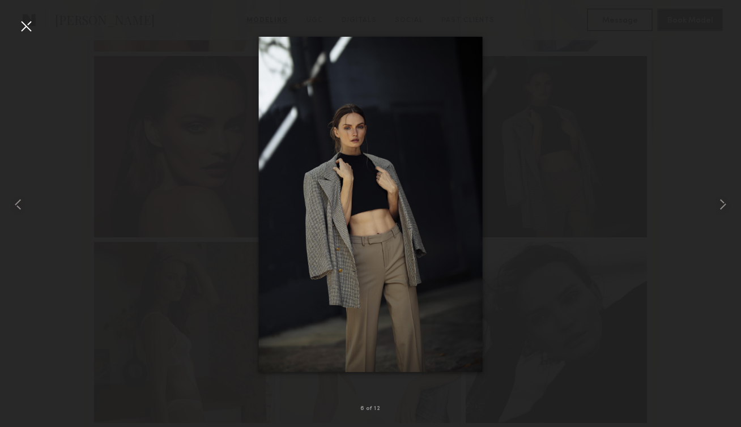
click at [28, 29] on div at bounding box center [26, 26] width 18 height 18
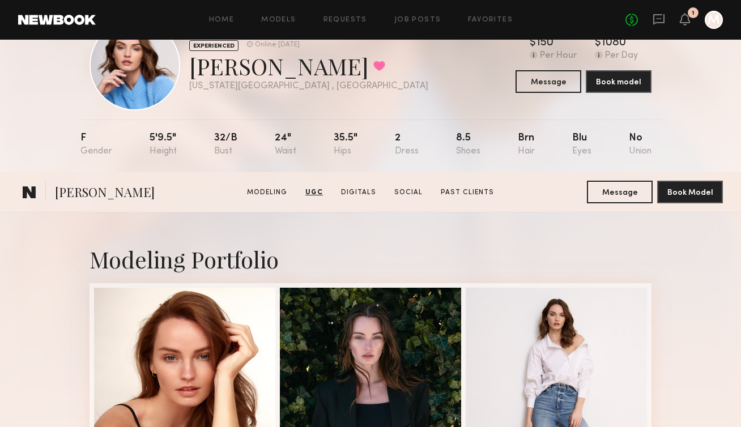
scroll to position [0, 0]
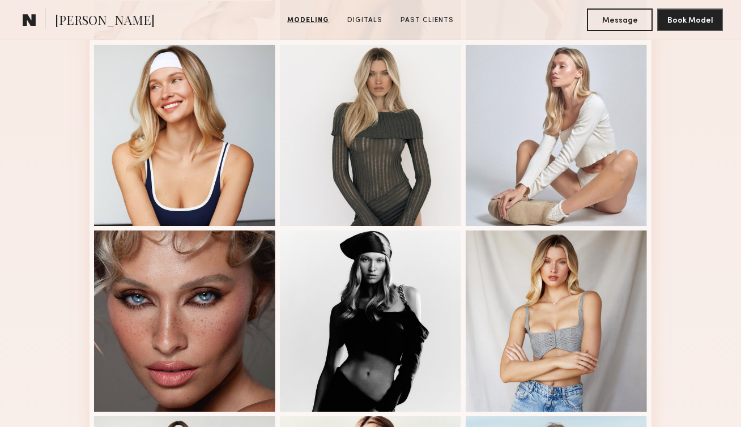
scroll to position [475, 0]
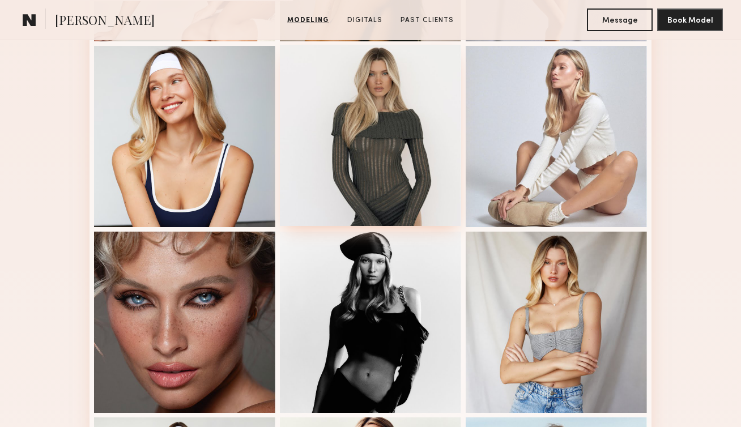
click at [393, 153] on div at bounding box center [370, 135] width 181 height 181
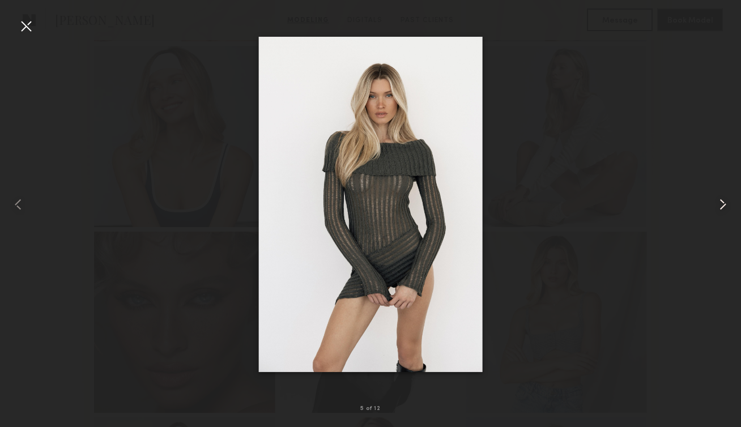
click at [722, 204] on common-icon at bounding box center [723, 204] width 18 height 18
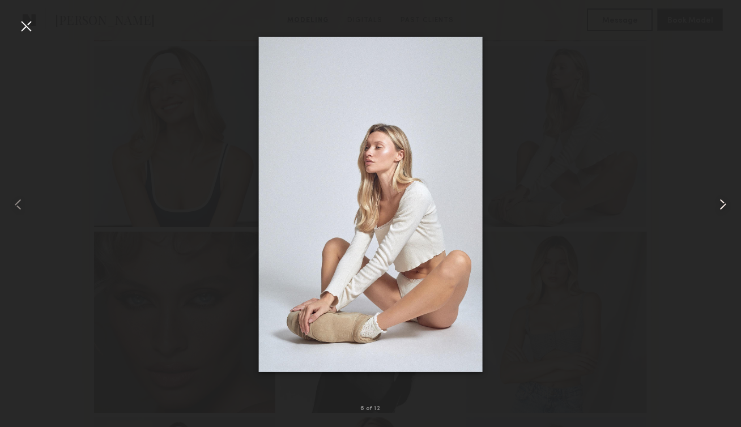
click at [721, 207] on common-icon at bounding box center [723, 204] width 18 height 18
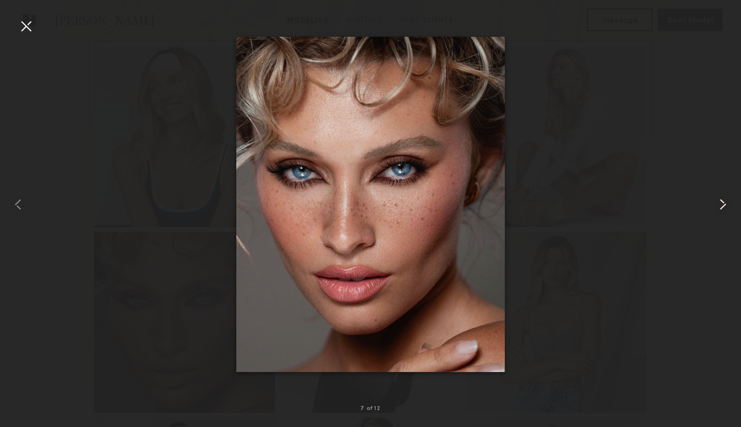
click at [721, 207] on common-icon at bounding box center [723, 204] width 18 height 18
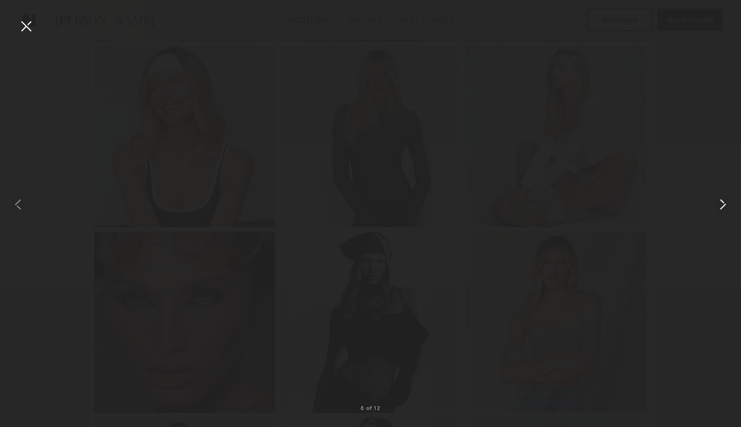
click at [722, 205] on common-icon at bounding box center [723, 204] width 18 height 18
click at [25, 23] on div at bounding box center [26, 26] width 18 height 18
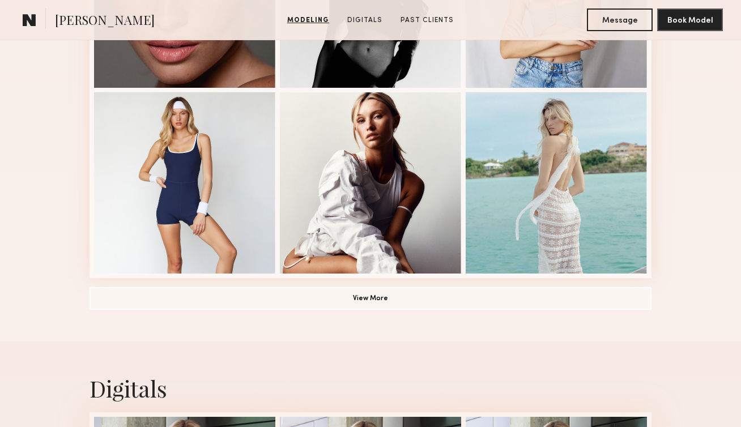
scroll to position [801, 0]
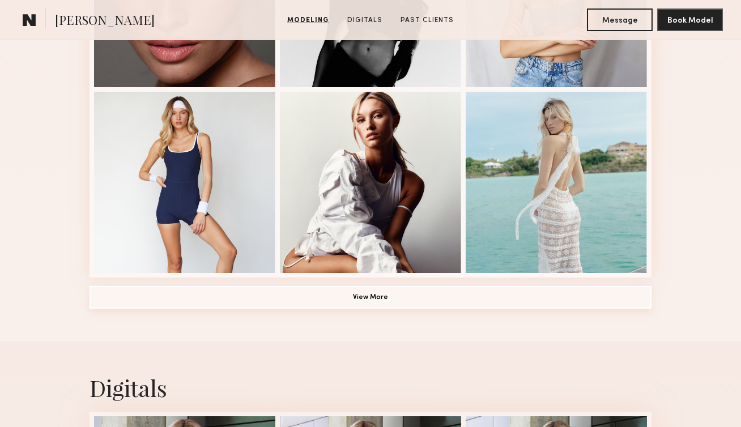
click at [325, 288] on button "View More" at bounding box center [371, 297] width 562 height 23
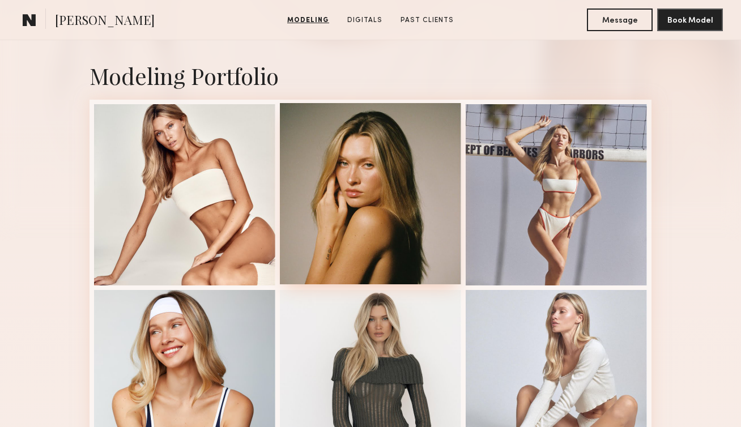
scroll to position [230, 0]
click at [367, 184] on div at bounding box center [370, 194] width 181 height 181
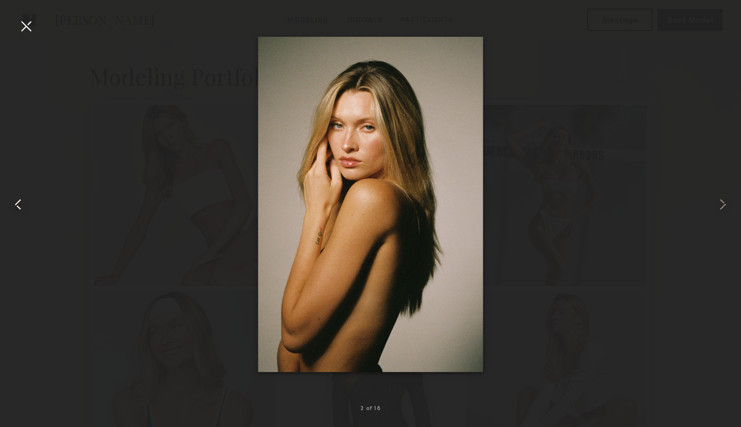
click at [14, 214] on div at bounding box center [14, 204] width 29 height 373
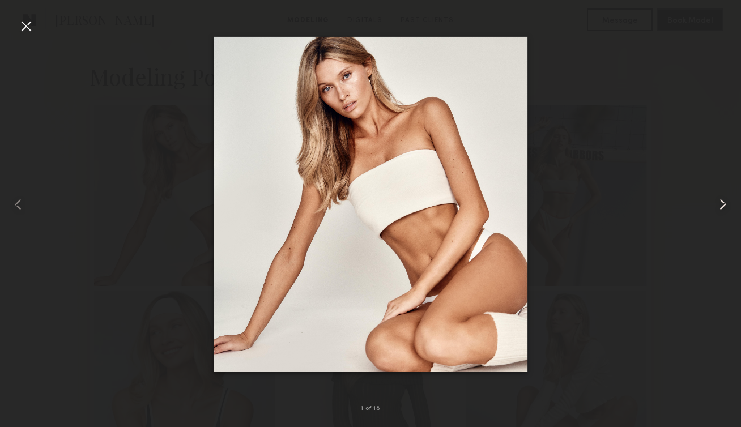
click at [724, 201] on common-icon at bounding box center [723, 204] width 18 height 18
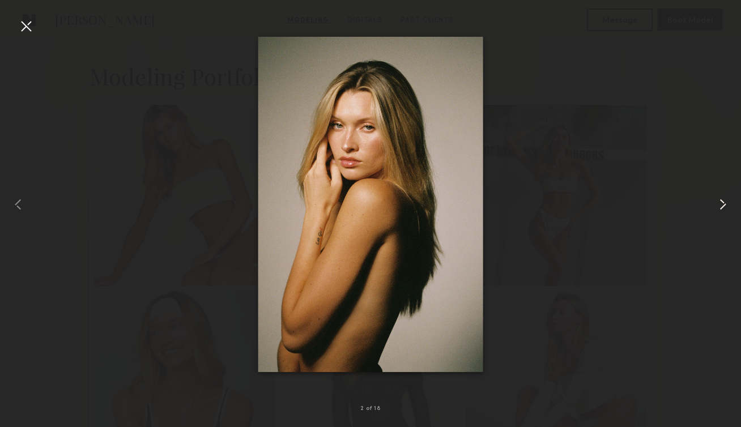
click at [722, 203] on common-icon at bounding box center [723, 204] width 18 height 18
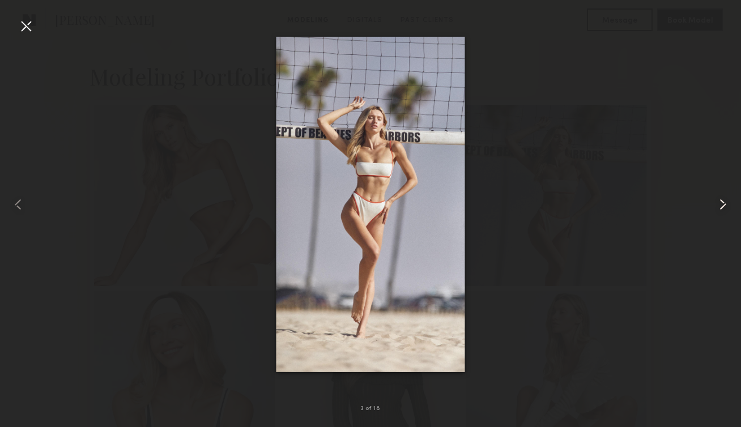
click at [722, 203] on common-icon at bounding box center [723, 204] width 18 height 18
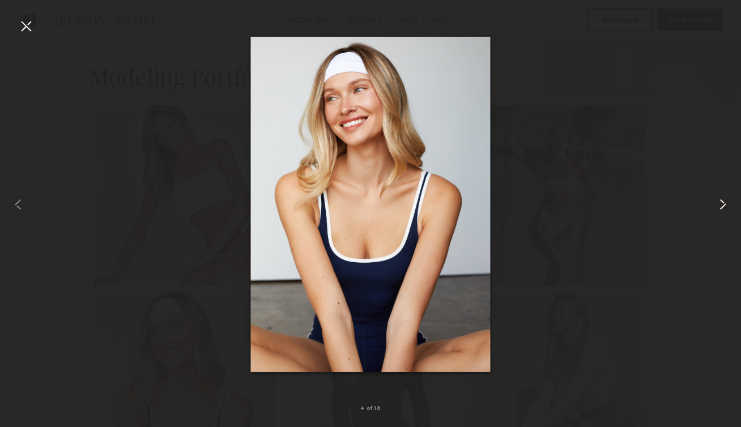
click at [722, 203] on common-icon at bounding box center [723, 204] width 18 height 18
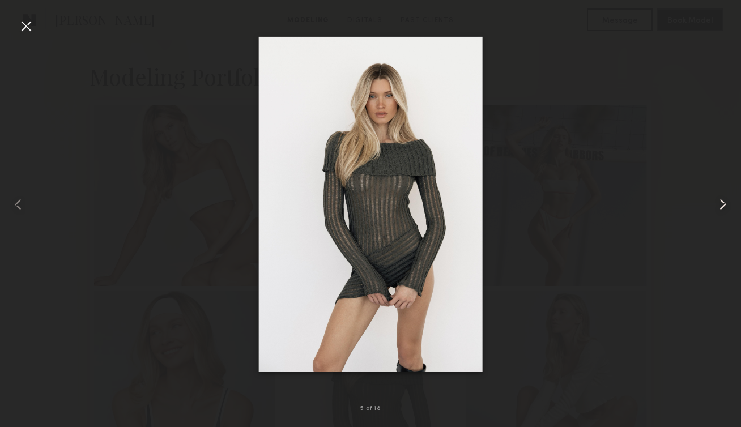
click at [722, 203] on common-icon at bounding box center [723, 204] width 18 height 18
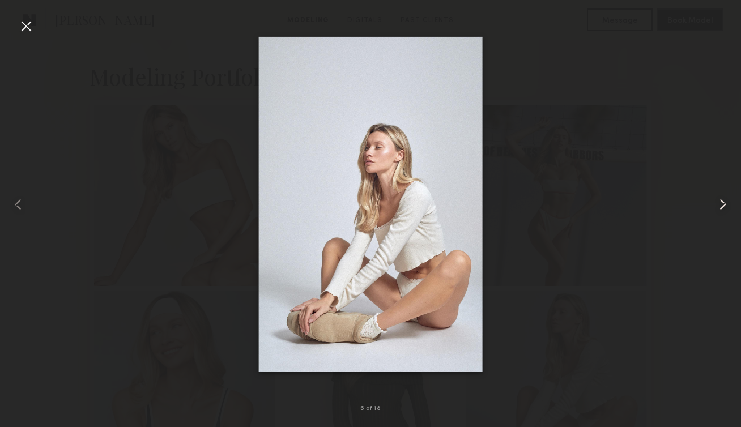
click at [722, 203] on common-icon at bounding box center [723, 204] width 18 height 18
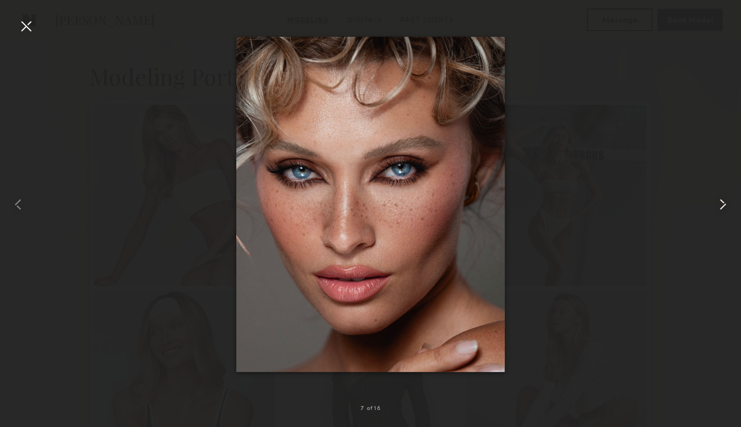
click at [722, 203] on common-icon at bounding box center [723, 204] width 18 height 18
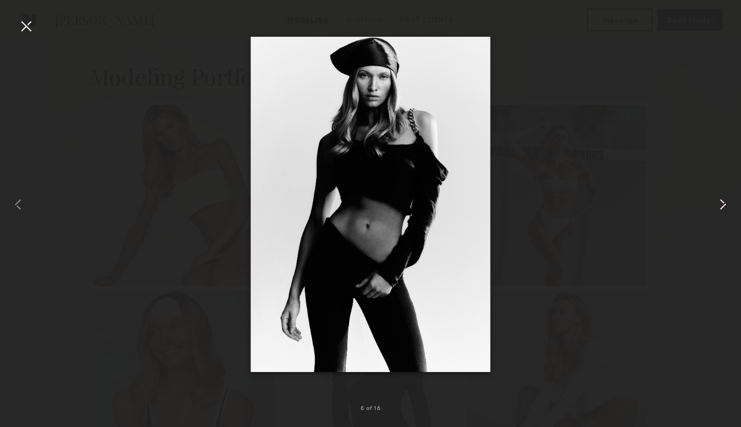
click at [722, 203] on common-icon at bounding box center [723, 204] width 18 height 18
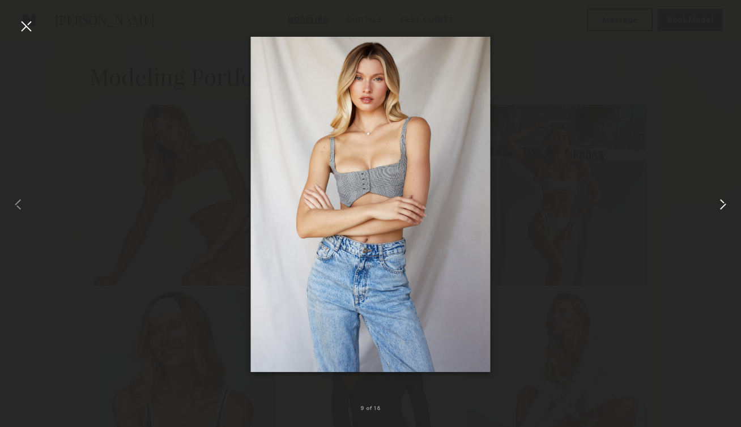
click at [722, 204] on common-icon at bounding box center [723, 204] width 18 height 18
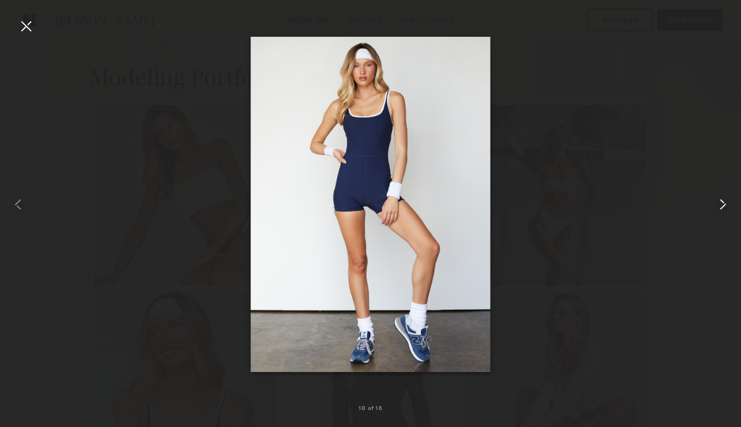
click at [722, 204] on common-icon at bounding box center [723, 204] width 18 height 18
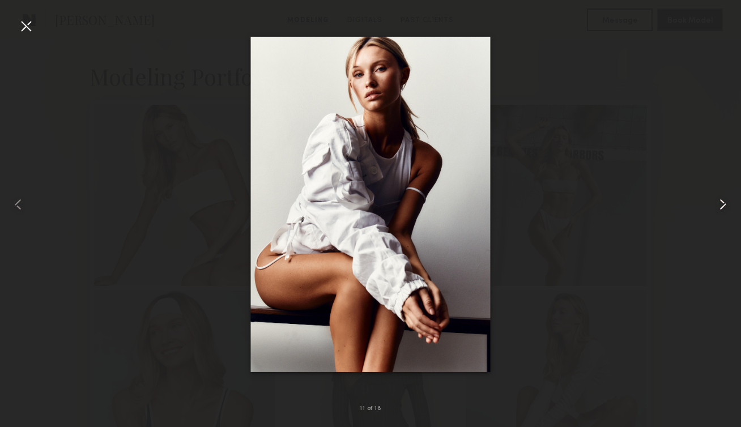
click at [722, 205] on common-icon at bounding box center [723, 204] width 18 height 18
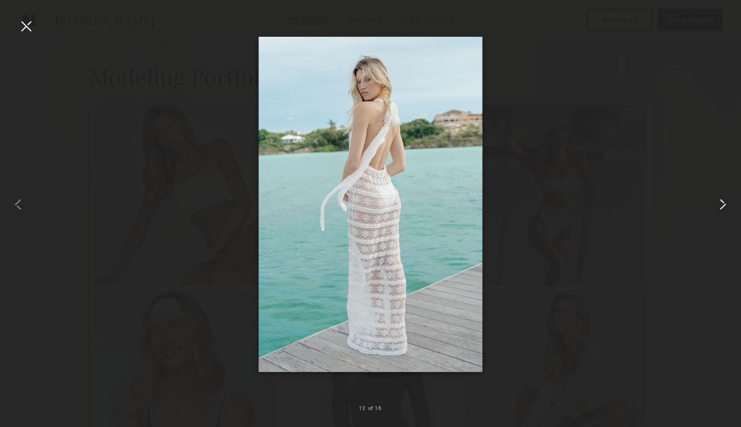
click at [722, 205] on common-icon at bounding box center [723, 204] width 18 height 18
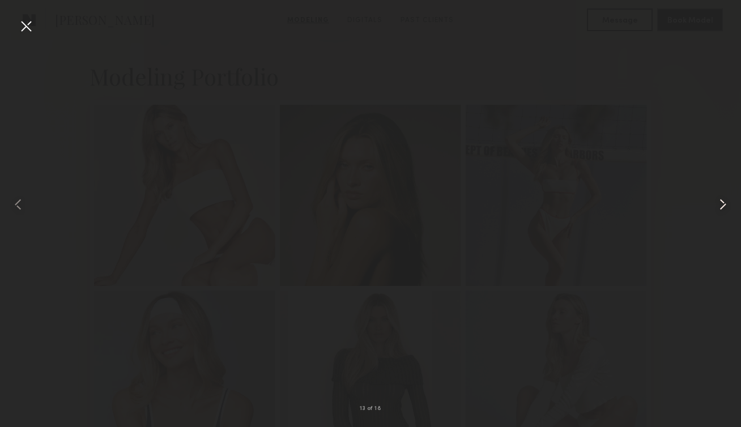
click at [721, 204] on common-icon at bounding box center [723, 204] width 18 height 18
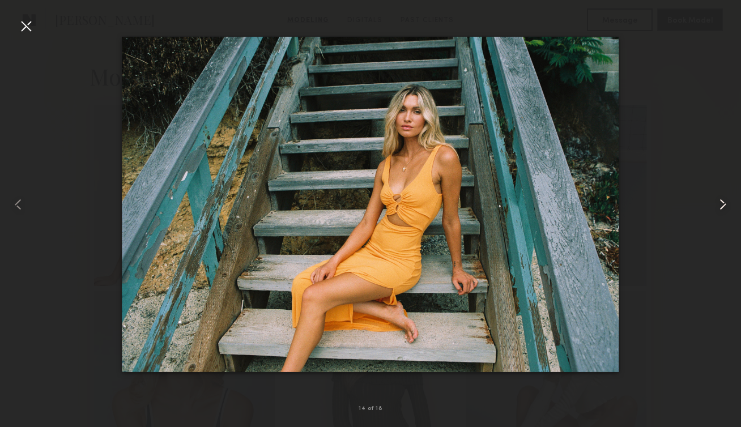
click at [724, 211] on common-icon at bounding box center [723, 204] width 18 height 18
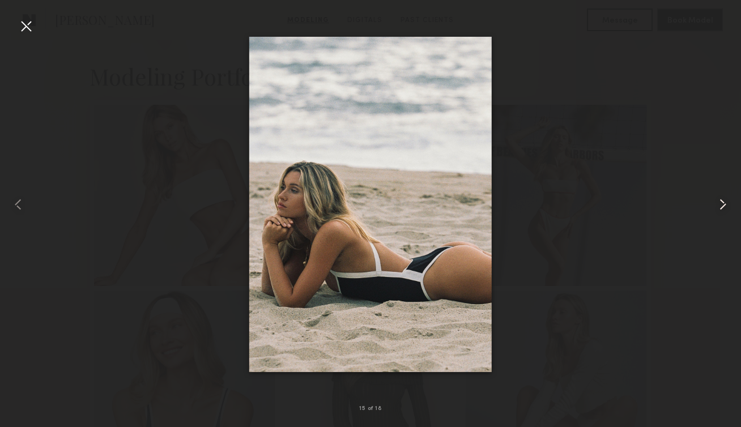
click at [719, 210] on common-icon at bounding box center [723, 204] width 18 height 18
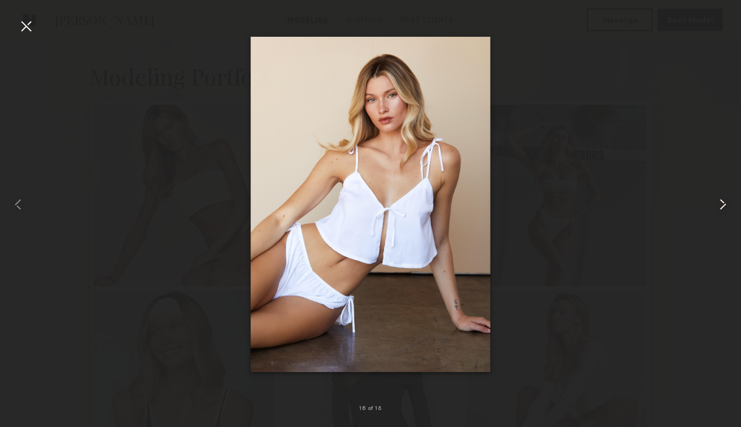
click at [721, 211] on common-icon at bounding box center [723, 204] width 18 height 18
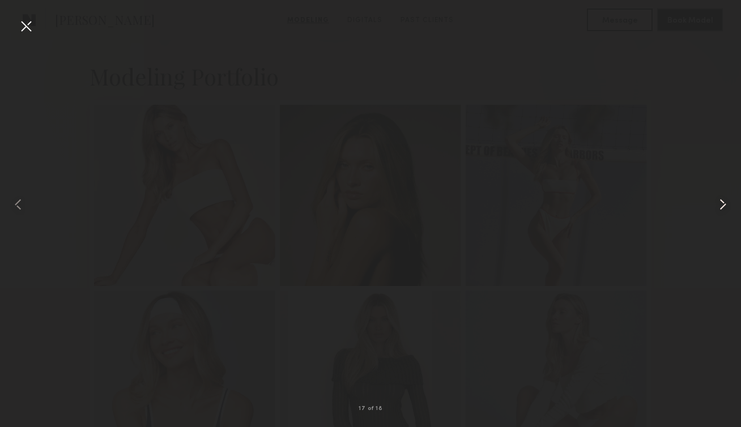
click at [721, 209] on common-icon at bounding box center [723, 204] width 18 height 18
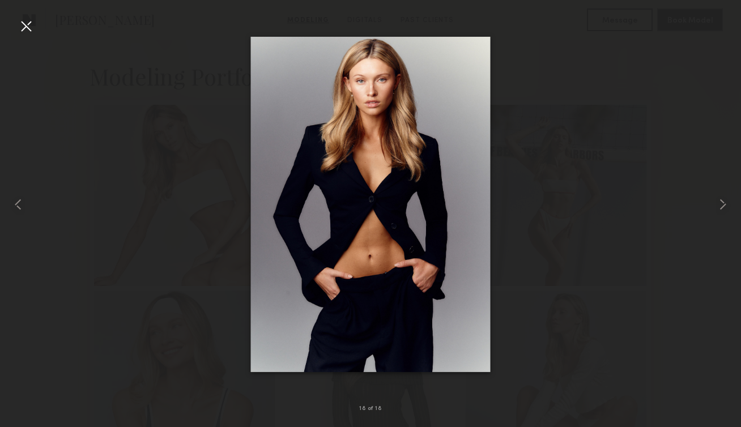
click at [26, 24] on div at bounding box center [26, 26] width 18 height 18
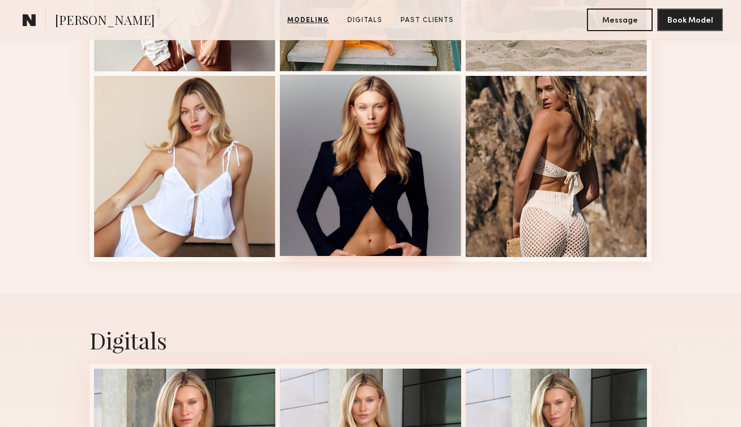
scroll to position [1187, 0]
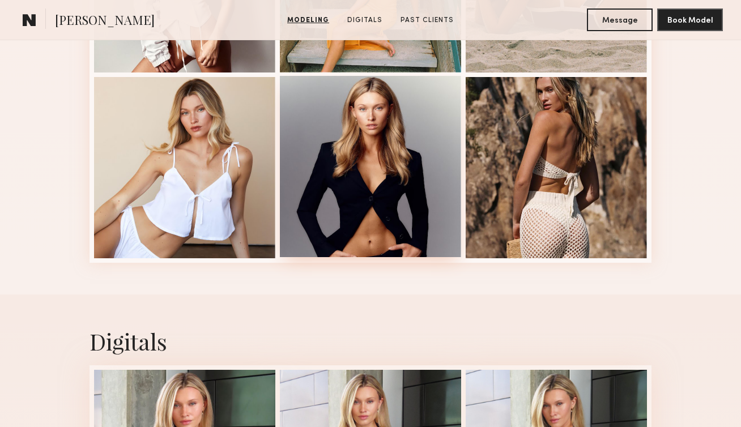
click at [367, 174] on div at bounding box center [370, 166] width 181 height 181
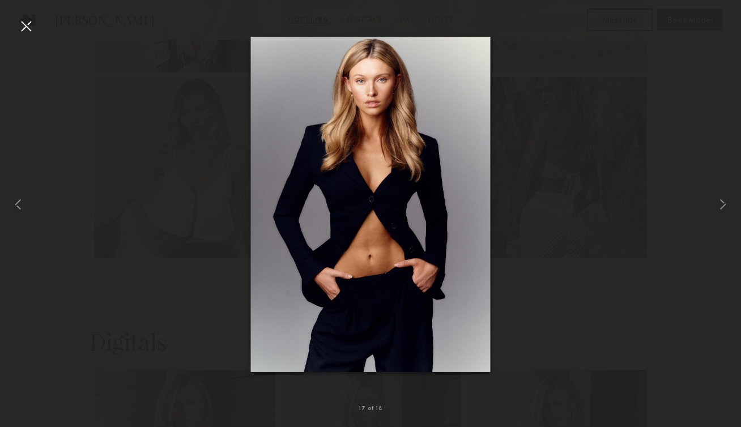
click at [22, 31] on div at bounding box center [26, 26] width 18 height 18
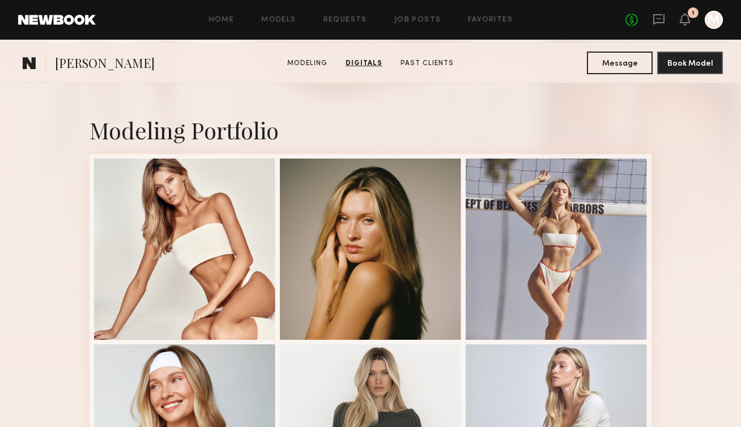
scroll to position [0, 0]
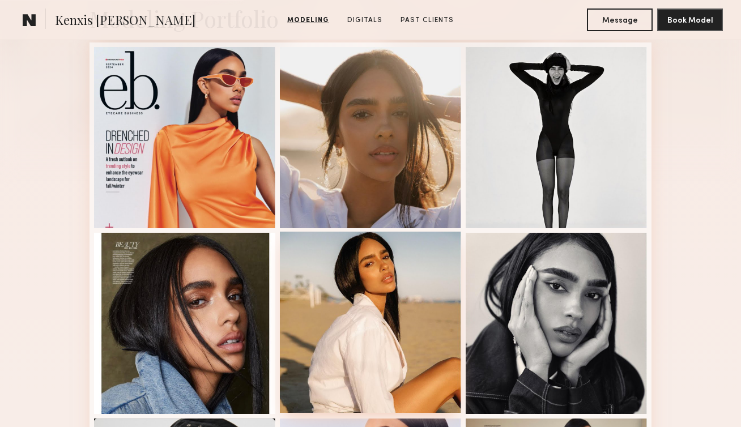
scroll to position [295, 0]
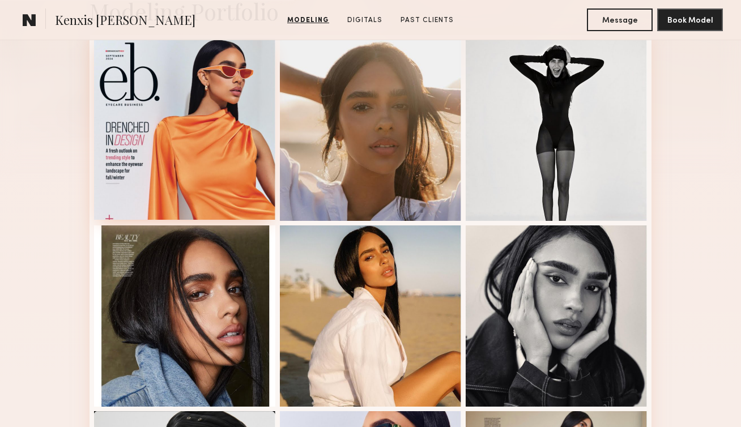
click at [216, 147] on div at bounding box center [184, 129] width 181 height 181
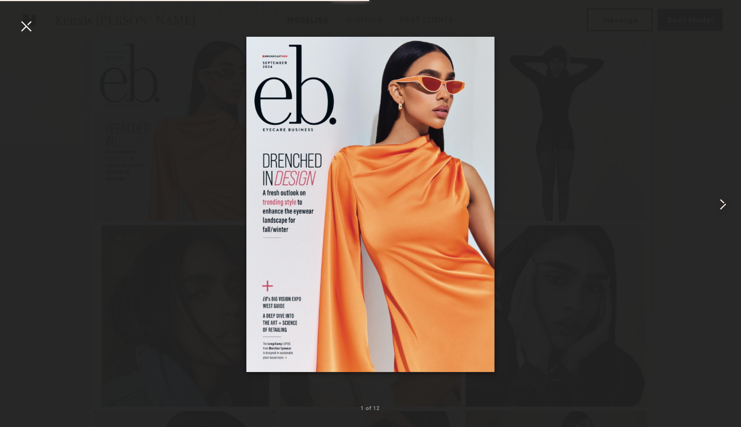
click at [715, 208] on common-icon at bounding box center [723, 204] width 18 height 18
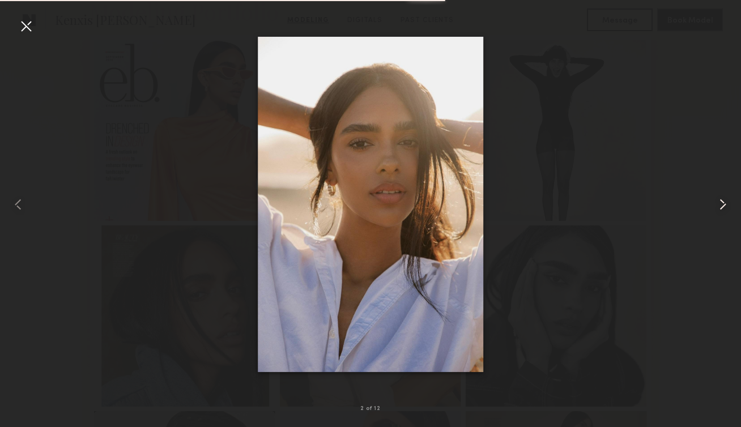
click at [715, 207] on common-icon at bounding box center [723, 204] width 18 height 18
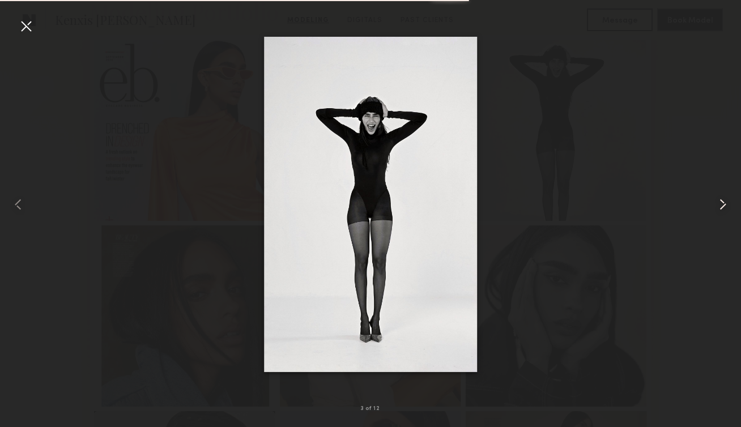
click at [715, 207] on common-icon at bounding box center [723, 204] width 18 height 18
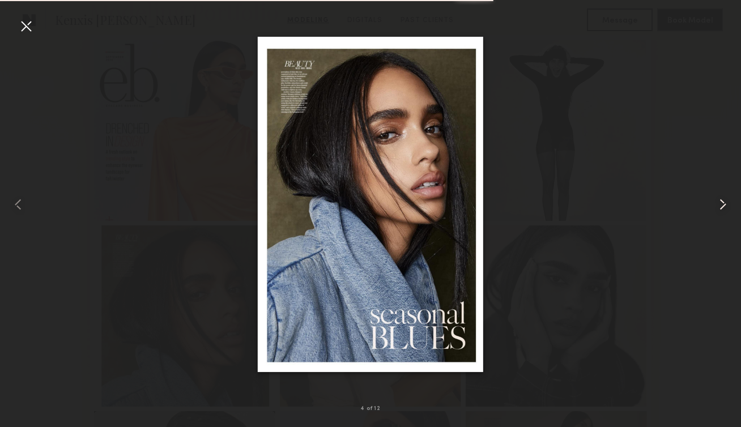
click at [715, 207] on common-icon at bounding box center [723, 204] width 18 height 18
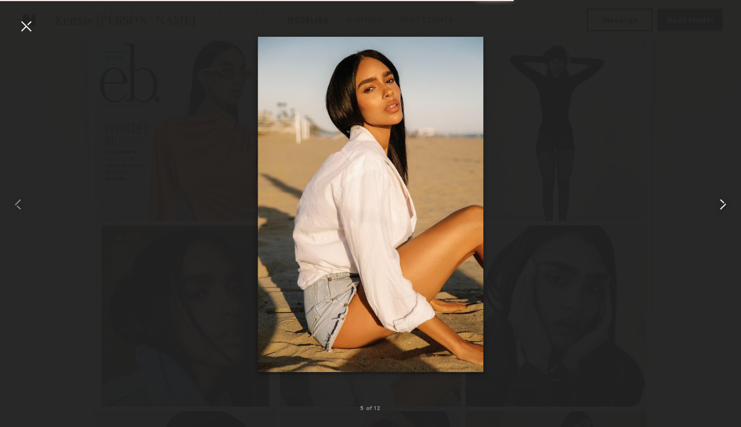
click at [715, 207] on common-icon at bounding box center [723, 204] width 18 height 18
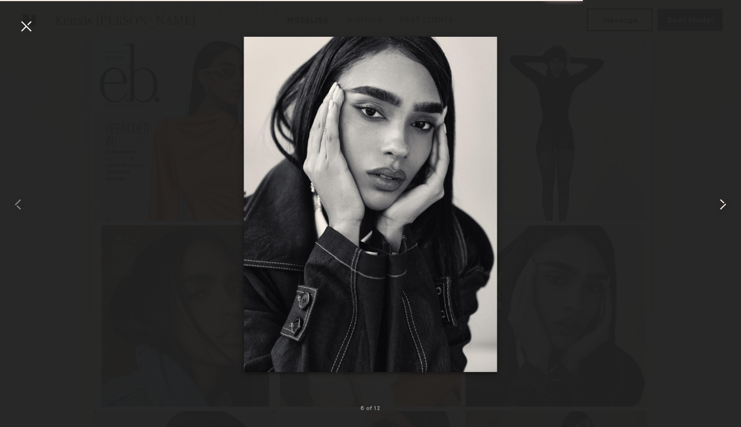
click at [715, 209] on common-icon at bounding box center [723, 204] width 18 height 18
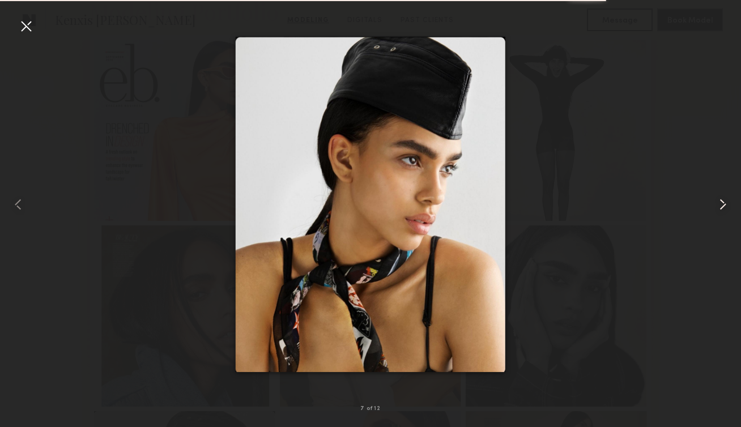
click at [715, 209] on common-icon at bounding box center [723, 204] width 18 height 18
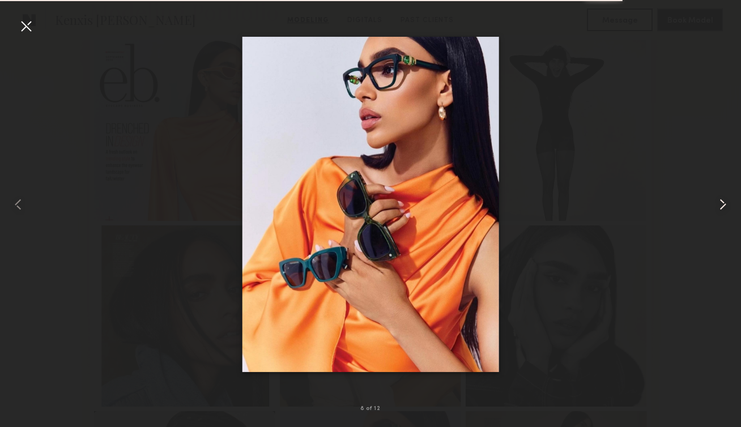
click at [715, 210] on common-icon at bounding box center [723, 204] width 18 height 18
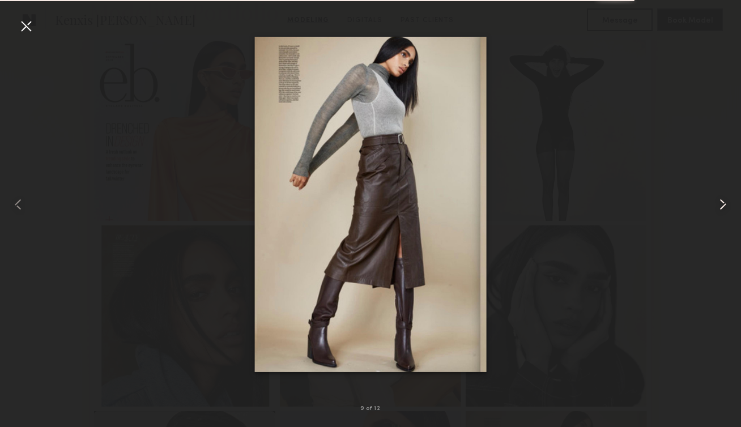
click at [715, 210] on common-icon at bounding box center [723, 204] width 18 height 18
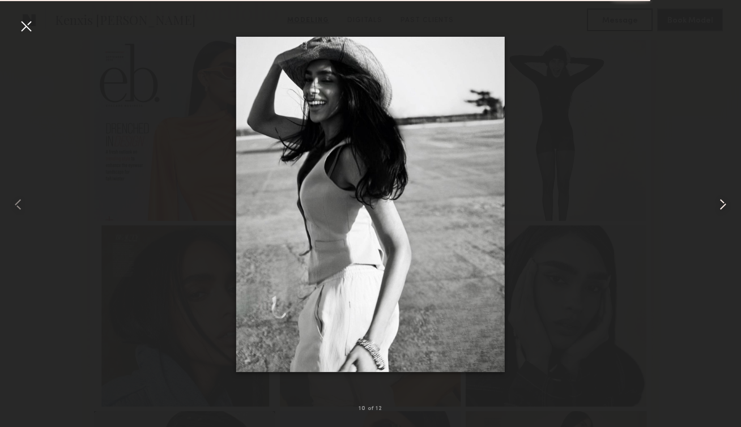
click at [715, 210] on common-icon at bounding box center [723, 204] width 18 height 18
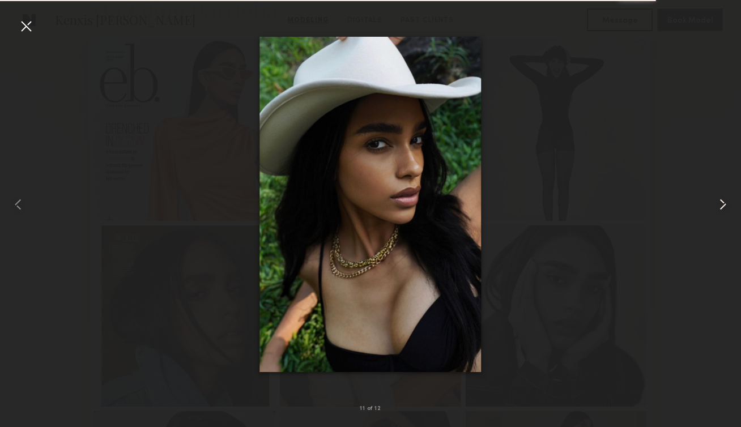
click at [715, 210] on common-icon at bounding box center [723, 204] width 18 height 18
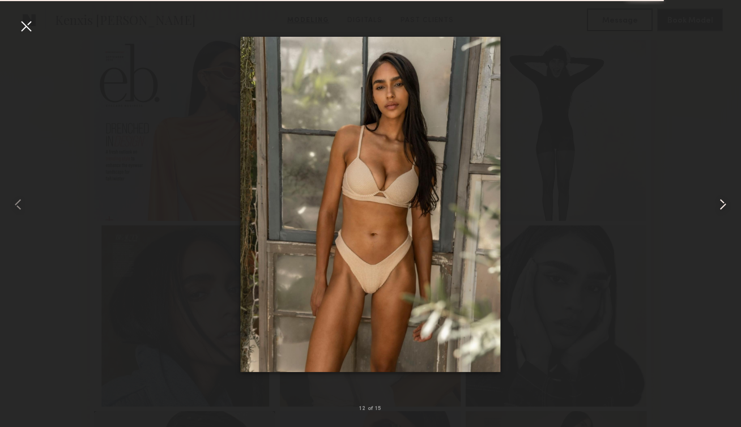
click at [715, 209] on common-icon at bounding box center [723, 204] width 18 height 18
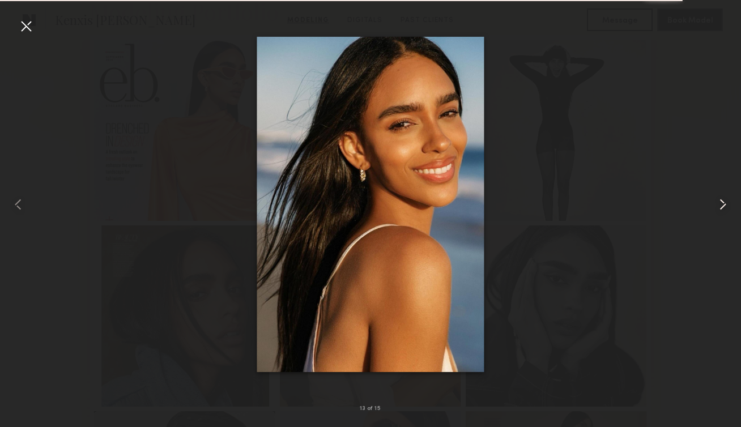
click at [715, 210] on common-icon at bounding box center [723, 204] width 18 height 18
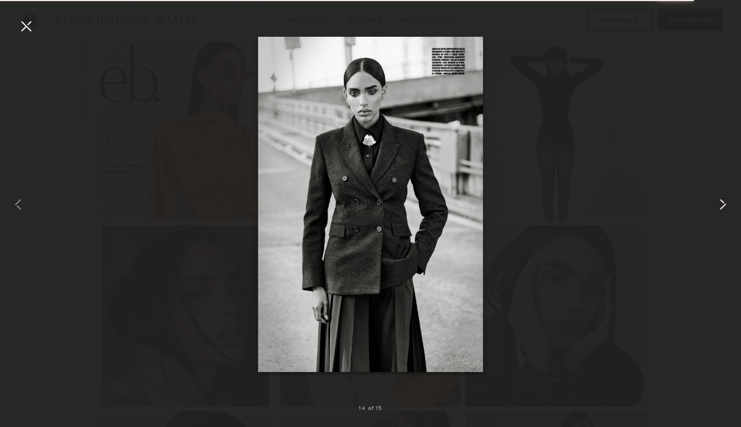
click at [715, 212] on common-icon at bounding box center [723, 204] width 18 height 18
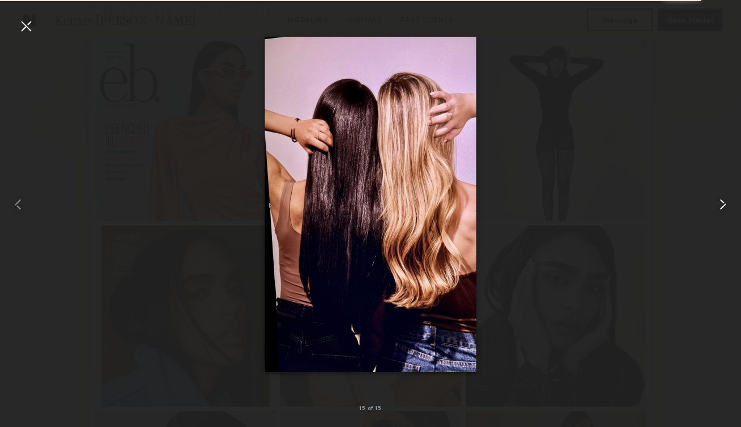
click at [715, 212] on common-icon at bounding box center [723, 204] width 18 height 18
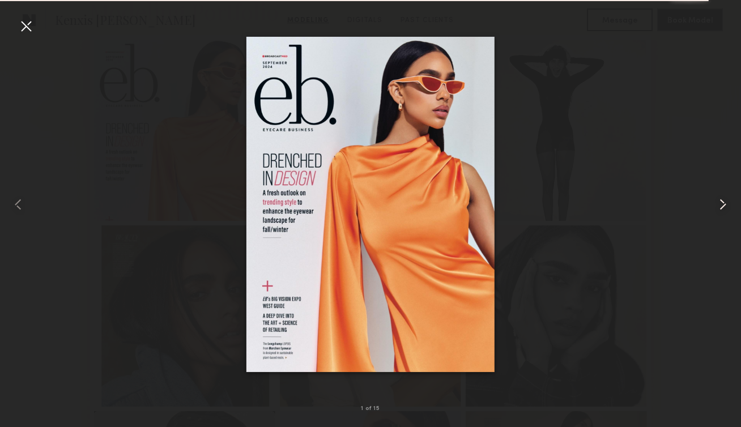
click at [715, 211] on common-icon at bounding box center [723, 204] width 18 height 18
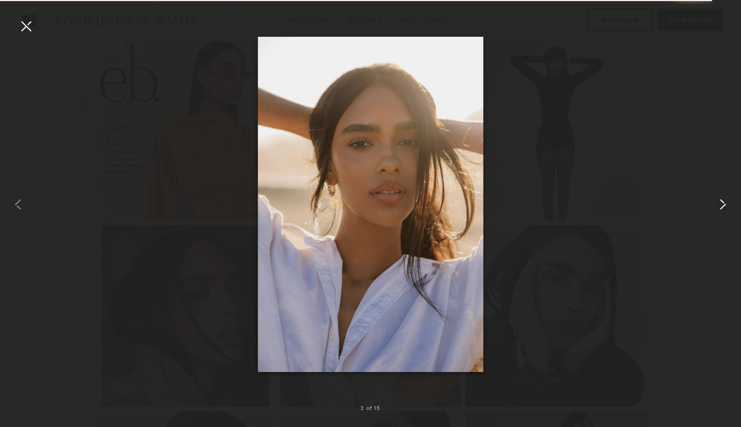
click at [715, 211] on common-icon at bounding box center [723, 204] width 18 height 18
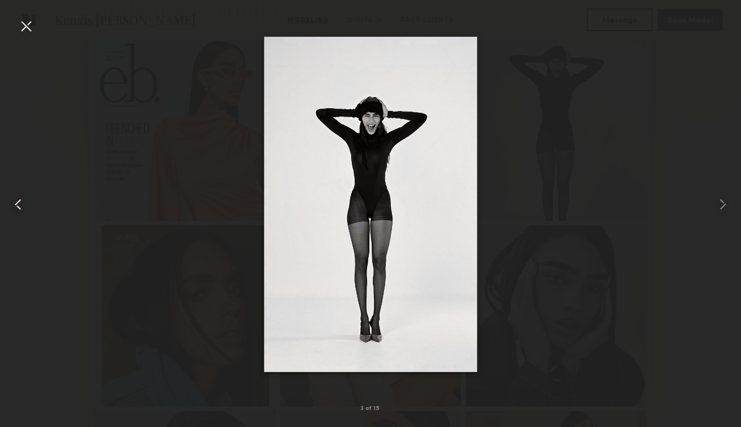
click at [25, 35] on div at bounding box center [14, 204] width 29 height 373
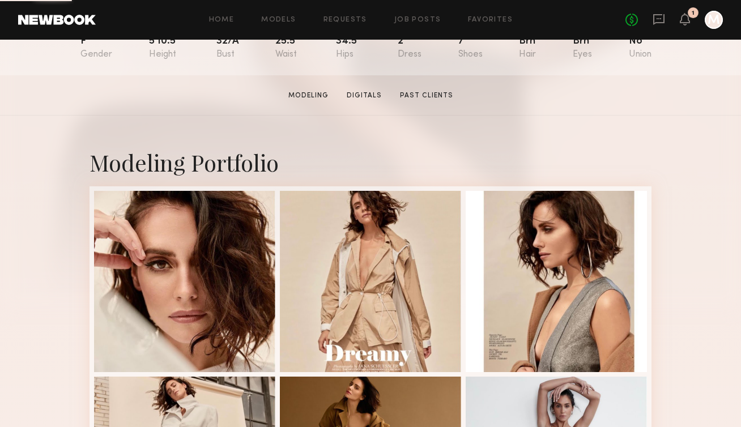
scroll to position [160, 0]
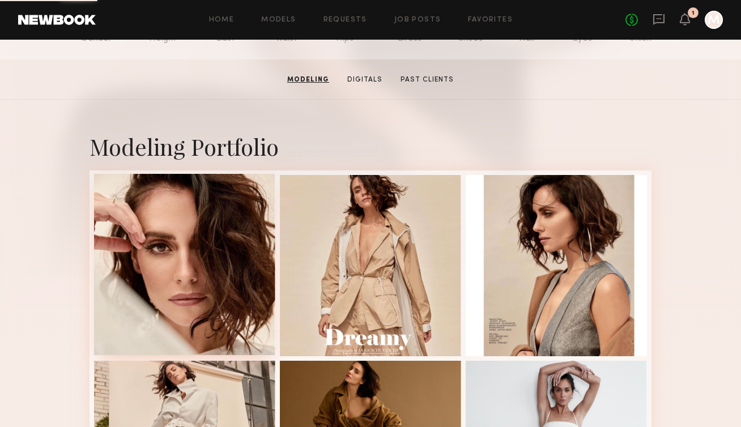
click at [199, 305] on div at bounding box center [184, 264] width 181 height 181
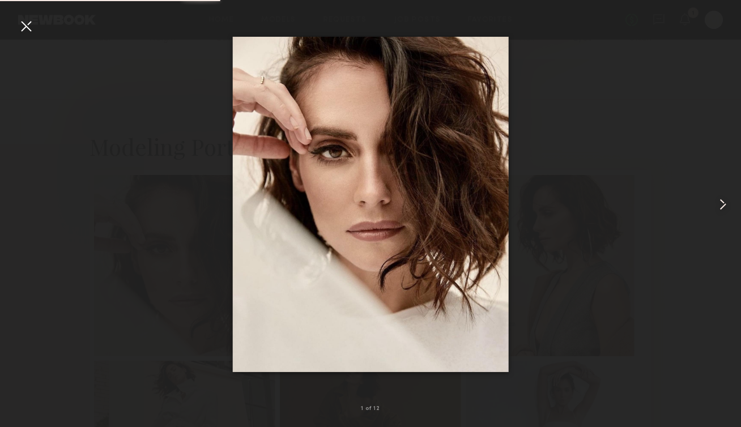
click at [720, 209] on common-icon at bounding box center [723, 204] width 18 height 18
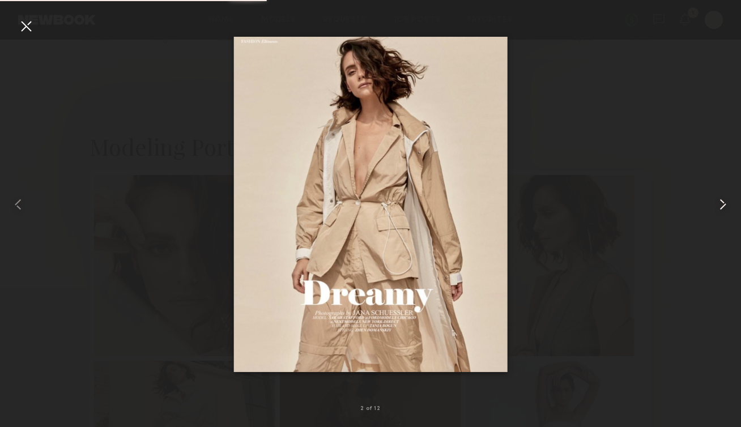
click at [720, 207] on common-icon at bounding box center [723, 204] width 18 height 18
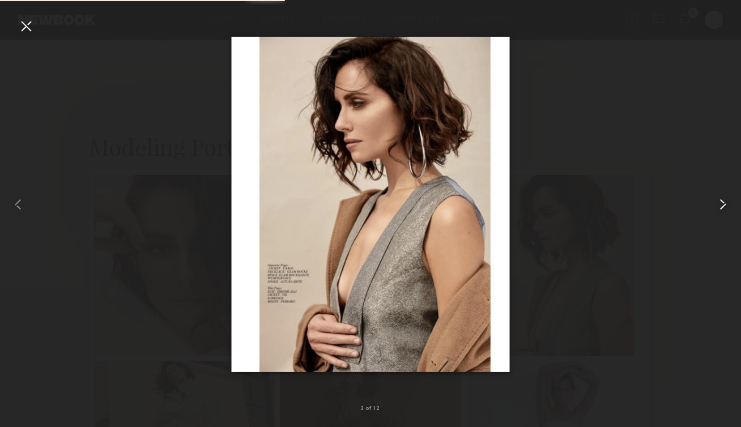
click at [720, 209] on common-icon at bounding box center [723, 204] width 18 height 18
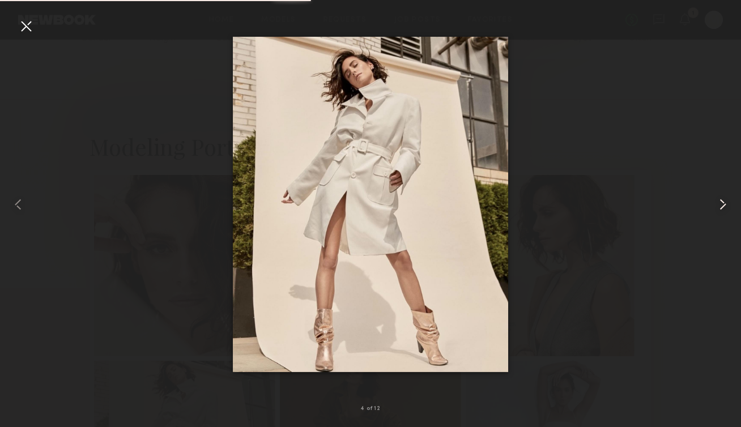
click at [720, 209] on common-icon at bounding box center [723, 204] width 18 height 18
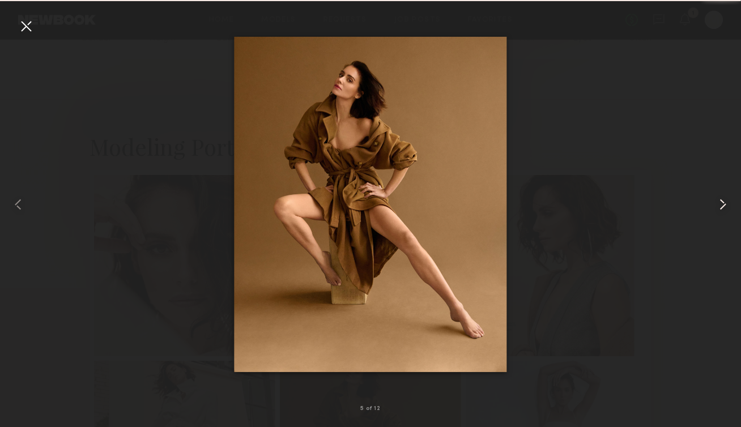
click at [720, 208] on common-icon at bounding box center [723, 204] width 18 height 18
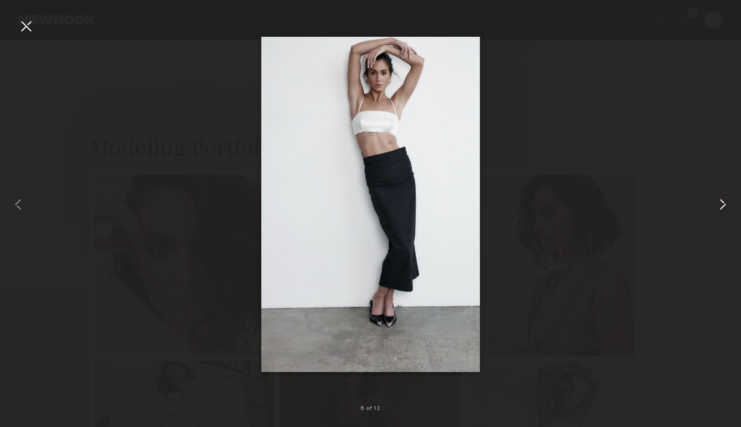
click at [720, 207] on common-icon at bounding box center [723, 204] width 18 height 18
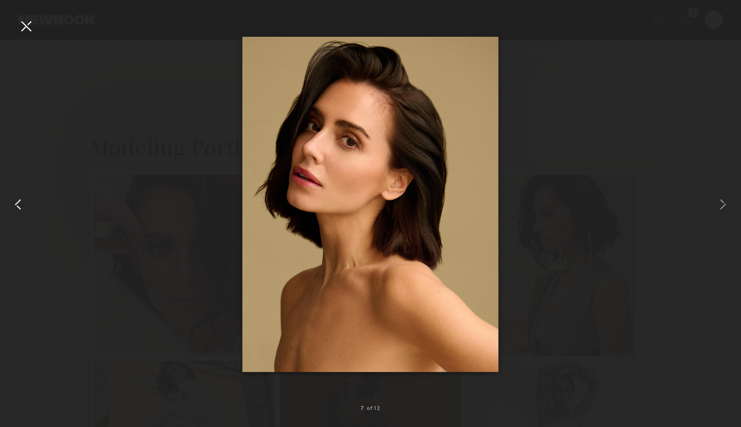
click at [16, 207] on common-icon at bounding box center [18, 204] width 18 height 18
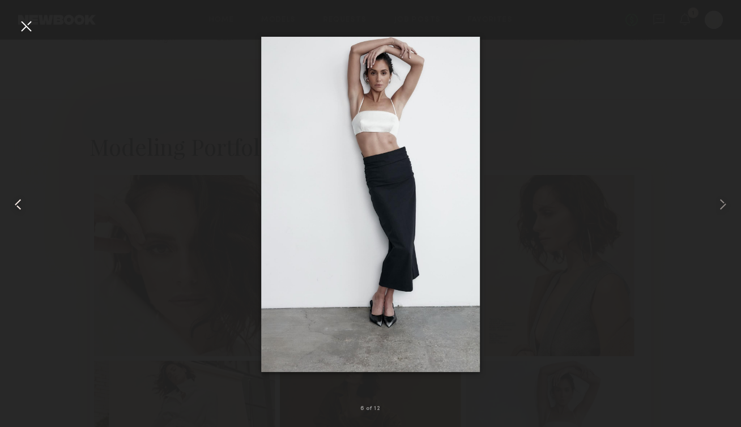
click at [16, 206] on common-icon at bounding box center [18, 204] width 18 height 18
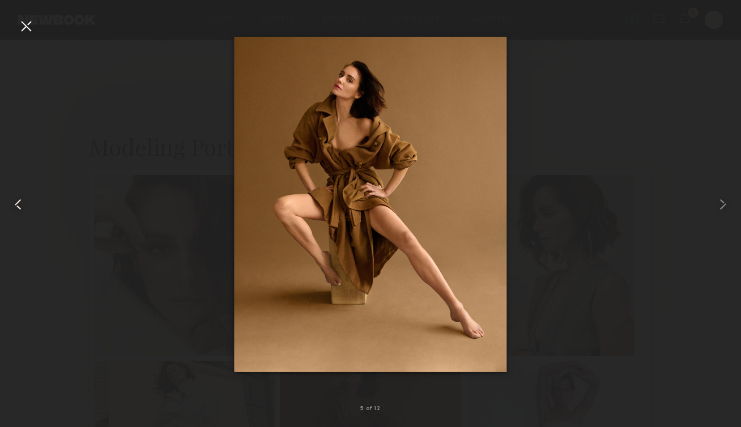
click at [16, 206] on common-icon at bounding box center [18, 204] width 18 height 18
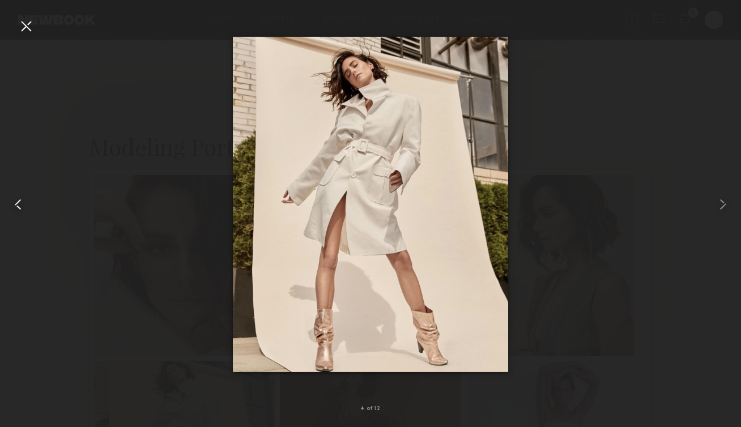
click at [16, 206] on common-icon at bounding box center [18, 204] width 18 height 18
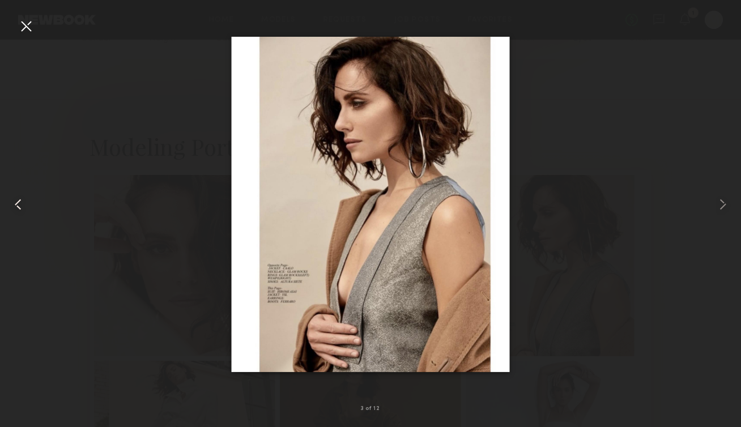
click at [16, 206] on common-icon at bounding box center [18, 204] width 18 height 18
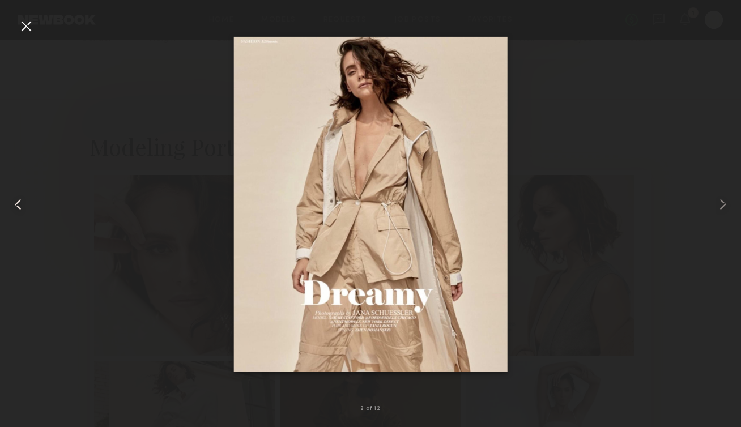
click at [16, 206] on common-icon at bounding box center [18, 204] width 18 height 18
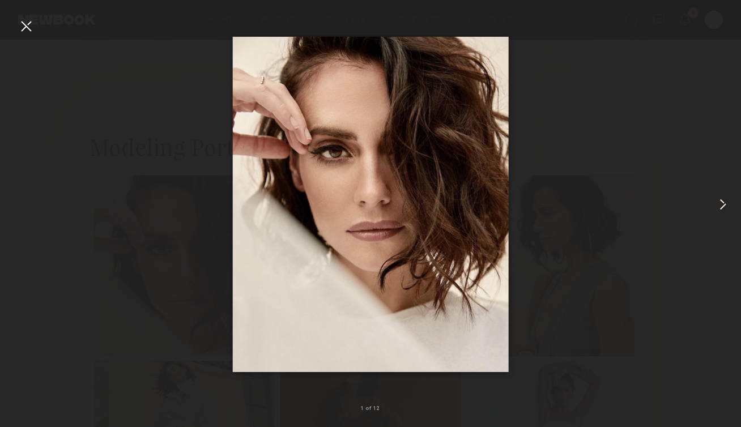
click at [722, 203] on common-icon at bounding box center [723, 204] width 18 height 18
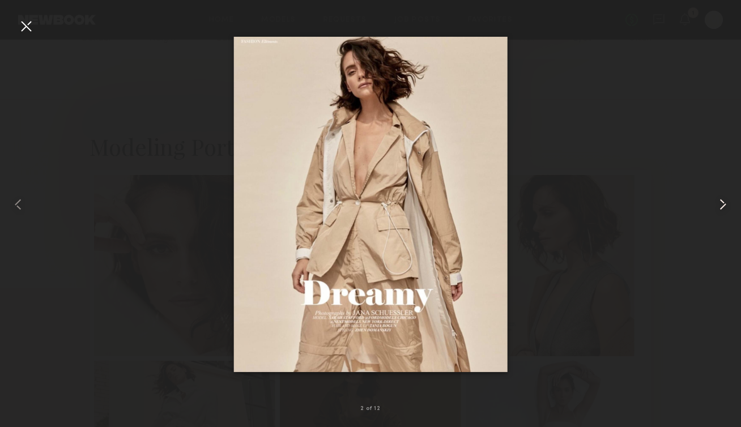
click at [722, 203] on common-icon at bounding box center [723, 204] width 18 height 18
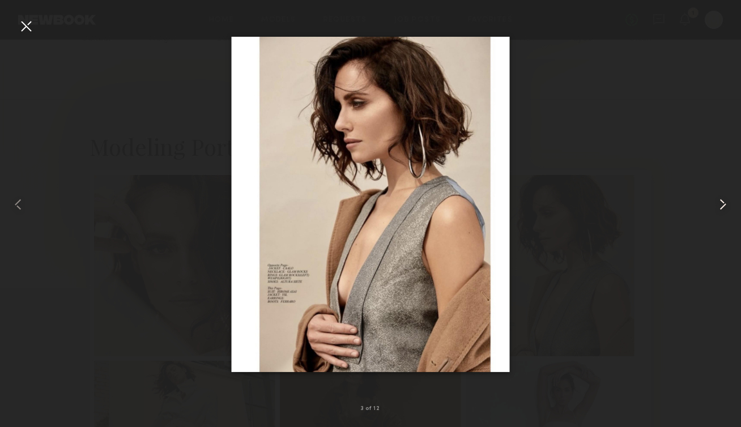
click at [722, 202] on common-icon at bounding box center [723, 204] width 18 height 18
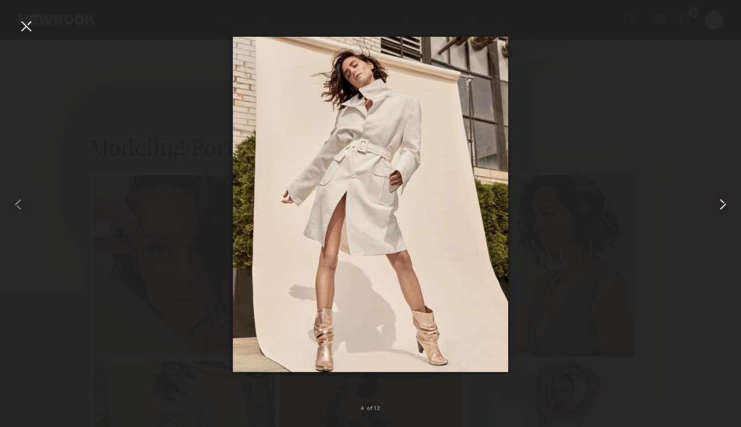
click at [722, 202] on common-icon at bounding box center [723, 204] width 18 height 18
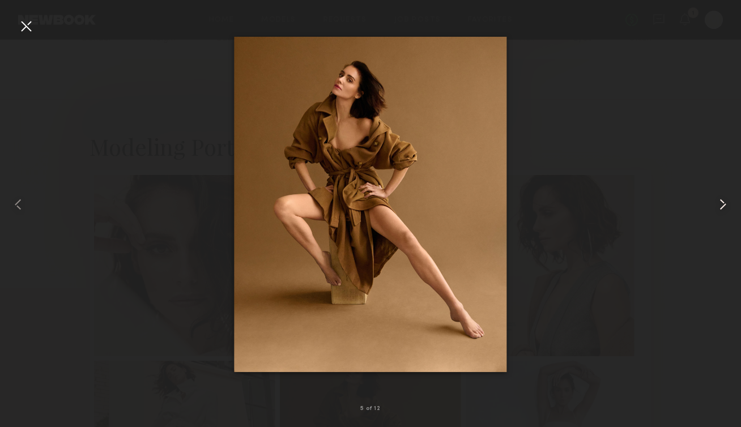
click at [722, 202] on common-icon at bounding box center [723, 204] width 18 height 18
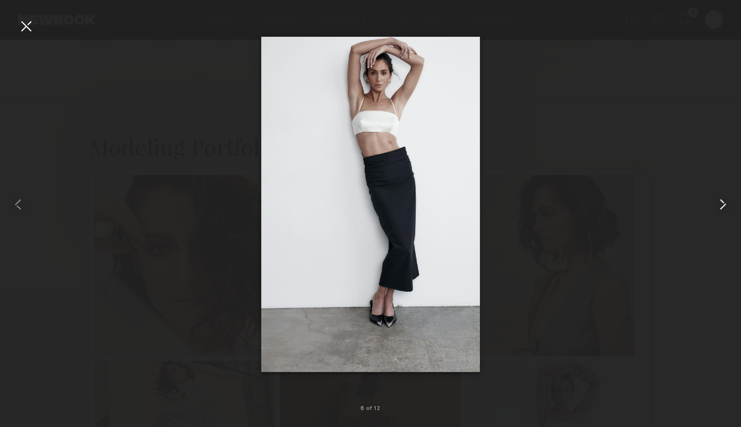
click at [722, 202] on common-icon at bounding box center [723, 204] width 18 height 18
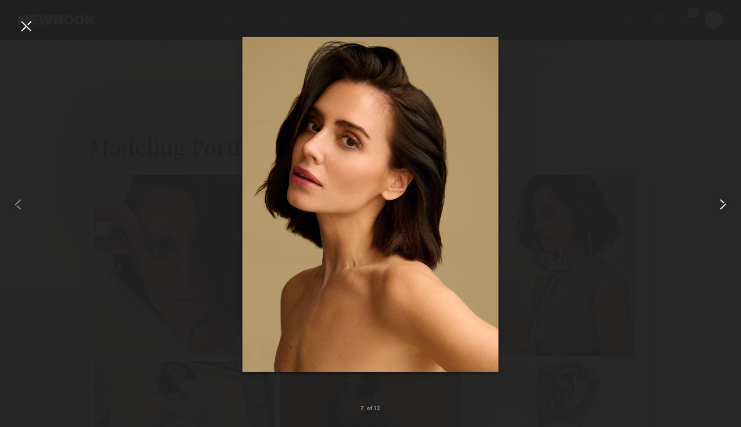
click at [722, 200] on common-icon at bounding box center [723, 204] width 18 height 18
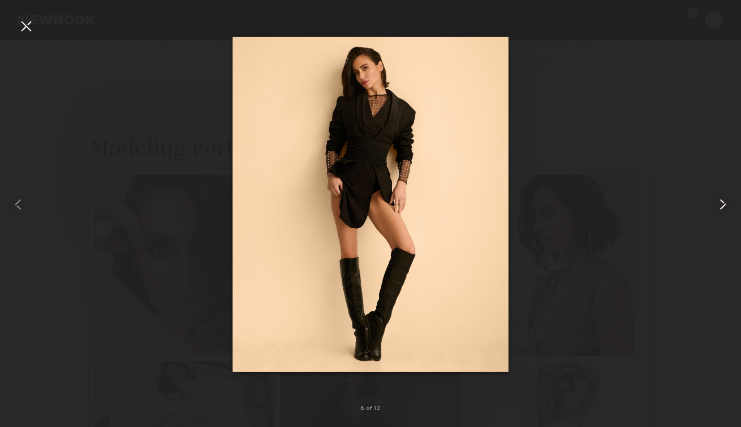
click at [722, 201] on common-icon at bounding box center [723, 204] width 18 height 18
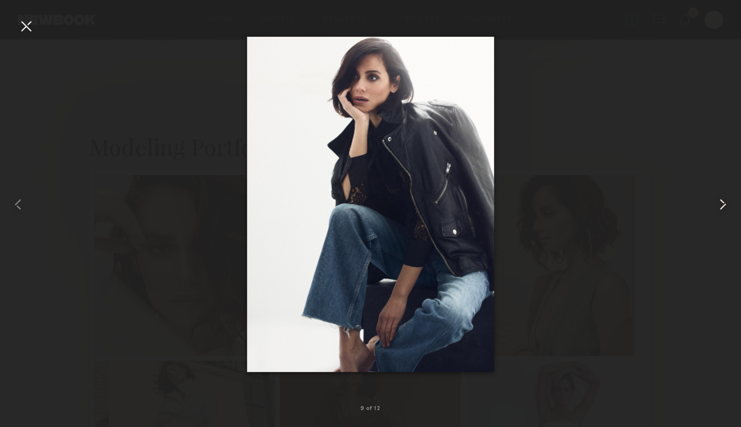
click at [722, 198] on common-icon at bounding box center [723, 204] width 18 height 18
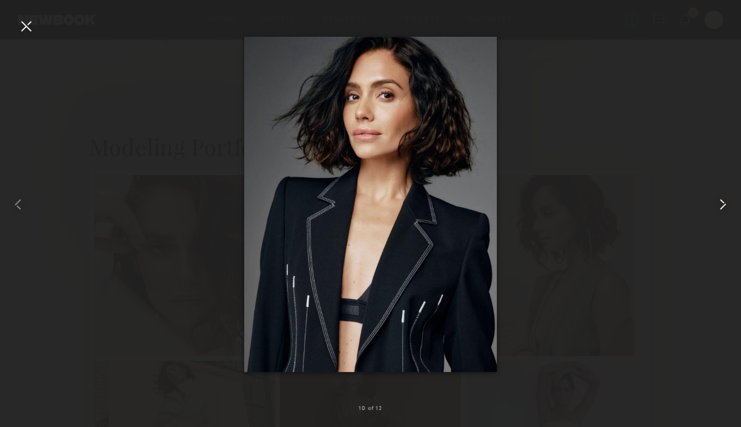
click at [721, 199] on common-icon at bounding box center [723, 204] width 18 height 18
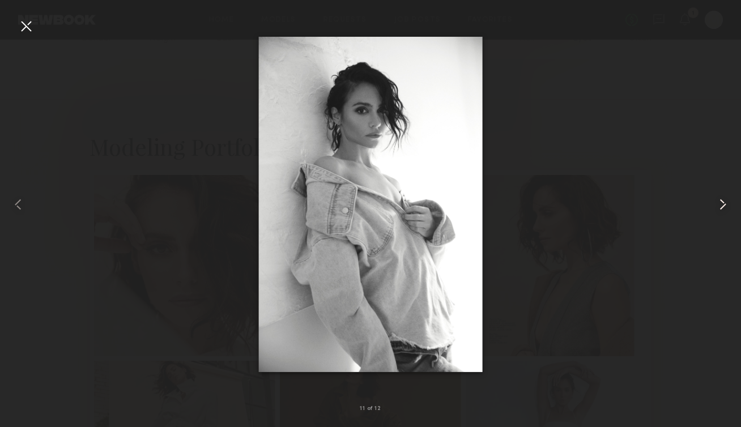
click at [721, 199] on common-icon at bounding box center [723, 204] width 18 height 18
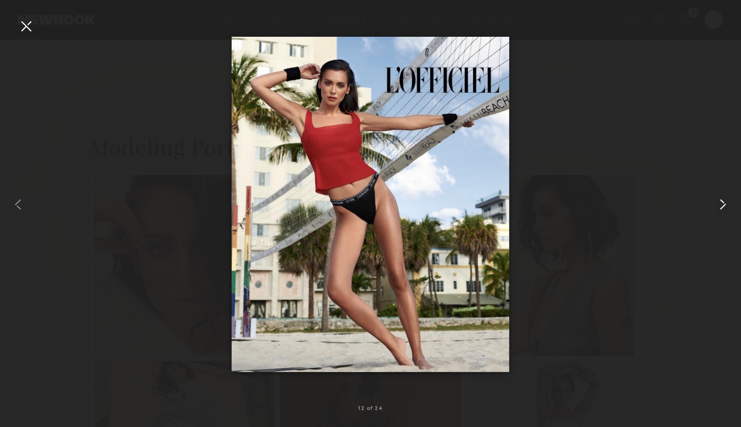
click at [721, 200] on common-icon at bounding box center [723, 204] width 18 height 18
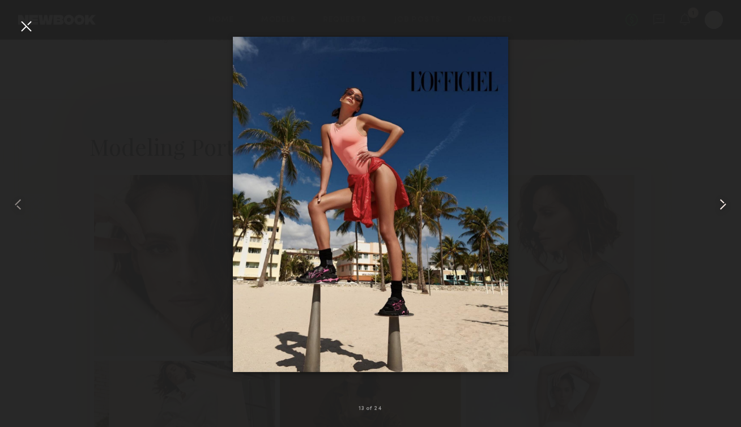
click at [721, 201] on common-icon at bounding box center [723, 204] width 18 height 18
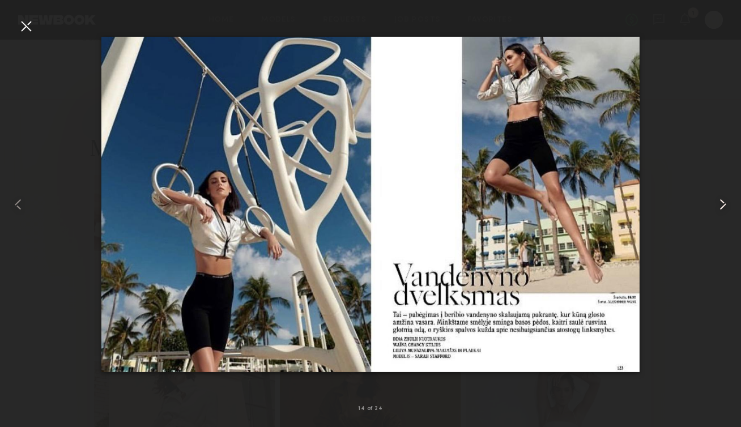
click at [721, 201] on common-icon at bounding box center [723, 204] width 18 height 18
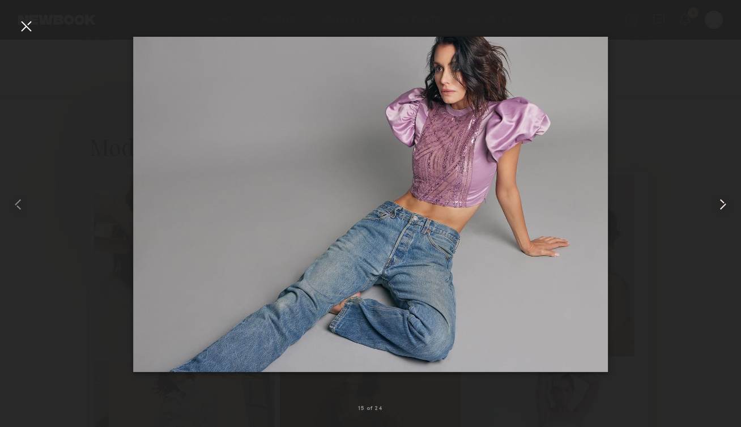
click at [721, 202] on common-icon at bounding box center [723, 204] width 18 height 18
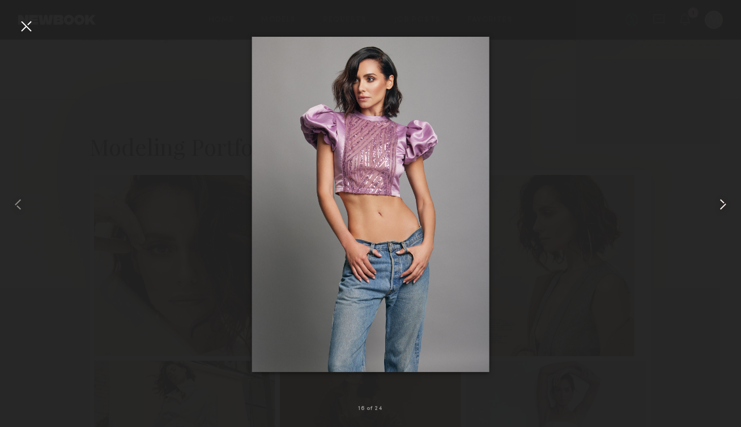
click at [721, 203] on common-icon at bounding box center [723, 204] width 18 height 18
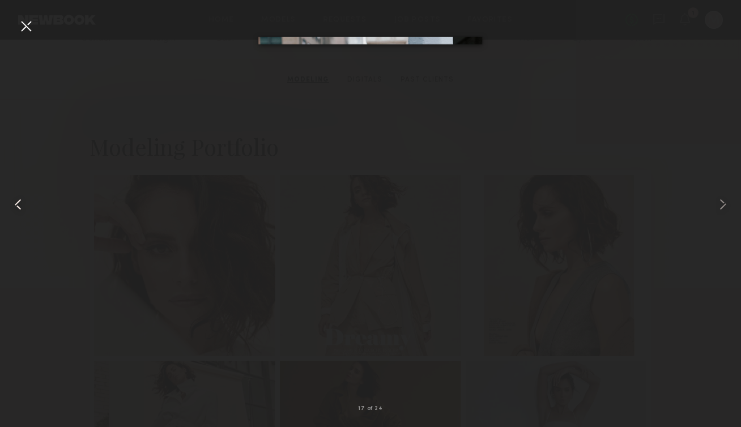
click at [14, 206] on common-icon at bounding box center [18, 204] width 18 height 18
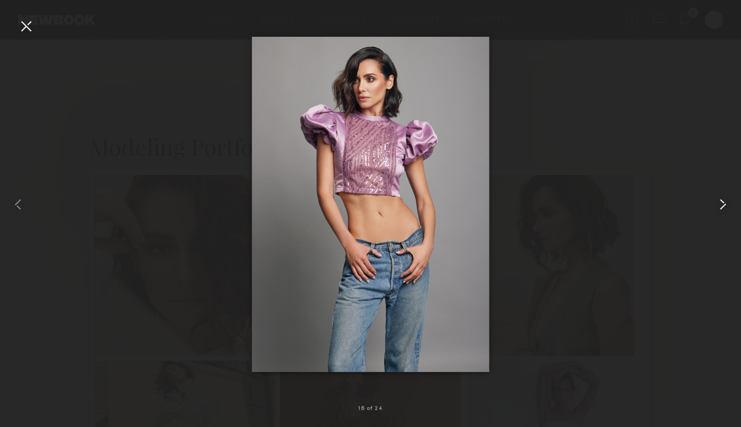
click at [715, 208] on common-icon at bounding box center [723, 204] width 18 height 18
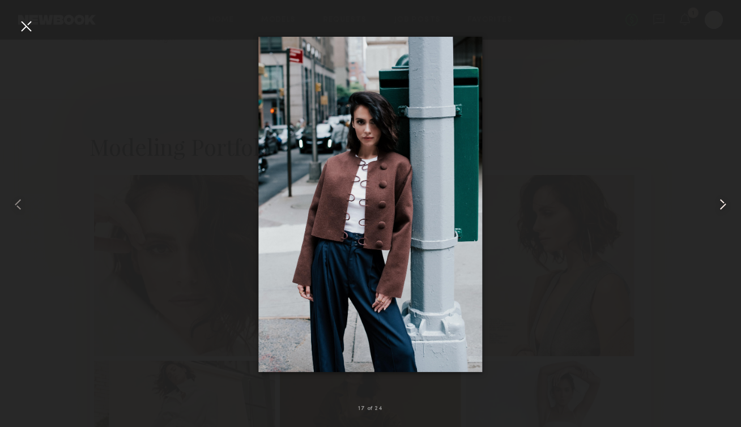
click at [715, 209] on common-icon at bounding box center [723, 204] width 18 height 18
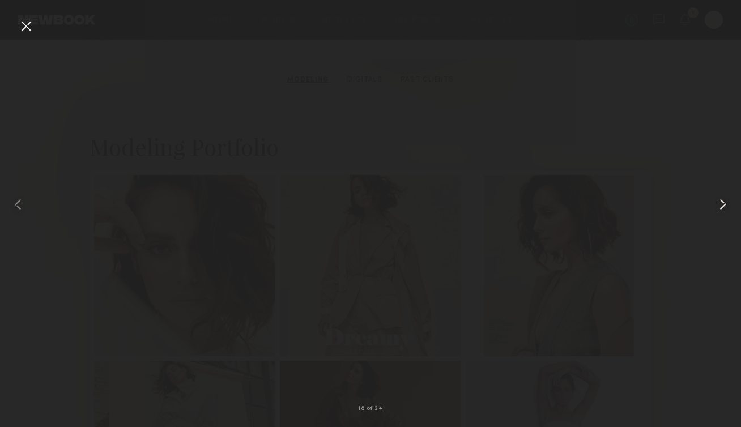
click at [715, 210] on common-icon at bounding box center [723, 204] width 18 height 18
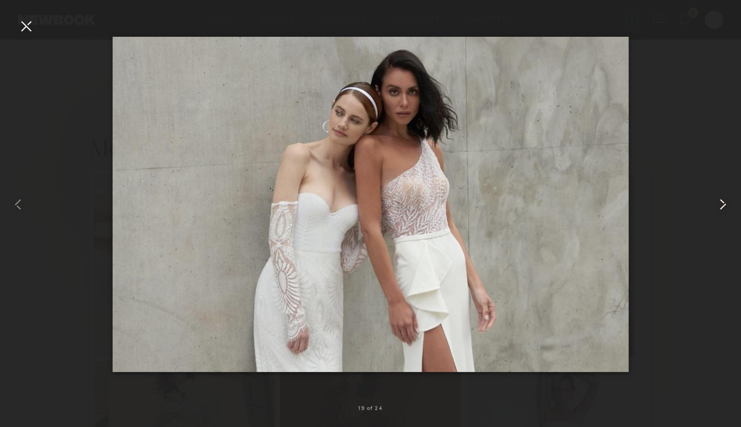
click at [715, 210] on common-icon at bounding box center [723, 204] width 18 height 18
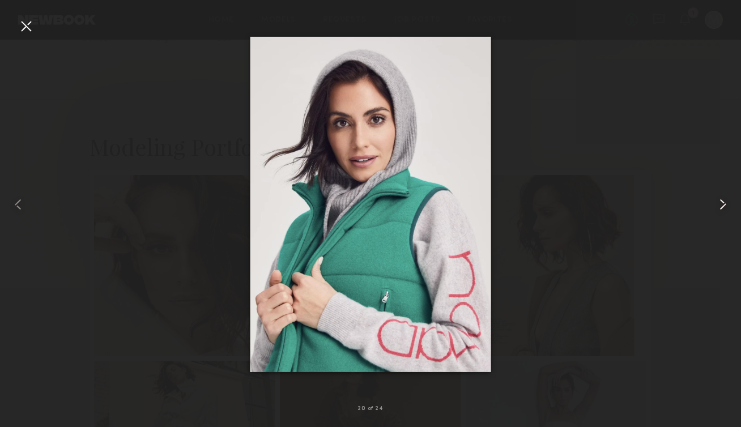
click at [715, 210] on common-icon at bounding box center [723, 204] width 18 height 18
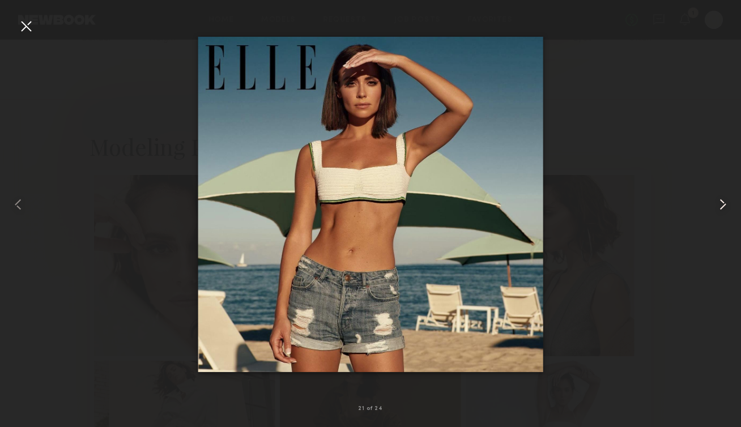
click at [715, 210] on common-icon at bounding box center [723, 204] width 18 height 18
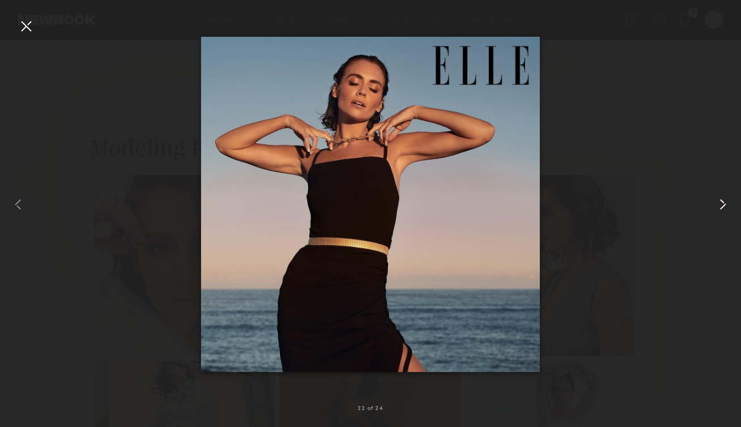
click at [715, 210] on common-icon at bounding box center [723, 204] width 18 height 18
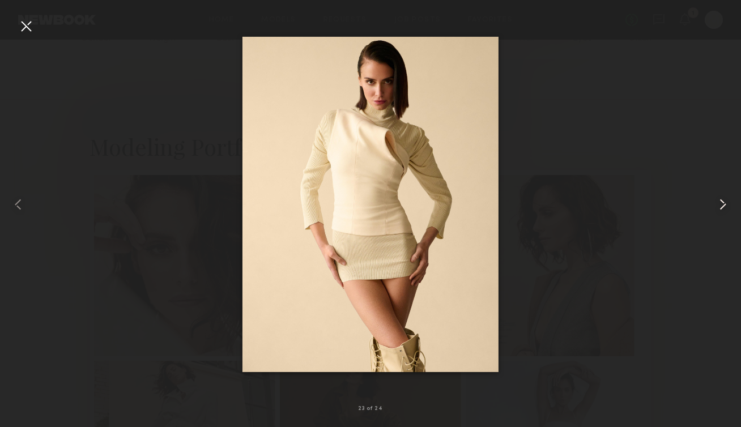
click at [715, 211] on common-icon at bounding box center [723, 204] width 18 height 18
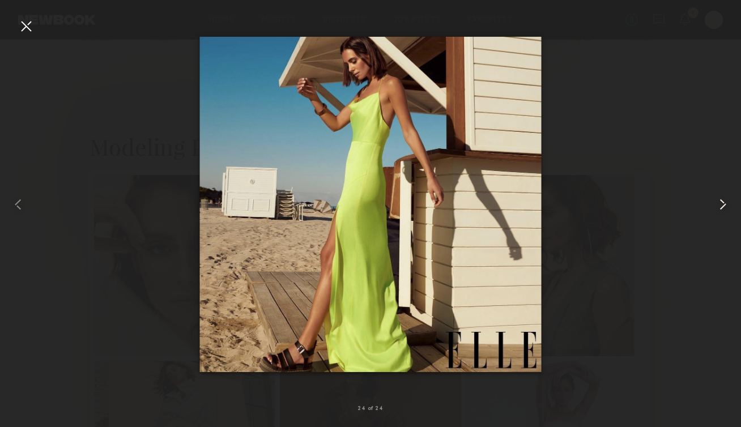
click at [715, 212] on common-icon at bounding box center [723, 204] width 18 height 18
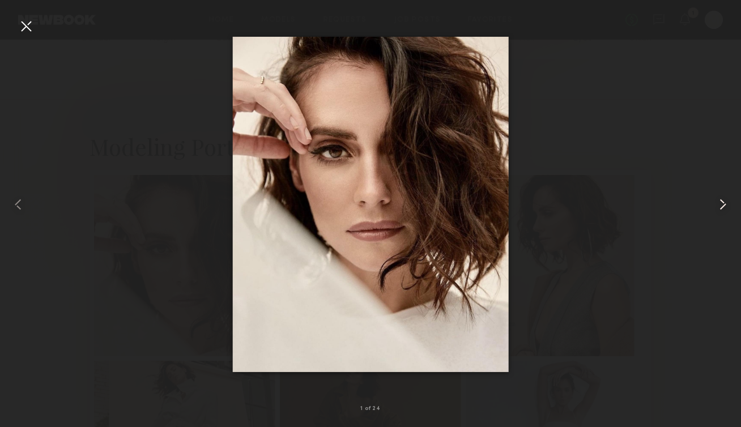
click at [715, 212] on common-icon at bounding box center [723, 204] width 18 height 18
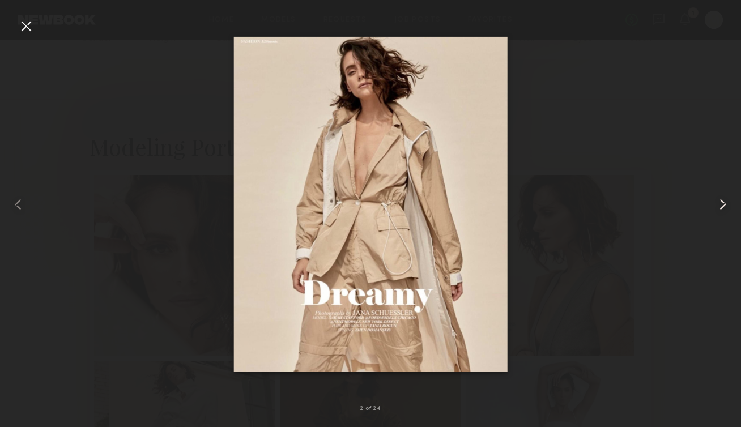
click at [715, 212] on common-icon at bounding box center [723, 204] width 18 height 18
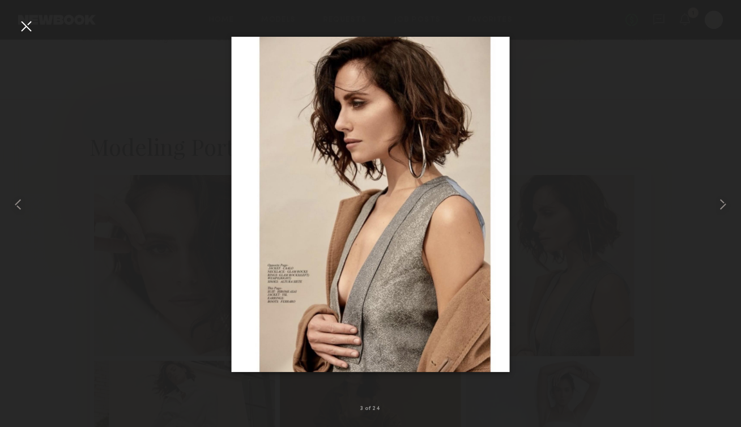
click at [27, 28] on div at bounding box center [26, 26] width 18 height 18
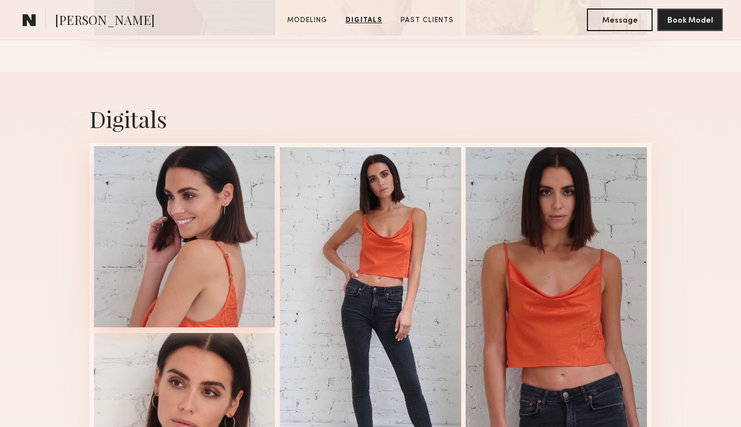
scroll to position [1782, 0]
click at [211, 246] on div at bounding box center [184, 236] width 181 height 181
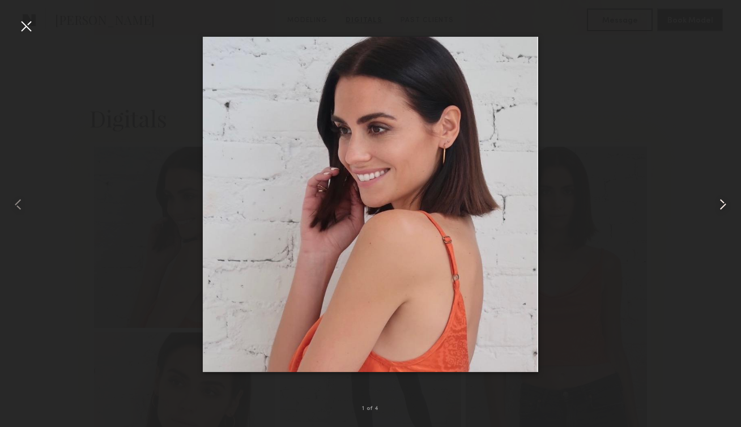
click at [717, 211] on common-icon at bounding box center [723, 204] width 18 height 18
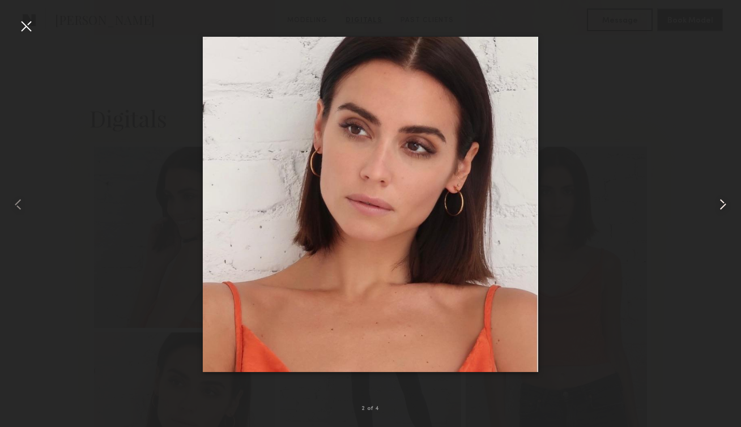
click at [717, 212] on common-icon at bounding box center [723, 204] width 18 height 18
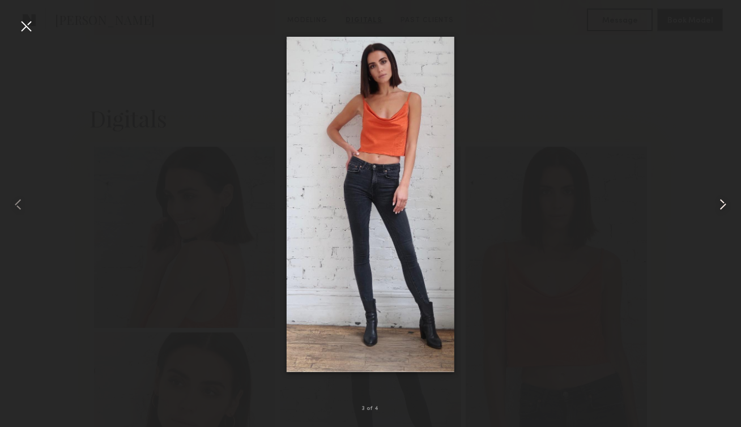
click at [717, 212] on common-icon at bounding box center [723, 204] width 18 height 18
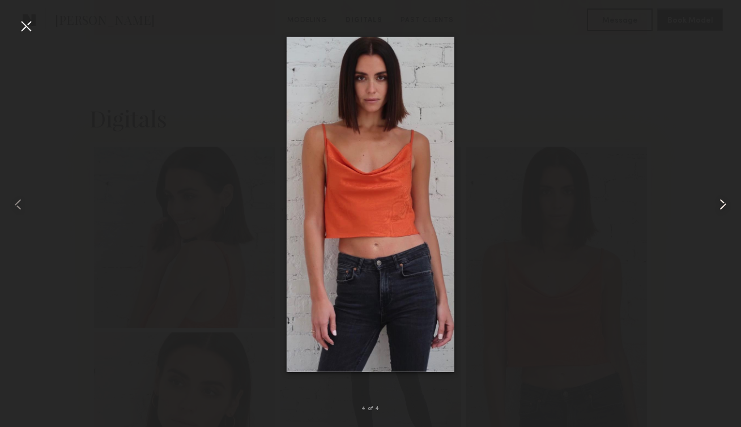
click at [717, 212] on common-icon at bounding box center [723, 204] width 18 height 18
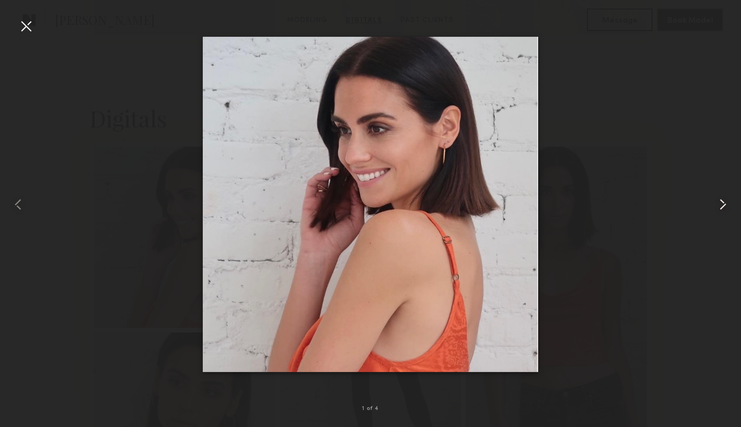
click at [717, 212] on common-icon at bounding box center [723, 204] width 18 height 18
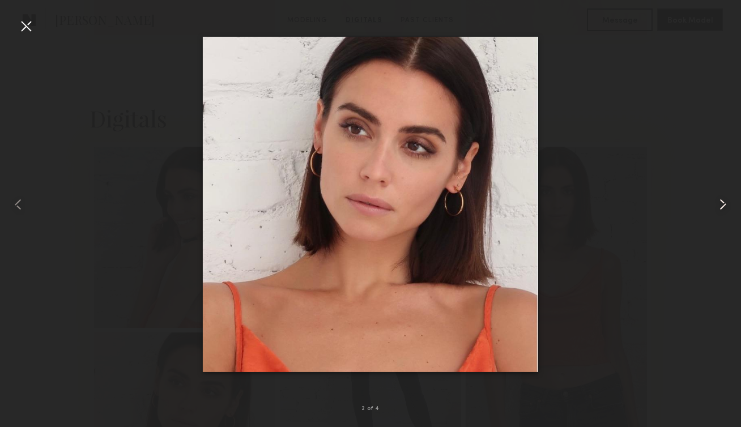
click at [717, 212] on common-icon at bounding box center [723, 204] width 18 height 18
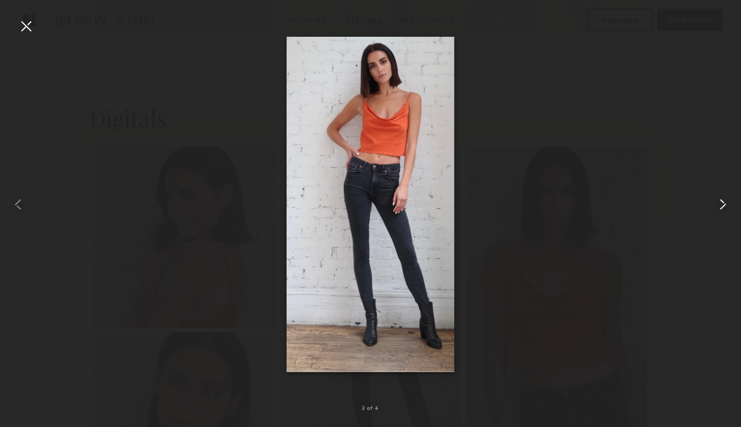
click at [717, 212] on common-icon at bounding box center [723, 204] width 18 height 18
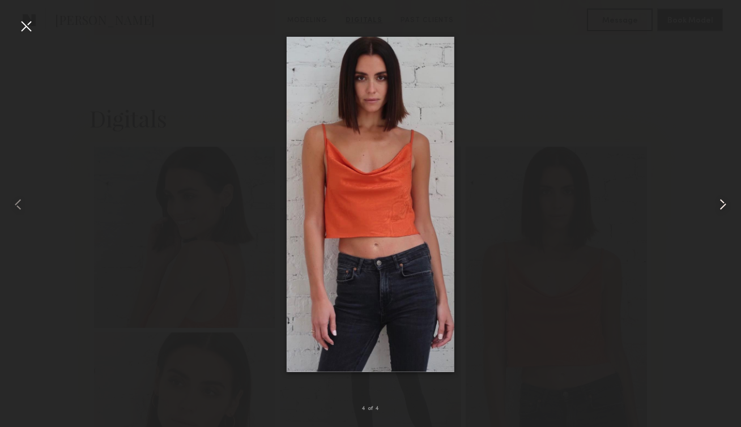
click at [717, 212] on common-icon at bounding box center [723, 204] width 18 height 18
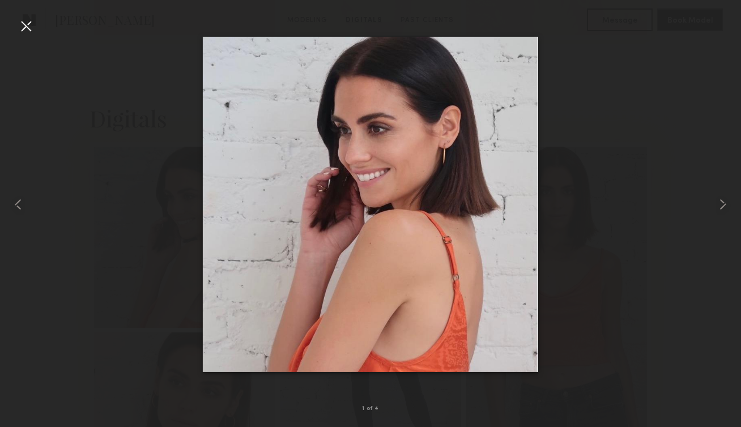
click at [24, 30] on div at bounding box center [26, 26] width 18 height 18
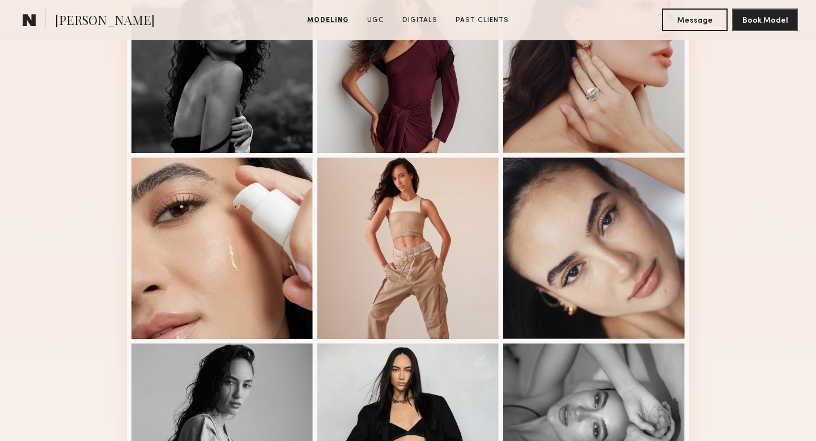
scroll to position [687, 0]
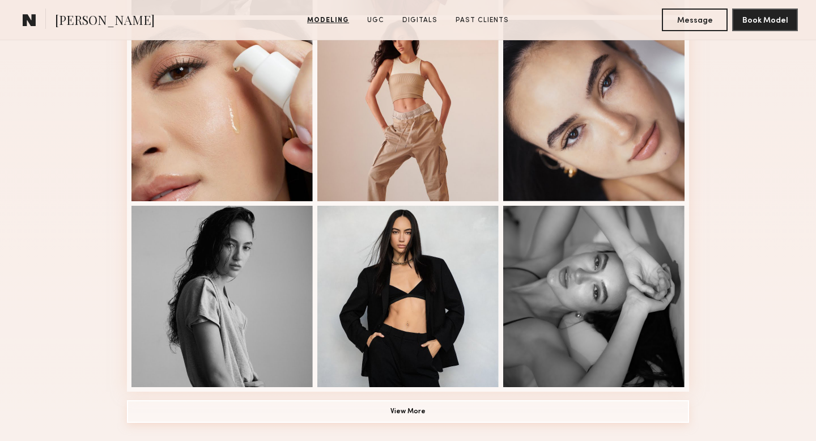
click at [415, 403] on button "View More" at bounding box center [408, 411] width 562 height 23
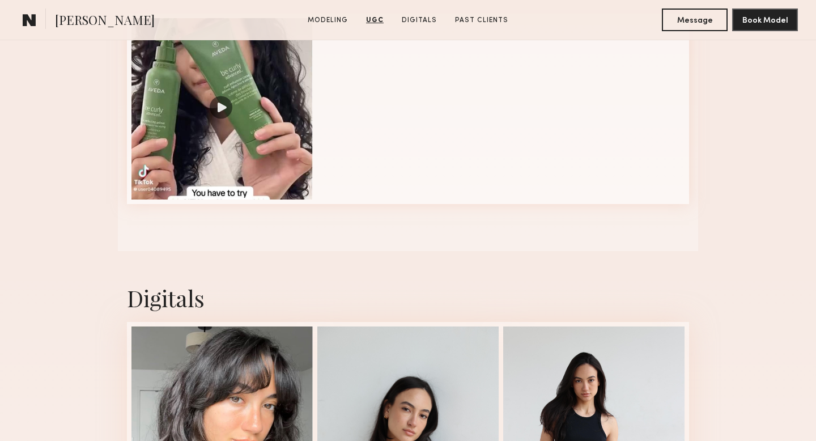
scroll to position [1820, 0]
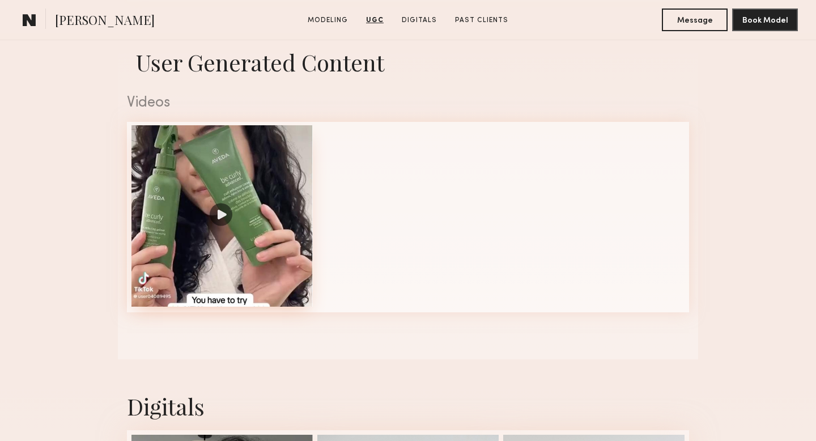
click at [220, 203] on div at bounding box center [221, 215] width 181 height 181
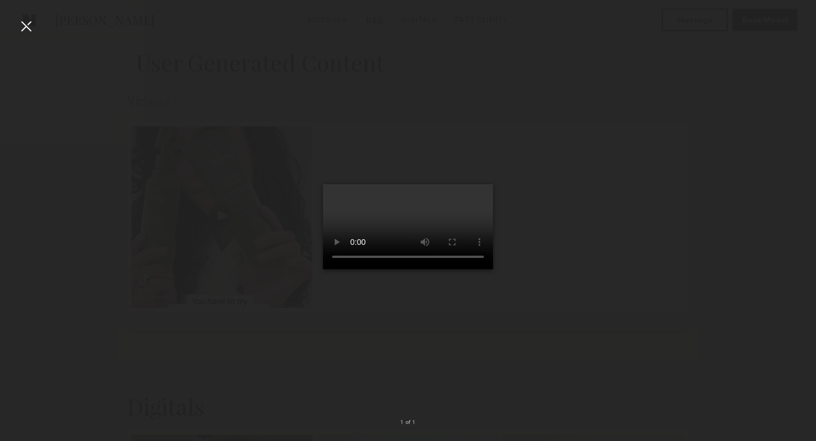
click at [28, 25] on div at bounding box center [26, 26] width 18 height 18
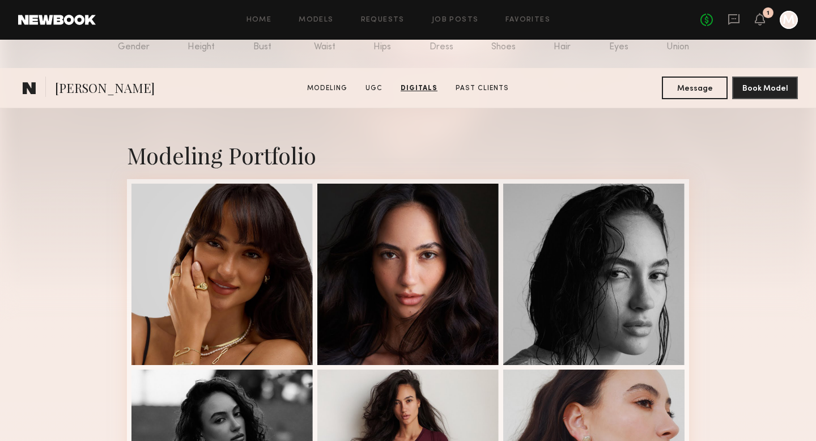
scroll to position [0, 0]
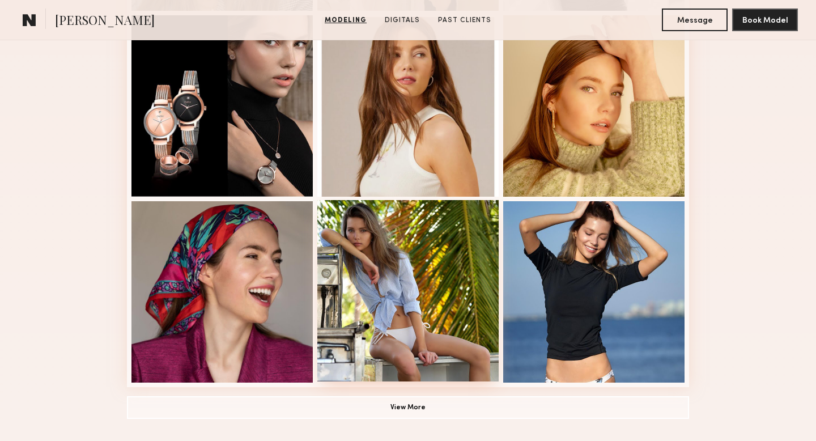
scroll to position [752, 0]
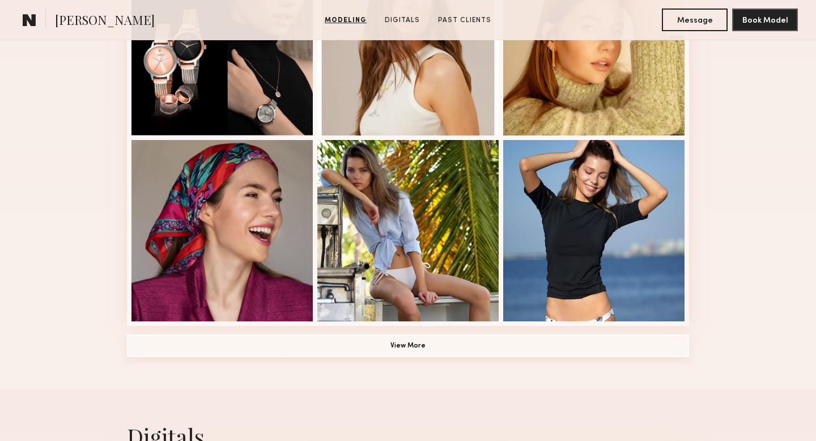
click at [440, 347] on button "View More" at bounding box center [408, 345] width 562 height 23
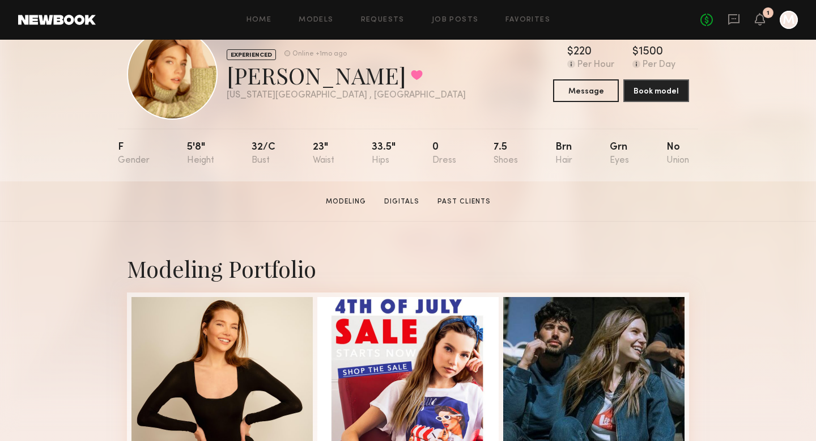
scroll to position [0, 0]
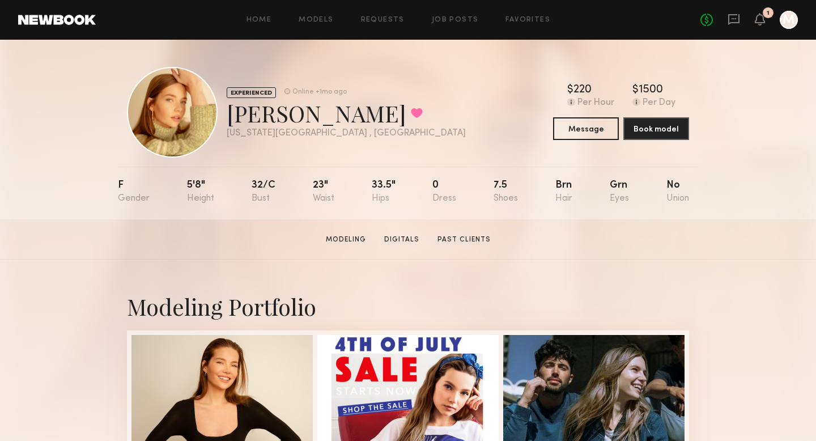
click at [418, 245] on section "Yuliya I. Modeling Digitals Past Clients Message Book Model" at bounding box center [408, 239] width 816 height 40
click at [405, 233] on section "Modeling Digitals Past Clients" at bounding box center [408, 238] width 174 height 11
click at [397, 236] on link "Digitals" at bounding box center [402, 240] width 44 height 10
click at [411, 113] on button at bounding box center [417, 113] width 12 height 10
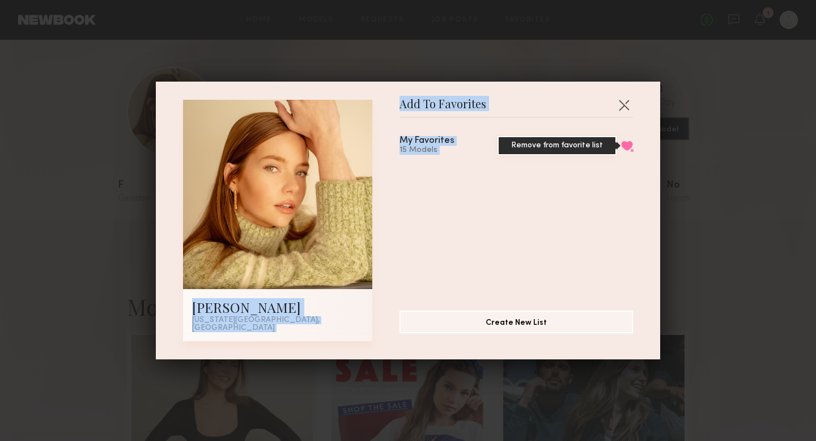
drag, startPoint x: 317, startPoint y: 113, endPoint x: 628, endPoint y: 149, distance: 313.1
click at [628, 149] on div "Yuliya I. New York City, NY Add To Favorites My Favorites 15 Models Remove from…" at bounding box center [408, 220] width 450 height 241
click at [628, 150] on button "Remove from favorite list" at bounding box center [627, 146] width 12 height 10
click at [623, 110] on button "button" at bounding box center [624, 105] width 18 height 18
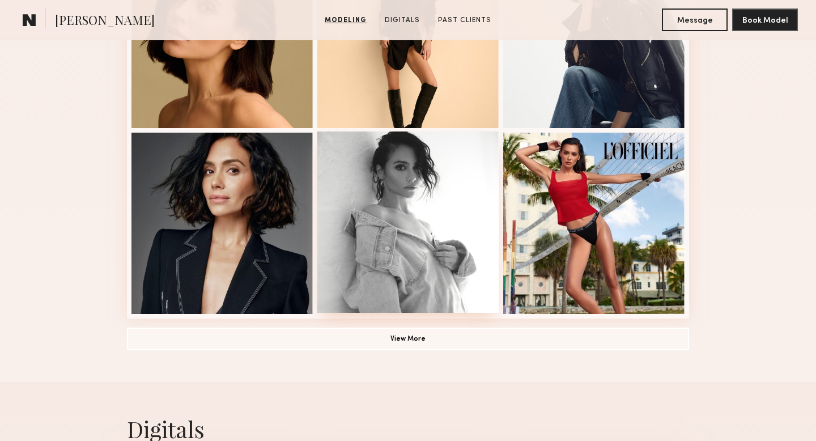
scroll to position [761, 0]
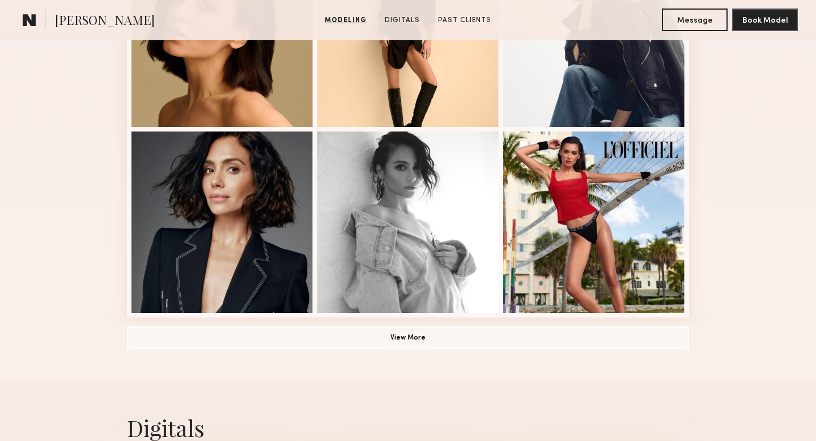
click at [397, 8] on section "[PERSON_NAME] Modeling Digitals Past Clients Message Book Model" at bounding box center [408, 20] width 816 height 40
click at [397, 17] on link "Digitals" at bounding box center [402, 20] width 44 height 10
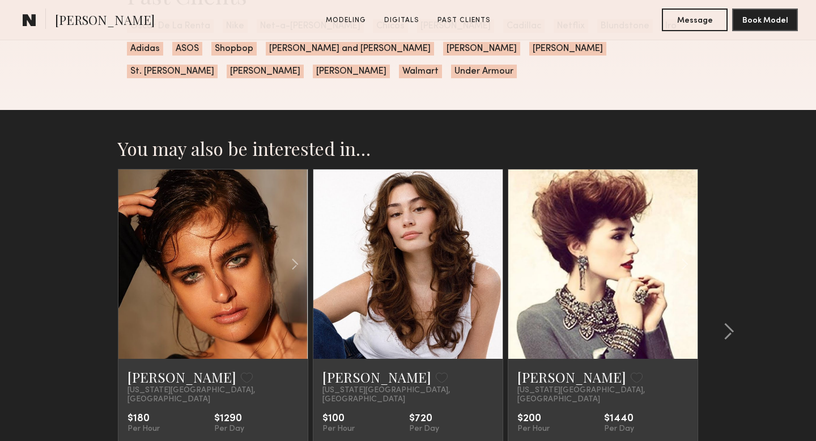
scroll to position [1673, 0]
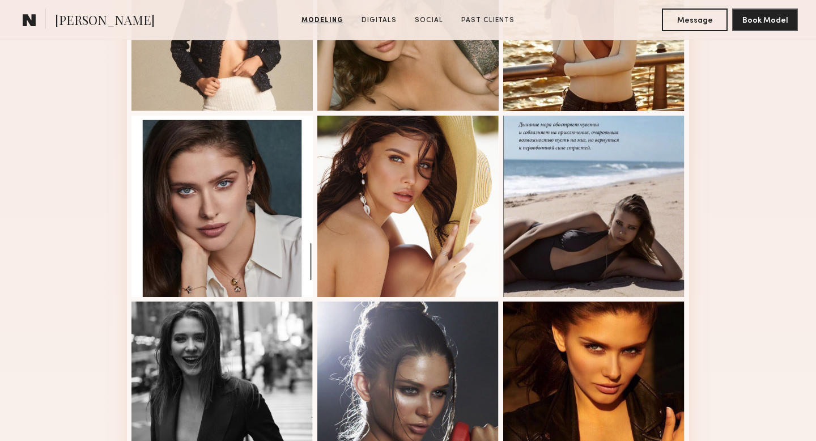
scroll to position [593, 0]
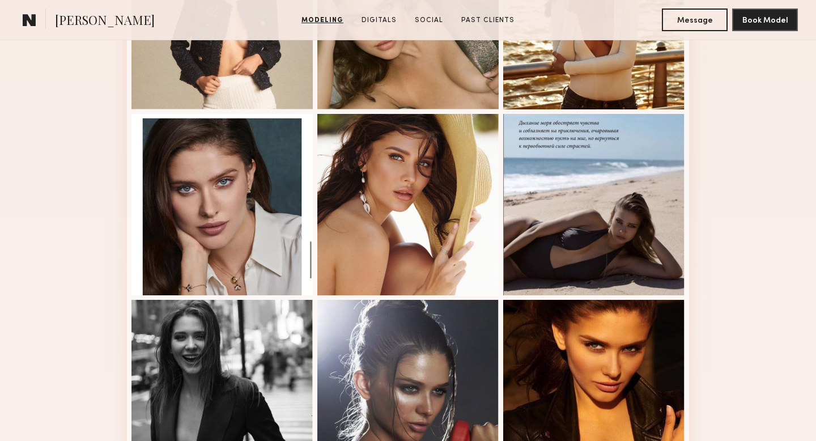
click at [252, 296] on nb-model-profile-images-feed at bounding box center [408, 112] width 562 height 748
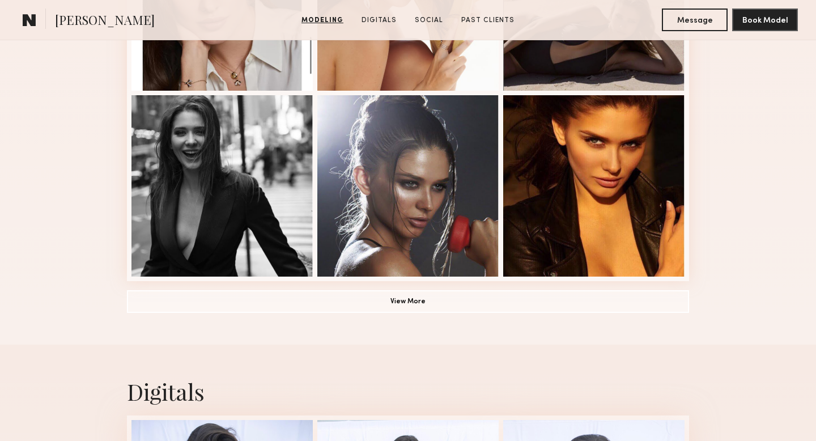
scroll to position [804, 0]
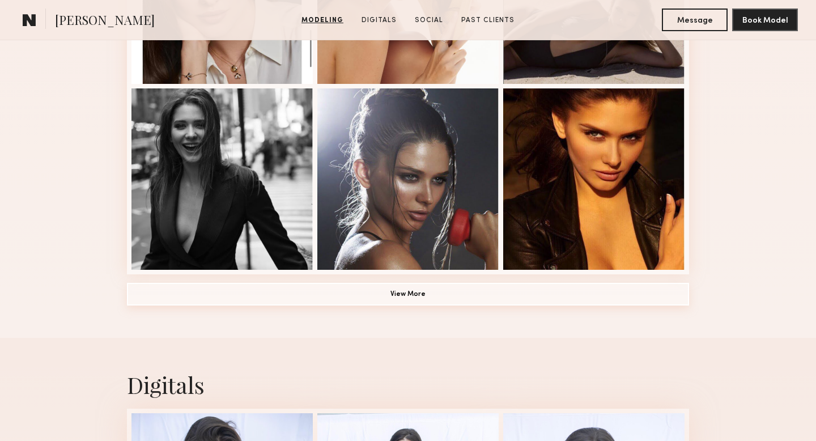
click at [254, 300] on button "View More" at bounding box center [408, 294] width 562 height 23
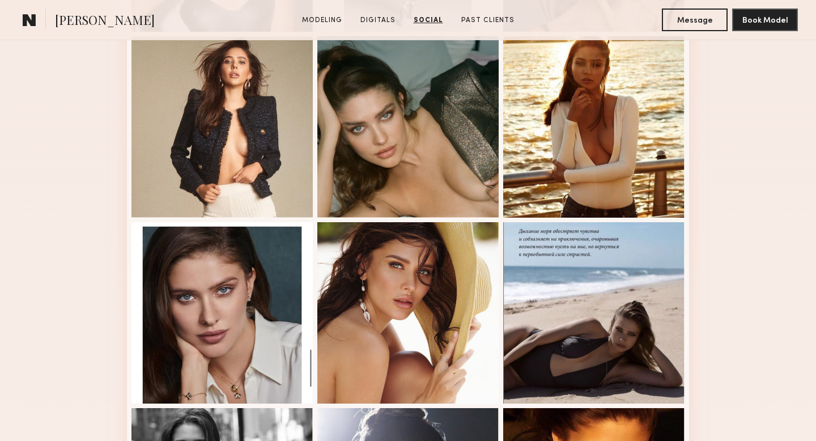
scroll to position [0, 0]
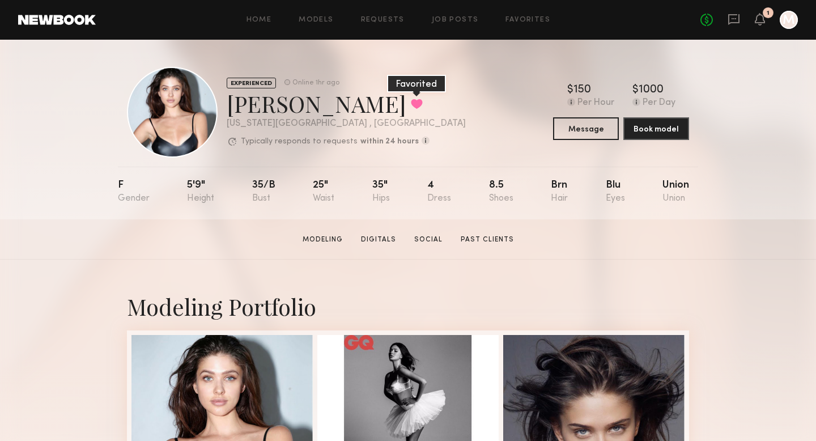
click at [411, 104] on button at bounding box center [417, 104] width 12 height 10
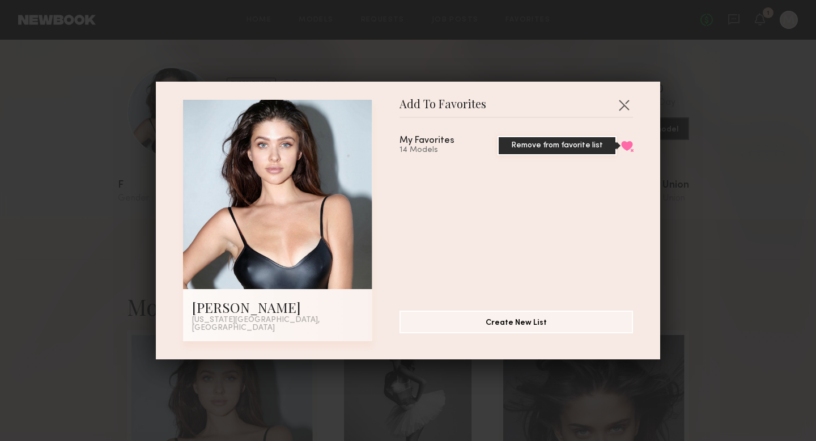
click at [628, 145] on button "Remove from favorite list" at bounding box center [627, 146] width 12 height 10
click at [622, 105] on button "button" at bounding box center [624, 105] width 18 height 18
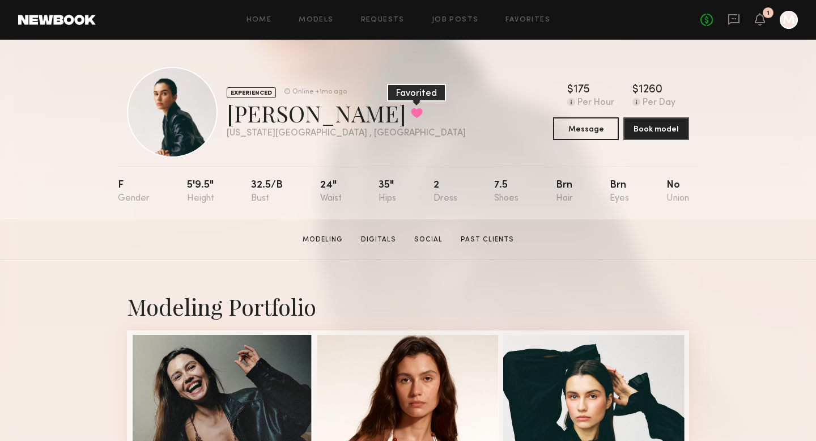
click at [411, 118] on button at bounding box center [417, 113] width 12 height 10
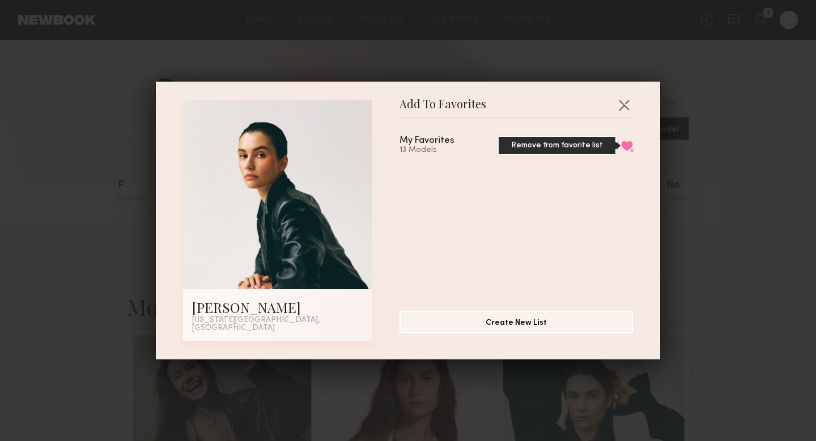
click at [632, 150] on button "Remove from favorite list" at bounding box center [627, 146] width 12 height 10
click at [632, 150] on button "button" at bounding box center [627, 146] width 12 height 10
click at [622, 111] on button "button" at bounding box center [624, 105] width 18 height 18
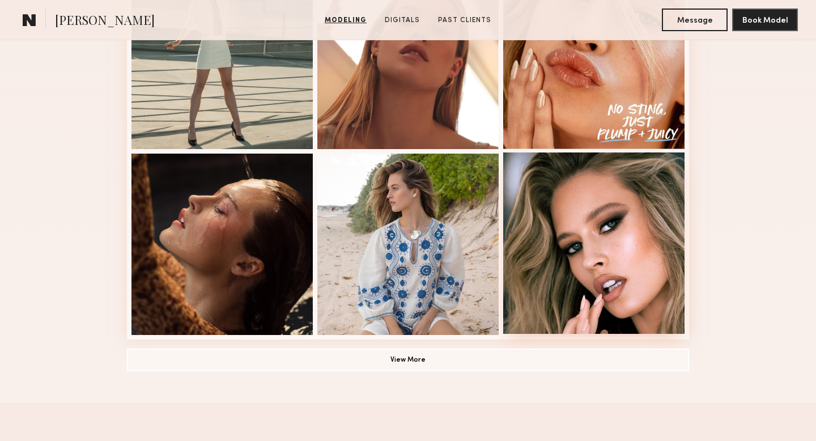
scroll to position [845, 0]
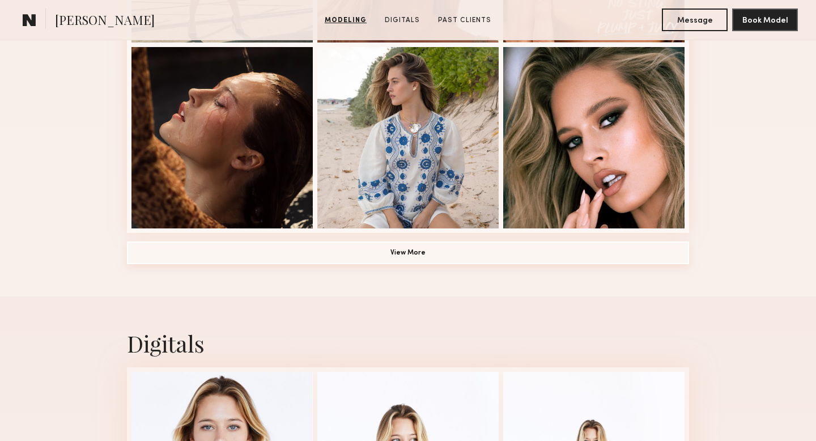
click at [508, 254] on button "View More" at bounding box center [408, 252] width 562 height 23
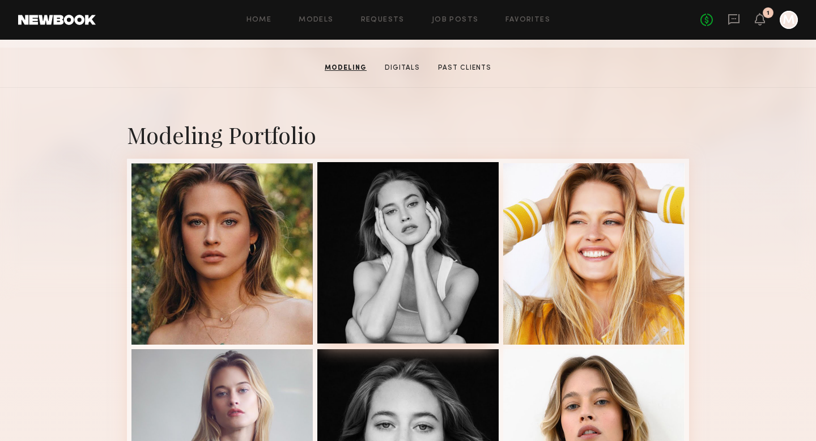
scroll to position [159, 0]
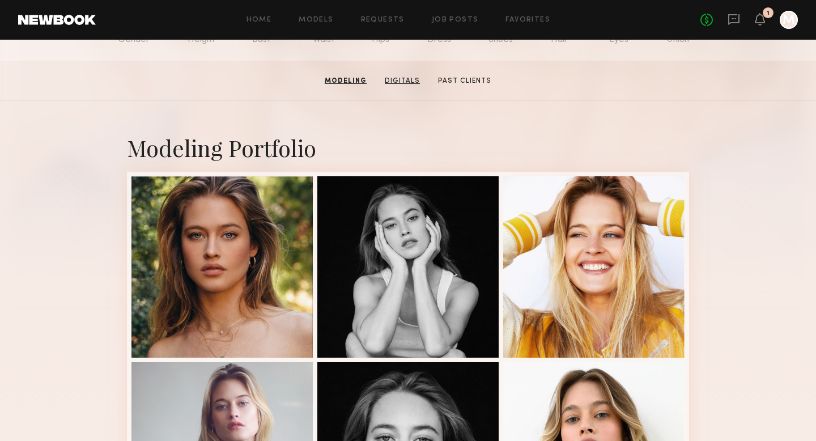
click at [389, 80] on link "Digitals" at bounding box center [402, 81] width 44 height 10
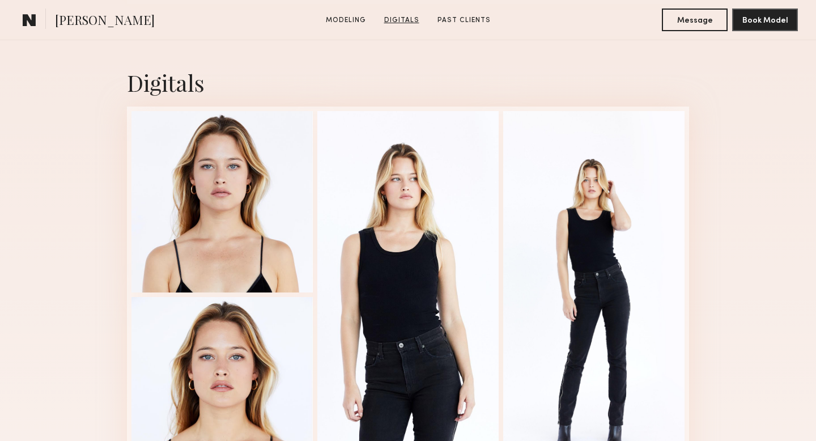
scroll to position [1437, 0]
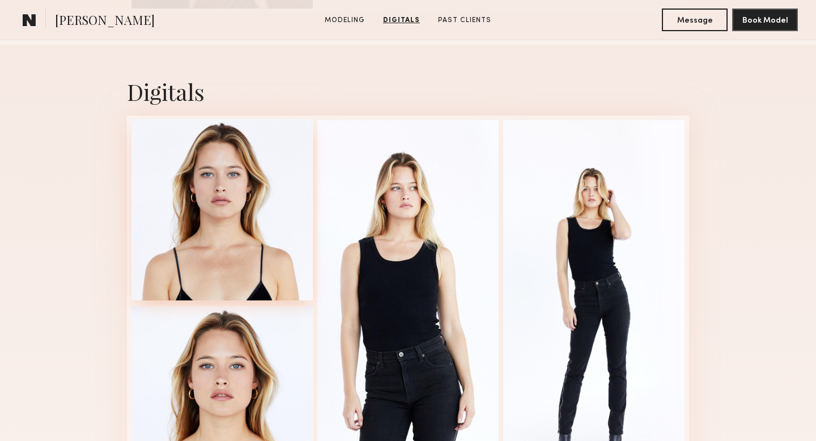
click at [251, 226] on div at bounding box center [221, 209] width 181 height 181
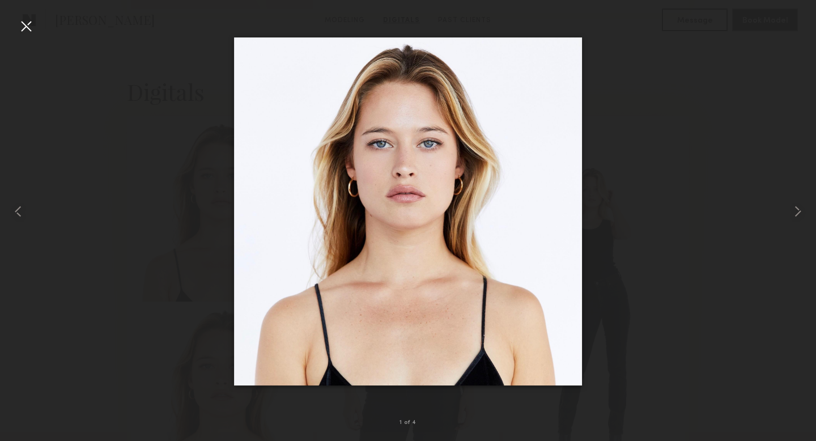
drag, startPoint x: 0, startPoint y: 118, endPoint x: 22, endPoint y: 33, distance: 87.8
click at [22, 33] on div "1 of 4" at bounding box center [408, 220] width 816 height 441
click at [31, 25] on div at bounding box center [26, 26] width 18 height 18
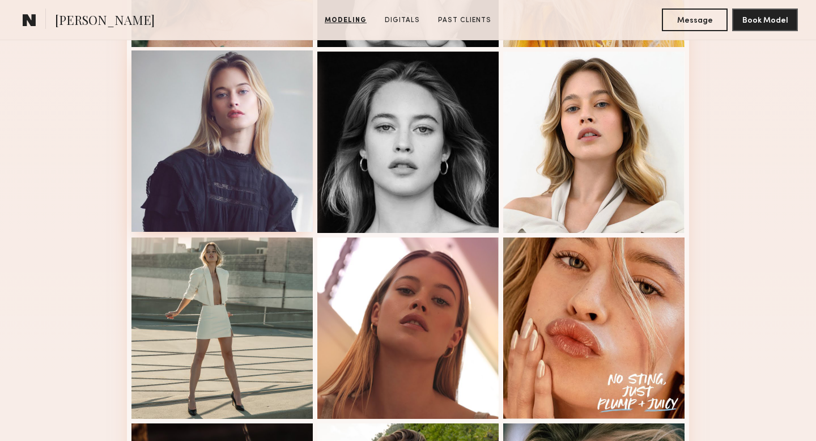
scroll to position [471, 0]
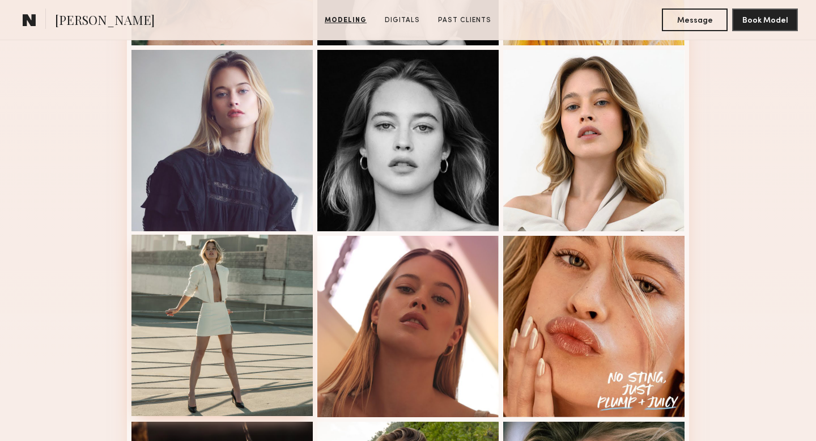
click at [232, 282] on div at bounding box center [221, 325] width 181 height 181
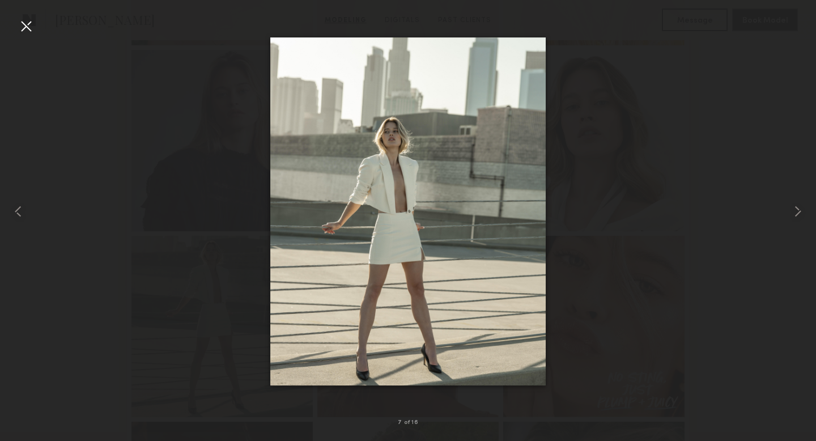
click at [30, 29] on div at bounding box center [26, 26] width 18 height 18
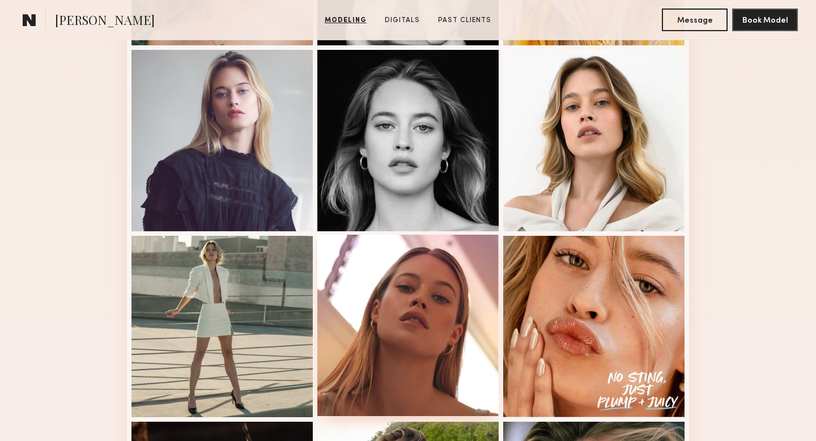
click at [402, 354] on div at bounding box center [407, 325] width 181 height 181
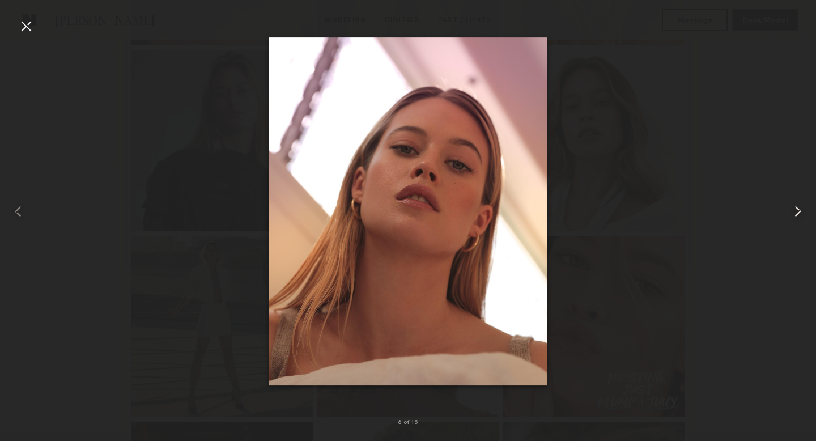
click at [794, 204] on common-icon at bounding box center [798, 211] width 18 height 18
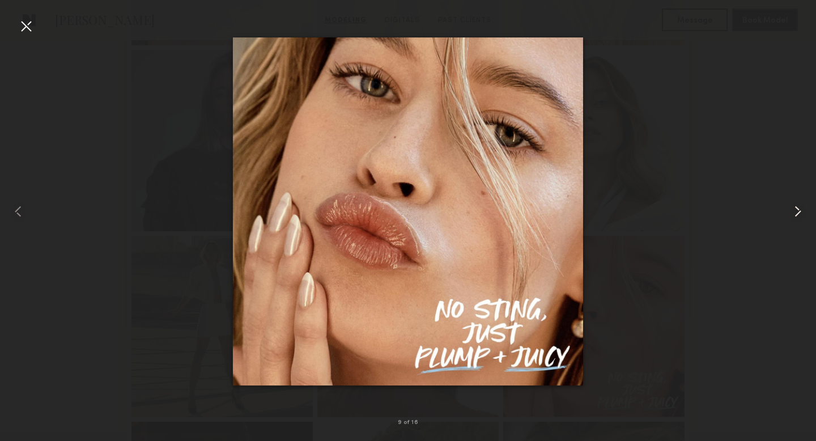
click at [794, 204] on common-icon at bounding box center [798, 211] width 18 height 18
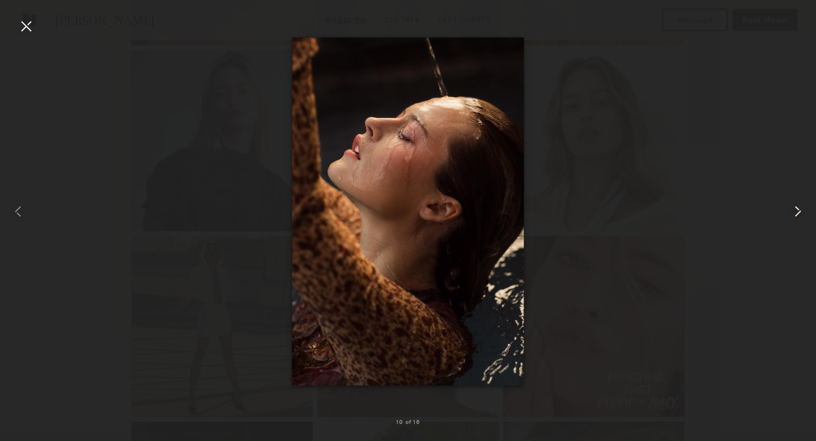
click at [794, 204] on common-icon at bounding box center [798, 211] width 18 height 18
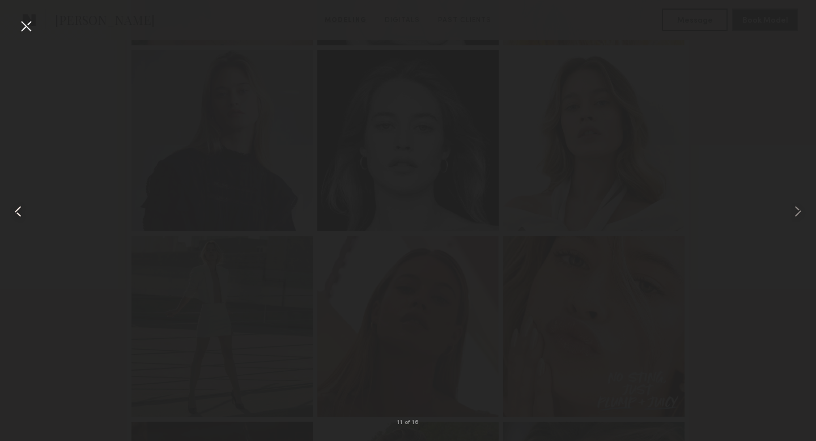
click at [22, 215] on common-icon at bounding box center [18, 211] width 18 height 18
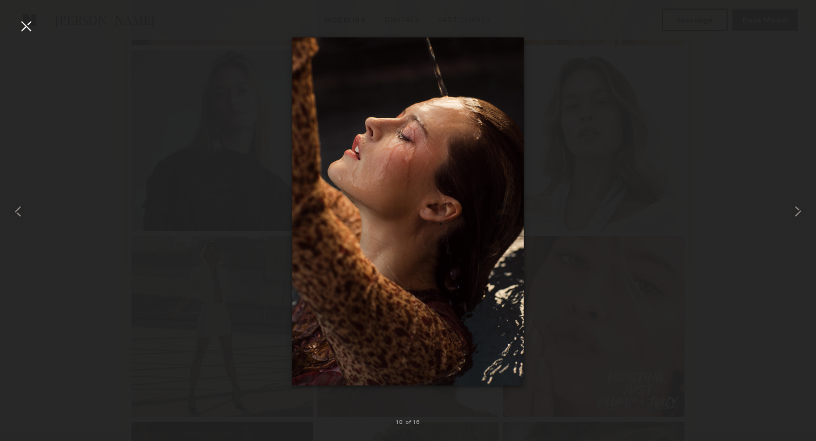
click at [25, 31] on div at bounding box center [26, 26] width 18 height 18
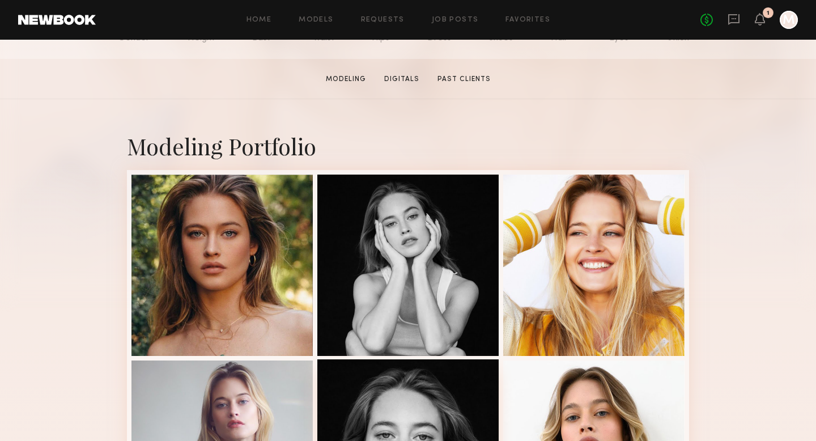
scroll to position [162, 0]
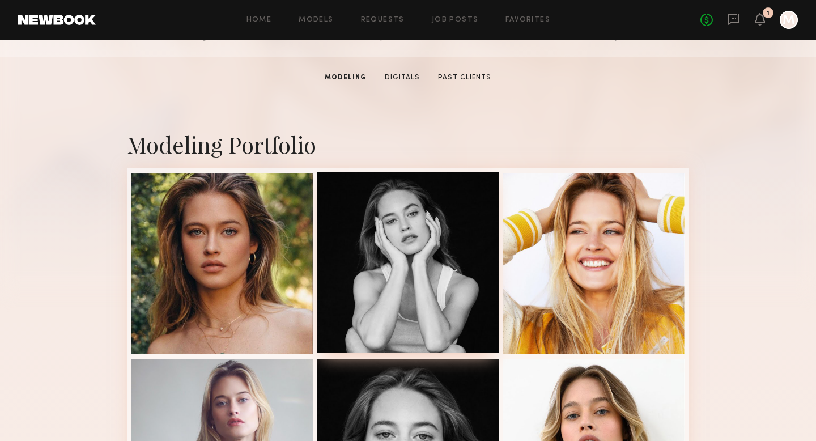
click at [419, 226] on div at bounding box center [407, 262] width 181 height 181
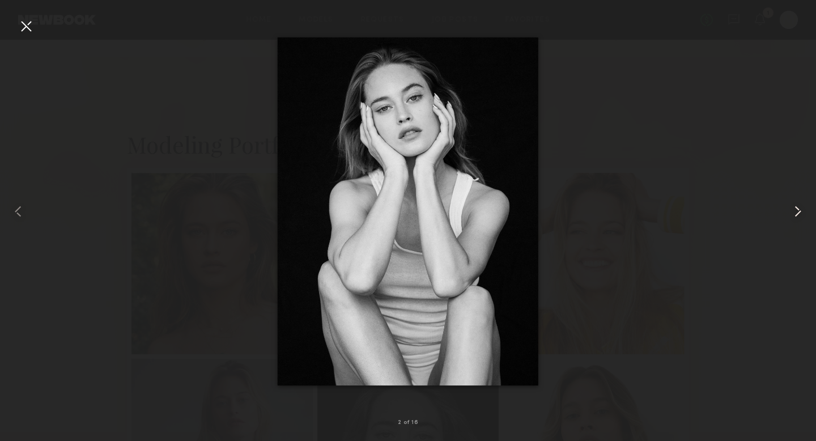
click at [793, 211] on common-icon at bounding box center [798, 211] width 18 height 18
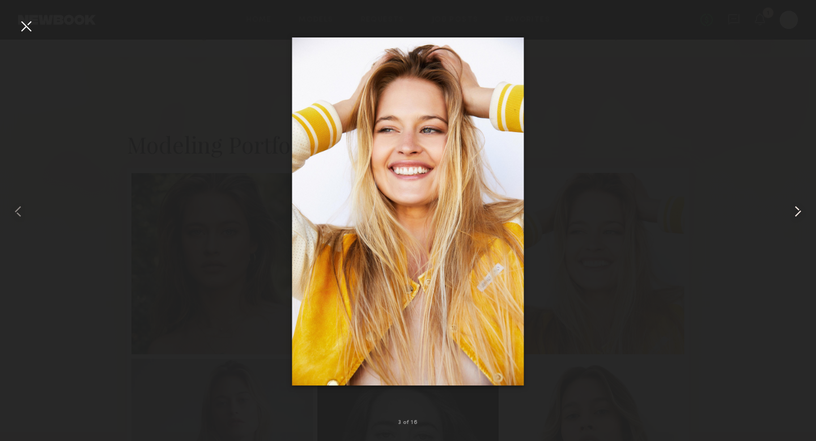
click at [793, 211] on common-icon at bounding box center [798, 211] width 18 height 18
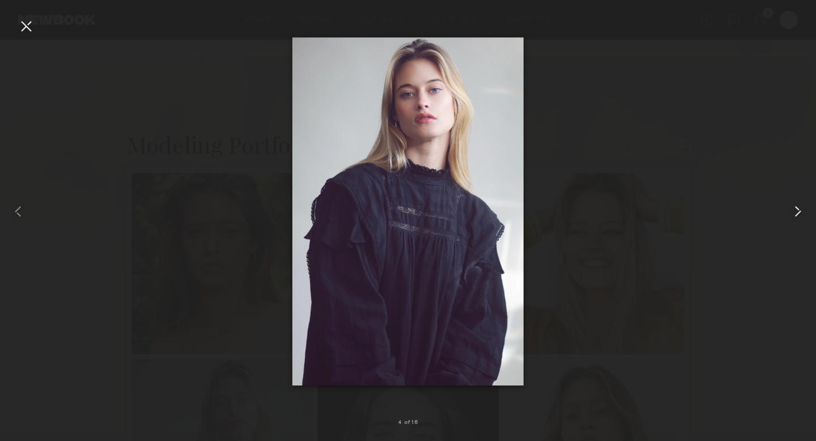
click at [792, 211] on common-icon at bounding box center [798, 211] width 18 height 18
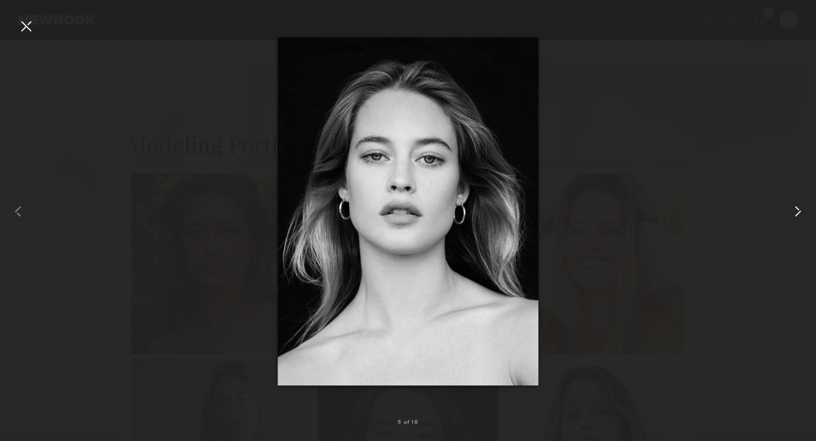
click at [789, 217] on common-icon at bounding box center [798, 211] width 18 height 18
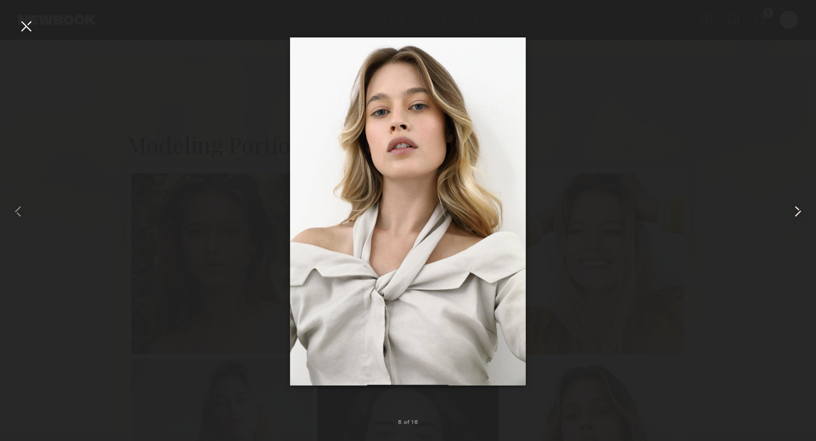
click at [789, 218] on common-icon at bounding box center [798, 211] width 18 height 18
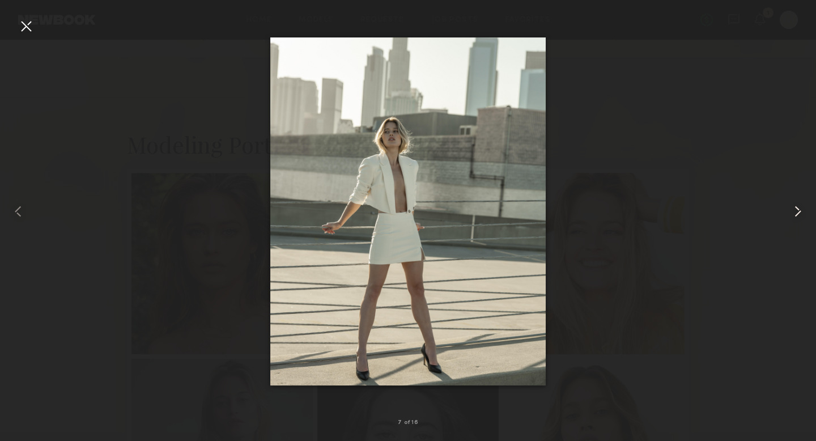
click at [789, 219] on common-icon at bounding box center [798, 211] width 18 height 18
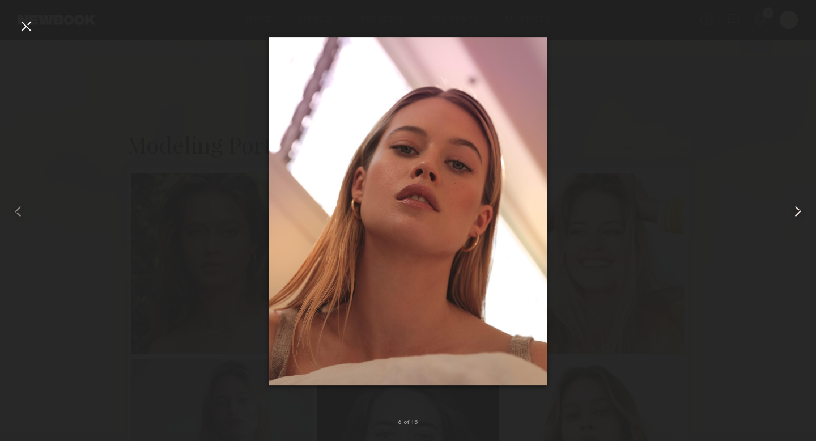
click at [789, 219] on common-icon at bounding box center [798, 211] width 18 height 18
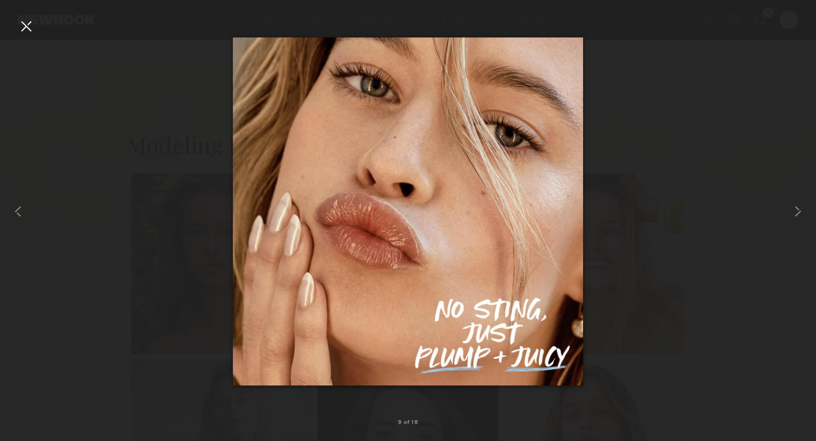
click at [34, 27] on div at bounding box center [26, 26] width 18 height 18
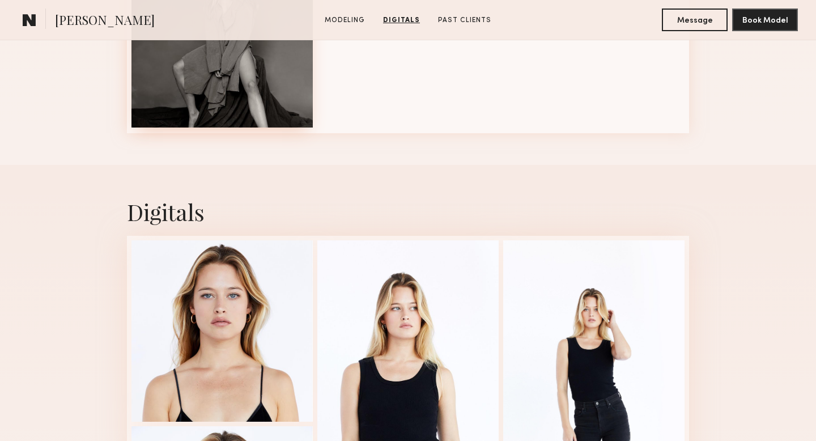
scroll to position [1261, 0]
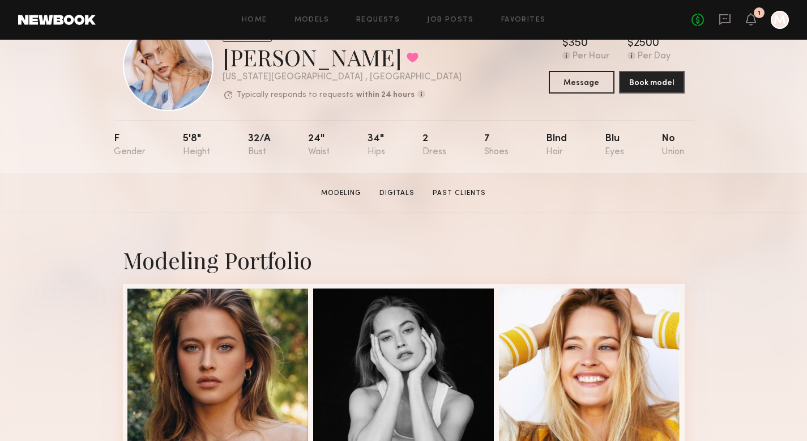
scroll to position [181, 0]
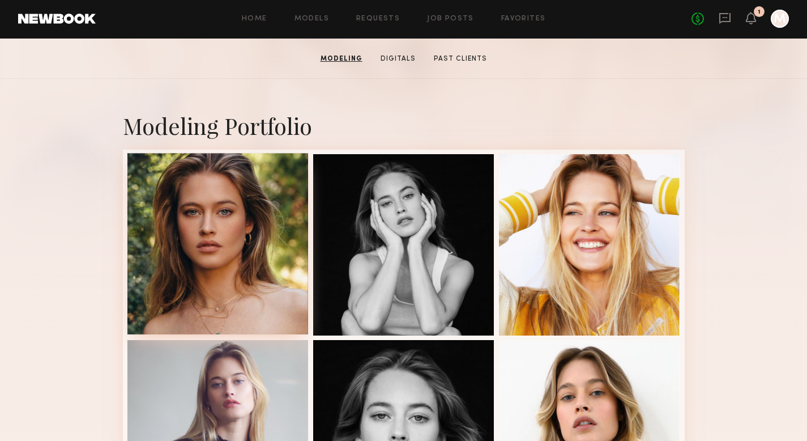
click at [232, 226] on div at bounding box center [217, 243] width 181 height 181
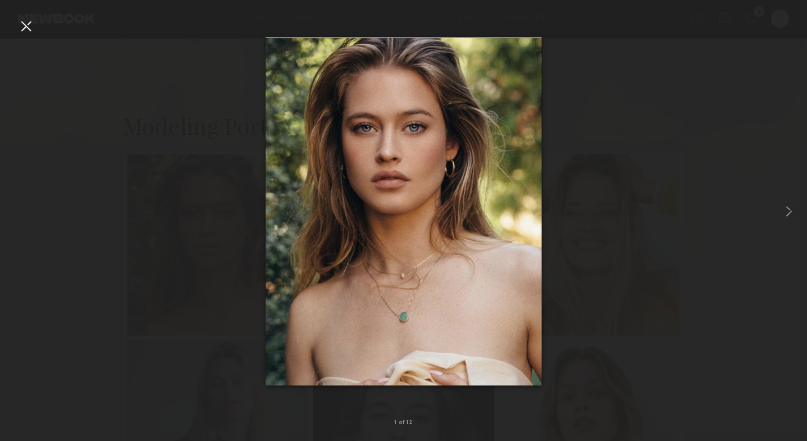
click at [29, 29] on div at bounding box center [26, 26] width 18 height 18
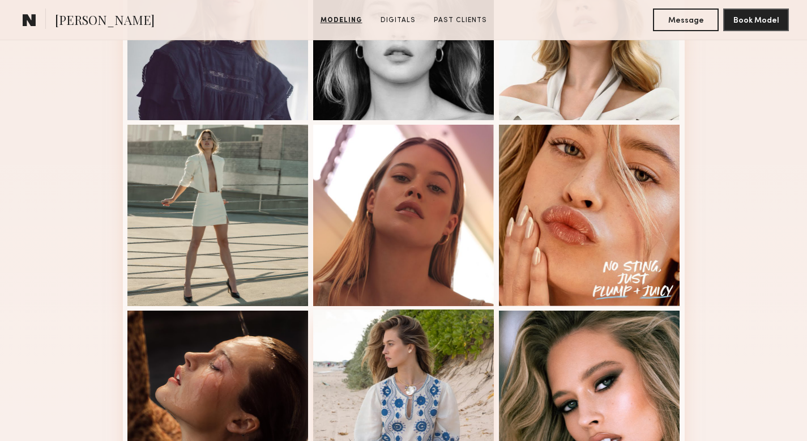
scroll to position [708, 0]
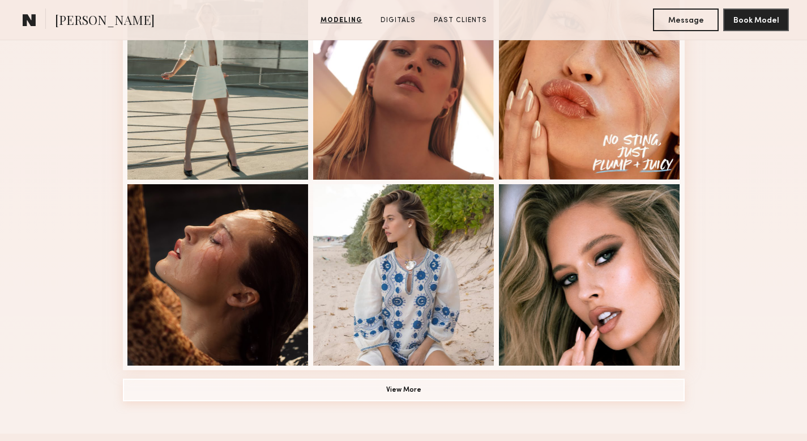
click at [404, 392] on button "View More" at bounding box center [404, 390] width 562 height 23
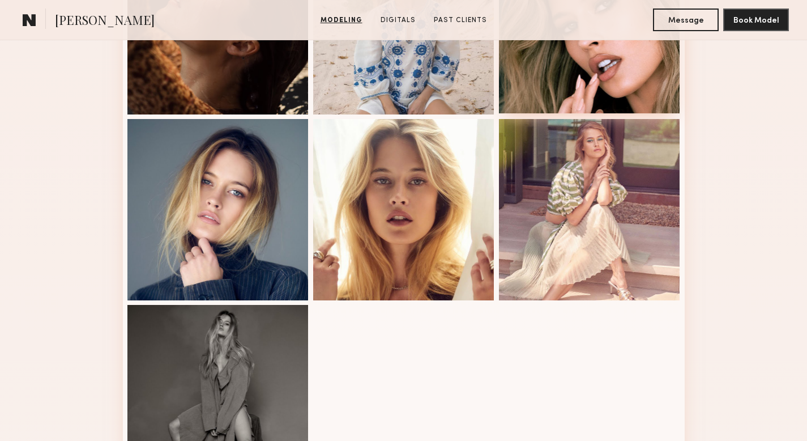
scroll to position [1014, 0]
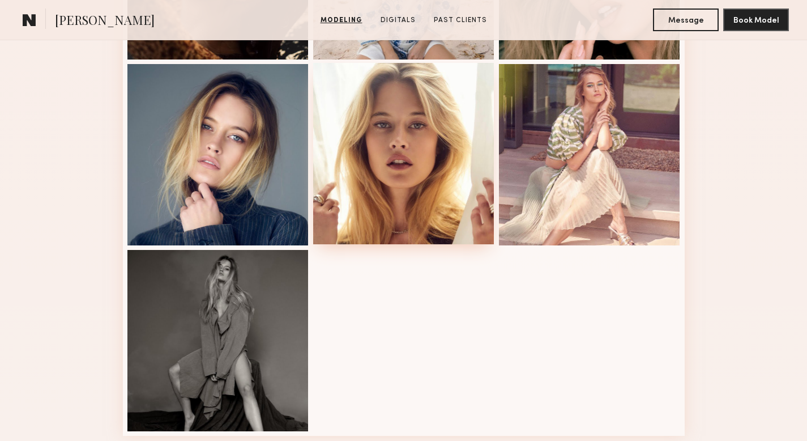
click at [374, 184] on div at bounding box center [403, 153] width 181 height 181
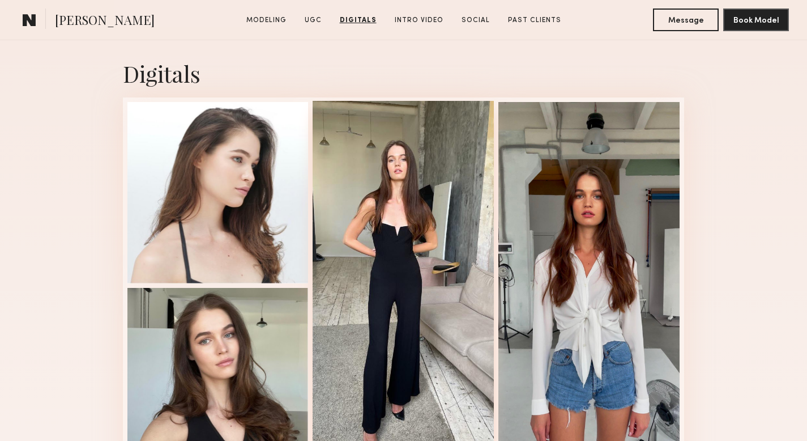
scroll to position [1501, 0]
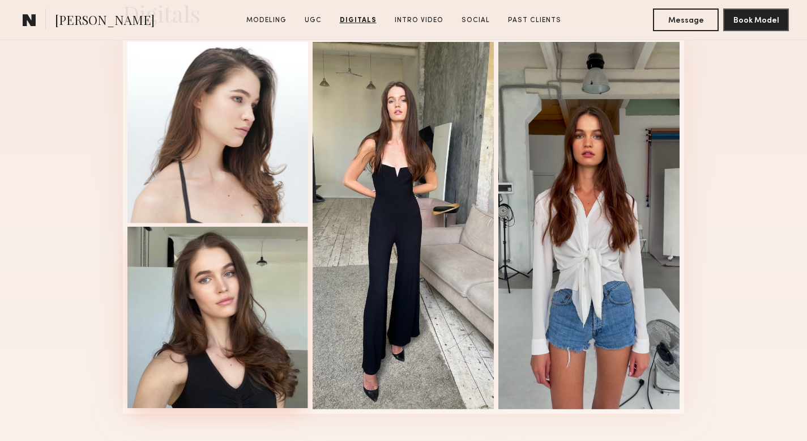
click at [237, 311] on div at bounding box center [217, 317] width 181 height 181
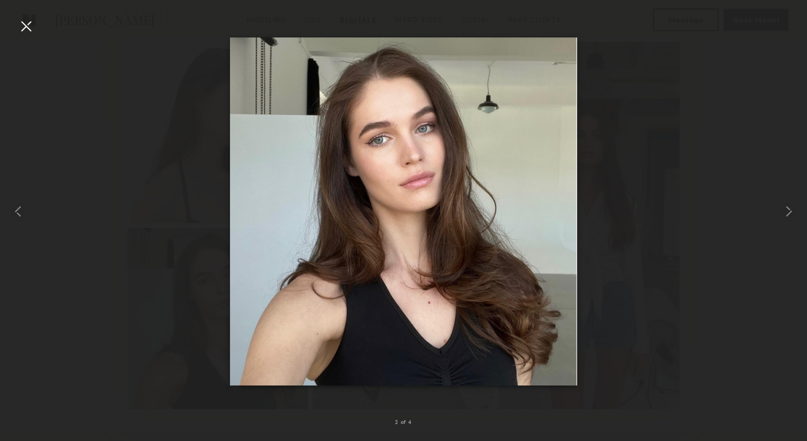
click at [31, 23] on div at bounding box center [26, 26] width 18 height 18
